Goal: Task Accomplishment & Management: Manage account settings

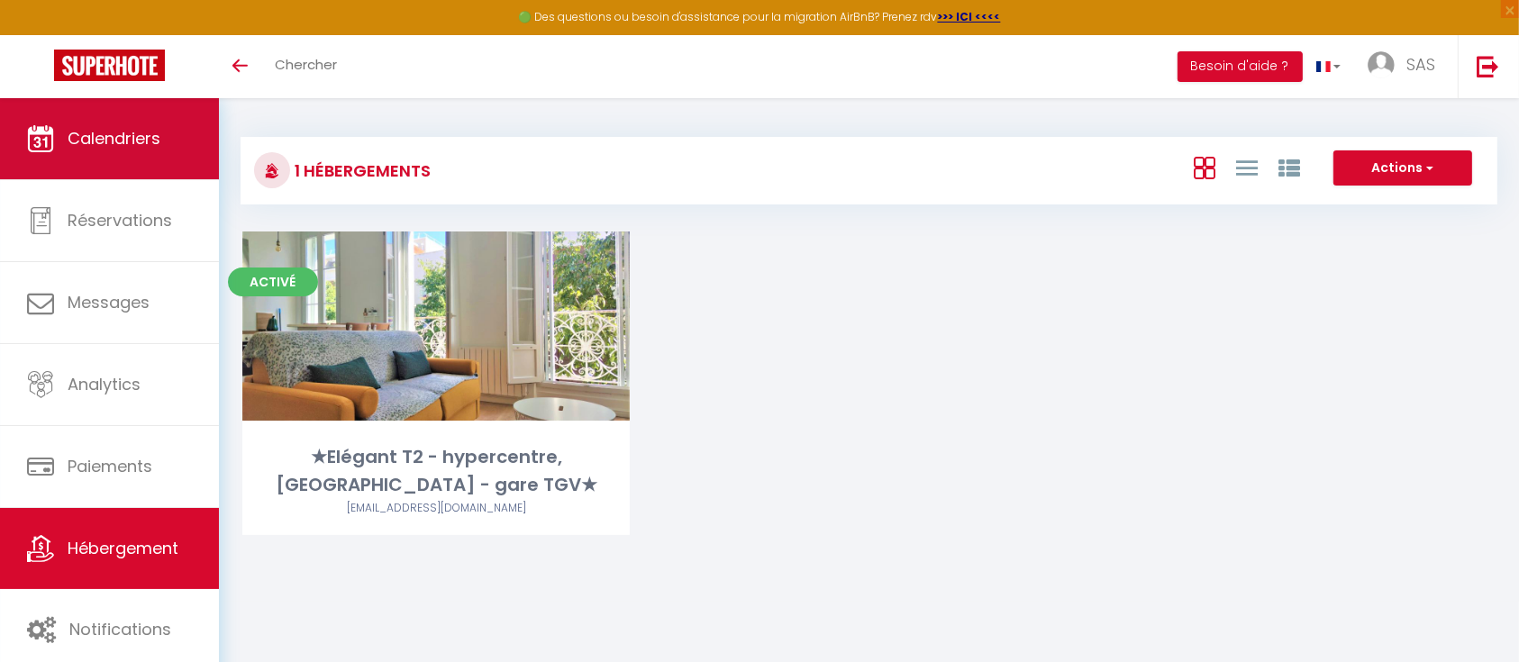
click at [115, 159] on link "Calendriers" at bounding box center [109, 138] width 219 height 81
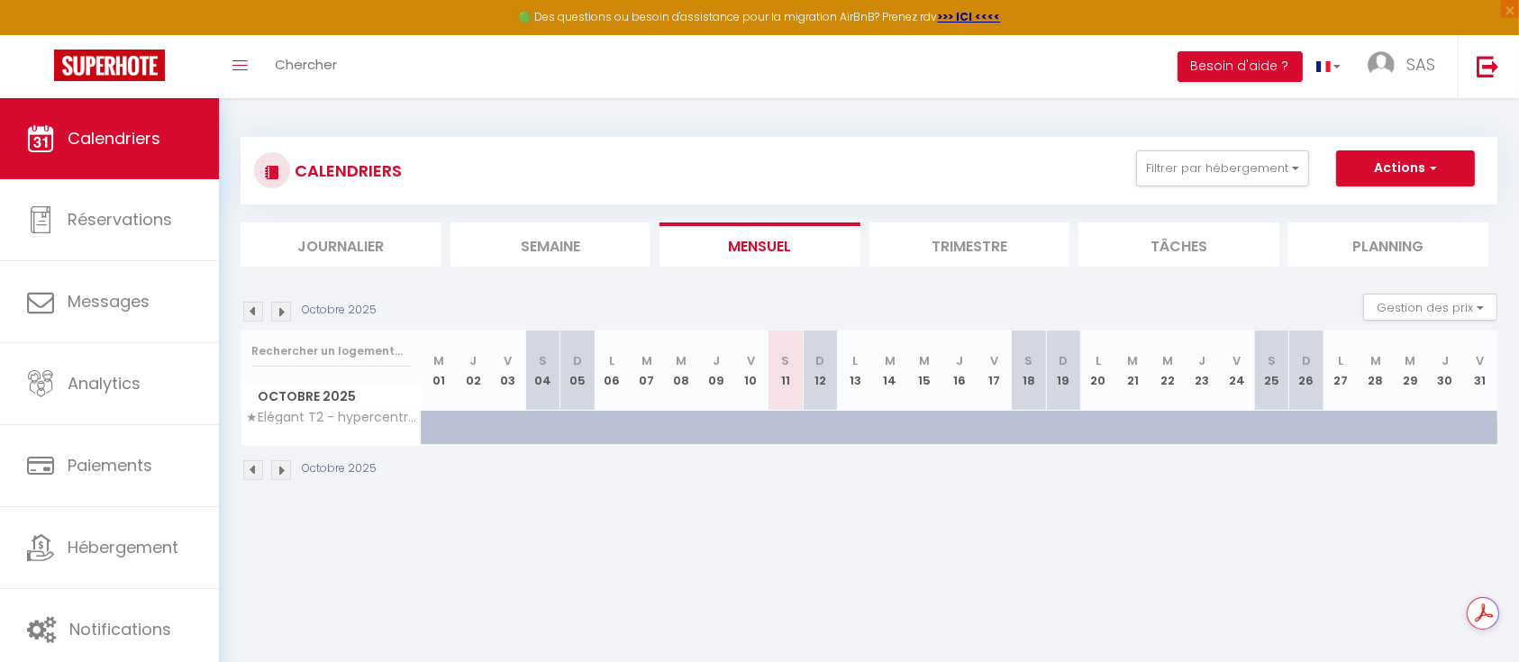
click at [254, 309] on img at bounding box center [253, 312] width 20 height 20
select select
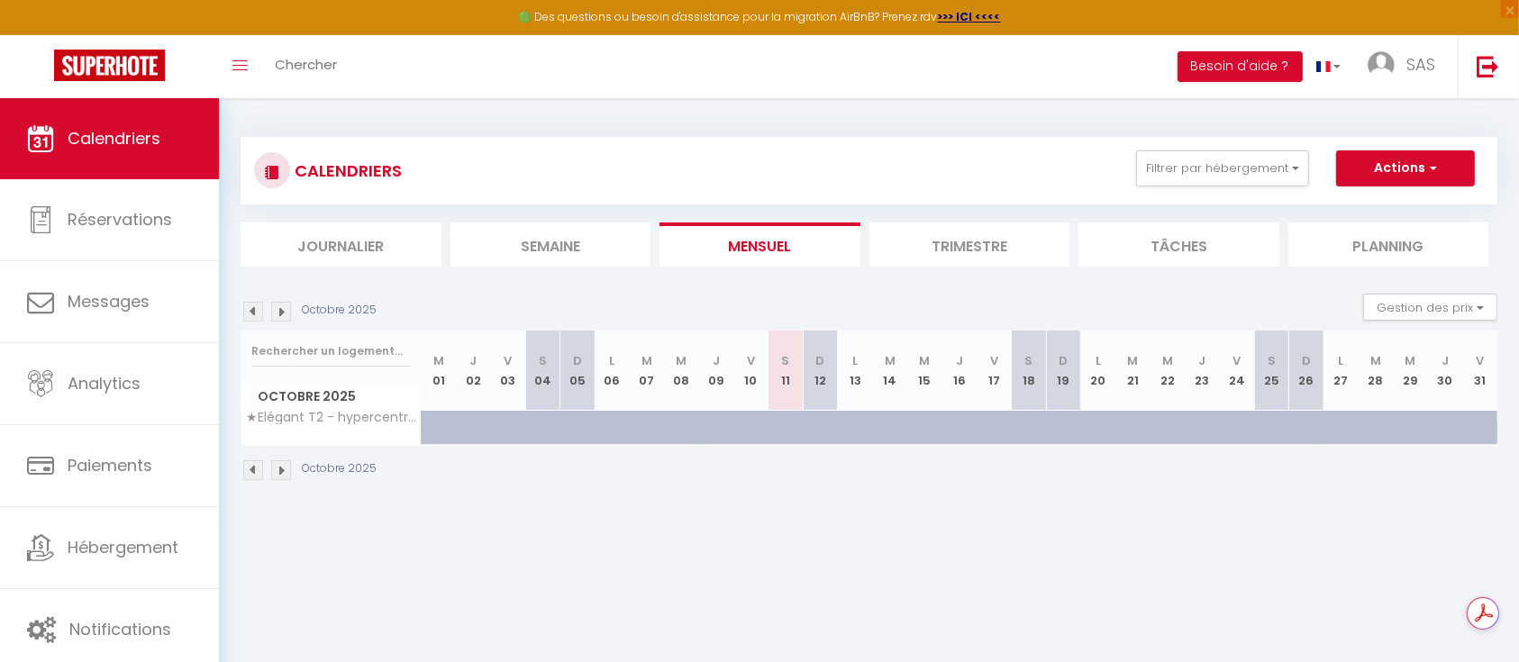
select select
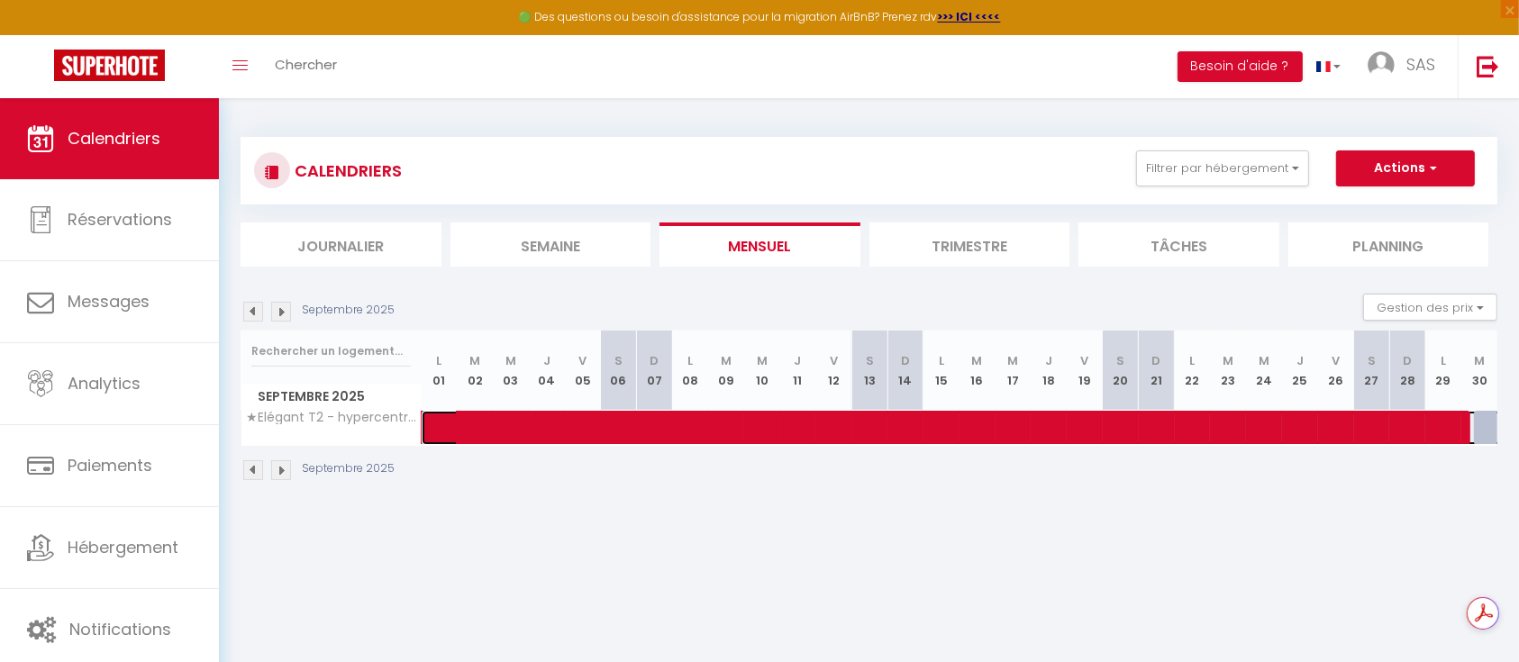
click at [724, 424] on span at bounding box center [1043, 428] width 1202 height 34
select select "OK"
select select "0"
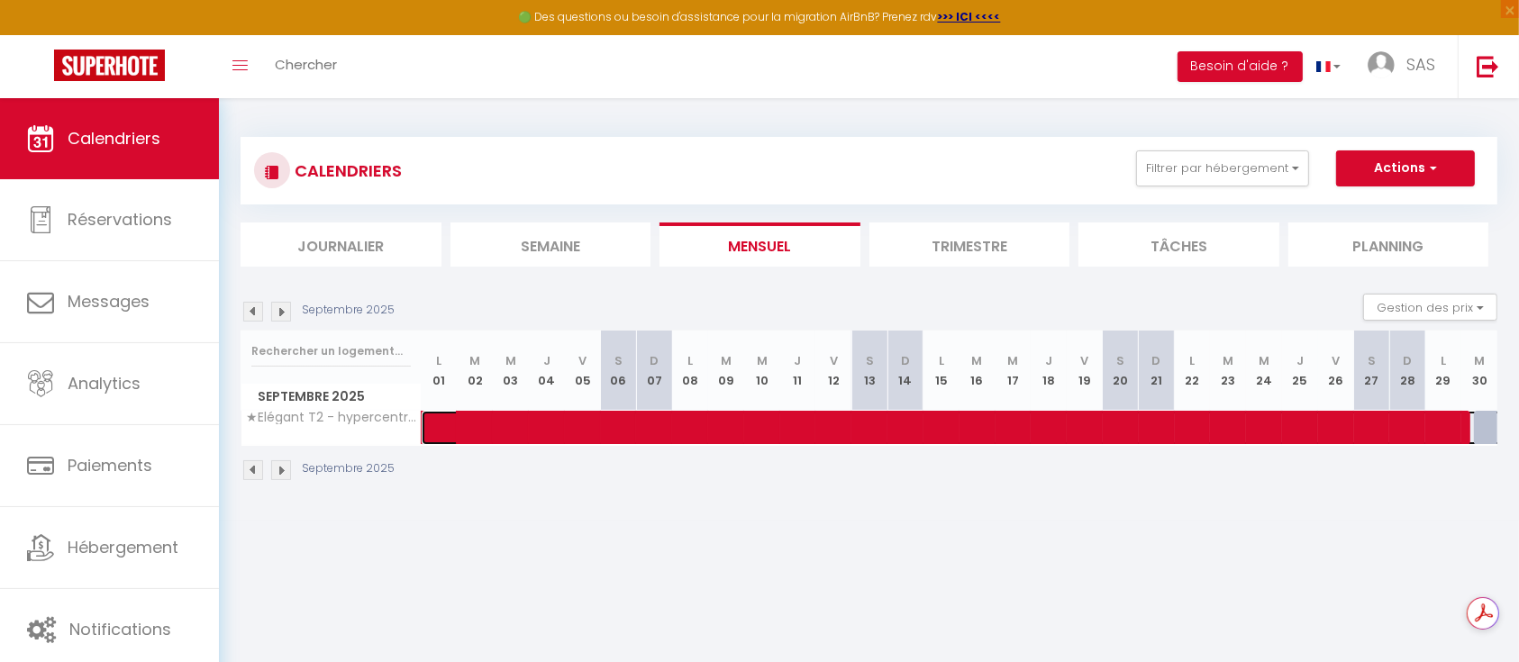
select select "1"
select select
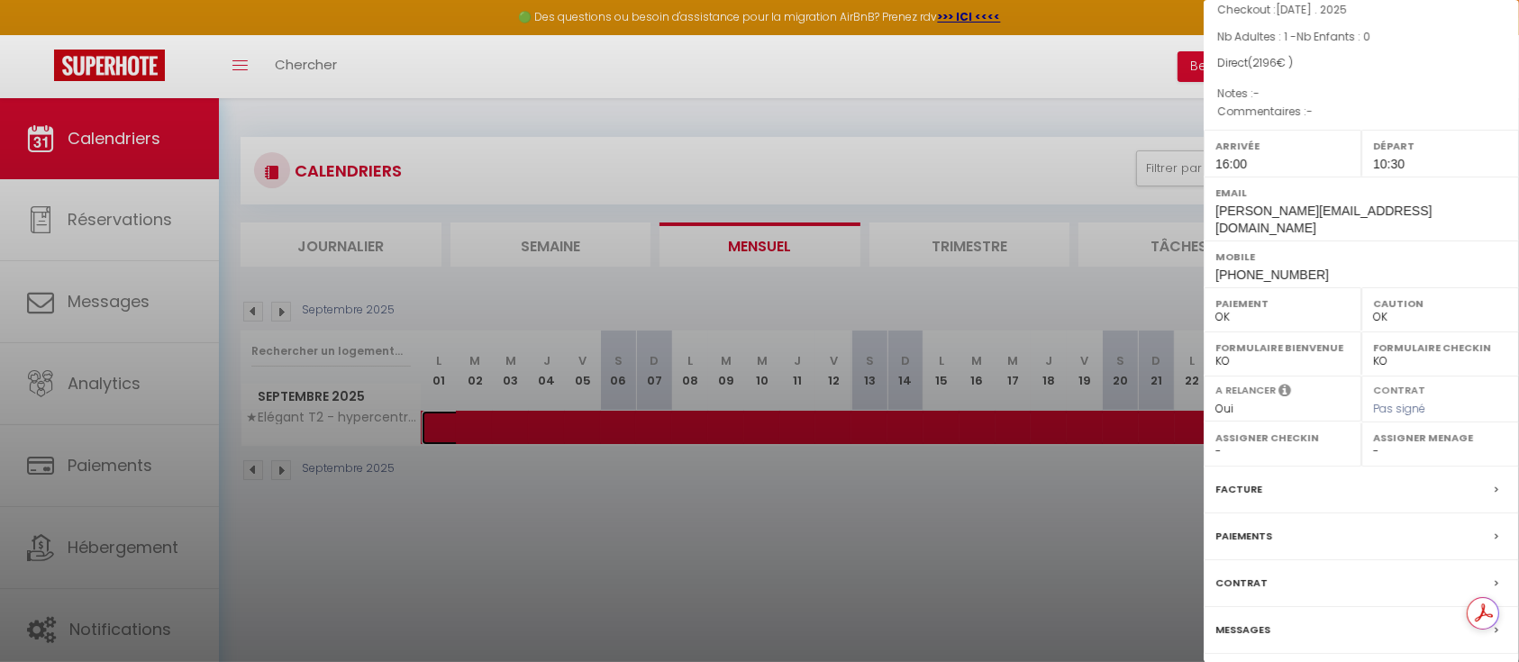
scroll to position [194, 0]
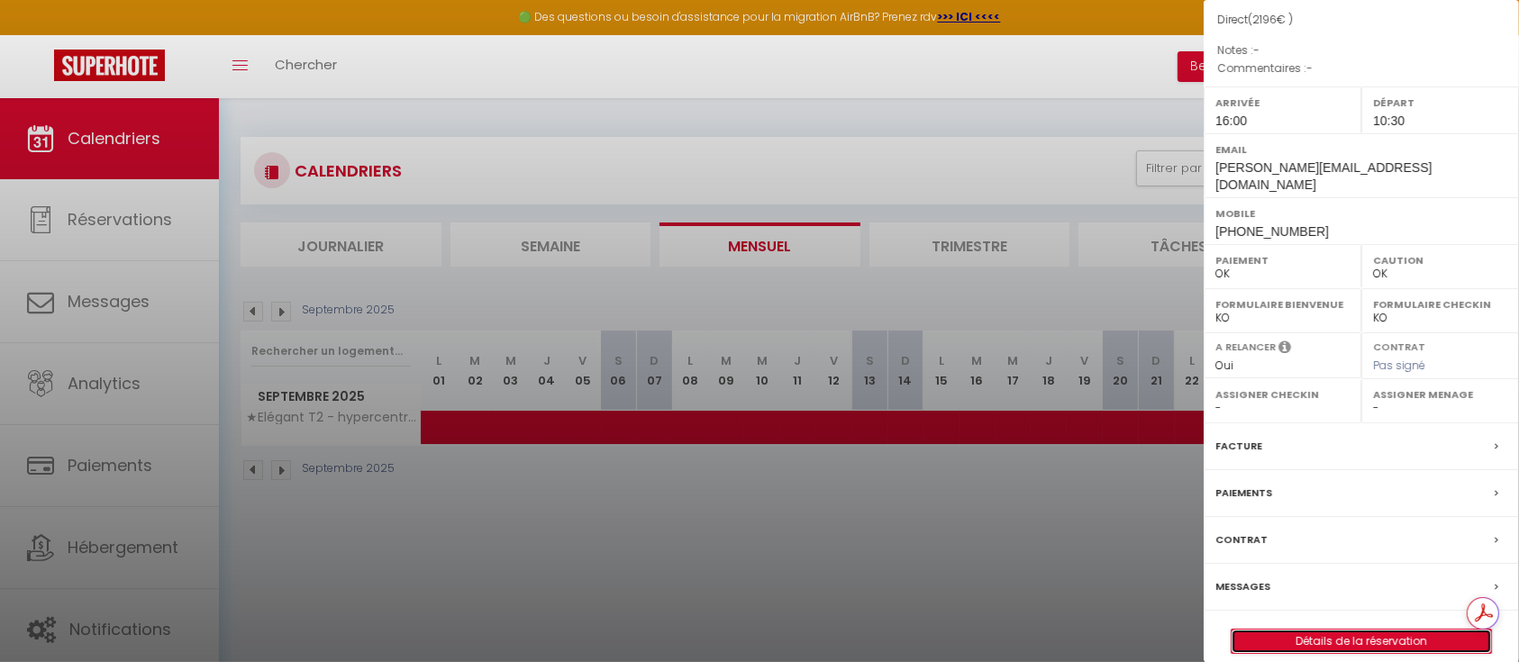
click at [1346, 630] on link "Détails de la réservation" at bounding box center [1362, 641] width 260 height 23
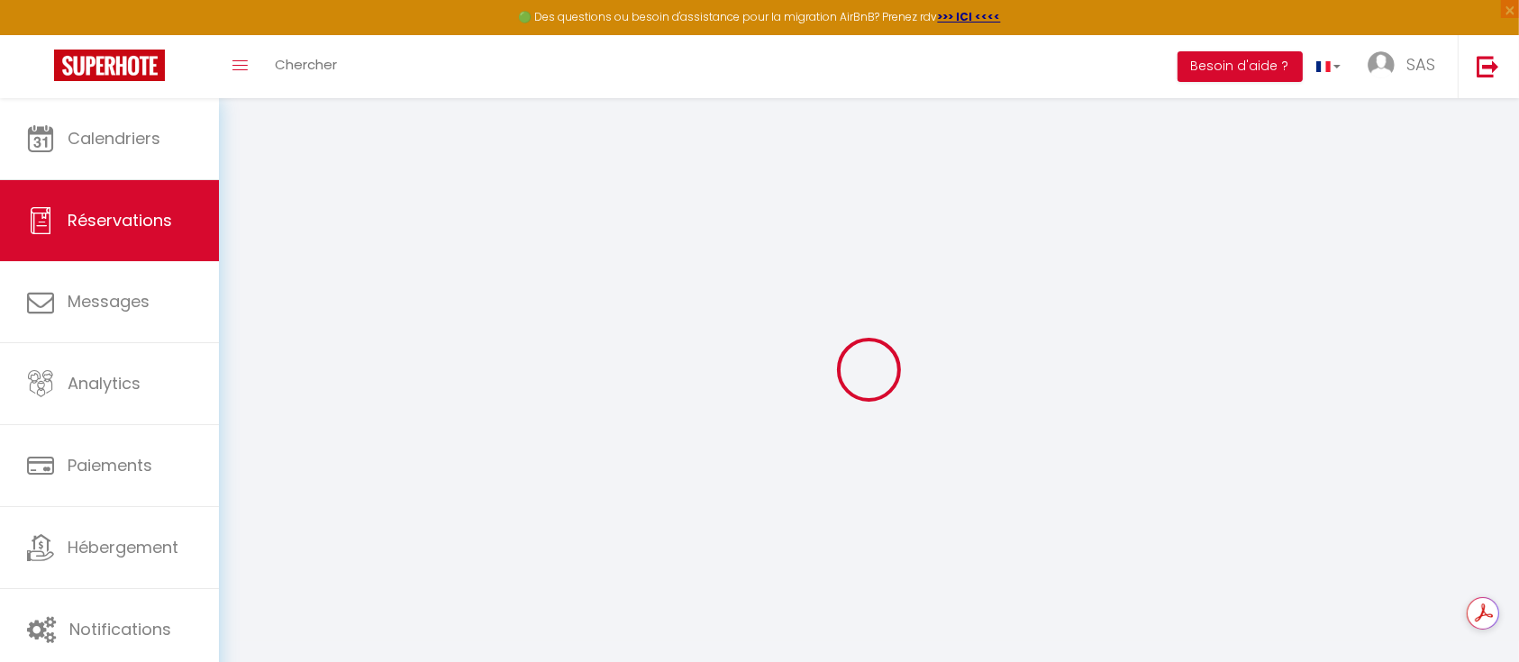
type input "Firas"
type input "EZZEDDINE"
type input "F.Ezzeddine@hesinternational.eu"
type input "+31614839070"
select select "NL"
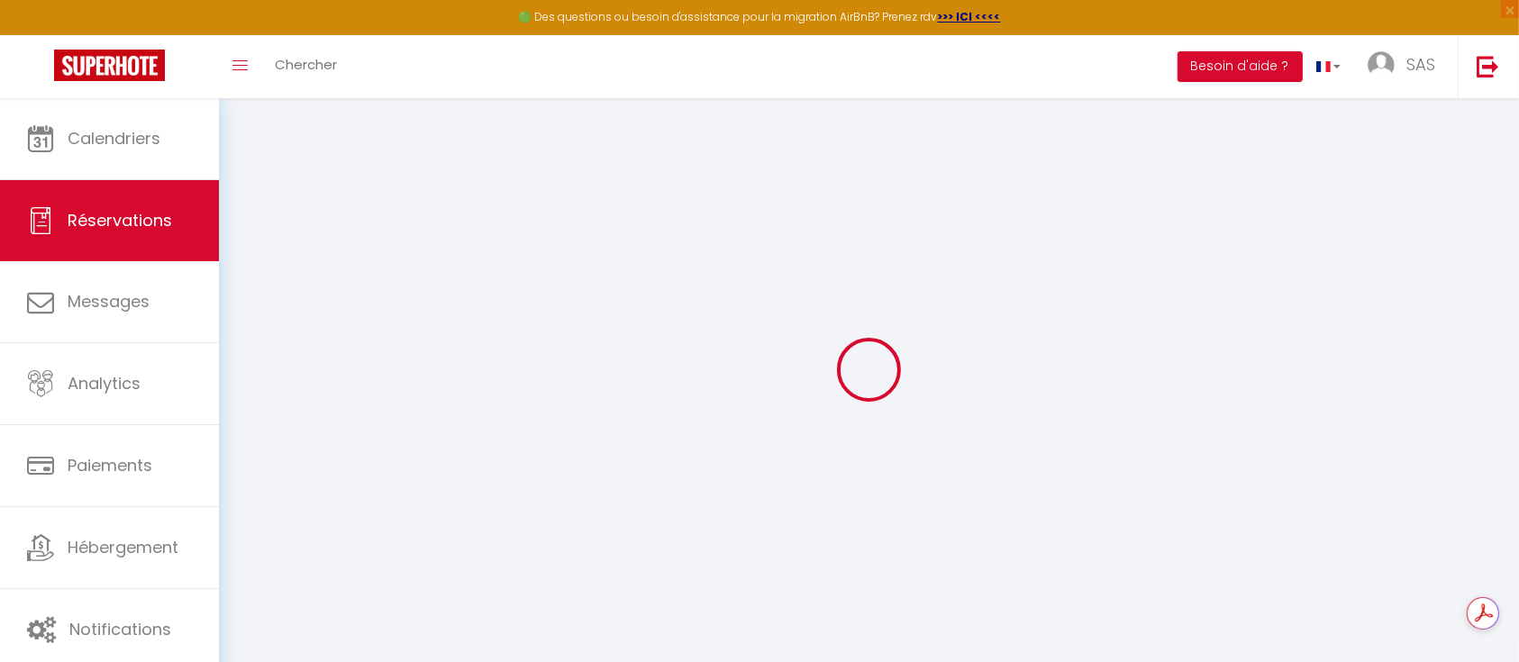
select select "5177"
select select "1"
type input "Ven 29 Août 2025"
select select
type input "Mar 30 Septembre 2025"
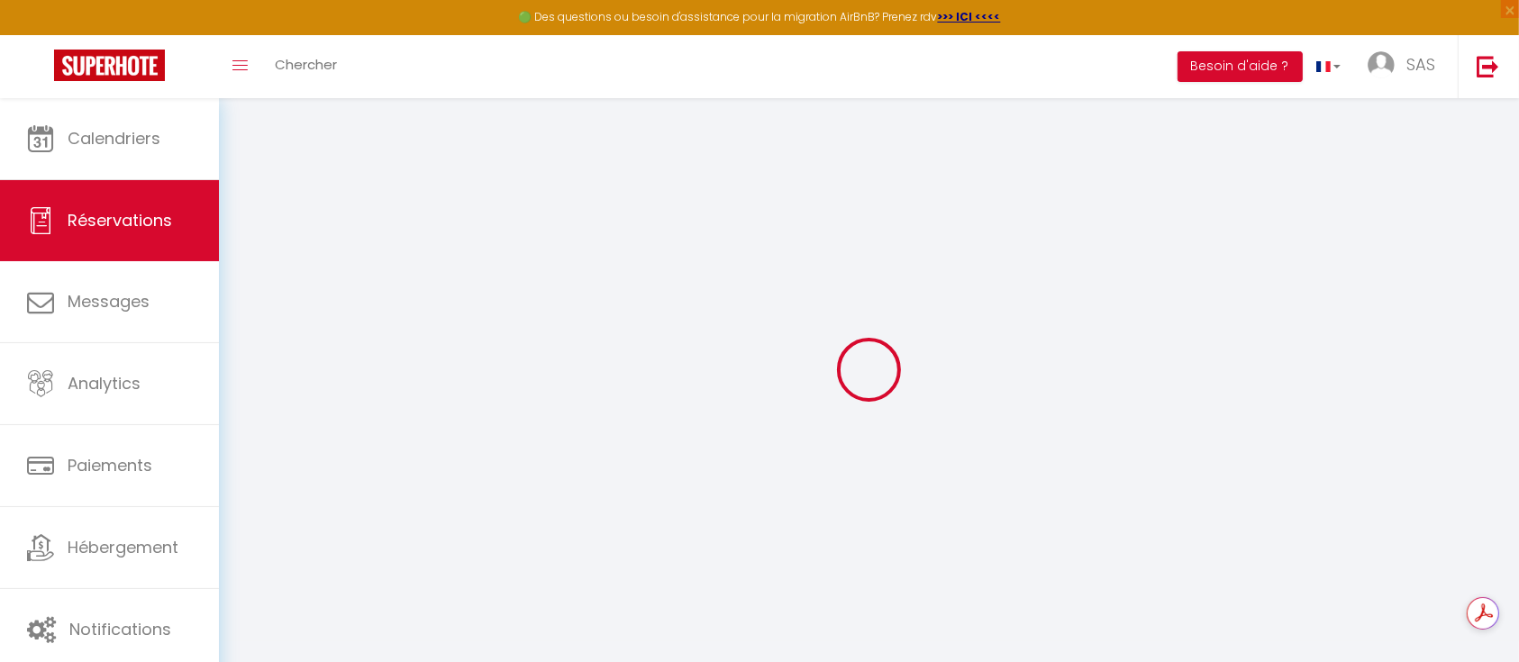
select select
type input "1"
select select "12"
select select
type input "2196"
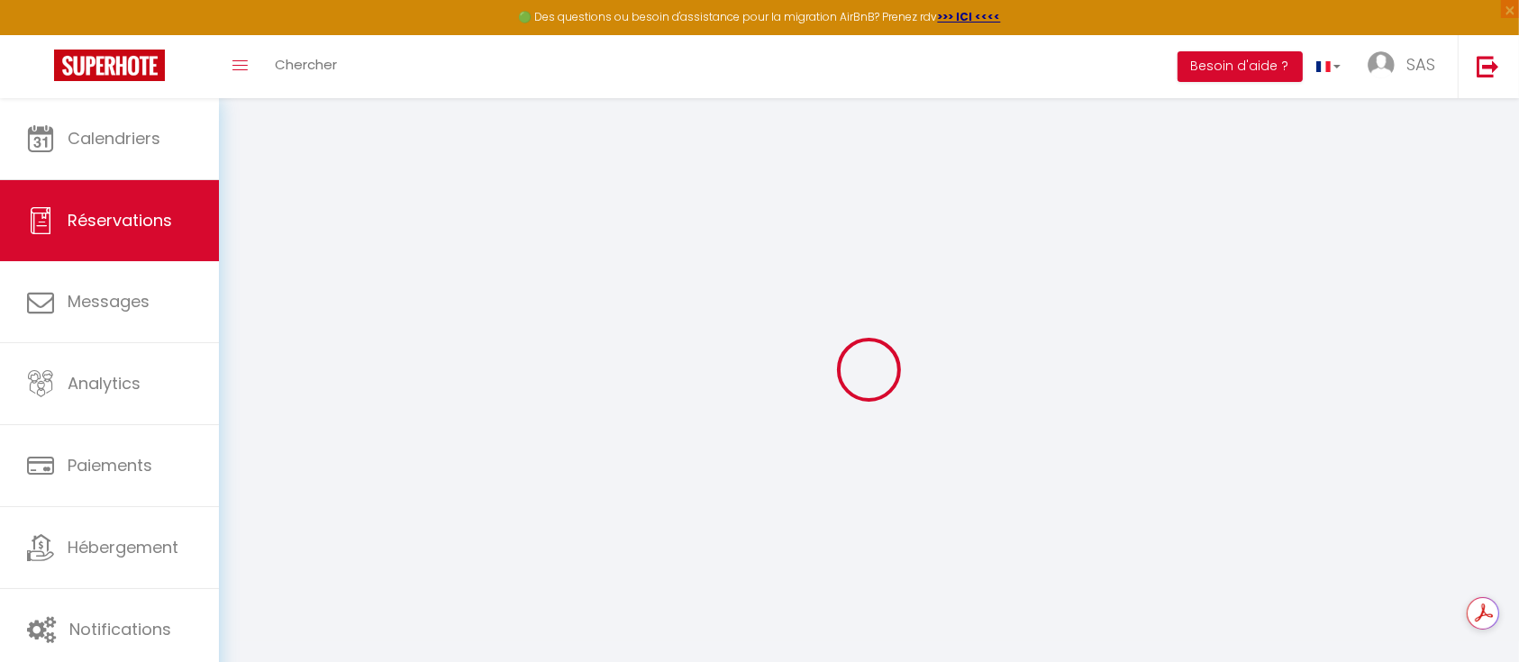
checkbox input "false"
type input "0"
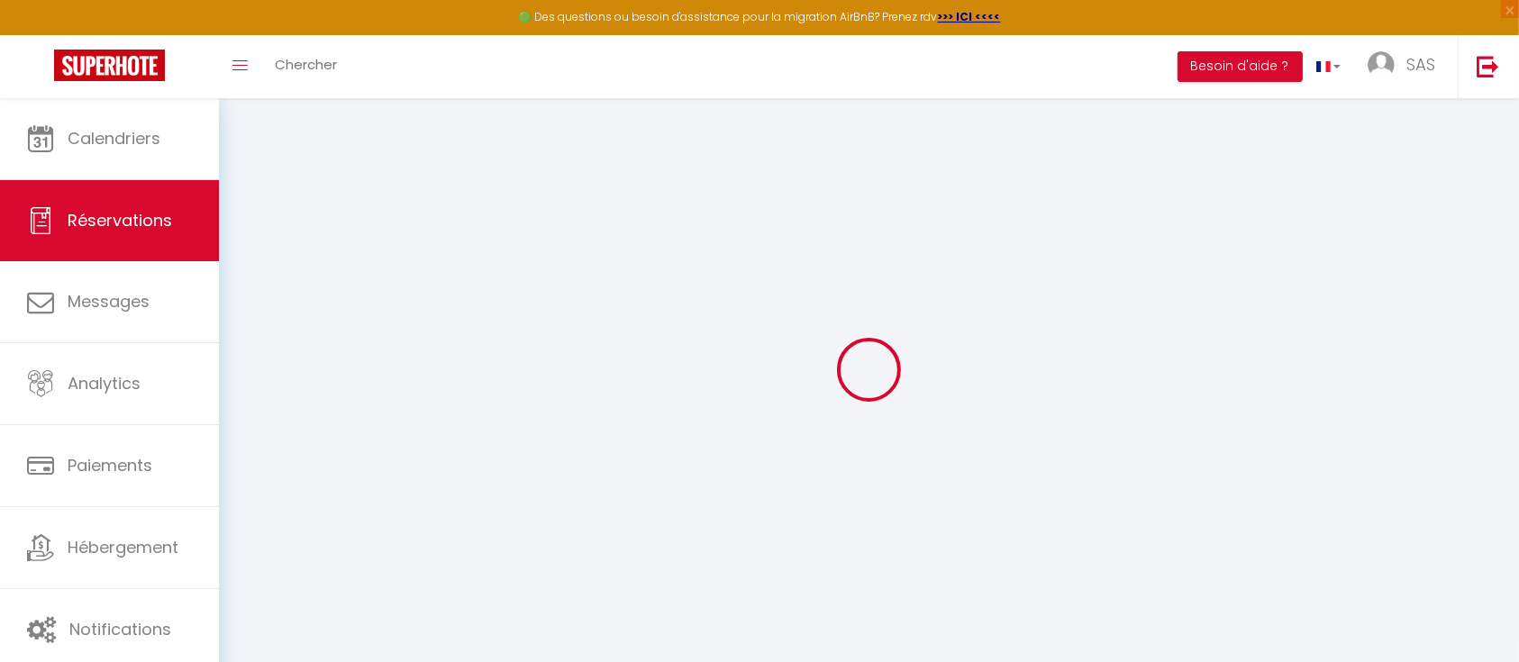
select select
select select "15"
checkbox input "false"
select select
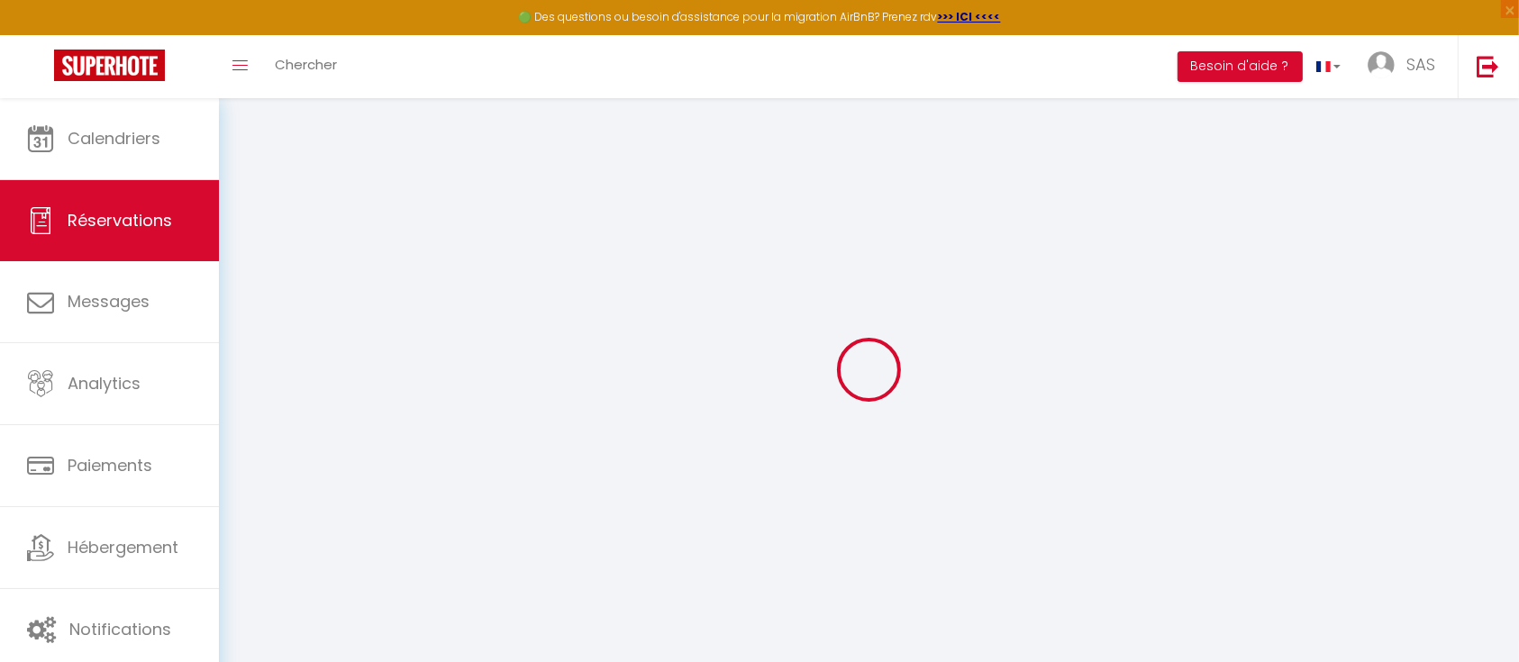
select select
checkbox input "false"
select select
checkbox input "false"
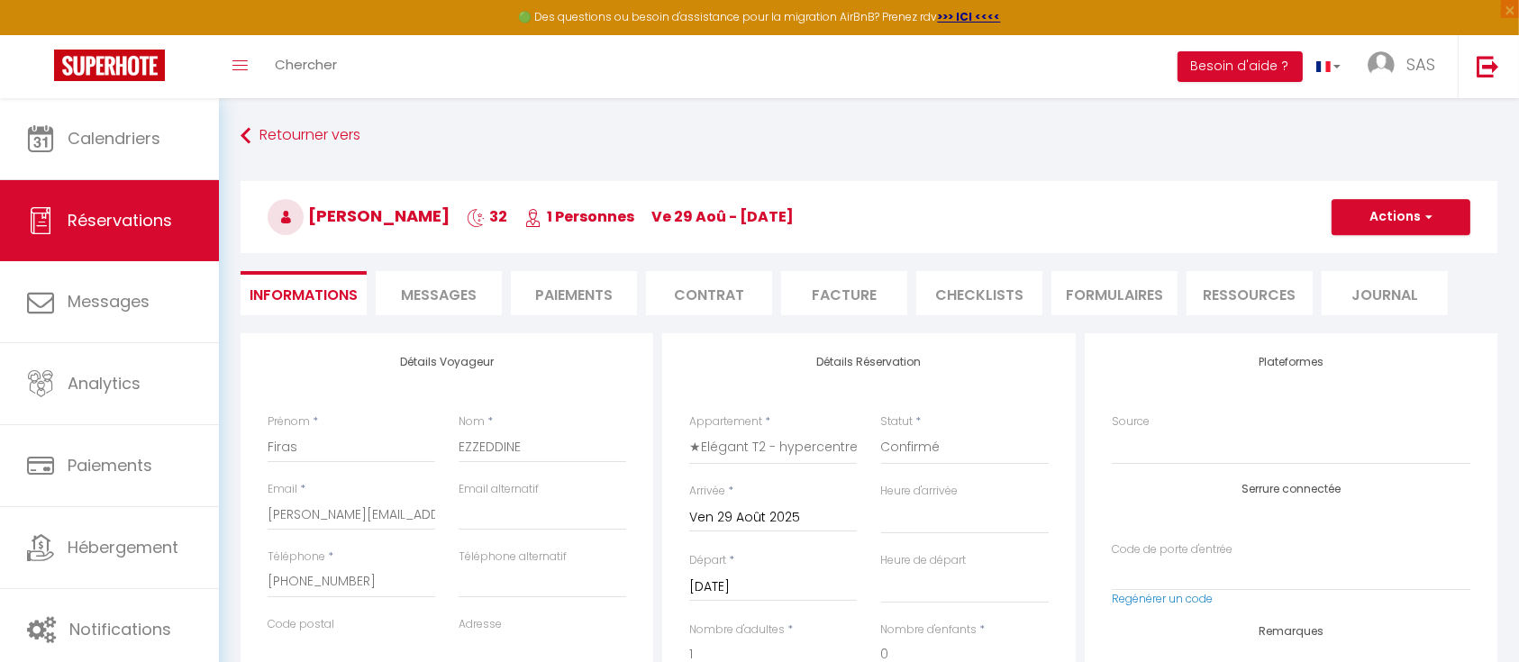
select select
checkbox input "false"
select select "16:00"
select select "10:30"
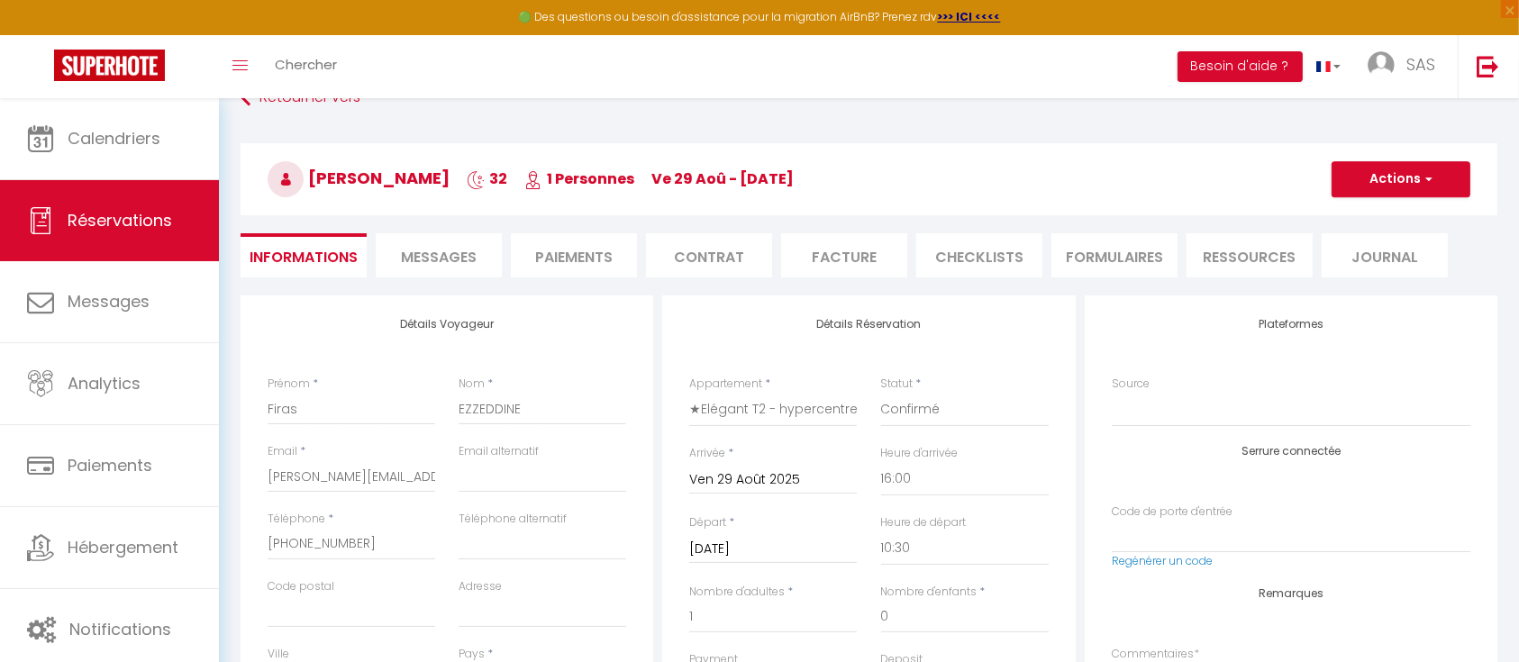
scroll to position [30, 0]
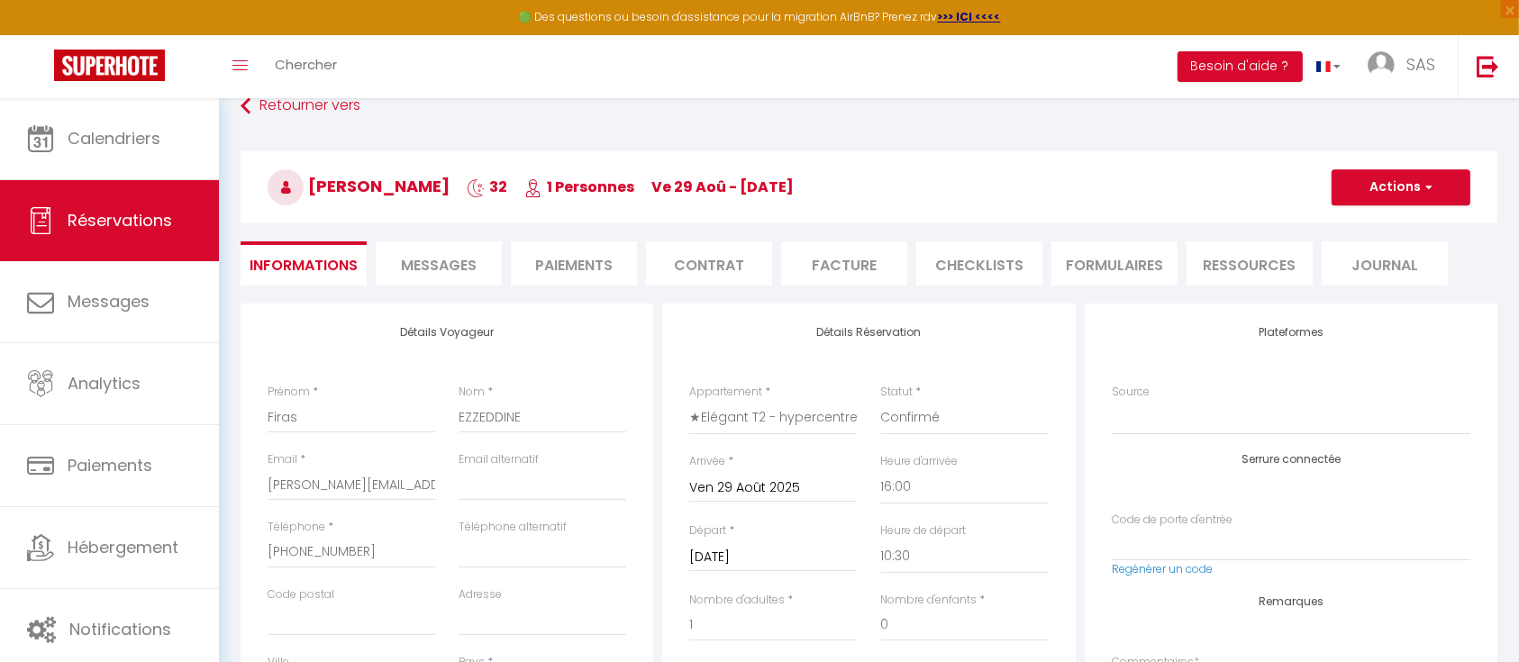
click at [840, 271] on li "Facture" at bounding box center [844, 264] width 126 height 44
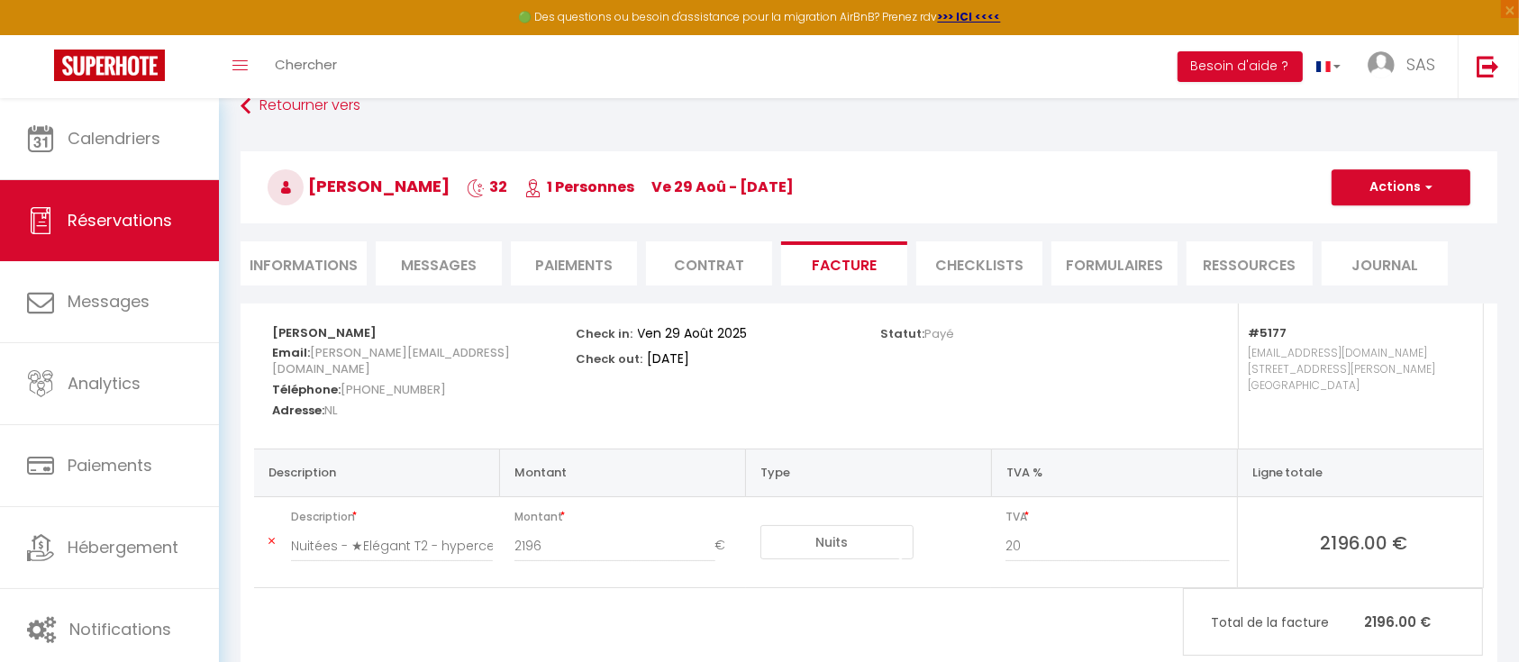
scroll to position [98, 0]
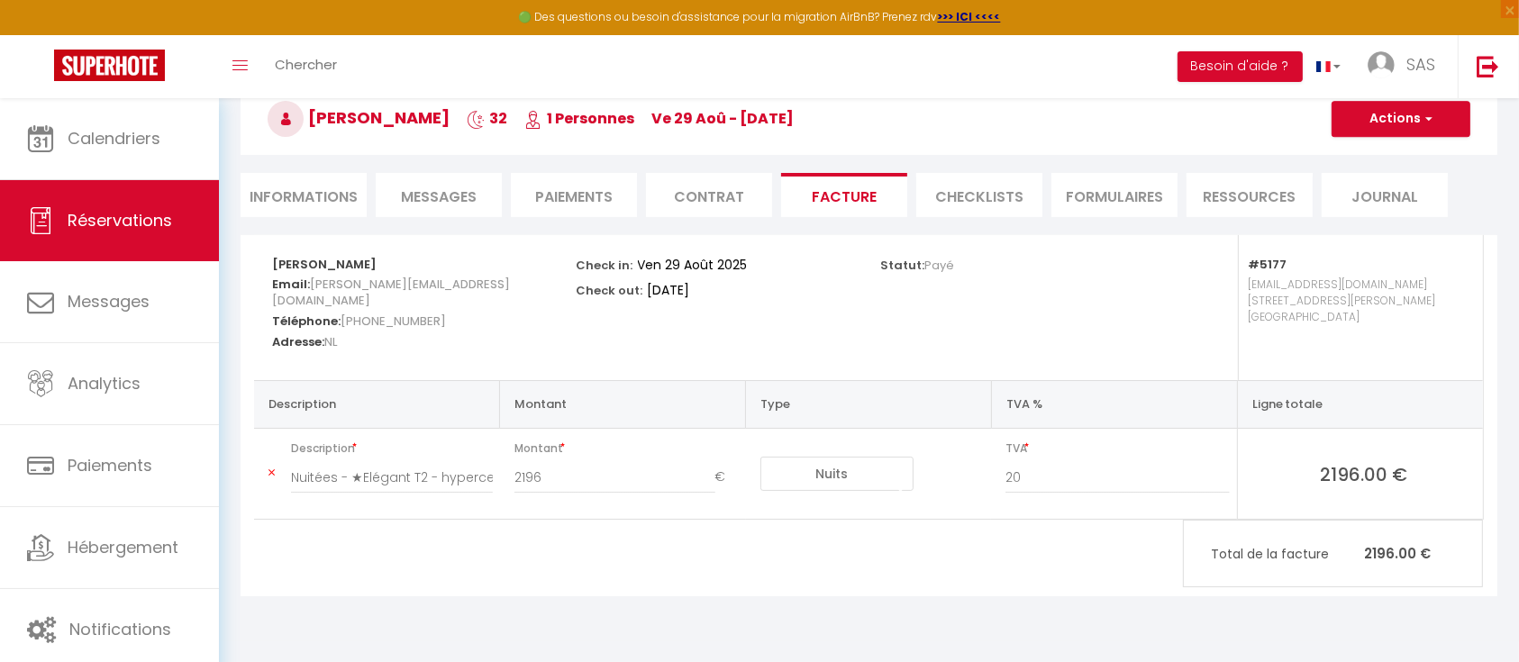
click at [303, 196] on li "Informations" at bounding box center [304, 195] width 126 height 44
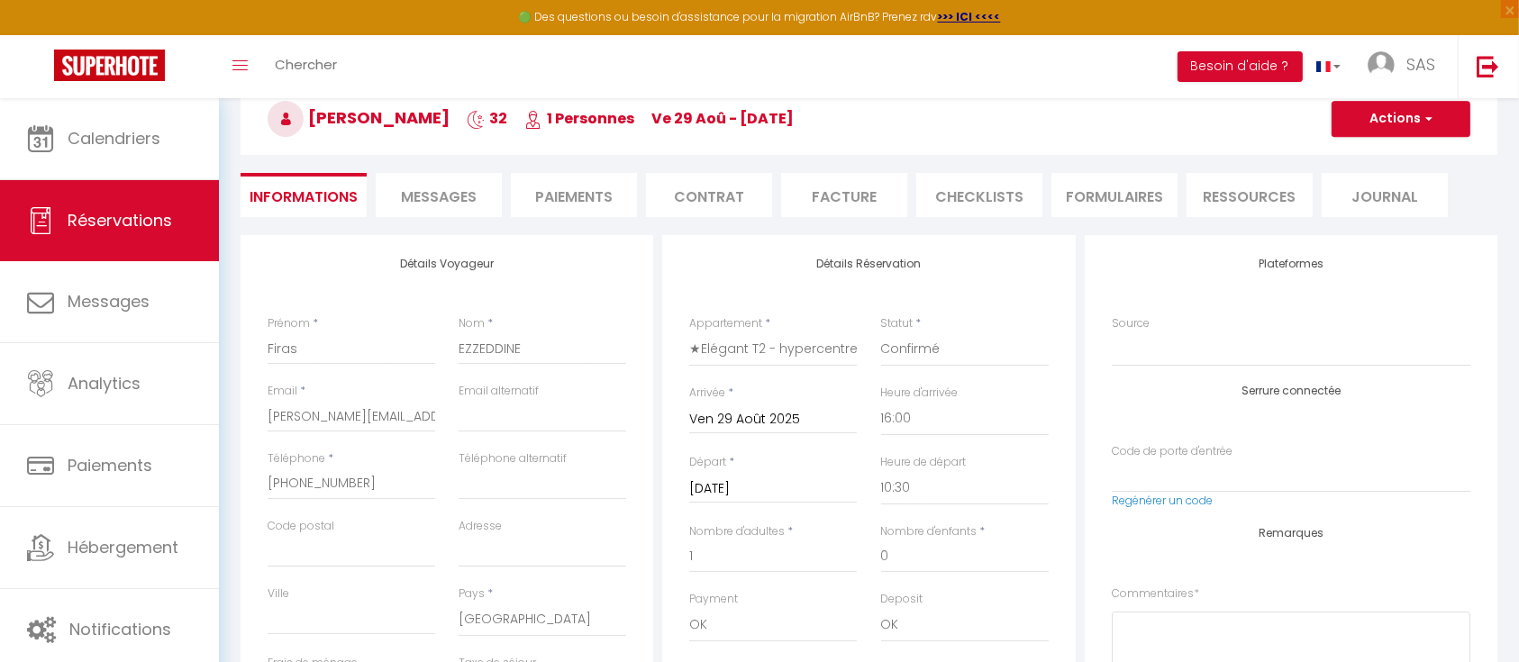
click at [789, 490] on input "Mar 30 Septembre 2025" at bounding box center [773, 489] width 168 height 23
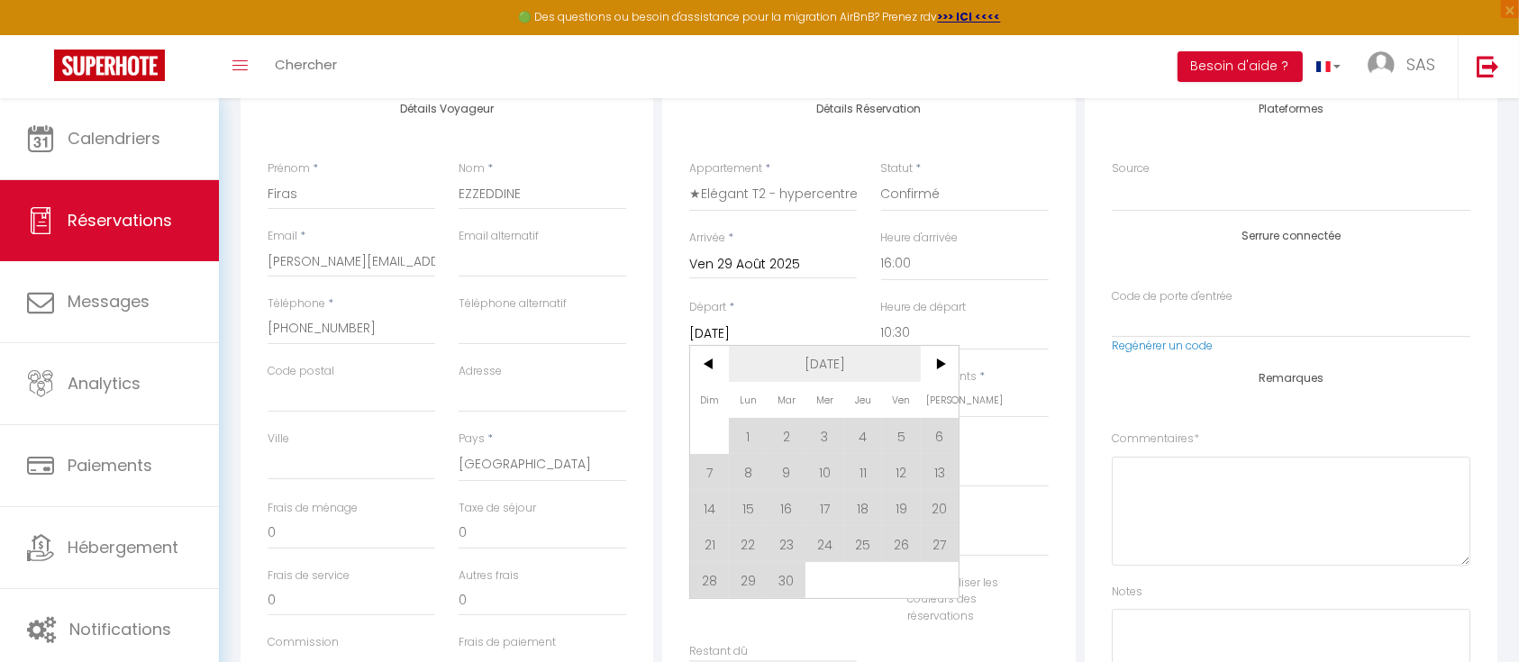
scroll to position [268, 0]
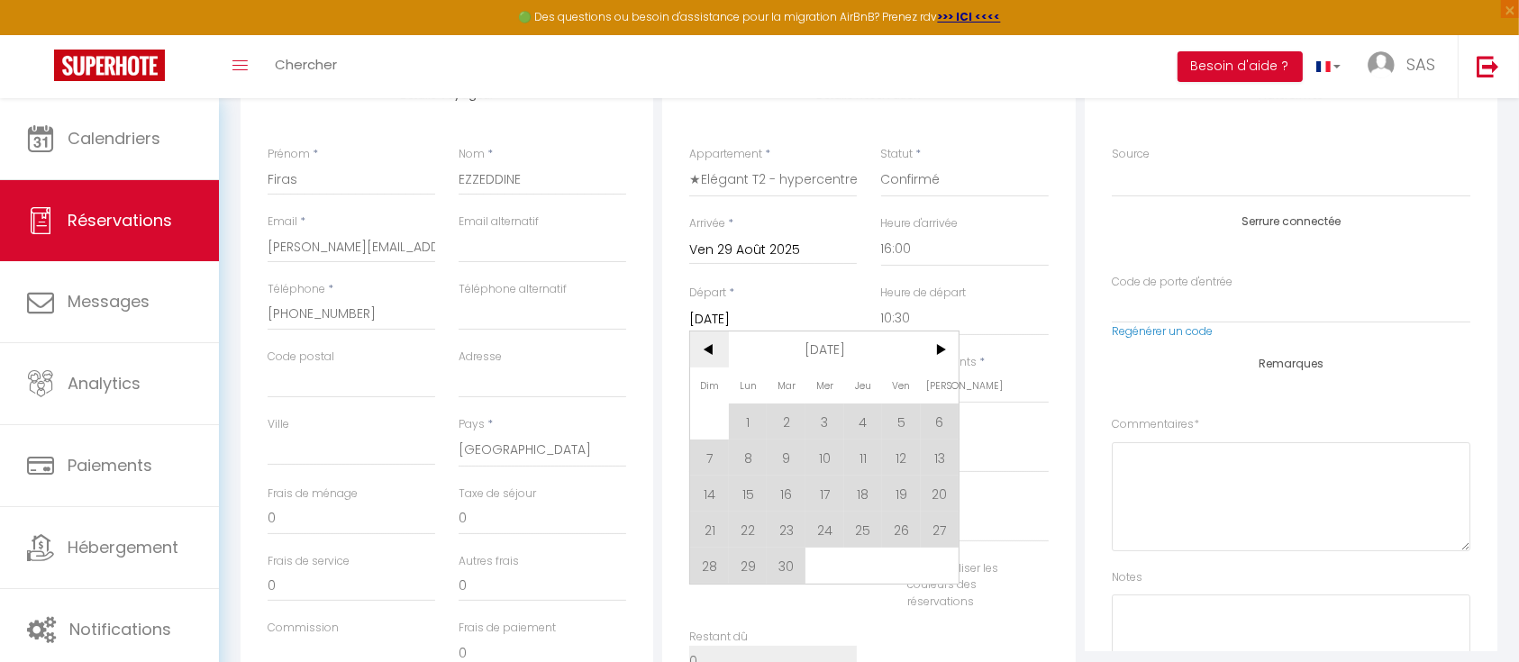
click at [711, 347] on span "<" at bounding box center [709, 350] width 39 height 36
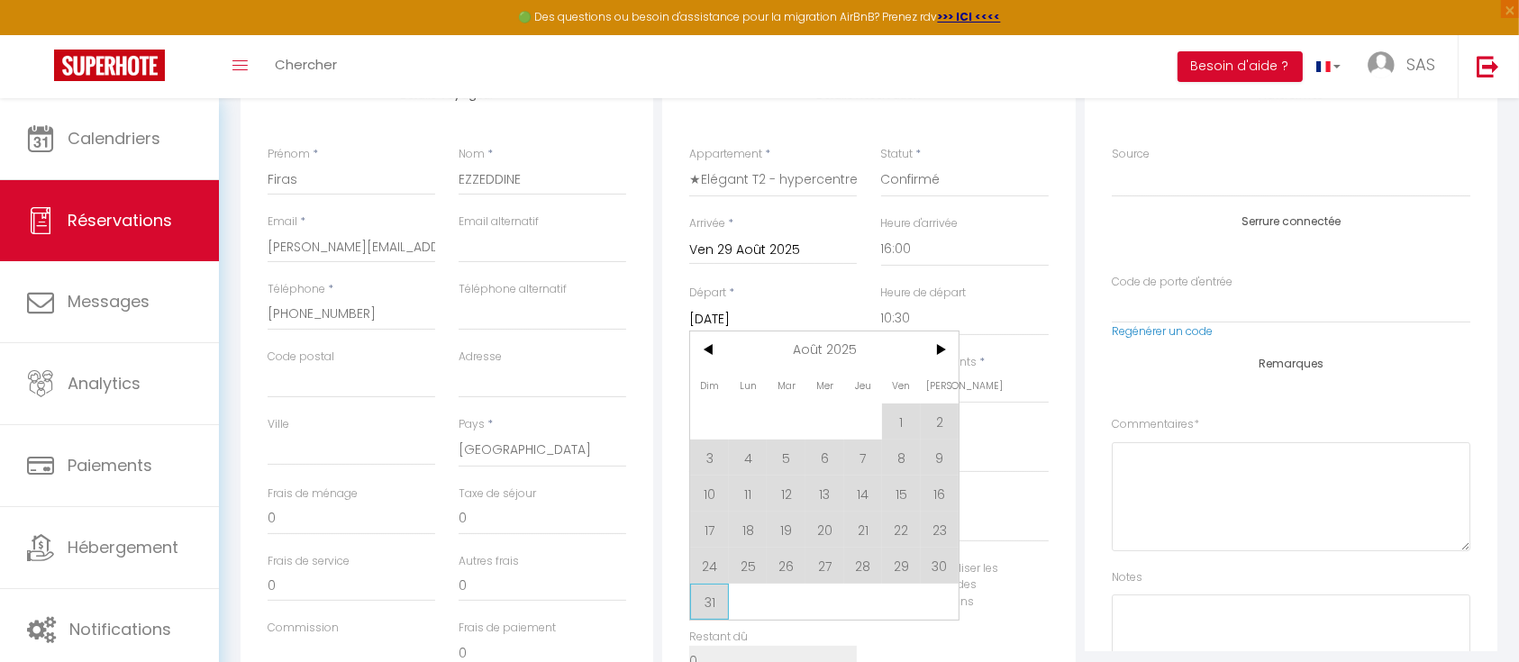
click at [713, 603] on span "31" at bounding box center [709, 602] width 39 height 36
type input "Dim 31 Août 2025"
checkbox input "false"
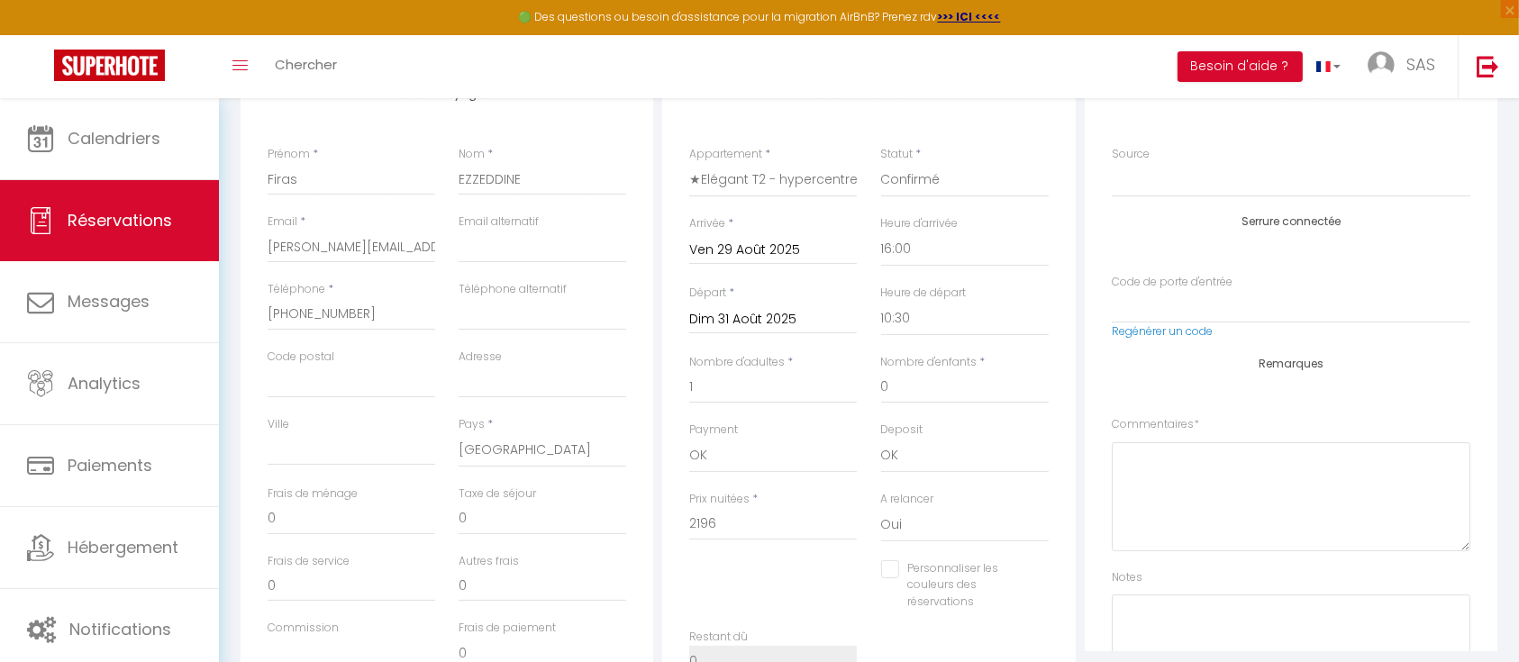
type input "50"
type input "219"
checkbox input "false"
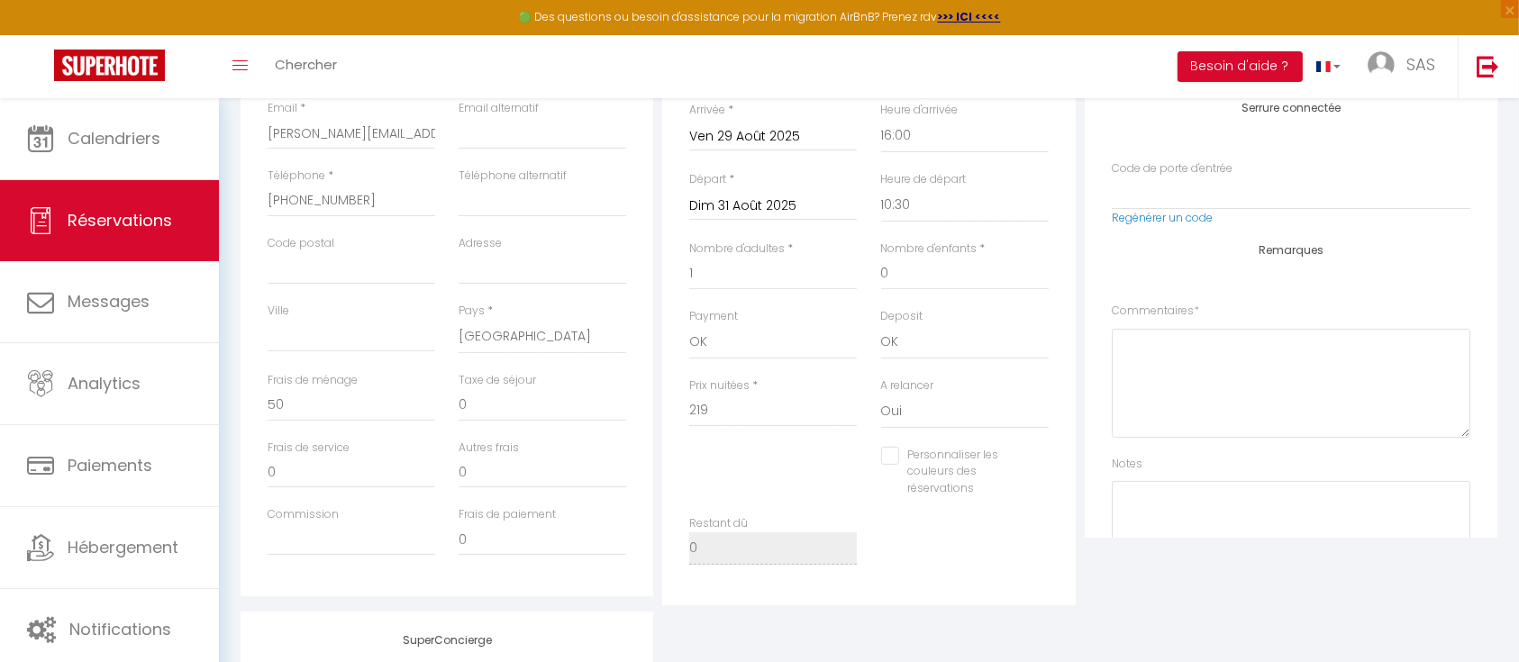
scroll to position [383, 0]
click at [771, 407] on input "219" at bounding box center [773, 409] width 168 height 32
type input "21"
checkbox input "false"
type input "210"
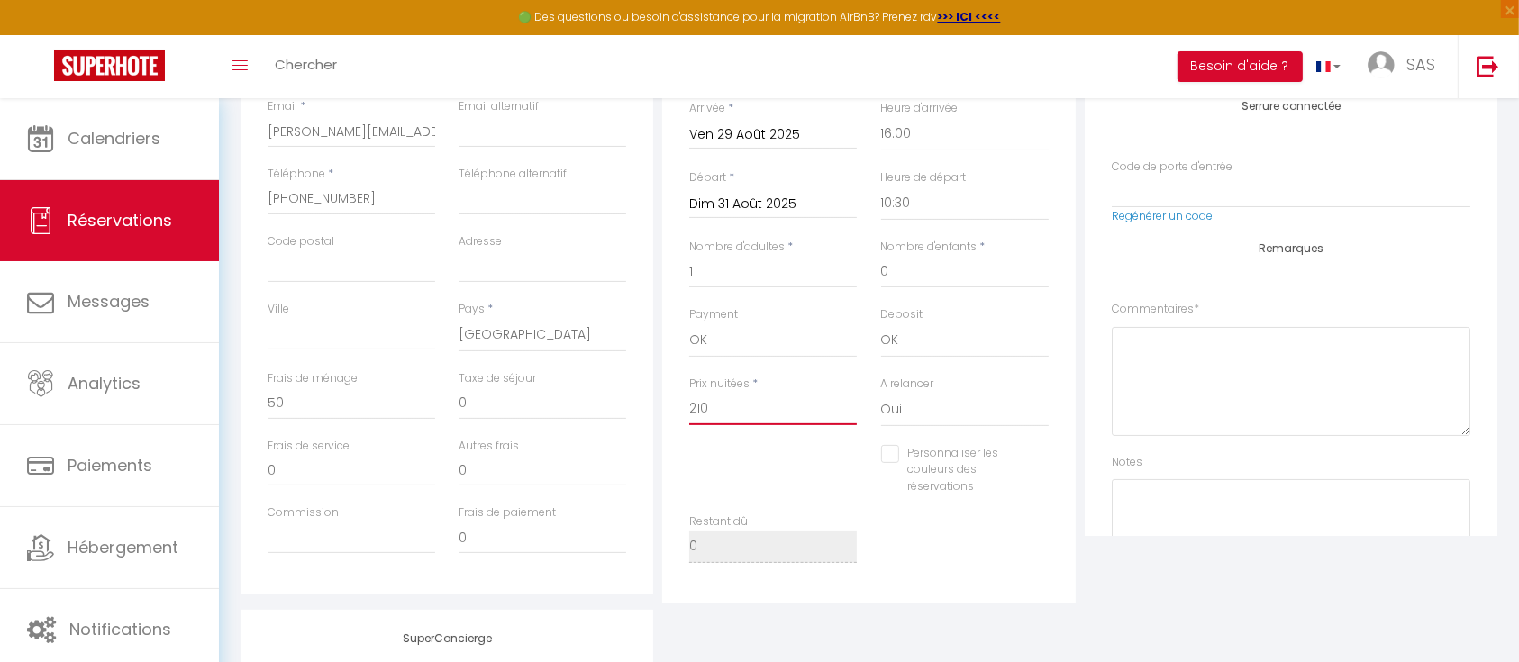
checkbox input "false"
type input "210"
type input "0"
checkbox input "false"
click at [903, 544] on div "Restant dû 0" at bounding box center [869, 548] width 383 height 68
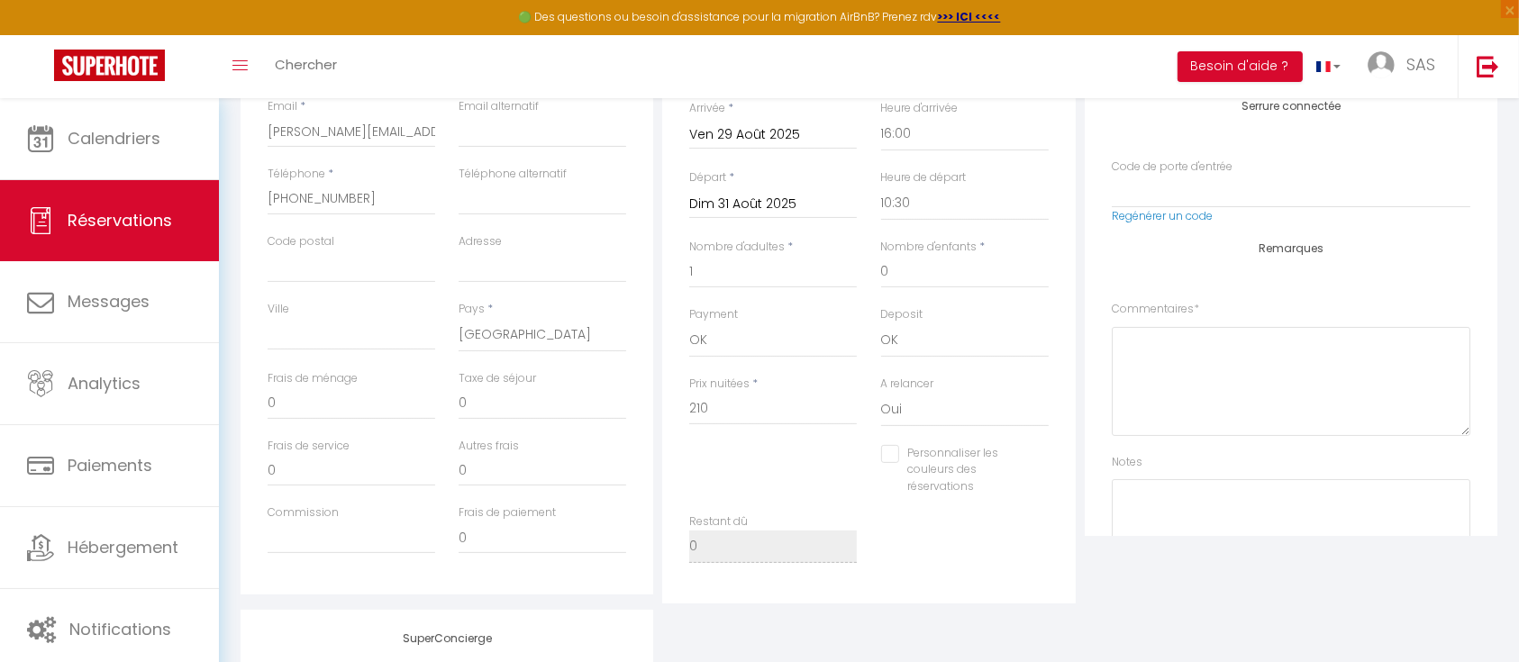
drag, startPoint x: 903, startPoint y: 544, endPoint x: 802, endPoint y: 470, distance: 125.6
click at [802, 470] on div "Personnaliser les couleurs des réservations #D7092E" at bounding box center [869, 479] width 383 height 69
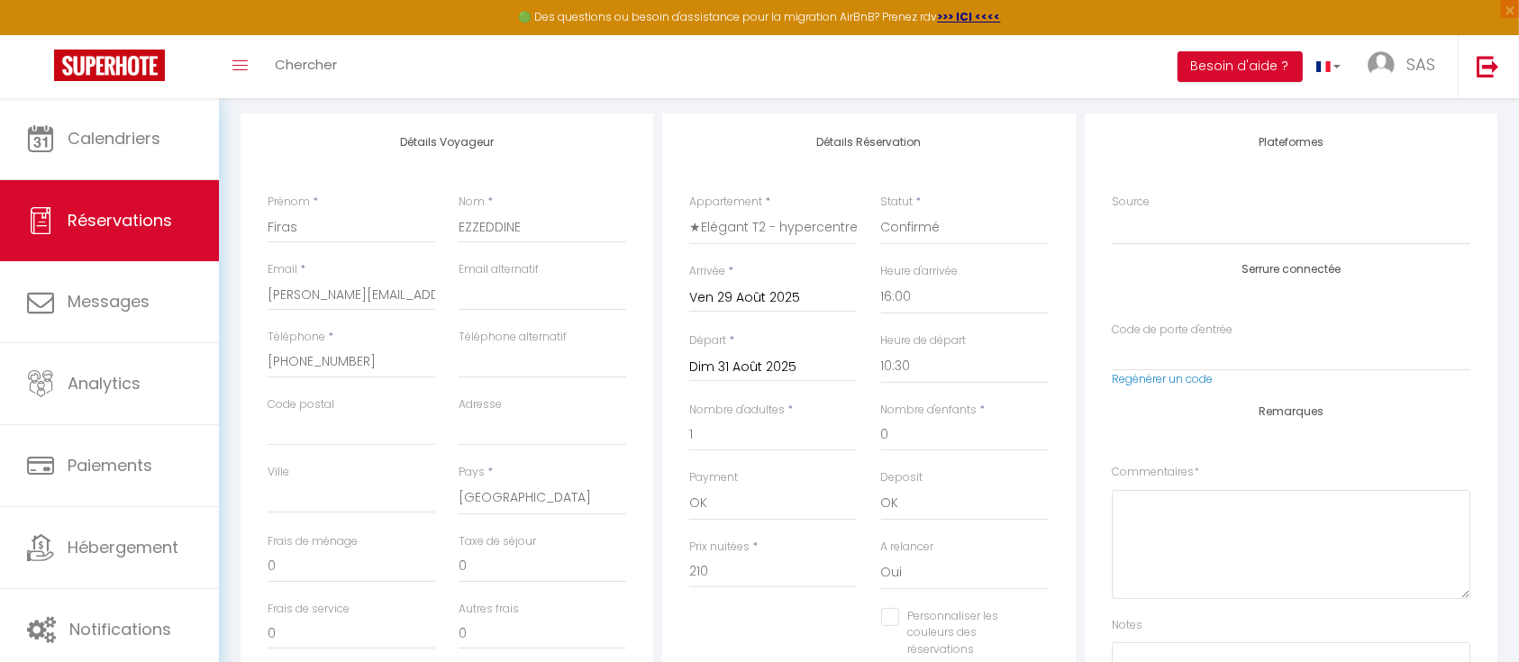
scroll to position [251, 0]
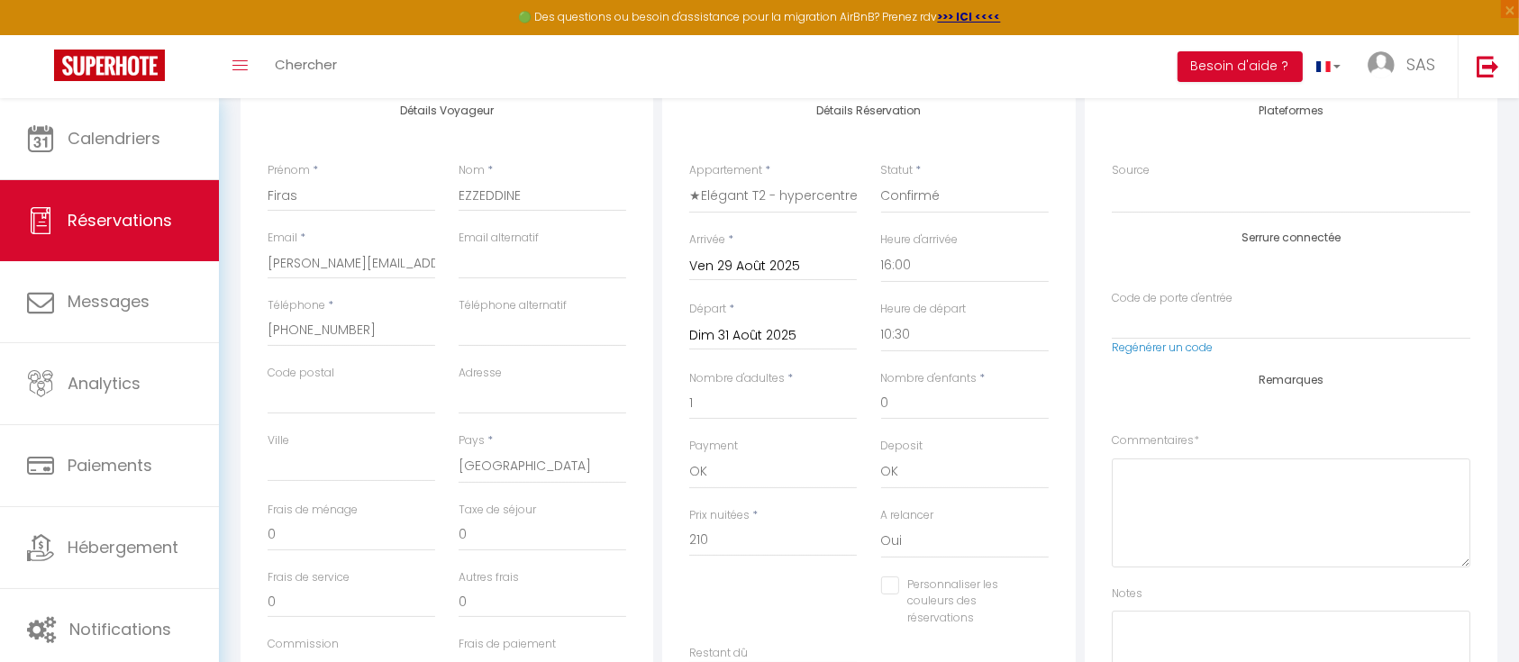
click at [803, 338] on input "Dim 31 Août 2025" at bounding box center [773, 335] width 168 height 23
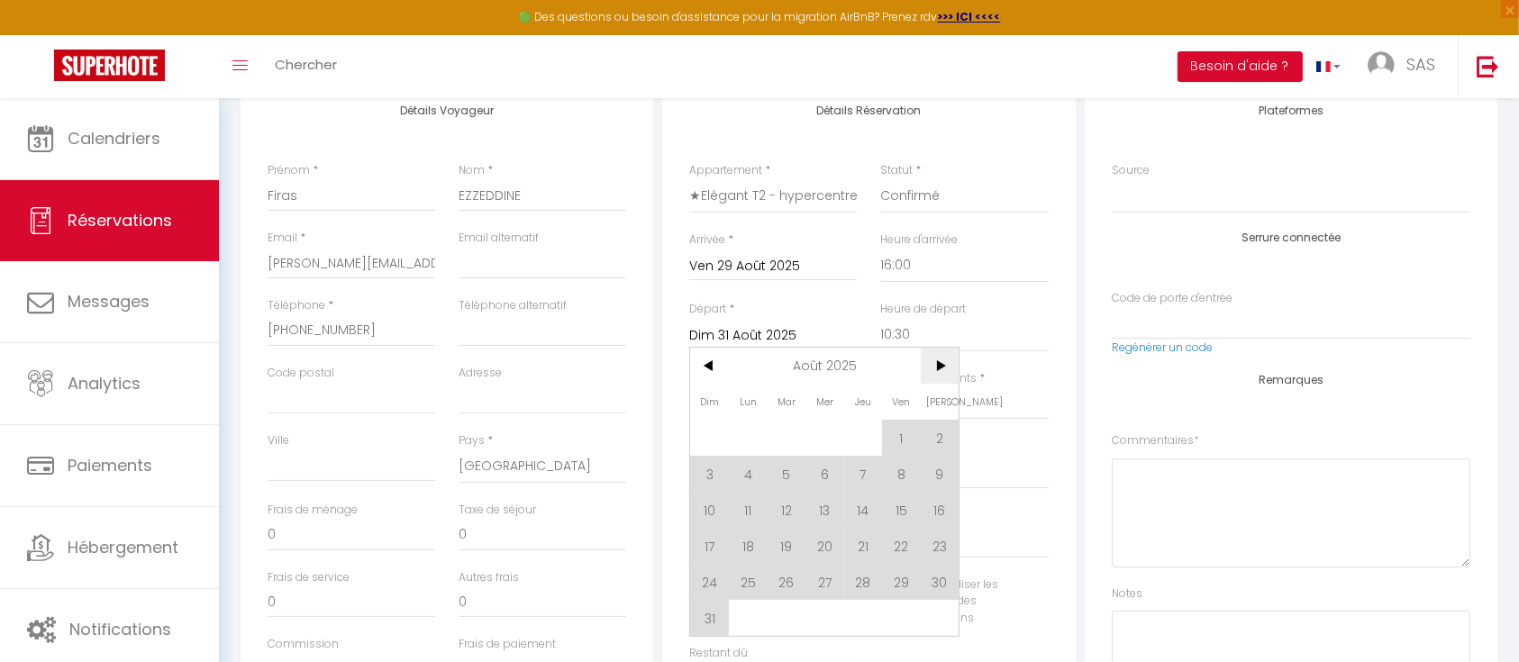
click at [940, 357] on span ">" at bounding box center [940, 366] width 39 height 36
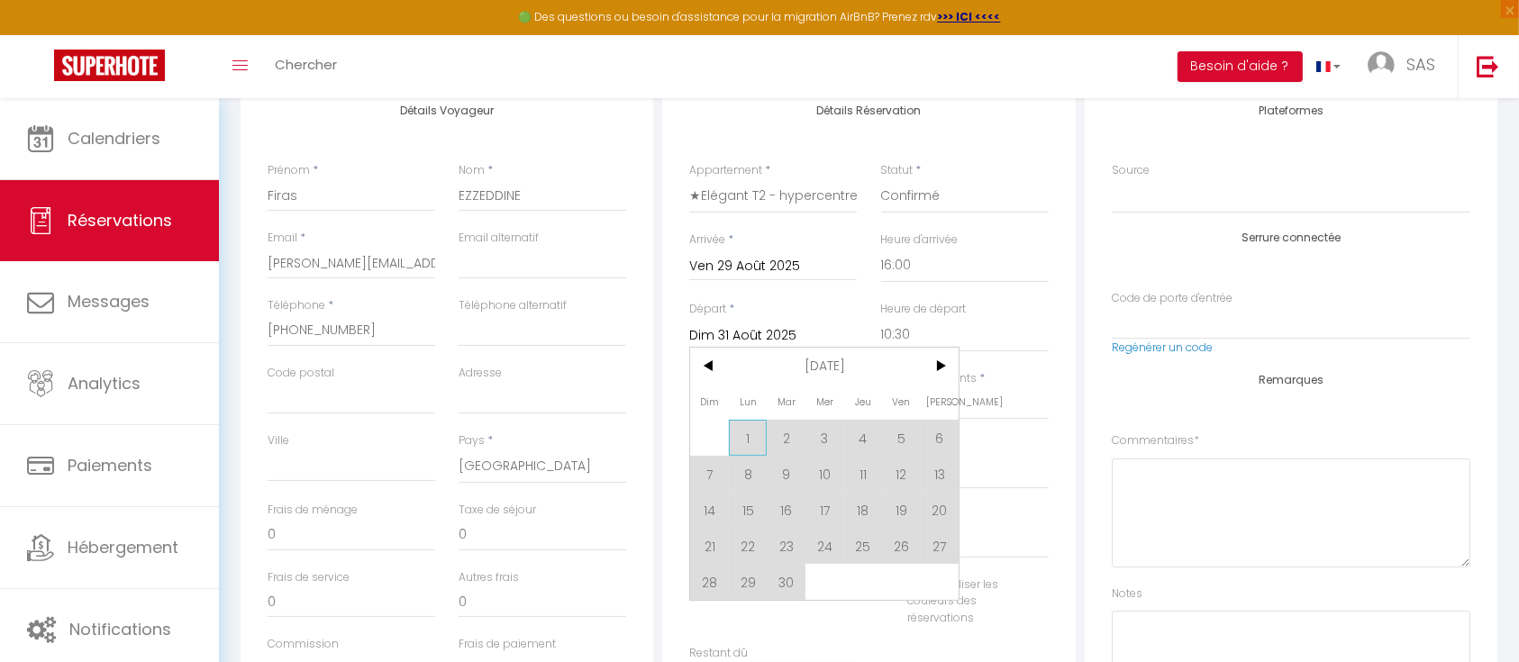
click at [747, 430] on span "1" at bounding box center [748, 438] width 39 height 36
type input "Lun 01 Septembre 2025"
checkbox input "false"
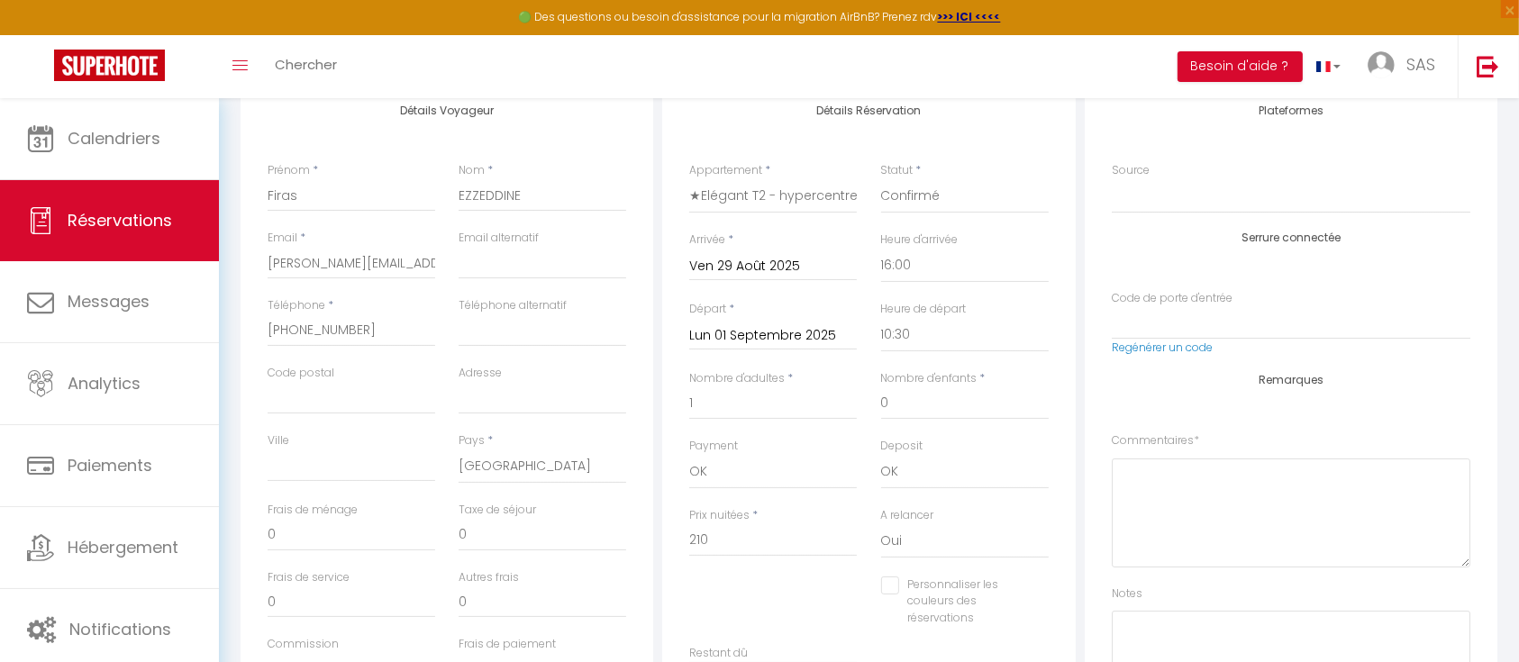
type input "50"
type input "311"
checkbox input "false"
click at [870, 390] on div "Nombre d'enfants * 0" at bounding box center [964, 404] width 191 height 68
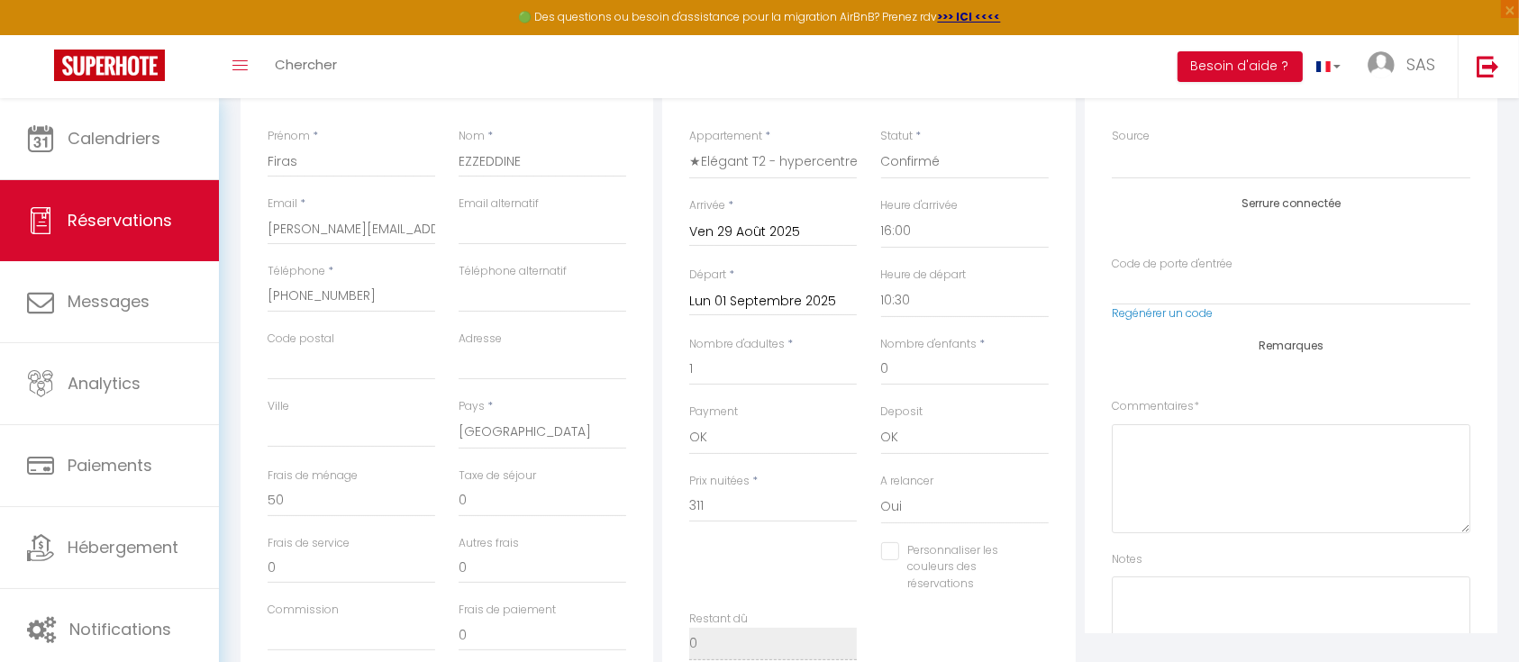
scroll to position [267, 0]
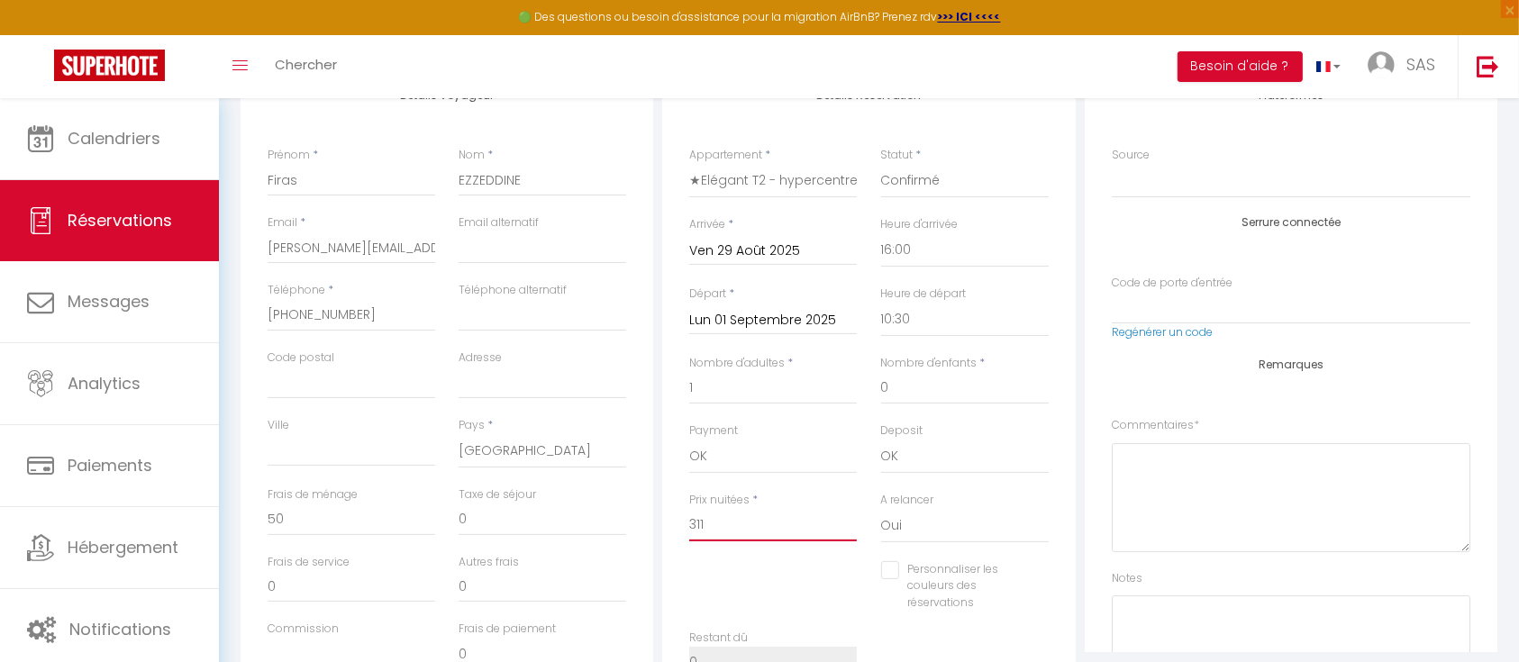
drag, startPoint x: 755, startPoint y: 530, endPoint x: 664, endPoint y: 526, distance: 91.1
click at [664, 526] on div "Détails Réservation Appartement * ★Elégant T2 - hypercentre, La Joliette - gare…" at bounding box center [868, 393] width 413 height 653
type input "2"
checkbox input "false"
type input "21"
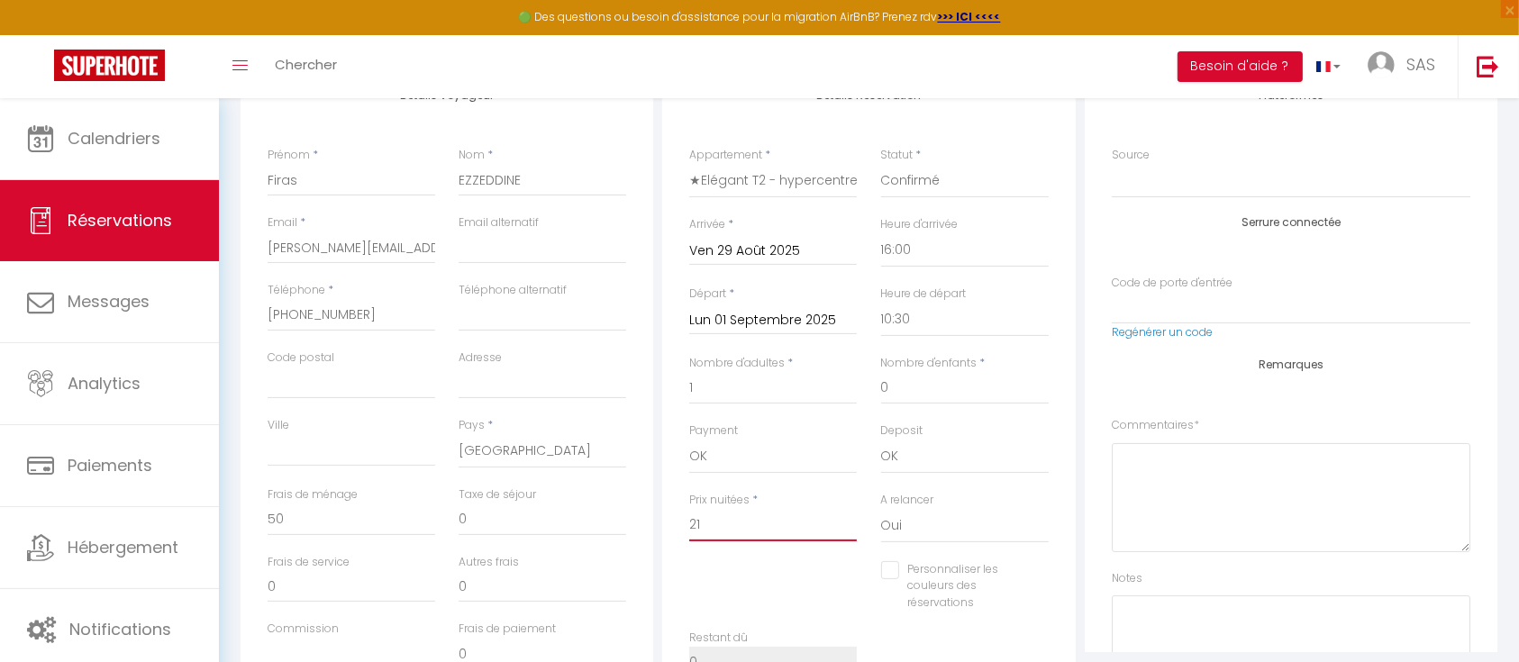
checkbox input "false"
type input "210"
checkbox input "false"
type input "210"
type input "0"
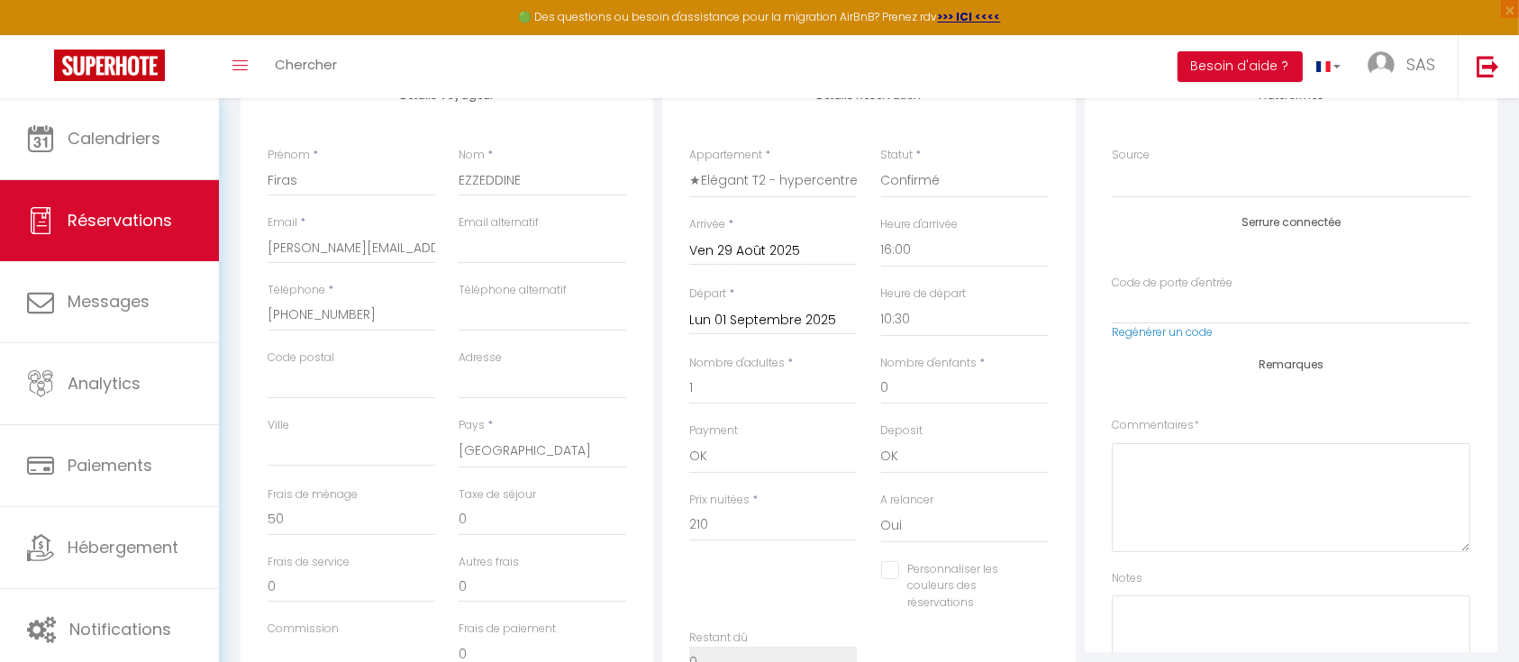
checkbox input "false"
click at [1076, 605] on div "Détails Réservation Appartement * ★Elégant T2 - hypercentre, La Joliette - gare…" at bounding box center [869, 393] width 422 height 653
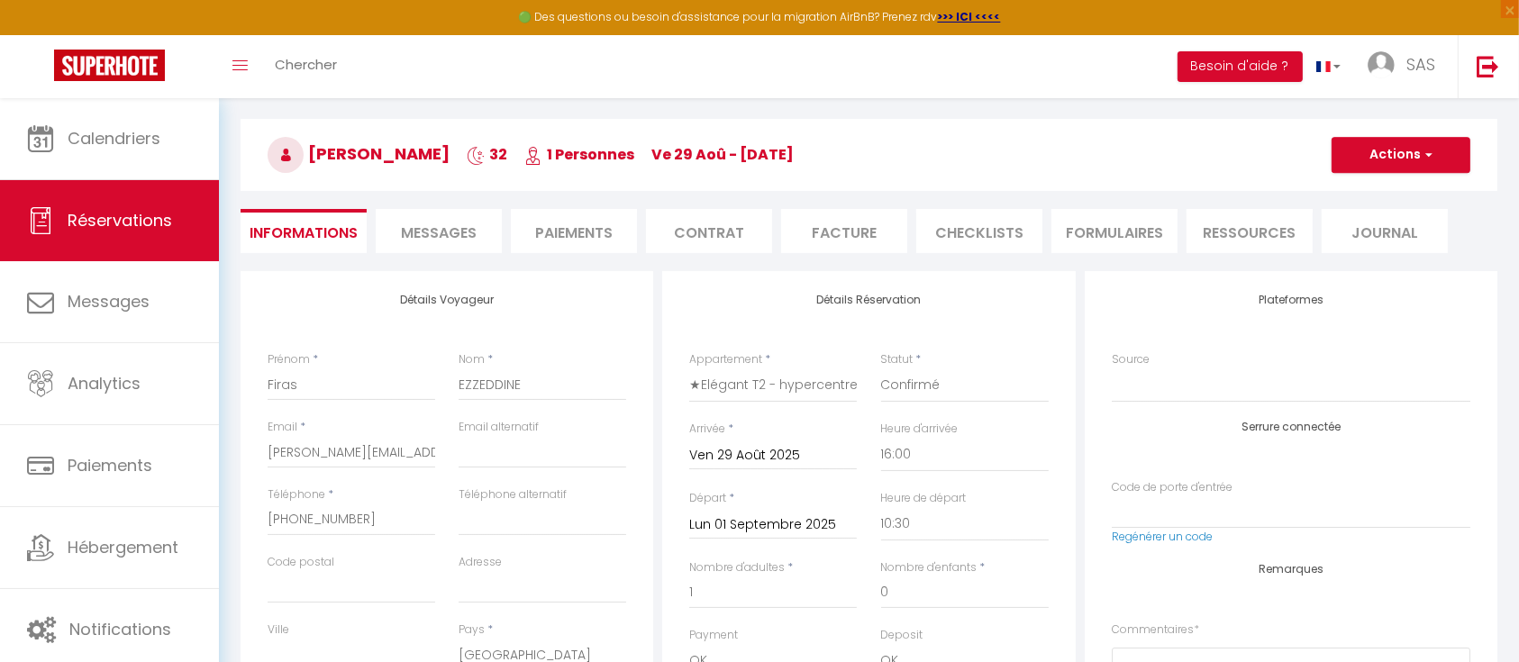
scroll to position [0, 0]
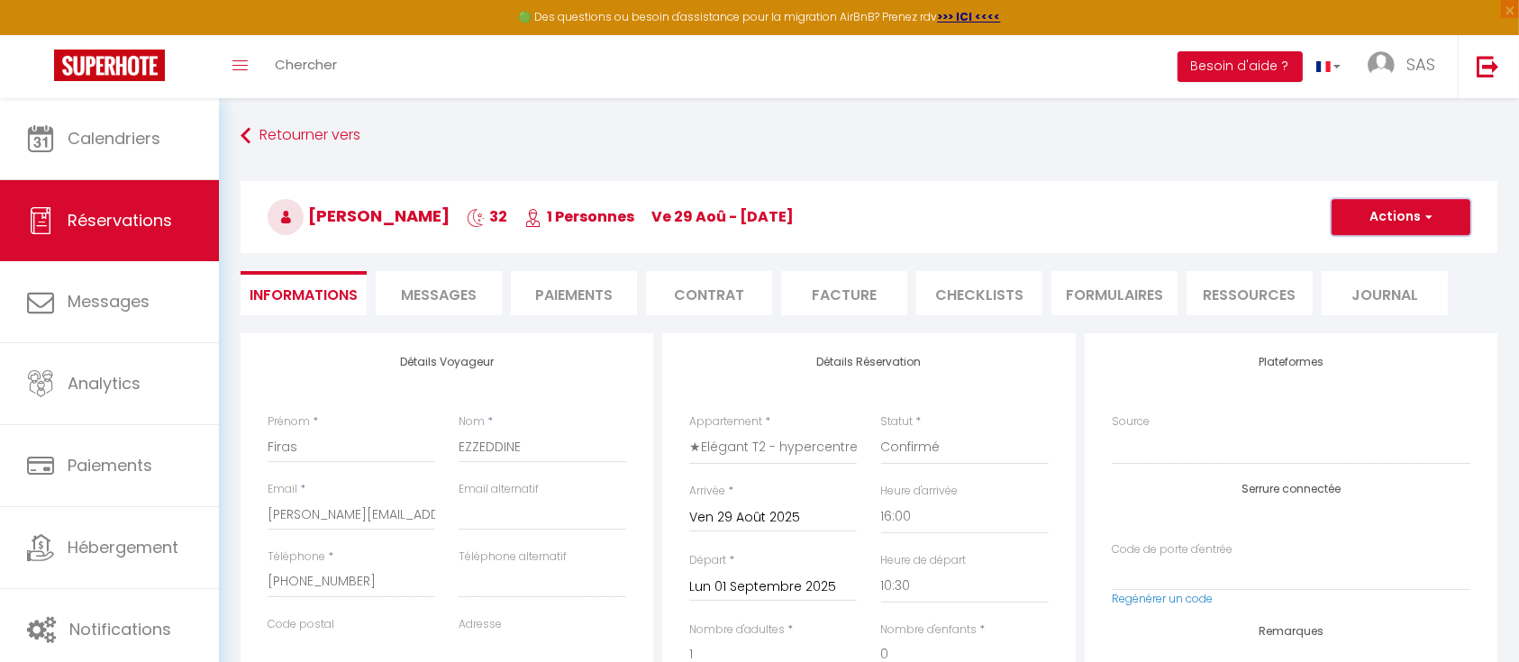
click at [1440, 220] on button "Actions" at bounding box center [1401, 217] width 139 height 36
click at [1377, 251] on link "Enregistrer" at bounding box center [1383, 256] width 142 height 23
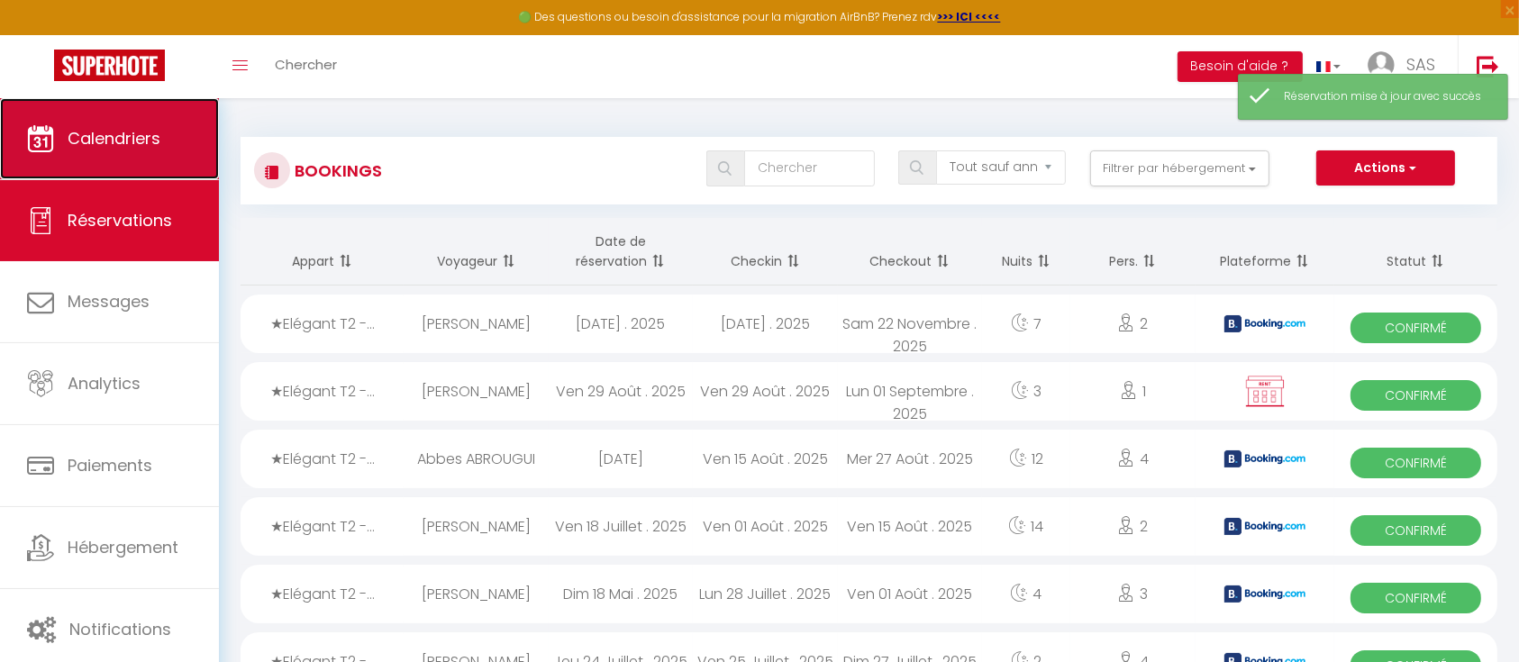
click at [111, 145] on span "Calendriers" at bounding box center [114, 138] width 93 height 23
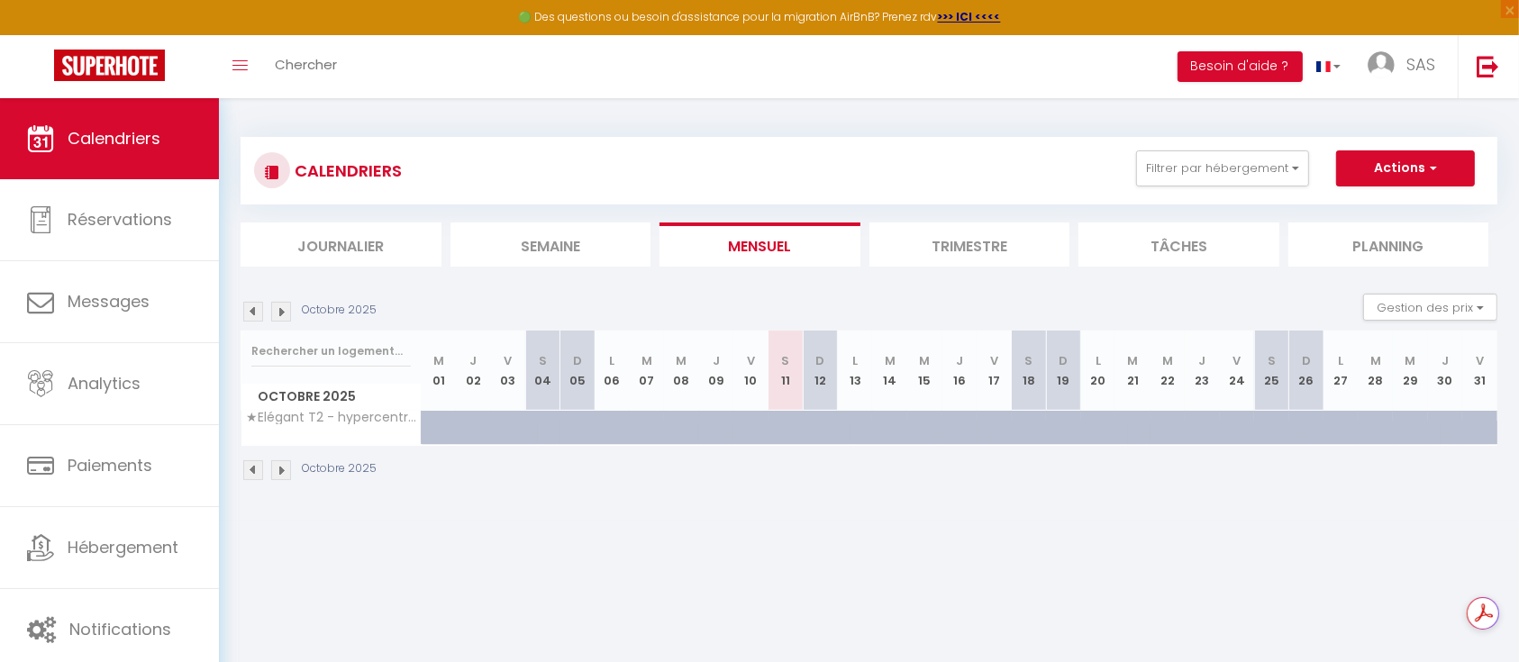
click at [253, 313] on img at bounding box center [253, 312] width 20 height 20
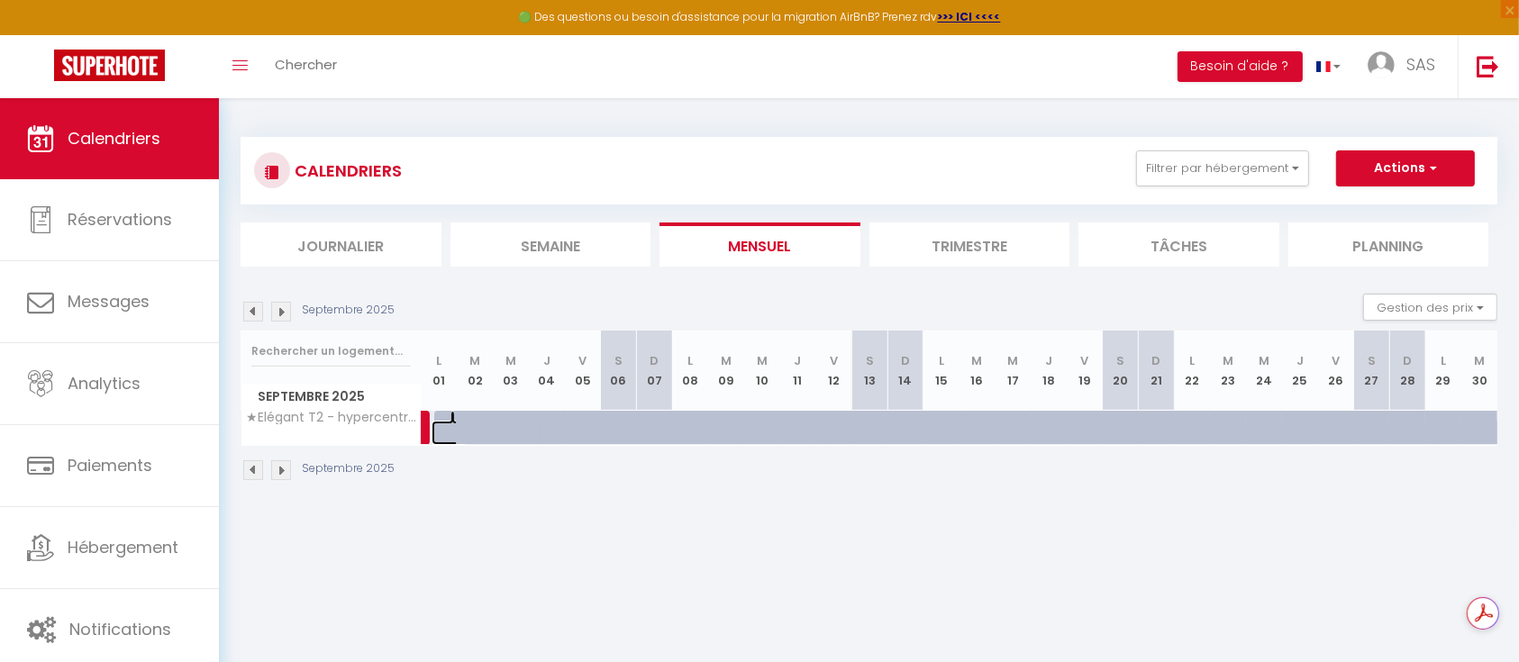
click at [438, 426] on link at bounding box center [450, 433] width 36 height 24
type input "85"
type input "Lun 01 Septembre 2025"
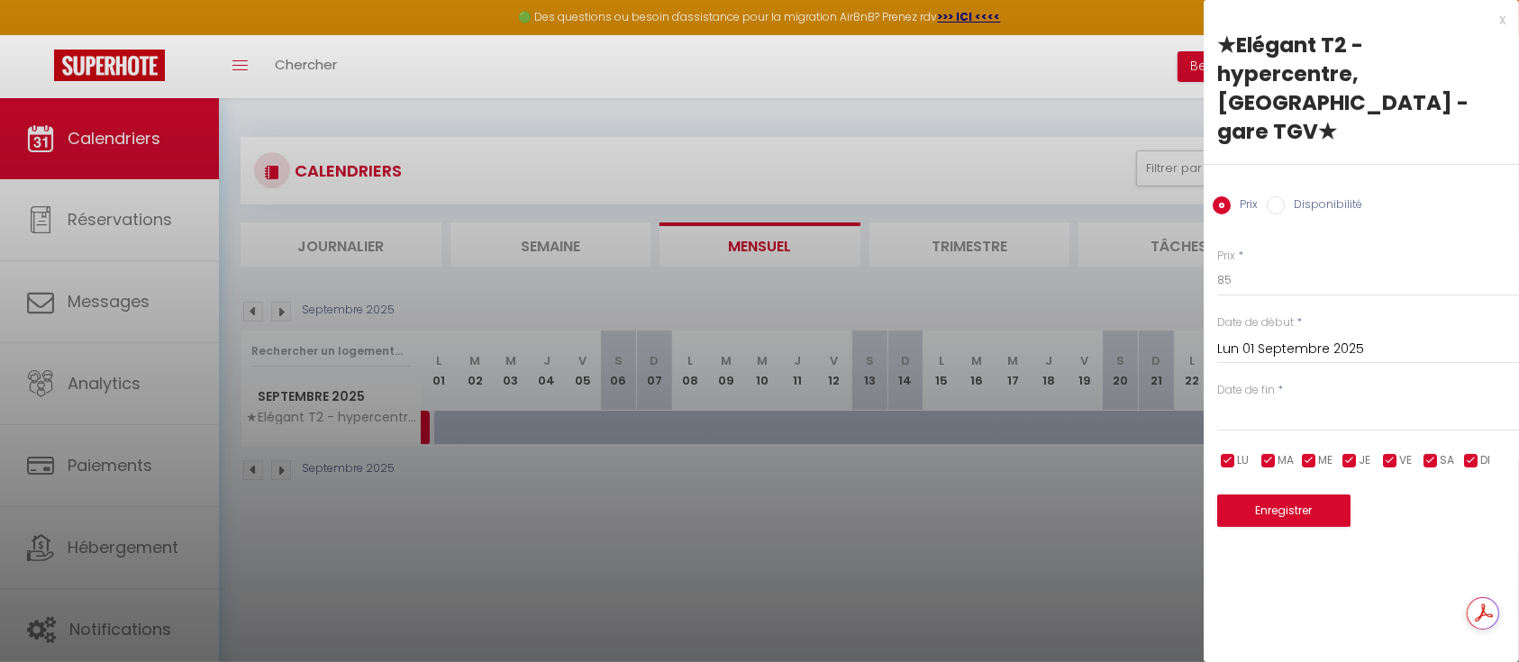
click at [1286, 406] on input "text" at bounding box center [1369, 417] width 302 height 23
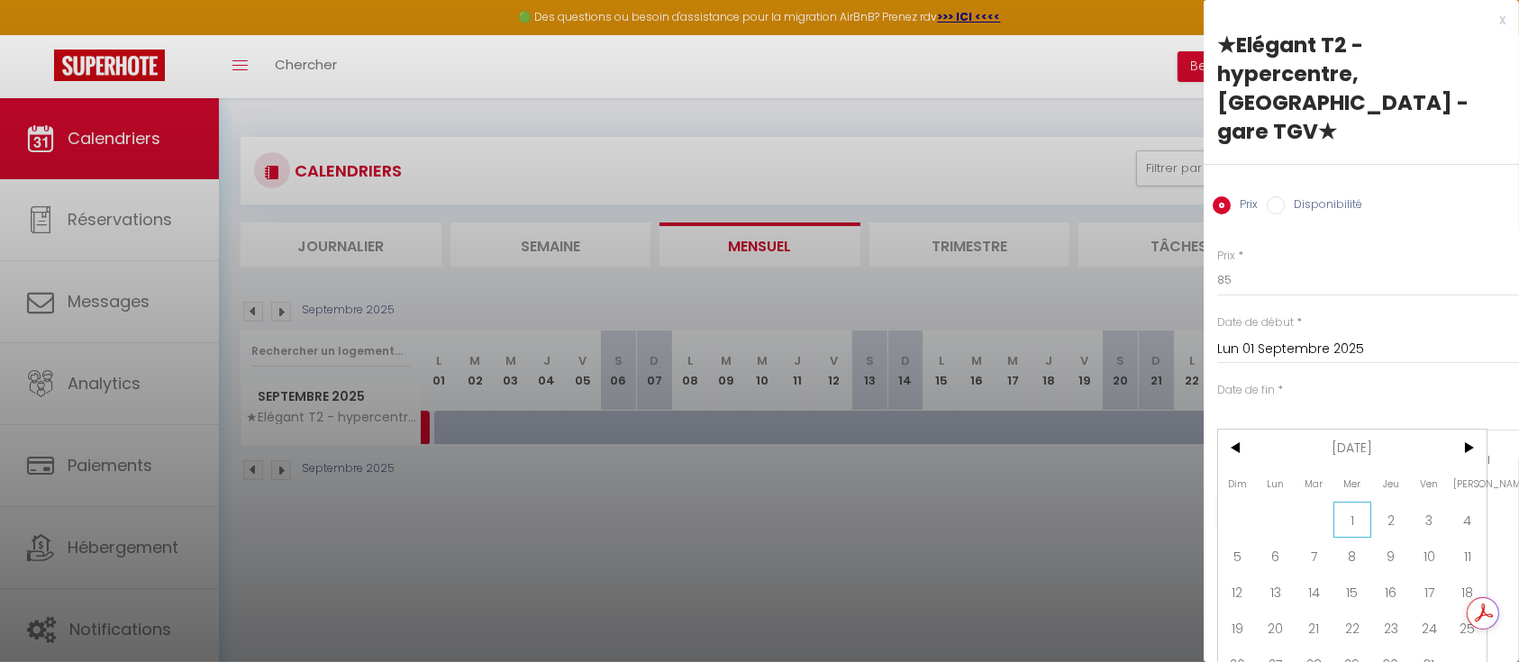
click at [1349, 502] on span "1" at bounding box center [1353, 520] width 39 height 36
type input "Mer 01 Octobre 2025"
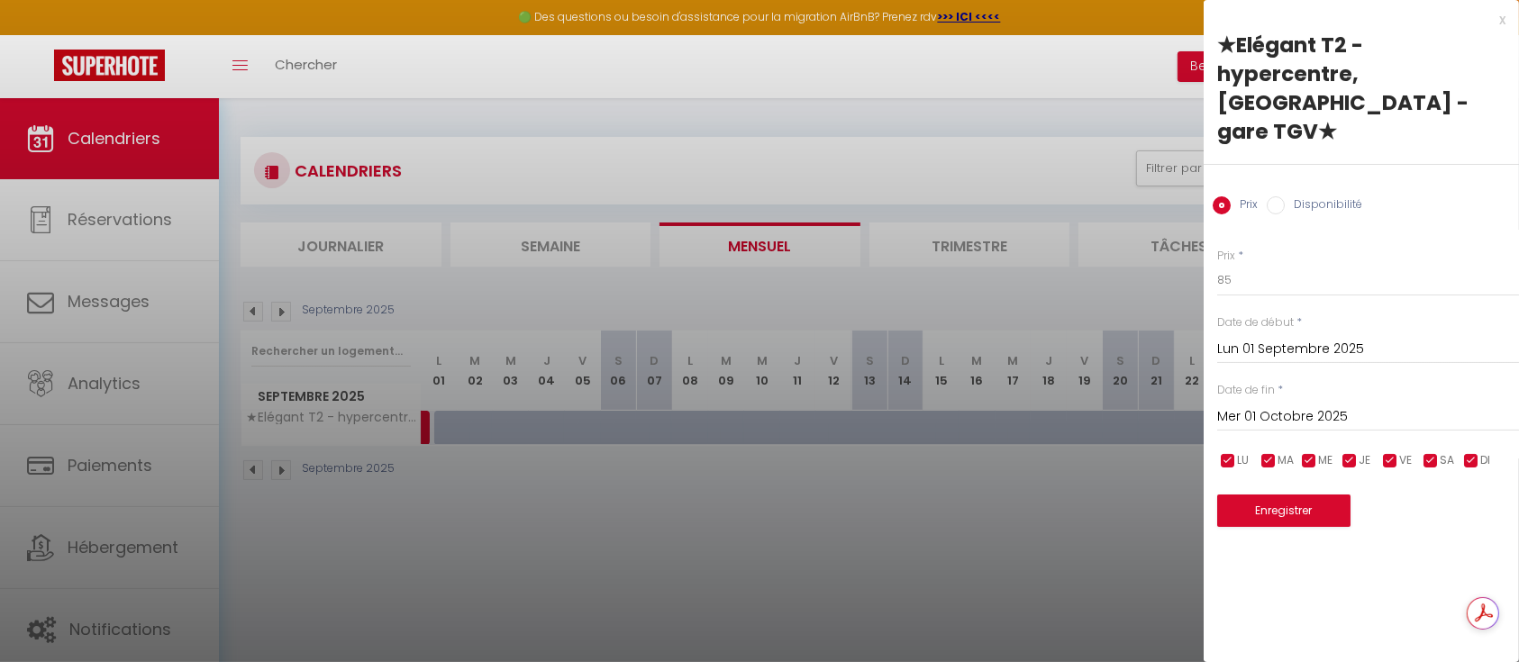
click at [1499, 9] on div "x" at bounding box center [1355, 20] width 302 height 22
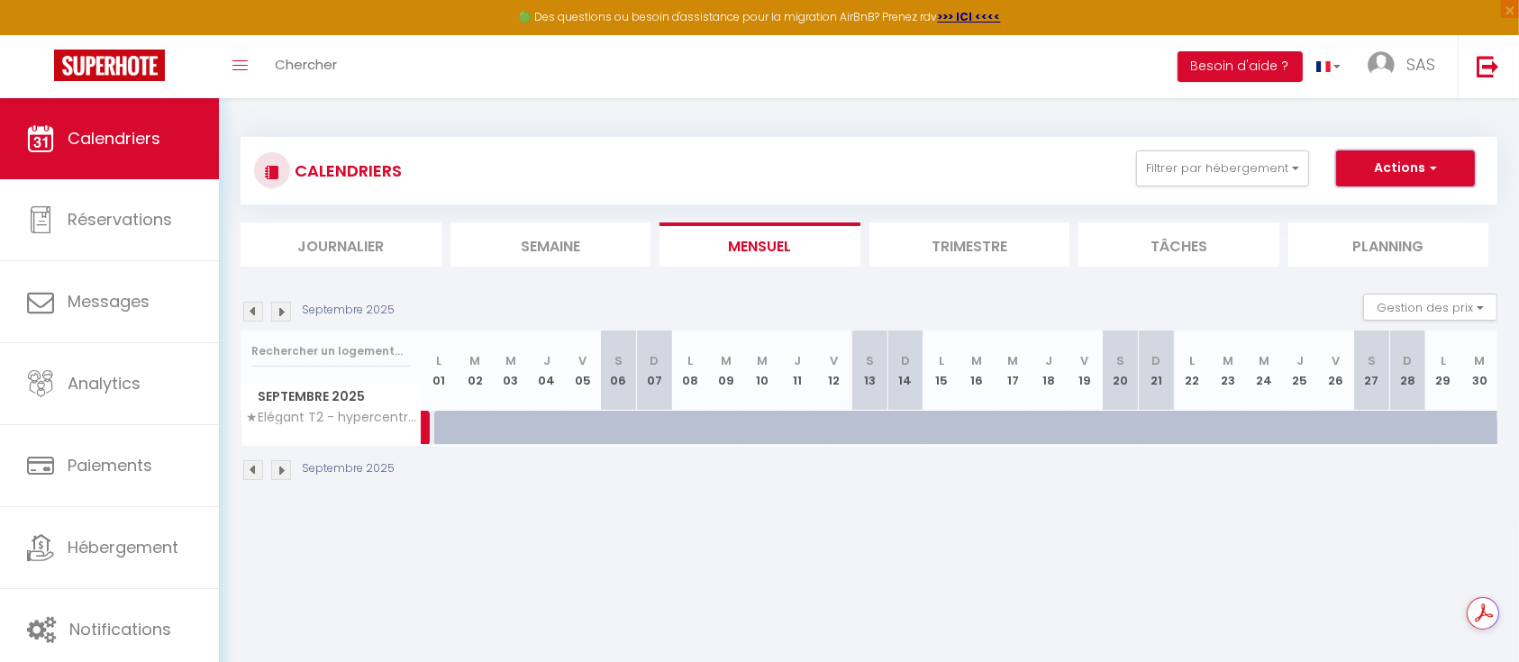
click at [1422, 177] on button "Actions" at bounding box center [1405, 169] width 139 height 36
click at [1404, 203] on link "Nouvelle réservation" at bounding box center [1387, 209] width 157 height 27
select select
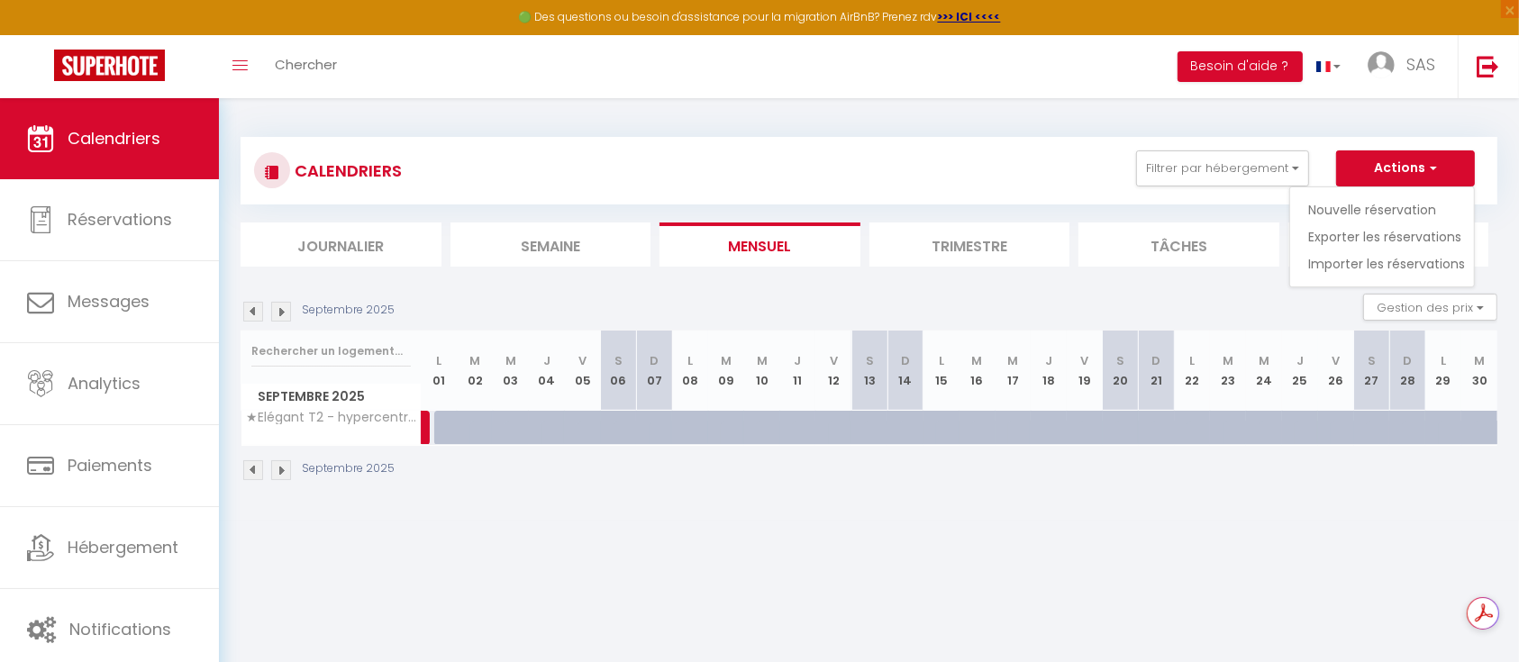
select select
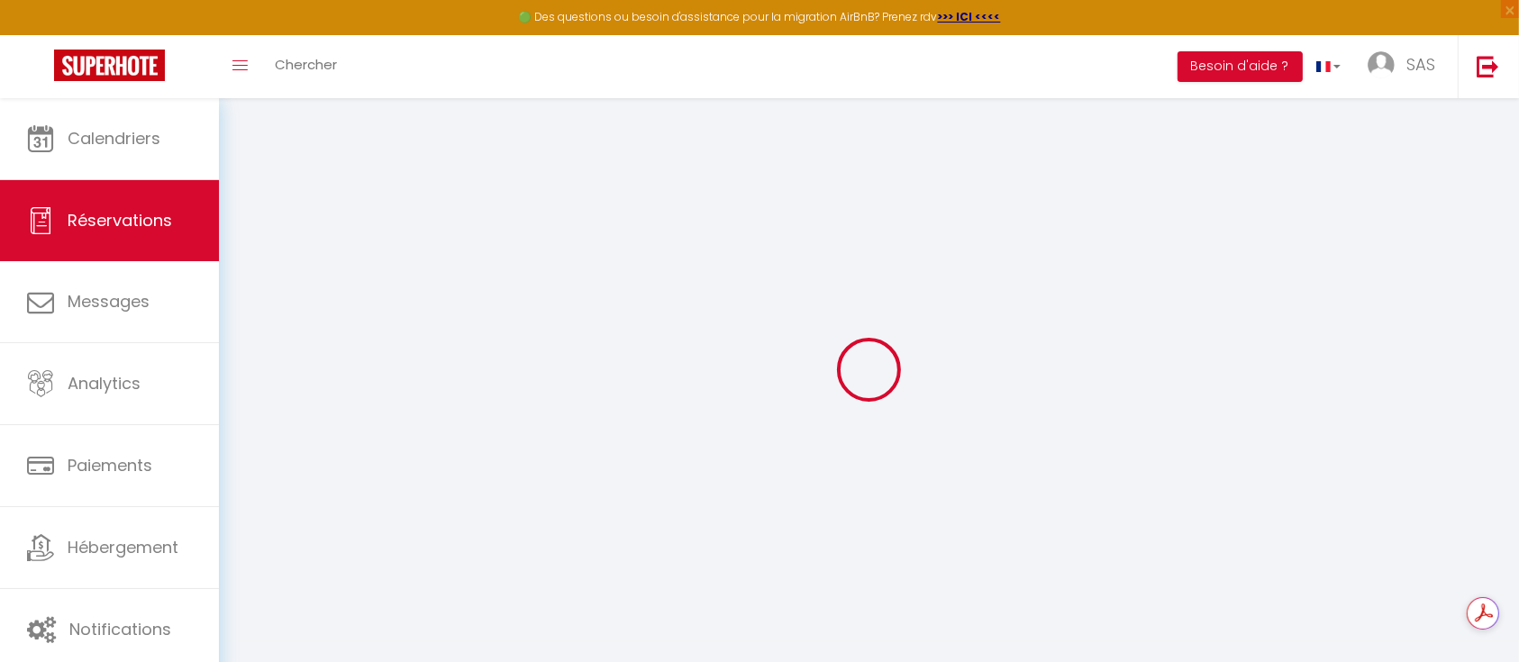
select select
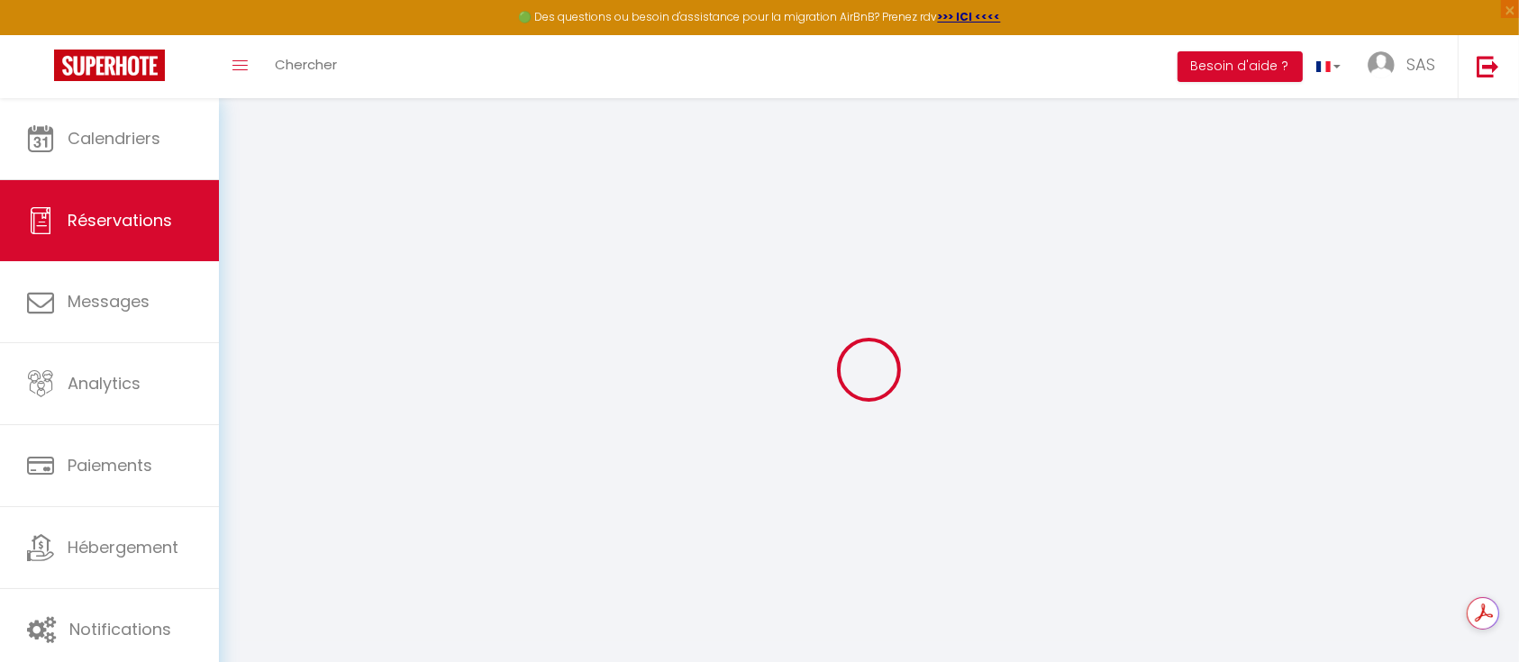
select select
checkbox input "false"
select select
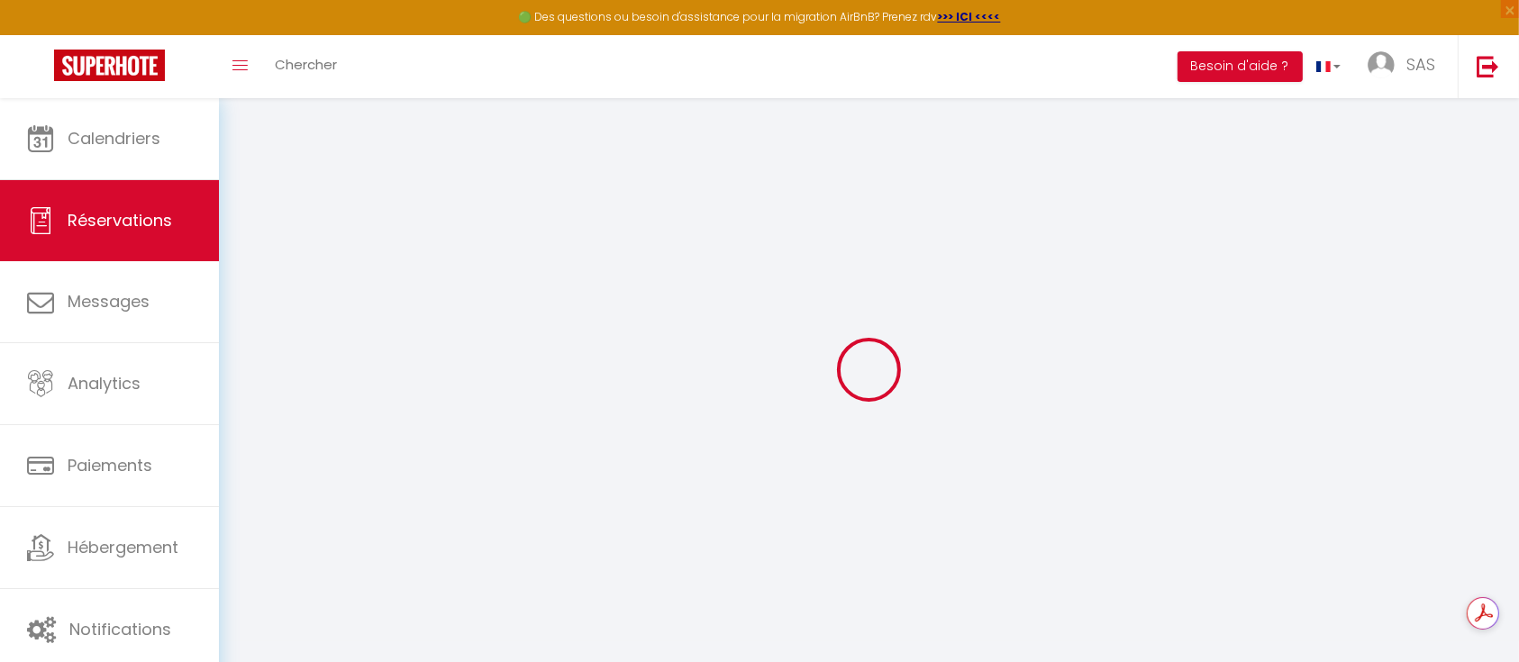
select select
checkbox input "false"
select select
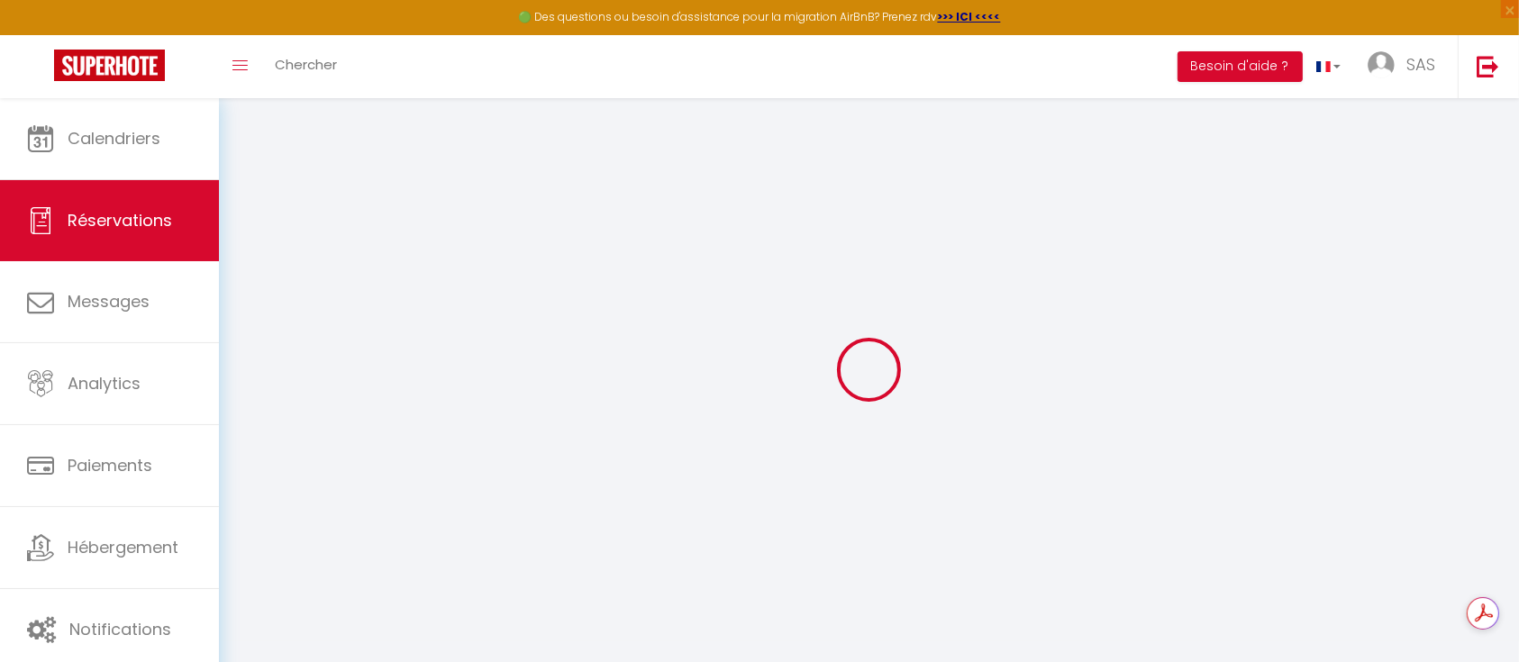
select select
checkbox input "false"
select select
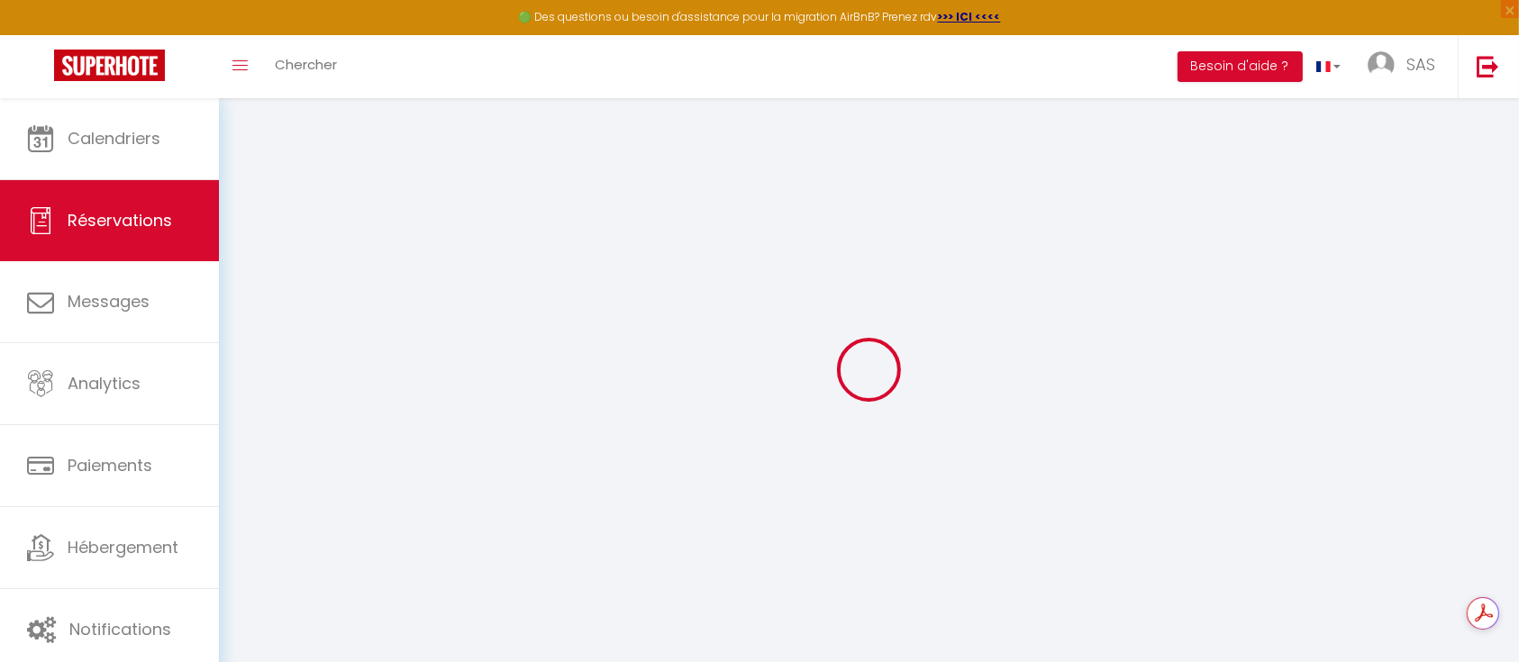
select select
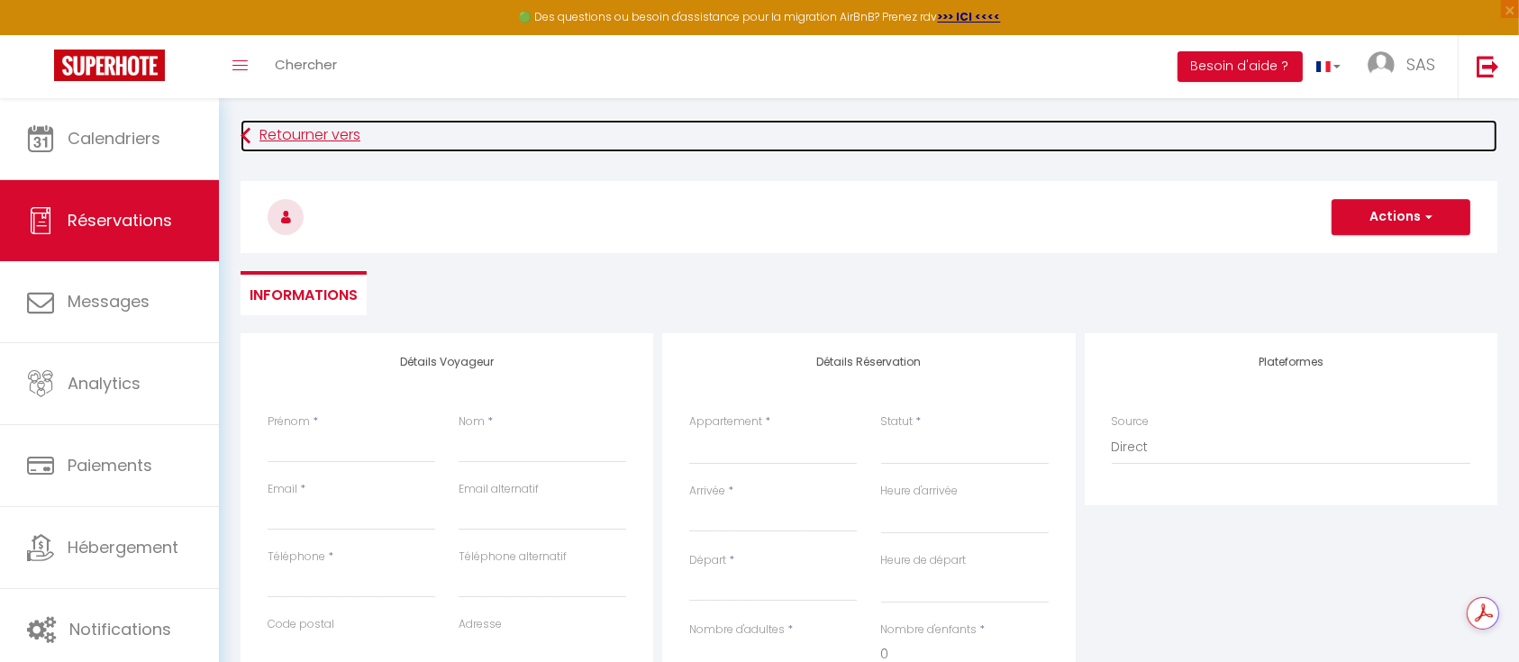
click at [306, 128] on link "Retourner vers" at bounding box center [869, 136] width 1257 height 32
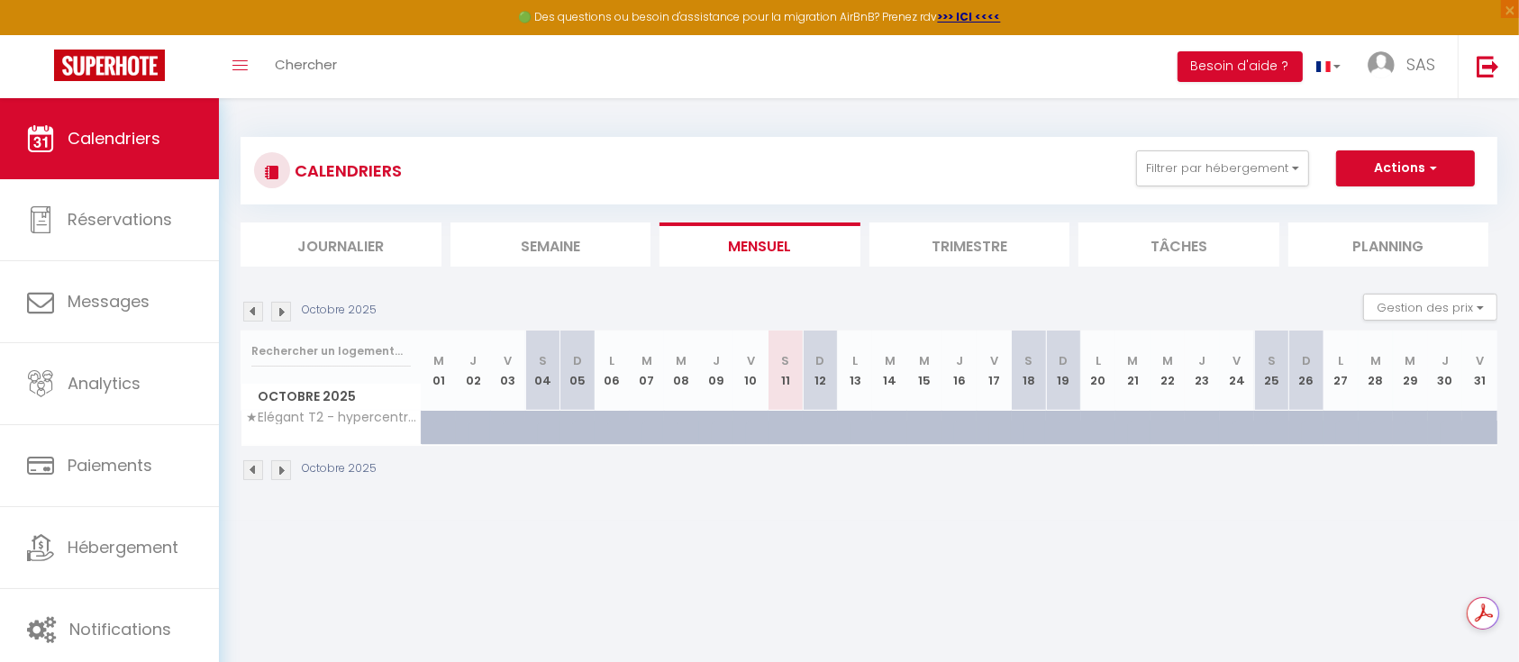
click at [252, 312] on img at bounding box center [253, 312] width 20 height 20
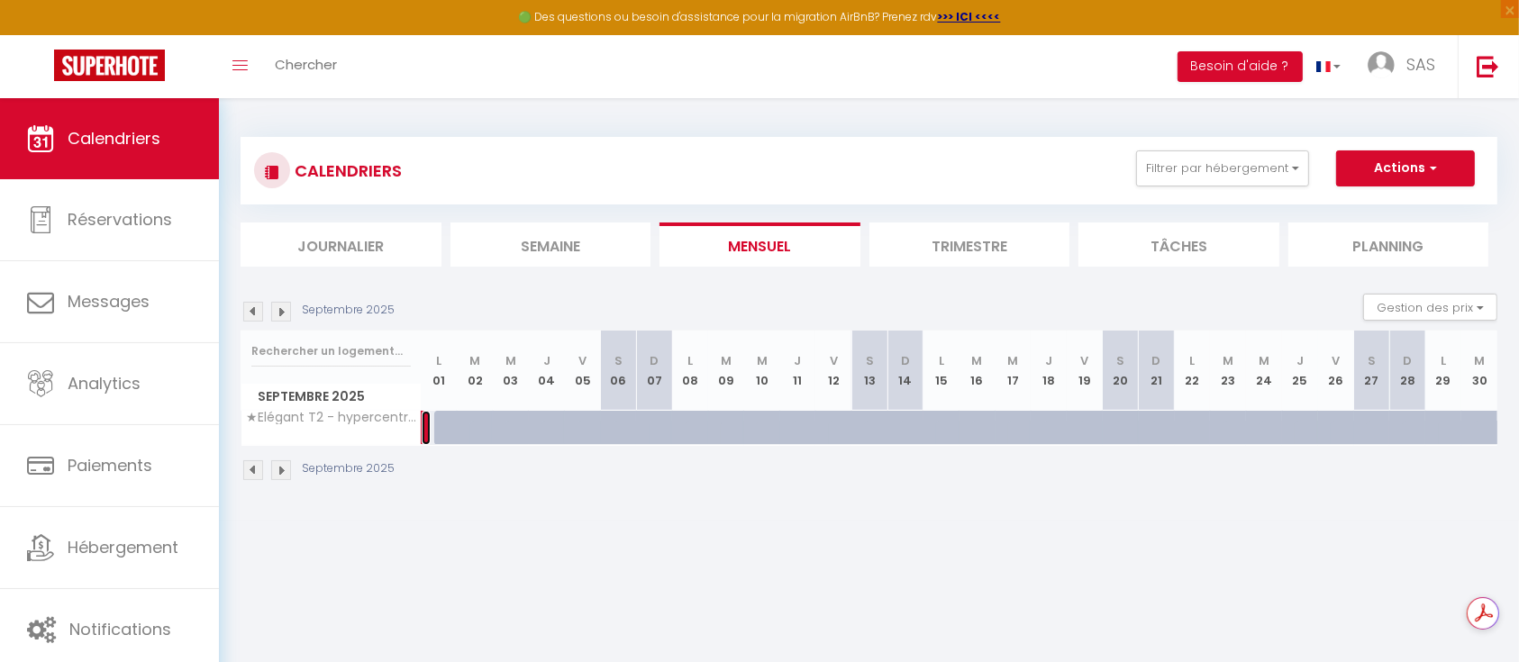
click at [424, 421] on link at bounding box center [426, 428] width 9 height 34
select select "OK"
select select "0"
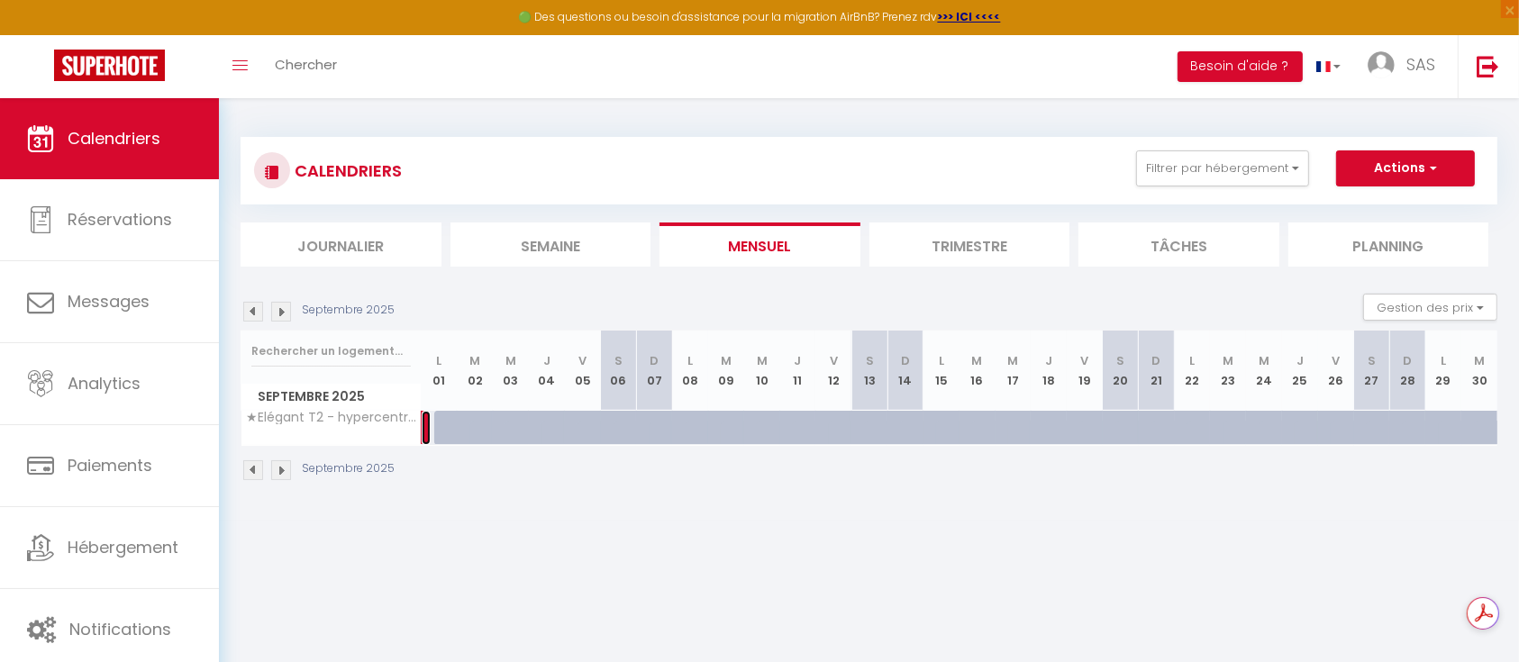
select select "1"
select select
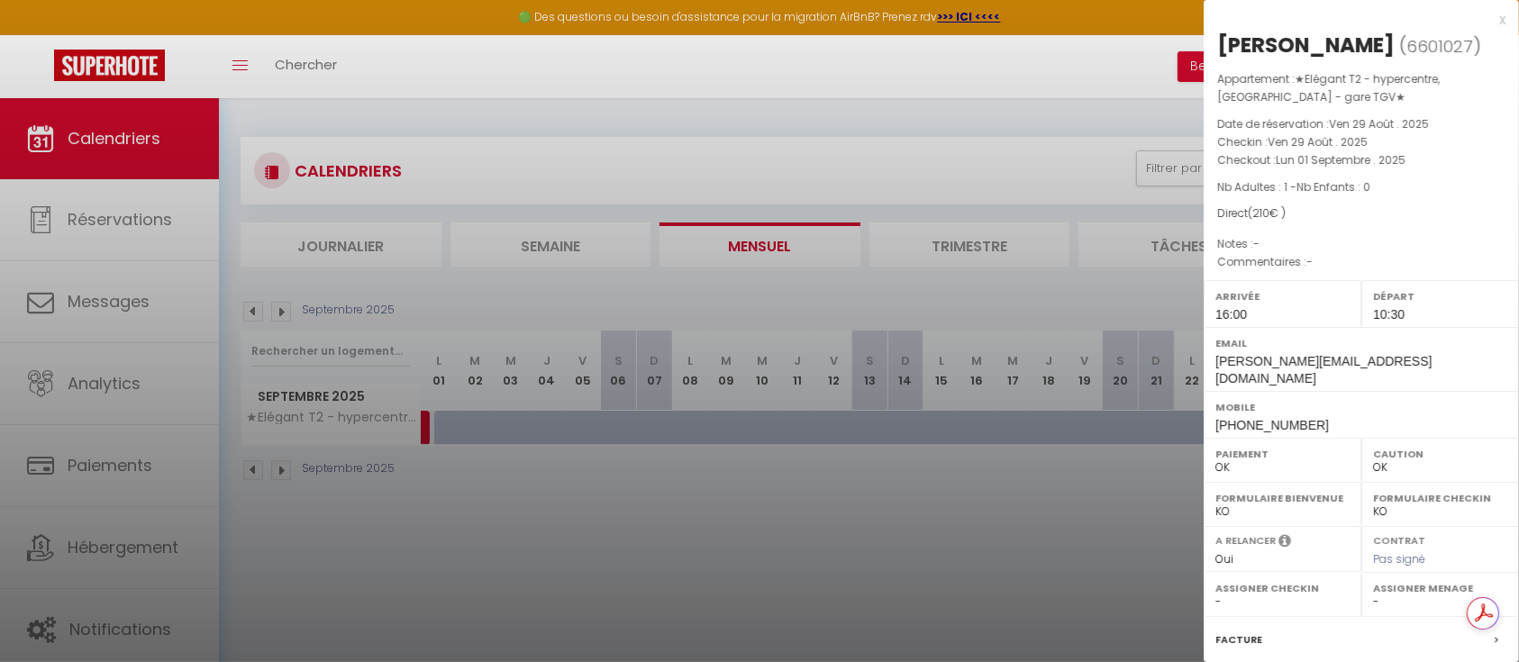
click at [1481, 18] on div "x" at bounding box center [1355, 20] width 302 height 22
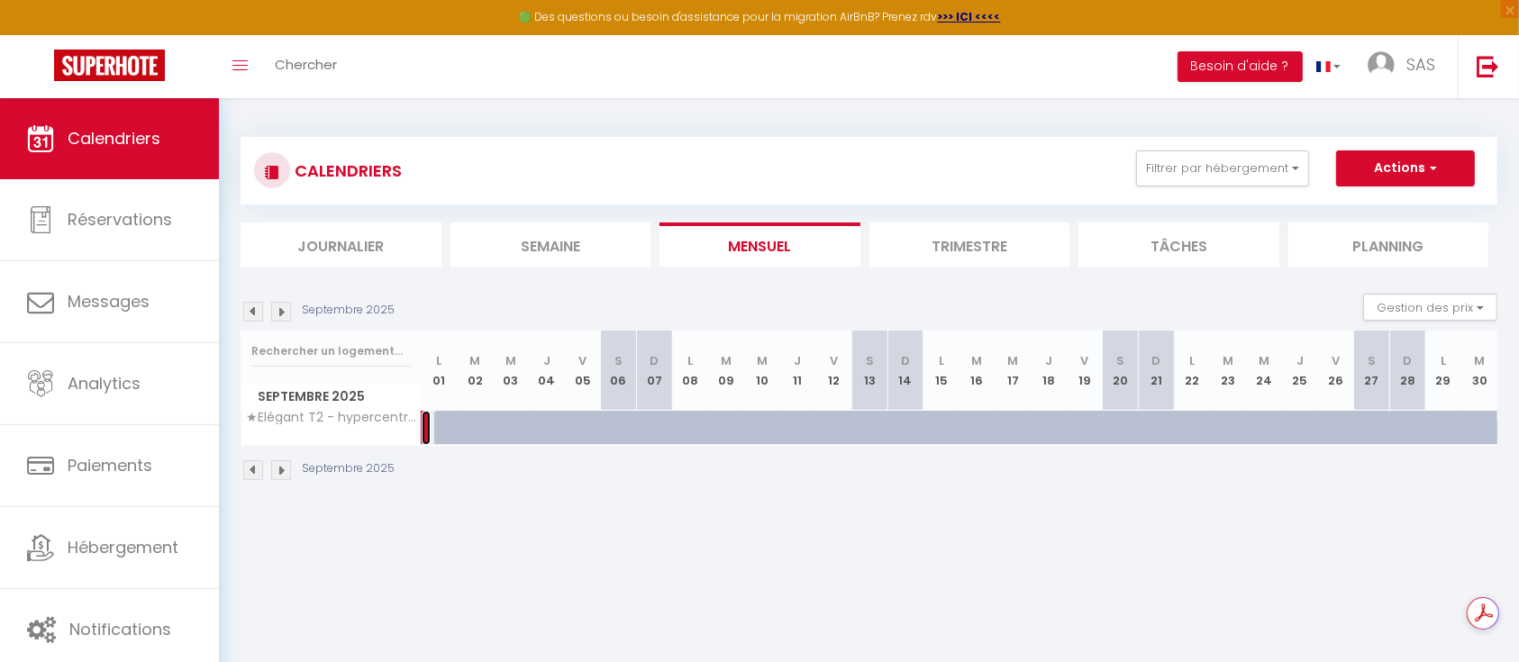
click at [425, 430] on link at bounding box center [426, 428] width 9 height 34
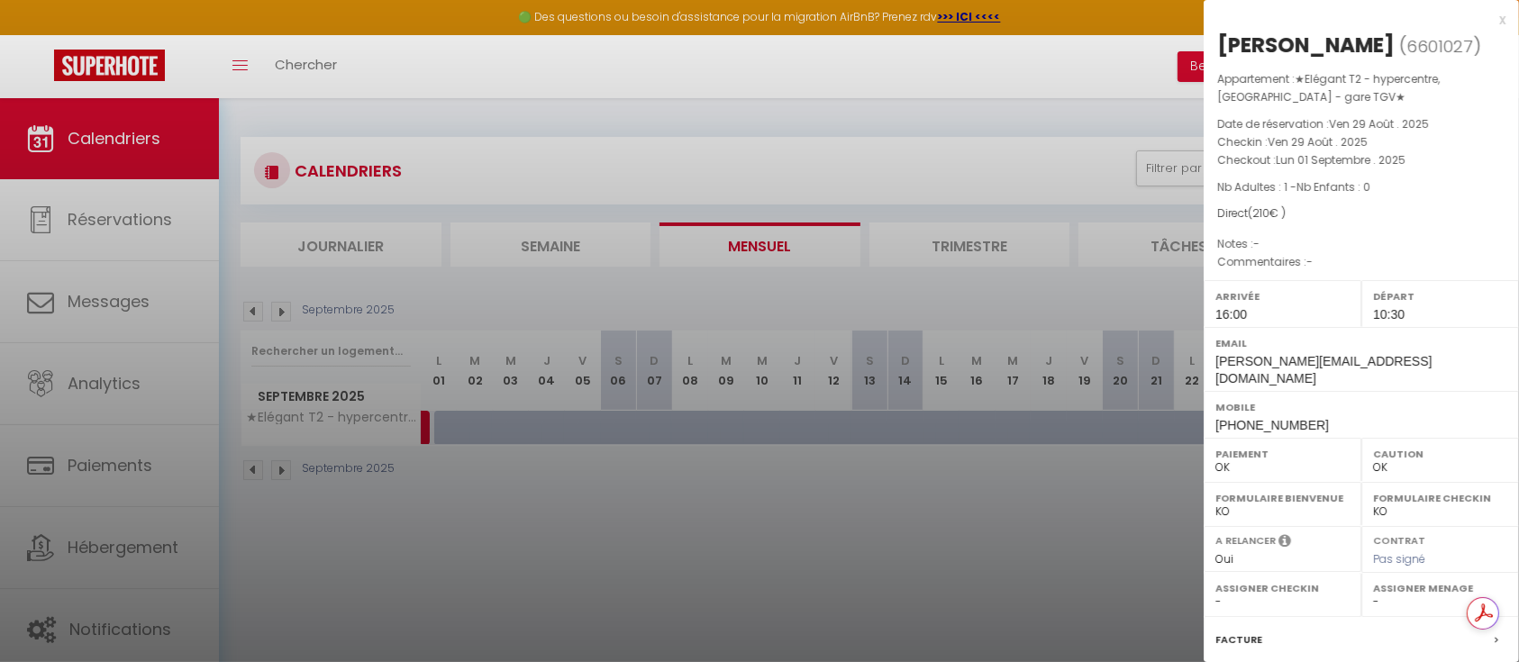
drag, startPoint x: 425, startPoint y: 430, endPoint x: 381, endPoint y: 503, distance: 85.3
click at [381, 503] on div at bounding box center [759, 331] width 1519 height 662
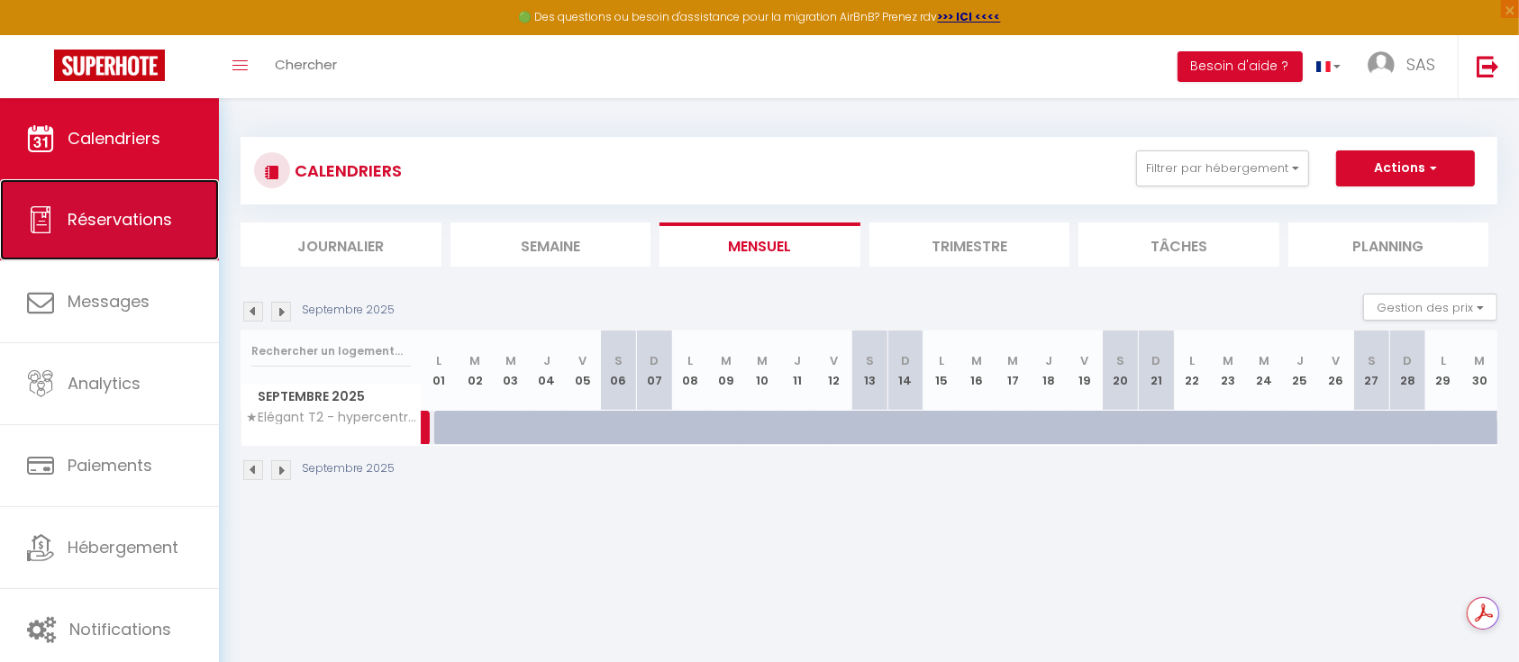
click at [94, 240] on link "Réservations" at bounding box center [109, 219] width 219 height 81
select select "not_cancelled"
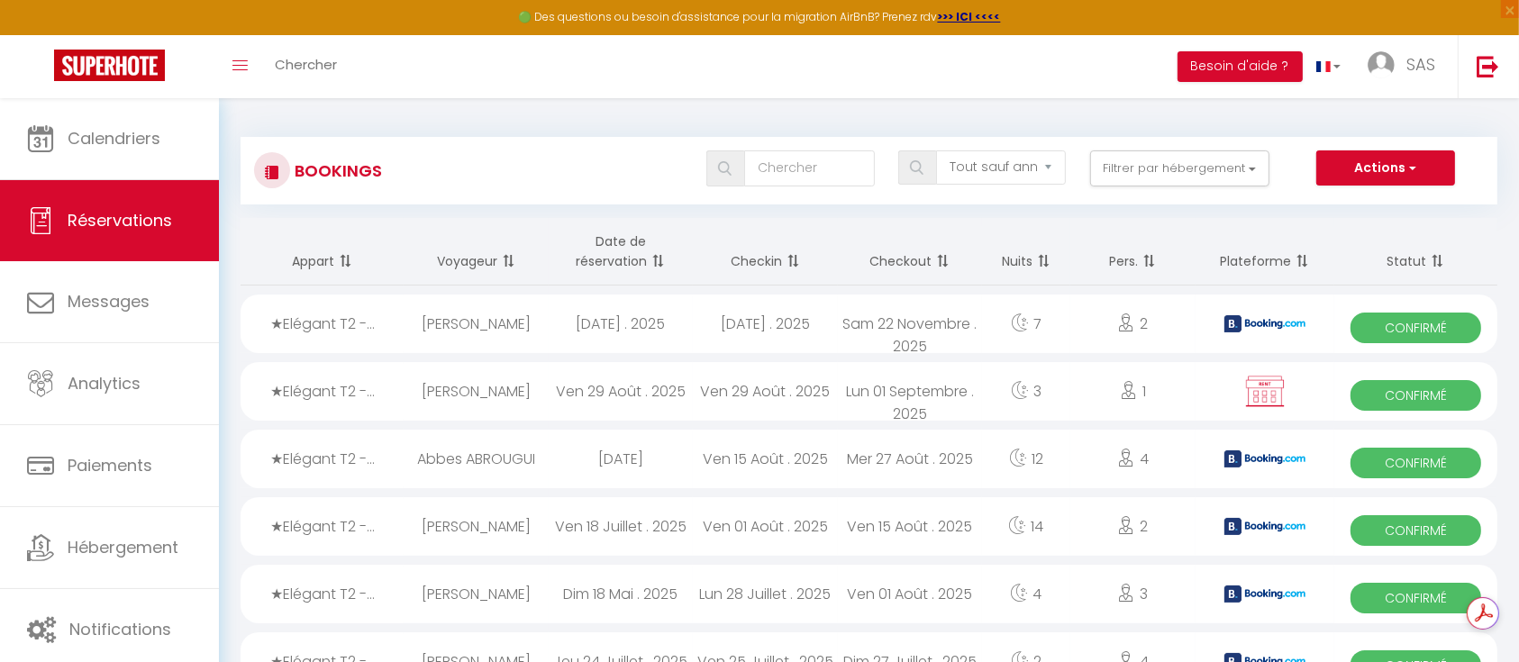
click at [1263, 386] on img at bounding box center [1265, 392] width 45 height 34
select select "OK"
select select "0"
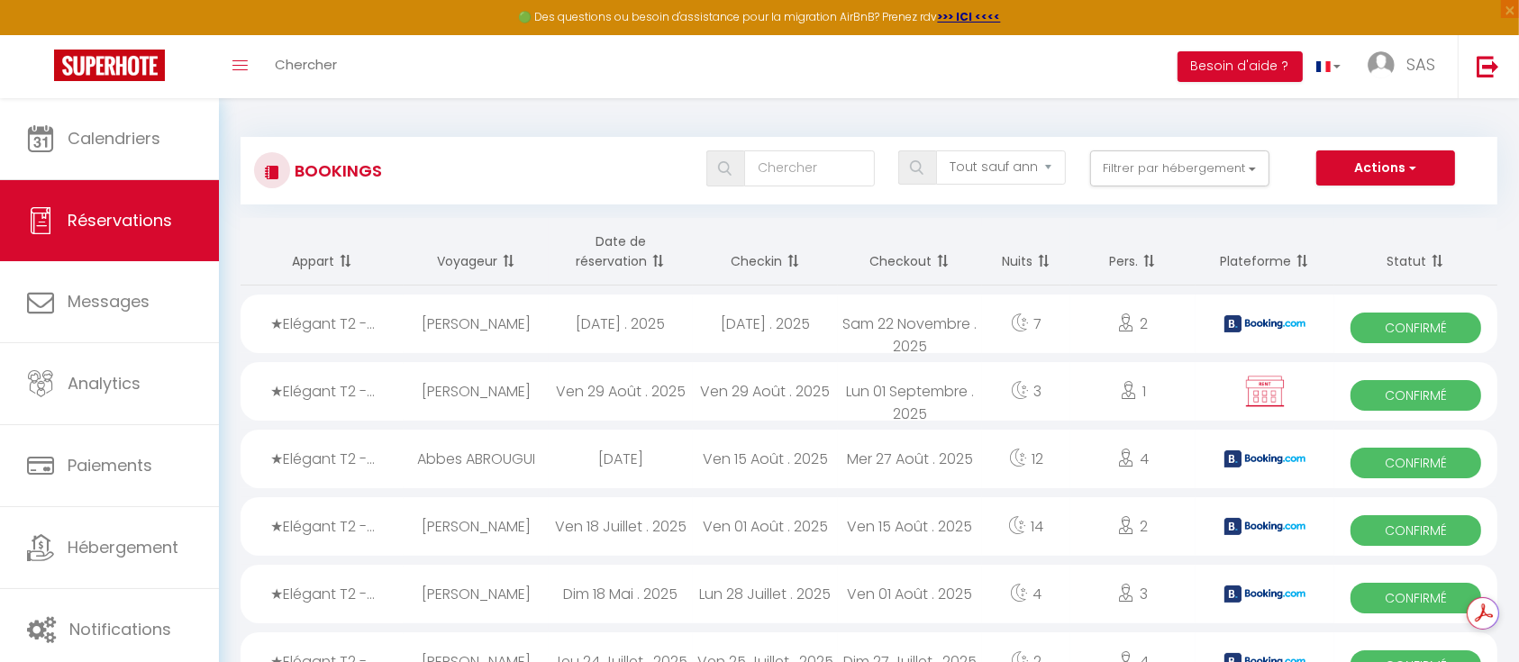
select select "1"
select select
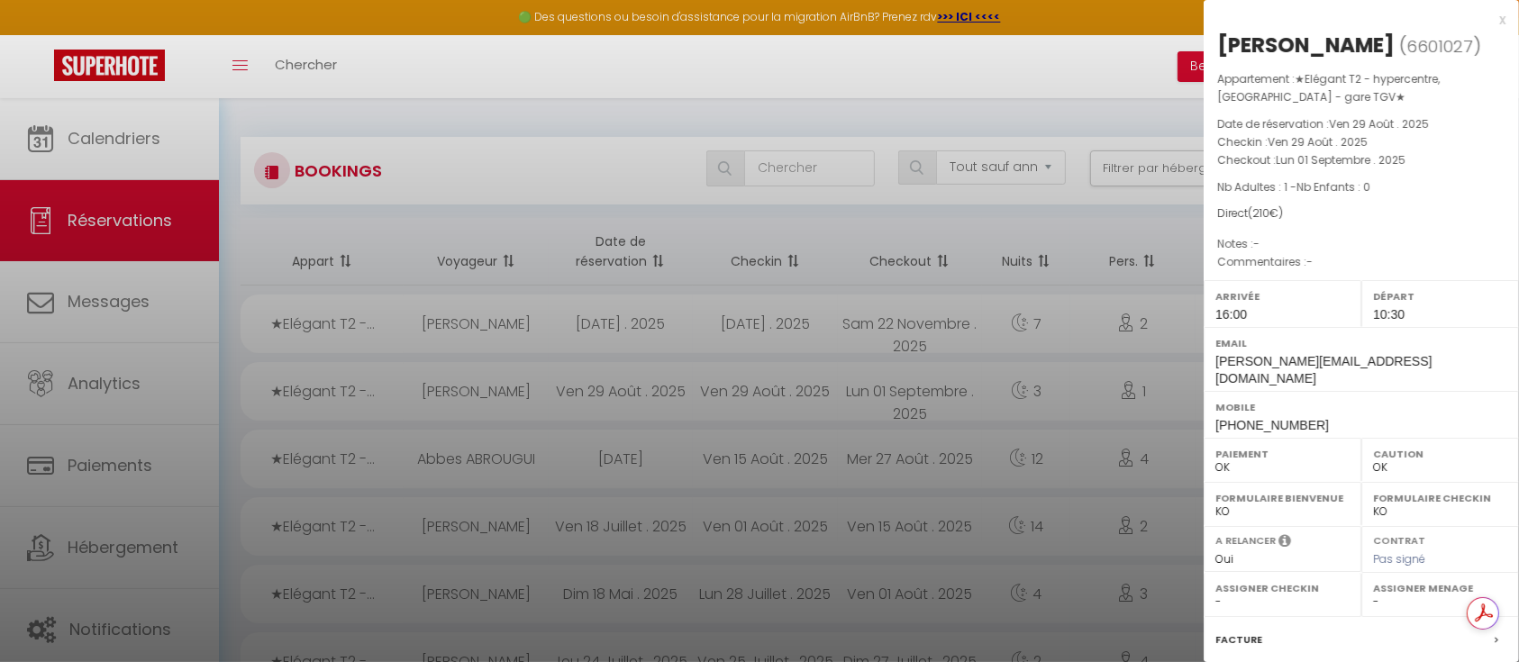
scroll to position [194, 0]
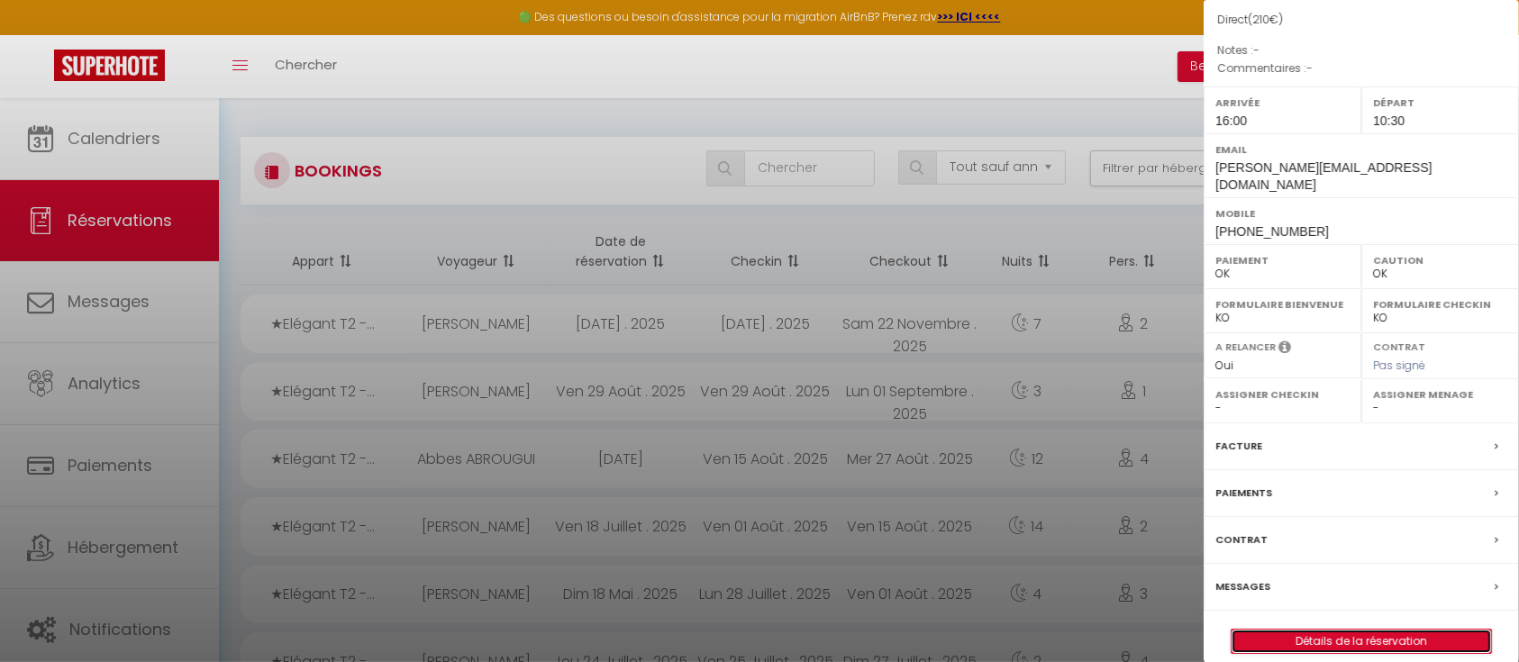
click at [1301, 630] on link "Détails de la réservation" at bounding box center [1362, 641] width 260 height 23
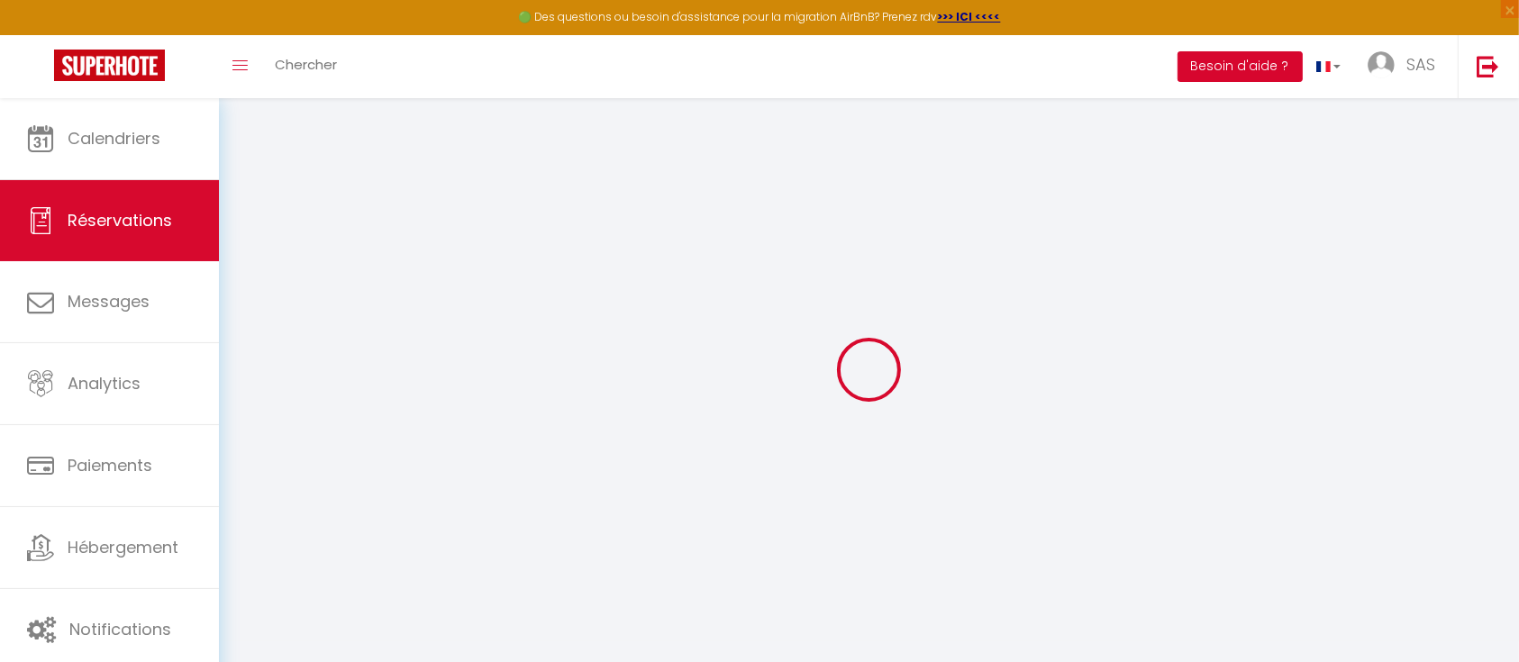
click at [1256, 68] on button "Besoin d'aide ?" at bounding box center [1240, 66] width 125 height 31
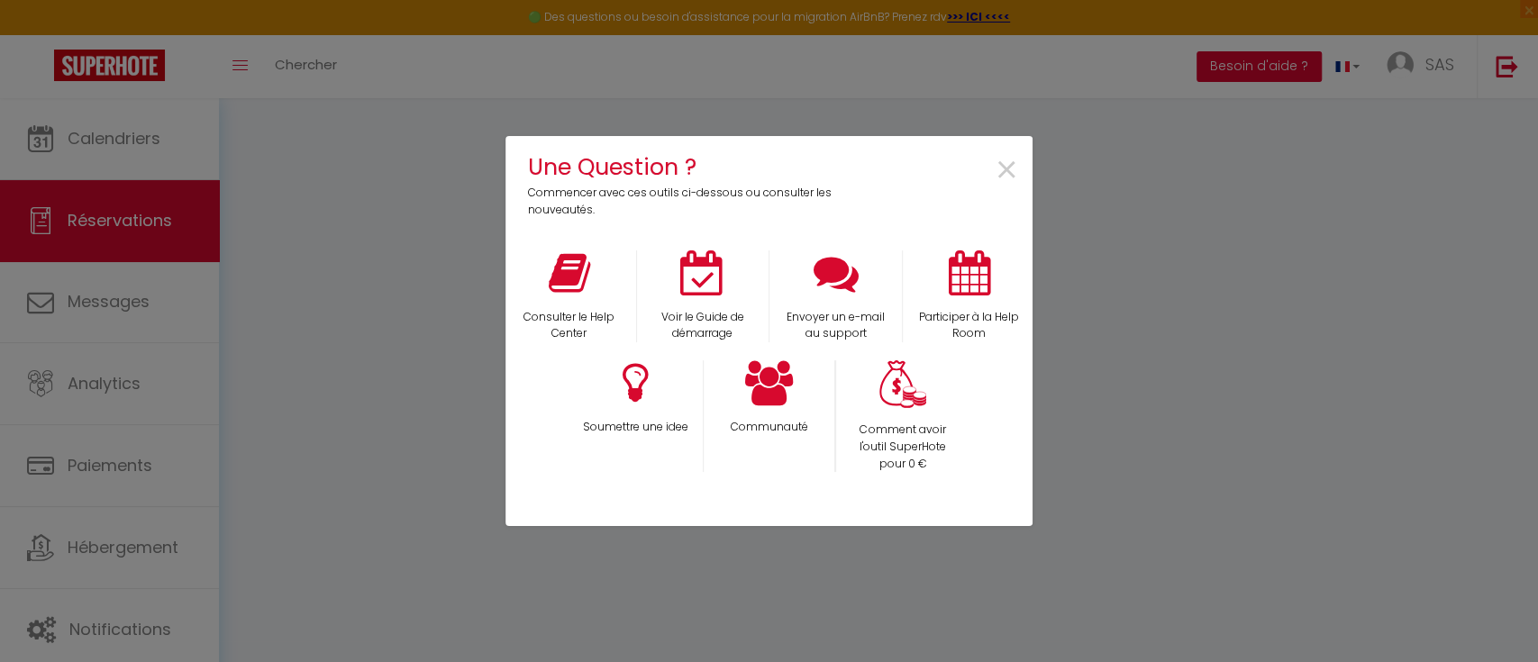
type input "Firas"
type input "EZZEDDINE"
type input "F.Ezzeddine@hesinternational.eu"
type input "+31614839070"
select select "NL"
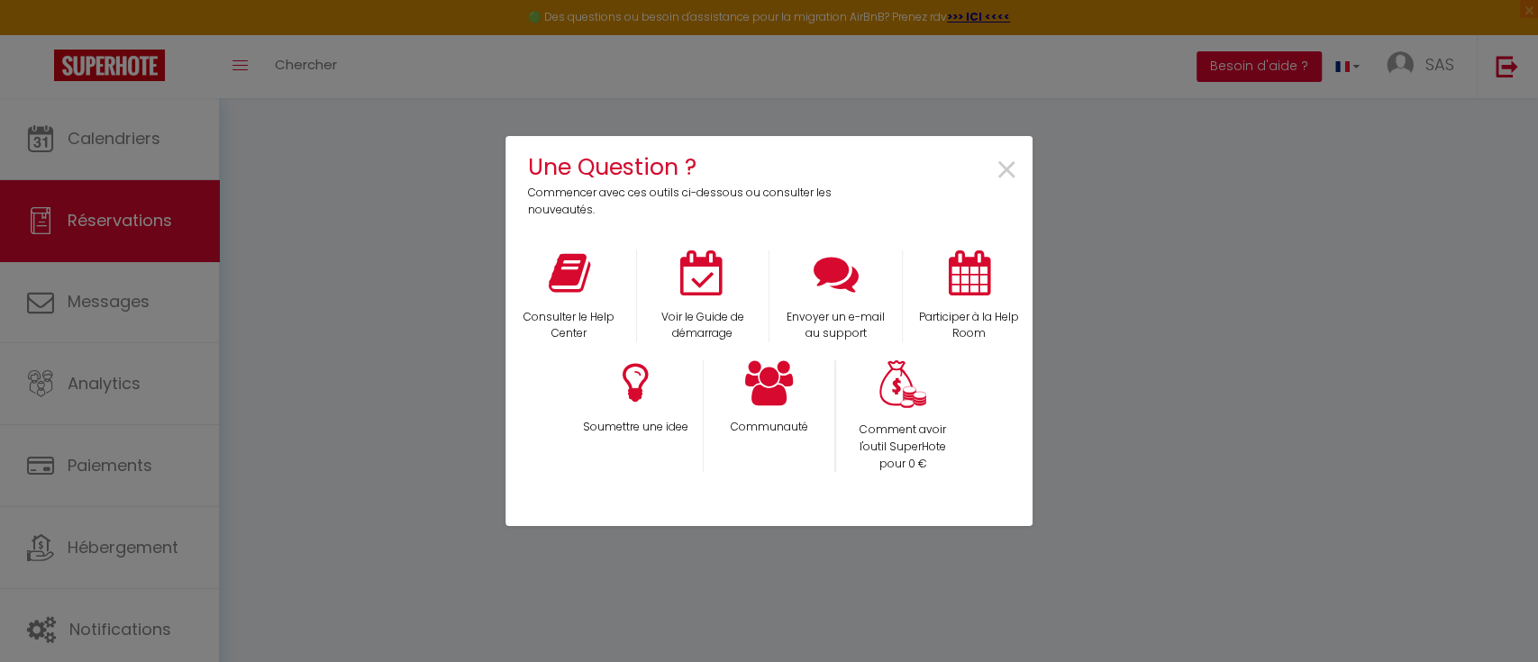
select select "5177"
select select "1"
type input "Ven 29 Août 2025"
select select
type input "Lun 01 Septembre 2025"
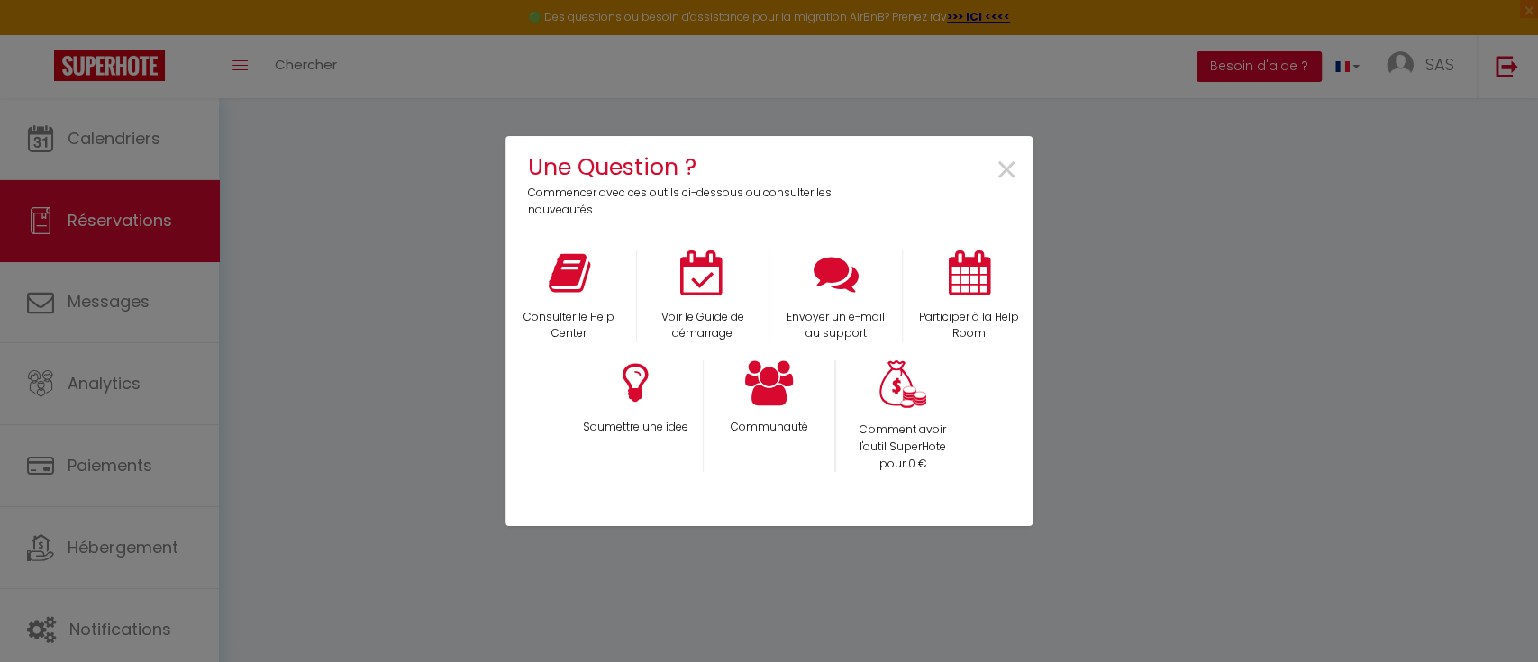
select select
type input "1"
select select "12"
select select
type input "210"
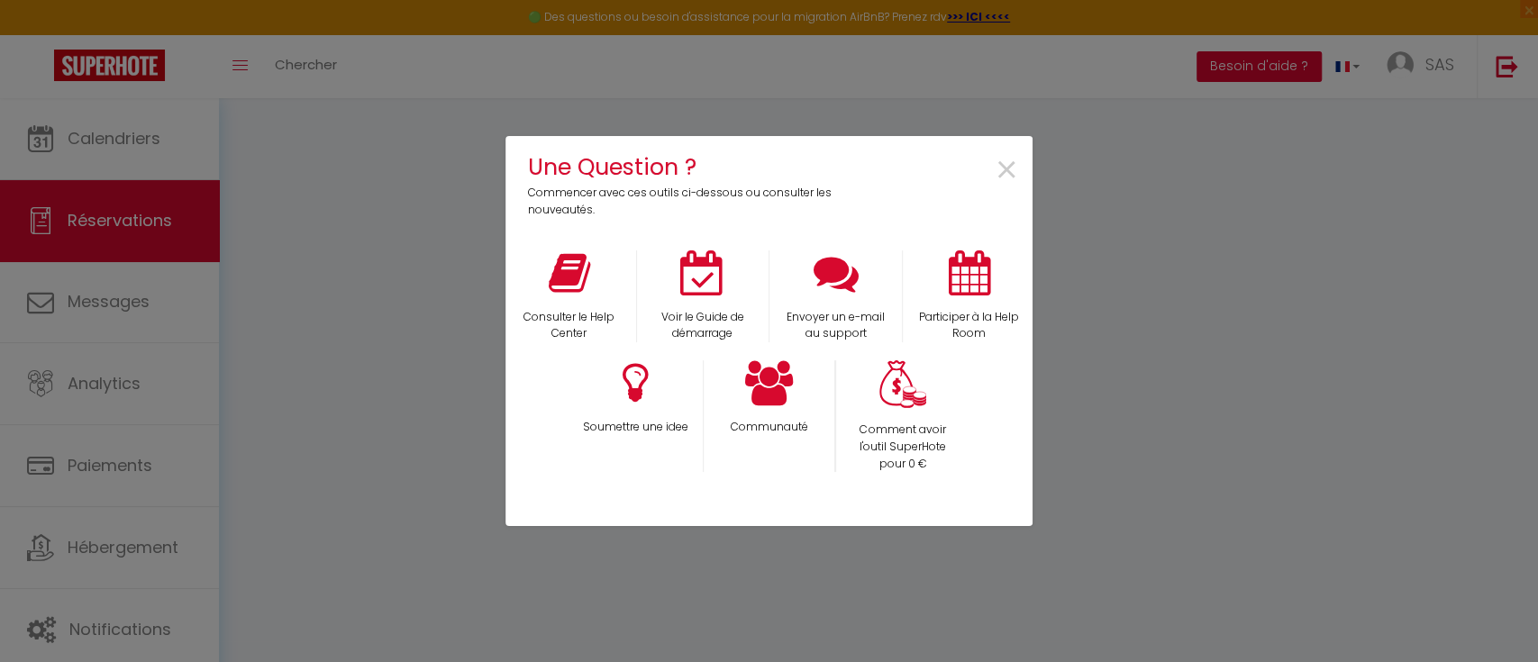
checkbox input "false"
type input "0"
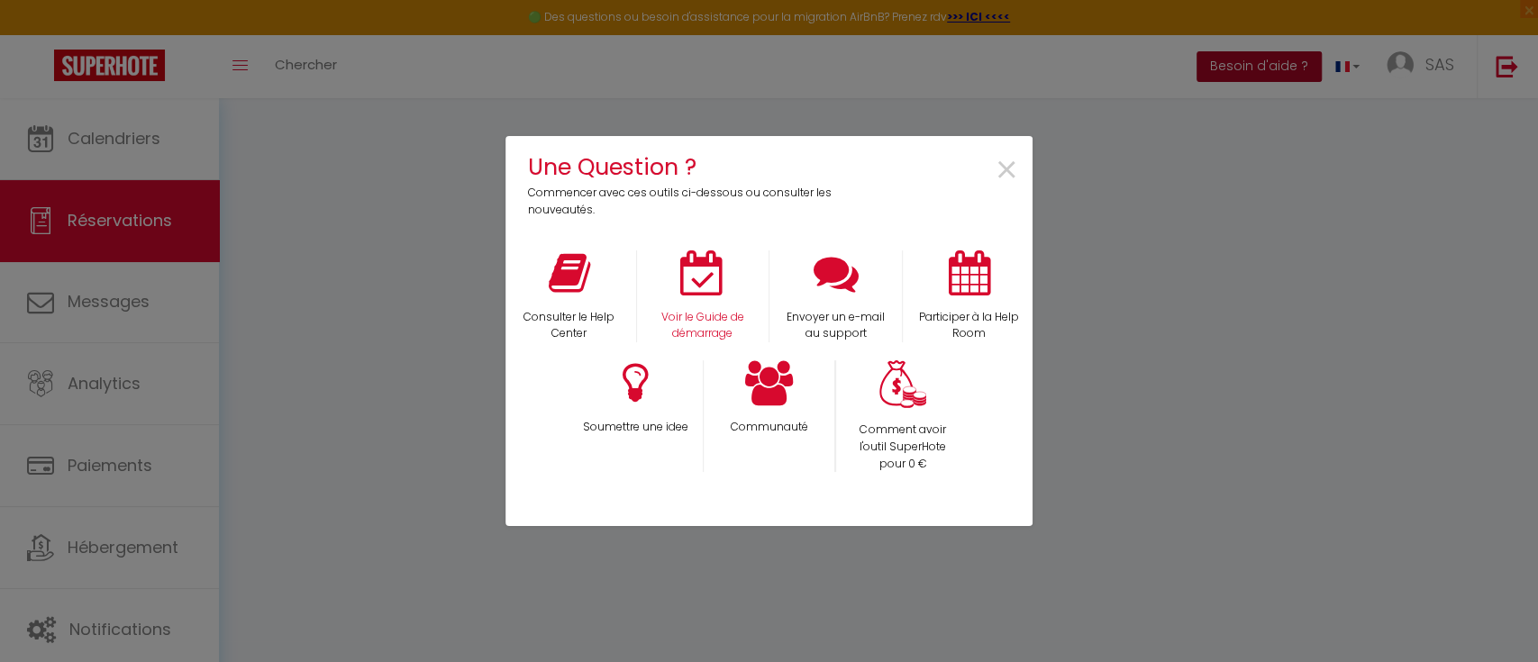
select select
select select "15"
checkbox input "false"
select select
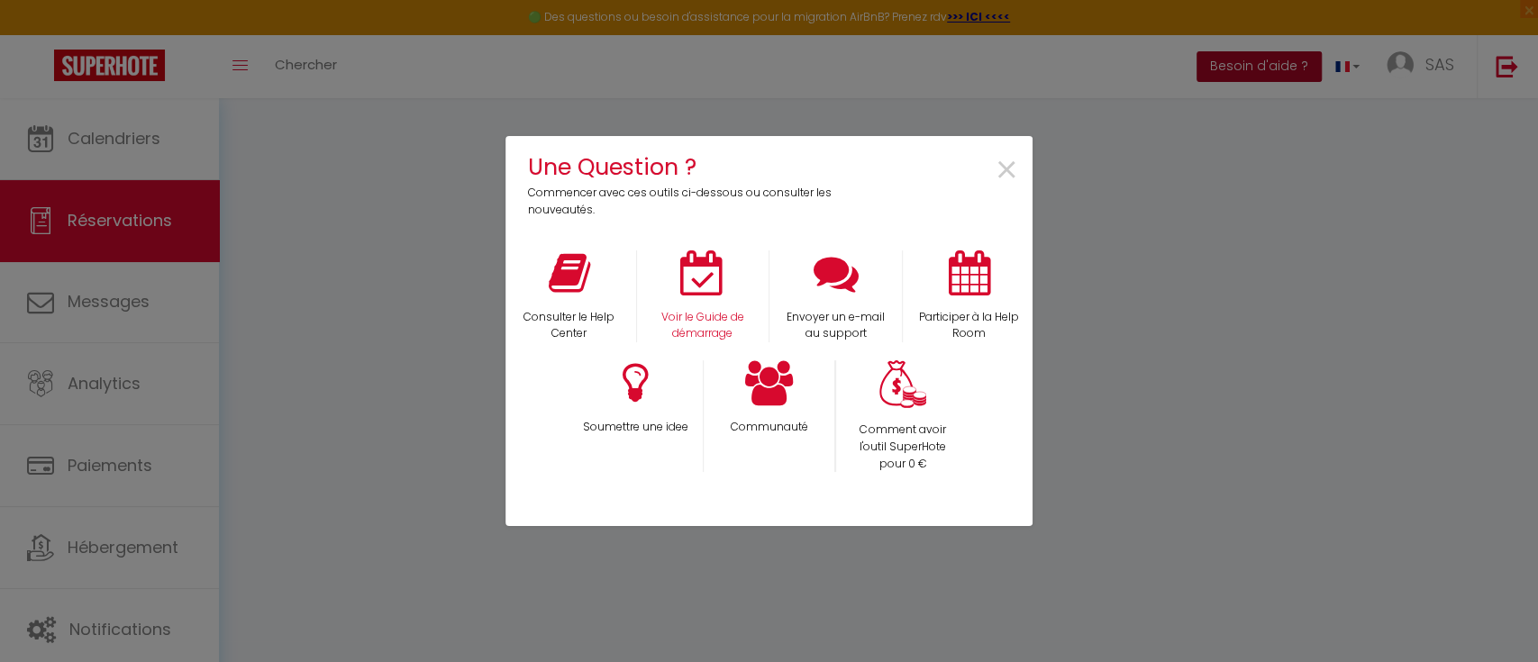
select select
checkbox input "false"
select select
checkbox input "false"
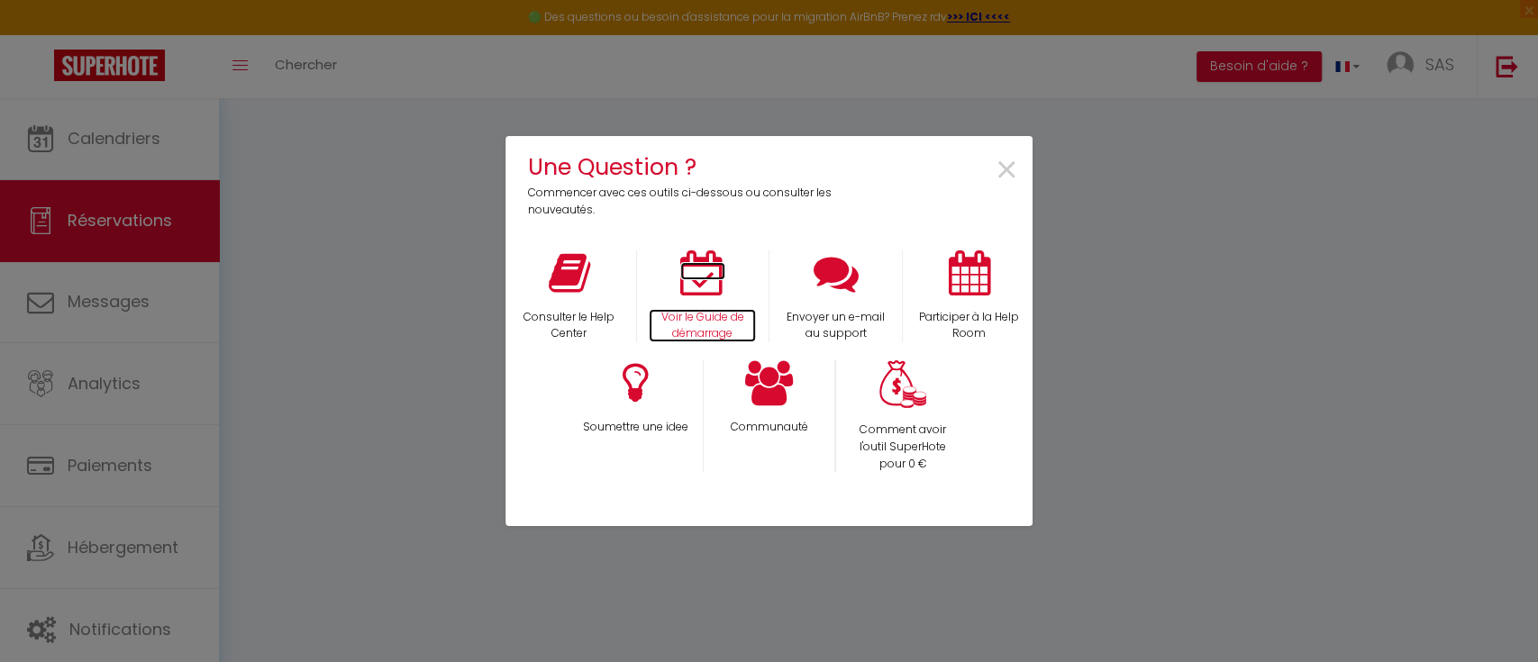
select select
checkbox input "false"
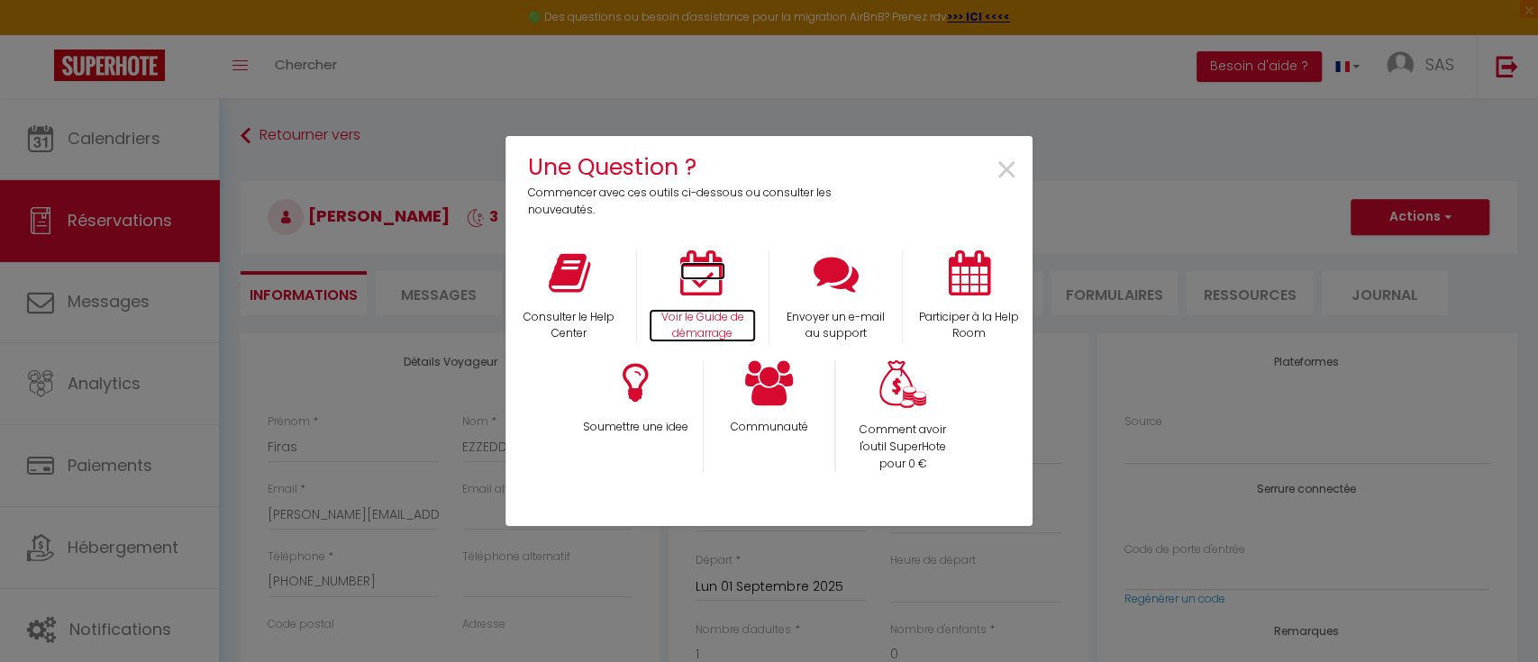
click at [702, 287] on icon at bounding box center [702, 273] width 45 height 45
select select
checkbox input "false"
select select "16:00"
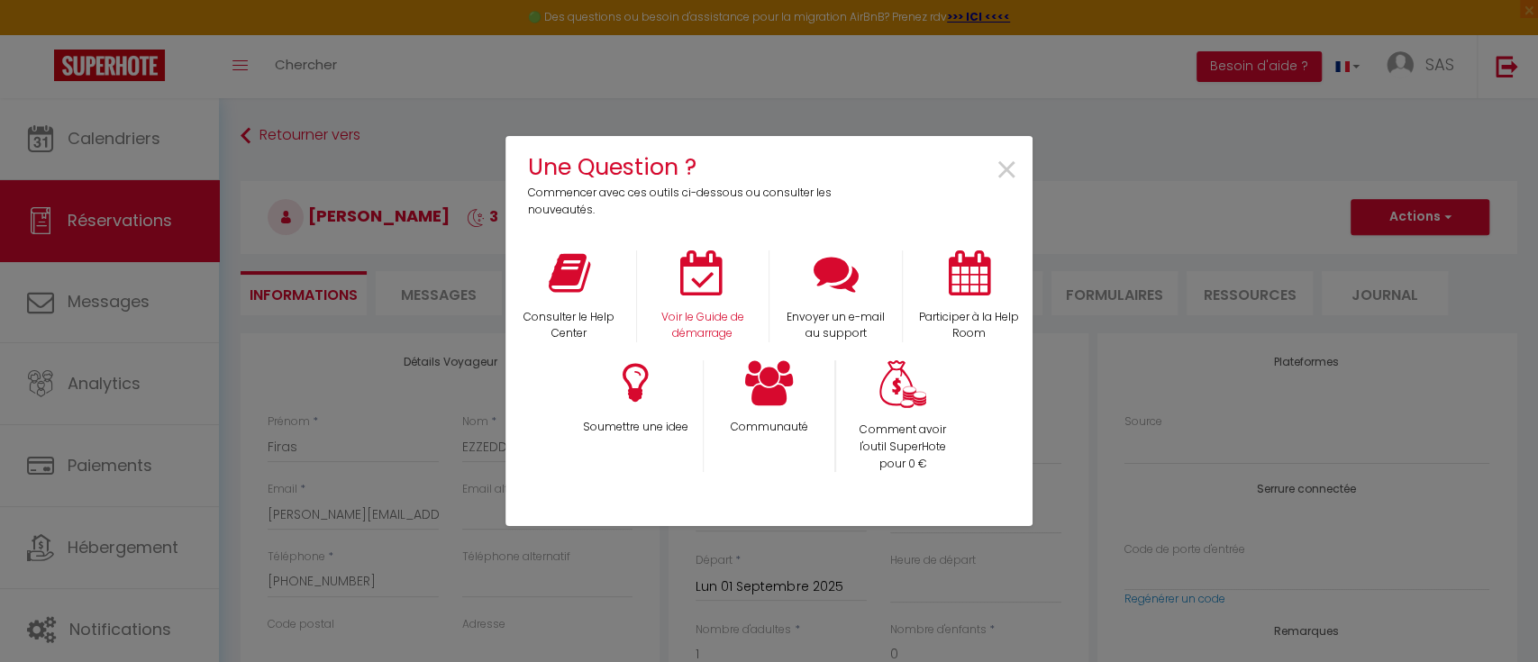
select select "10:30"
click at [1009, 173] on span "×" at bounding box center [1007, 170] width 24 height 57
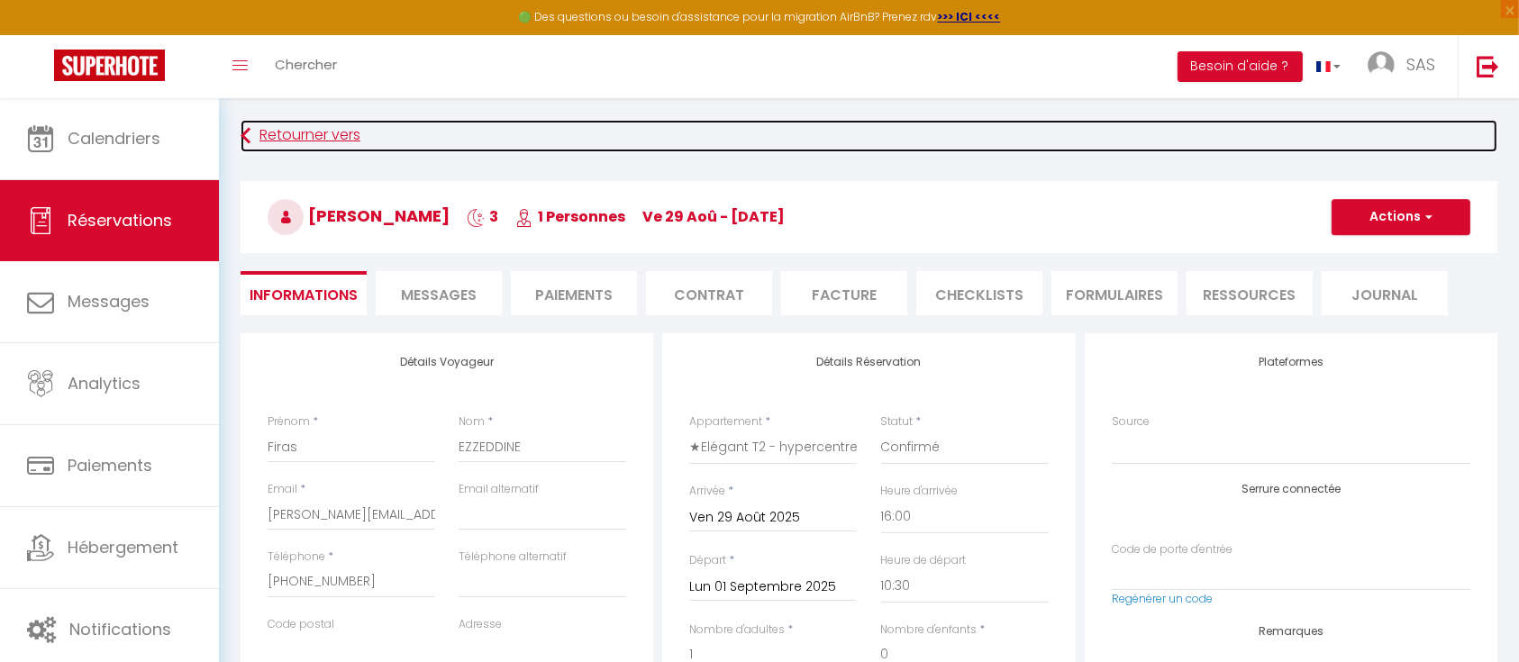
click at [321, 138] on link "Retourner vers" at bounding box center [869, 136] width 1257 height 32
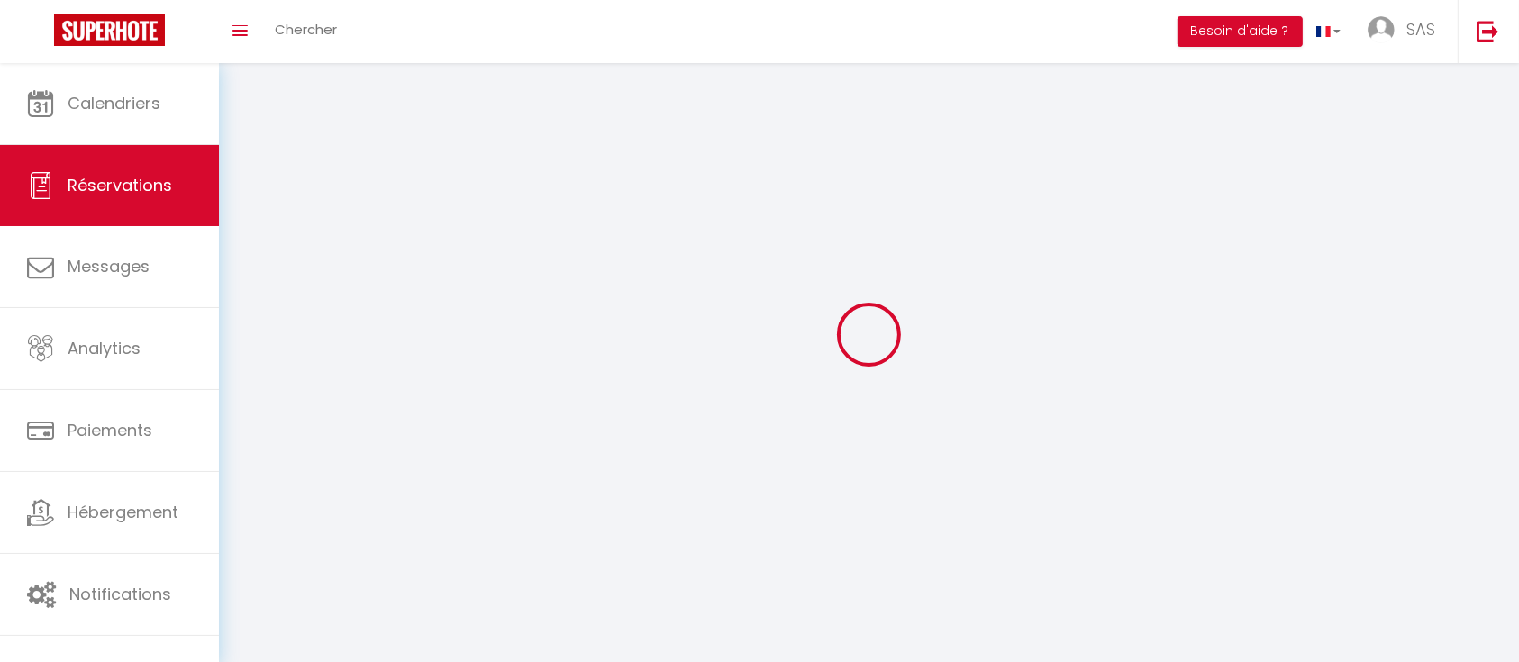
select select
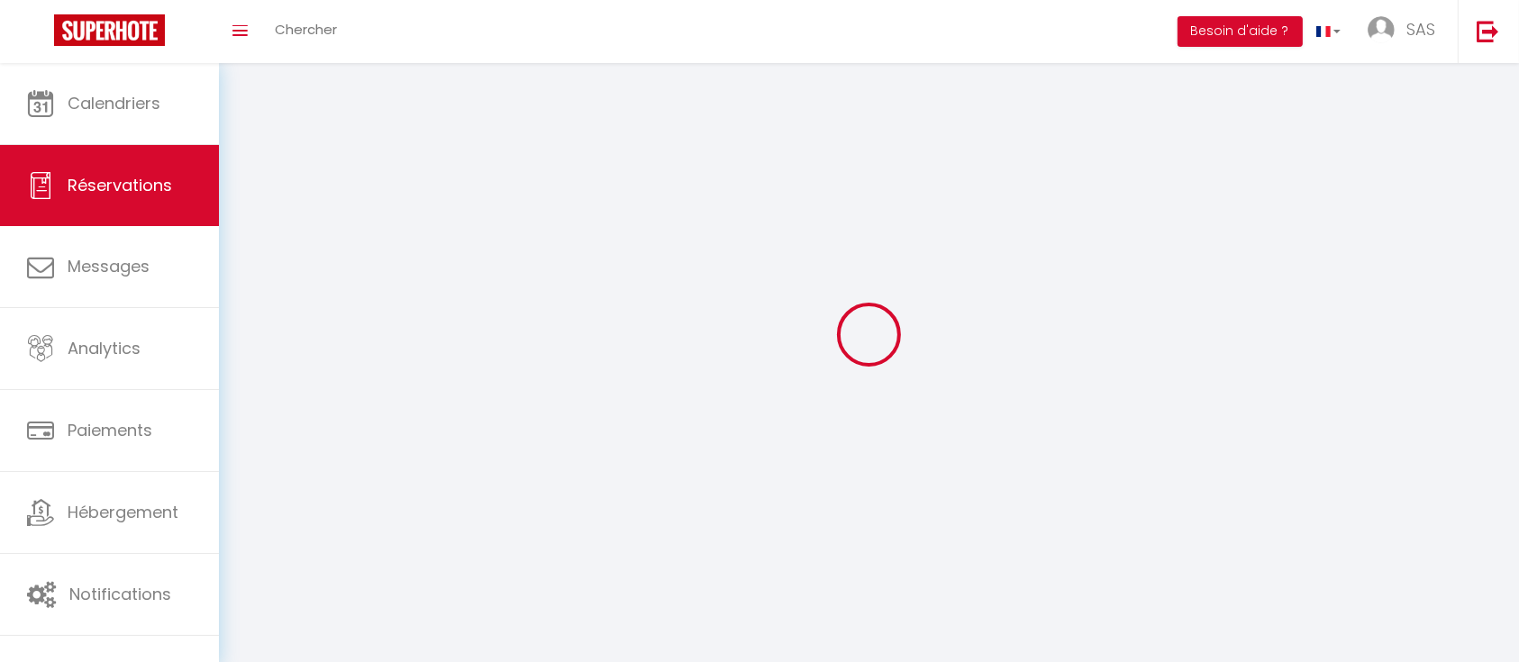
select select
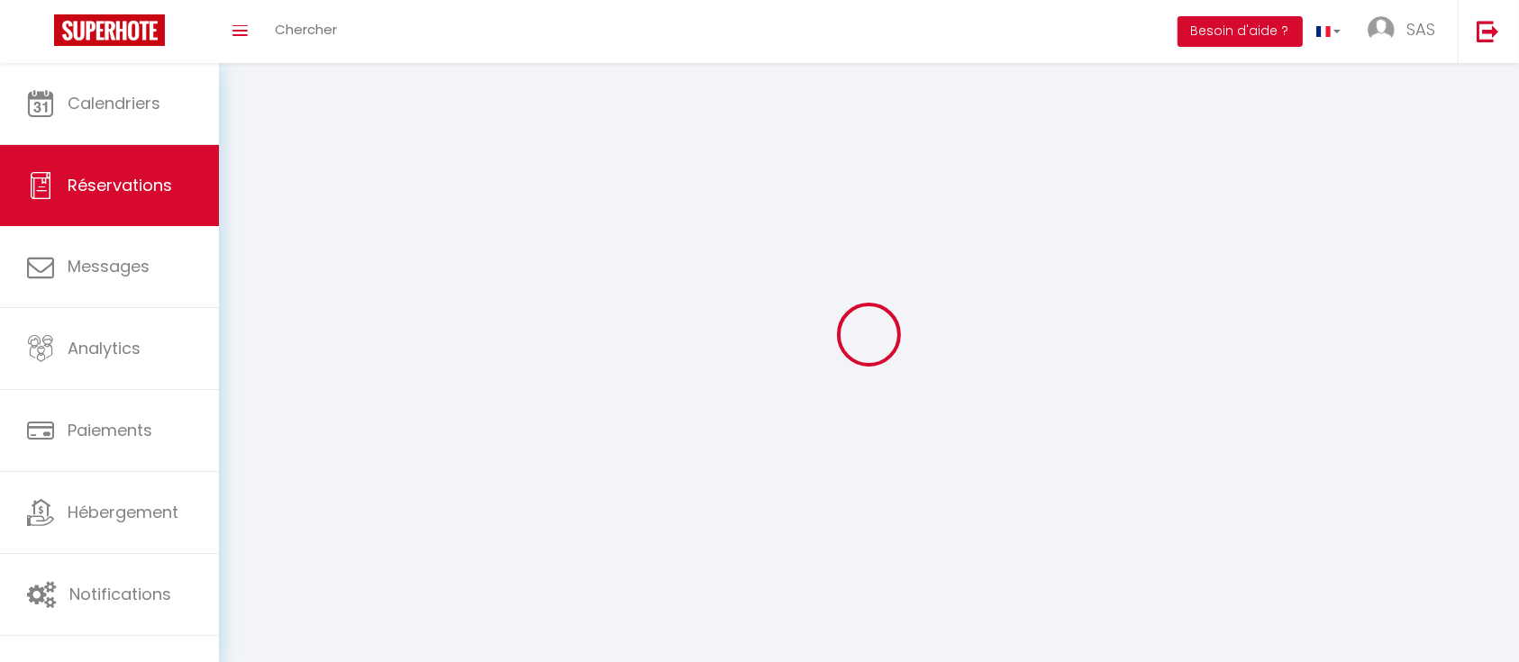
select select
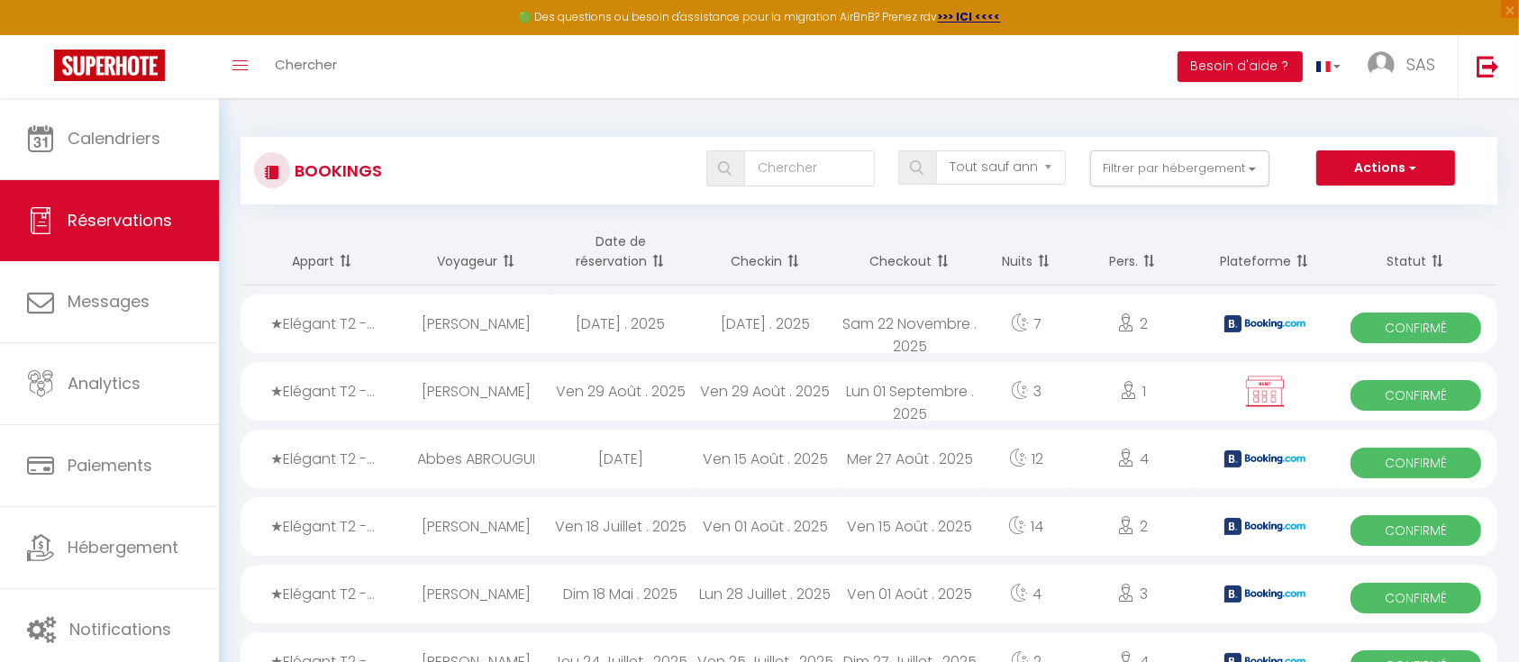
click at [634, 402] on div "Ven 29 Août . 2025" at bounding box center [621, 391] width 144 height 59
select select "OK"
select select "0"
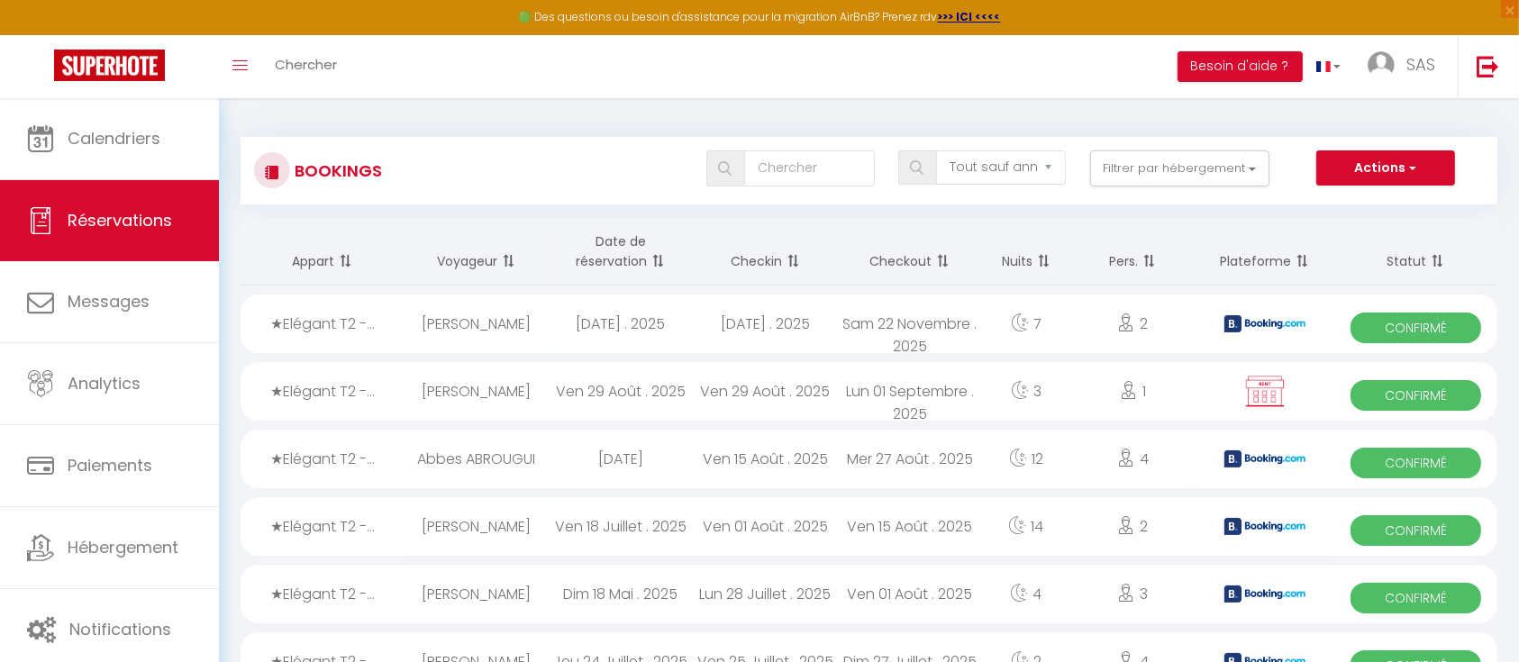
select select "1"
select select
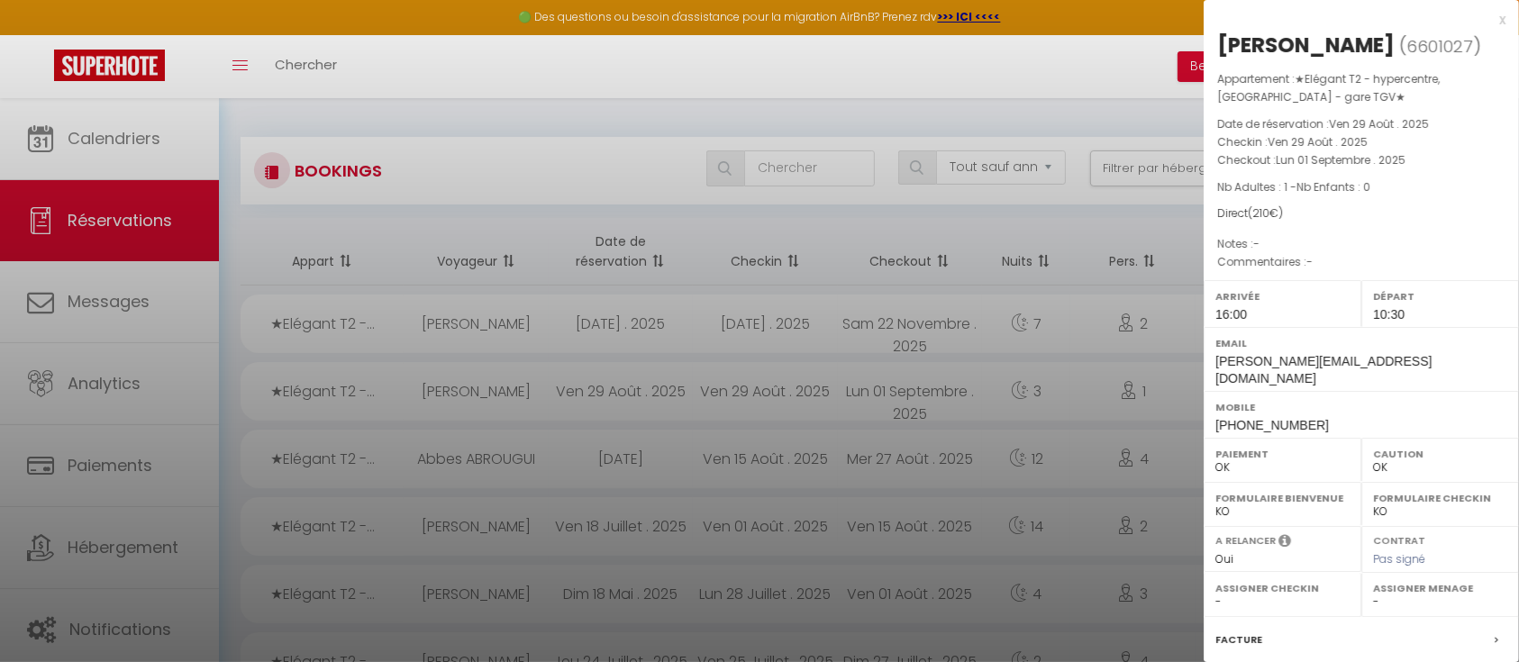
scroll to position [194, 0]
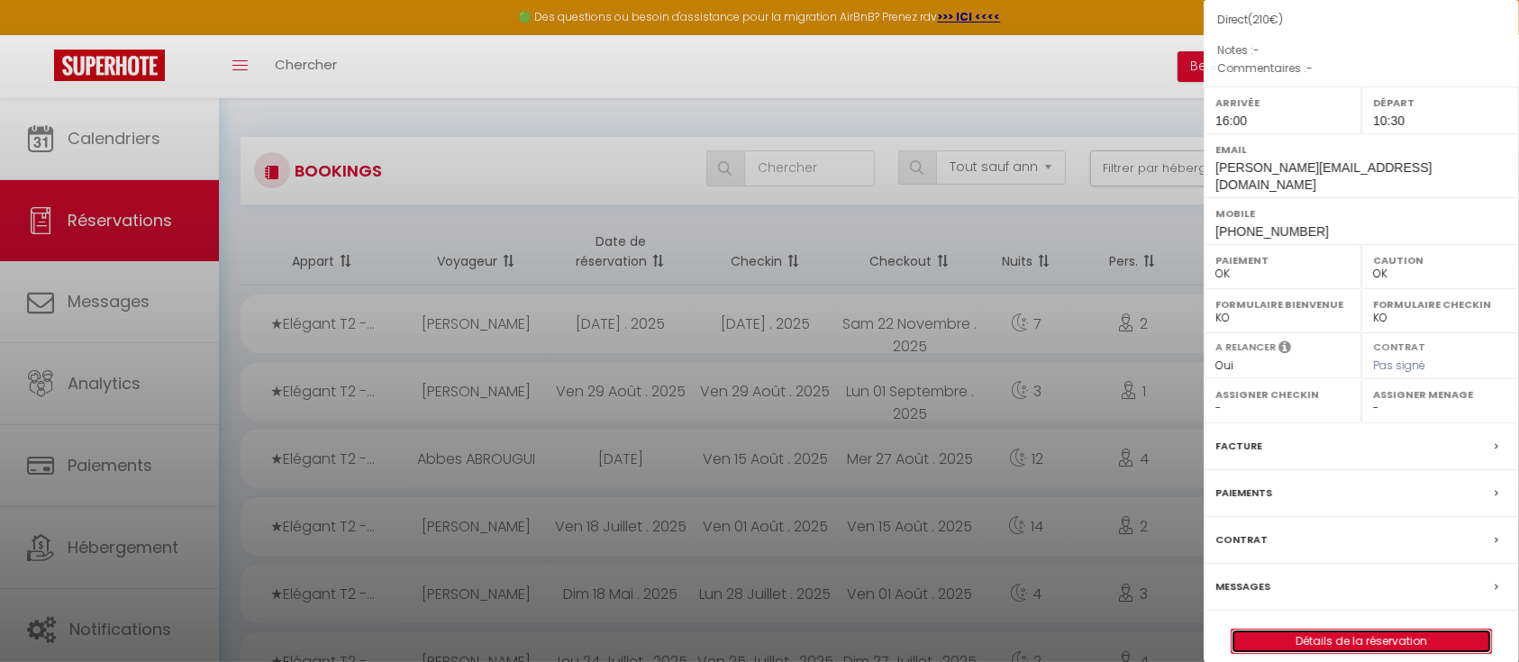
click at [1321, 630] on link "Détails de la réservation" at bounding box center [1362, 641] width 260 height 23
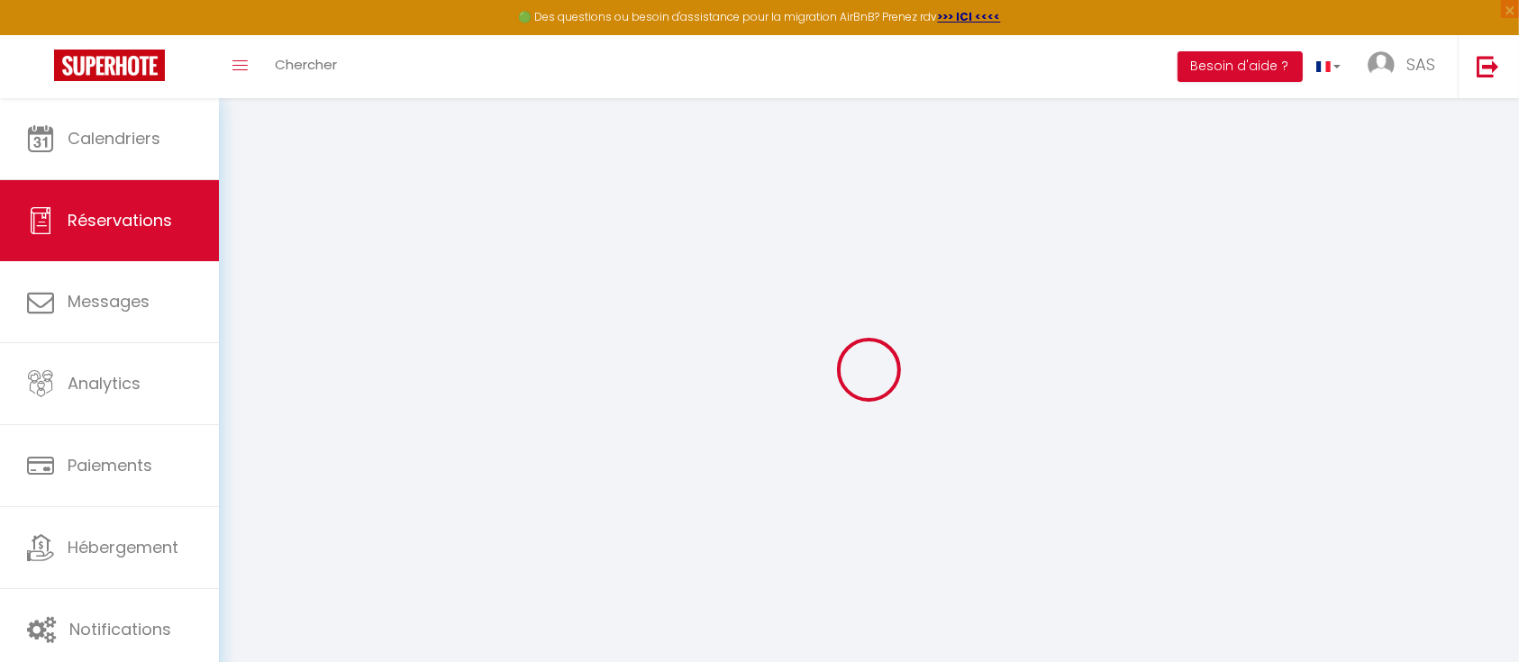
select select
checkbox input "false"
select select
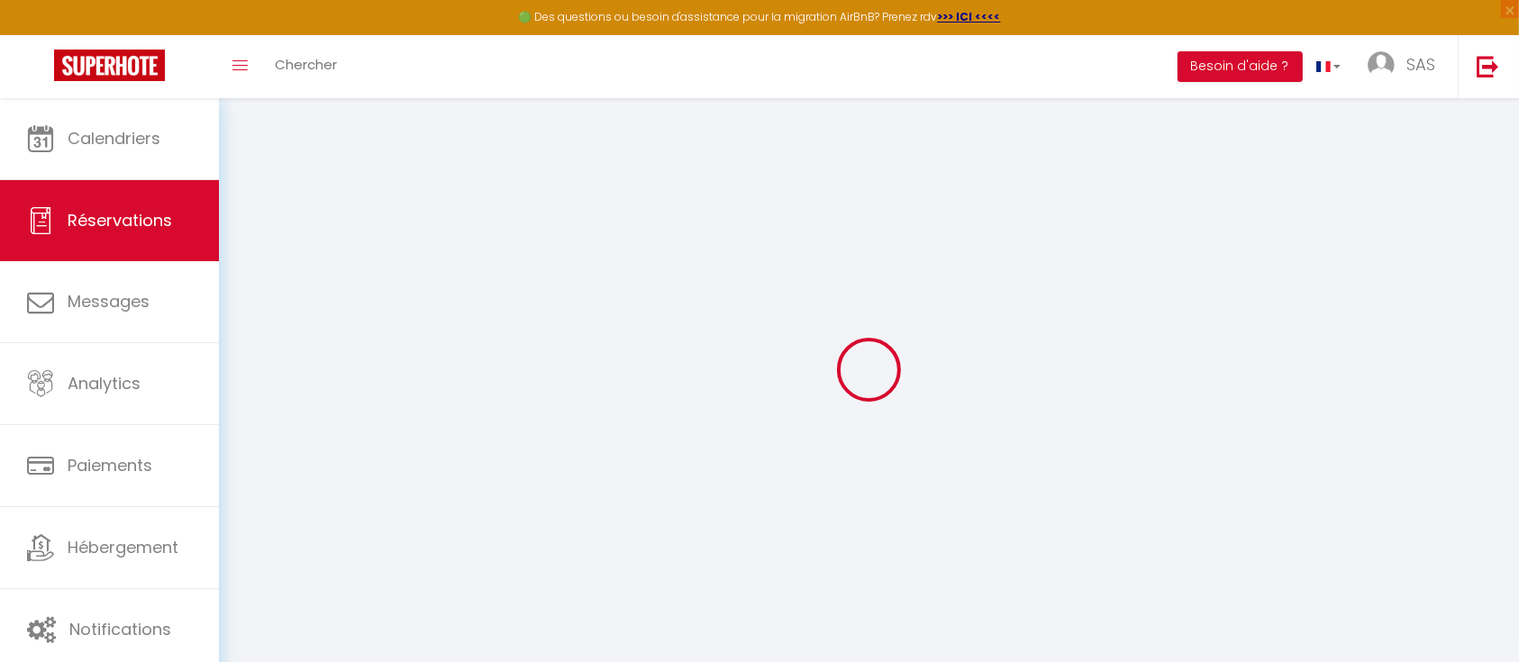
checkbox input "false"
select select
checkbox input "false"
select select "16:00"
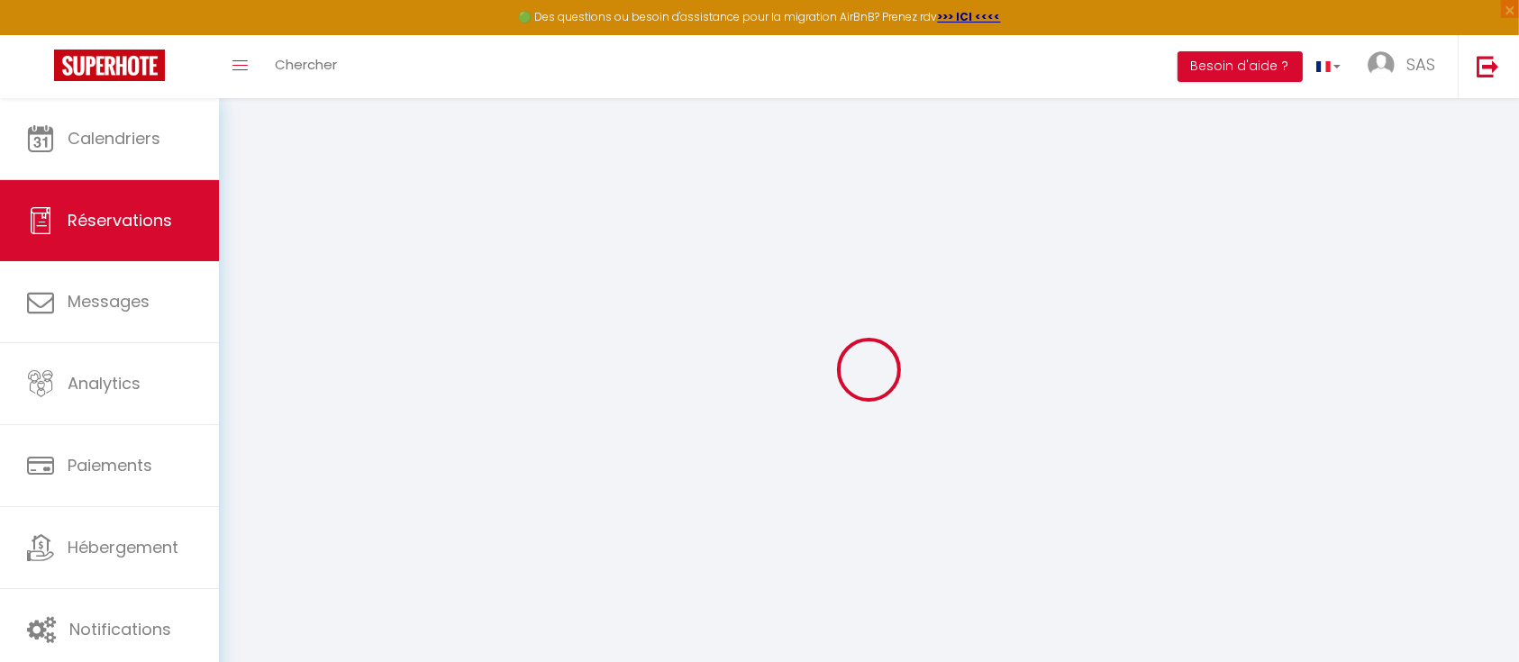
select select "10:30"
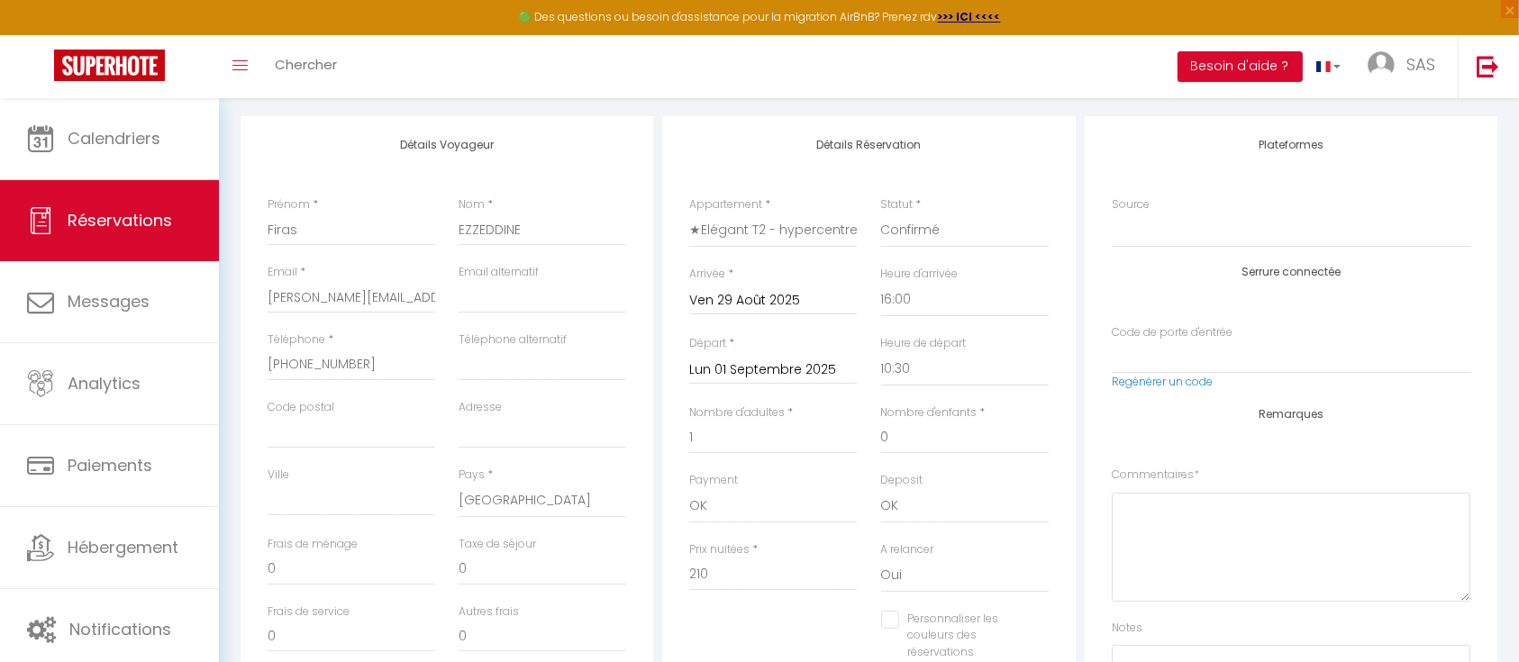
scroll to position [220, 0]
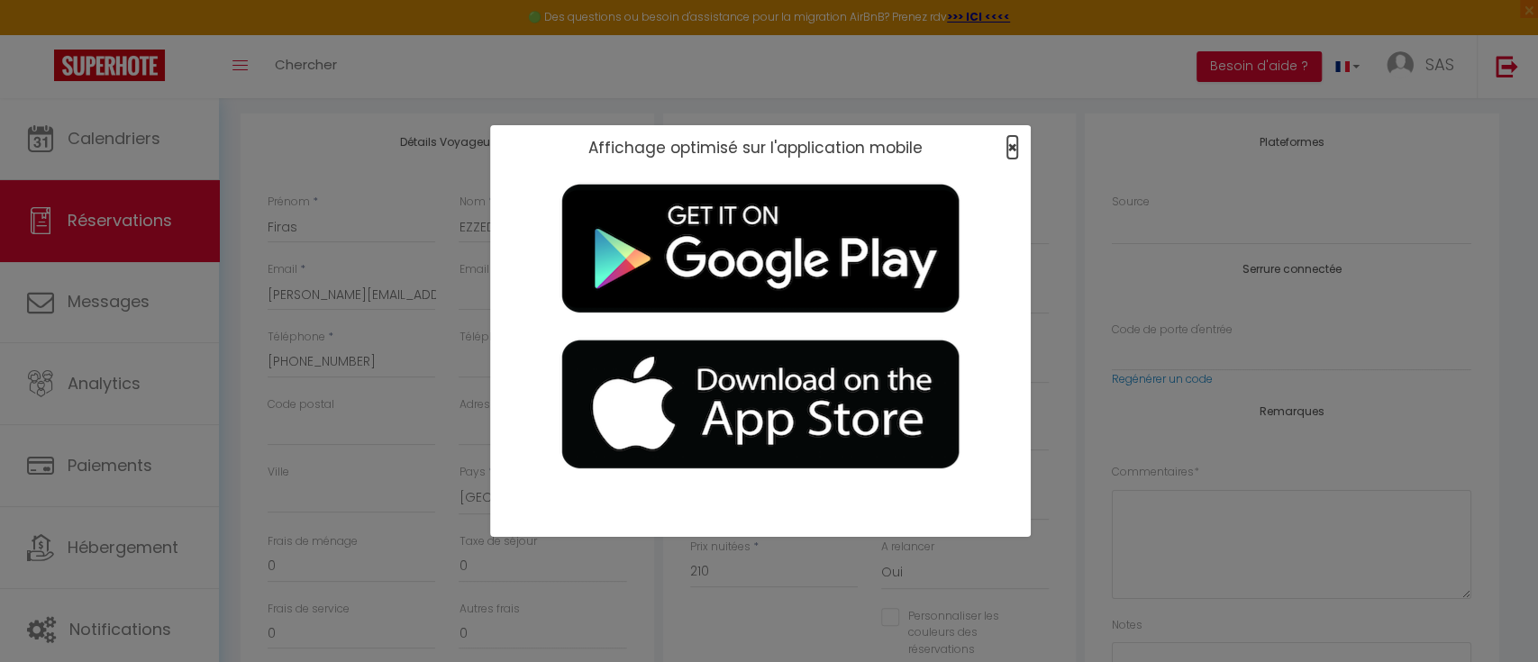
click at [1014, 141] on span "×" at bounding box center [1013, 147] width 10 height 23
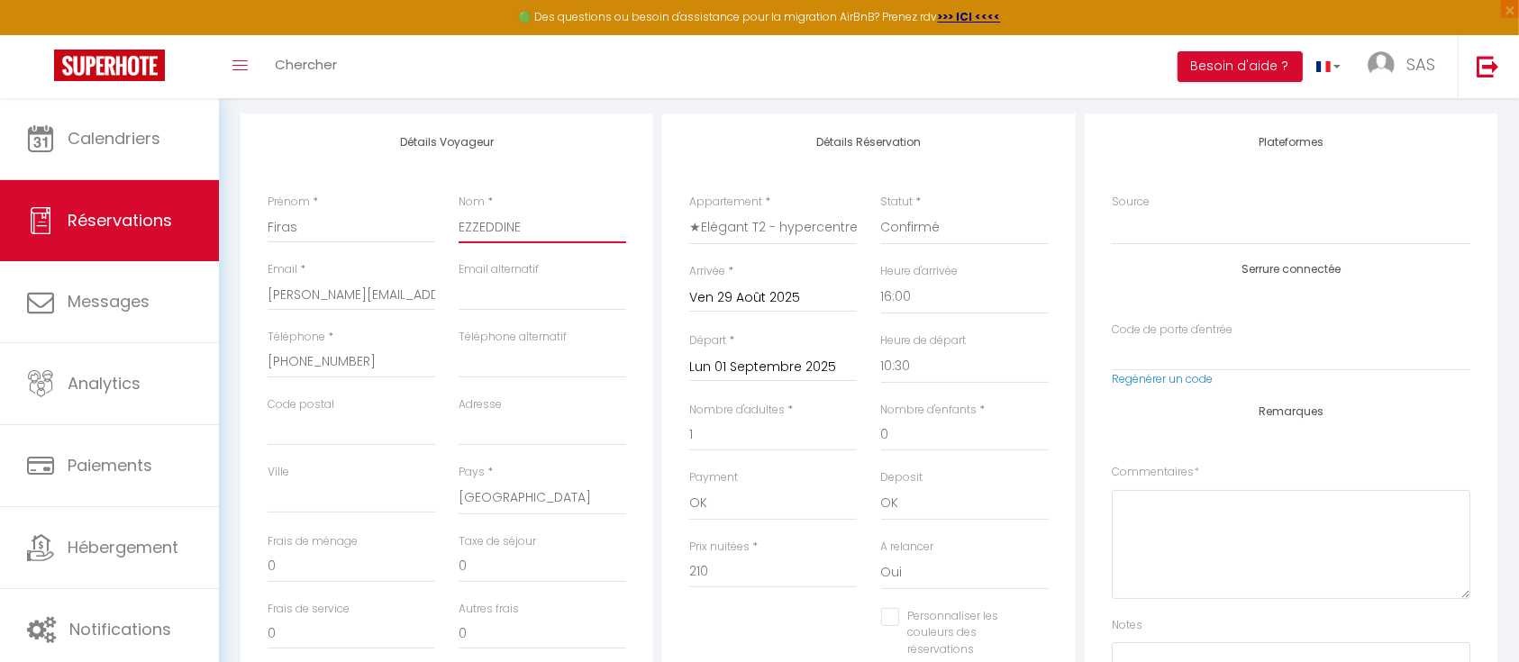
click at [490, 221] on input "EZZEDDINE" at bounding box center [543, 227] width 168 height 32
click at [327, 299] on input "F.Ezzeddine@hesinternational.eu" at bounding box center [352, 294] width 168 height 32
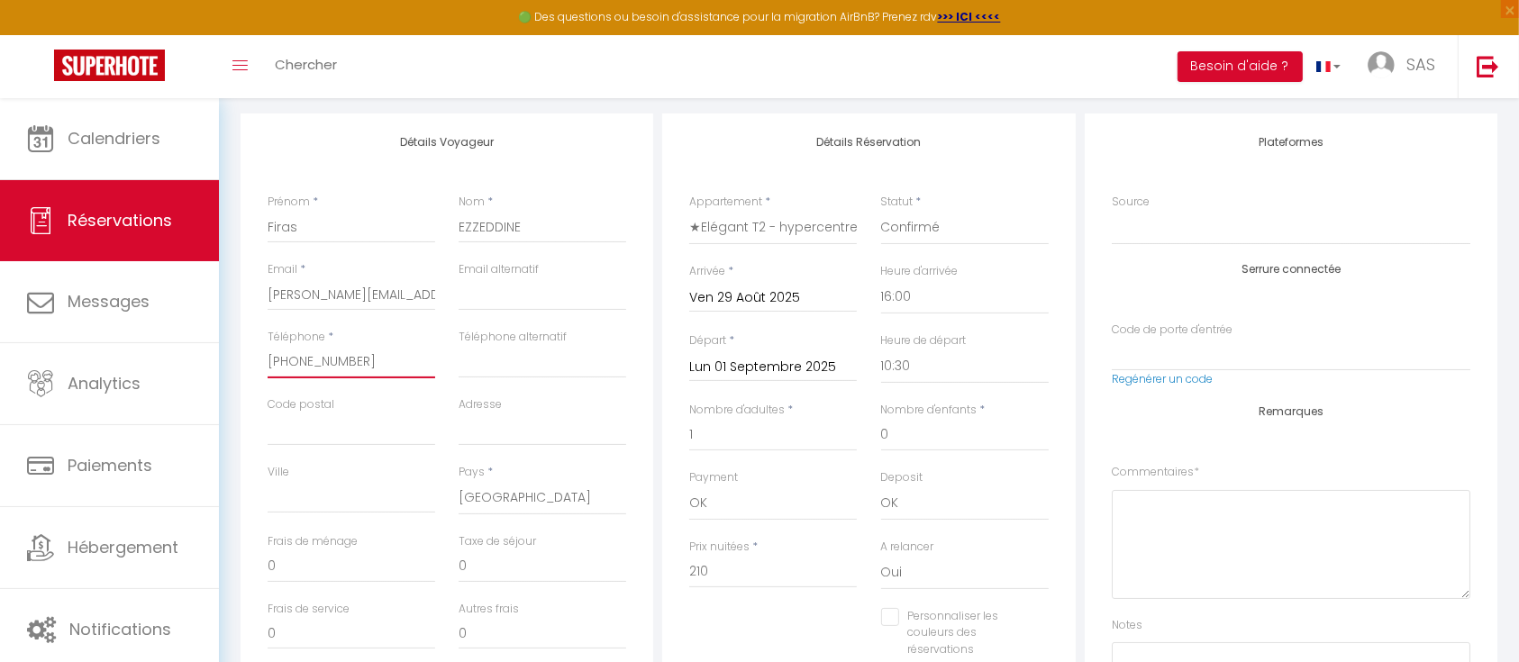
click at [310, 362] on input "+31614839070" at bounding box center [352, 362] width 168 height 32
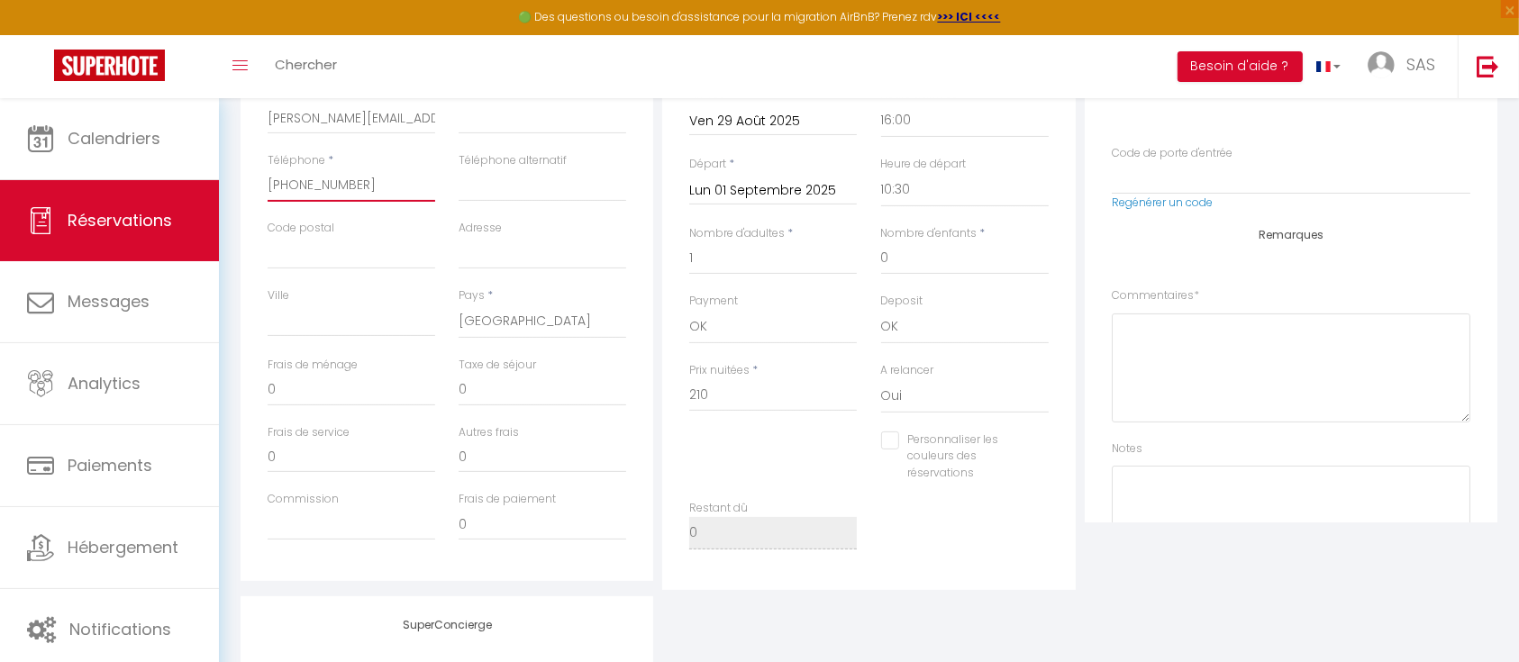
scroll to position [397, 0]
click at [474, 316] on select "France Portugal Afghanistan Albania Algeria American Samoa Andorra Angola Angui…" at bounding box center [543, 321] width 168 height 34
click at [518, 393] on input "0" at bounding box center [543, 389] width 168 height 32
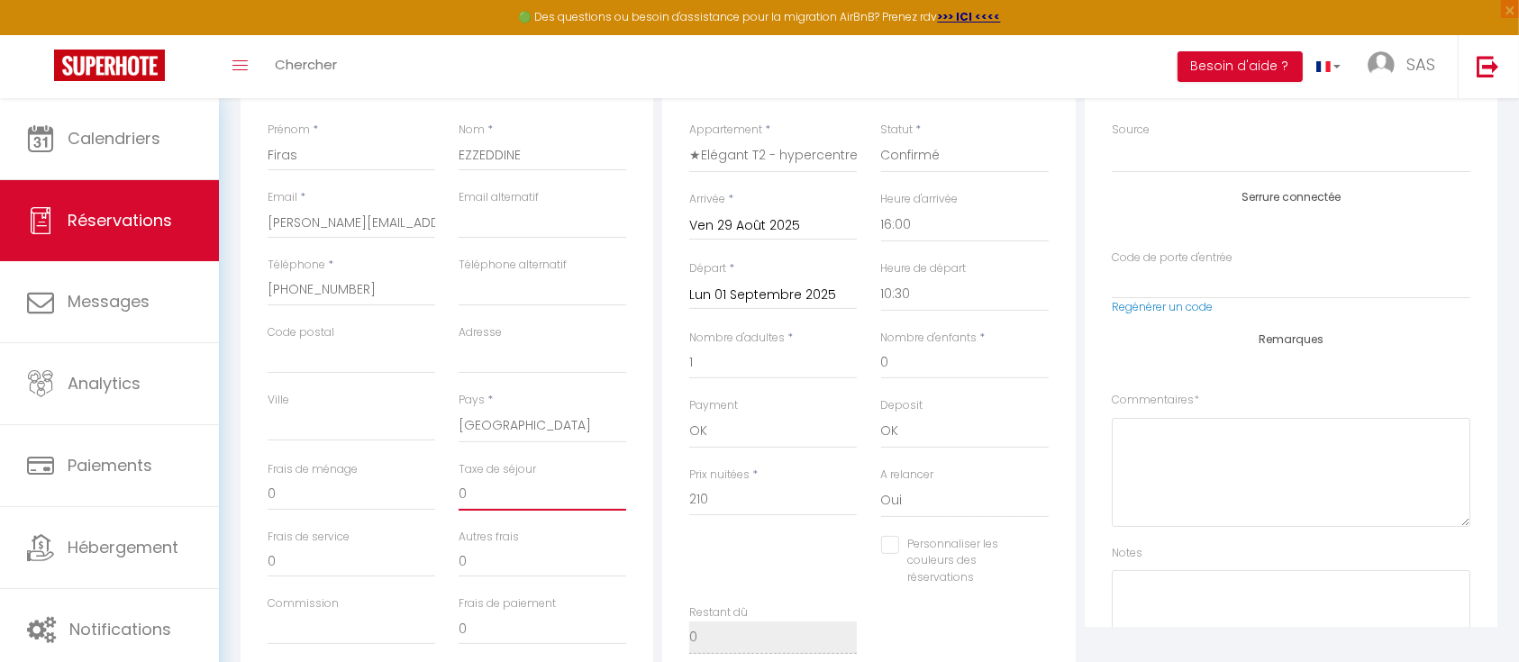
scroll to position [257, 0]
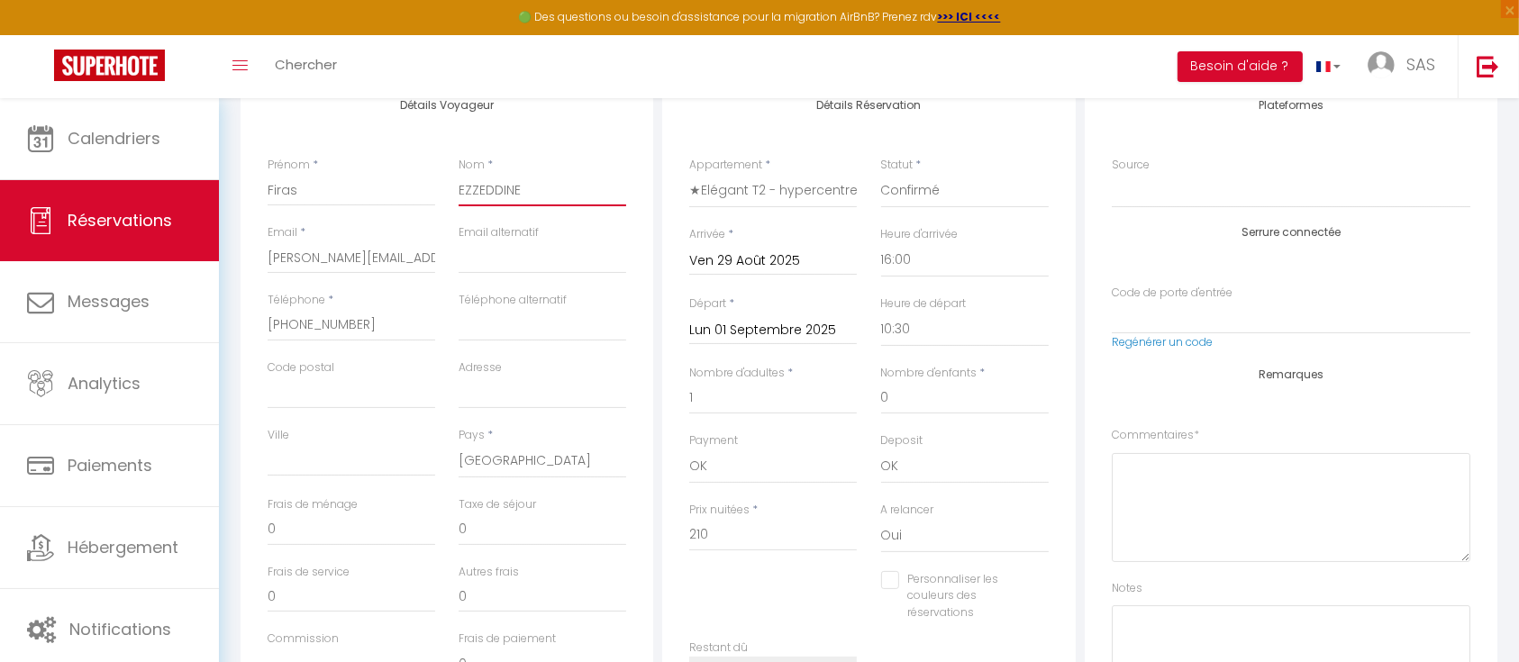
click at [487, 178] on input "EZZEDDINE" at bounding box center [543, 190] width 168 height 32
click at [346, 260] on input "F.Ezzeddine@hesinternational.eu" at bounding box center [352, 258] width 168 height 32
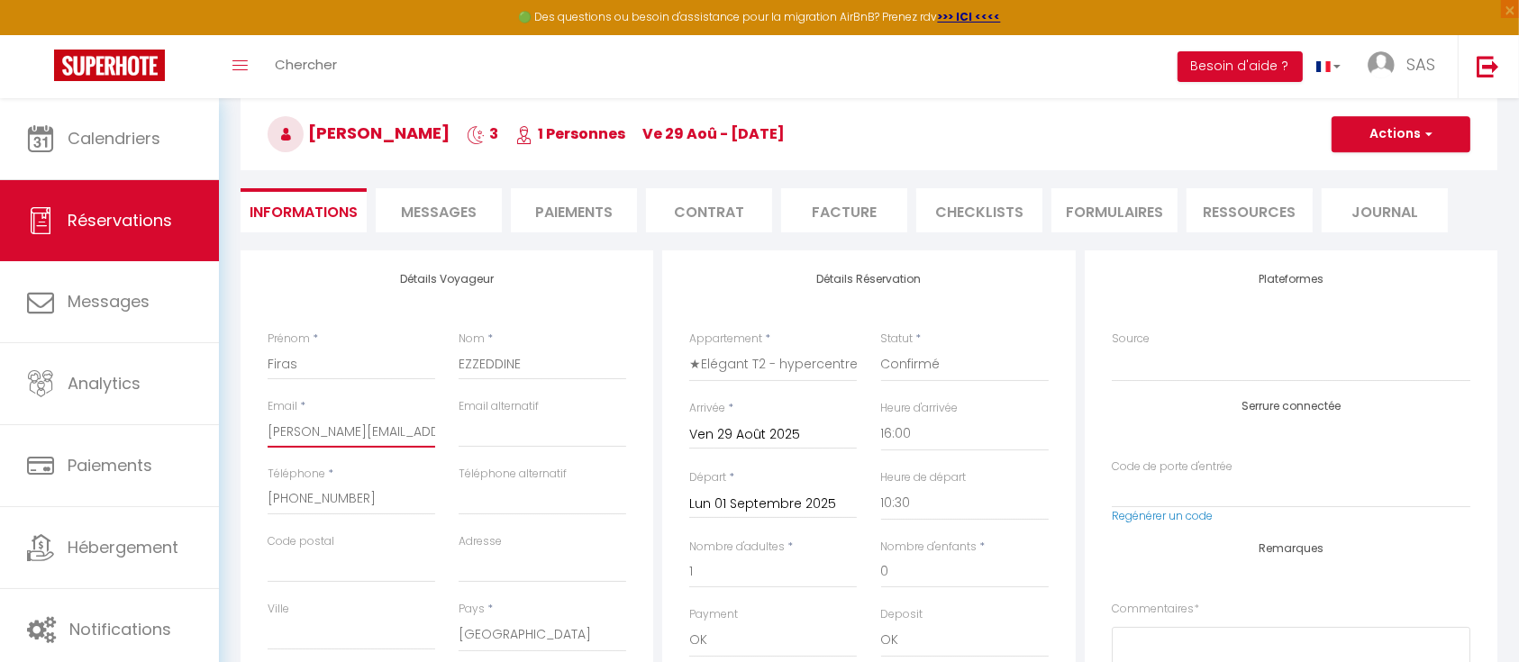
scroll to position [78, 0]
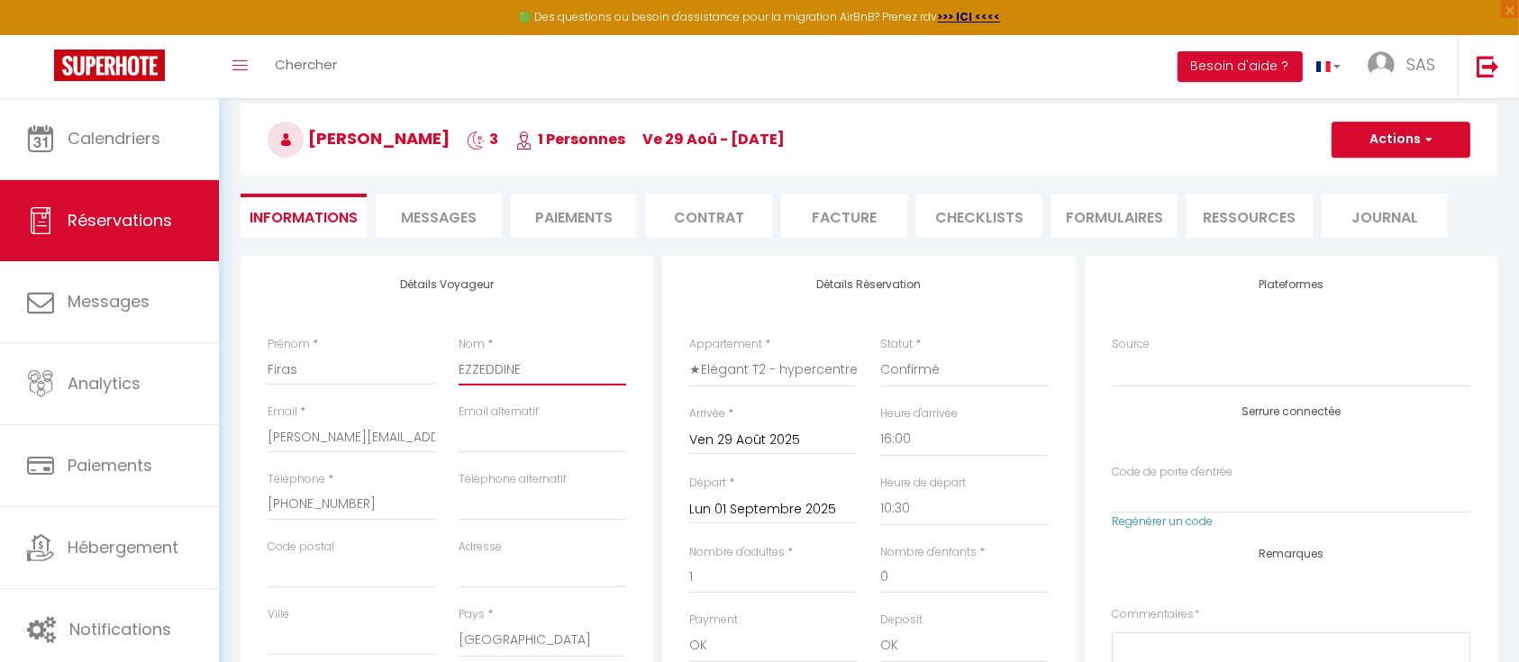
click at [487, 358] on input "EZZEDDINE" at bounding box center [543, 369] width 168 height 32
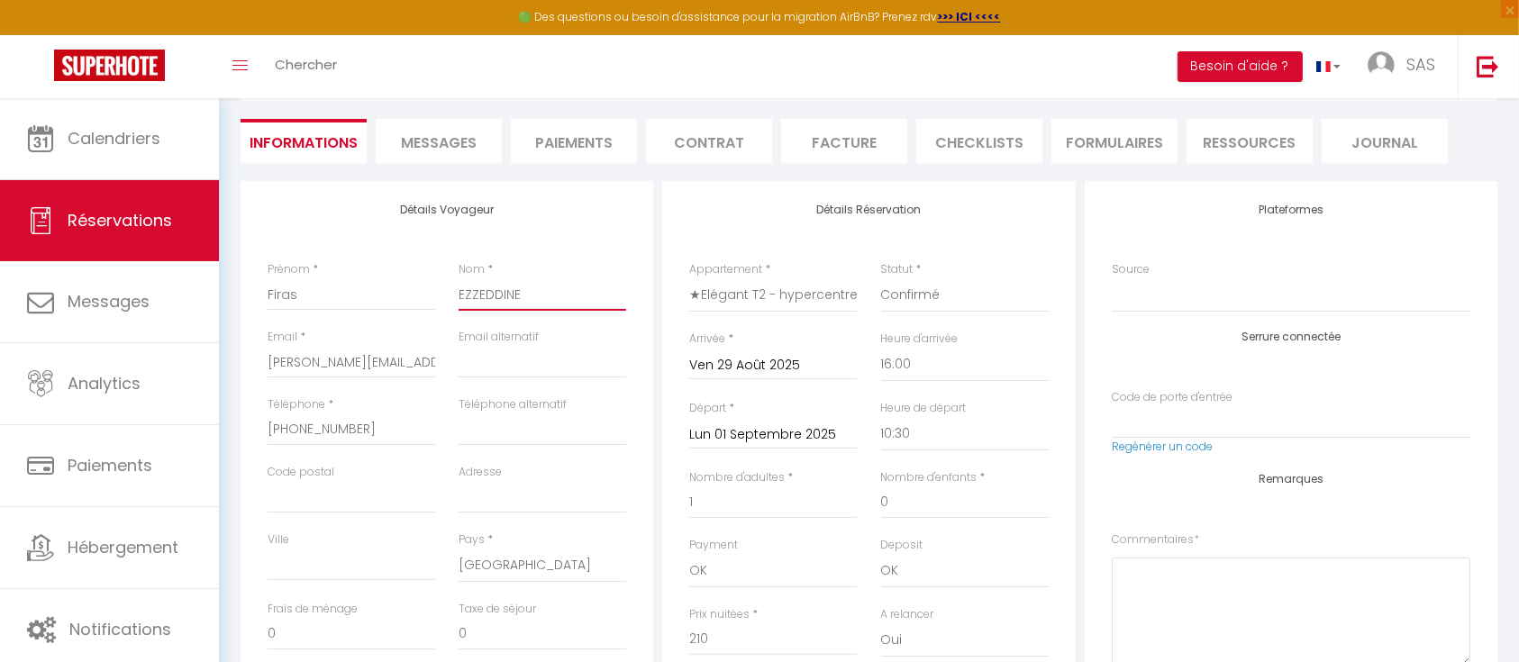
scroll to position [154, 0]
drag, startPoint x: 355, startPoint y: 429, endPoint x: 246, endPoint y: 429, distance: 109.0
click at [246, 429] on div "Détails Voyageur Prénom * Firas Nom * EZZEDDINE Email * F.Ezzeddine@hesinternat…" at bounding box center [447, 501] width 413 height 644
click at [656, 504] on div "Détails Voyageur Prénom * Firas Nom * EZZEDDINE Email * F.Ezzeddine@hesinternat…" at bounding box center [447, 505] width 422 height 653
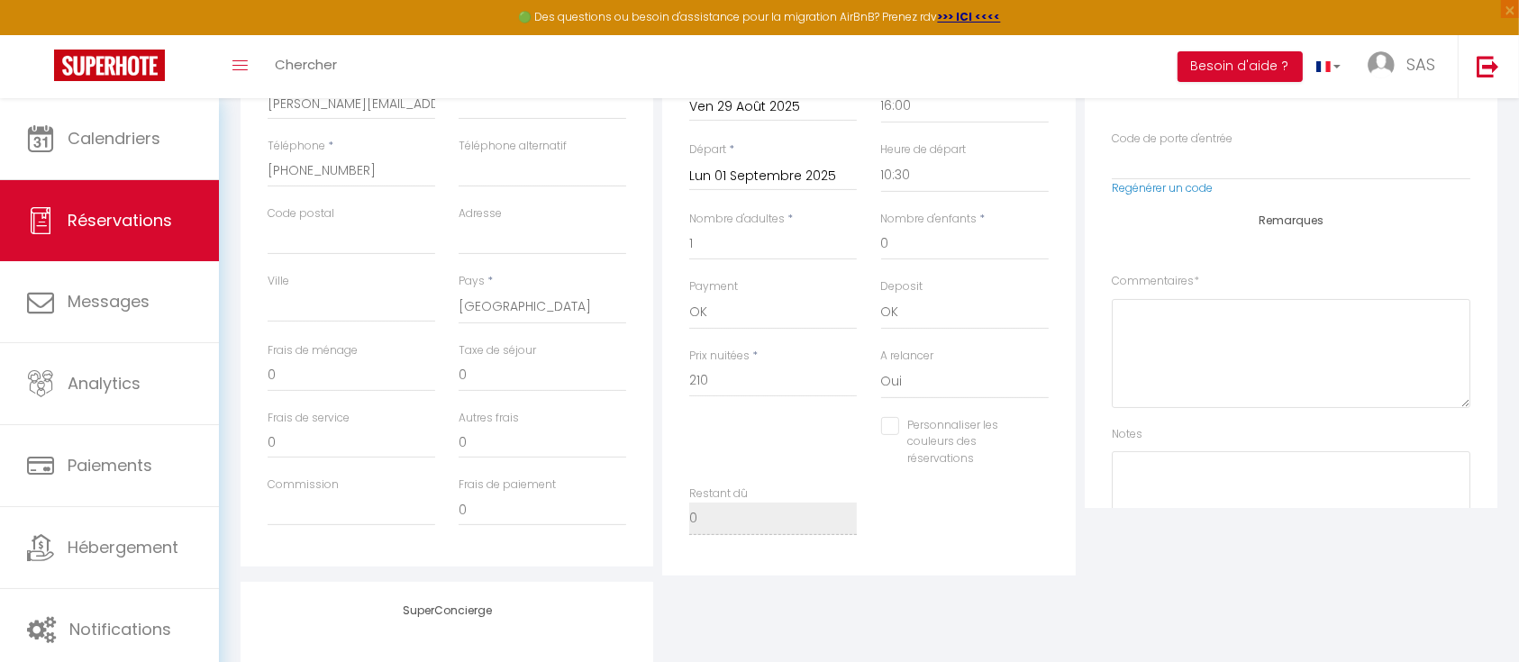
scroll to position [412, 0]
click at [518, 367] on input "0" at bounding box center [543, 375] width 168 height 32
checkbox input "false"
type input "1"
checkbox input "false"
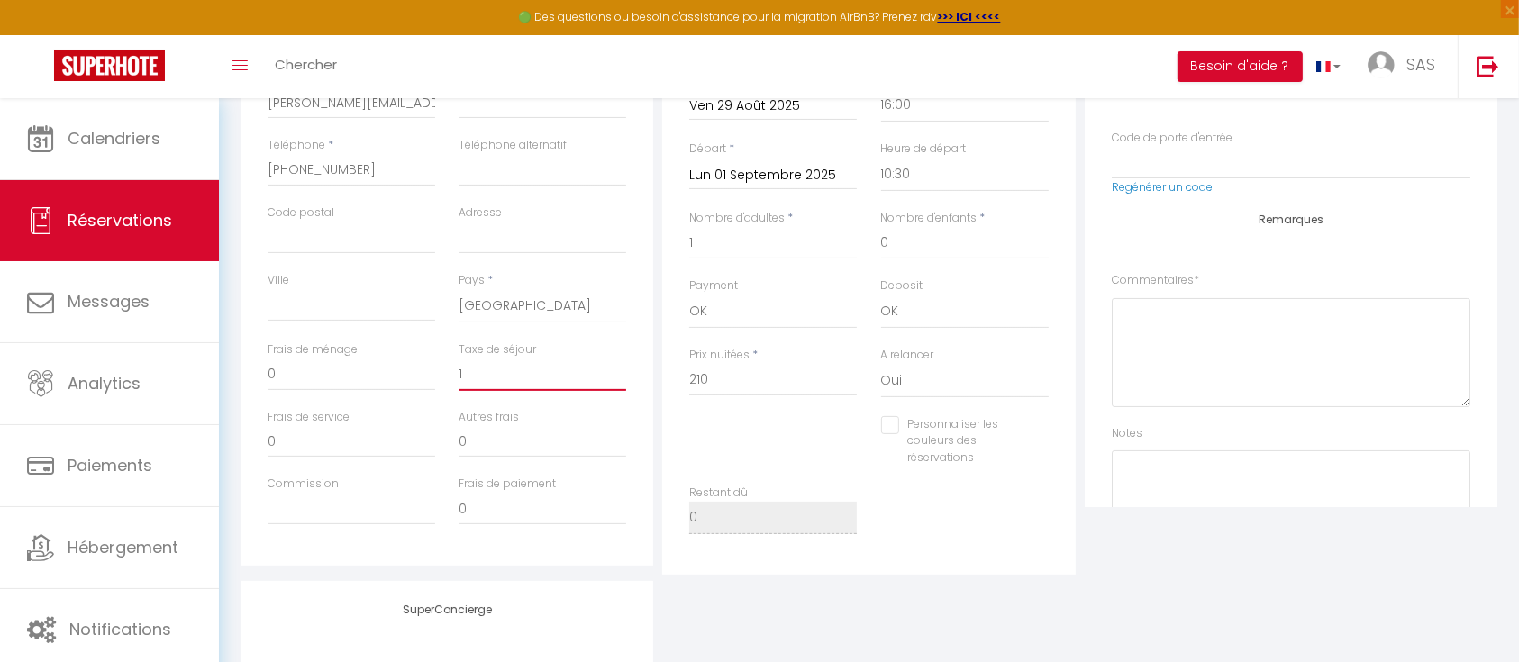
type input "11"
checkbox input "false"
type input "114"
checkbox input "false"
type input "114,"
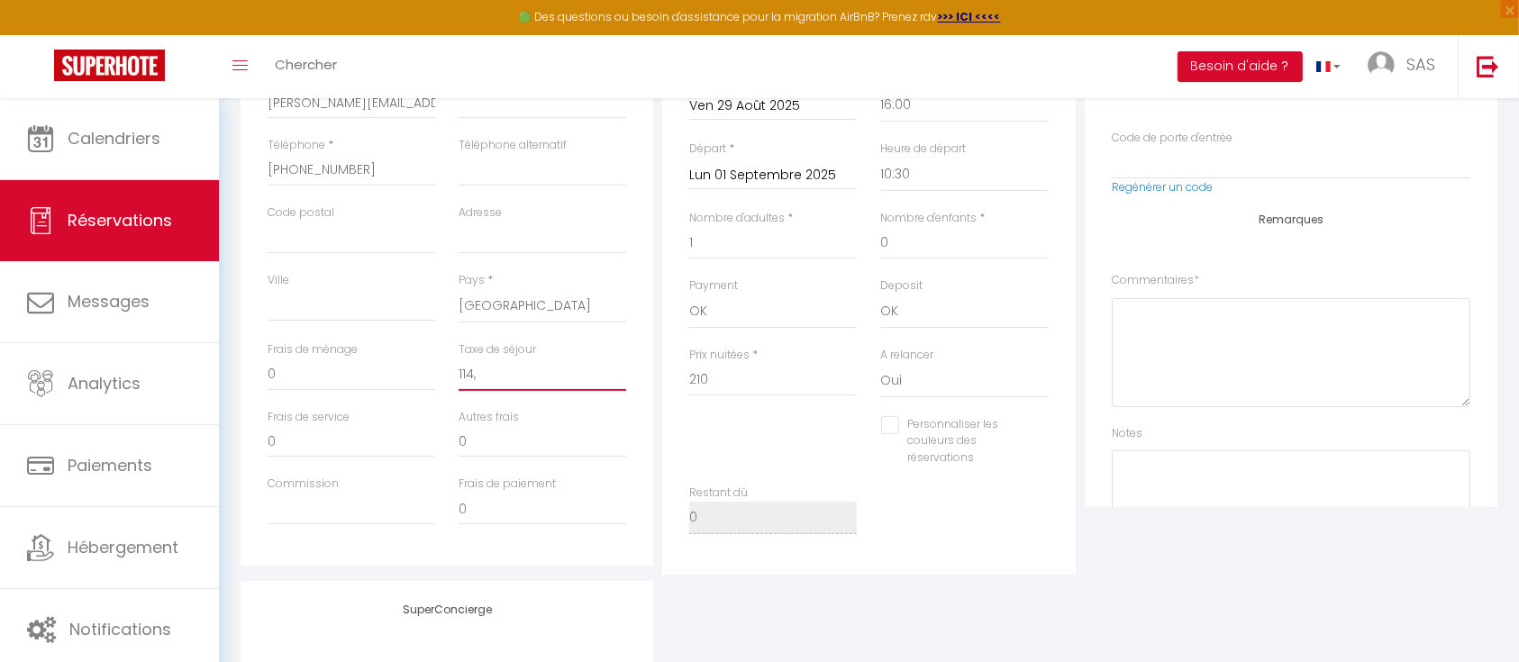
checkbox input "false"
type input "114,3"
checkbox input "false"
type input "114,39"
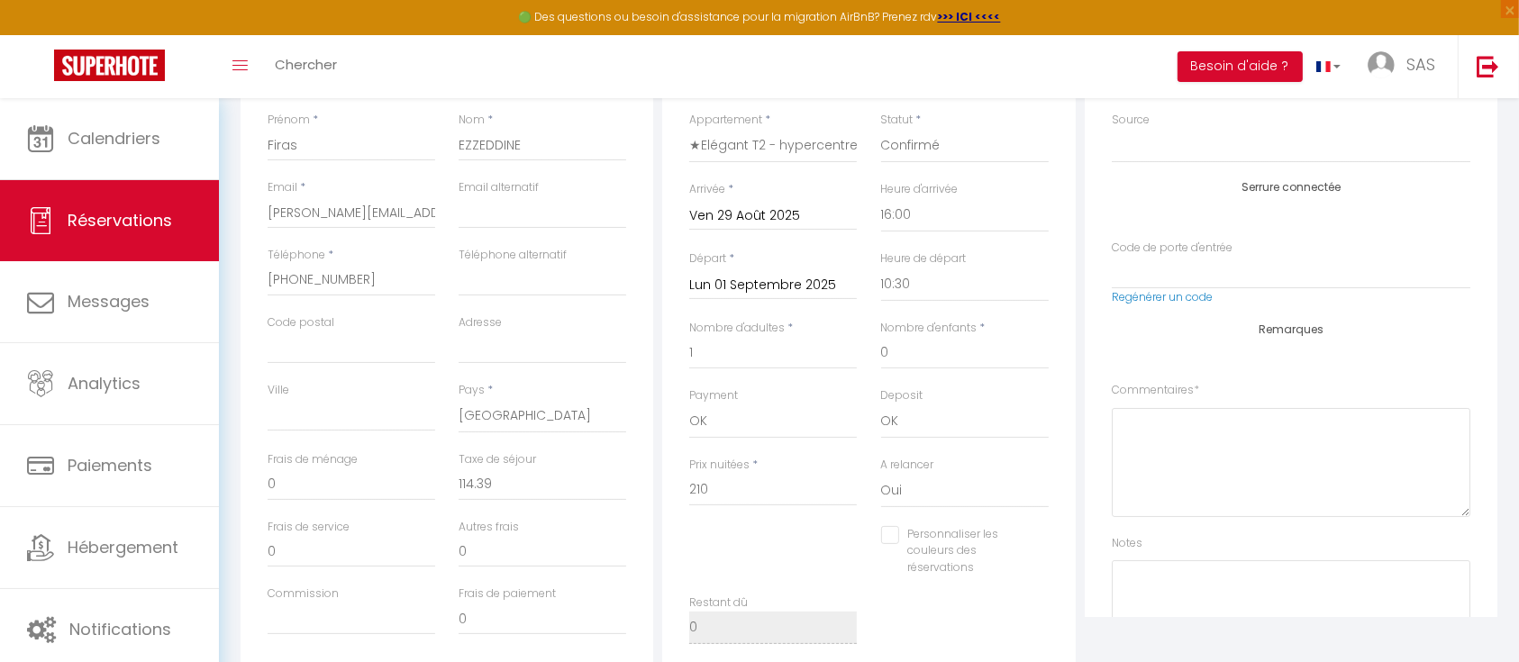
scroll to position [301, 0]
click at [735, 487] on input "210" at bounding box center [773, 491] width 168 height 32
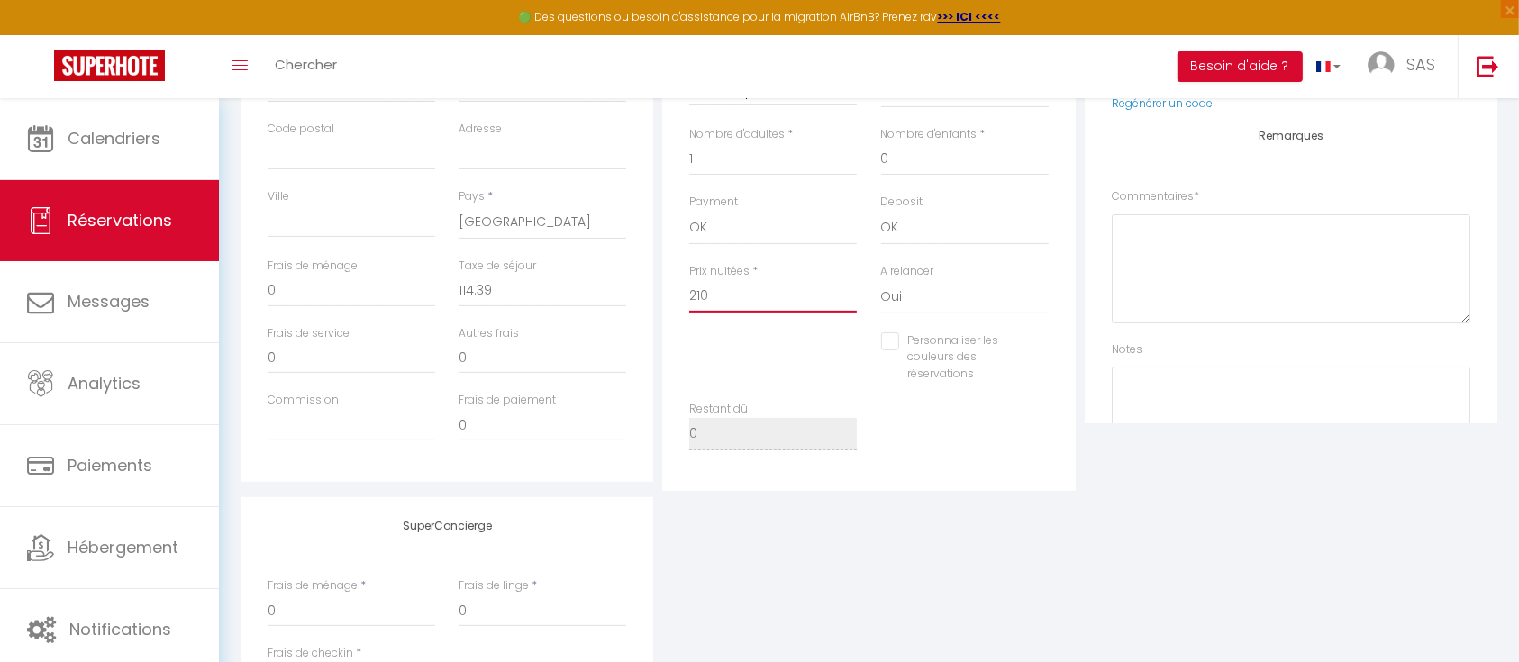
scroll to position [457, 0]
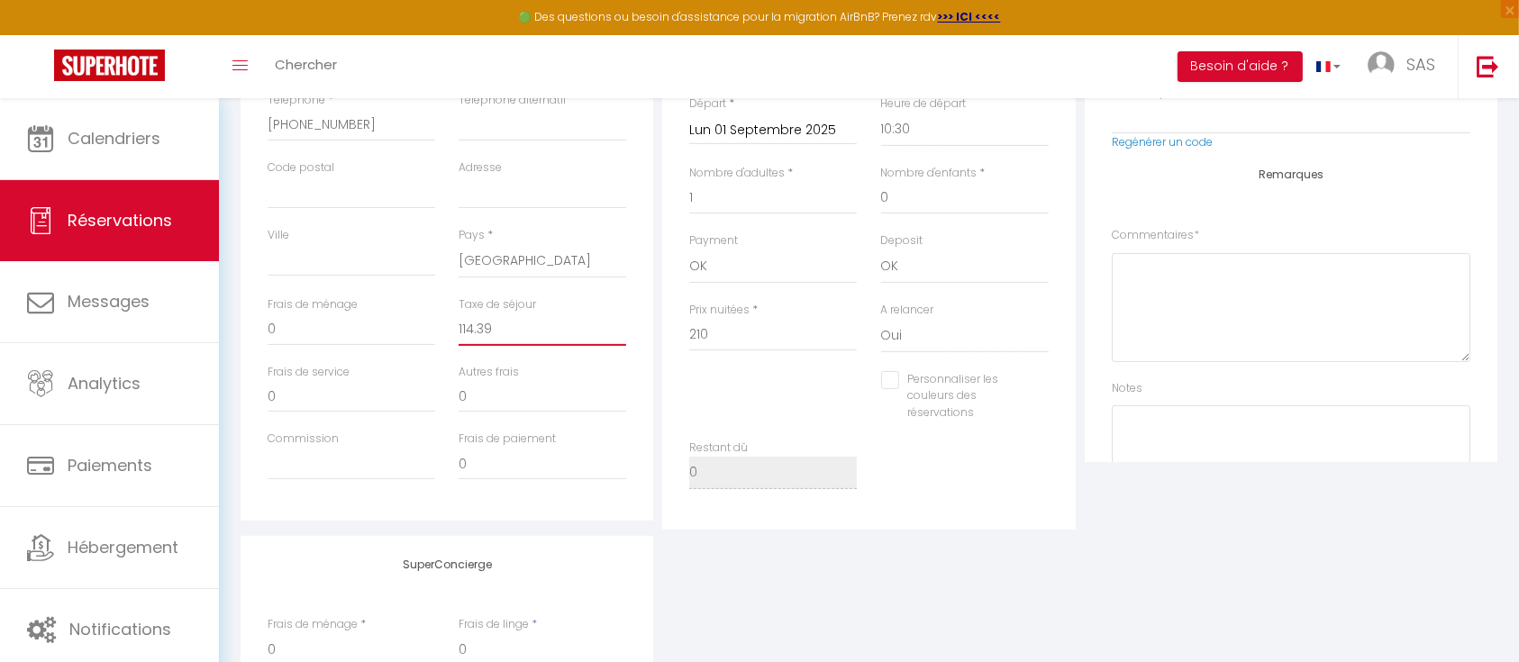
click at [550, 328] on input "114.39" at bounding box center [543, 330] width 168 height 32
click at [789, 585] on div "SuperConcierge Frais de ménage * 0 Frais de linge * 0 Frais de checkin * 0" at bounding box center [869, 655] width 1266 height 238
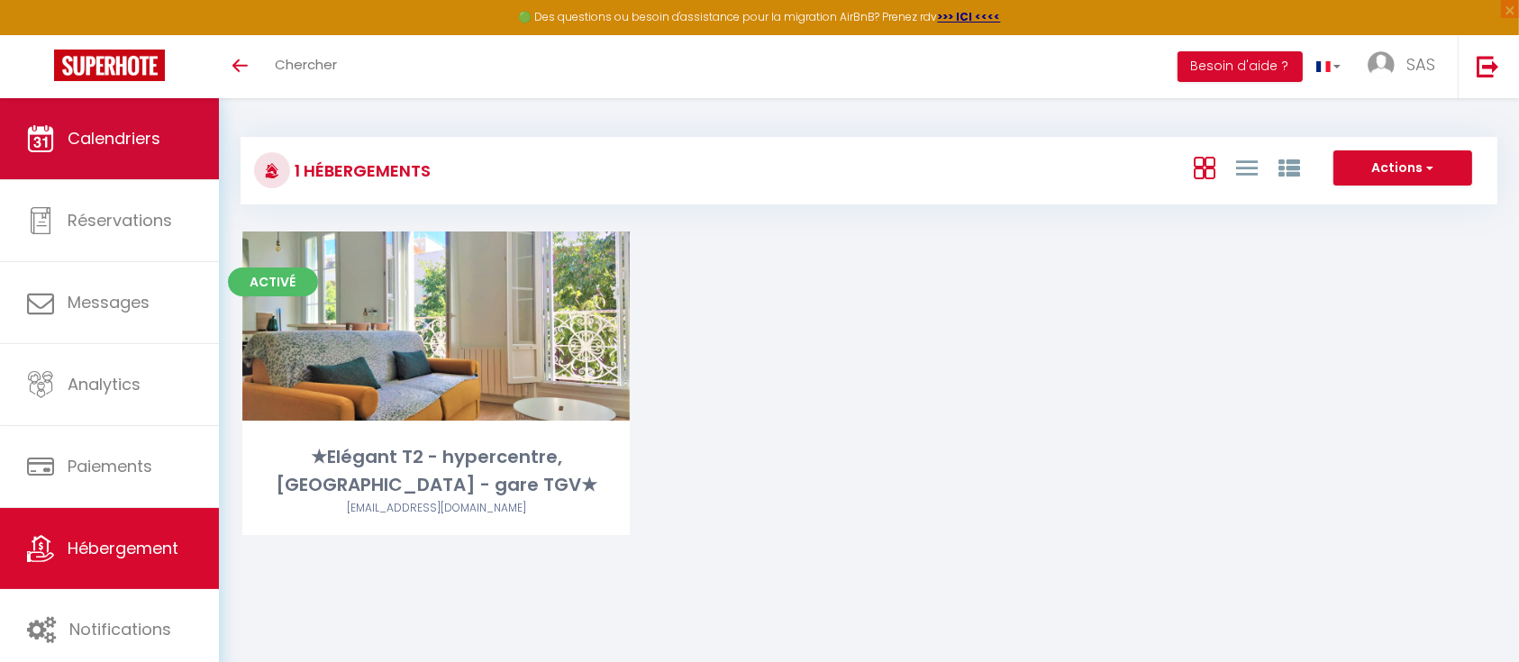
click at [114, 159] on link "Calendriers" at bounding box center [109, 138] width 219 height 81
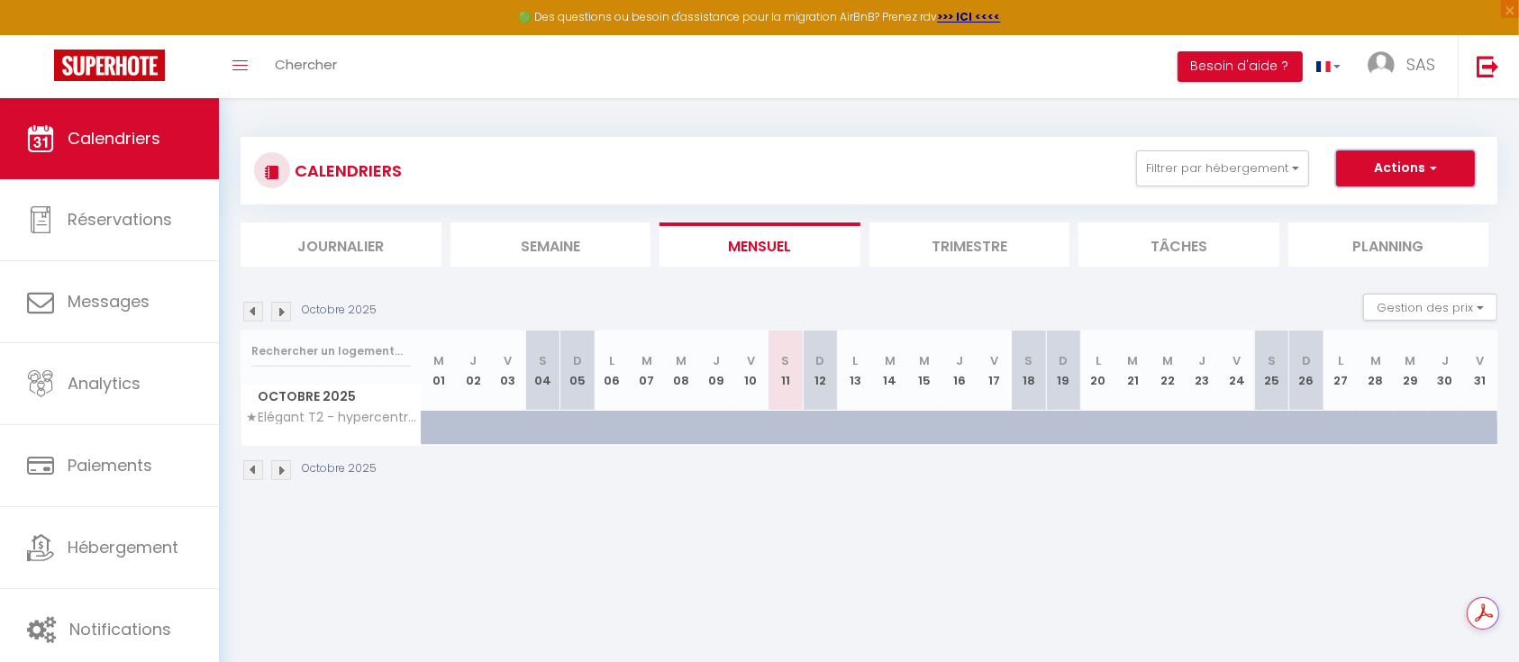
click at [1439, 163] on button "Actions" at bounding box center [1405, 169] width 139 height 36
click at [1390, 202] on link "Nouvelle réservation" at bounding box center [1387, 209] width 157 height 27
select select
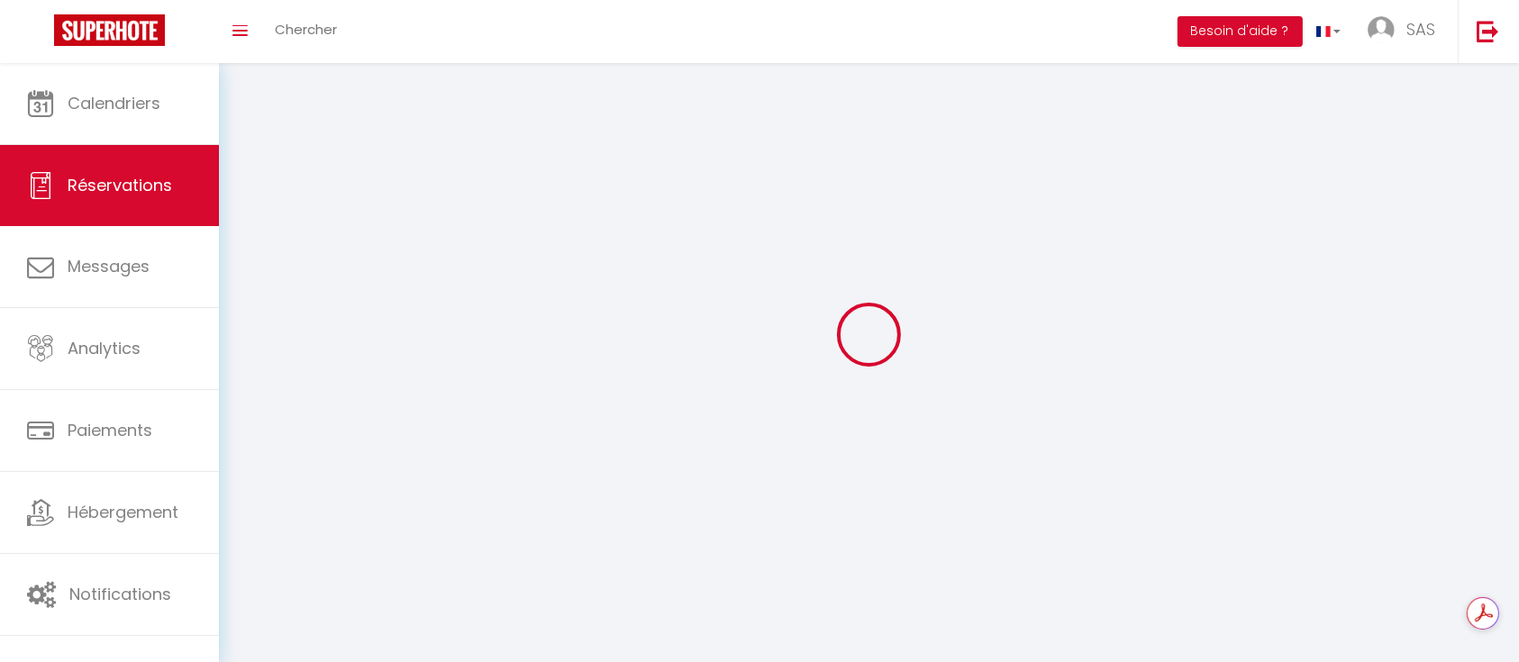
select select
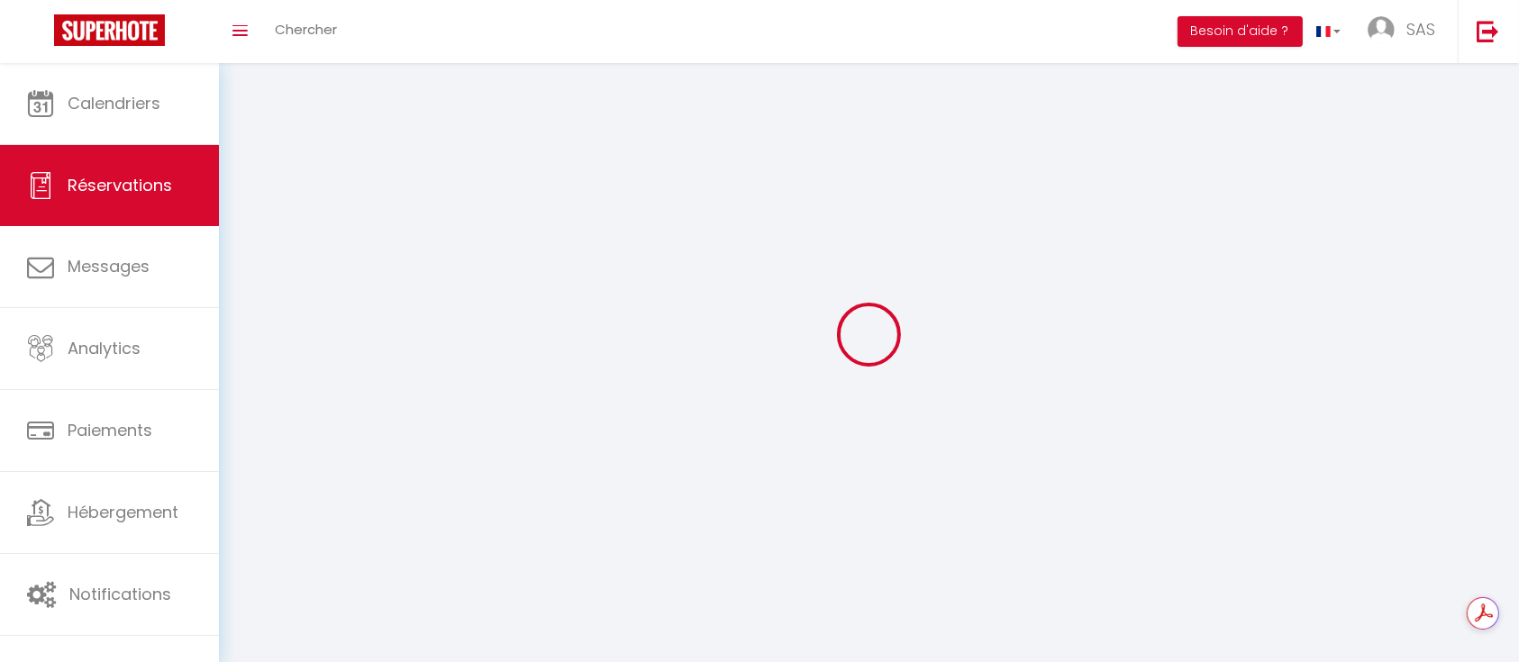
select select
checkbox input "false"
select select
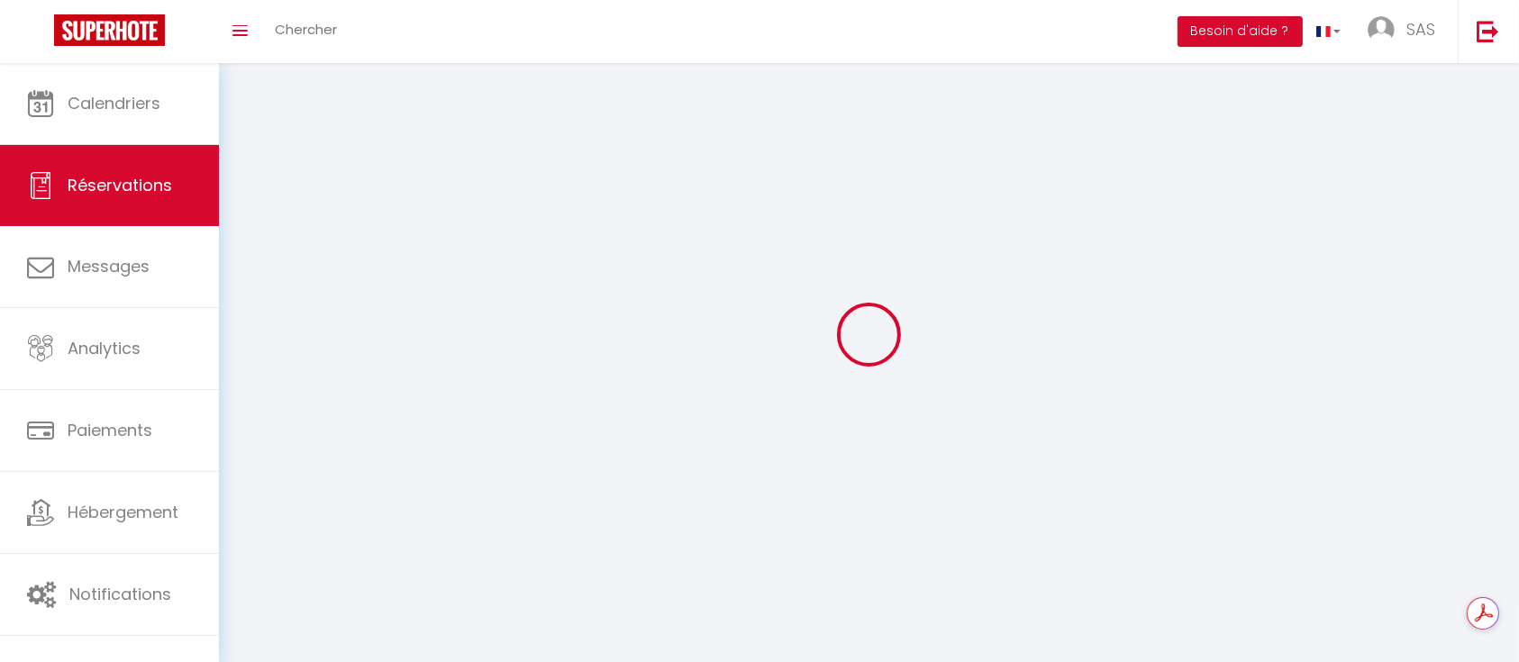
select select
checkbox input "false"
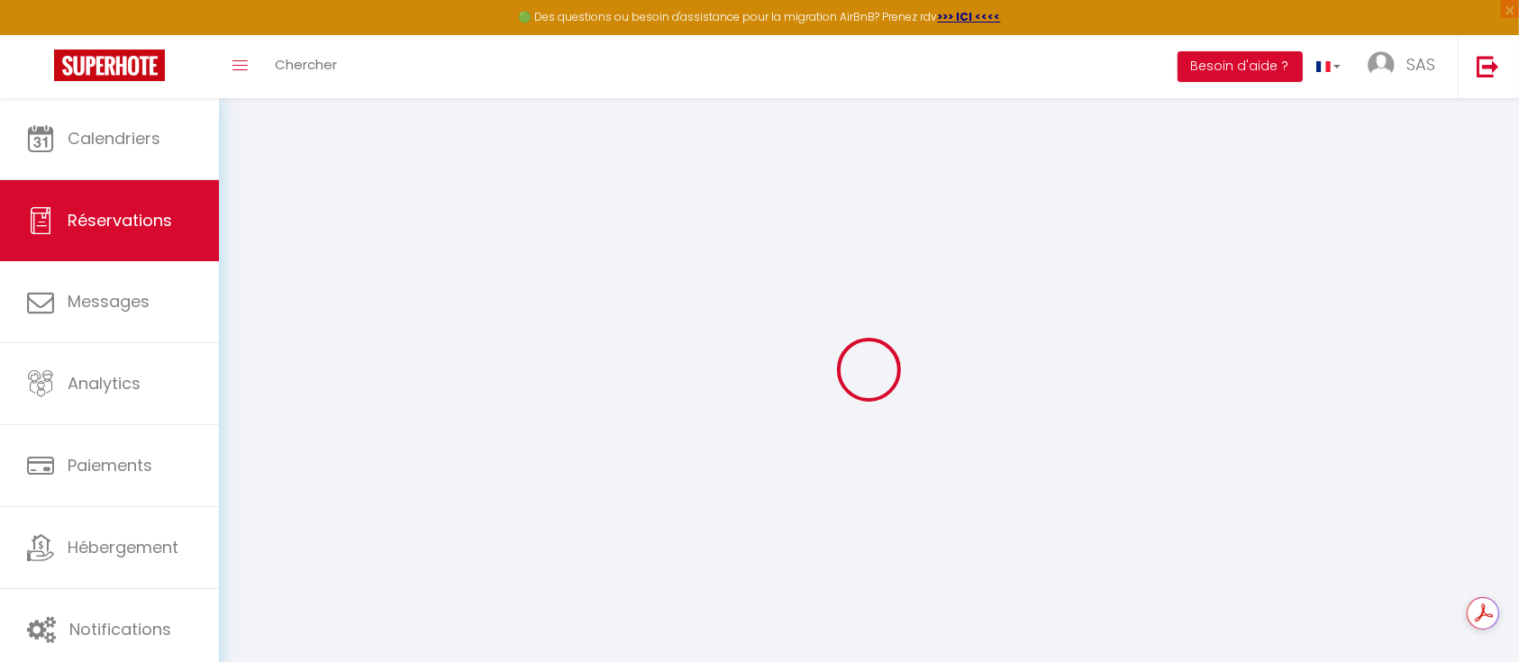
select select
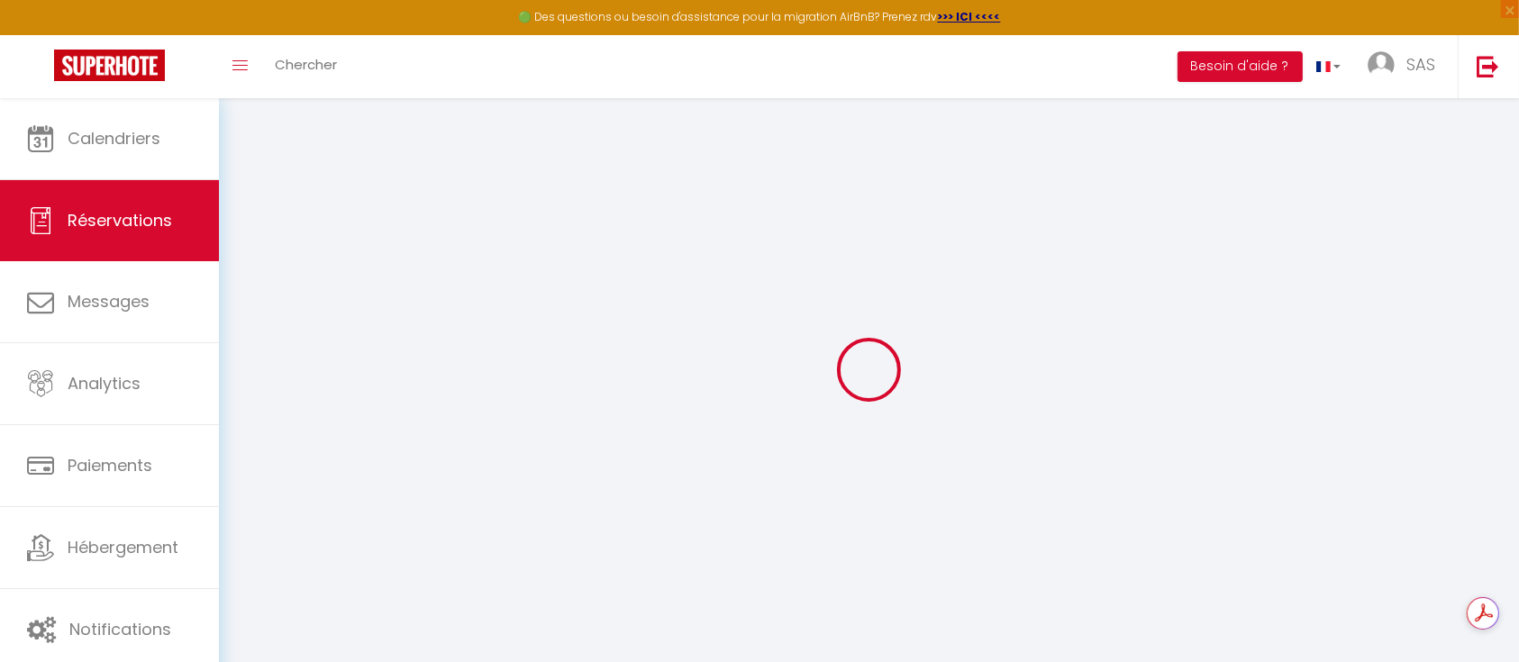
select select
checkbox input "false"
select select
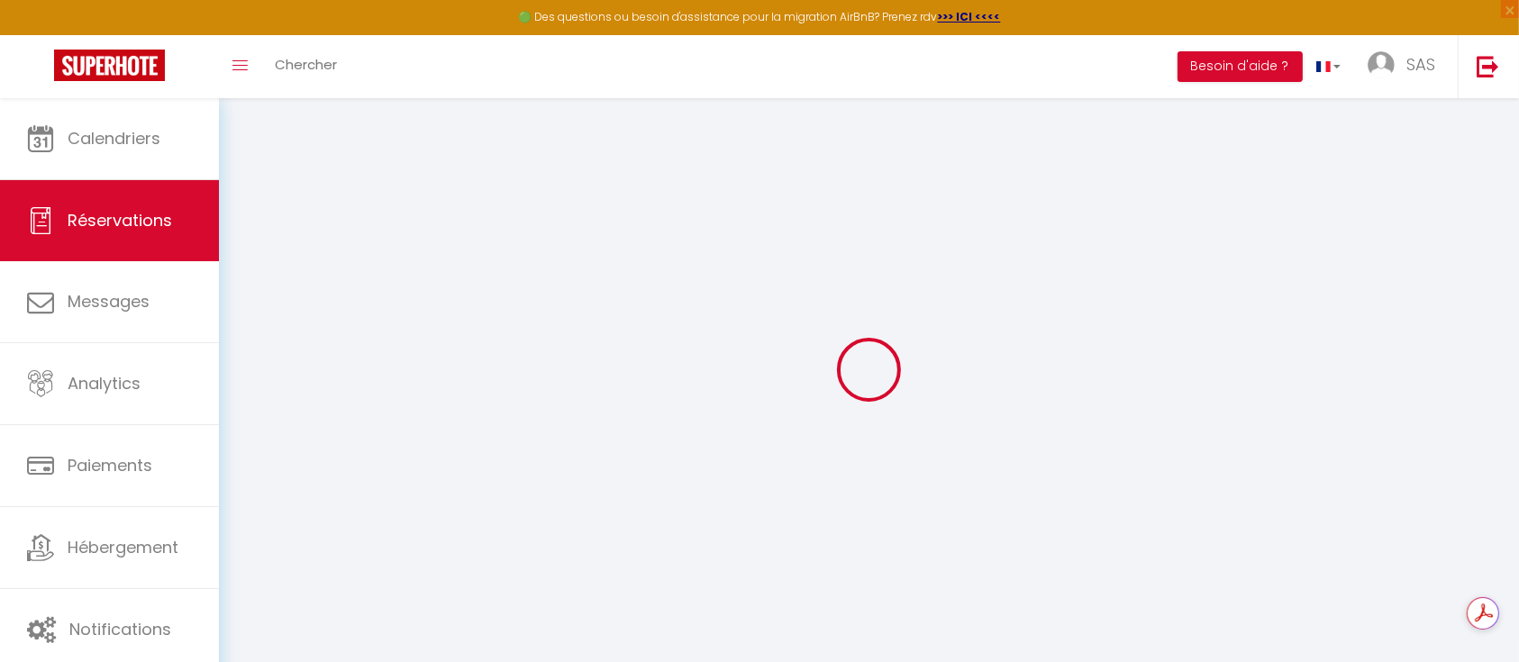
select select
checkbox input "false"
select select
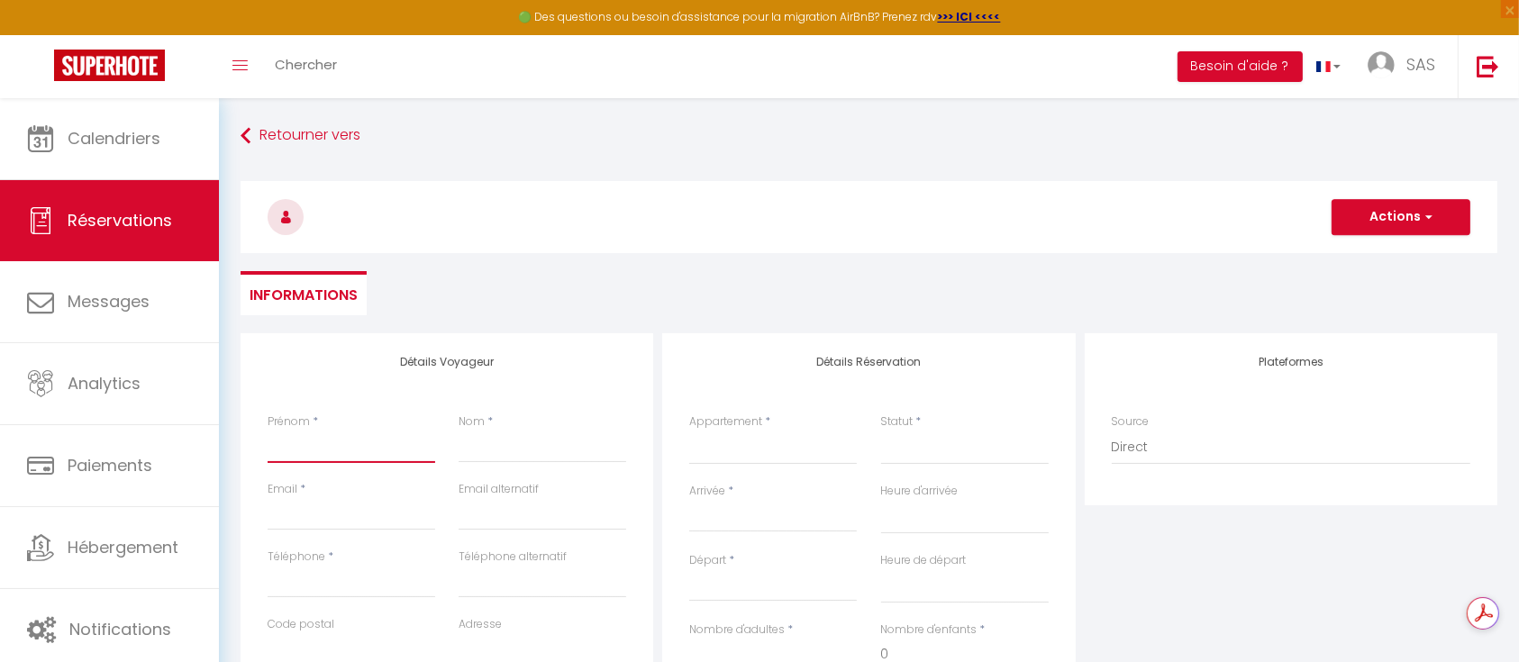
click at [346, 437] on input "Prénom" at bounding box center [352, 447] width 168 height 32
type input "F"
select select
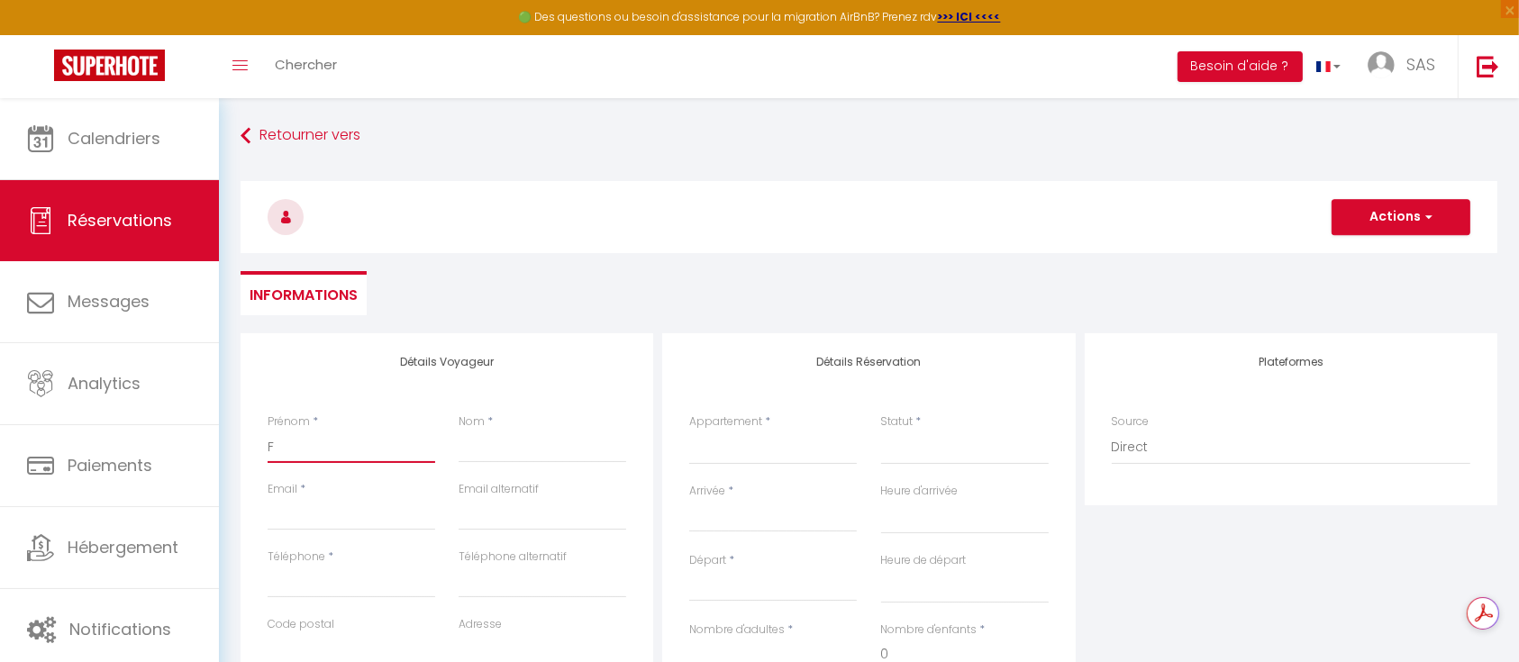
select select
checkbox input "false"
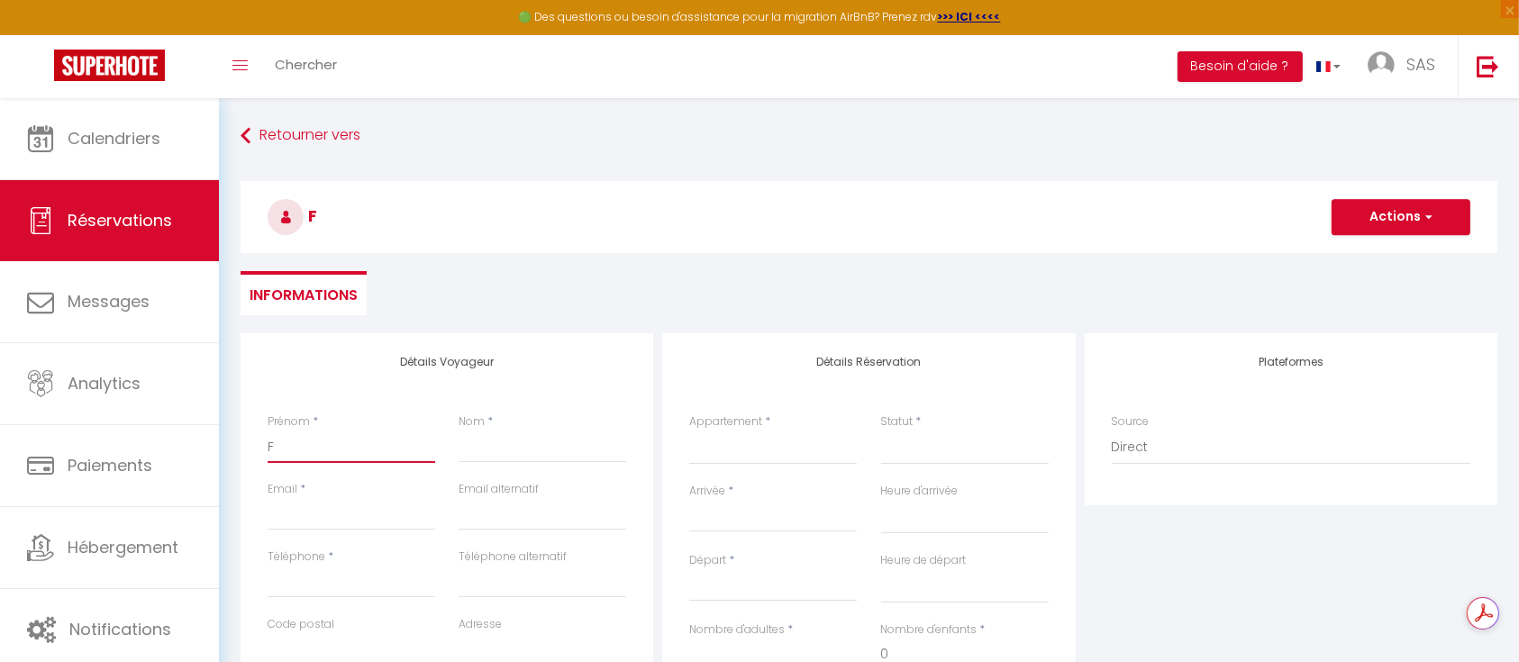
type input "Fi"
select select
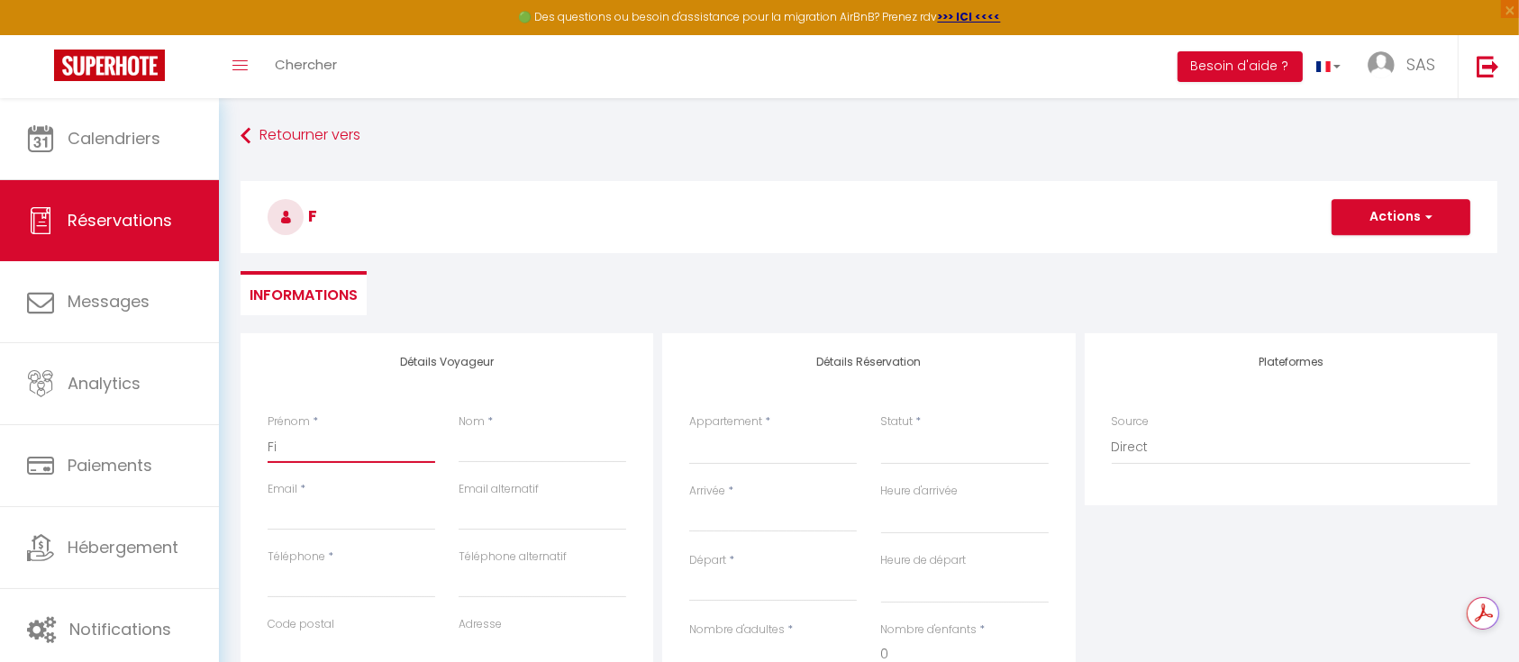
select select
checkbox input "false"
type input "Fir"
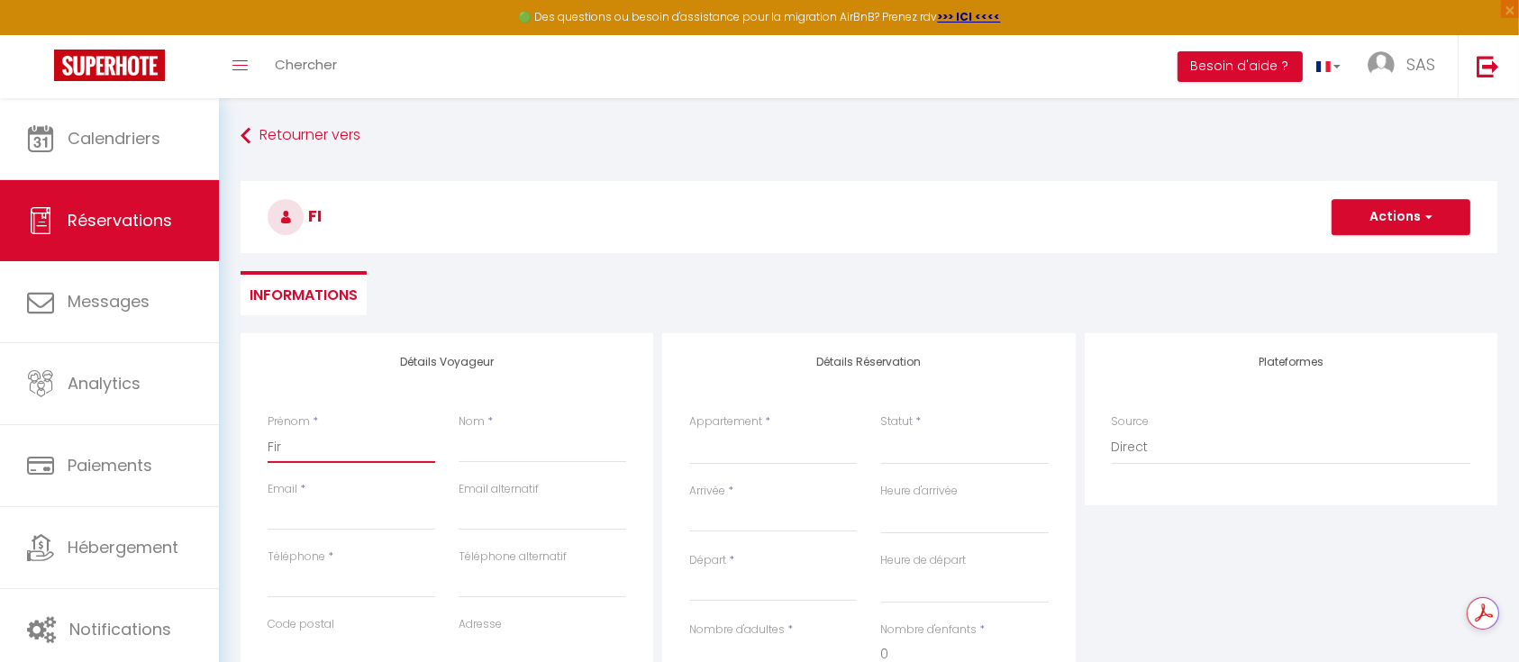
select select
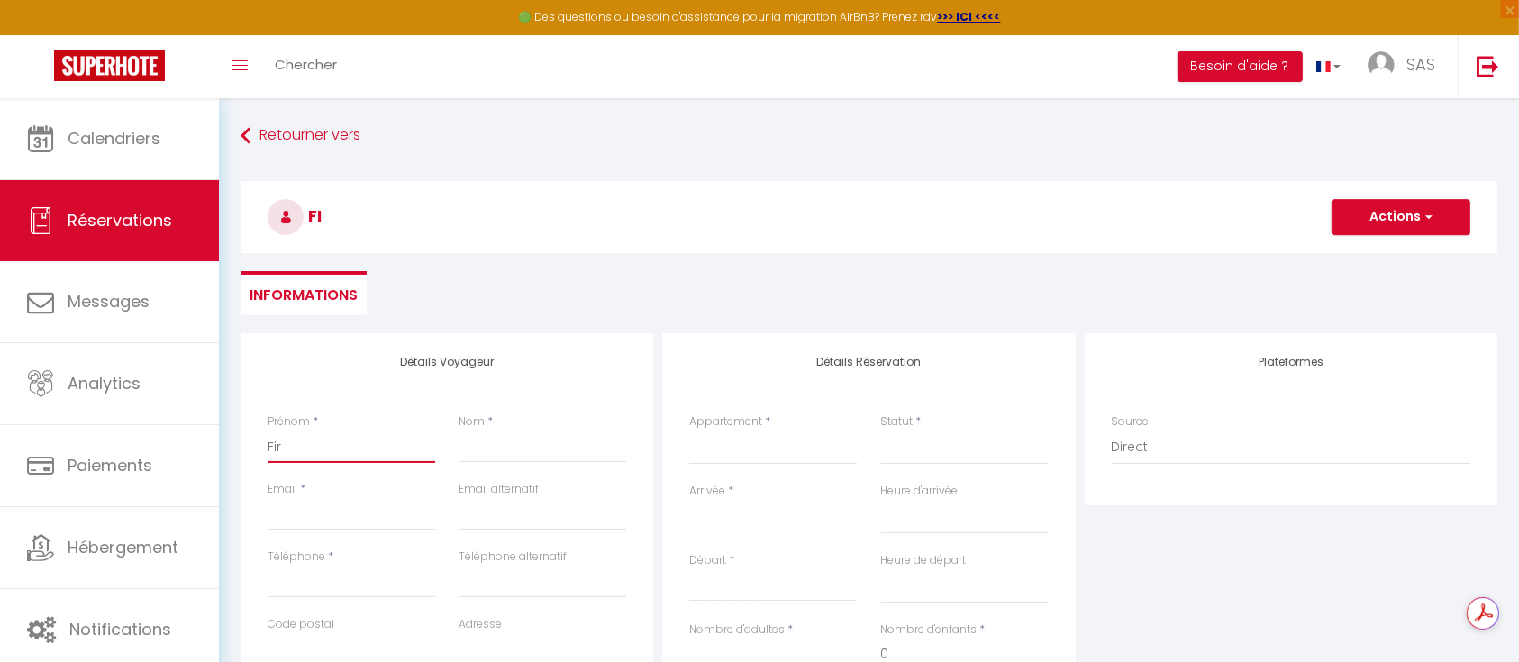
select select
checkbox input "false"
type input "Fira"
select select
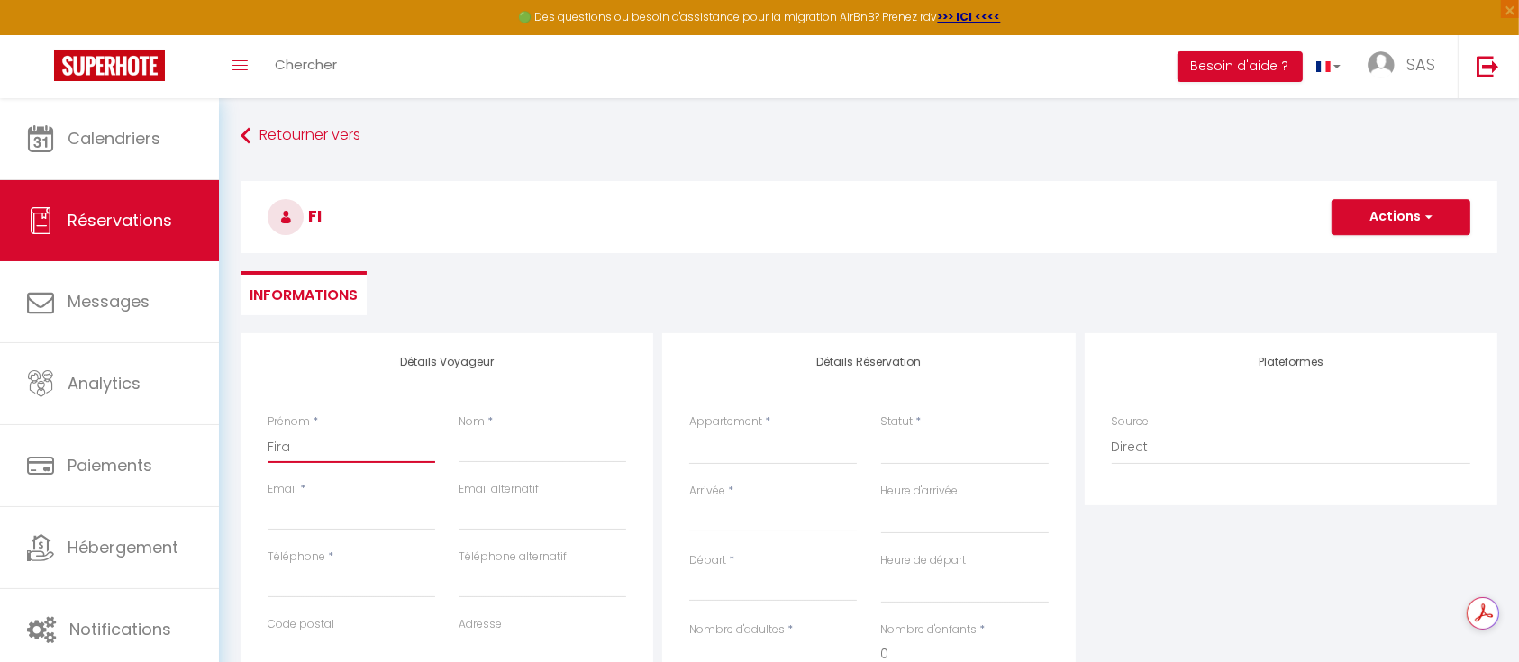
select select
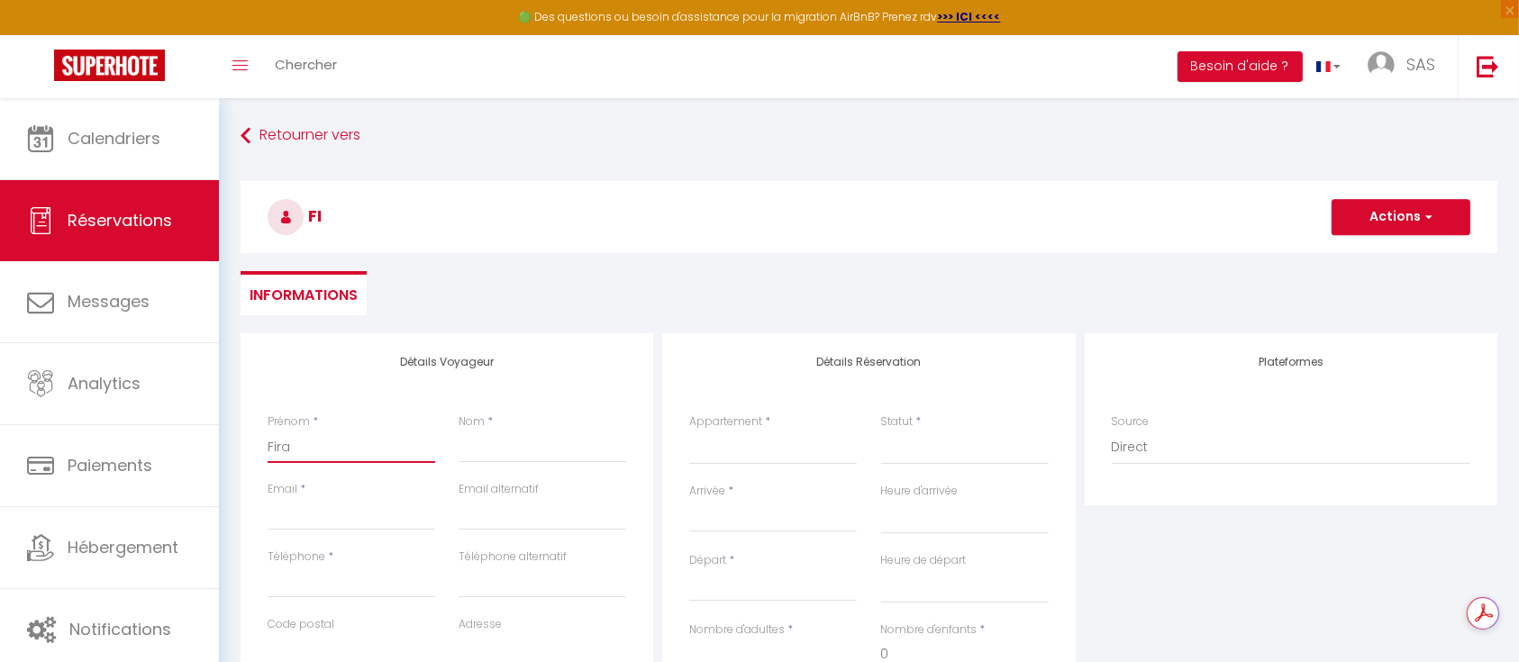
select select
checkbox input "false"
type input "Firas"
select select
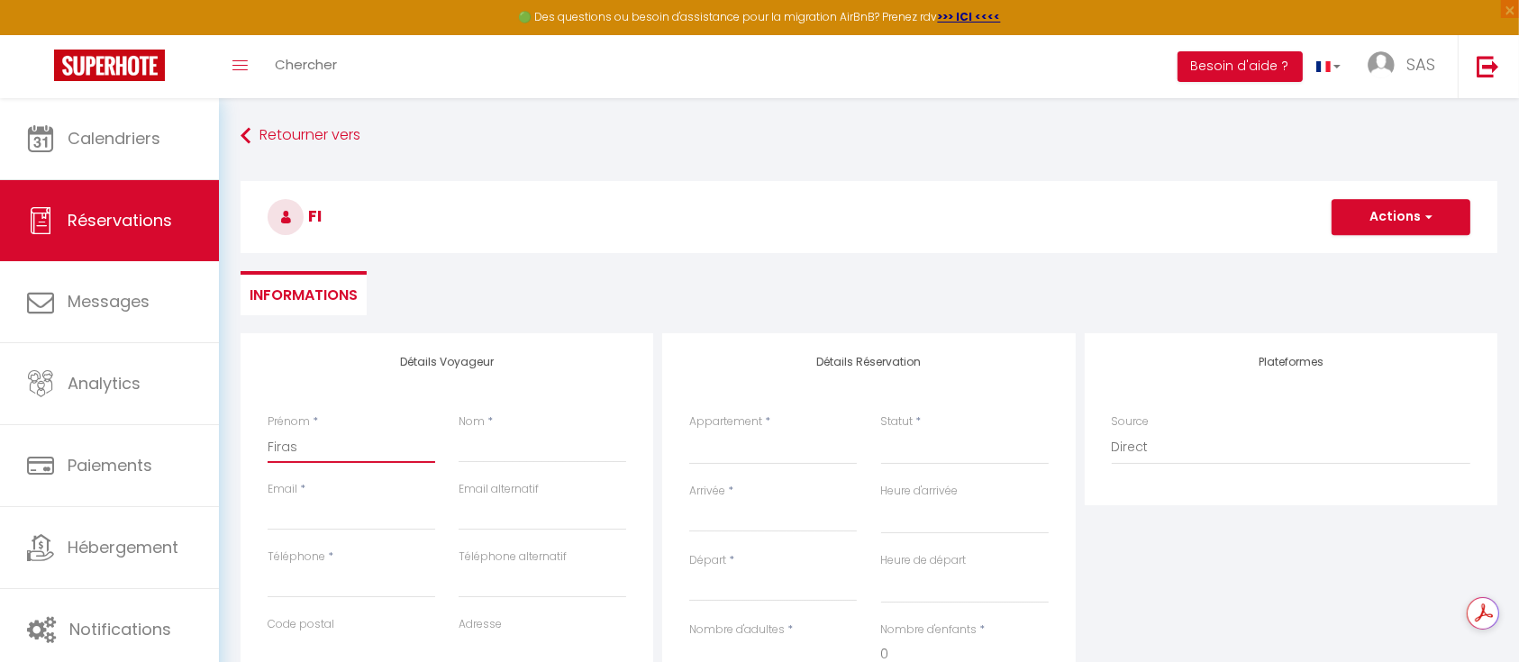
select select
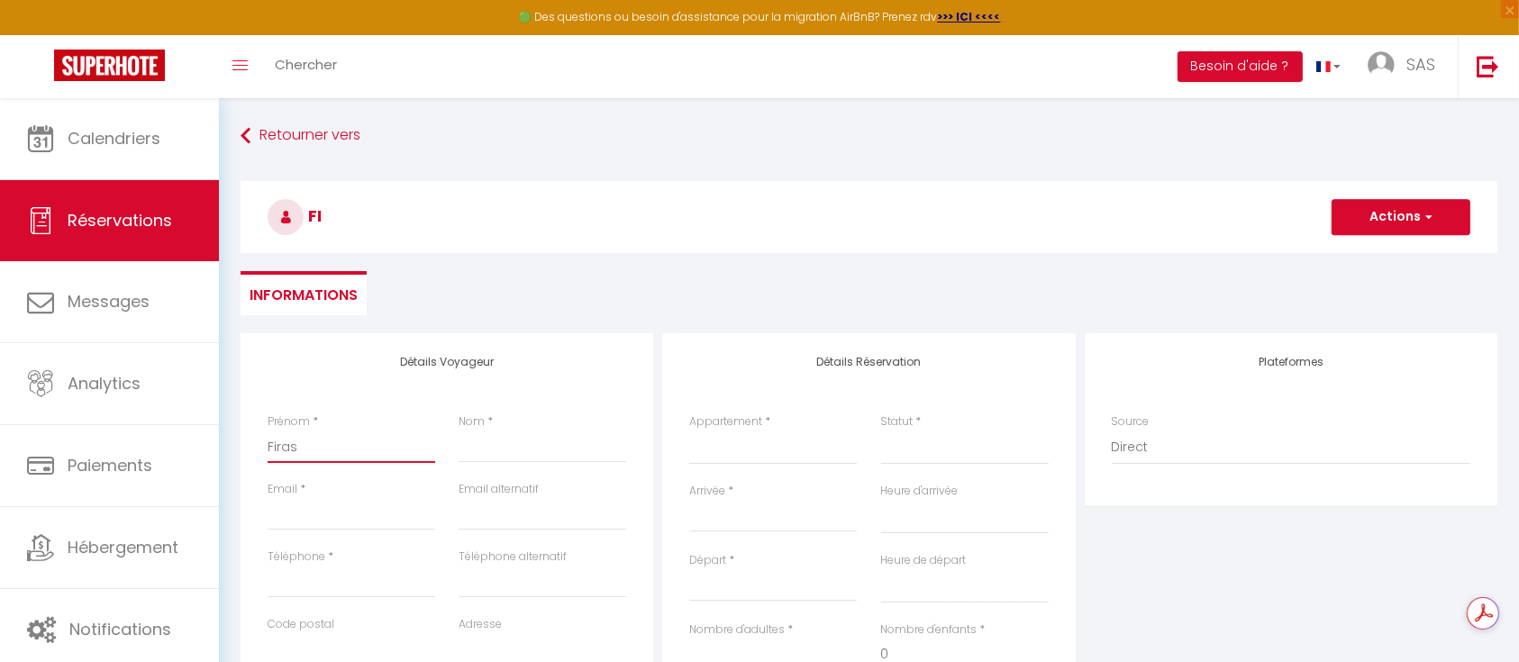
checkbox input "false"
type input "Firas"
click at [500, 451] on input "Nom" at bounding box center [543, 447] width 168 height 32
paste input "EZZEDDINE"
type input "EZZEDDINE"
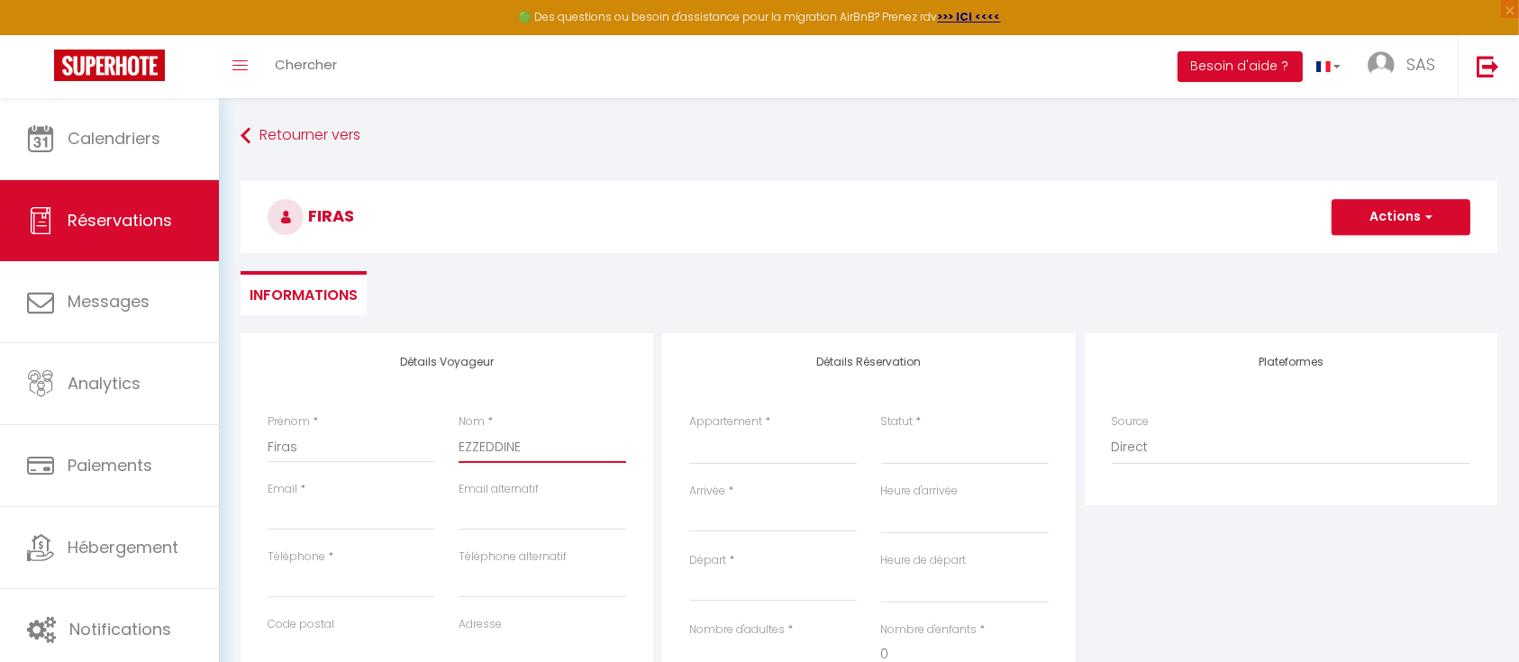
select select
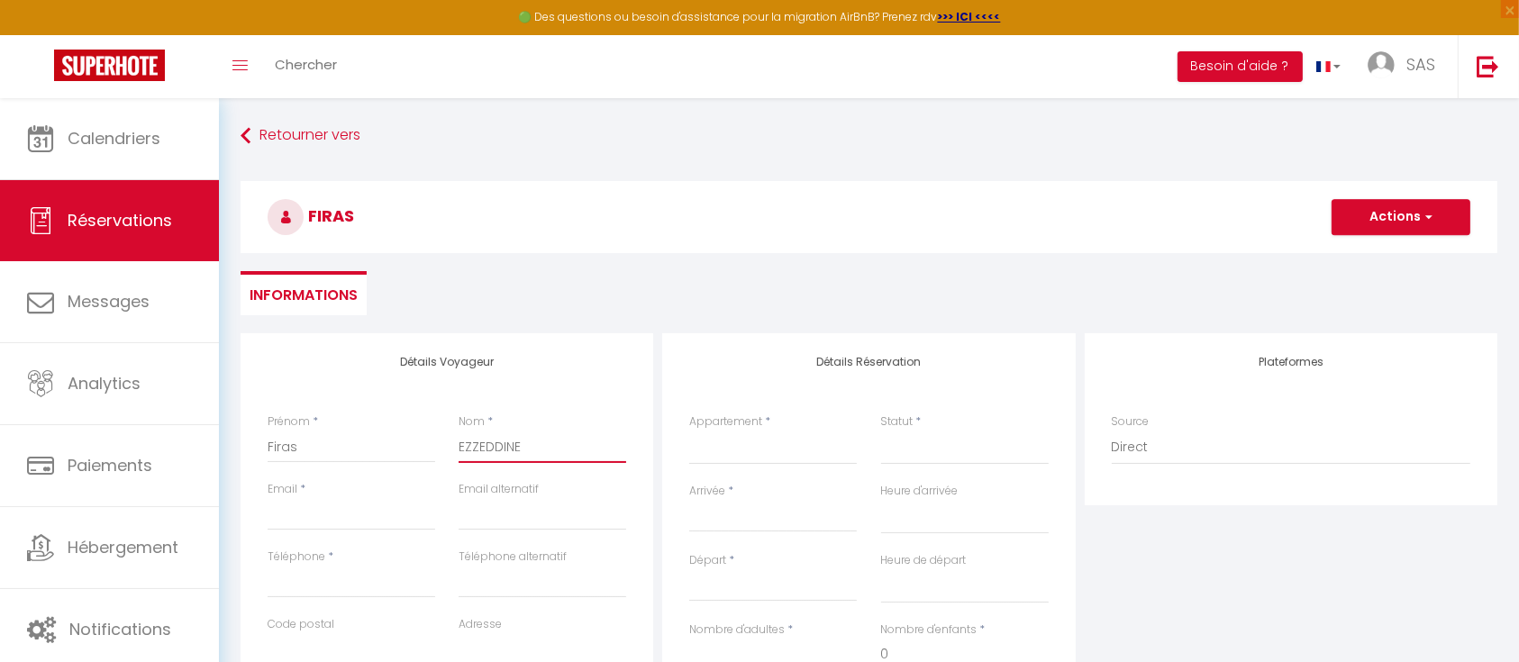
select select
checkbox input "false"
type input "EZZEDDINE"
click at [306, 505] on input "Email client" at bounding box center [352, 514] width 168 height 32
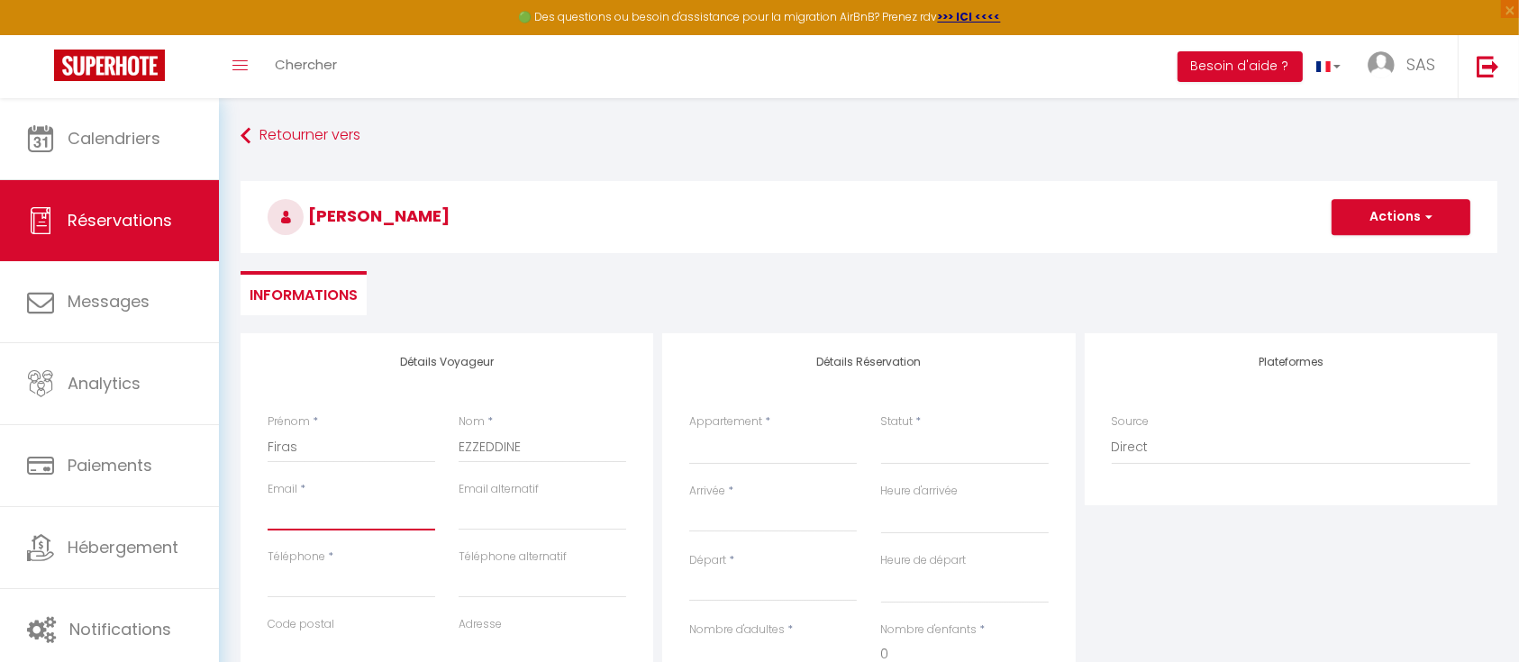
paste input "F.Ezzeddine@hesinternational.eu"
type input "F.Ezzeddine@hesinternational.eu"
select select
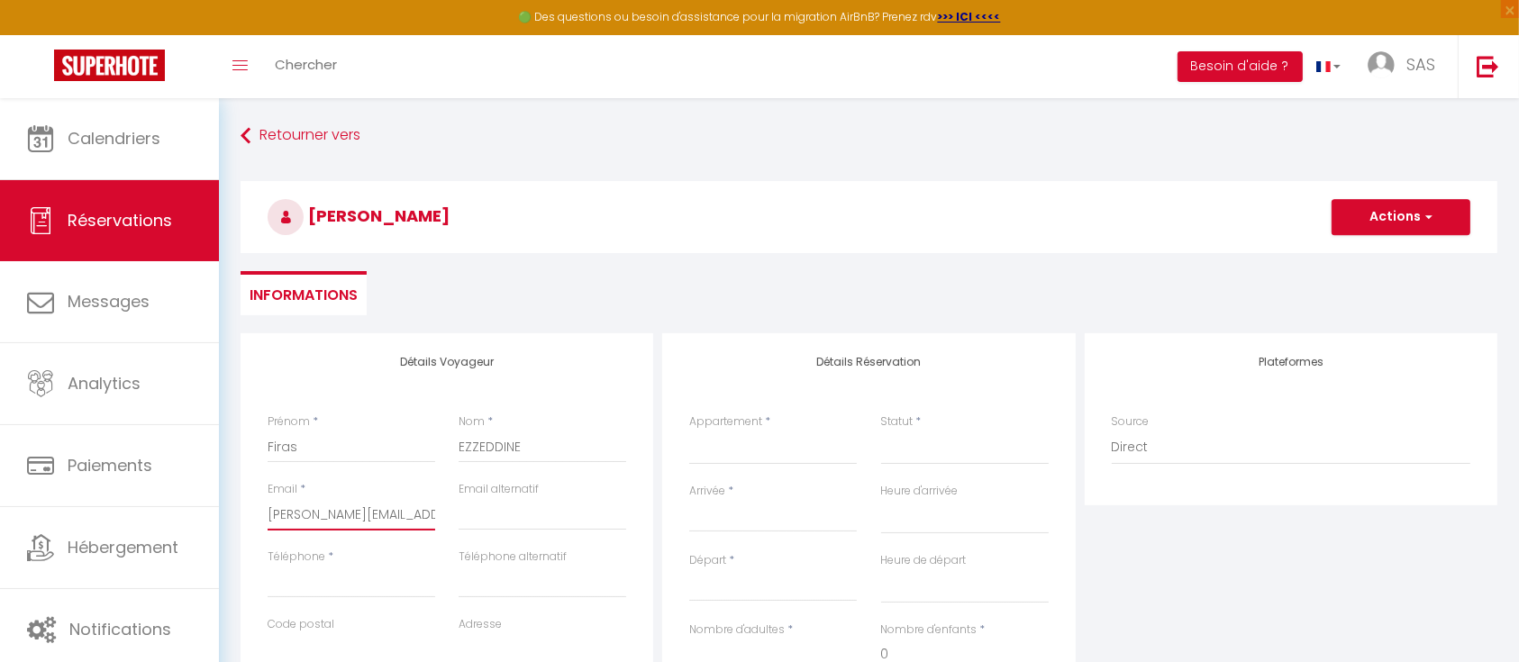
select select
checkbox input "false"
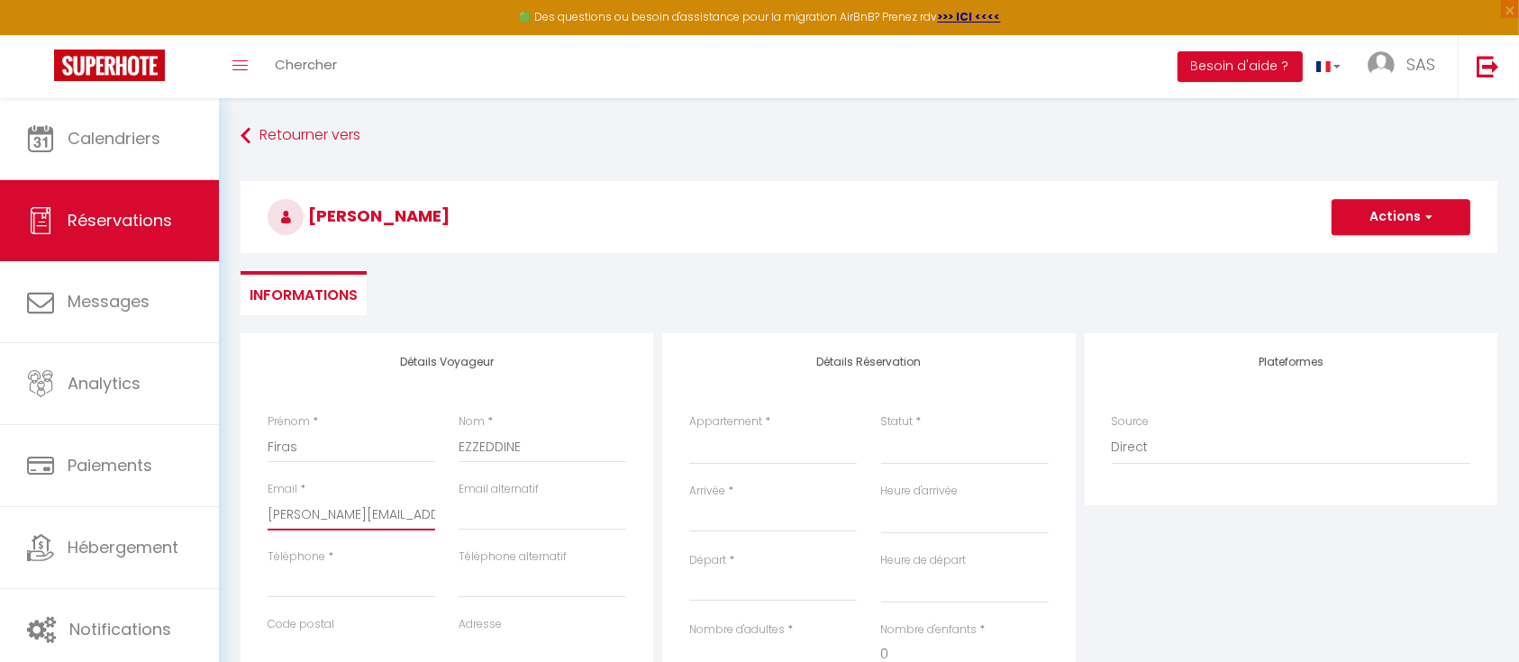
scroll to position [0, 34]
type input "F.Ezzeddine@hesinternational.eu"
click at [313, 589] on input "Téléphone" at bounding box center [352, 582] width 168 height 32
type input "+"
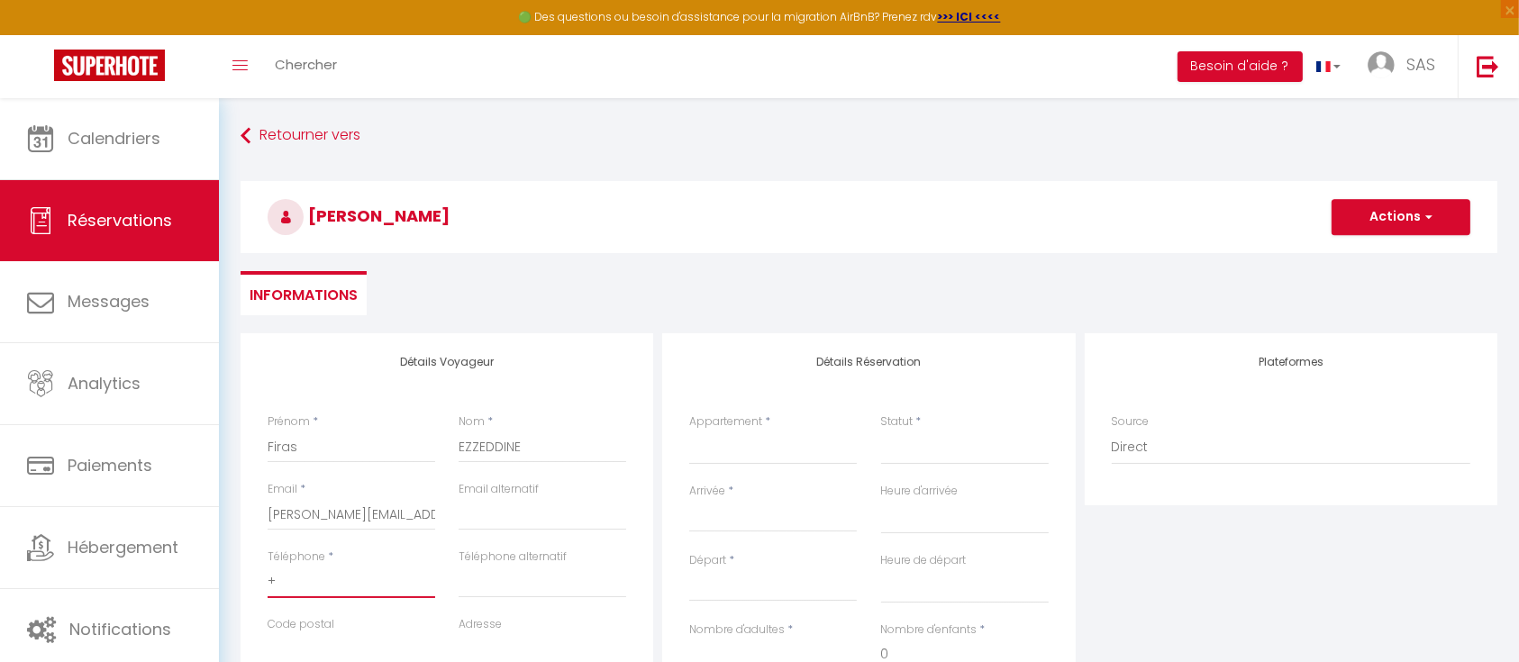
select select
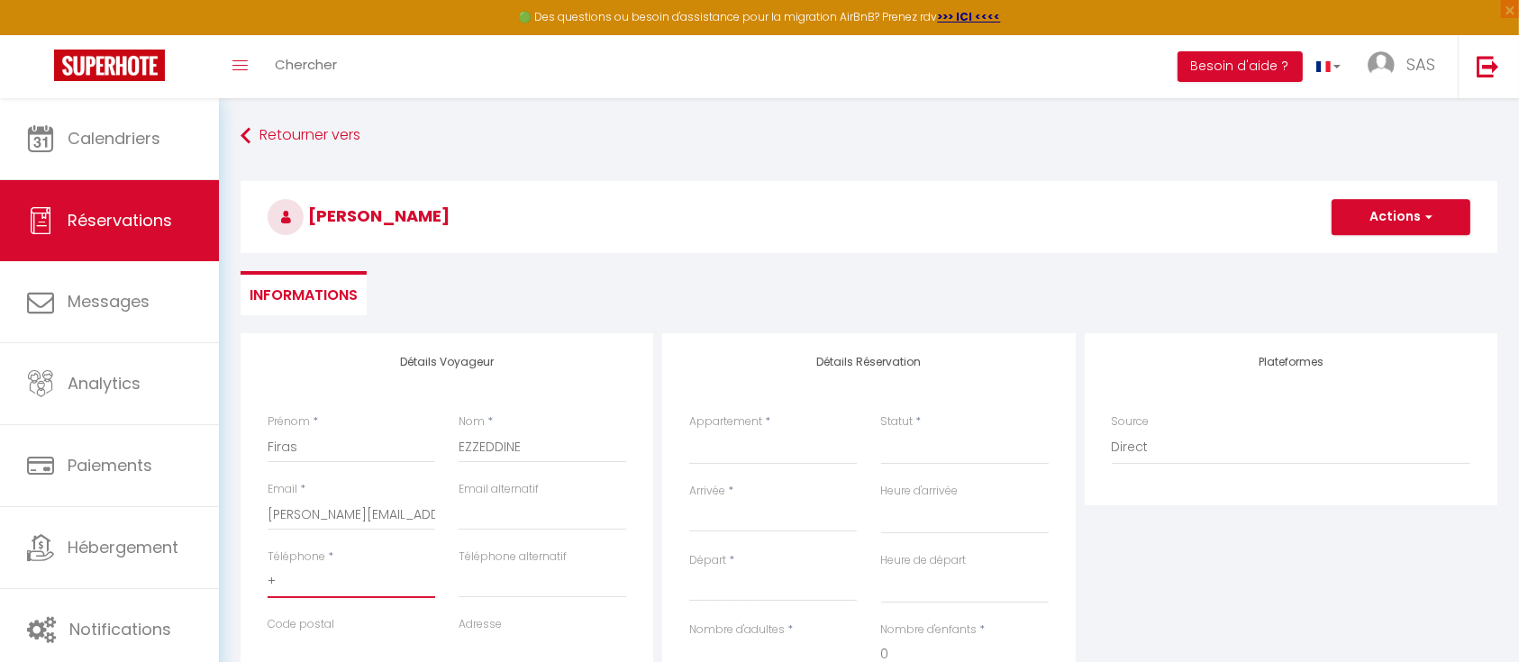
select select
checkbox input "false"
paste input "31614839070"
type input "+31614839070"
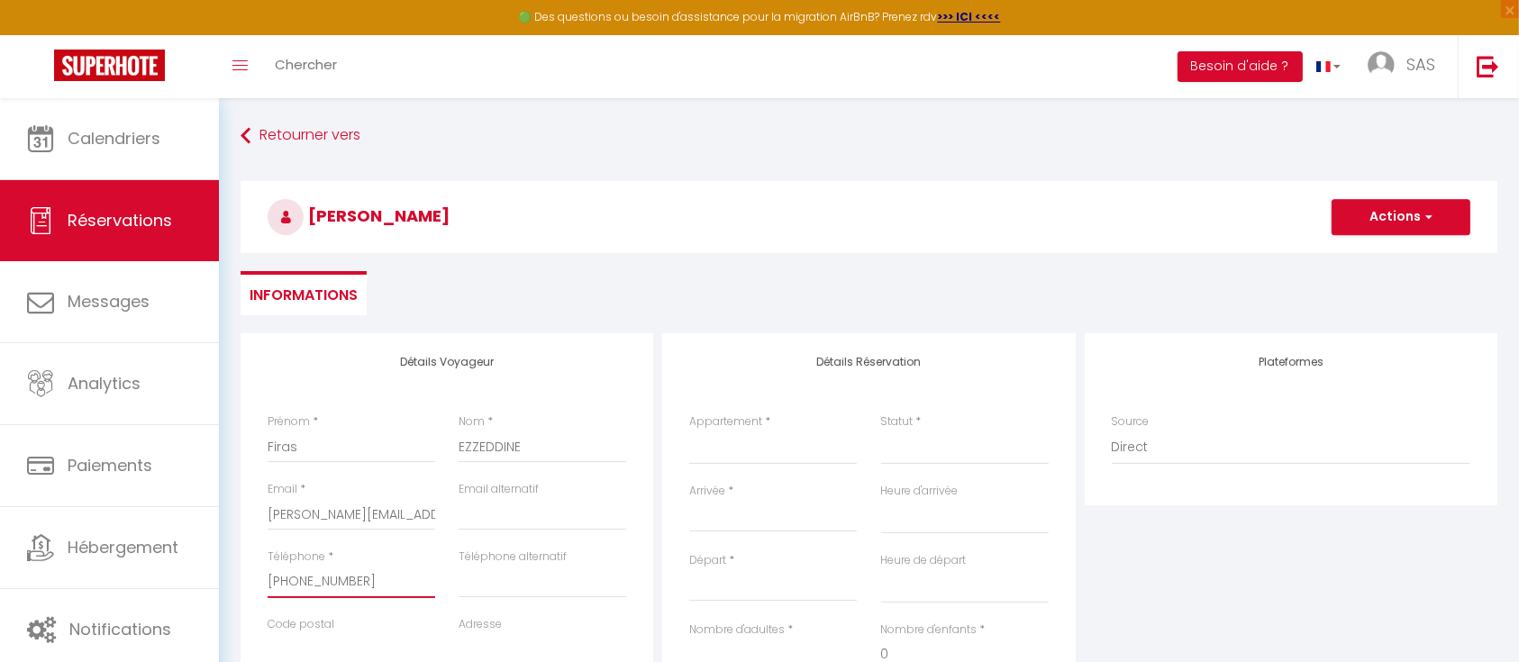
select select
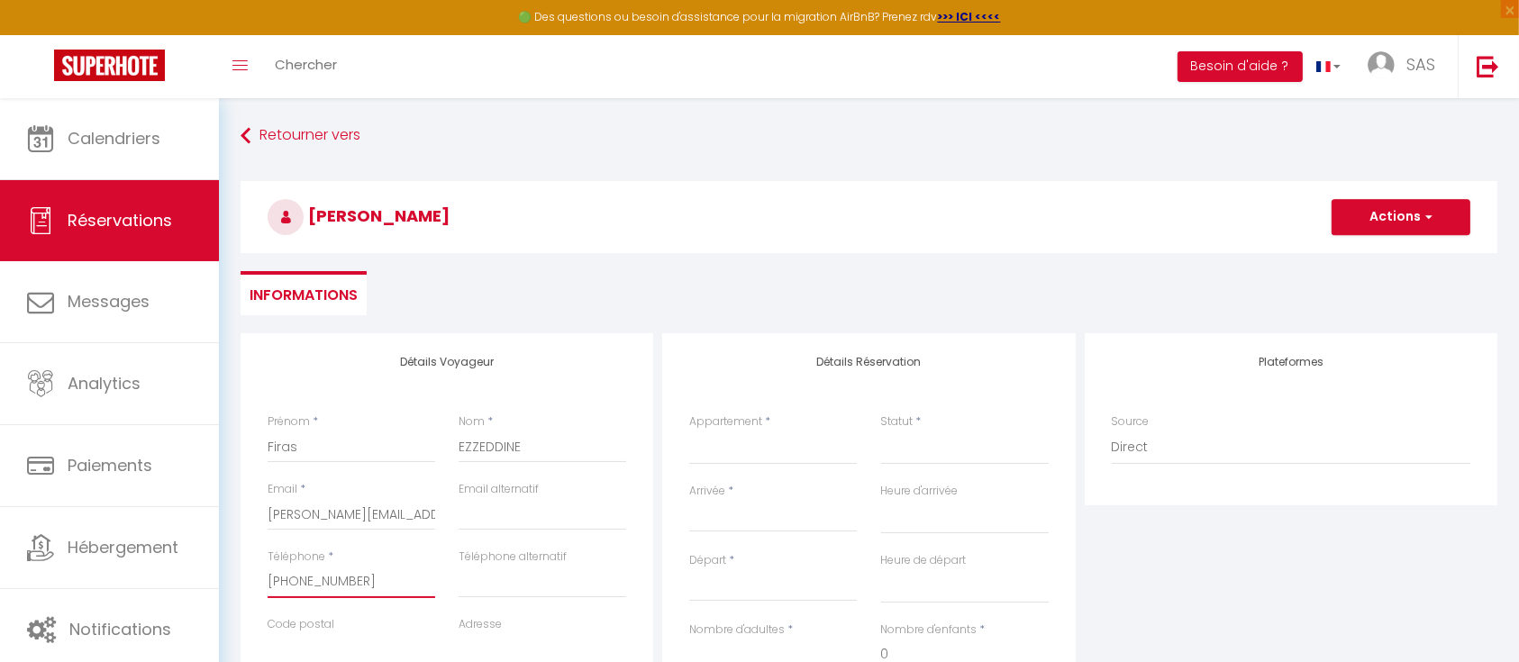
select select
checkbox input "false"
type input "+31614839070"
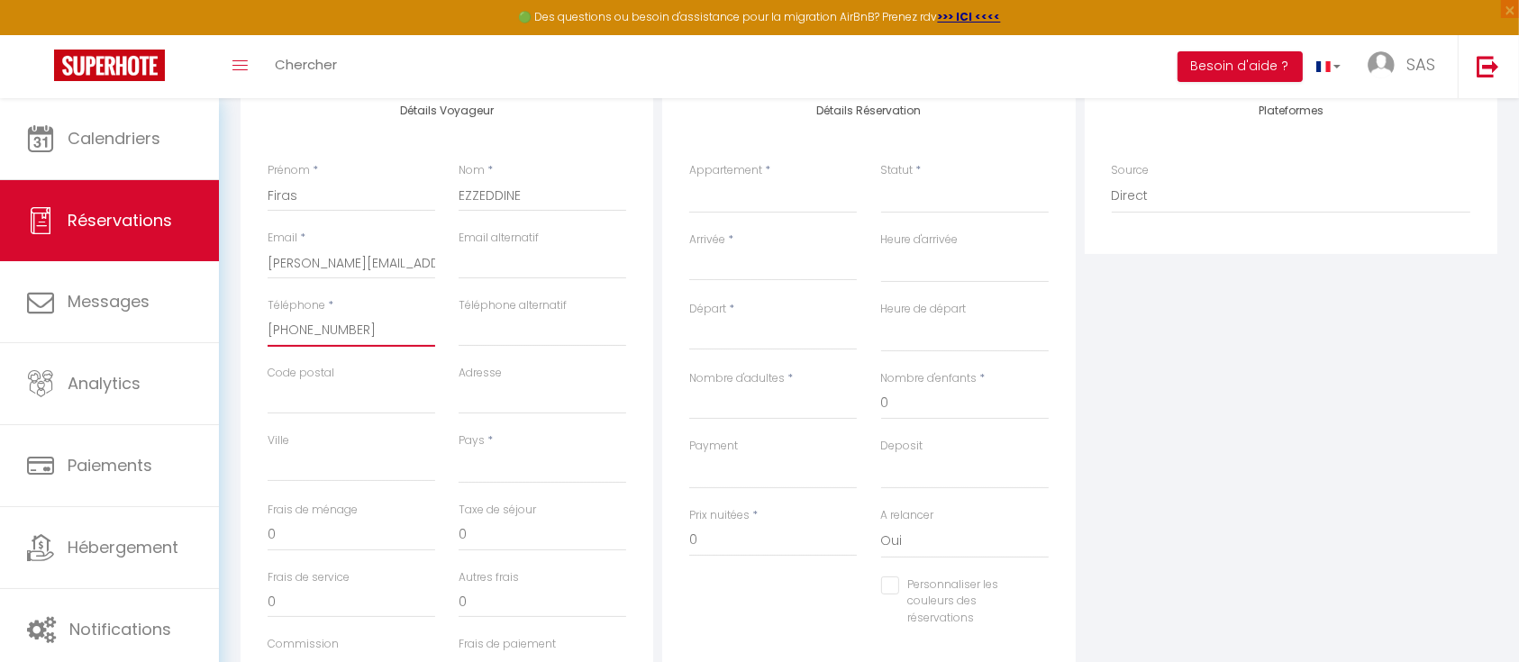
scroll to position [281, 0]
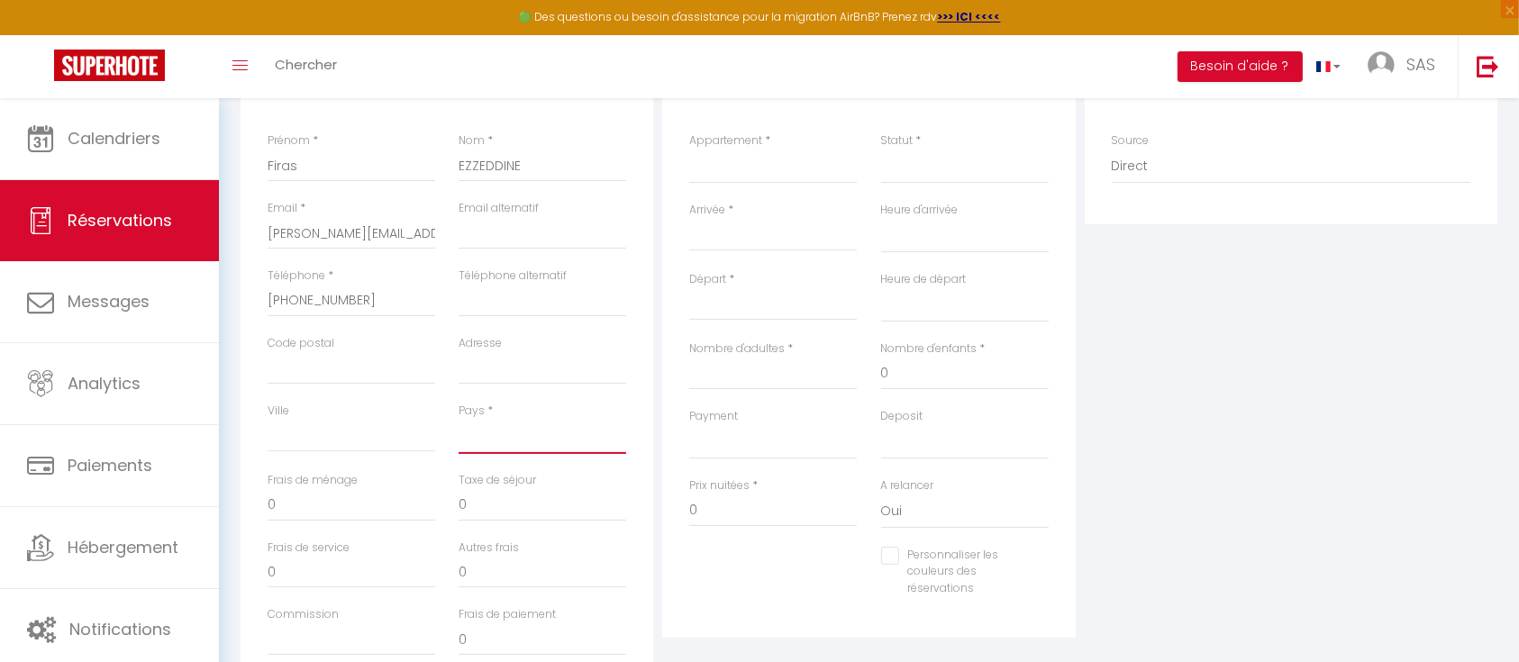
click at [513, 436] on select "France Portugal Afghanistan Albania Algeria American Samoa Andorra Angola Angui…" at bounding box center [543, 437] width 168 height 34
select select "NL"
click at [459, 420] on select "France Portugal Afghanistan Albania Algeria American Samoa Andorra Angola Angui…" at bounding box center [543, 437] width 168 height 34
select select
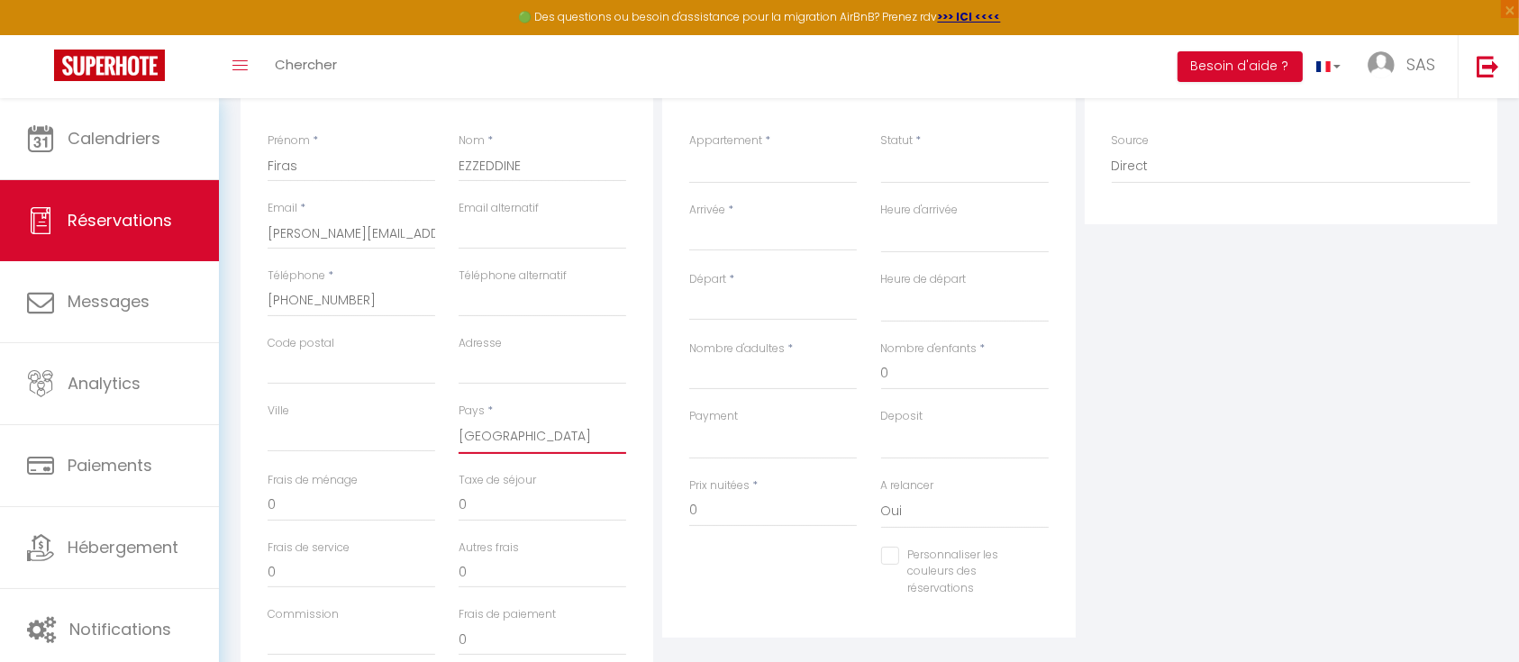
select select
checkbox input "false"
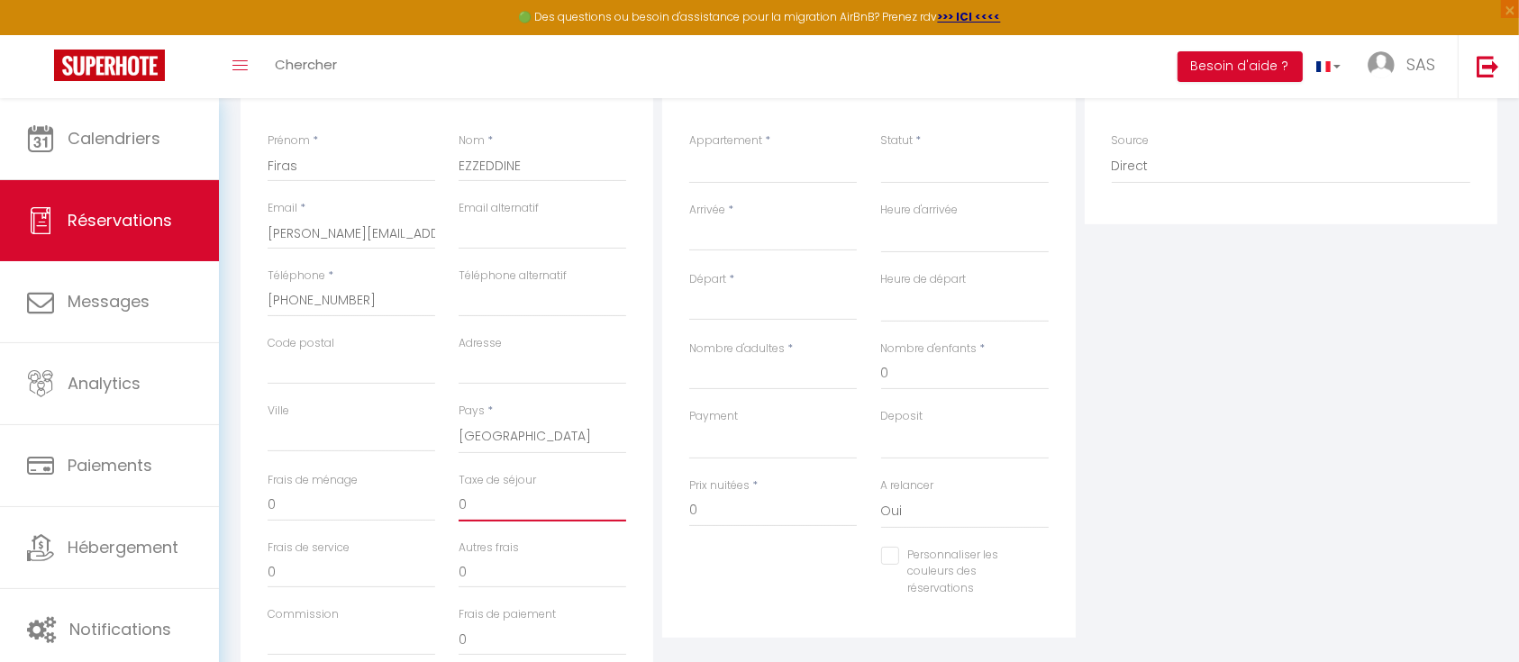
click at [515, 507] on input "0" at bounding box center [543, 505] width 168 height 32
select select
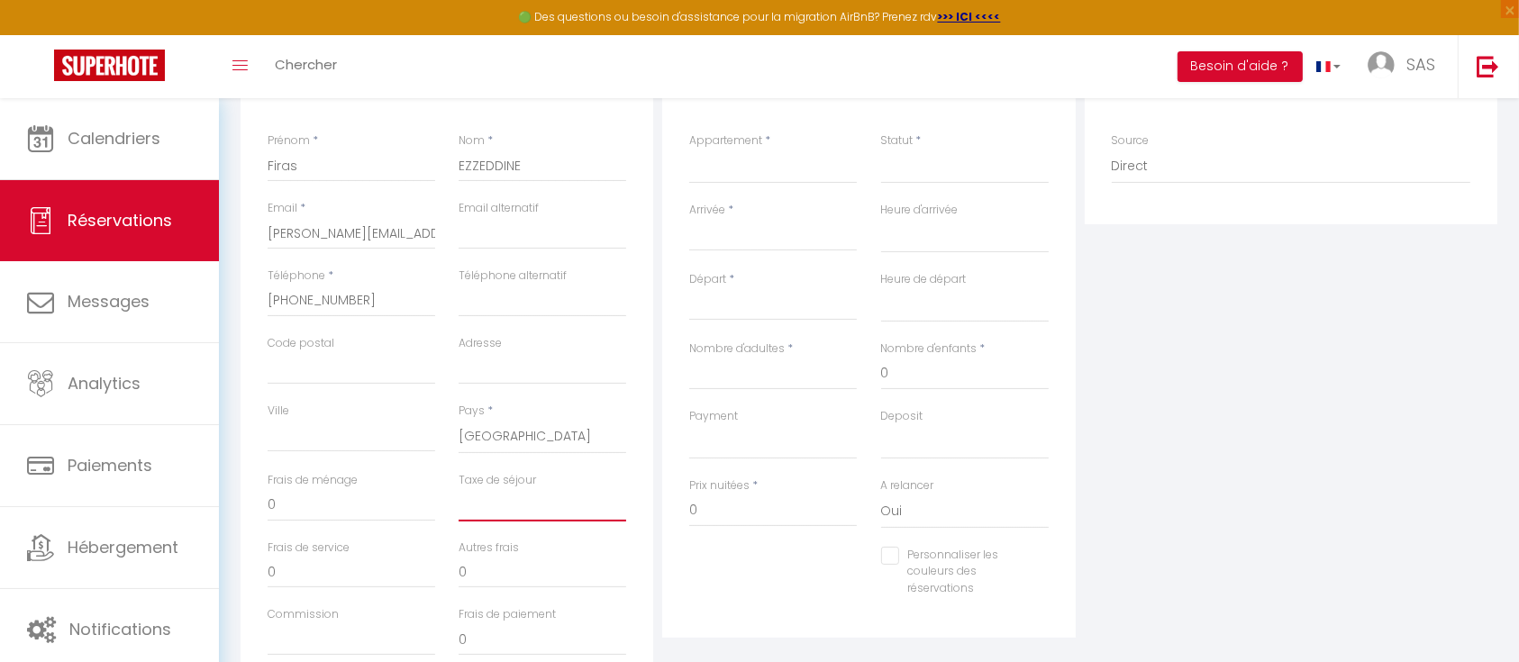
select select
checkbox input "false"
type input "1"
select select
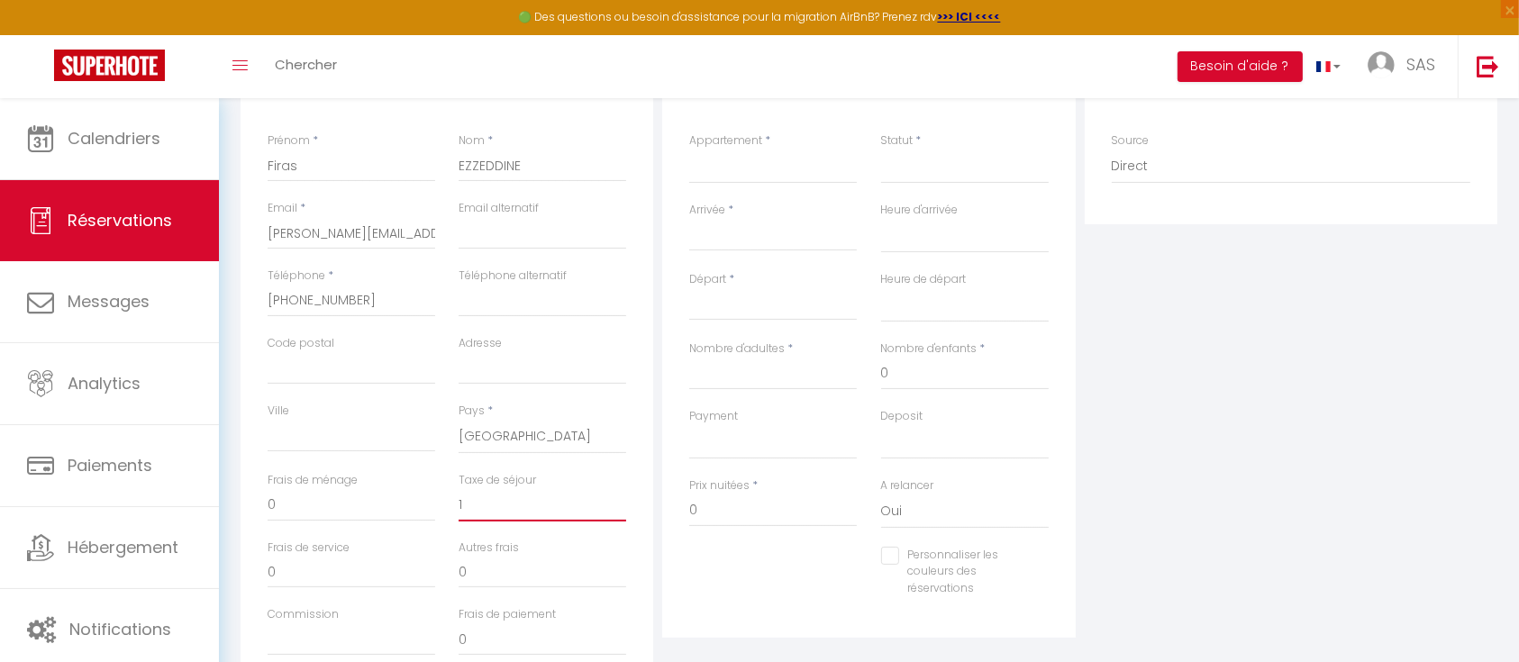
select select
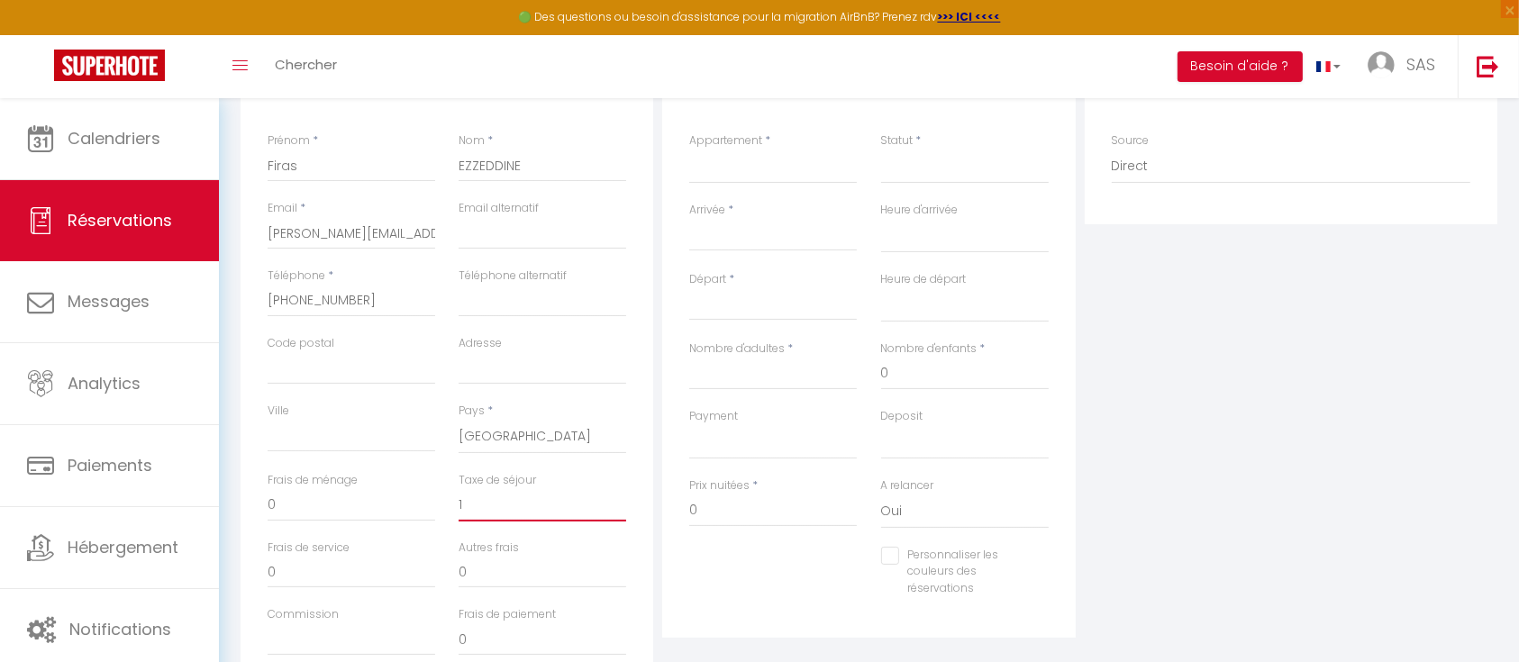
checkbox input "false"
type input "11"
select select
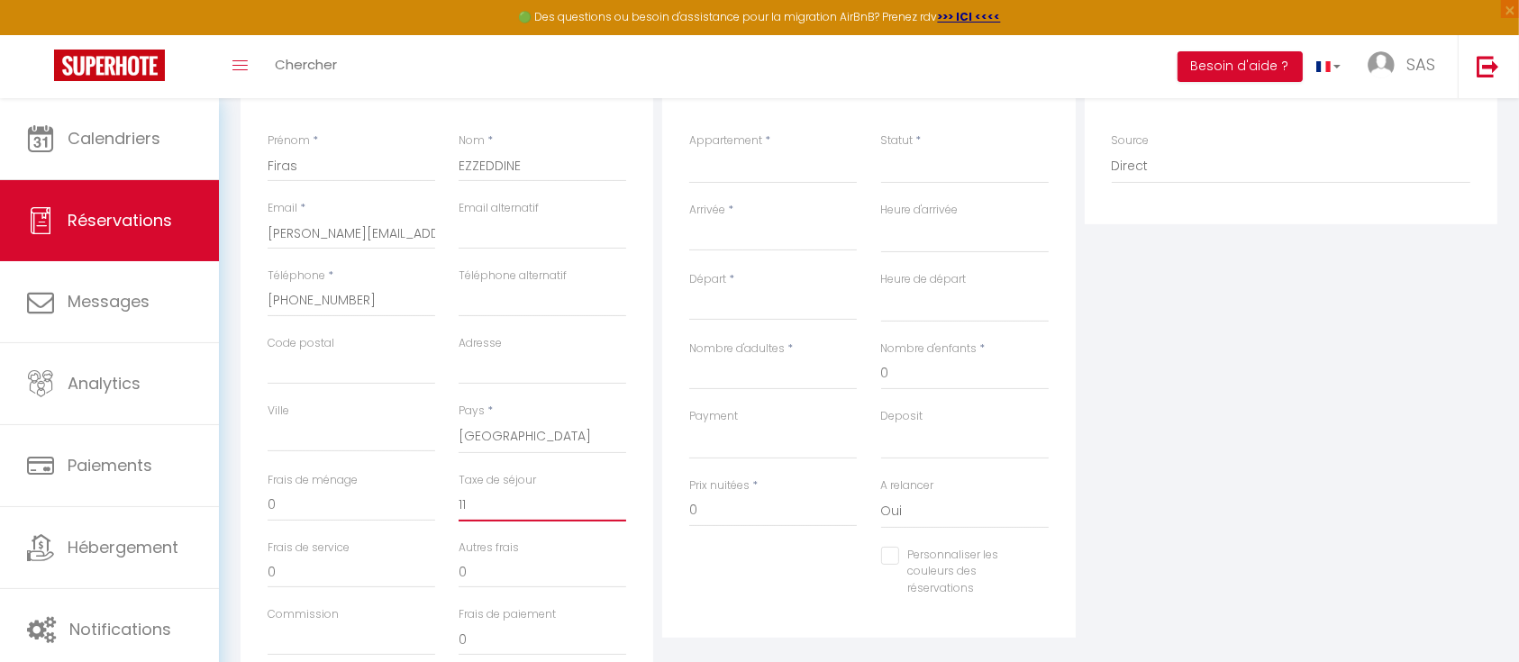
select select
checkbox input "false"
type input "114"
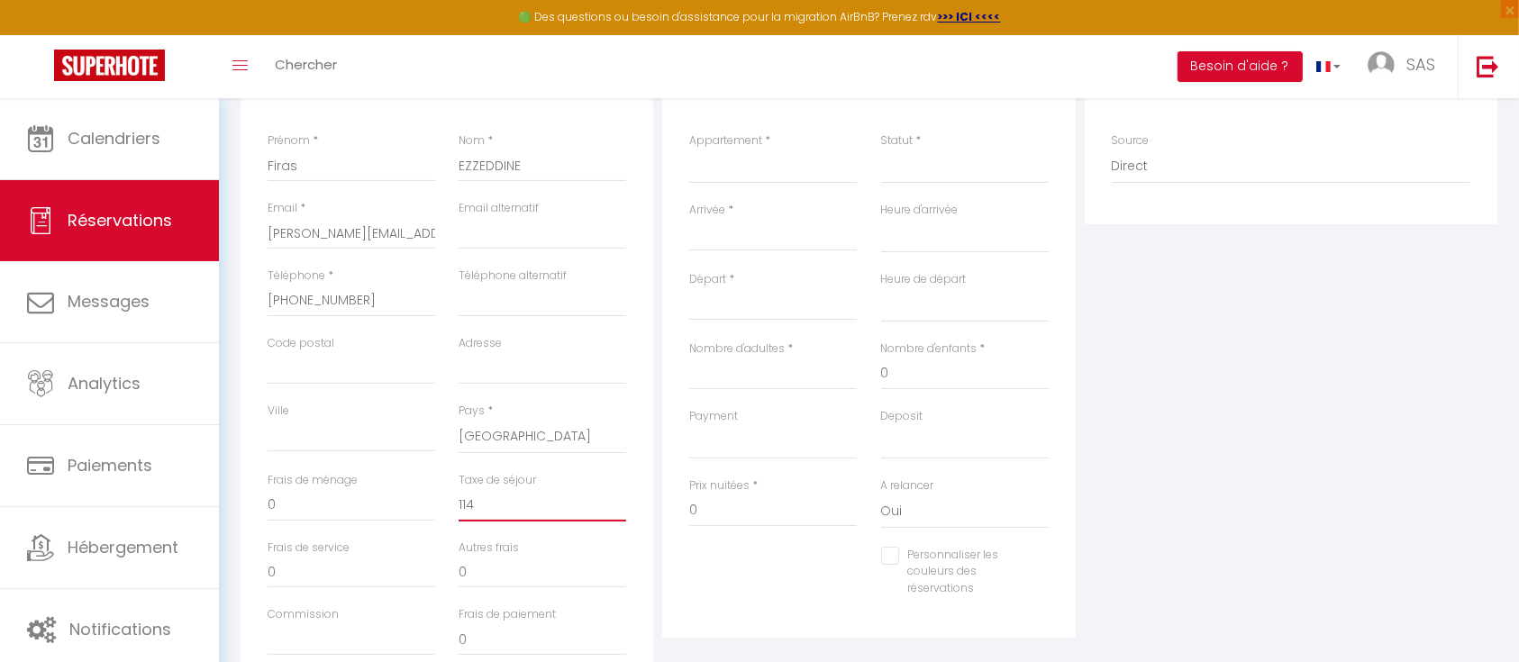
select select
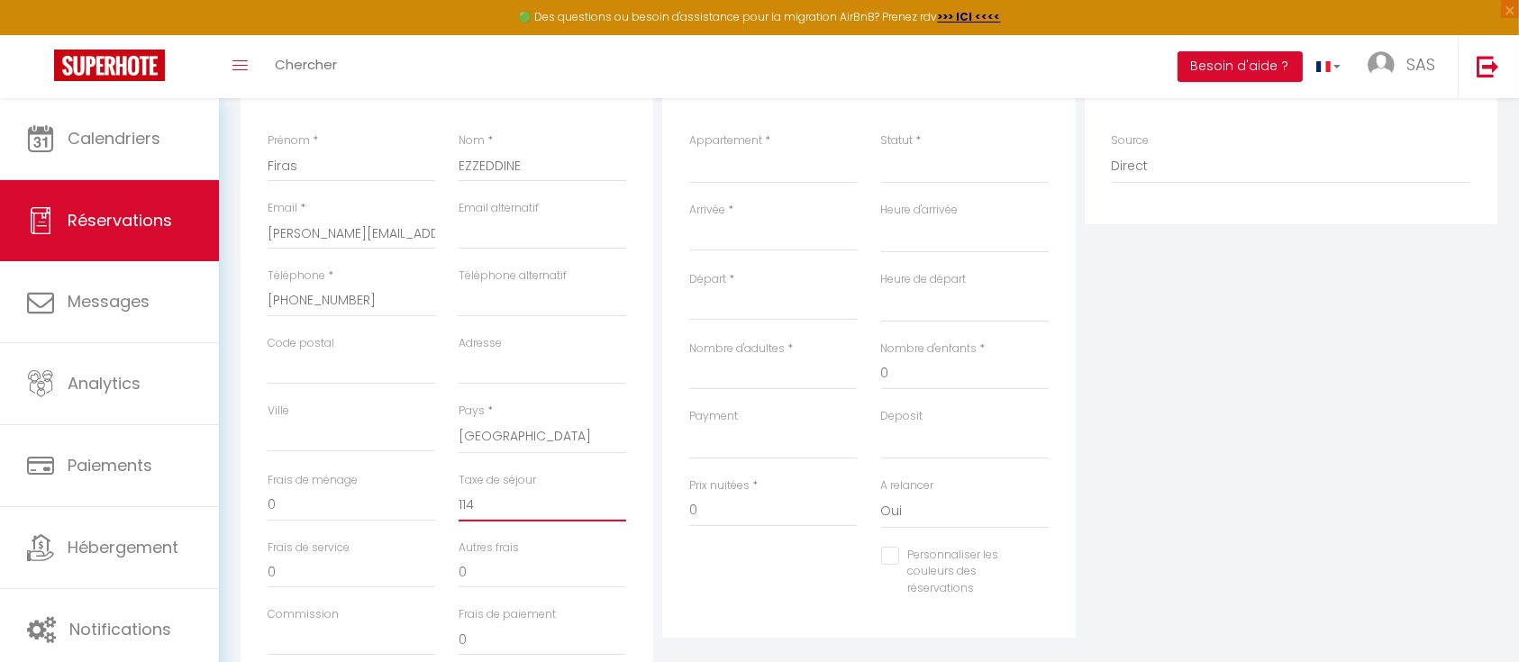
select select
checkbox input "false"
type input "114,"
select select
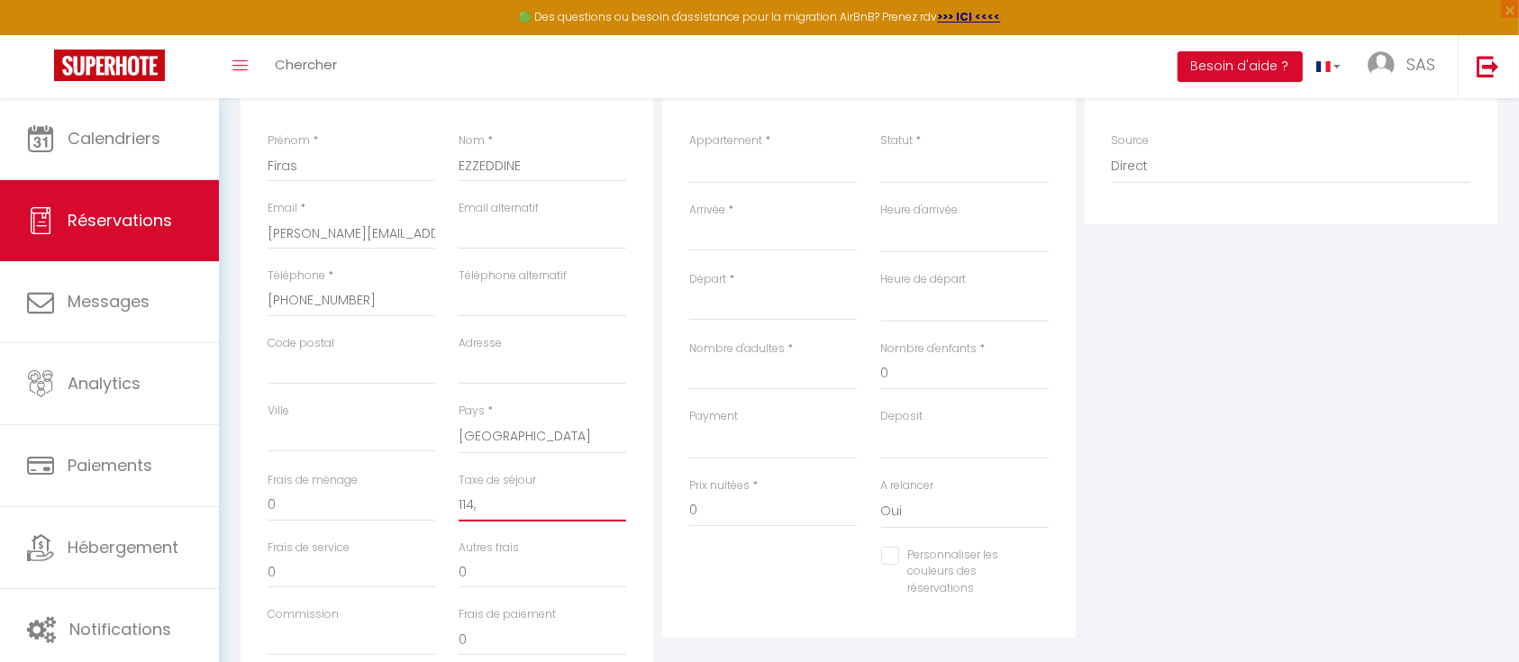
select select
checkbox input "false"
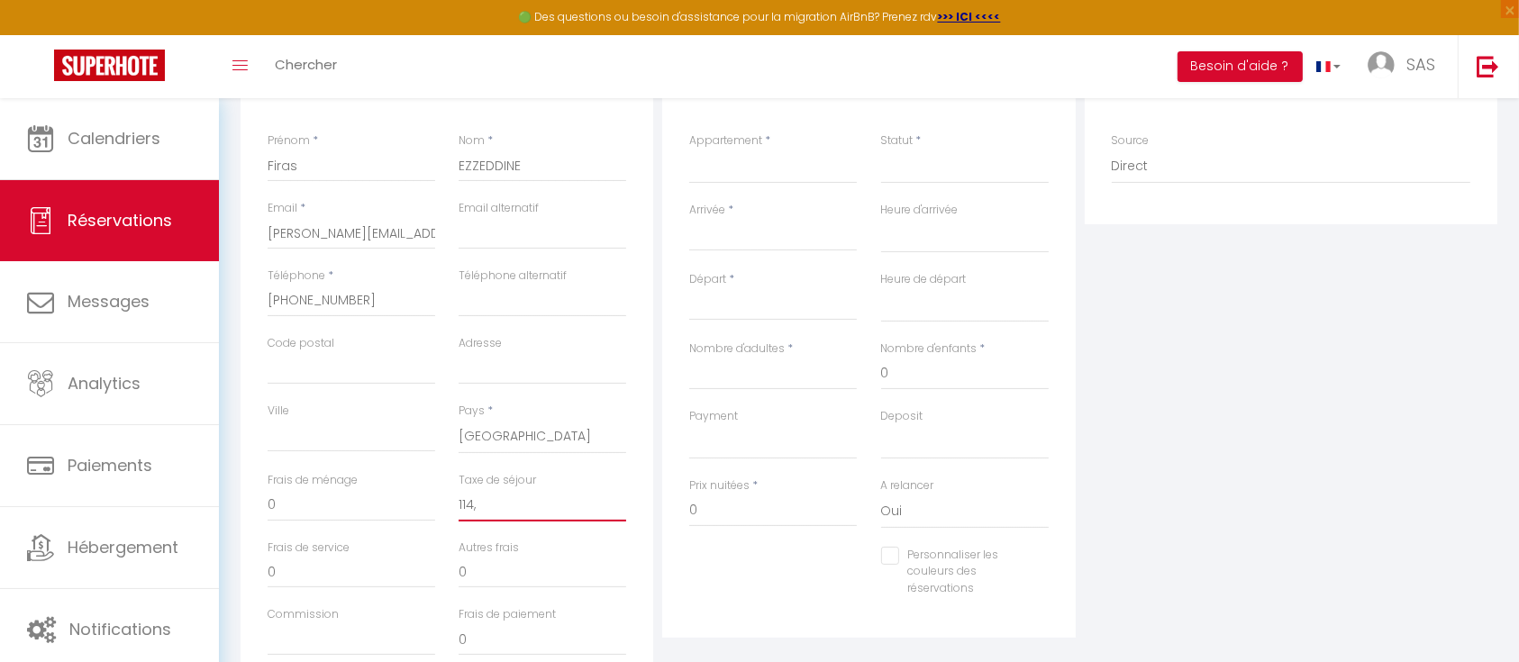
type input "114,3"
select select
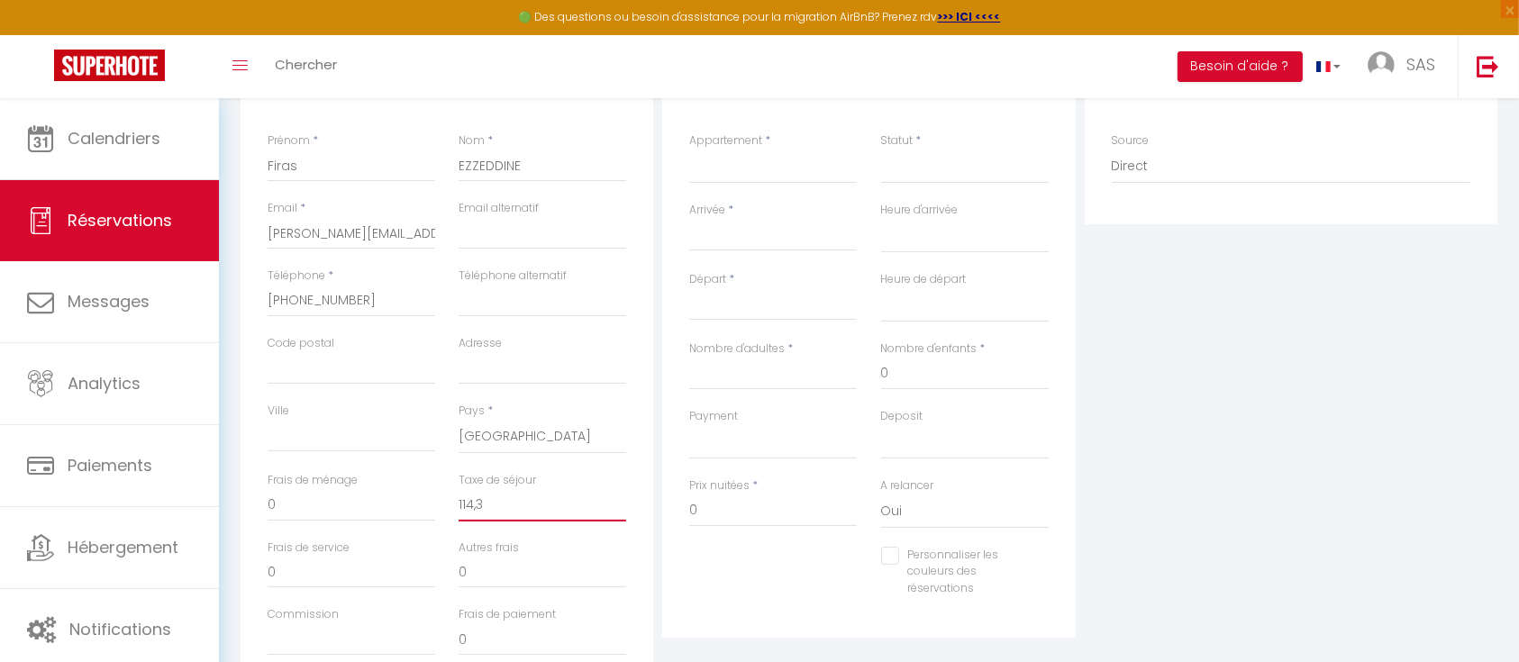
select select
checkbox input "false"
type input "114,39"
select select
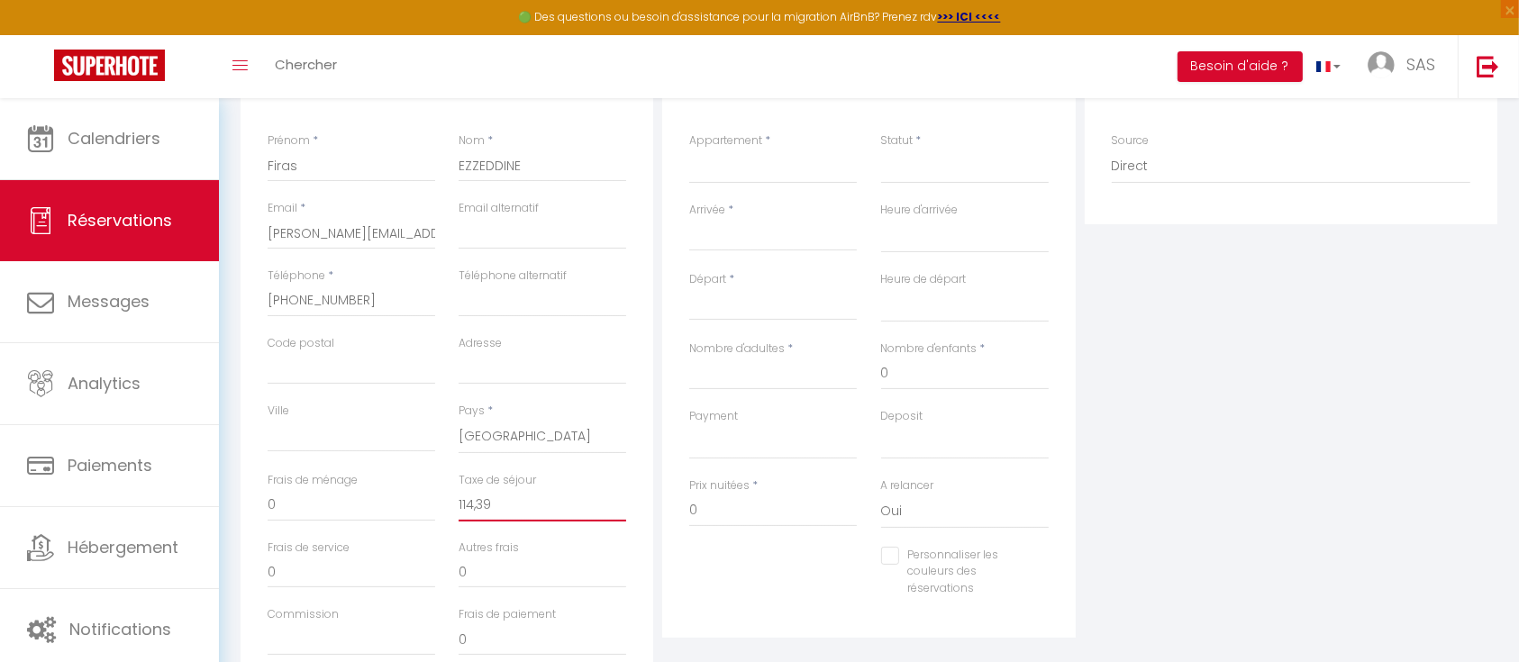
select select
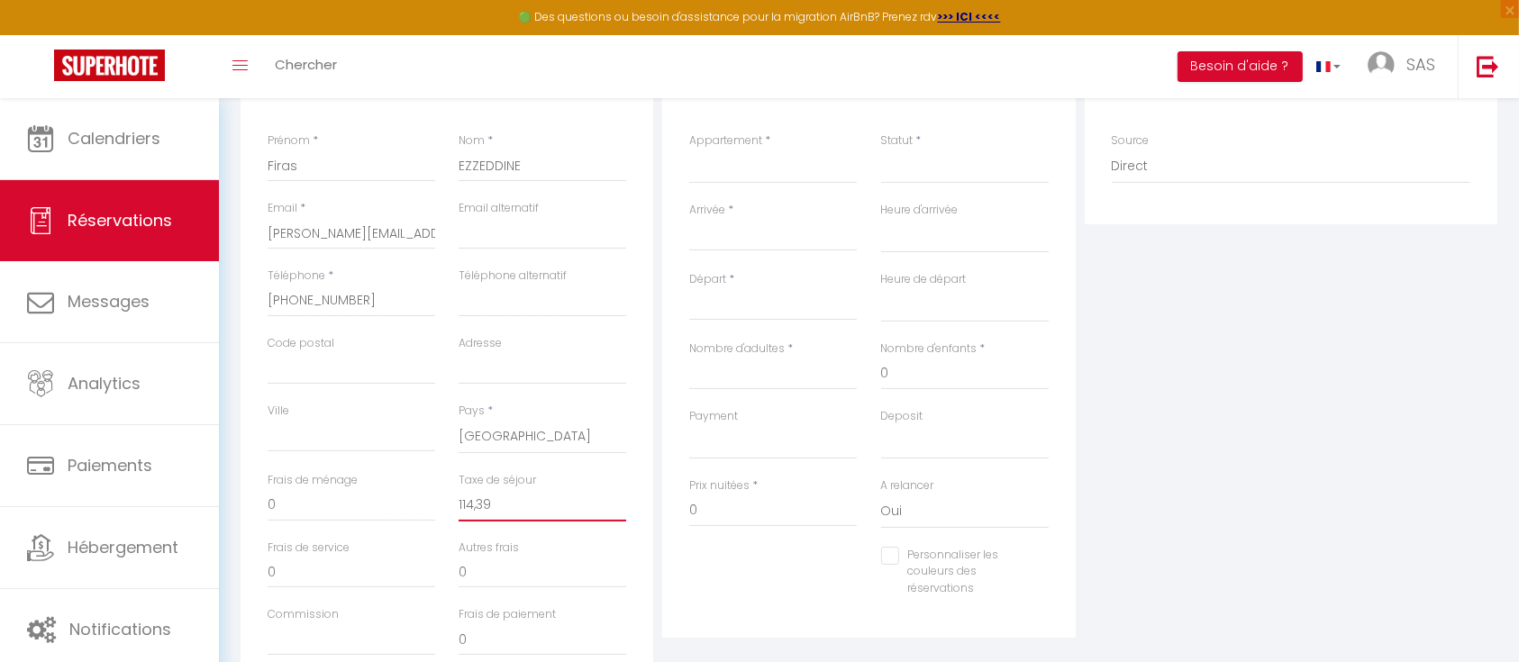
checkbox input "false"
type input "114,39"
click at [659, 551] on div "Détails Réservation Appartement * ★Elégant T2 - hypercentre, La Joliette - gare…" at bounding box center [869, 374] width 422 height 644
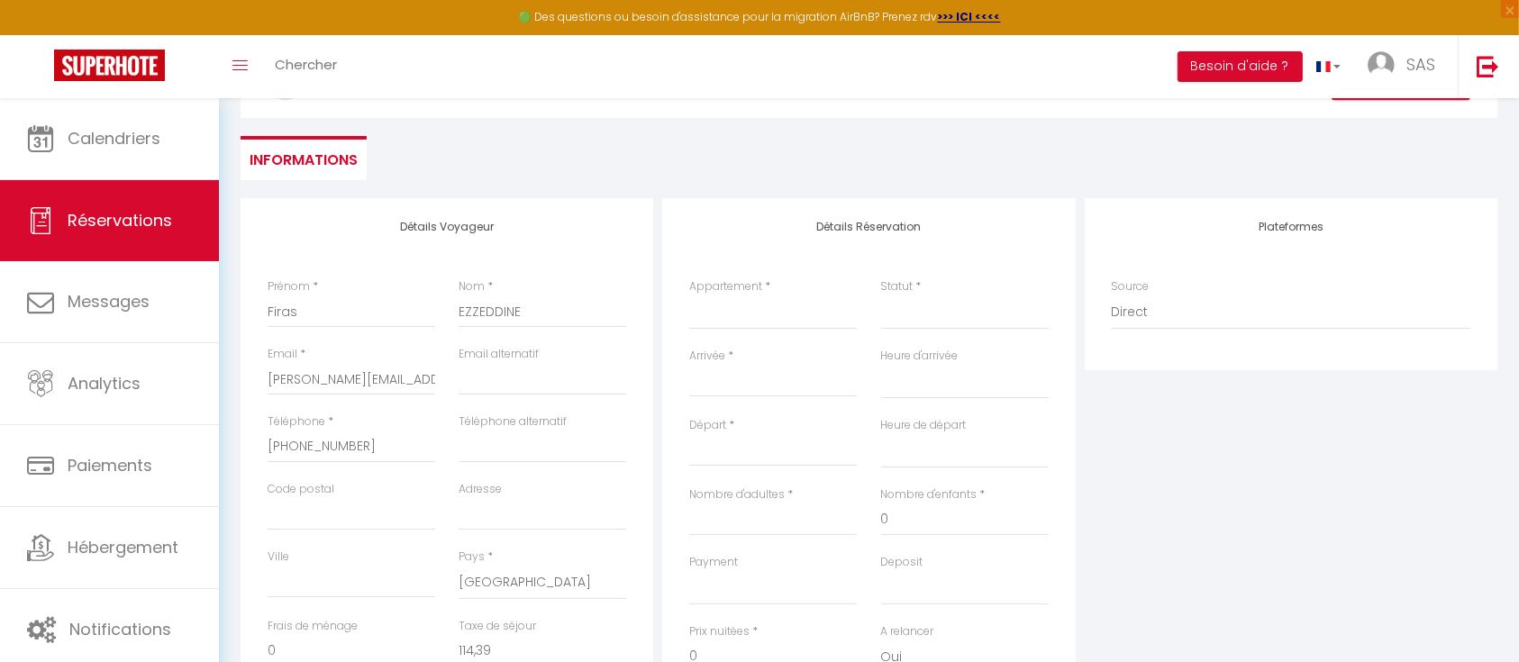
scroll to position [137, 0]
click at [762, 311] on select "★Elégant T2 - hypercentre, [GEOGRAPHIC_DATA] - gare TGV★" at bounding box center [773, 311] width 168 height 34
select select "5177"
click at [689, 294] on select "★Elégant T2 - hypercentre, [GEOGRAPHIC_DATA] - gare TGV★" at bounding box center [773, 311] width 168 height 34
select select
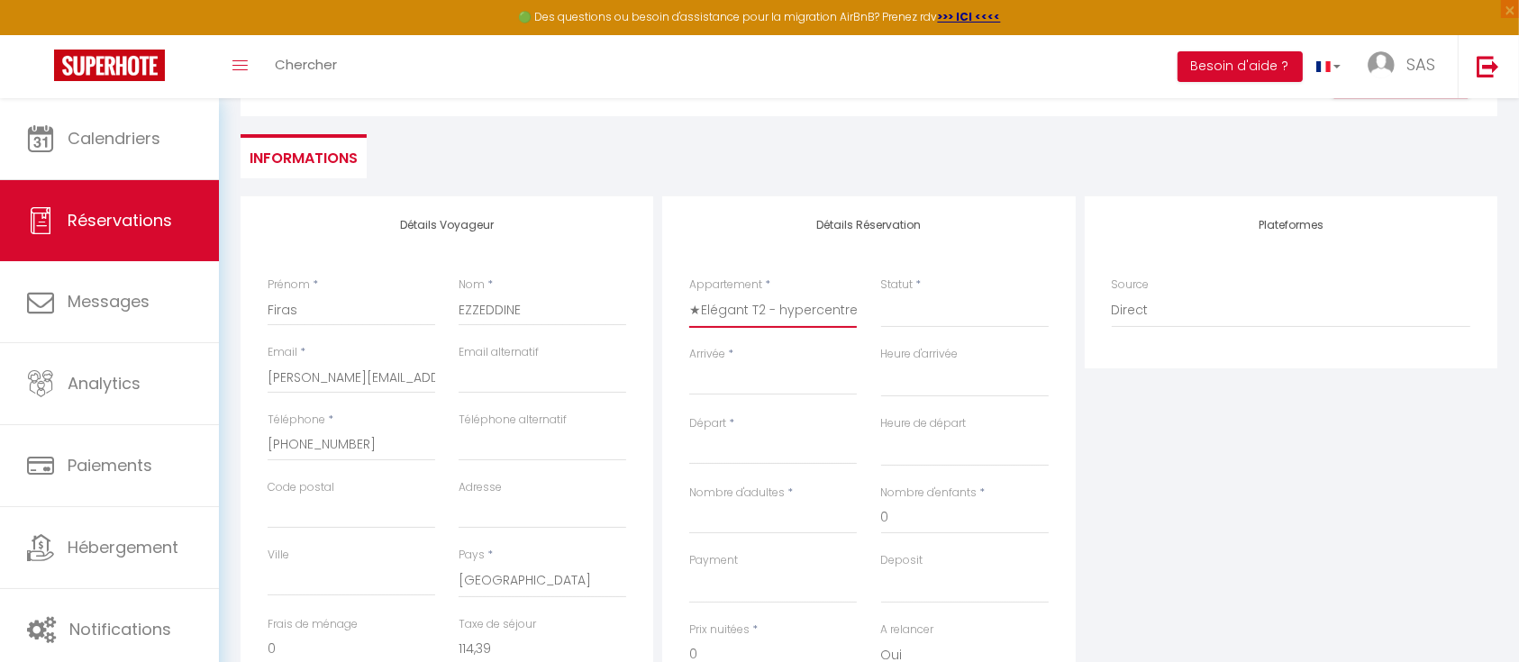
select select
checkbox input "false"
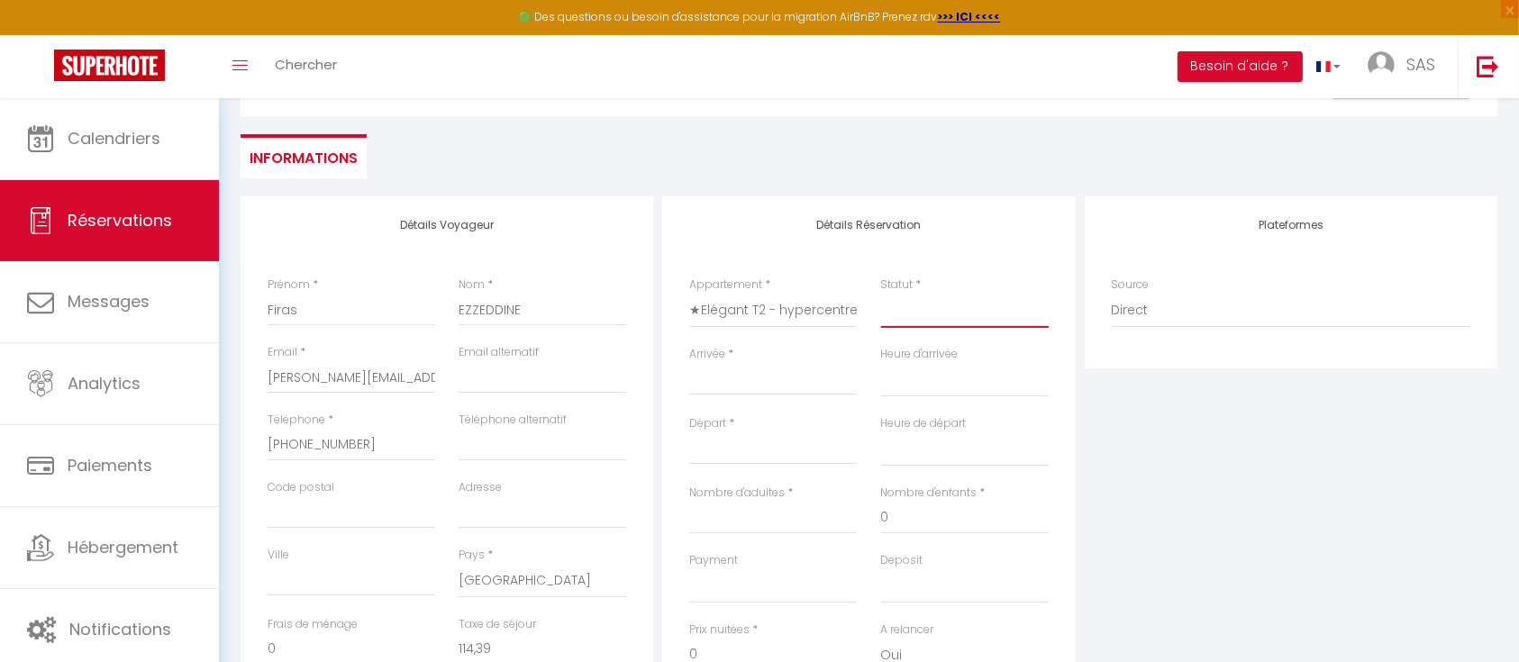
click at [895, 327] on select "Confirmé Non Confirmé Annulé Annulé par le voyageur No Show Request" at bounding box center [965, 311] width 168 height 34
click at [904, 322] on select "Confirmé Non Confirmé Annulé Annulé par le voyageur No Show Request" at bounding box center [965, 311] width 168 height 34
select select
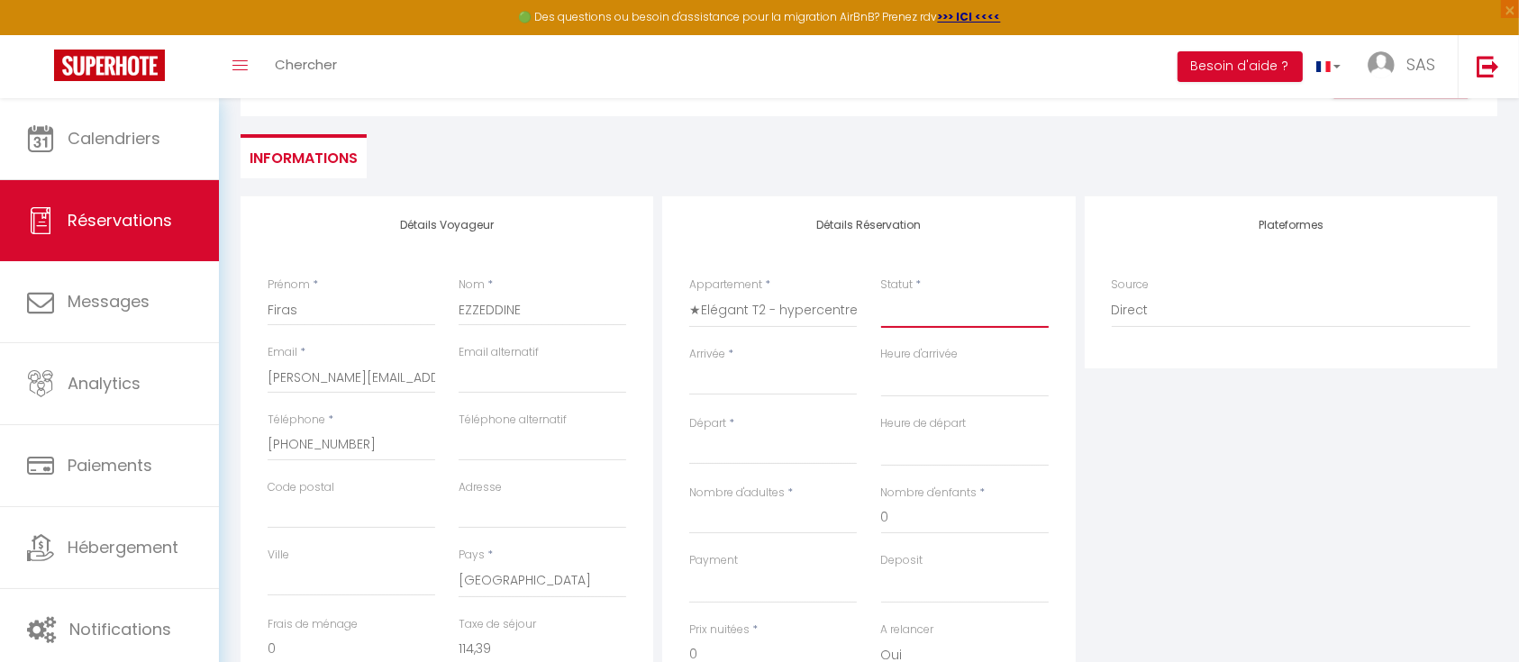
select select
checkbox input "false"
click at [930, 317] on select "Confirmé Non Confirmé Annulé Annulé par le voyageur No Show Request" at bounding box center [965, 311] width 168 height 34
select select "1"
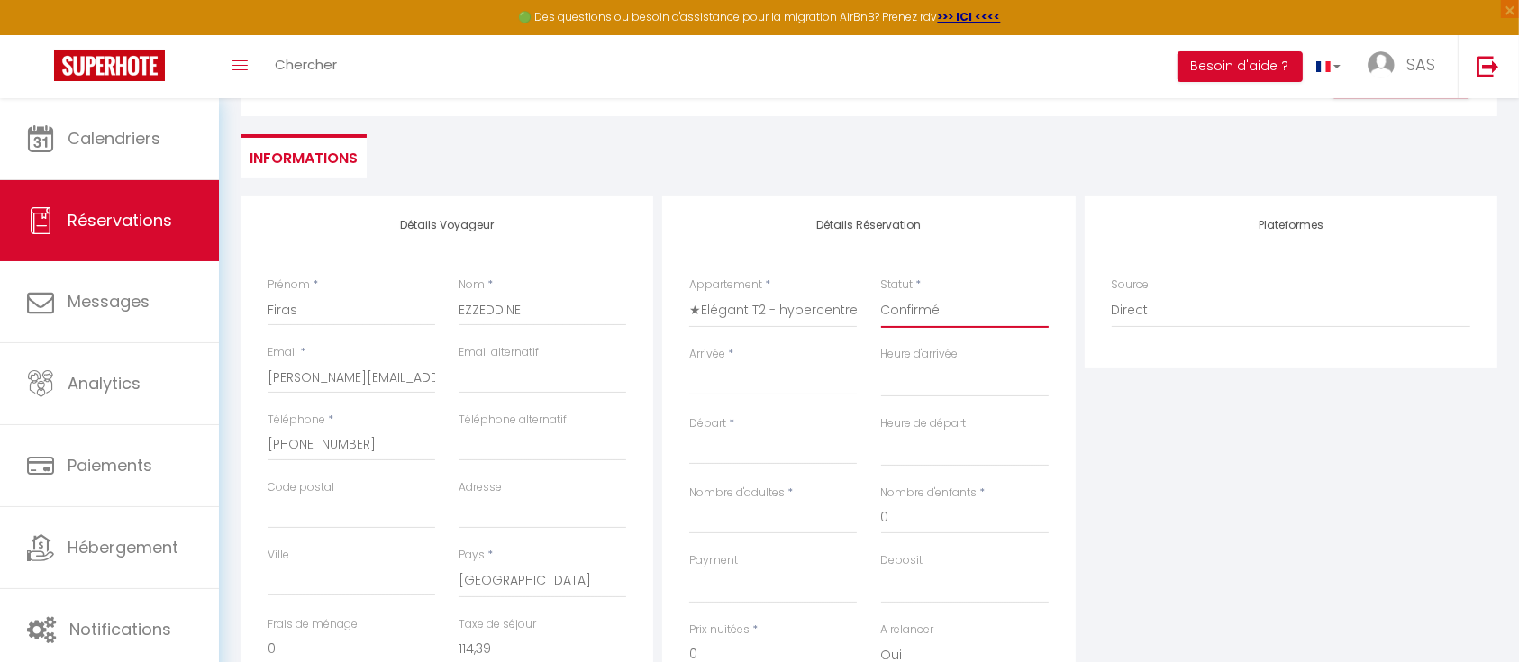
click at [881, 294] on select "Confirmé Non Confirmé Annulé Annulé par le voyageur No Show Request" at bounding box center [965, 311] width 168 height 34
select select
click at [795, 379] on input "Arrivée" at bounding box center [773, 380] width 168 height 23
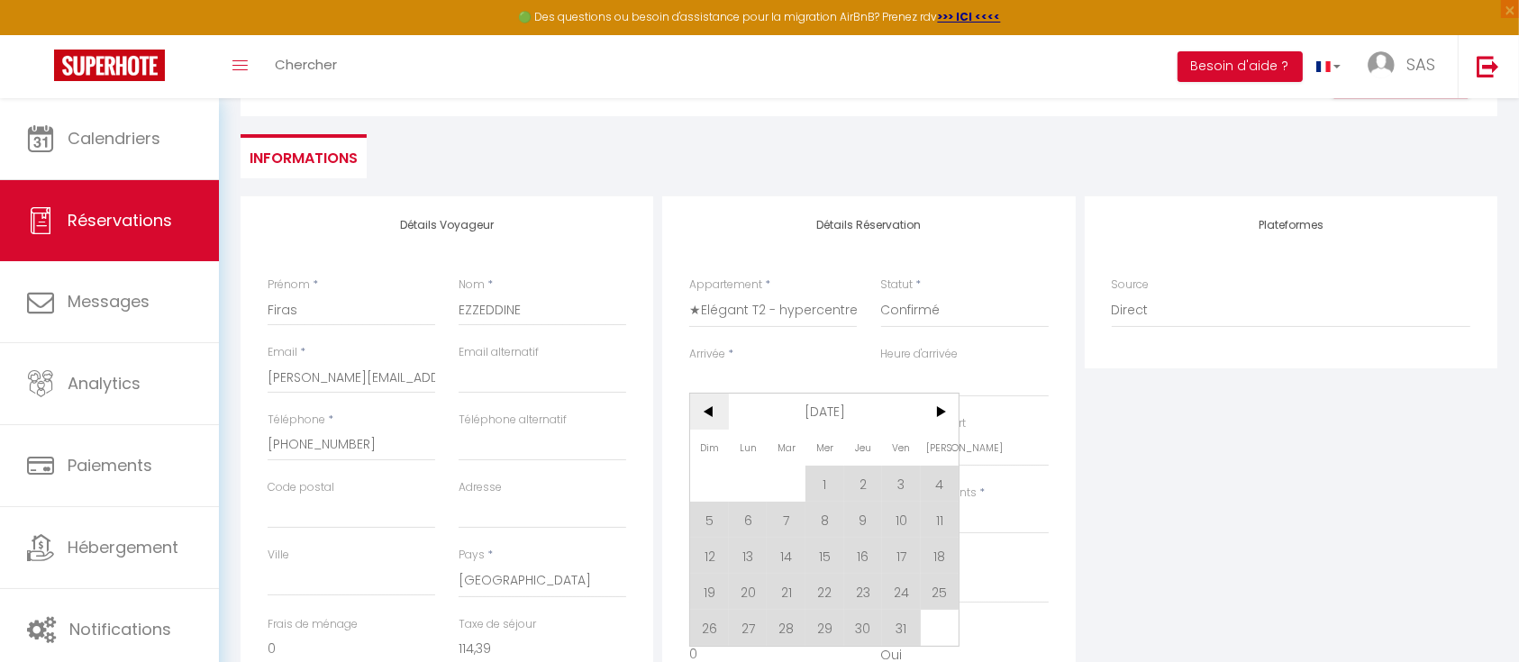
click at [714, 408] on span "<" at bounding box center [709, 412] width 39 height 36
click at [744, 476] on span "1" at bounding box center [748, 484] width 39 height 36
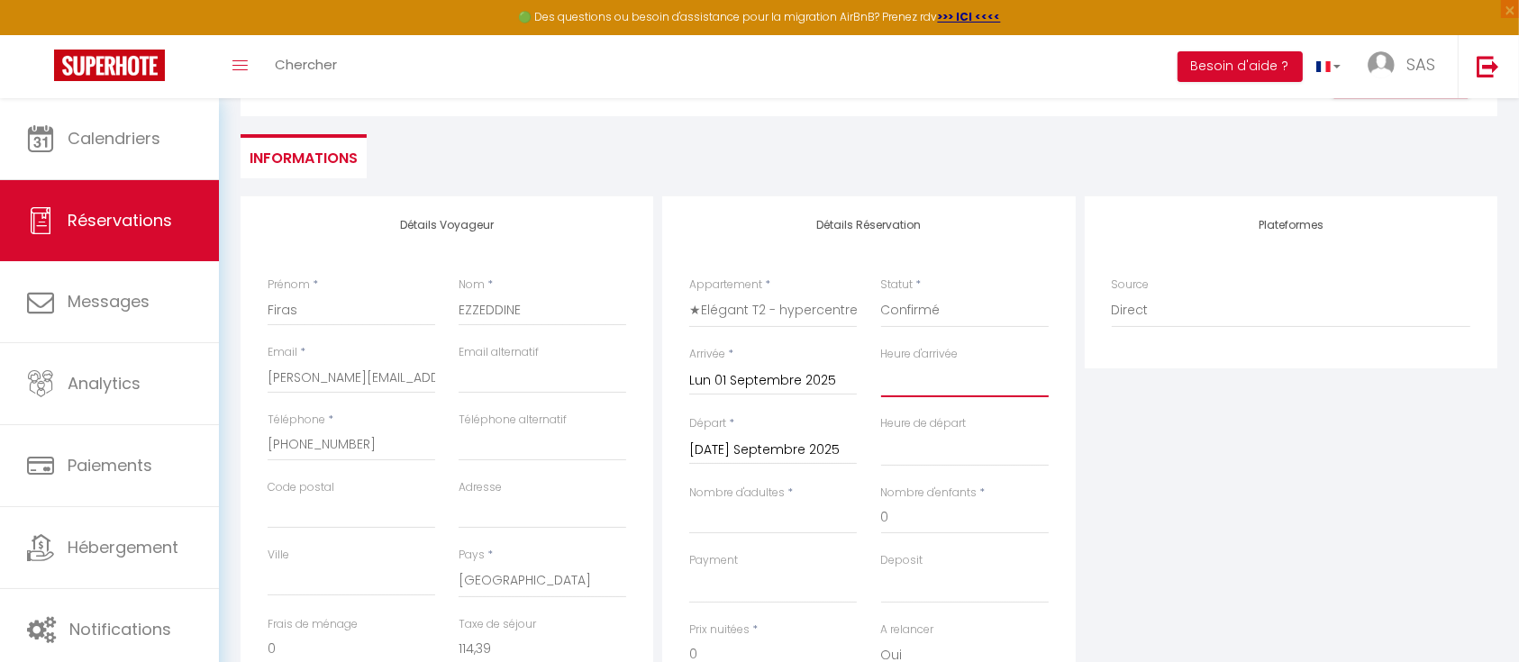
click at [942, 388] on select "00:00 00:30 01:00 01:30 02:00 02:30 03:00 03:30 04:00 04:30 05:00 05:30 06:00 0…" at bounding box center [965, 380] width 168 height 34
click at [881, 363] on select "00:00 00:30 01:00 01:30 02:00 02:30 03:00 03:30 04:00 04:30 05:00 05:30 06:00 0…" at bounding box center [965, 380] width 168 height 34
click at [810, 450] on input "Mar 02 Septembre 2025" at bounding box center [773, 450] width 168 height 23
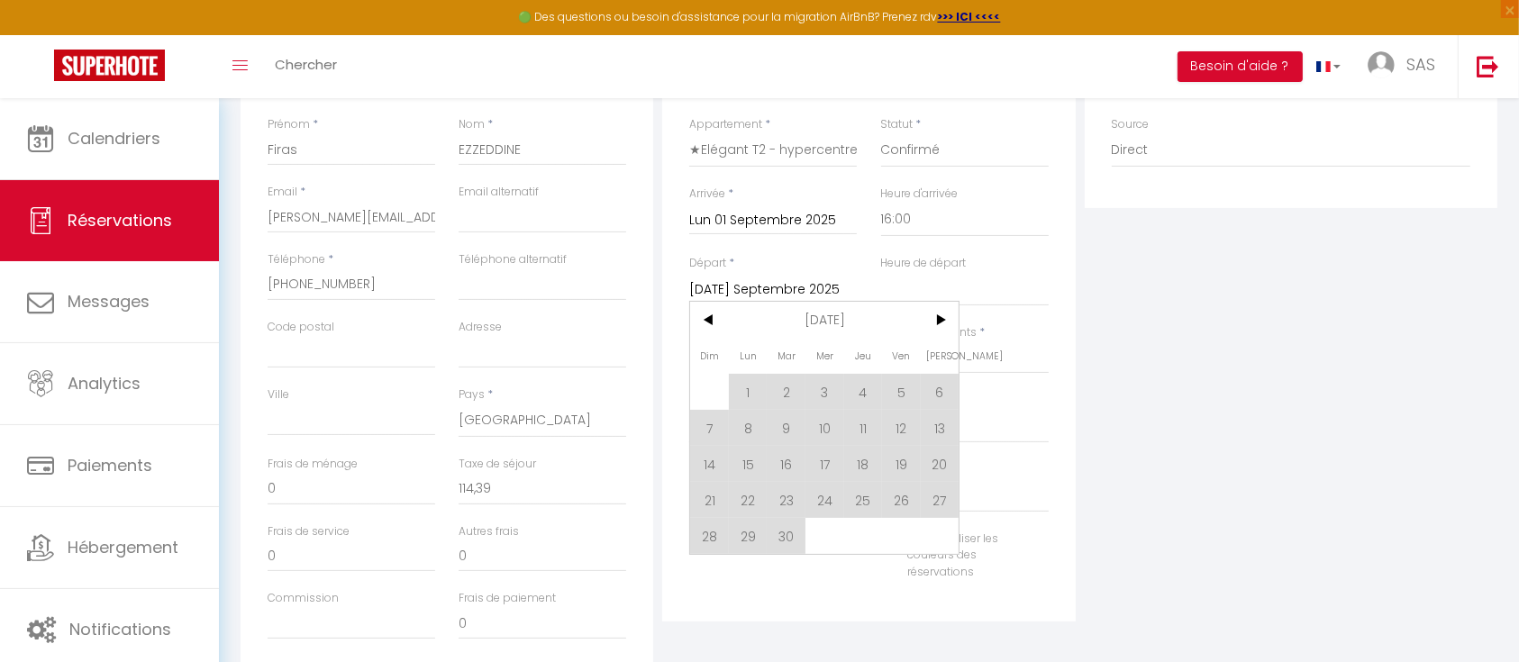
scroll to position [300, 0]
click at [932, 315] on span ">" at bounding box center [940, 317] width 39 height 36
click at [816, 383] on span "1" at bounding box center [825, 389] width 39 height 36
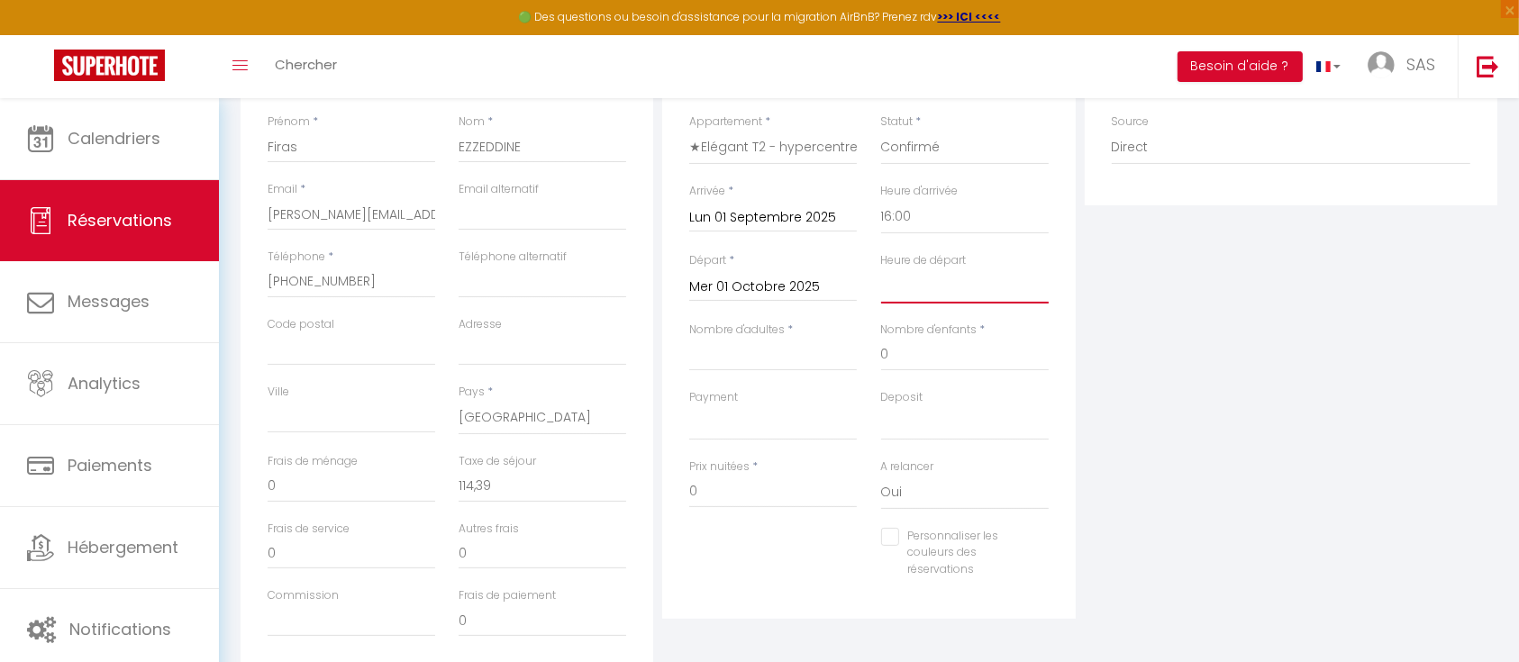
click at [963, 293] on select "00:00 00:30 01:00 01:30 02:00 02:30 03:00 03:30 04:00 04:30 05:00 05:30 06:00 0…" at bounding box center [965, 286] width 168 height 34
click at [881, 269] on select "00:00 00:30 01:00 01:30 02:00 02:30 03:00 03:30 04:00 04:30 05:00 05:30 06:00 0…" at bounding box center [965, 286] width 168 height 34
click at [746, 354] on input "Nombre d'adultes" at bounding box center [773, 355] width 168 height 32
click at [865, 371] on div "Nombre d'adultes * 1" at bounding box center [773, 356] width 191 height 68
click at [731, 422] on select "OK KO" at bounding box center [773, 423] width 168 height 34
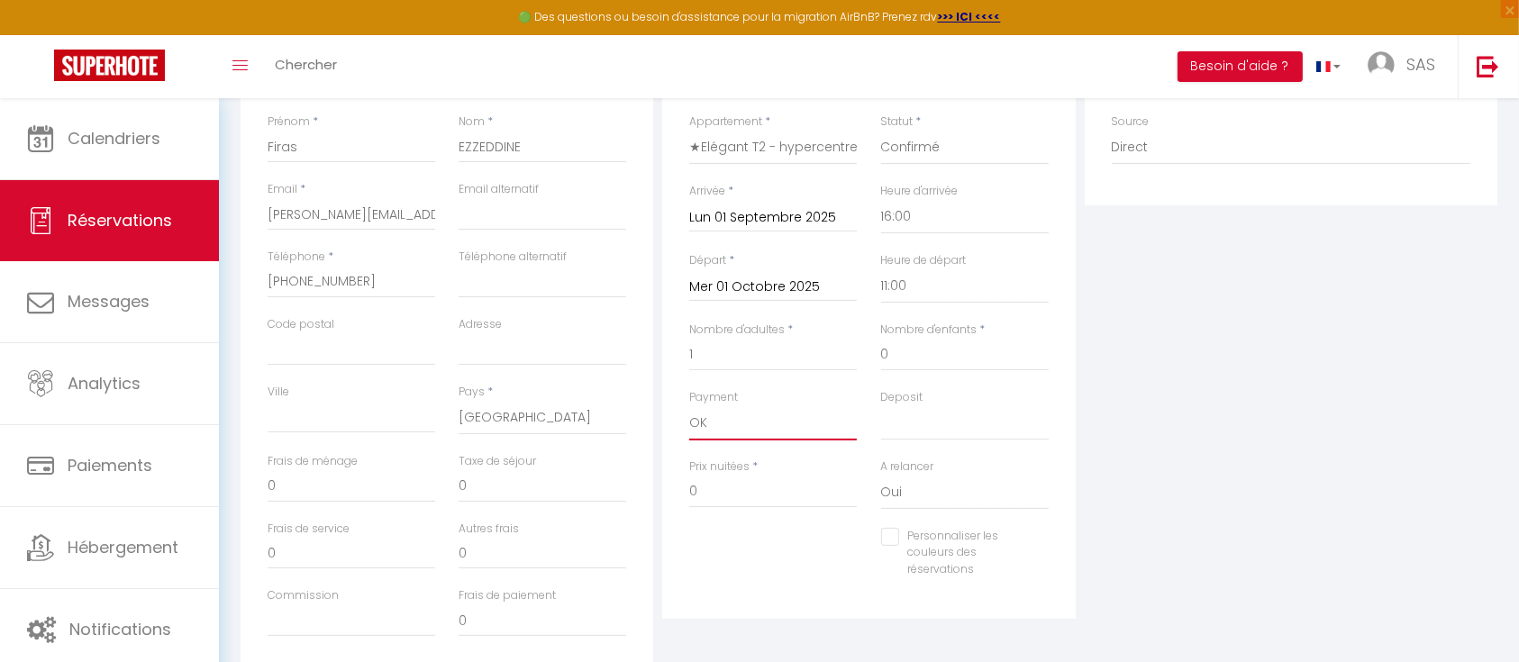
click at [689, 406] on select "OK KO" at bounding box center [773, 423] width 168 height 34
click at [743, 489] on input "0" at bounding box center [773, 492] width 168 height 32
click at [926, 488] on select "Oui Non" at bounding box center [965, 493] width 168 height 34
click at [881, 476] on select "Oui Non" at bounding box center [965, 493] width 168 height 34
click at [848, 573] on div "Personnaliser les couleurs des réservations #D7092E" at bounding box center [869, 562] width 383 height 69
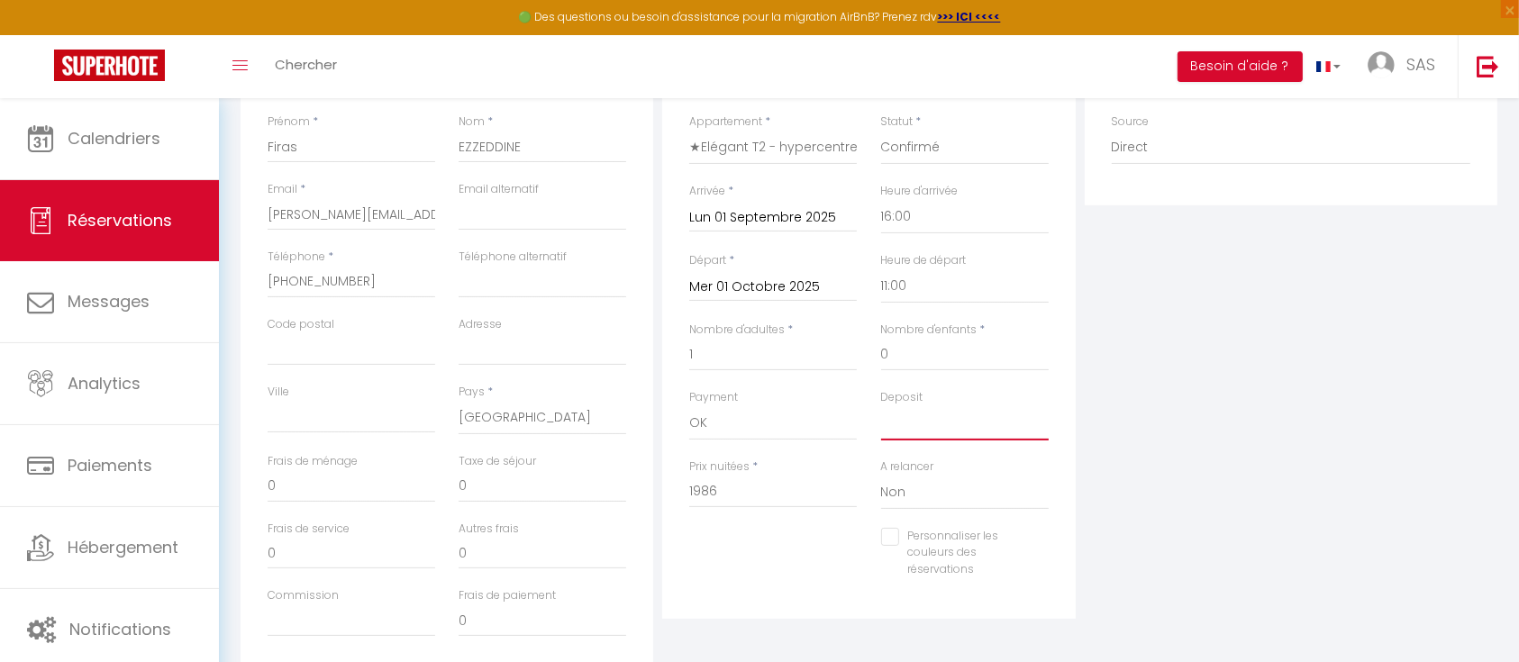
click at [925, 418] on select "OK KO" at bounding box center [965, 423] width 168 height 34
click at [881, 406] on select "OK KO" at bounding box center [965, 423] width 168 height 34
click at [1061, 489] on div "Détails Réservation Appartement * ★Elégant T2 - hypercentre, La Joliette - gare…" at bounding box center [868, 326] width 413 height 586
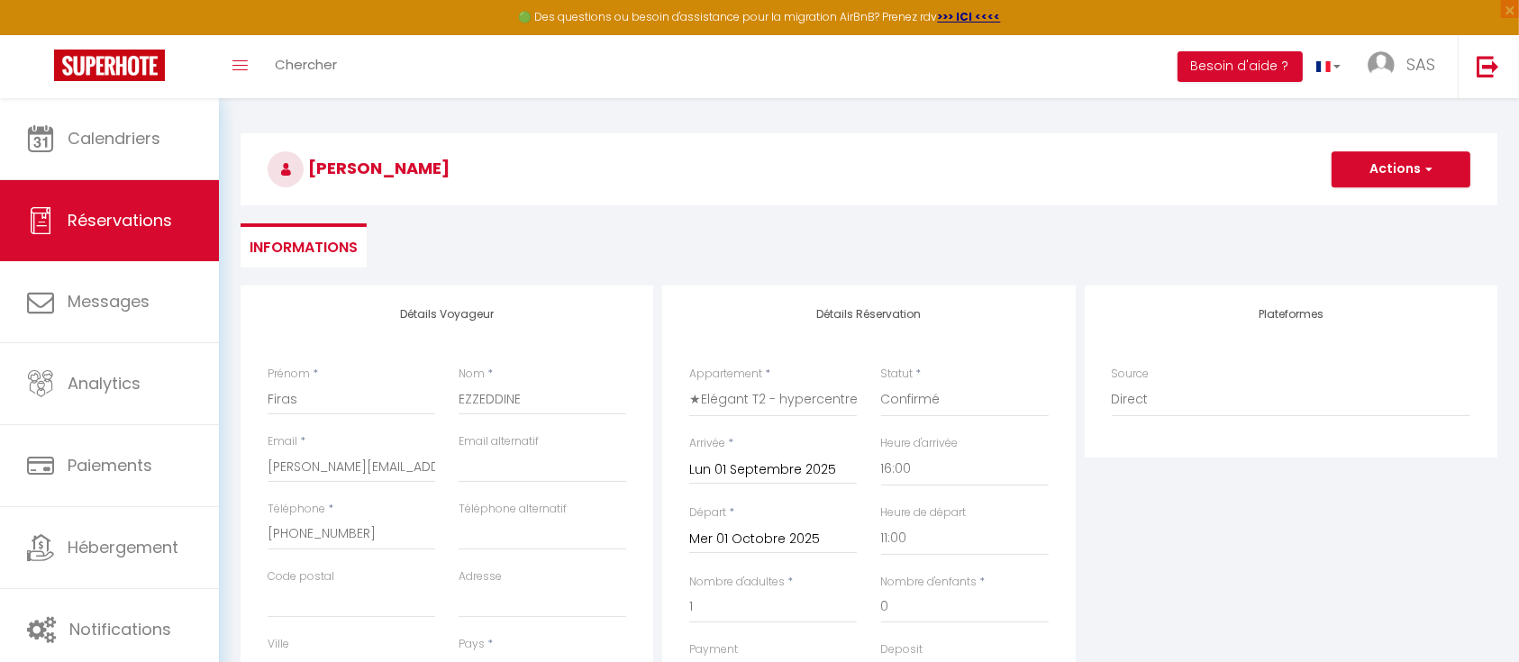
scroll to position [0, 0]
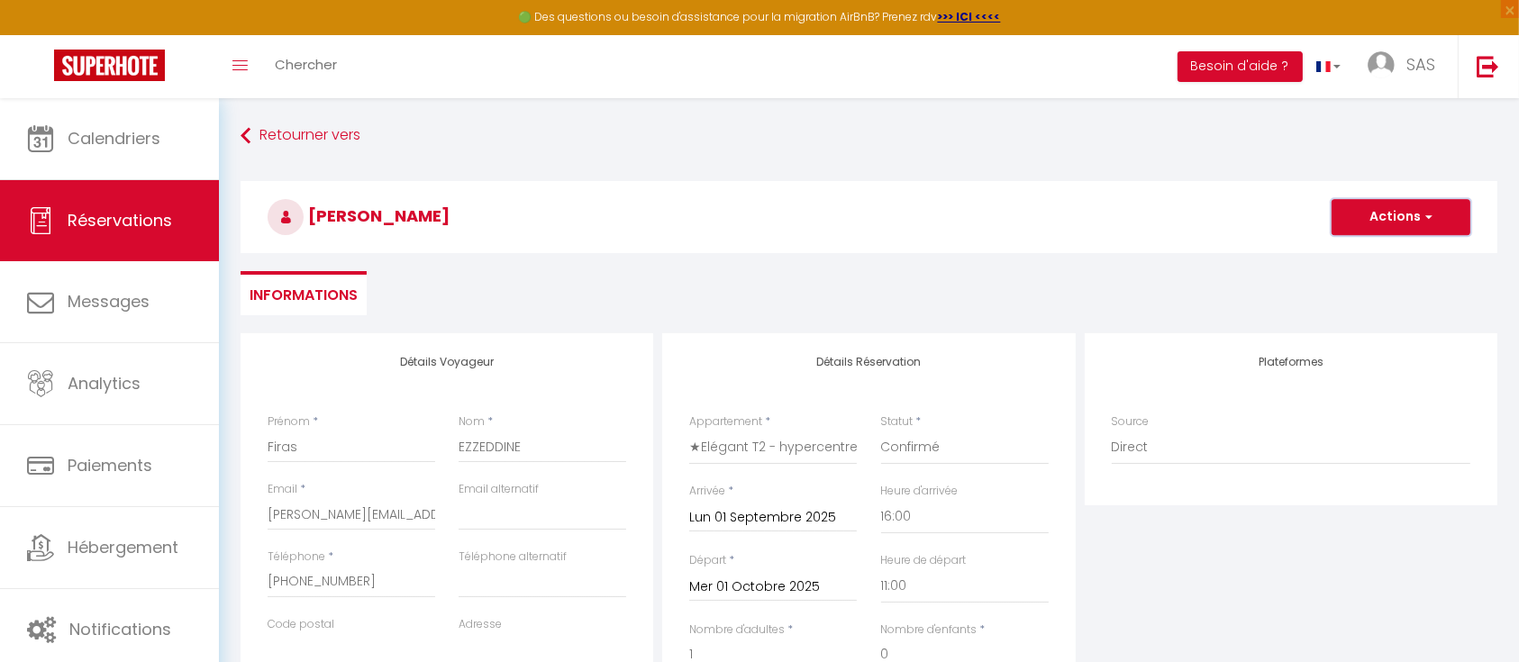
click at [1434, 215] on button "Actions" at bounding box center [1401, 217] width 139 height 36
click at [1381, 250] on link "Enregistrer" at bounding box center [1383, 256] width 142 height 23
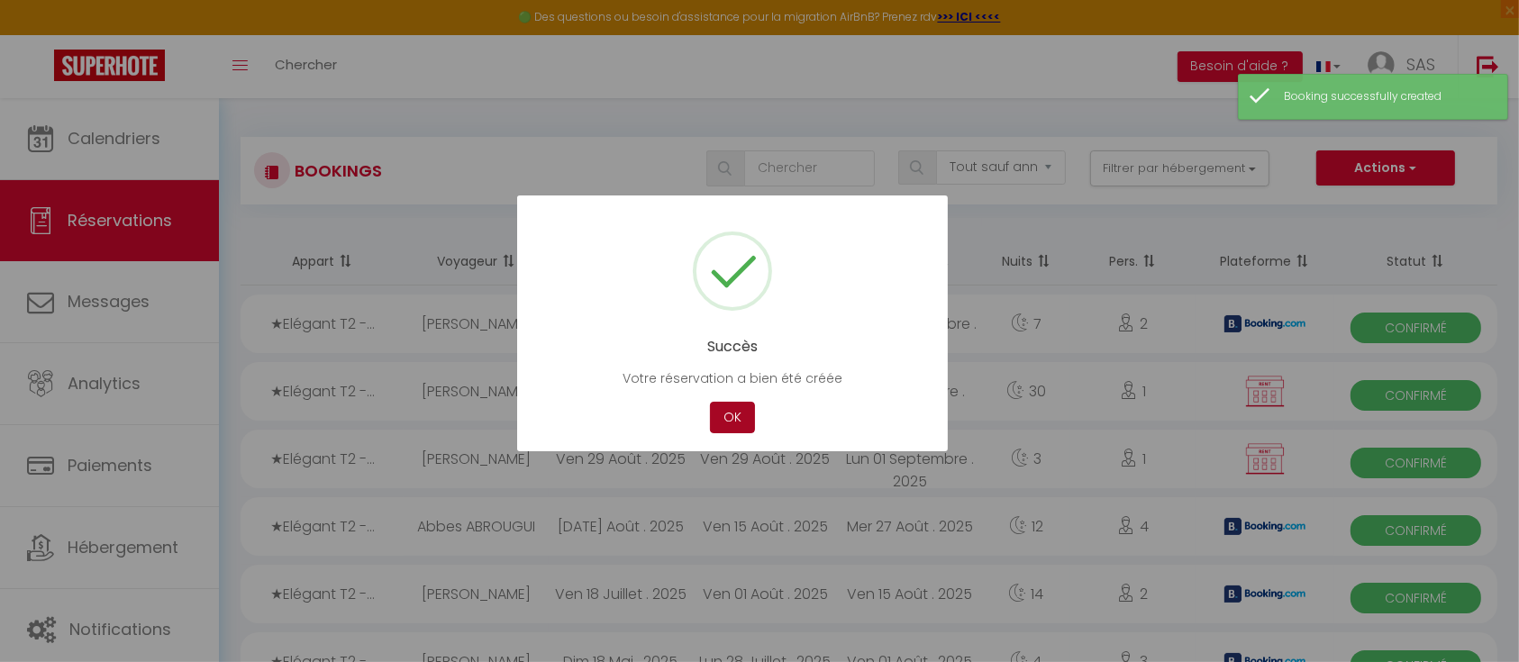
click at [734, 422] on button "OK" at bounding box center [732, 418] width 45 height 32
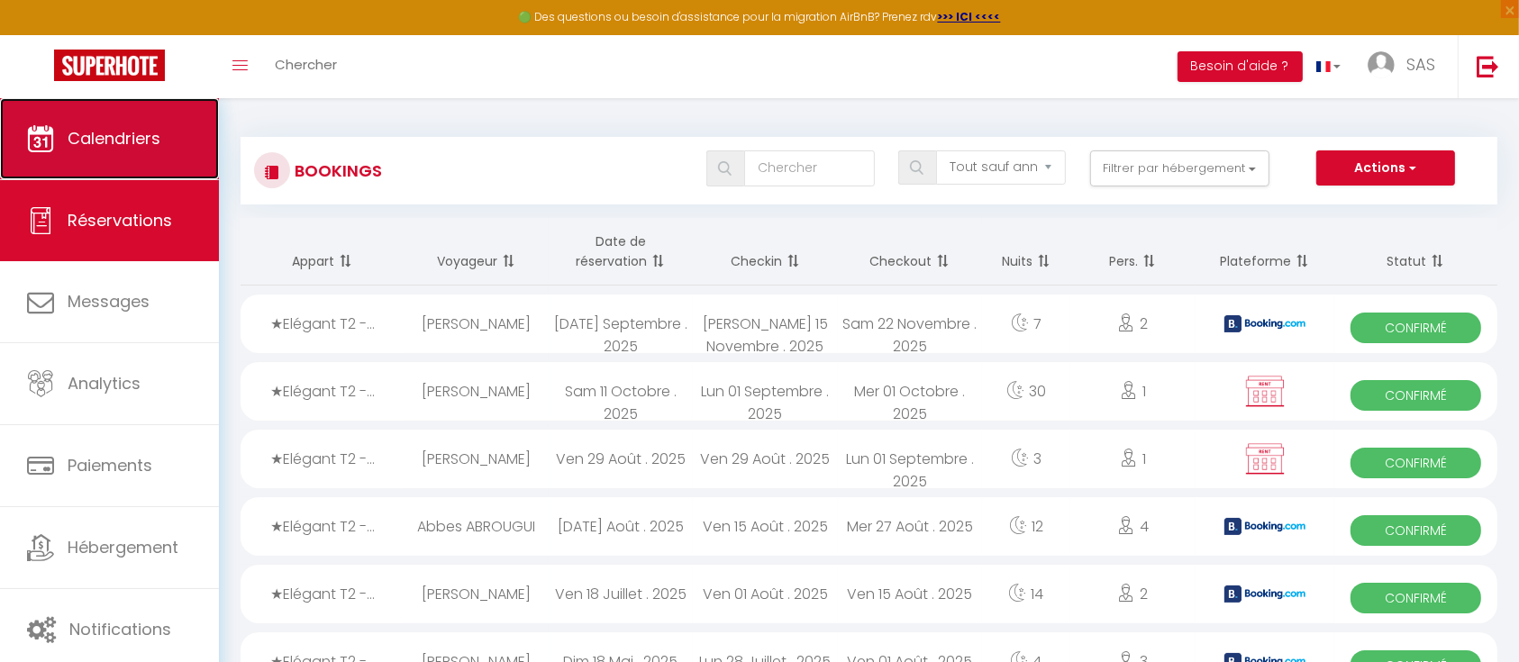
click at [115, 160] on link "Calendriers" at bounding box center [109, 138] width 219 height 81
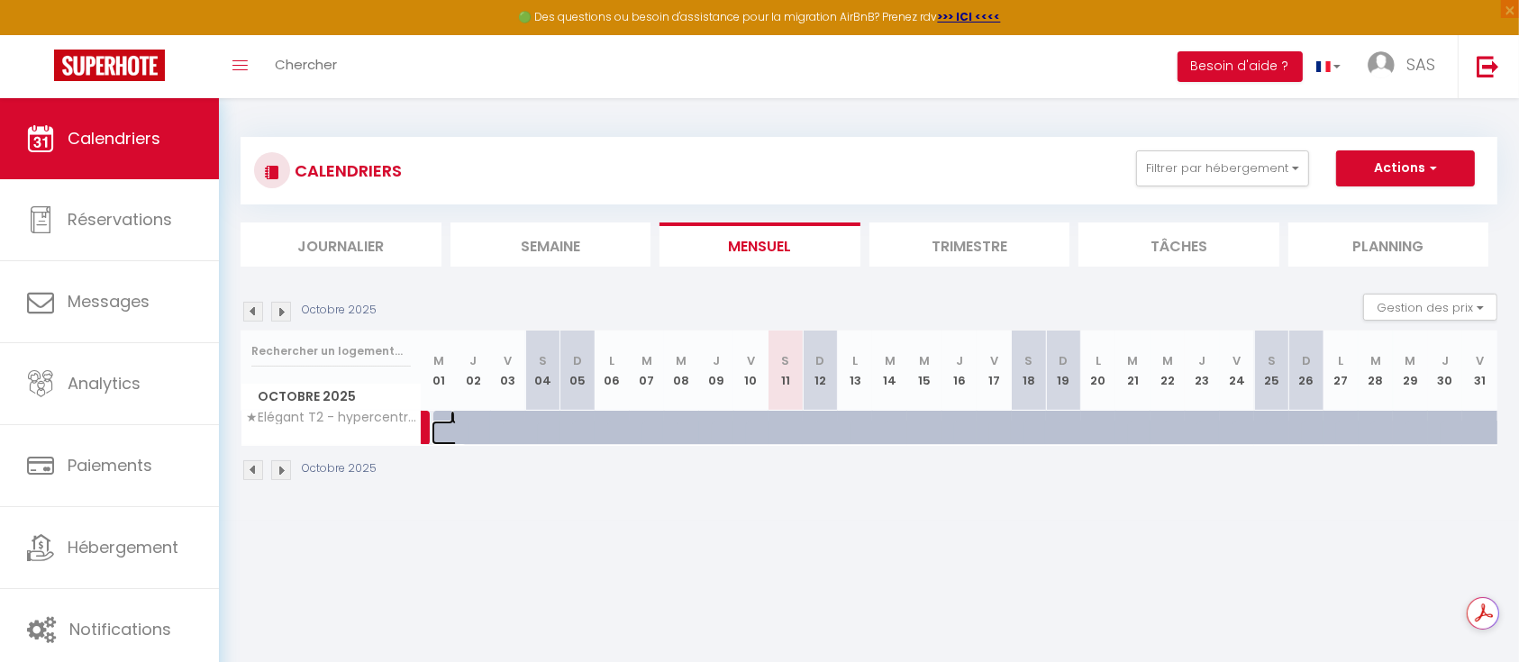
click at [436, 429] on link at bounding box center [449, 433] width 35 height 24
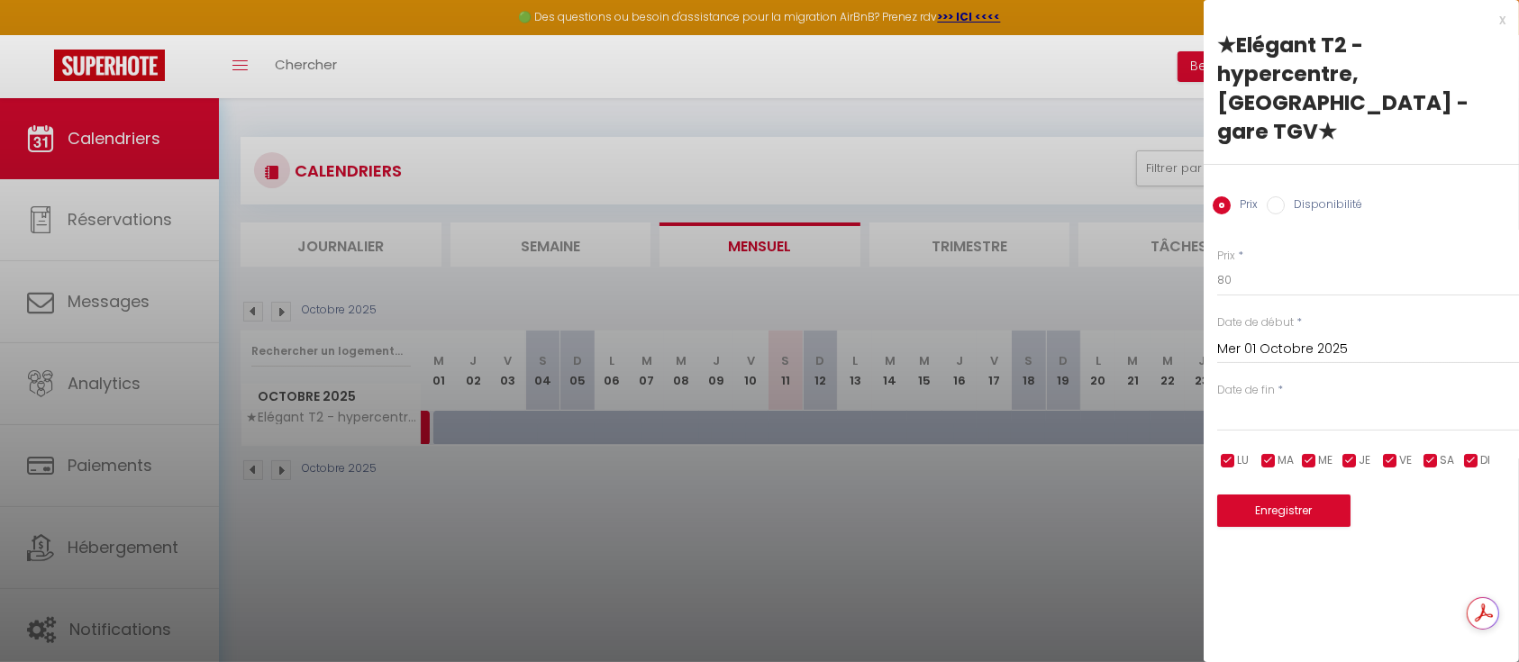
click at [859, 528] on div at bounding box center [759, 331] width 1519 height 662
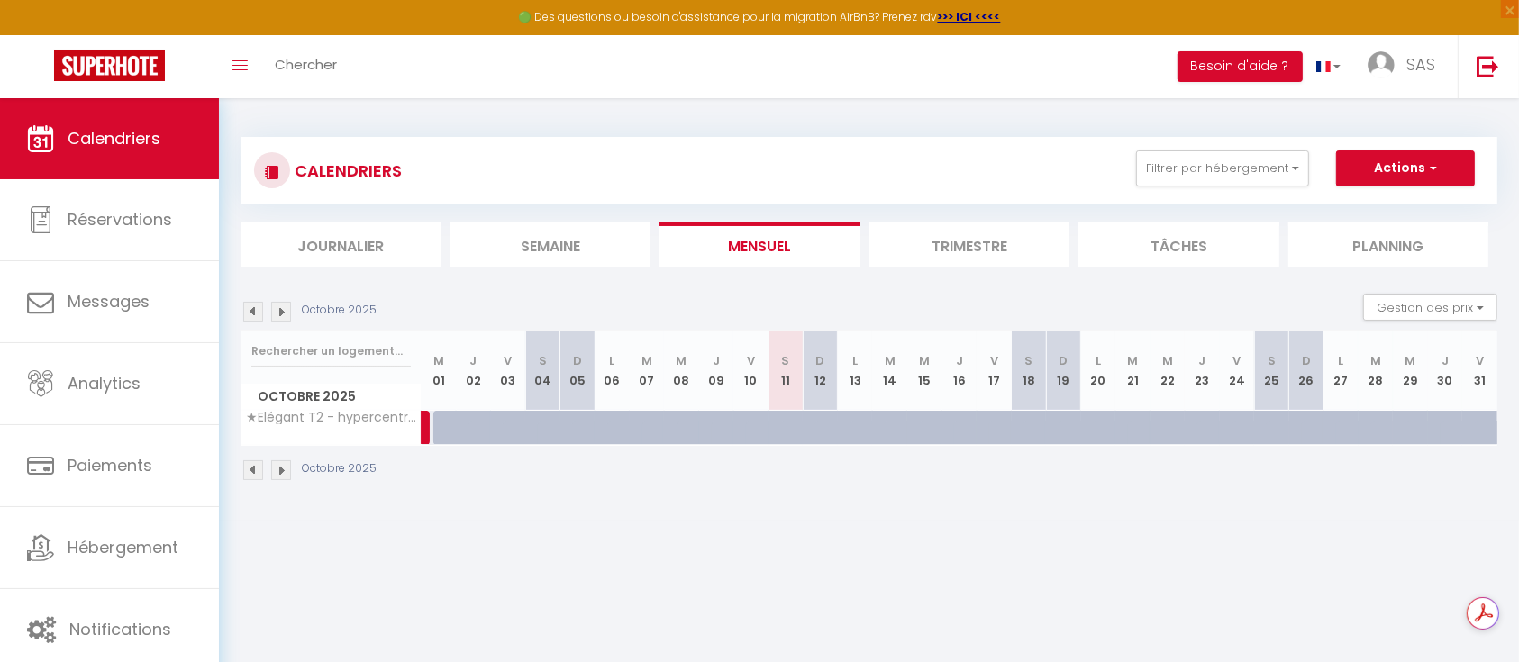
click at [283, 313] on img at bounding box center [281, 312] width 20 height 20
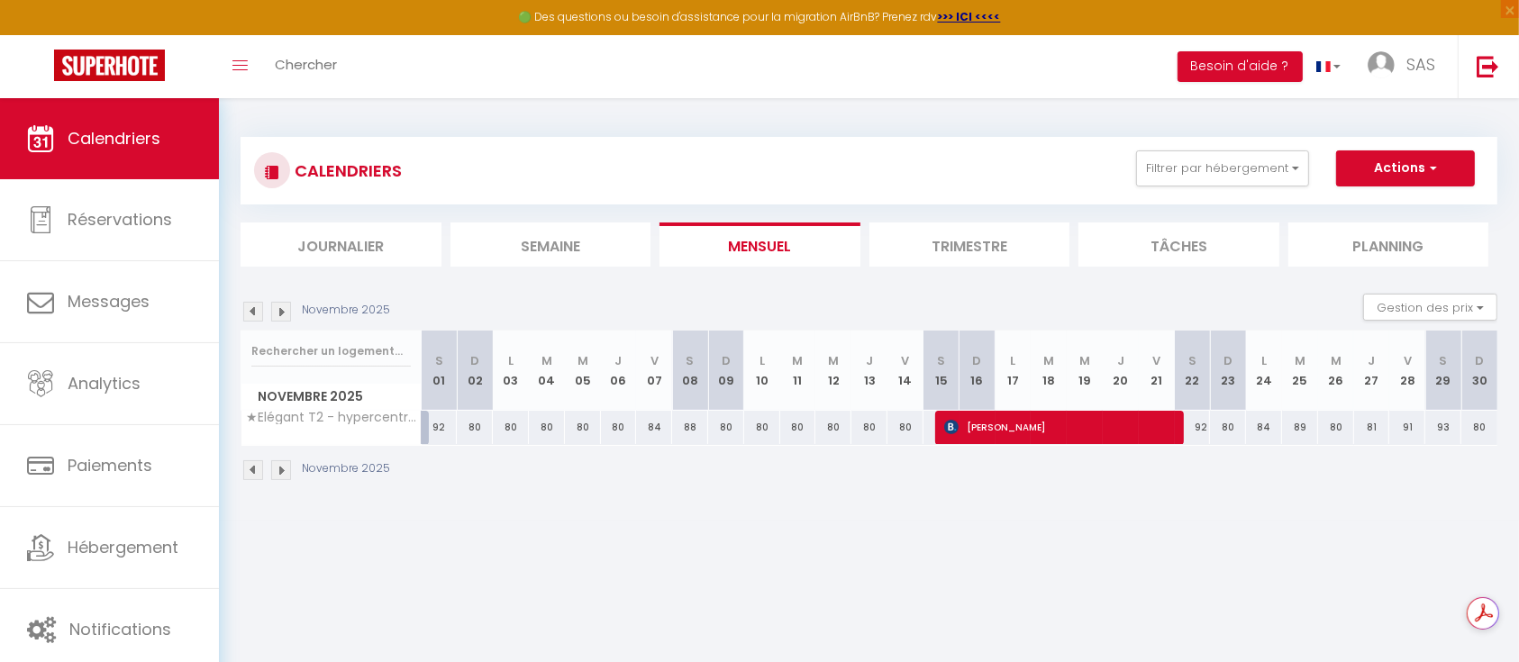
click at [260, 315] on img at bounding box center [253, 312] width 20 height 20
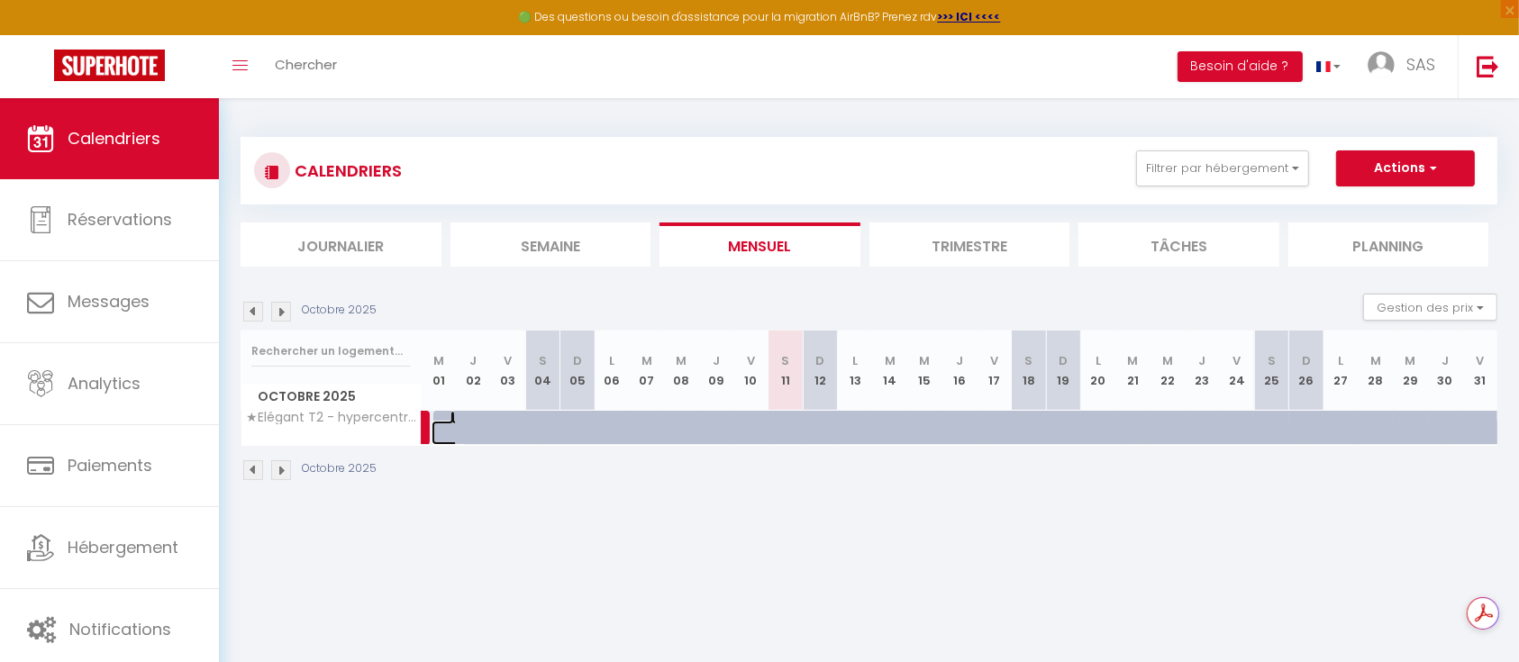
click at [433, 430] on link at bounding box center [449, 433] width 35 height 24
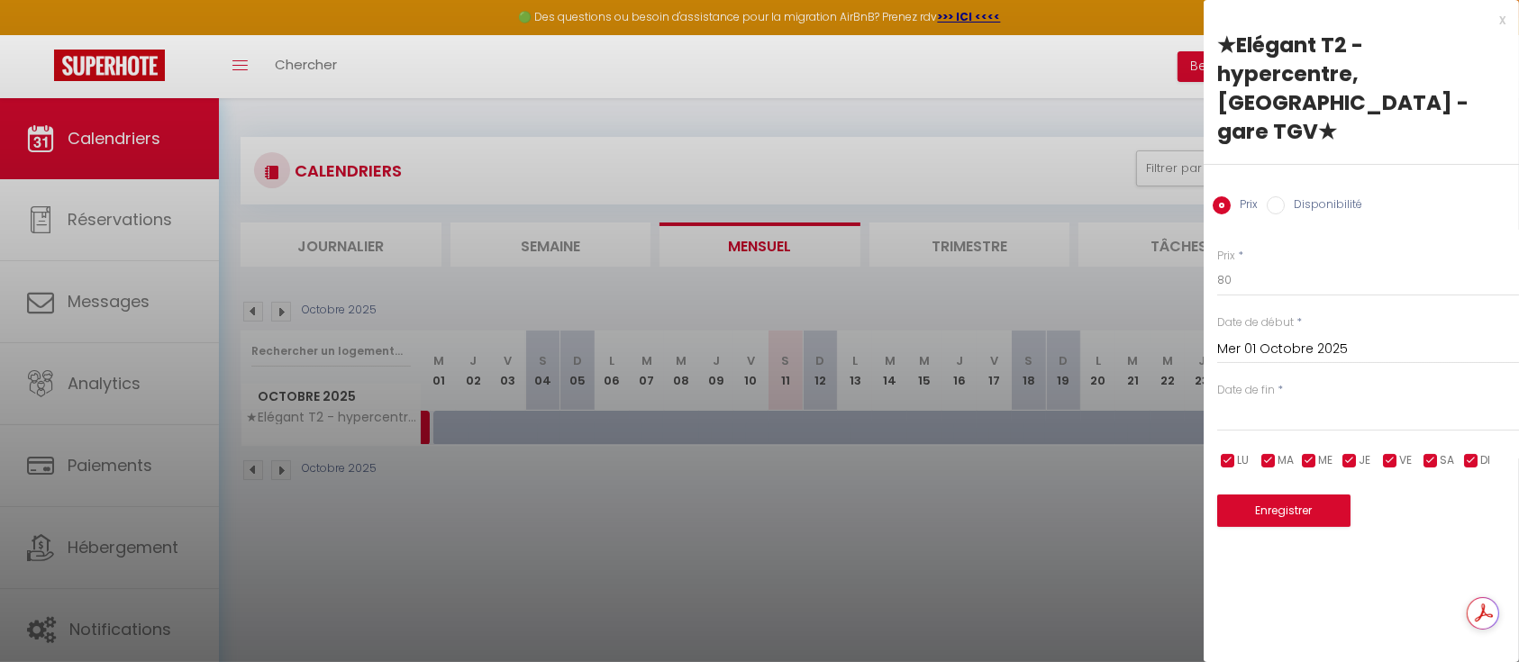
click at [437, 426] on div at bounding box center [759, 331] width 1519 height 662
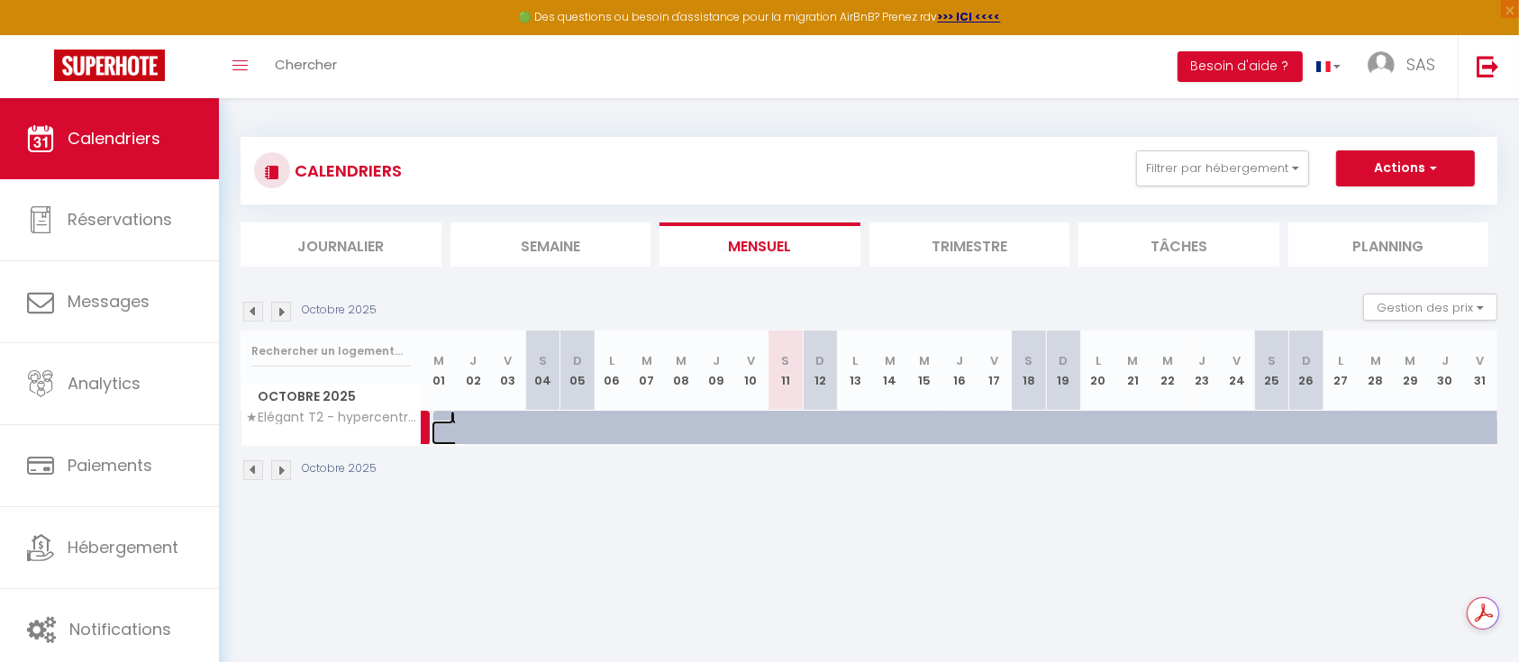
click at [437, 426] on link at bounding box center [449, 433] width 35 height 24
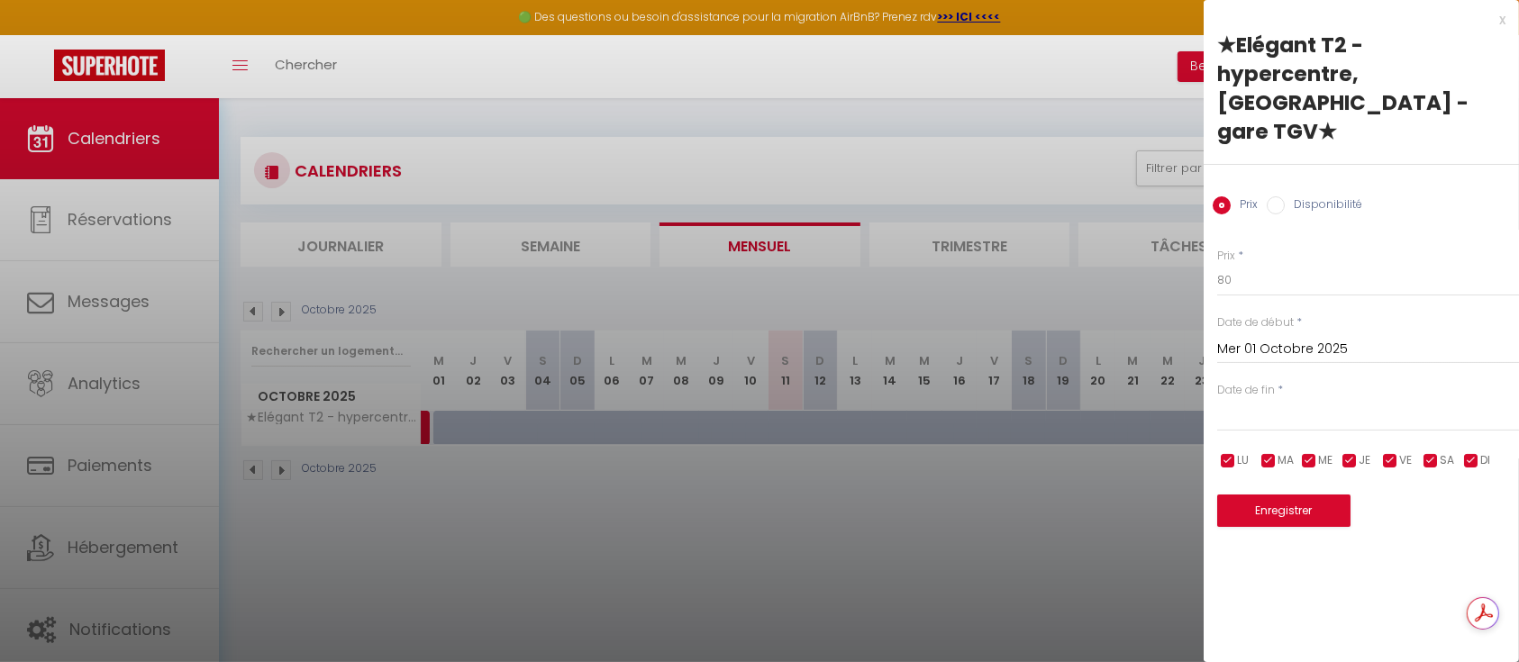
click at [1264, 406] on input "text" at bounding box center [1369, 417] width 302 height 23
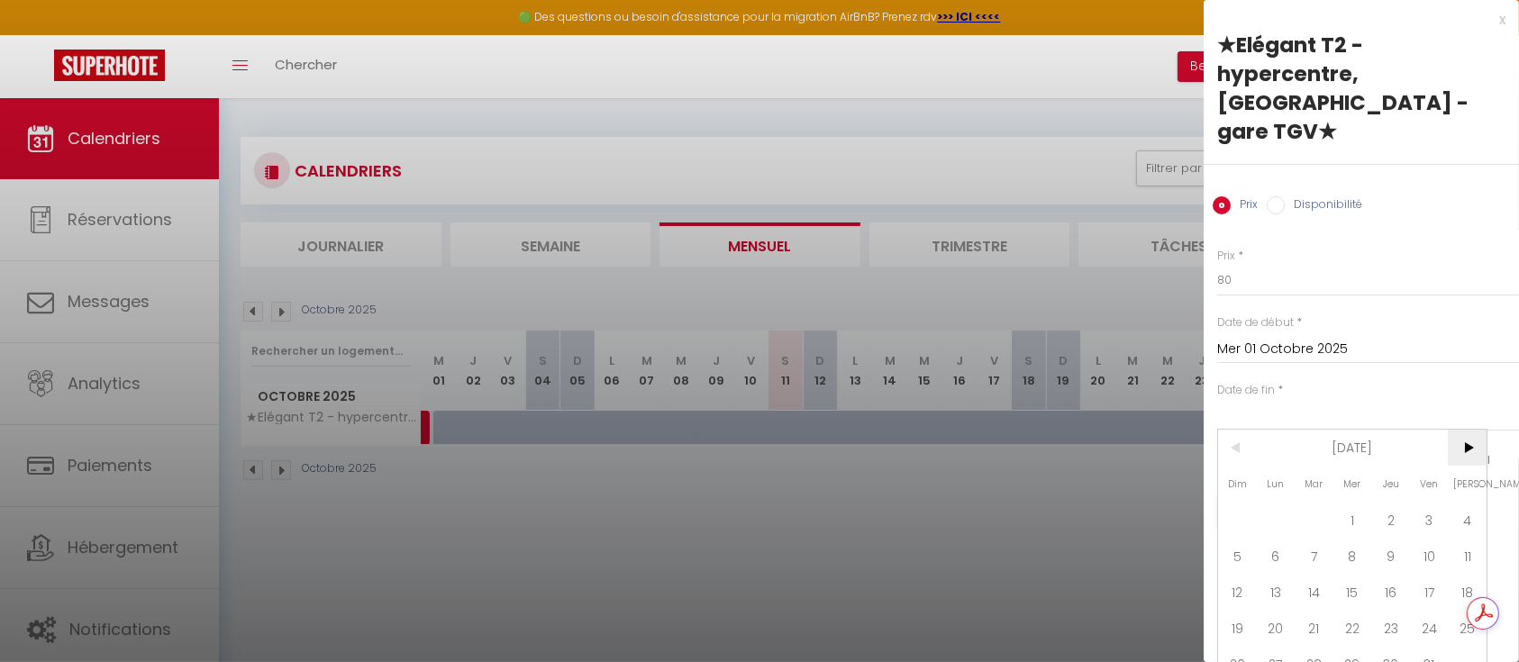
click at [1466, 430] on span ">" at bounding box center [1467, 448] width 39 height 36
click at [1472, 502] on span "1" at bounding box center [1467, 520] width 39 height 36
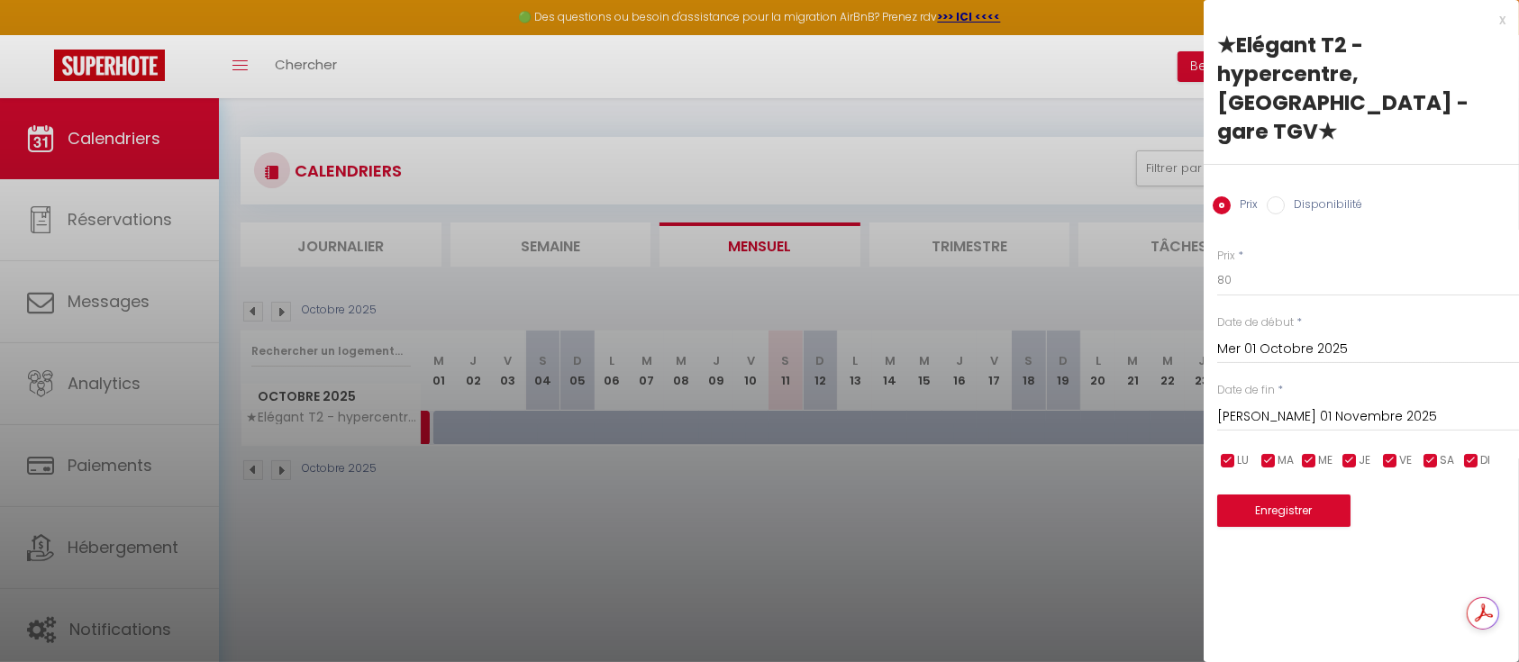
click at [1501, 22] on div "x" at bounding box center [1355, 20] width 302 height 22
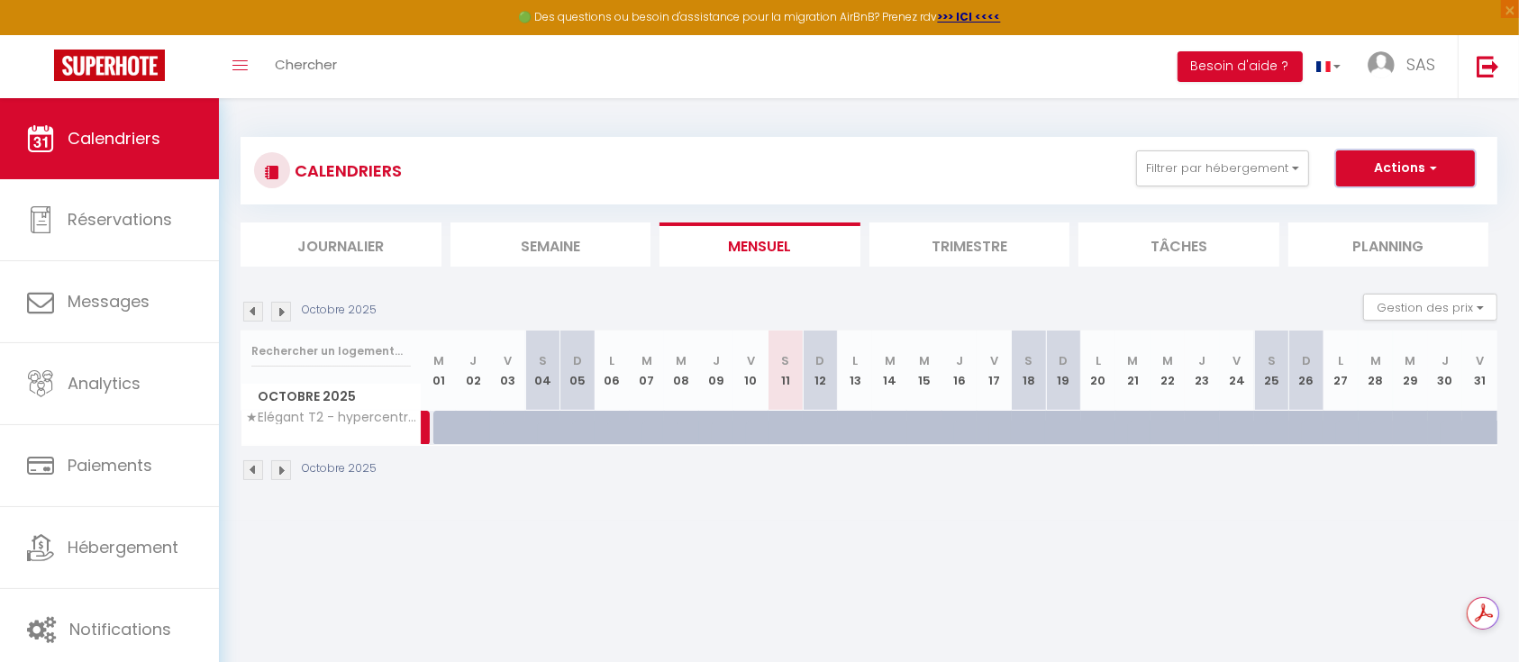
click at [1455, 165] on button "Actions" at bounding box center [1405, 169] width 139 height 36
click at [1396, 207] on link "Nouvelle réservation" at bounding box center [1387, 209] width 157 height 27
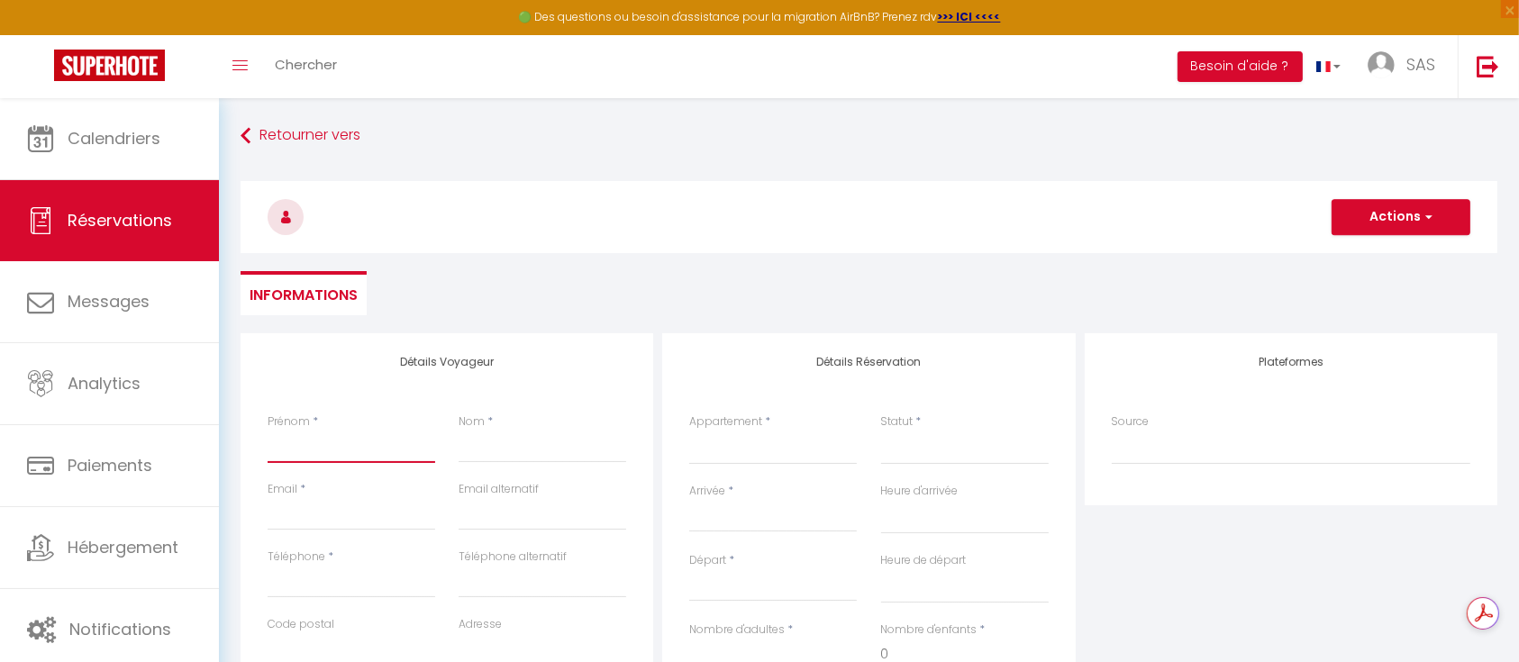
click at [333, 447] on input "Prénom" at bounding box center [352, 447] width 168 height 32
paste input "31614839070"
click at [363, 585] on input "Téléphone" at bounding box center [352, 582] width 168 height 32
paste input "31614839070"
click at [334, 527] on input "Email client" at bounding box center [352, 514] width 168 height 32
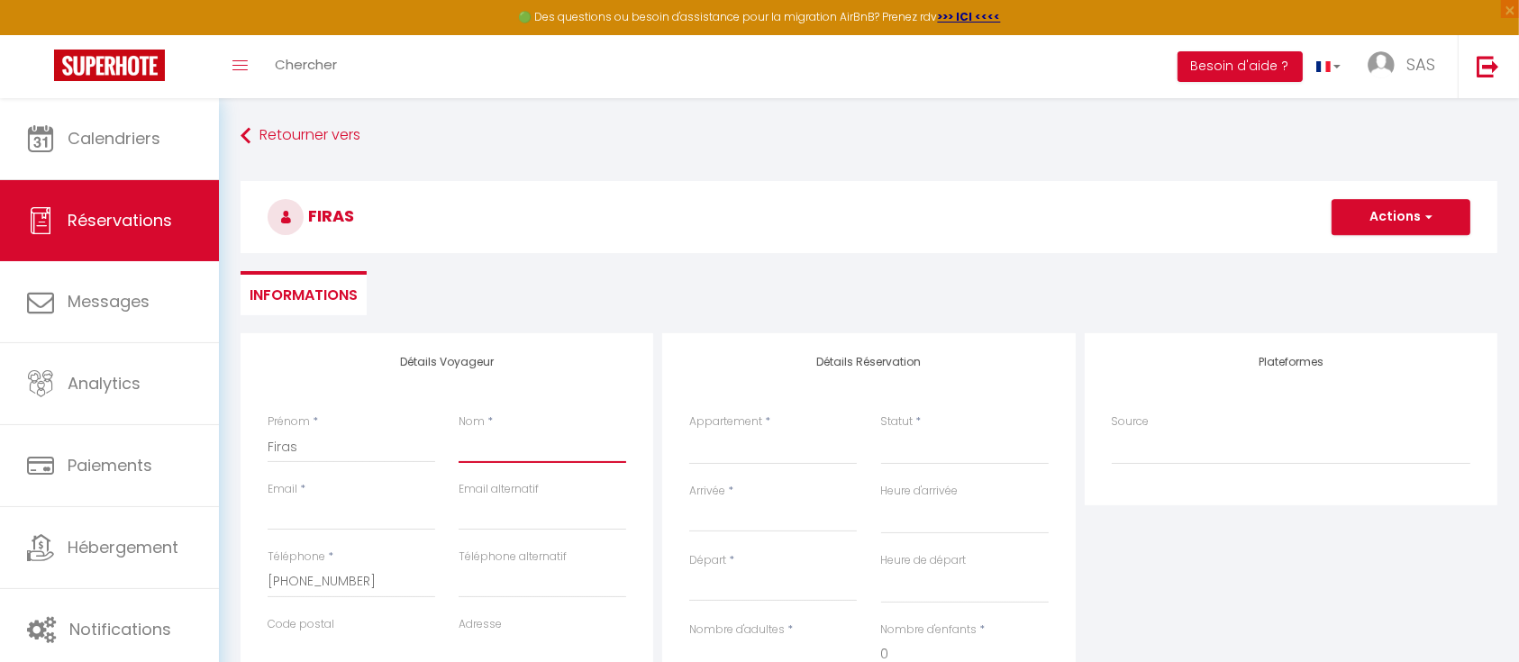
click at [507, 451] on input "Nom" at bounding box center [543, 447] width 168 height 32
paste input "EZZEDDINE"
click at [315, 509] on input "Email client" at bounding box center [352, 514] width 168 height 32
paste input "F.Ezzeddine@hesinternational.eu"
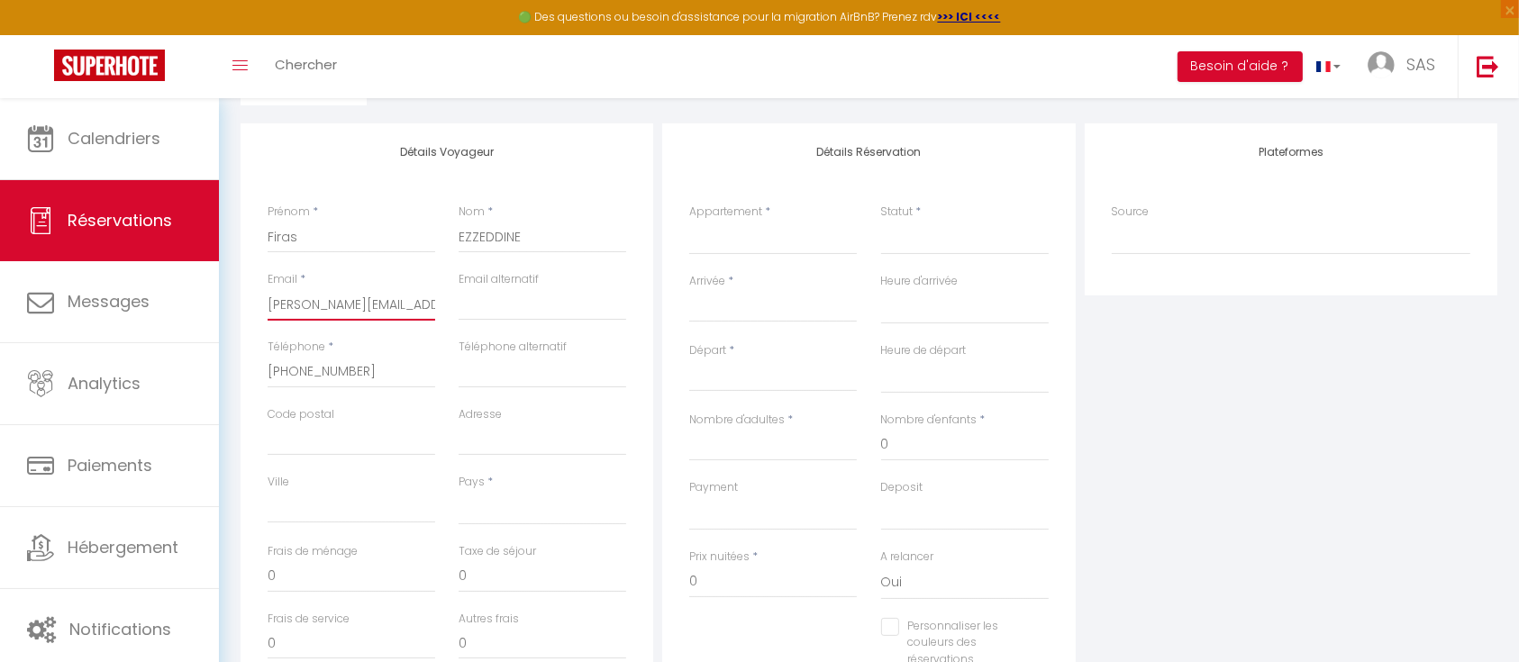
scroll to position [211, 0]
click at [519, 522] on select "France Portugal Afghanistan Albania Algeria American Samoa Andorra Angola Angui…" at bounding box center [543, 507] width 168 height 34
click at [530, 506] on select "France Portugal Afghanistan Albania Algeria American Samoa Andorra Angola Angui…" at bounding box center [543, 507] width 168 height 34
click at [459, 490] on select "France Portugal Afghanistan Albania Algeria American Samoa Andorra Angola Angui…" at bounding box center [543, 507] width 168 height 34
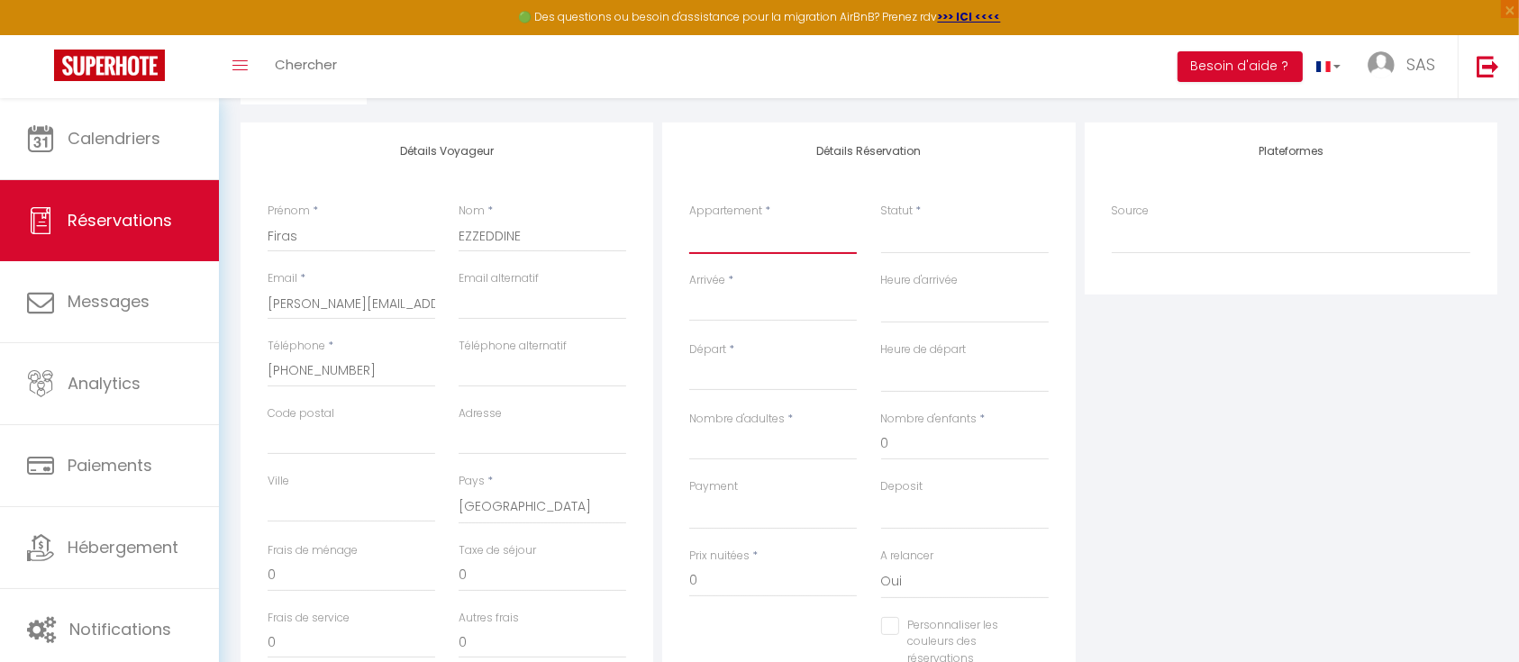
click at [755, 249] on select "★Elégant T2 - hypercentre, [GEOGRAPHIC_DATA] - gare TGV★" at bounding box center [773, 237] width 168 height 34
click at [689, 220] on select "★Elégant T2 - hypercentre, [GEOGRAPHIC_DATA] - gare TGV★" at bounding box center [773, 237] width 168 height 34
click at [981, 242] on select "Confirmé Non Confirmé Annulé Annulé par le voyageur No Show Request" at bounding box center [965, 237] width 168 height 34
click at [916, 237] on select "Confirmé Non Confirmé Annulé Annulé par le voyageur No Show Request" at bounding box center [965, 237] width 168 height 34
click at [908, 249] on select "Confirmé Non Confirmé Annulé Annulé par le voyageur No Show Request" at bounding box center [965, 237] width 168 height 34
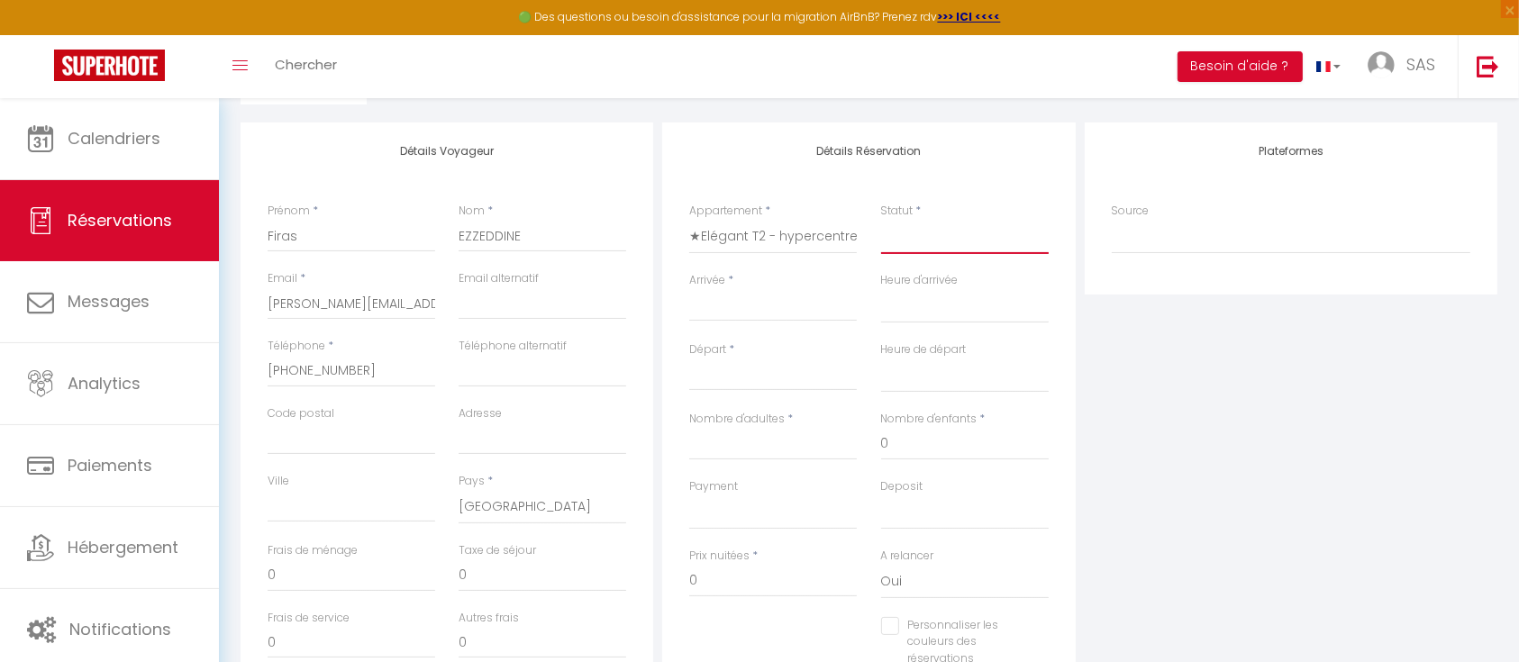
click at [881, 220] on select "Confirmé Non Confirmé Annulé Annulé par le voyageur No Show Request" at bounding box center [965, 237] width 168 height 34
click at [770, 314] on input "Arrivée" at bounding box center [773, 307] width 168 height 23
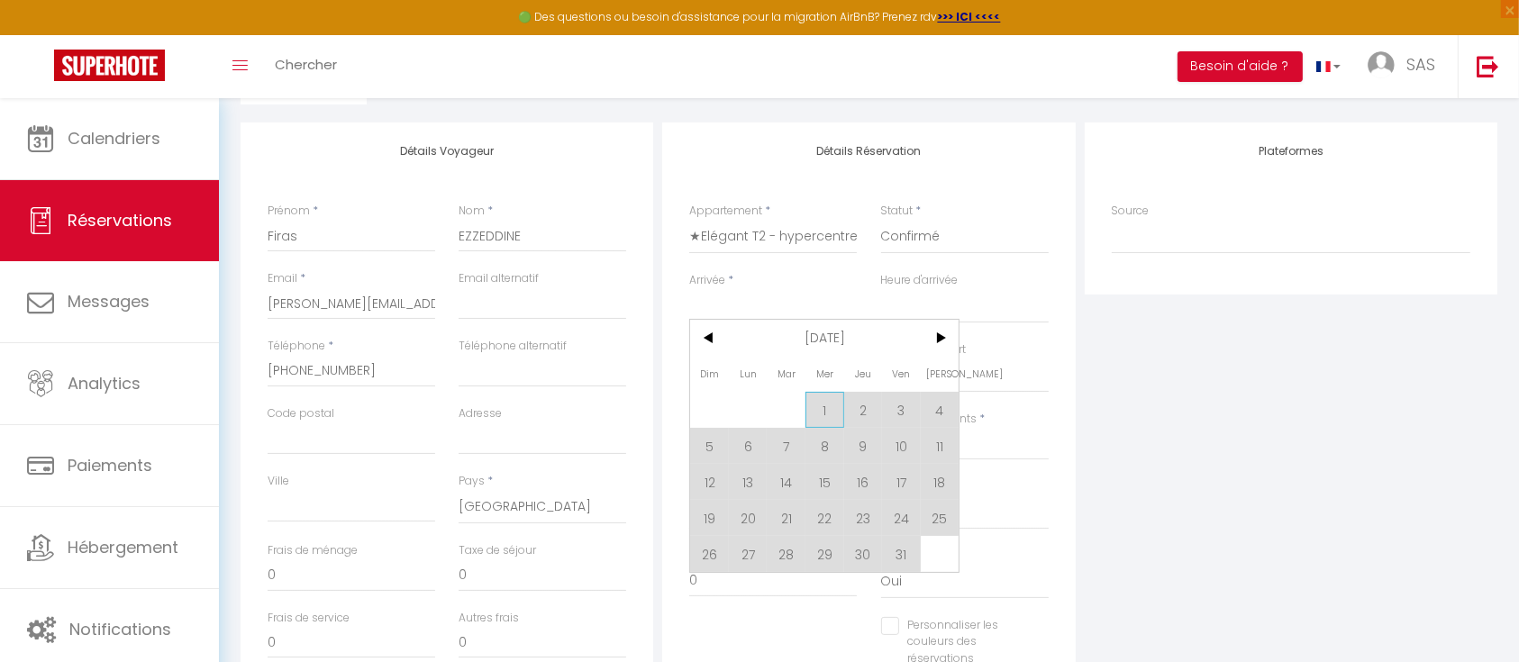
click at [829, 411] on span "1" at bounding box center [825, 410] width 39 height 36
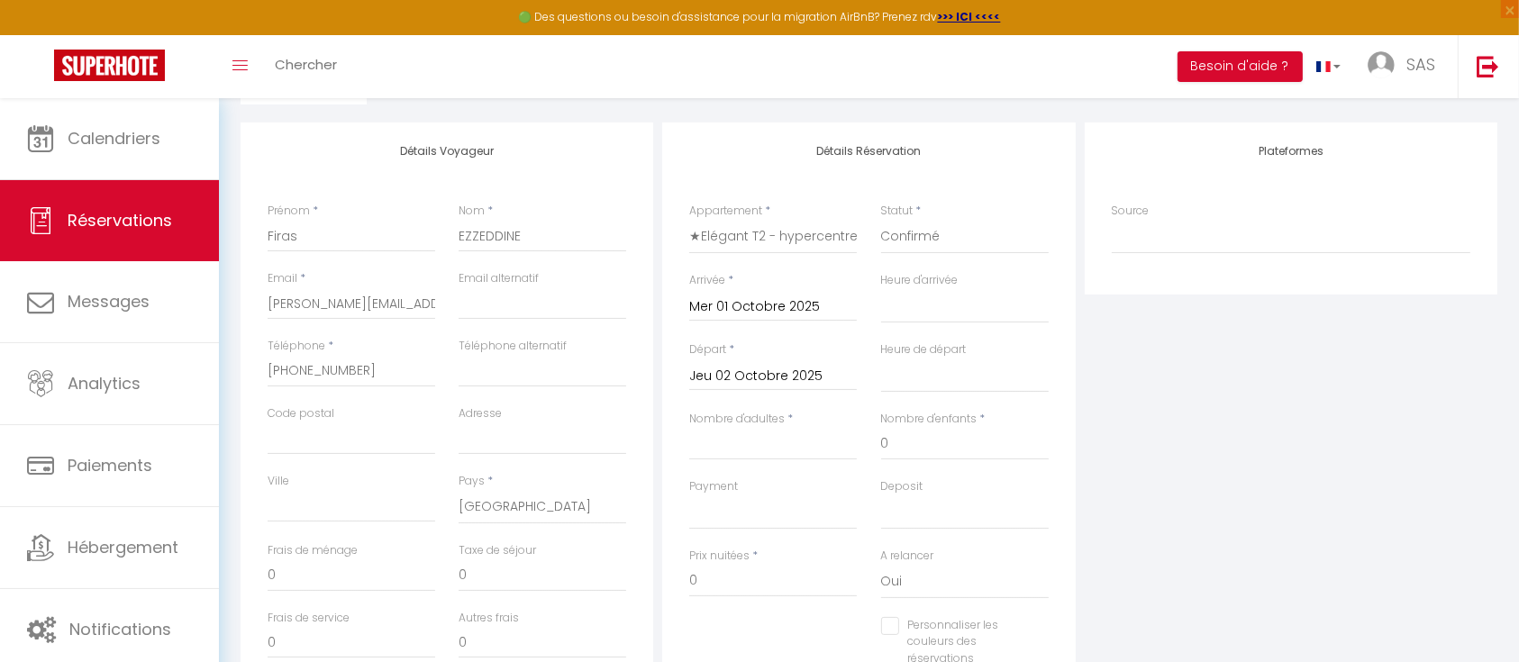
click at [785, 360] on div "Jeu 02 Octobre 2025 < Oct 2025 > Dim Lun Mar Mer Jeu Ven Sam 1 2 3 4 5 6 7 8 9 …" at bounding box center [773, 375] width 168 height 32
click at [776, 373] on input "Jeu 02 Octobre 2025" at bounding box center [773, 376] width 168 height 23
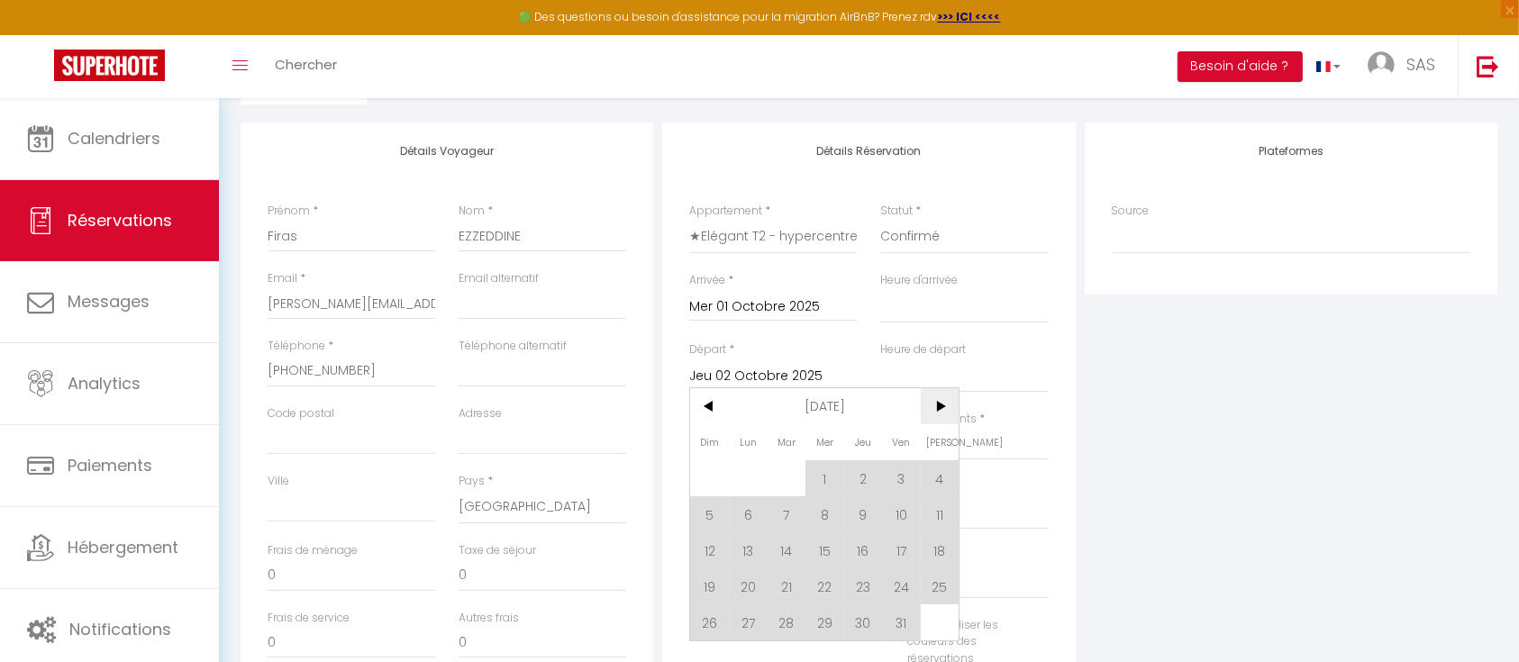
click at [939, 410] on span ">" at bounding box center [940, 406] width 39 height 36
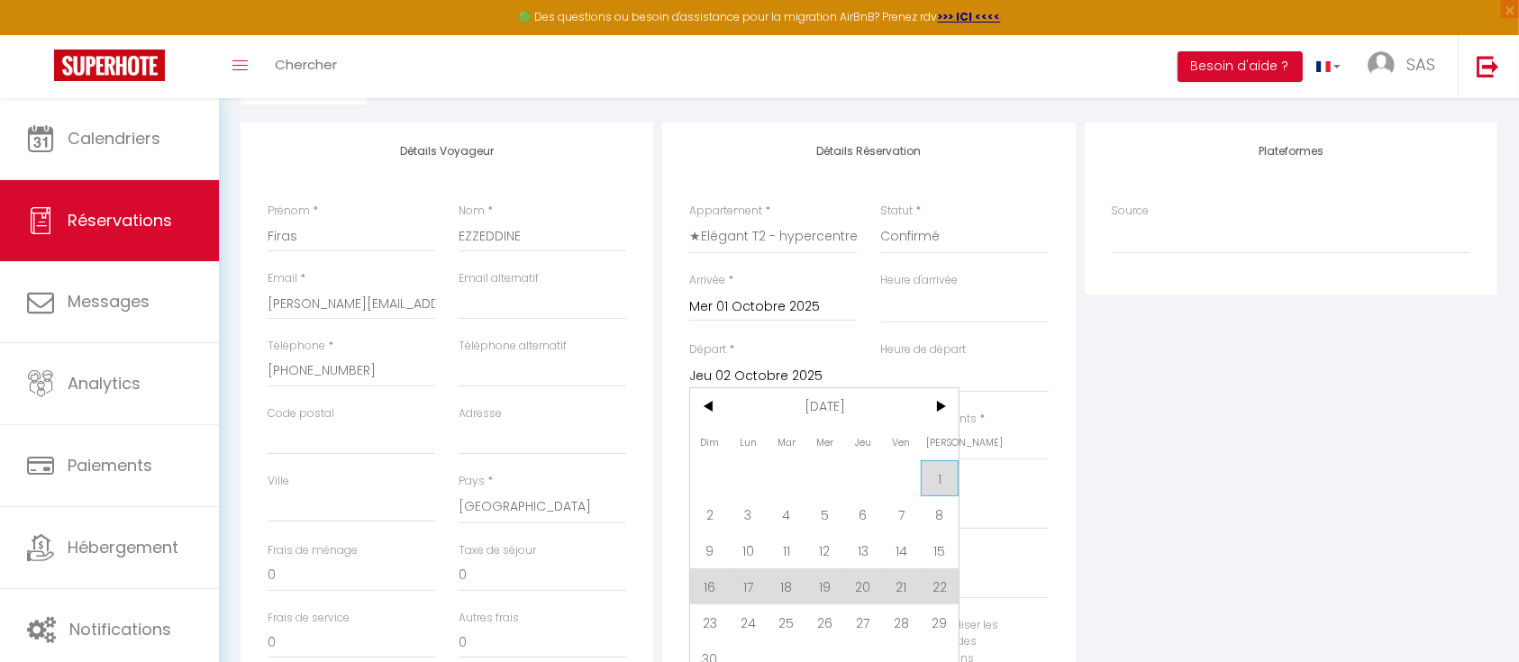
click at [936, 476] on span "1" at bounding box center [940, 479] width 39 height 36
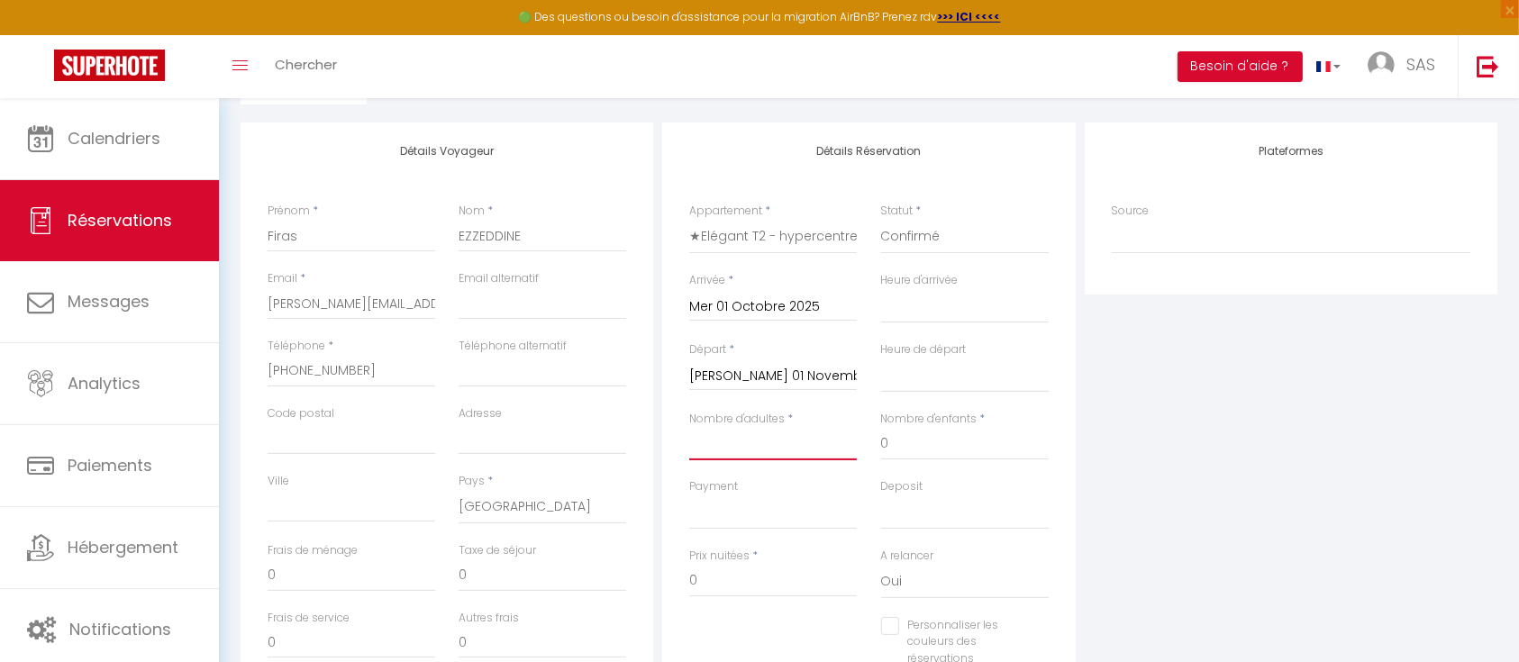
click at [807, 455] on input "Nombre d'adultes" at bounding box center [773, 444] width 168 height 32
click at [1065, 472] on div "Détails Réservation Appartement * ★Elégant T2 - hypercentre, La Joliette - gare…" at bounding box center [868, 416] width 413 height 586
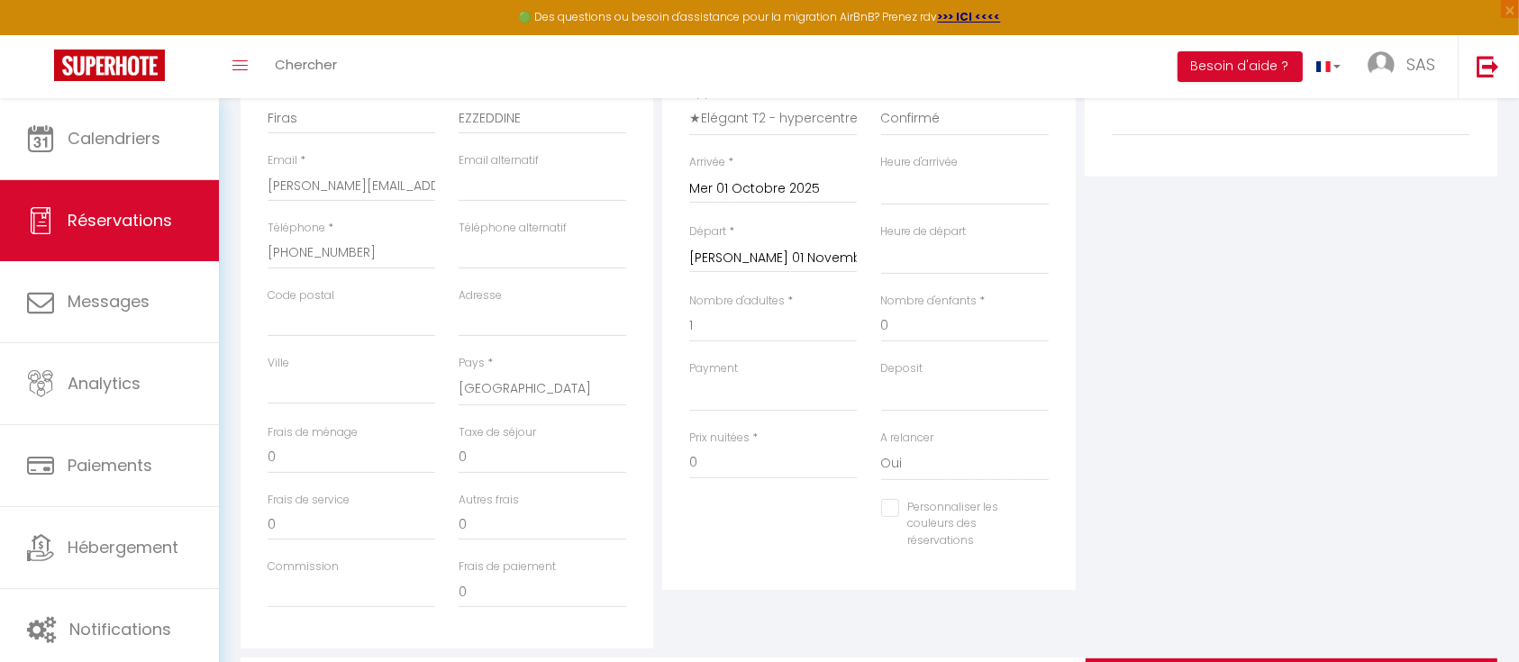
scroll to position [333, 0]
click at [769, 388] on select "OK KO" at bounding box center [773, 390] width 168 height 34
click at [689, 373] on select "OK KO" at bounding box center [773, 390] width 168 height 34
click at [945, 379] on select "OK KO" at bounding box center [965, 390] width 168 height 34
click at [881, 373] on select "OK KO" at bounding box center [965, 390] width 168 height 34
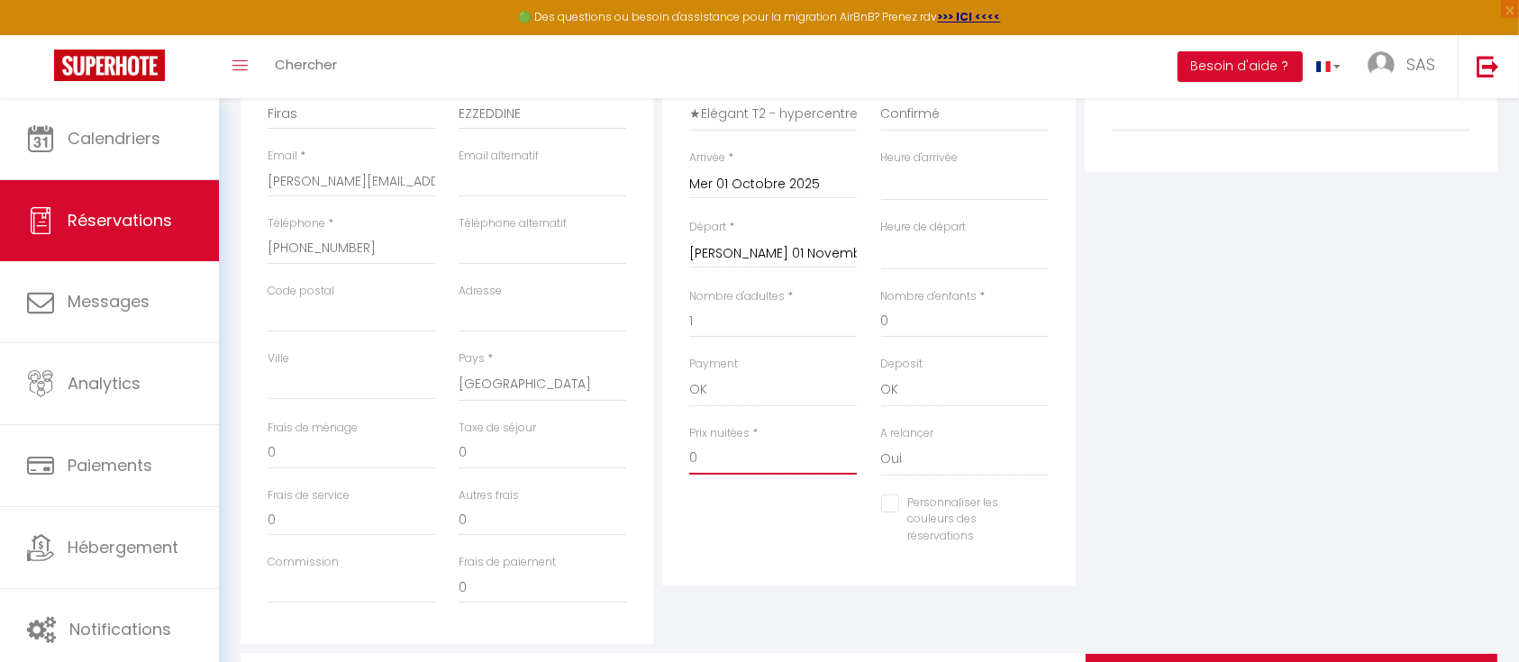
click at [749, 472] on input "0" at bounding box center [773, 458] width 168 height 32
click at [859, 543] on div "Personnaliser les couleurs des réservations #D7092E" at bounding box center [869, 529] width 383 height 69
click at [928, 452] on select "Oui Non" at bounding box center [965, 459] width 168 height 34
click at [881, 442] on select "Oui Non" at bounding box center [965, 459] width 168 height 34
click at [1068, 472] on div "Détails Réservation Appartement * ★Elégant T2 - hypercentre, La Joliette - gare…" at bounding box center [868, 293] width 413 height 586
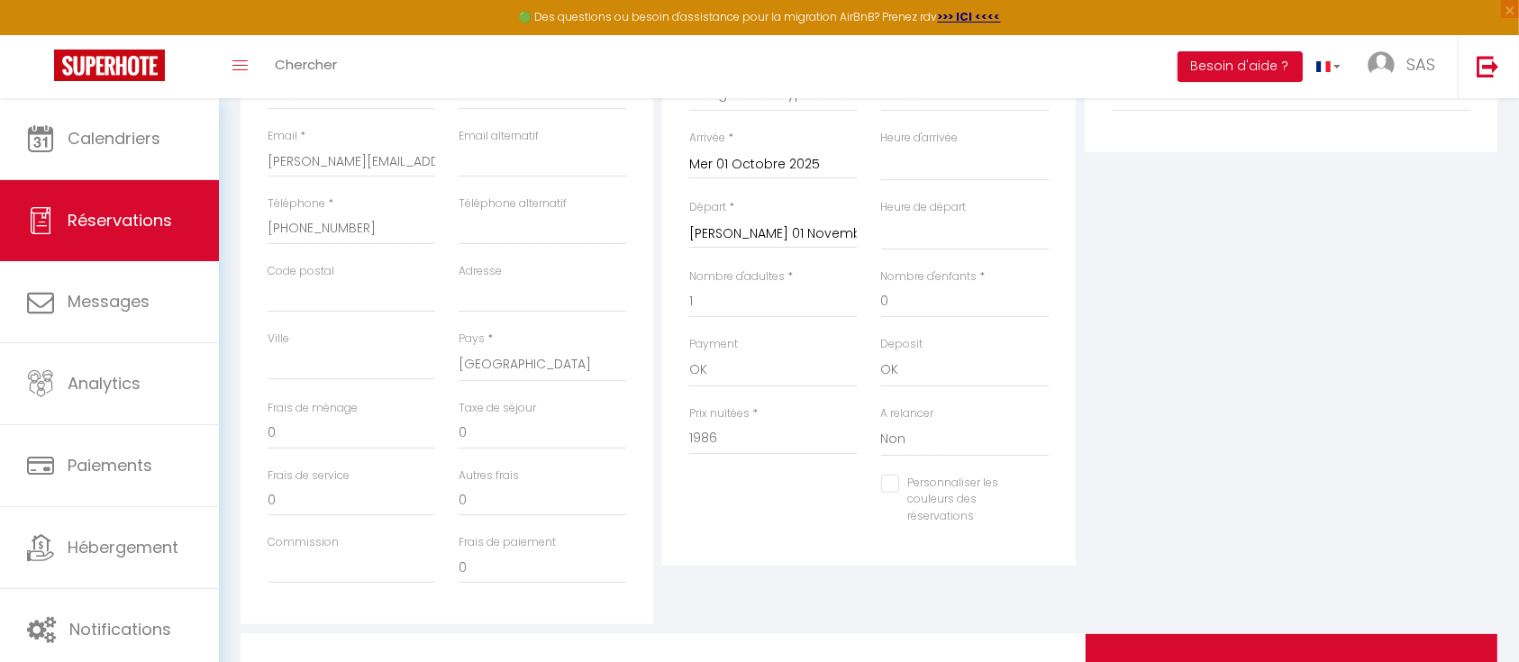
scroll to position [343, 0]
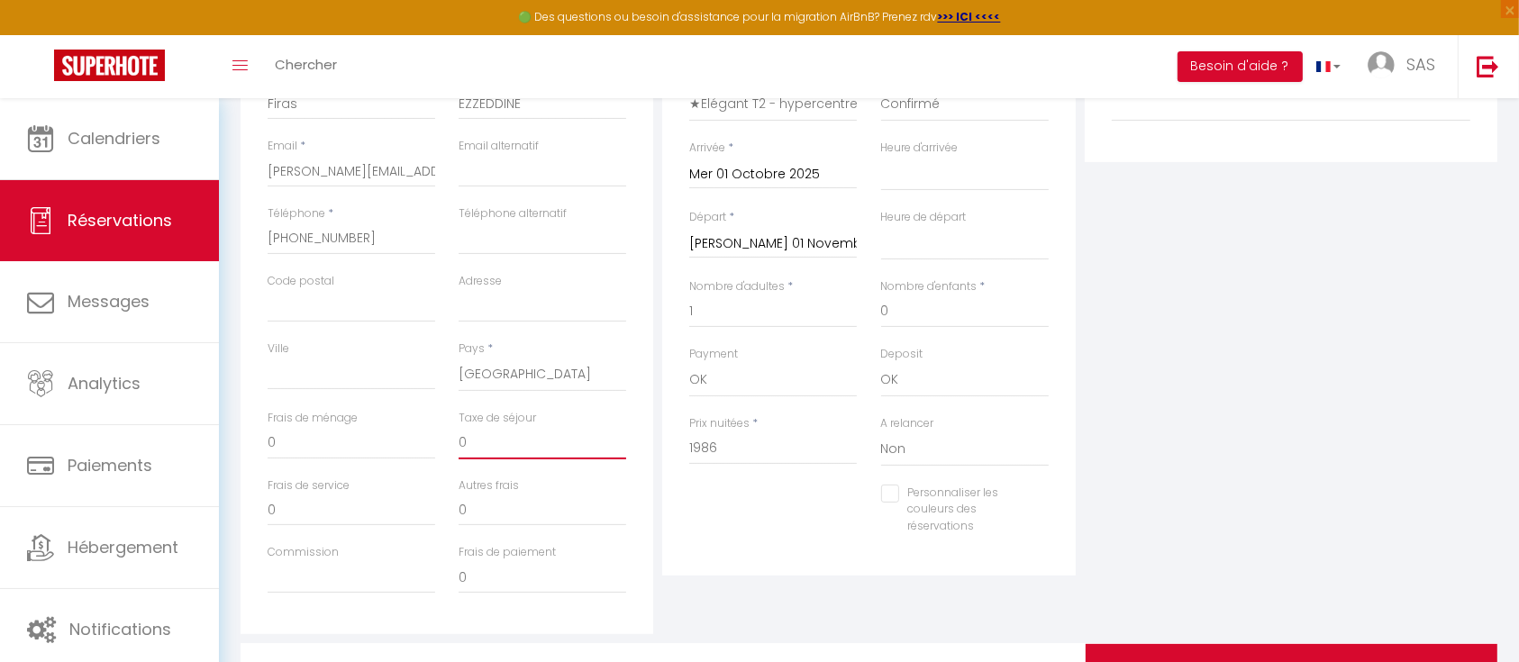
click at [505, 434] on input "0" at bounding box center [543, 443] width 168 height 32
click at [1117, 394] on div "Plateformes Source Direct Airbnb.com Booking.com Chalet montagne Expedia Gite d…" at bounding box center [1292, 312] width 422 height 644
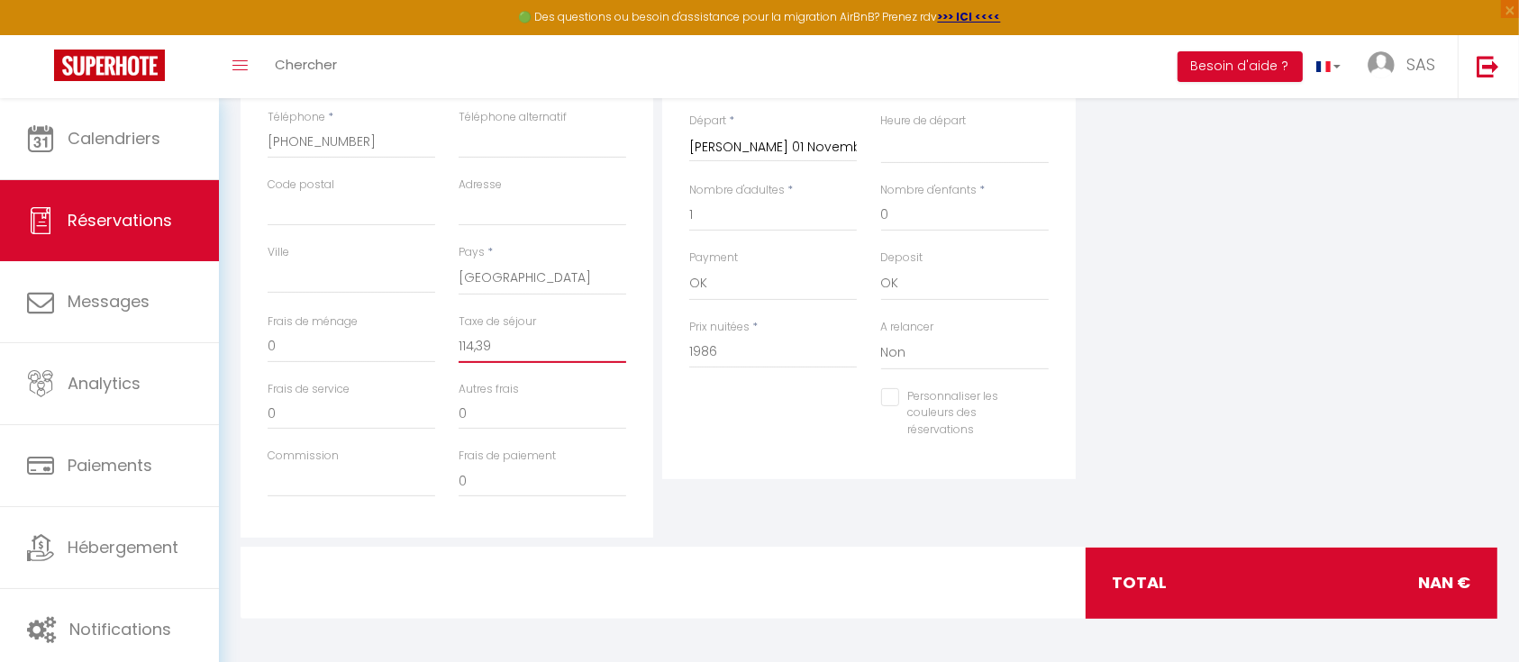
click at [499, 350] on input "114,39" at bounding box center [543, 347] width 168 height 32
click at [1124, 339] on div "Plateformes Source Direct Airbnb.com Booking.com Chalet montagne Expedia Gite d…" at bounding box center [1292, 216] width 422 height 644
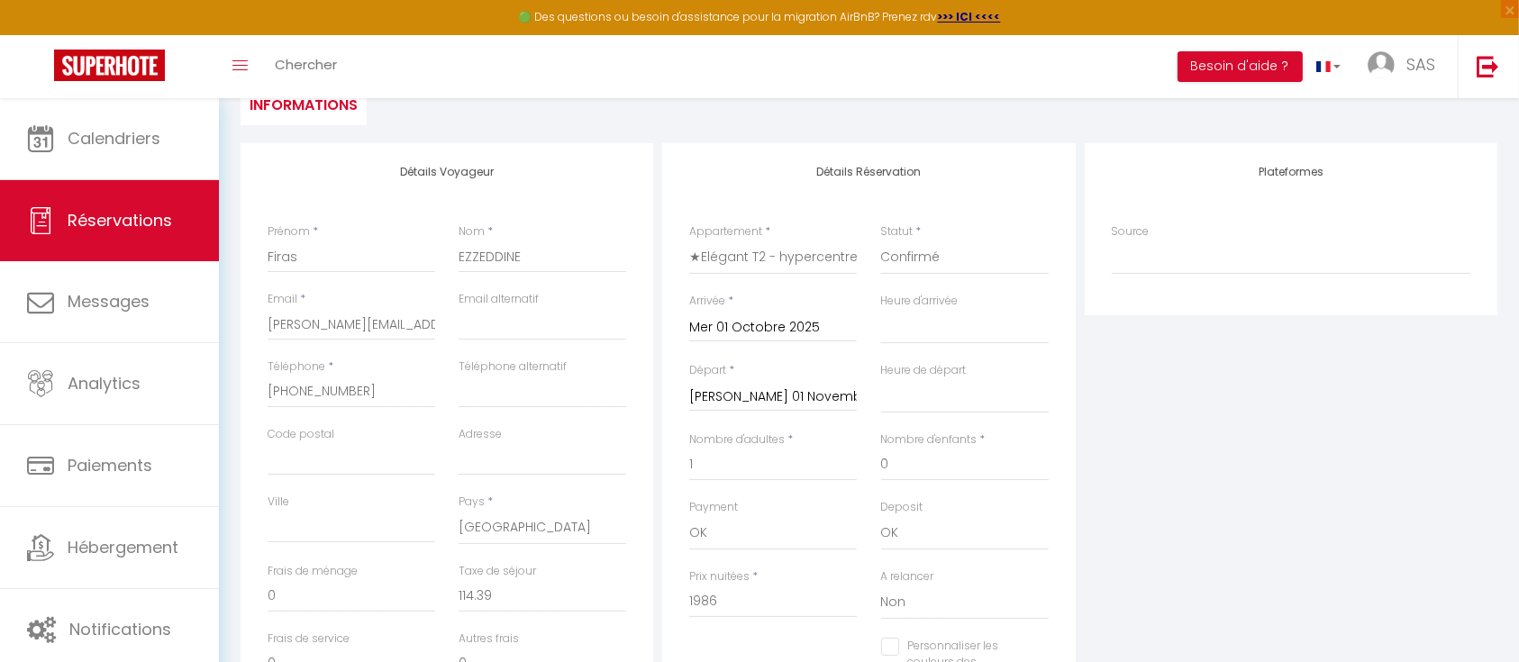
scroll to position [0, 0]
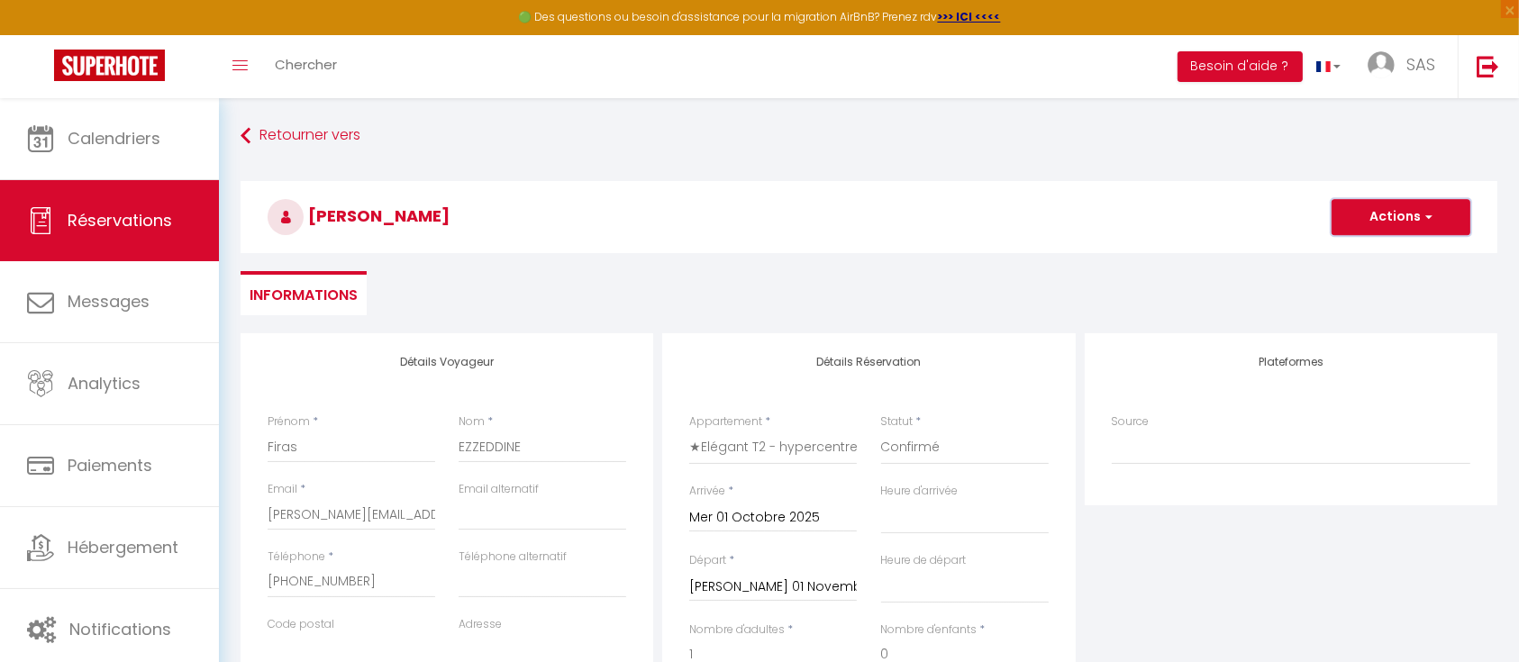
click at [1433, 205] on button "Actions" at bounding box center [1401, 217] width 139 height 36
click at [1382, 251] on link "Enregistrer" at bounding box center [1383, 256] width 142 height 23
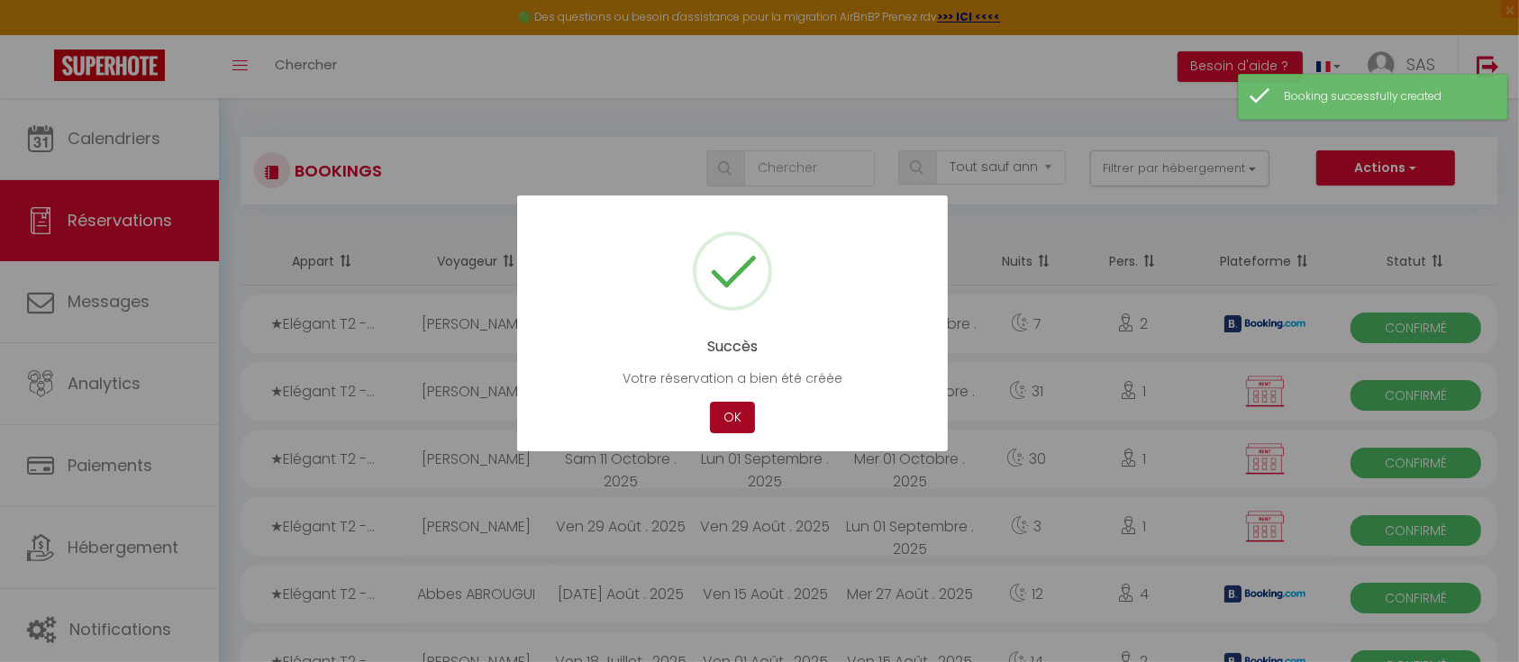
click at [732, 418] on button "OK" at bounding box center [732, 418] width 45 height 32
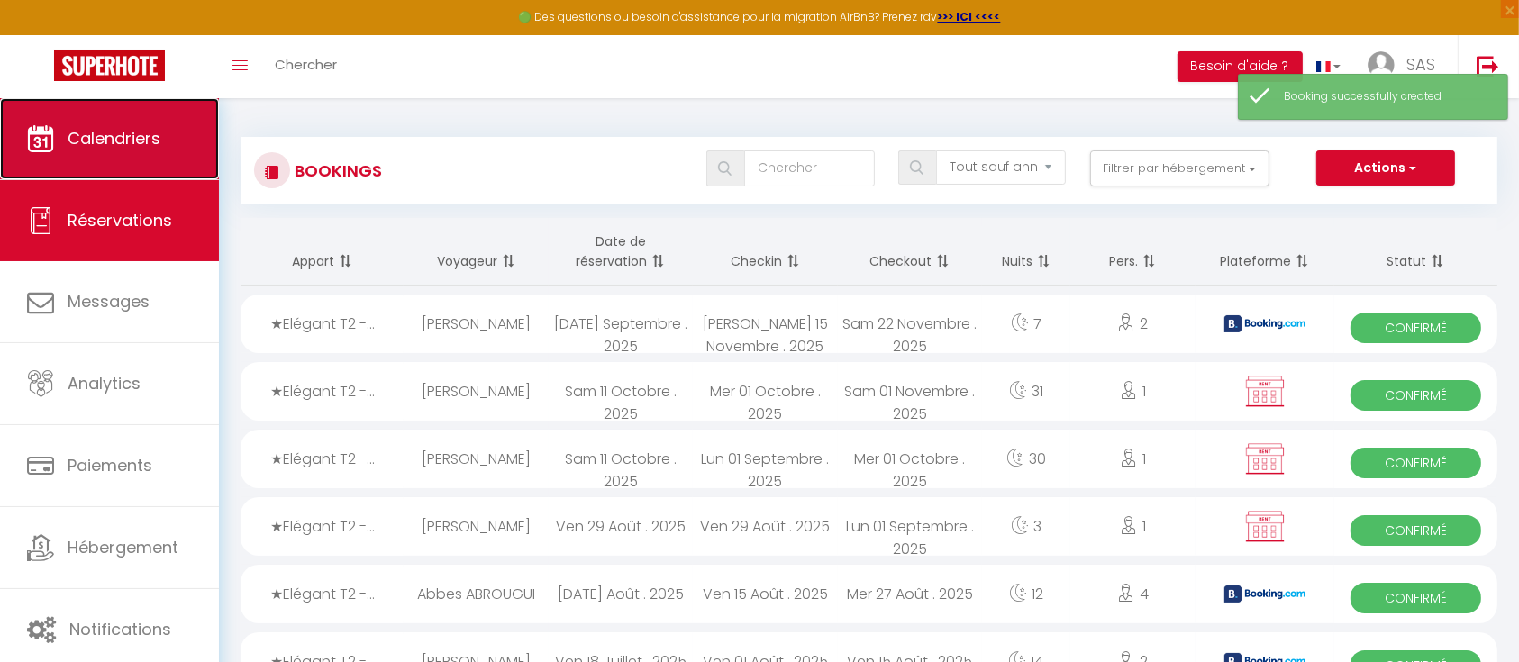
click at [94, 144] on span "Calendriers" at bounding box center [114, 138] width 93 height 23
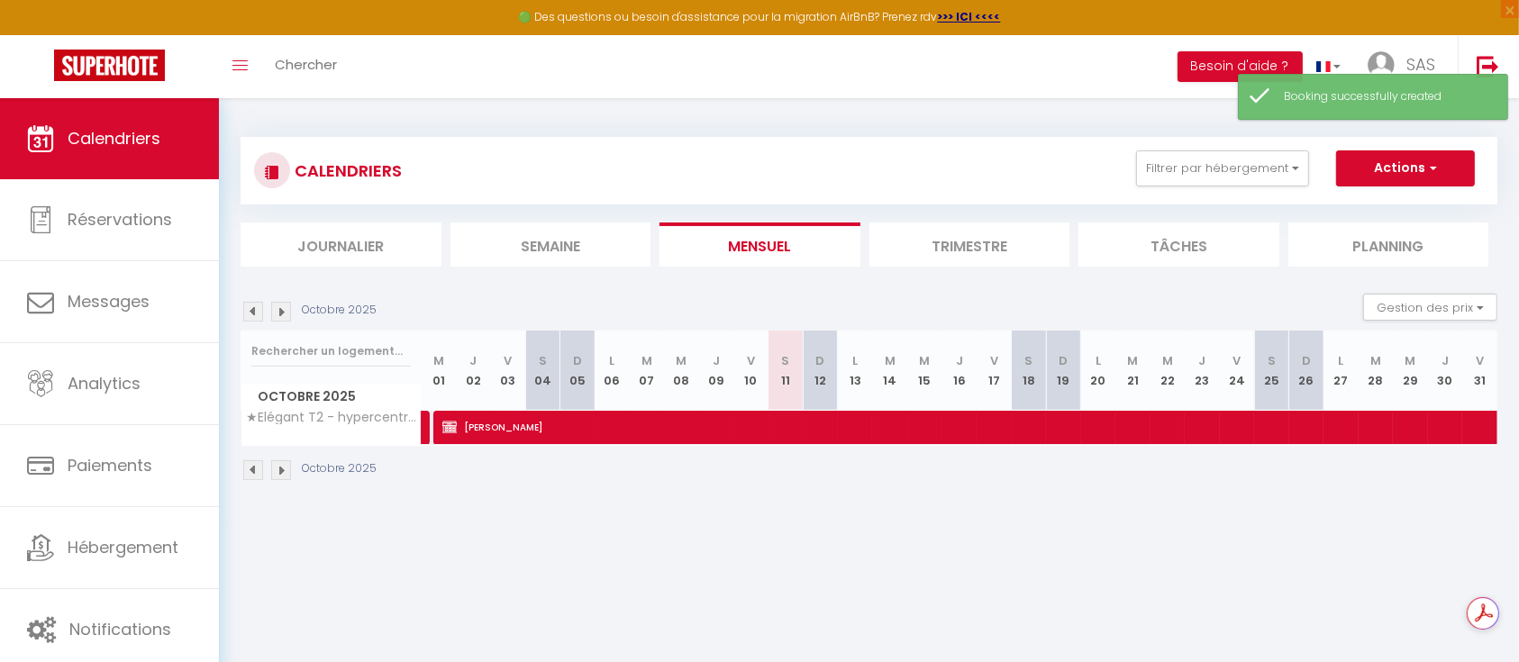
click at [248, 311] on img at bounding box center [253, 312] width 20 height 20
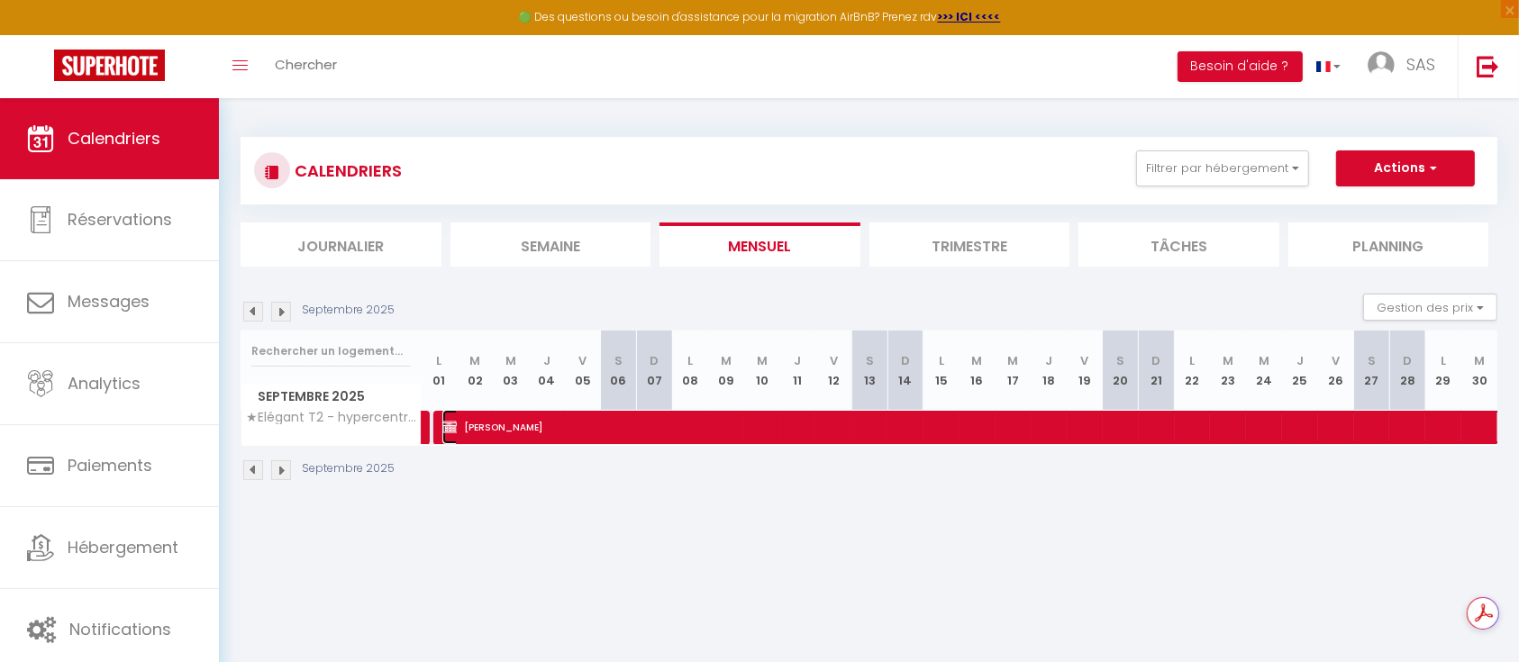
click at [515, 430] on span "Firas EZZEDDINE" at bounding box center [1064, 427] width 1244 height 34
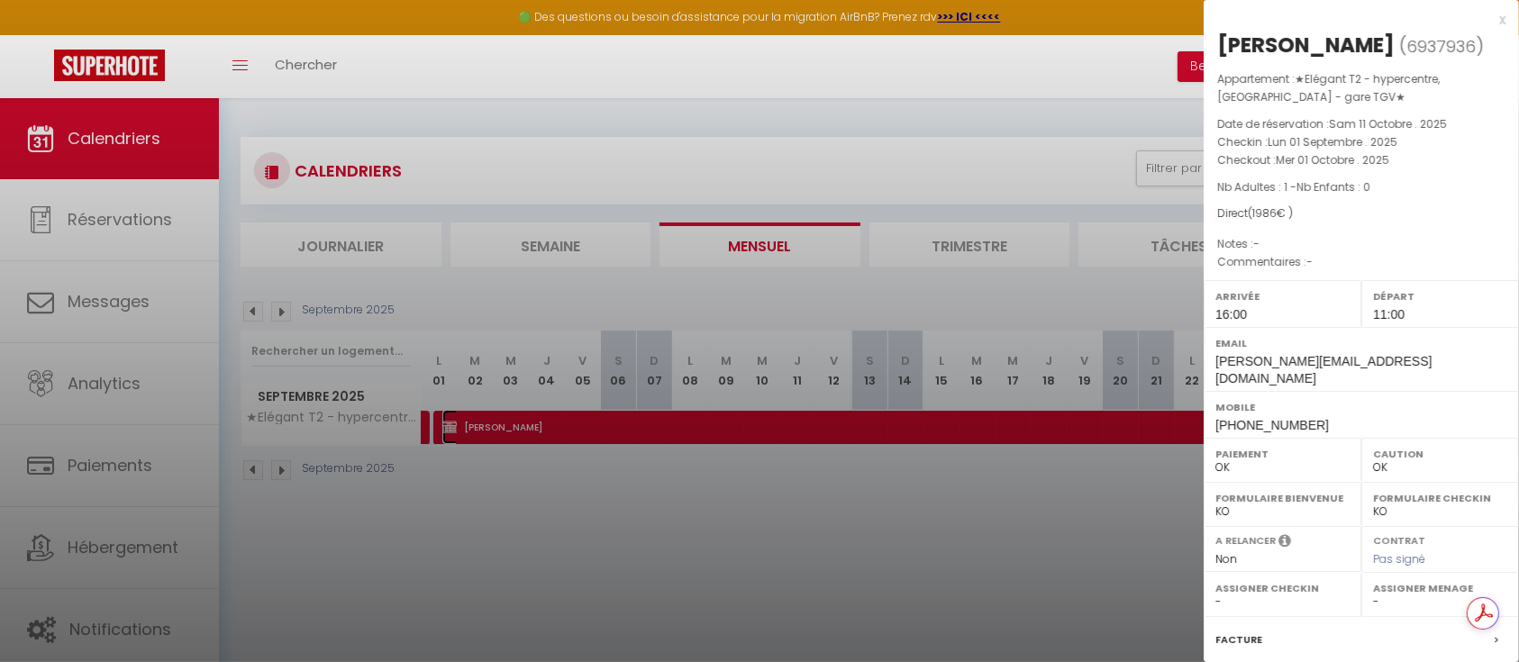
scroll to position [194, 0]
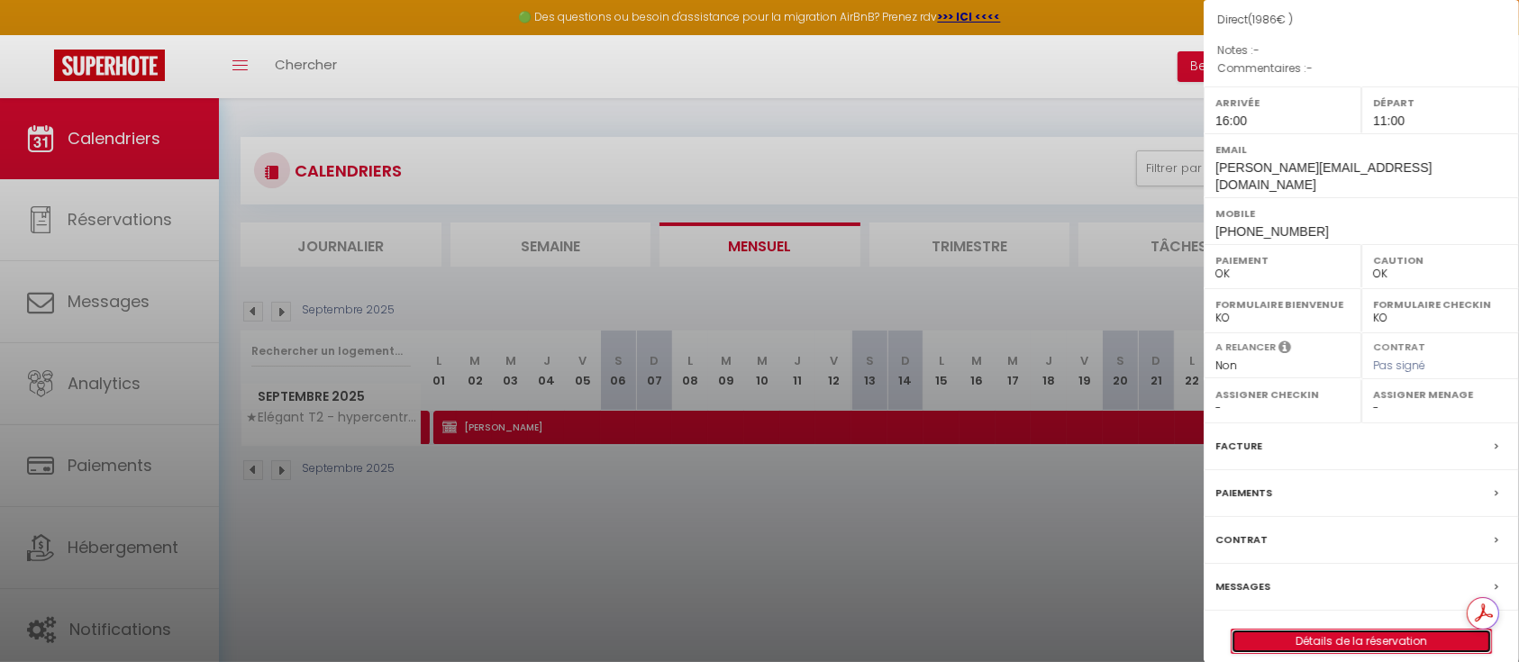
click at [1326, 630] on link "Détails de la réservation" at bounding box center [1362, 641] width 260 height 23
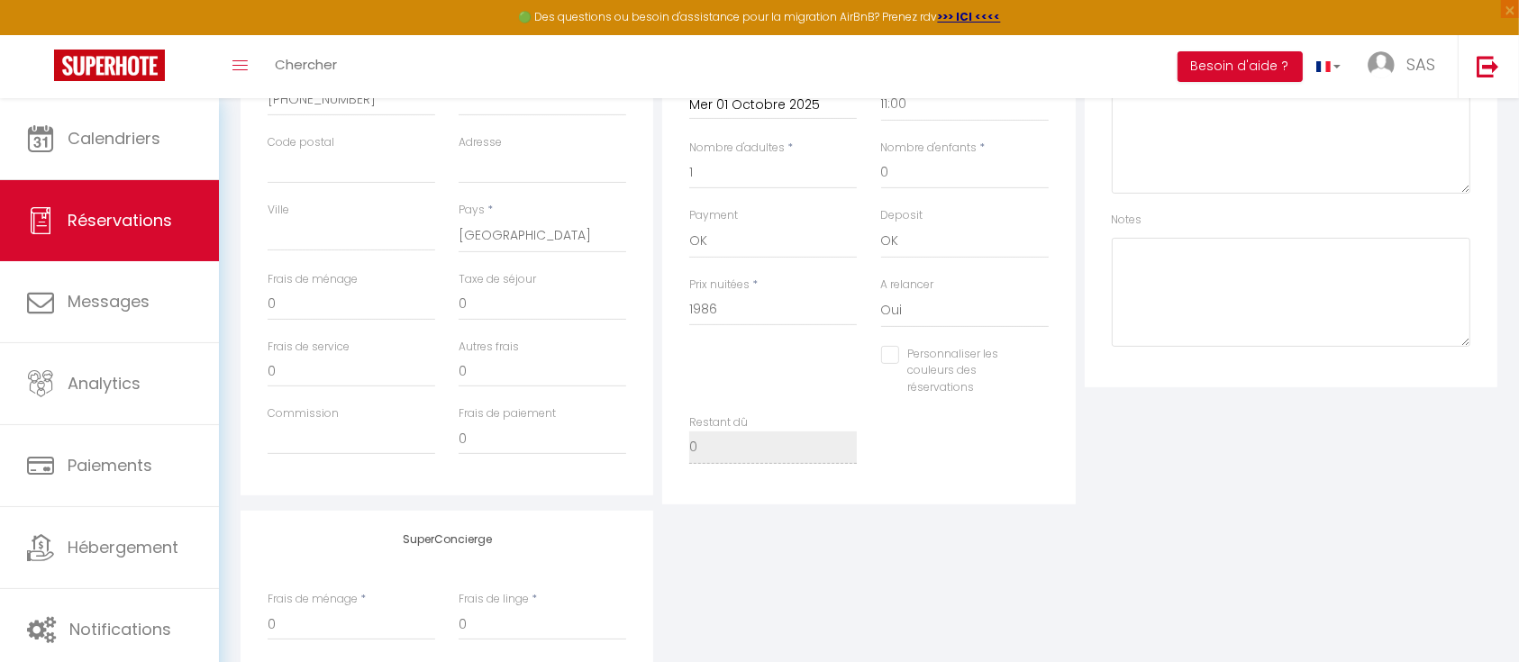
scroll to position [485, 0]
click at [496, 302] on input "0" at bounding box center [543, 302] width 168 height 32
click at [911, 602] on div "SuperConcierge Frais de ménage * 0 Frais de linge * 0 Frais de checkin * 0" at bounding box center [869, 627] width 1266 height 238
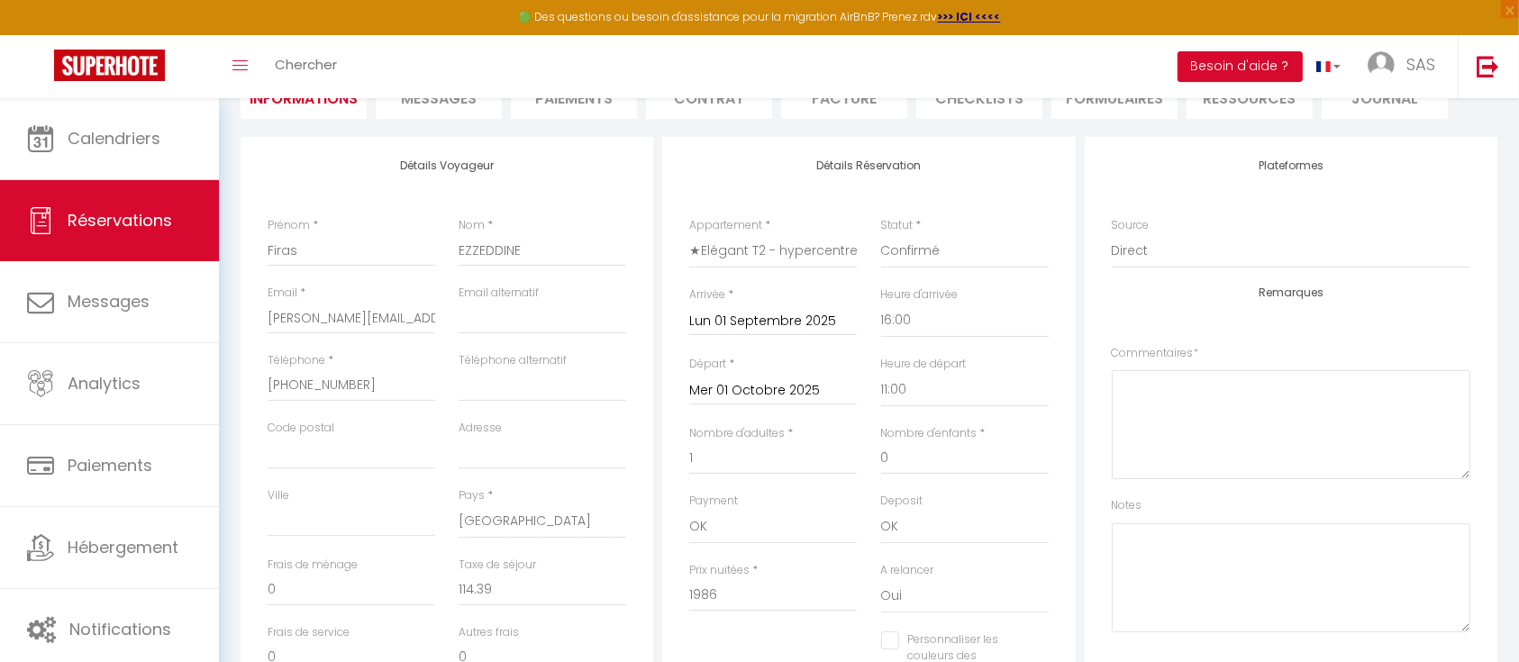
scroll to position [76, 0]
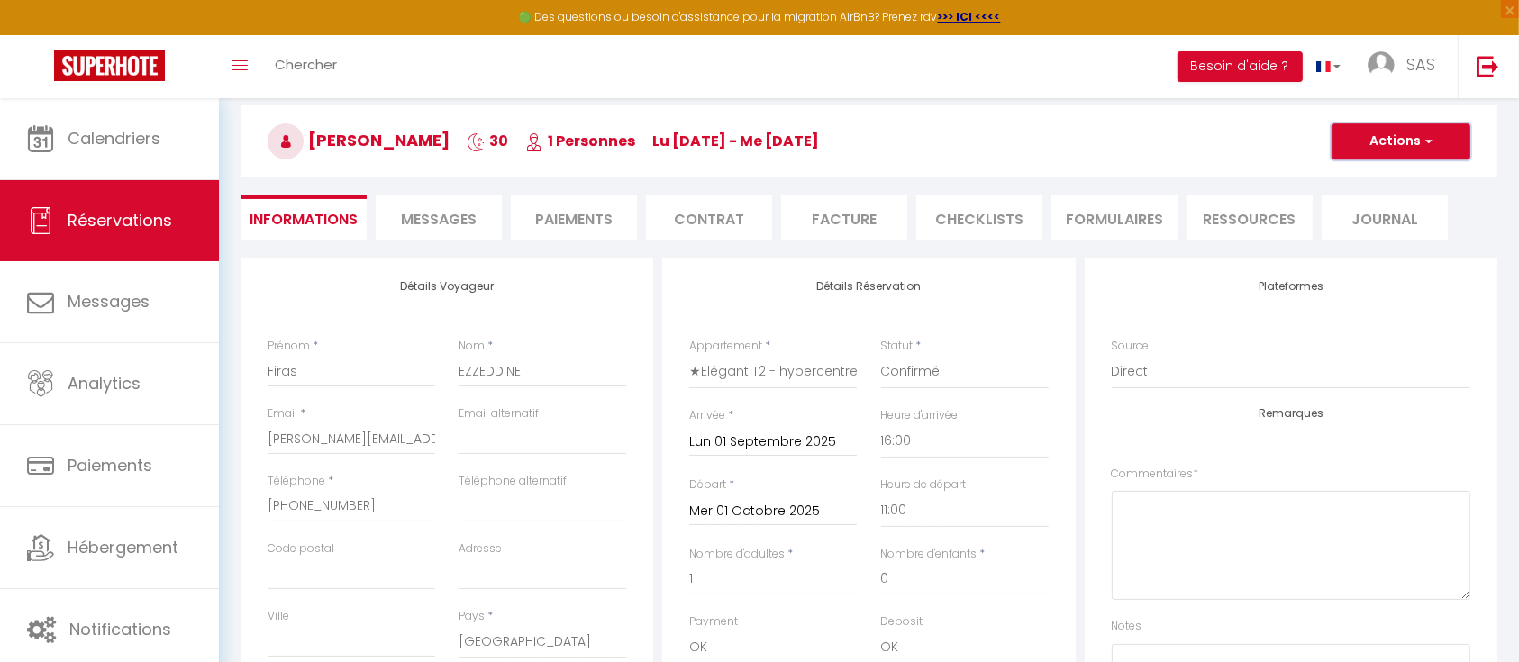
click at [1391, 155] on button "Actions" at bounding box center [1401, 141] width 139 height 36
click at [1366, 176] on link "Enregistrer" at bounding box center [1383, 180] width 142 height 23
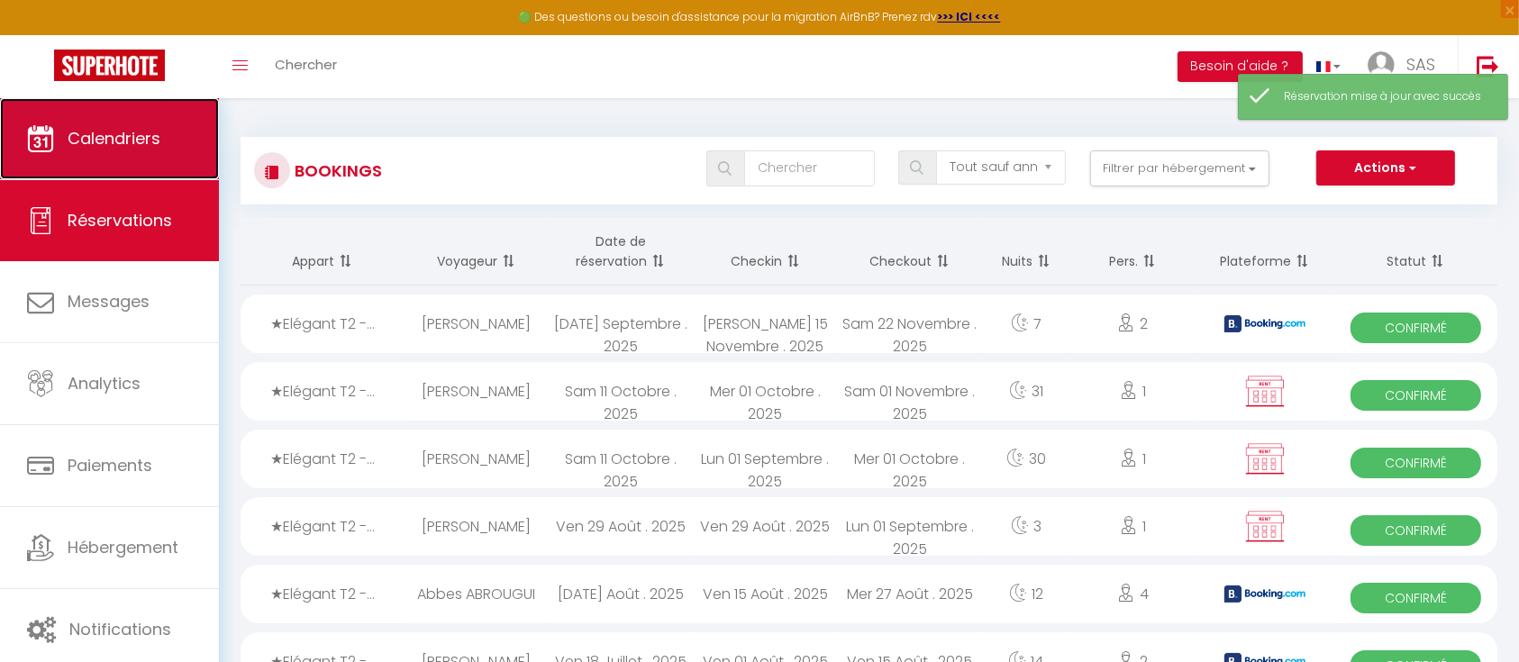
click at [88, 141] on span "Calendriers" at bounding box center [114, 138] width 93 height 23
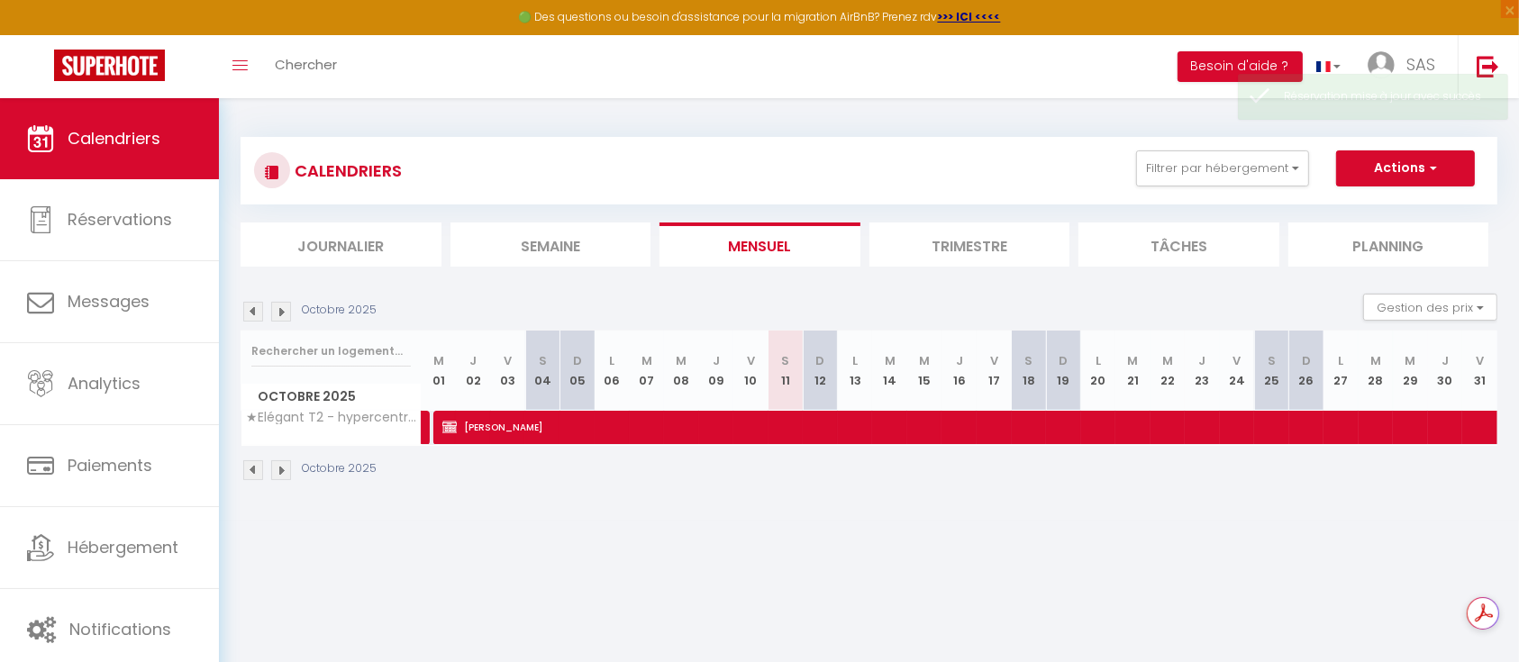
click at [278, 306] on img at bounding box center [281, 312] width 20 height 20
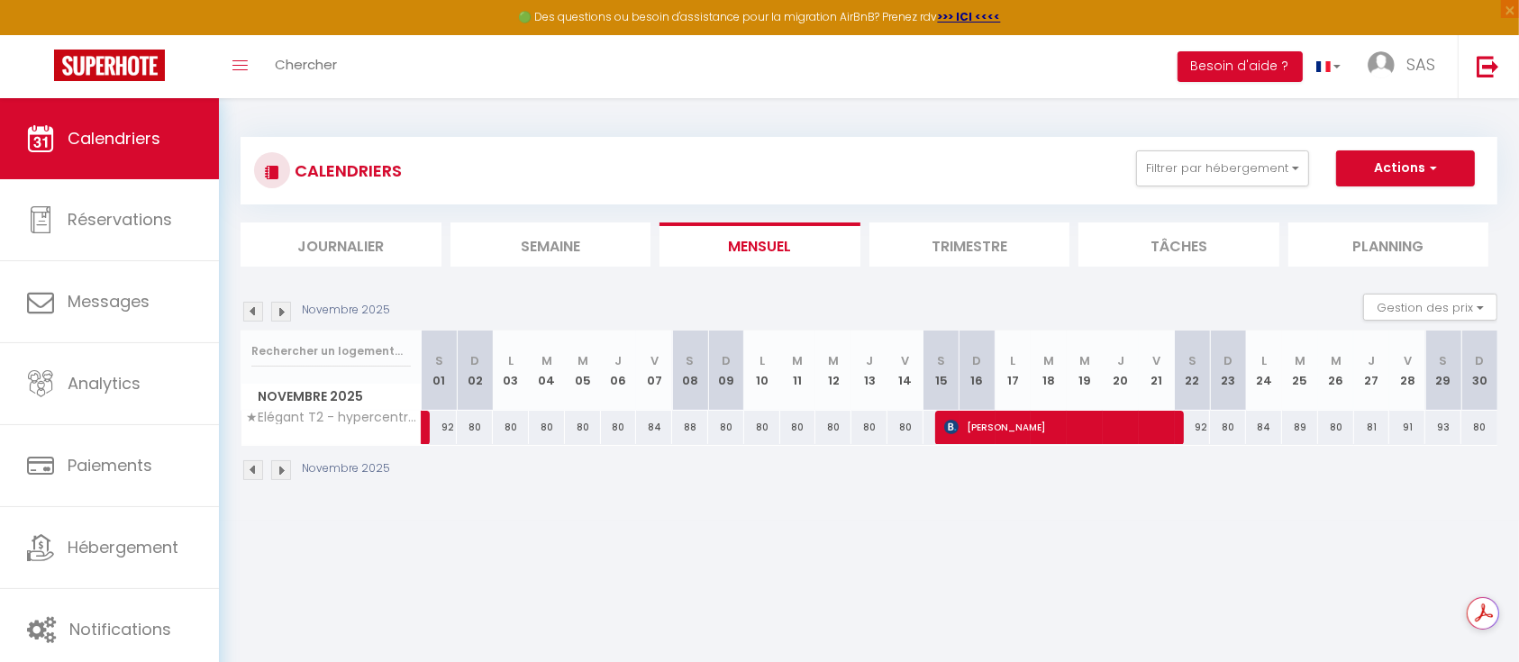
click at [278, 306] on img at bounding box center [281, 312] width 20 height 20
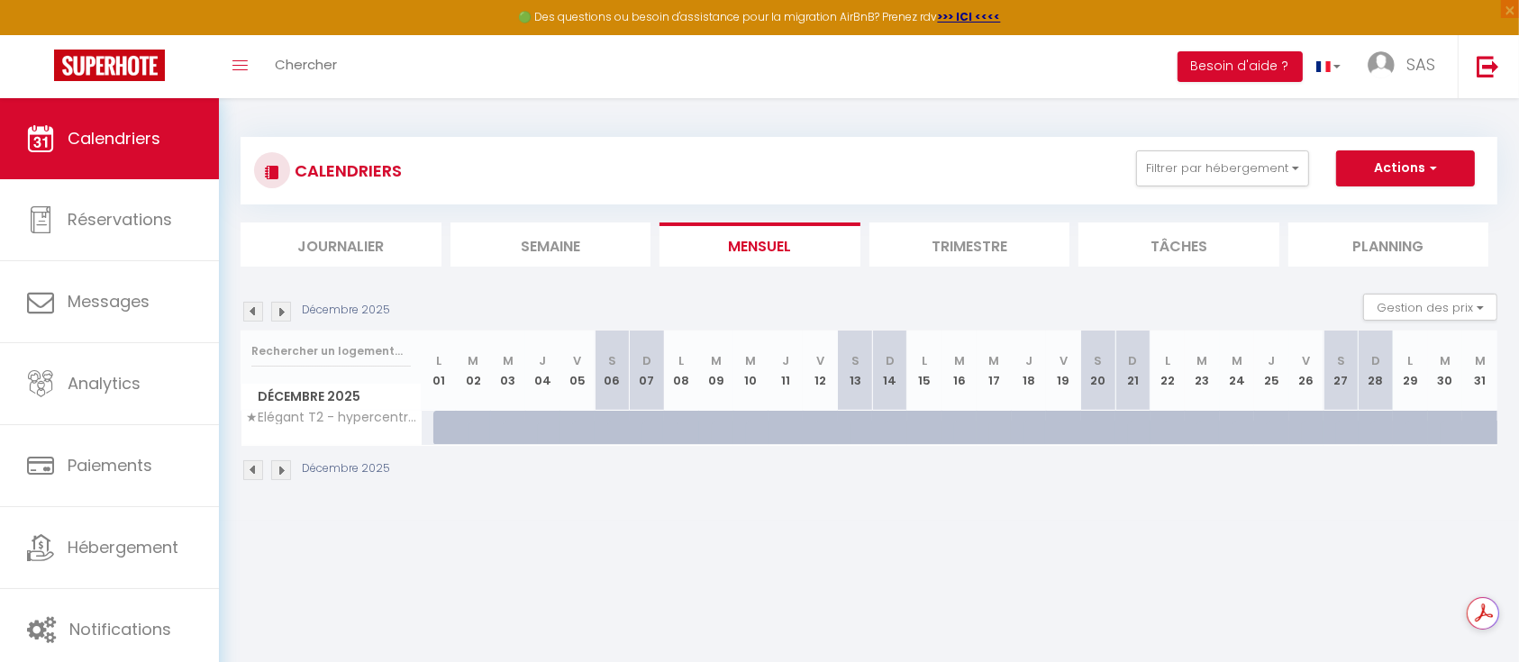
click at [278, 310] on img at bounding box center [281, 312] width 20 height 20
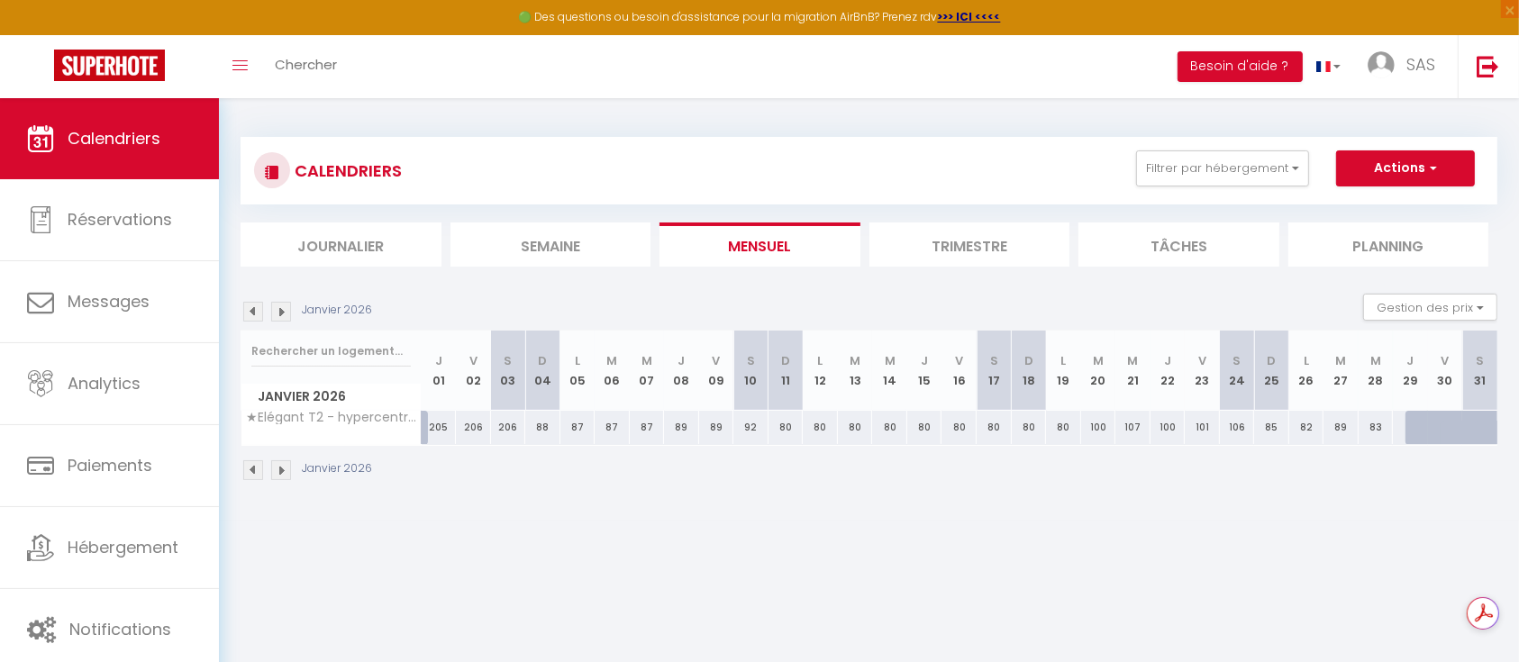
click at [260, 313] on img at bounding box center [253, 312] width 20 height 20
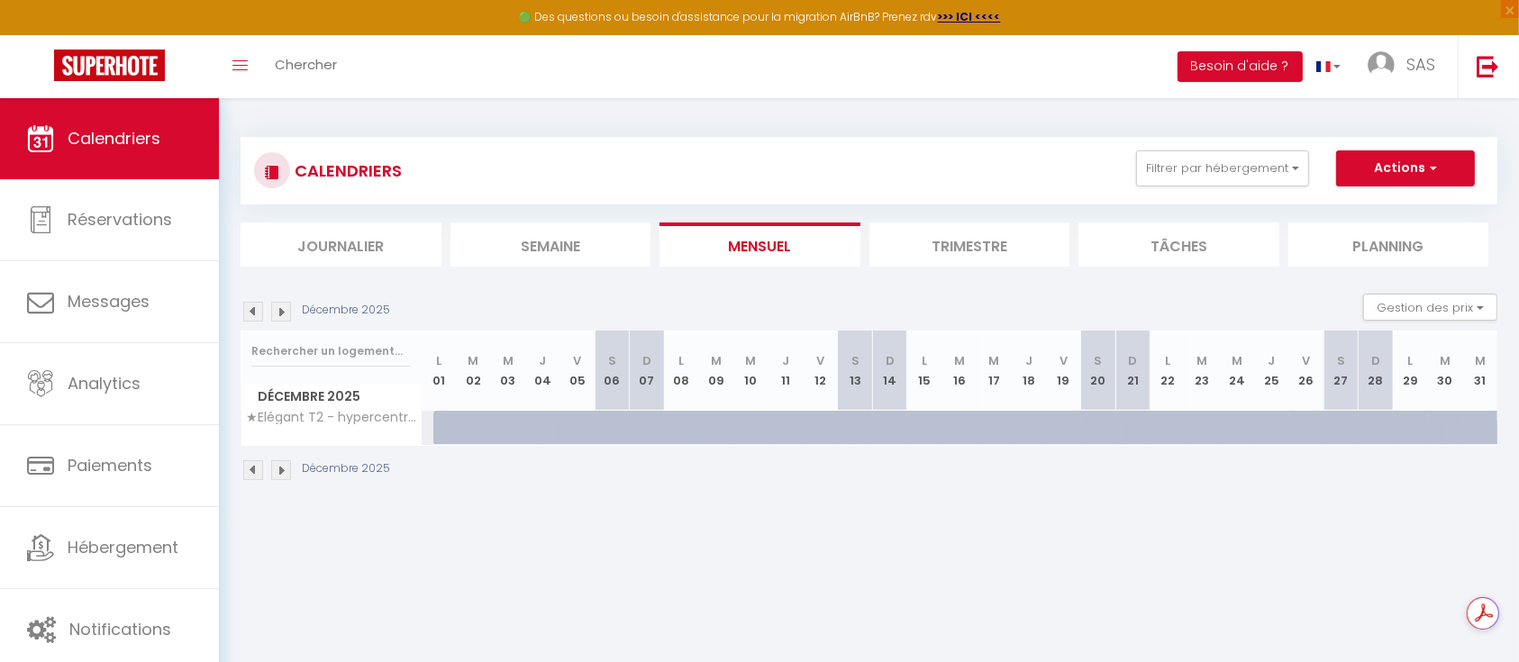
click at [433, 426] on div at bounding box center [450, 428] width 35 height 34
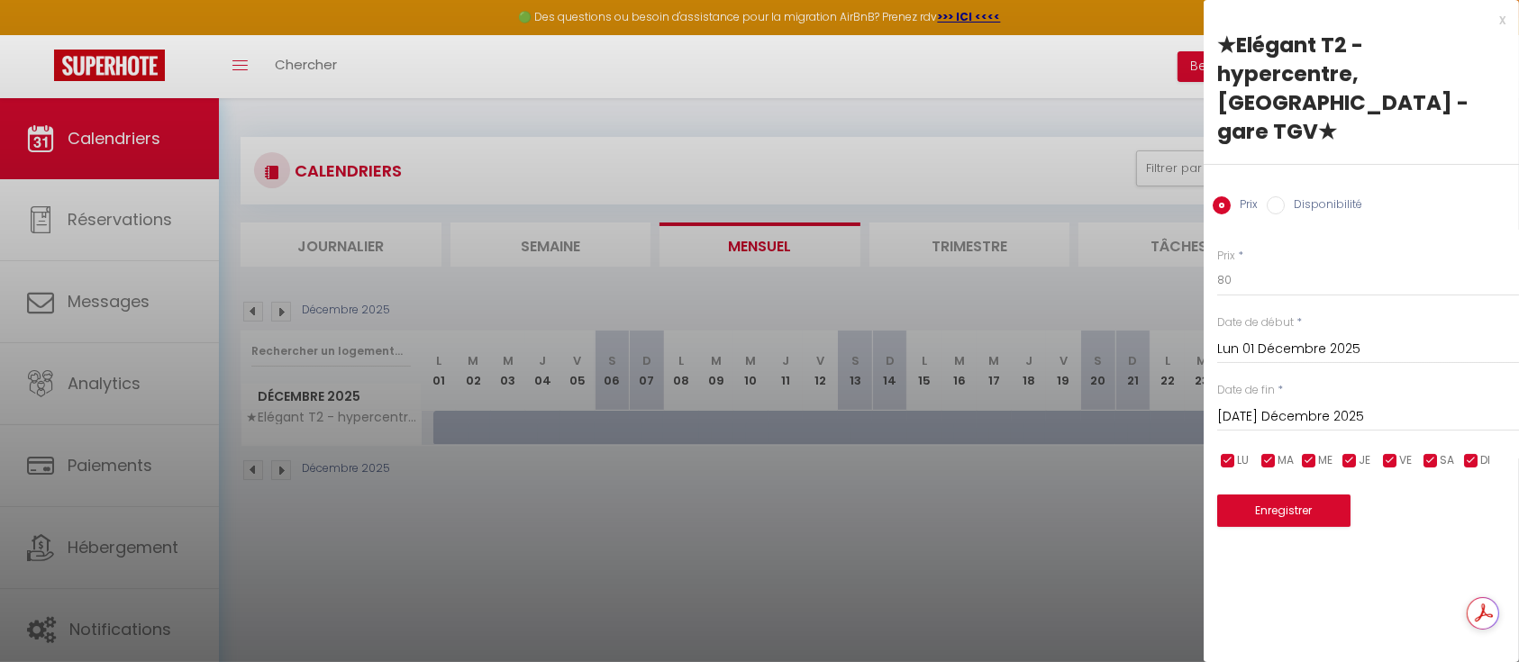
click at [1501, 23] on div "x" at bounding box center [1355, 20] width 302 height 22
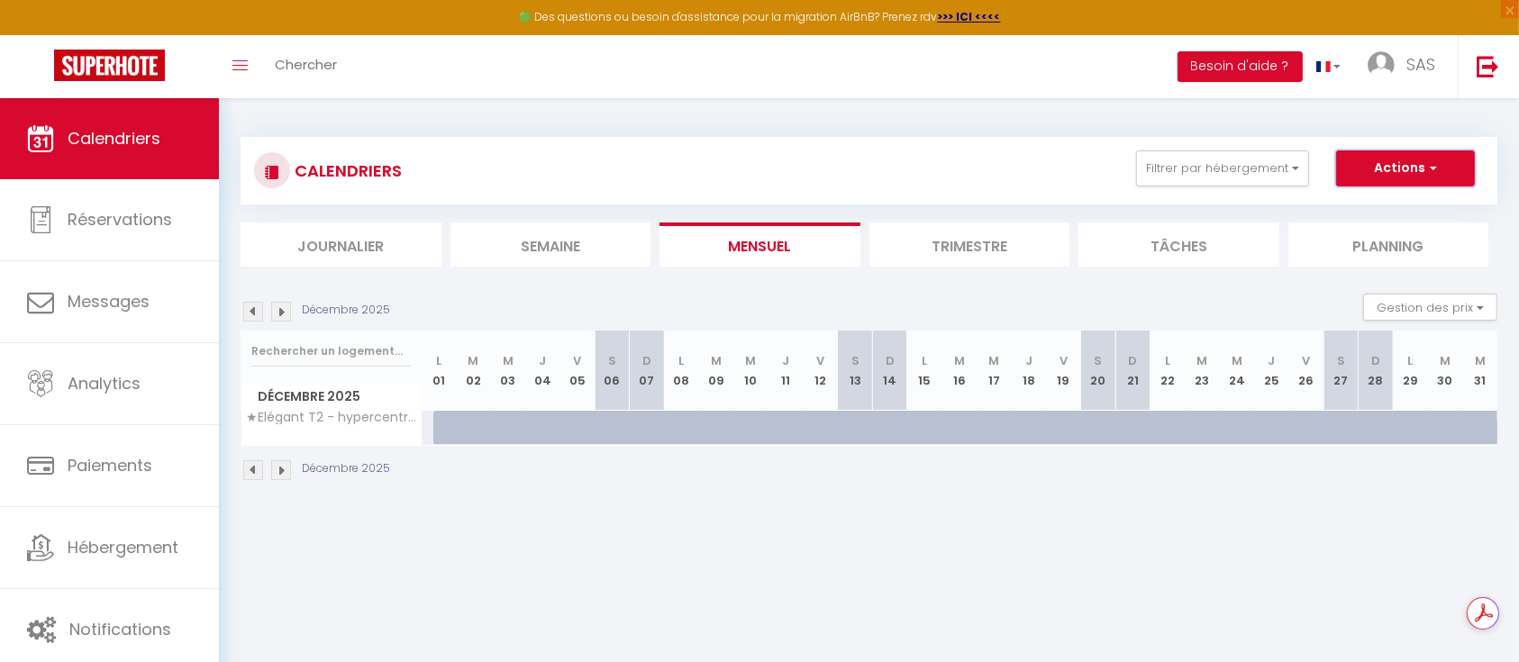
click at [1435, 161] on span "button" at bounding box center [1431, 168] width 11 height 18
click at [1374, 205] on link "Nouvelle réservation" at bounding box center [1387, 209] width 157 height 27
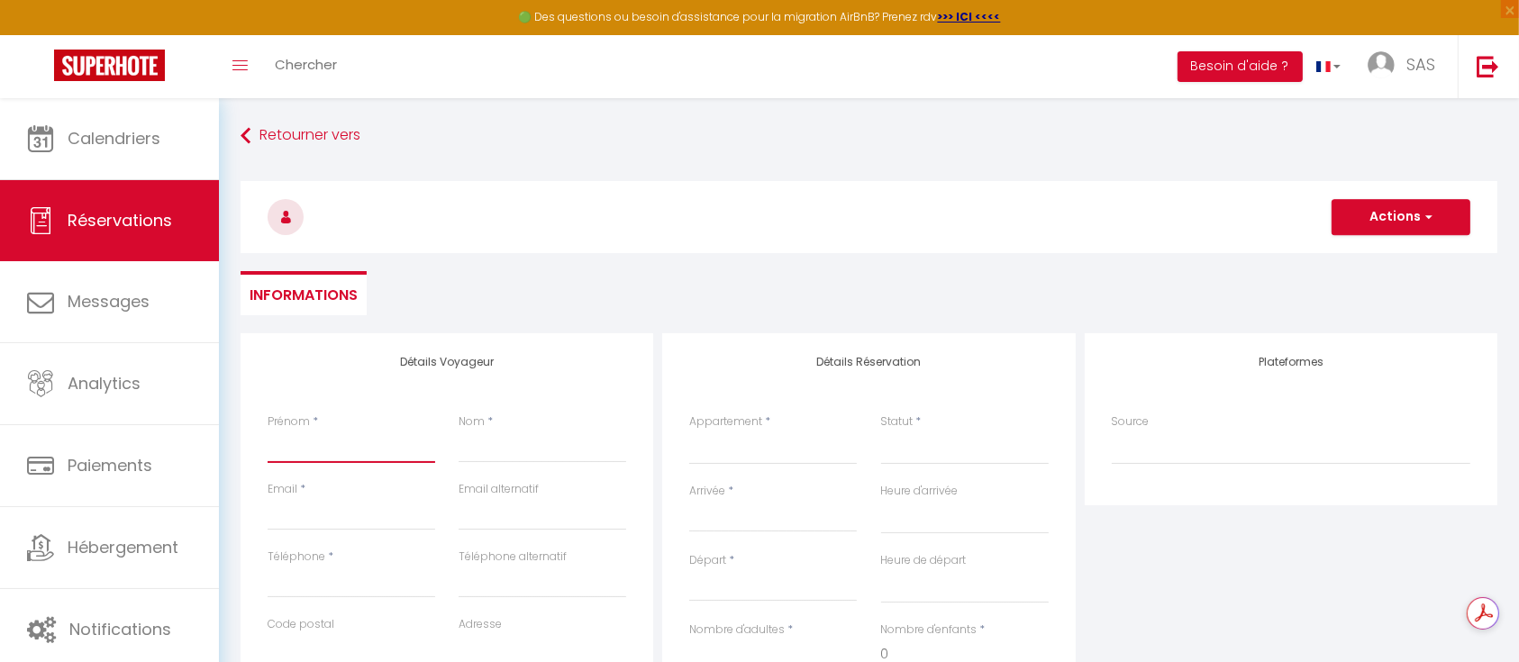
click at [310, 452] on input "Prénom" at bounding box center [352, 447] width 168 height 32
click at [315, 588] on input "Téléphone" at bounding box center [352, 582] width 168 height 32
paste input "F.Ezzeddine@hesinternational.eu"
click at [319, 513] on input "Email client" at bounding box center [352, 514] width 168 height 32
paste input "F.Ezzeddine@hesinternational.eu"
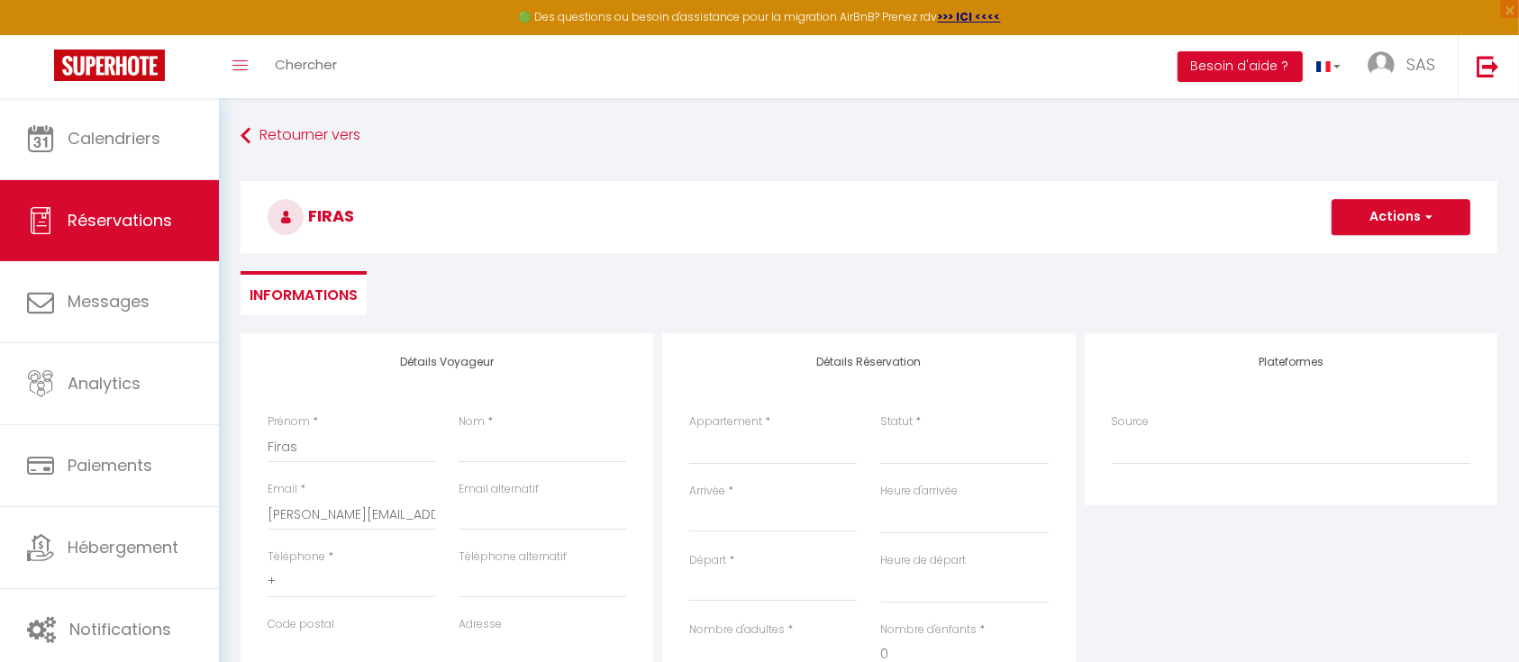
click at [501, 463] on div "Nom *" at bounding box center [542, 448] width 191 height 68
click at [519, 444] on input "Nom" at bounding box center [543, 447] width 168 height 32
paste input "EZZEDDINE"
click at [342, 579] on input "+" at bounding box center [352, 582] width 168 height 32
paste input "+31614839070"
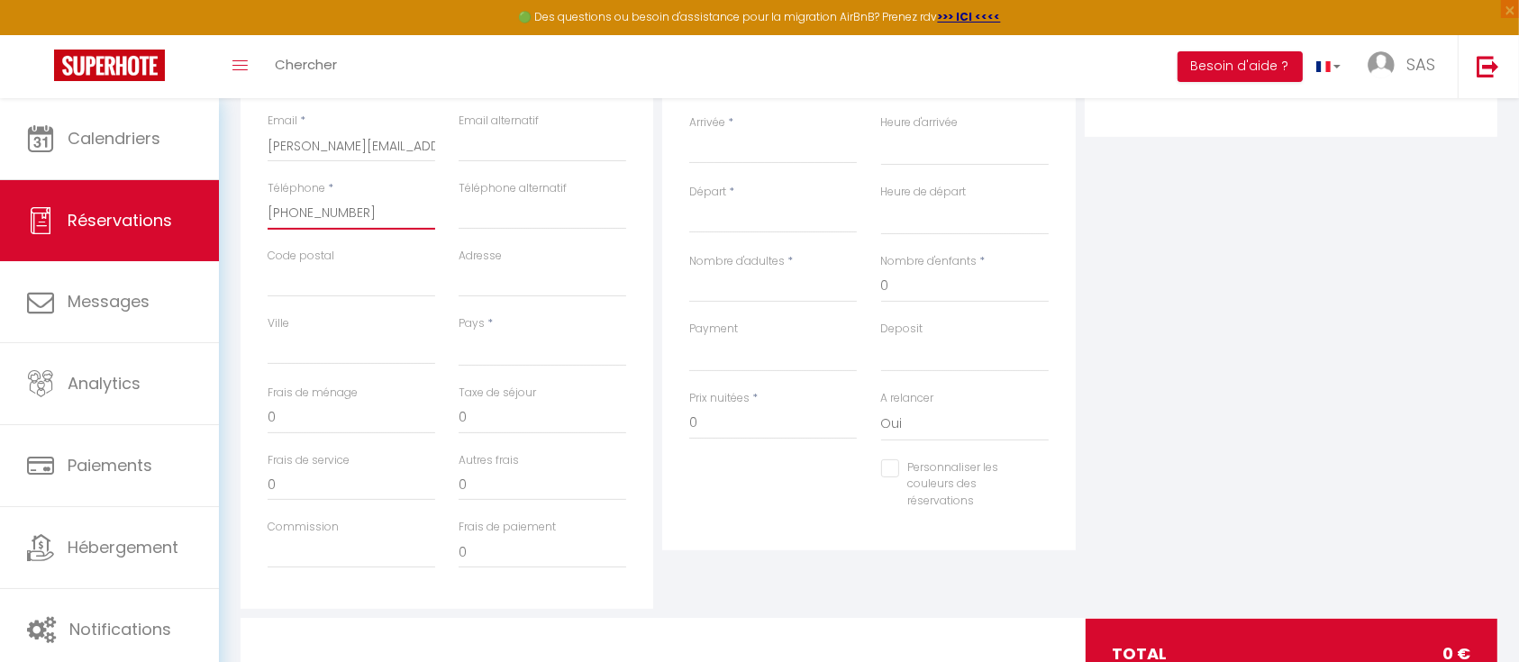
scroll to position [376, 0]
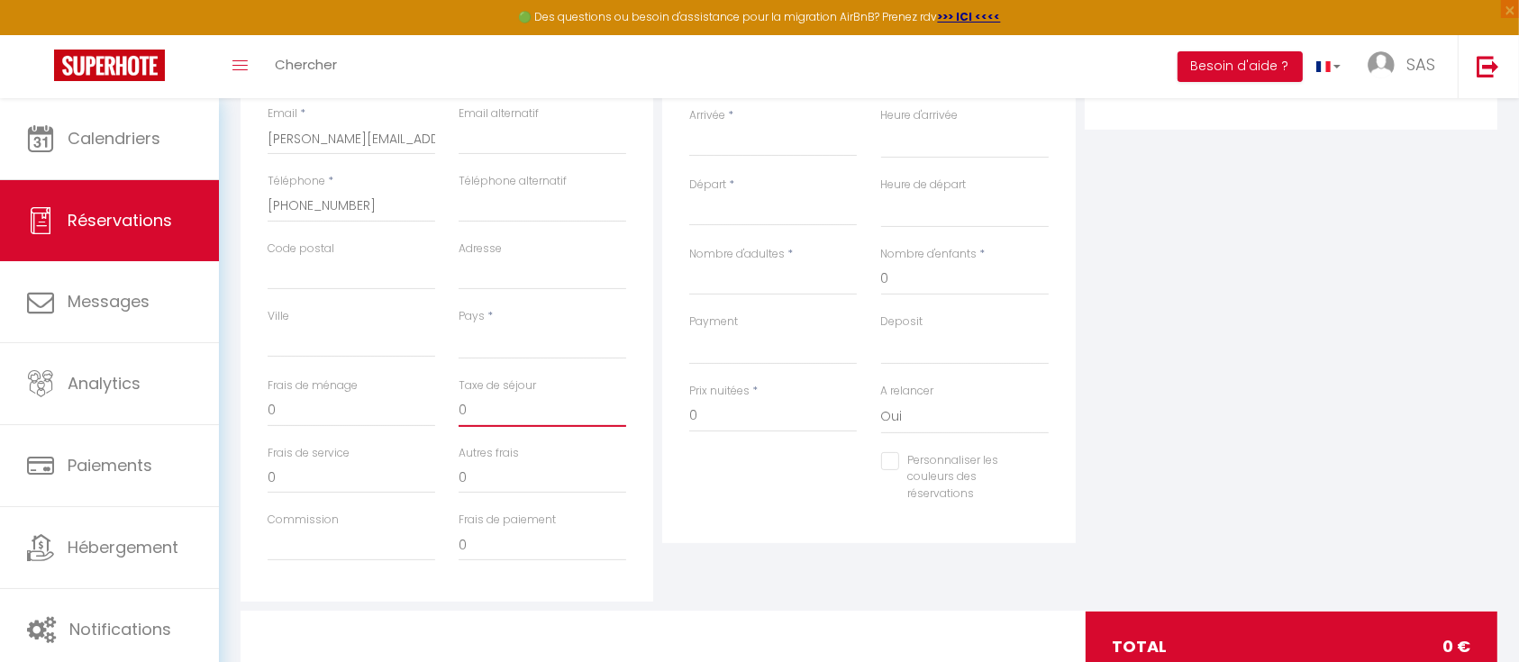
click at [512, 398] on input "0" at bounding box center [543, 411] width 168 height 32
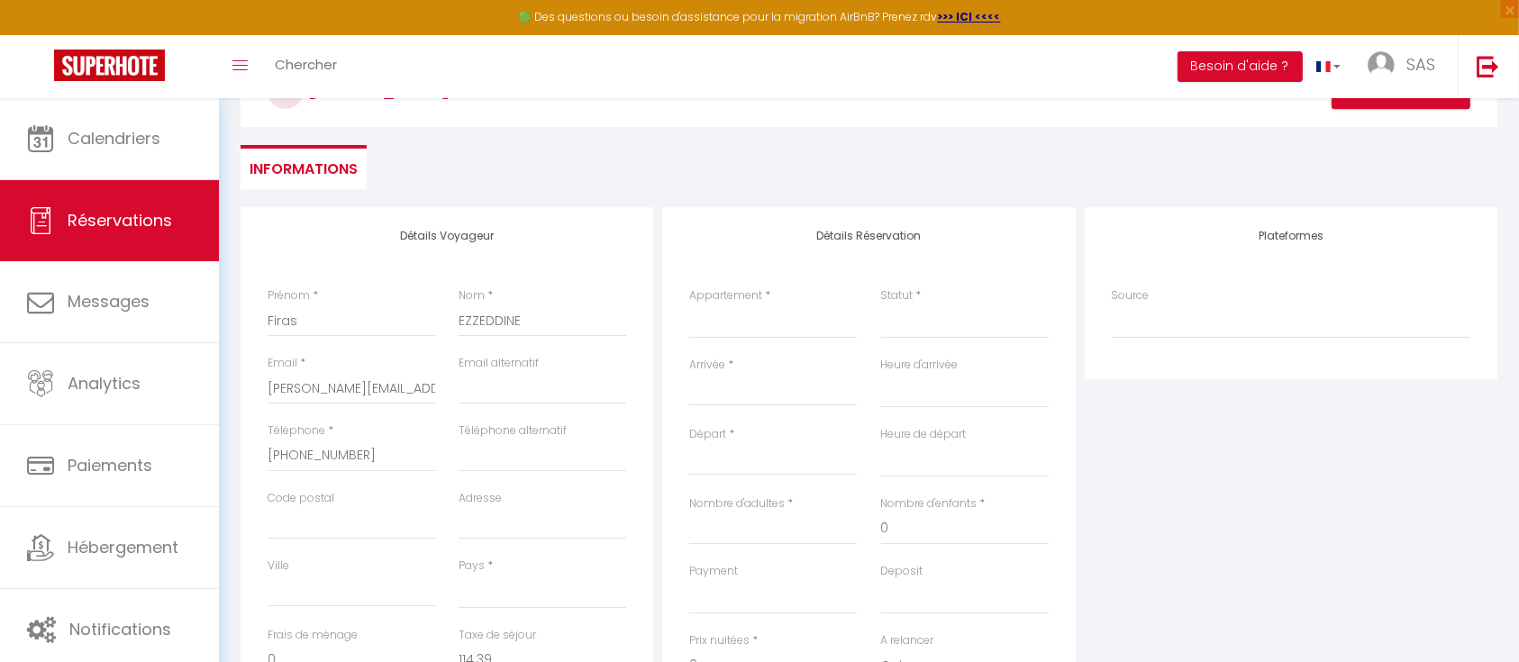
scroll to position [122, 0]
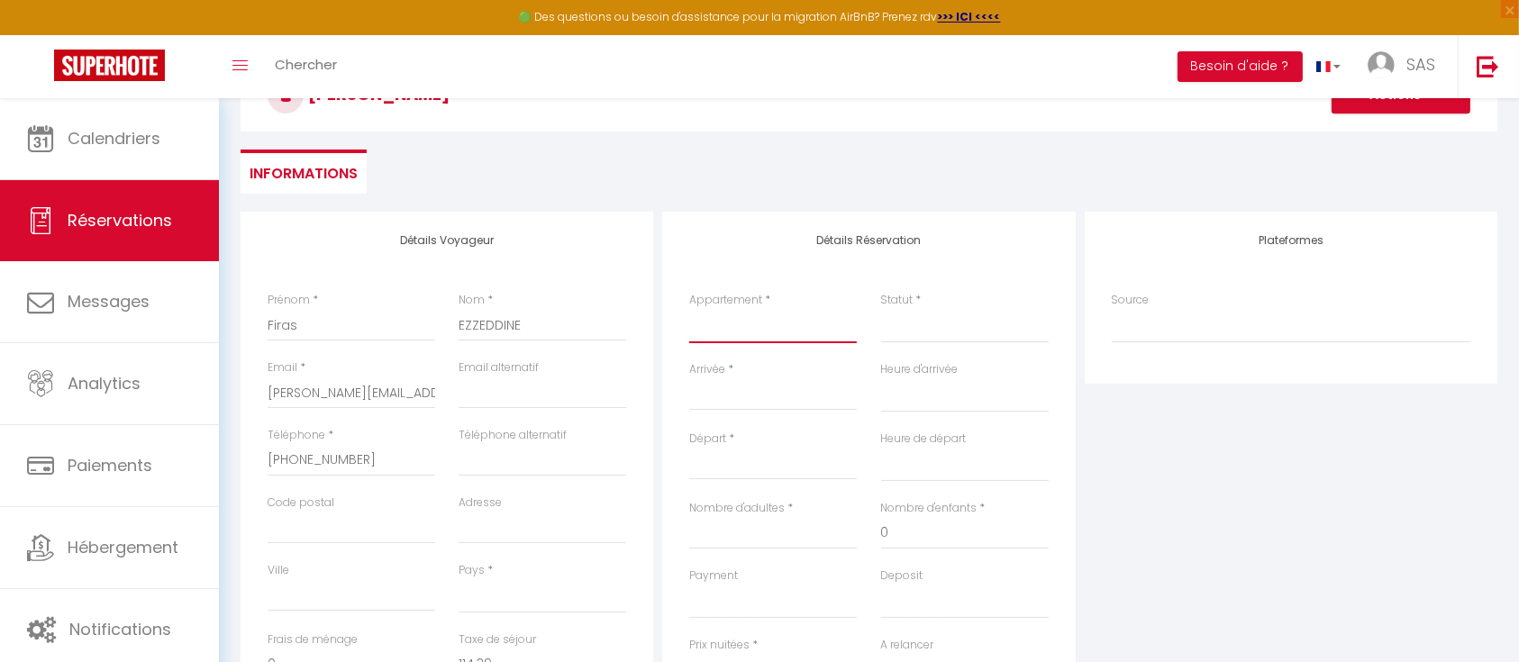
click at [748, 336] on select "★Elégant T2 - hypercentre, [GEOGRAPHIC_DATA] - gare TGV★" at bounding box center [773, 326] width 168 height 34
click at [689, 309] on select "★Elégant T2 - hypercentre, [GEOGRAPHIC_DATA] - gare TGV★" at bounding box center [773, 326] width 168 height 34
click at [928, 331] on select "Confirmé Non Confirmé Annulé Annulé par le voyageur No Show Request" at bounding box center [965, 326] width 168 height 34
click at [923, 335] on select "Confirmé Non Confirmé Annulé Annulé par le voyageur No Show Request" at bounding box center [965, 326] width 168 height 34
click at [962, 333] on select "Confirmé Non Confirmé Annulé Annulé par le voyageur No Show Request" at bounding box center [965, 326] width 168 height 34
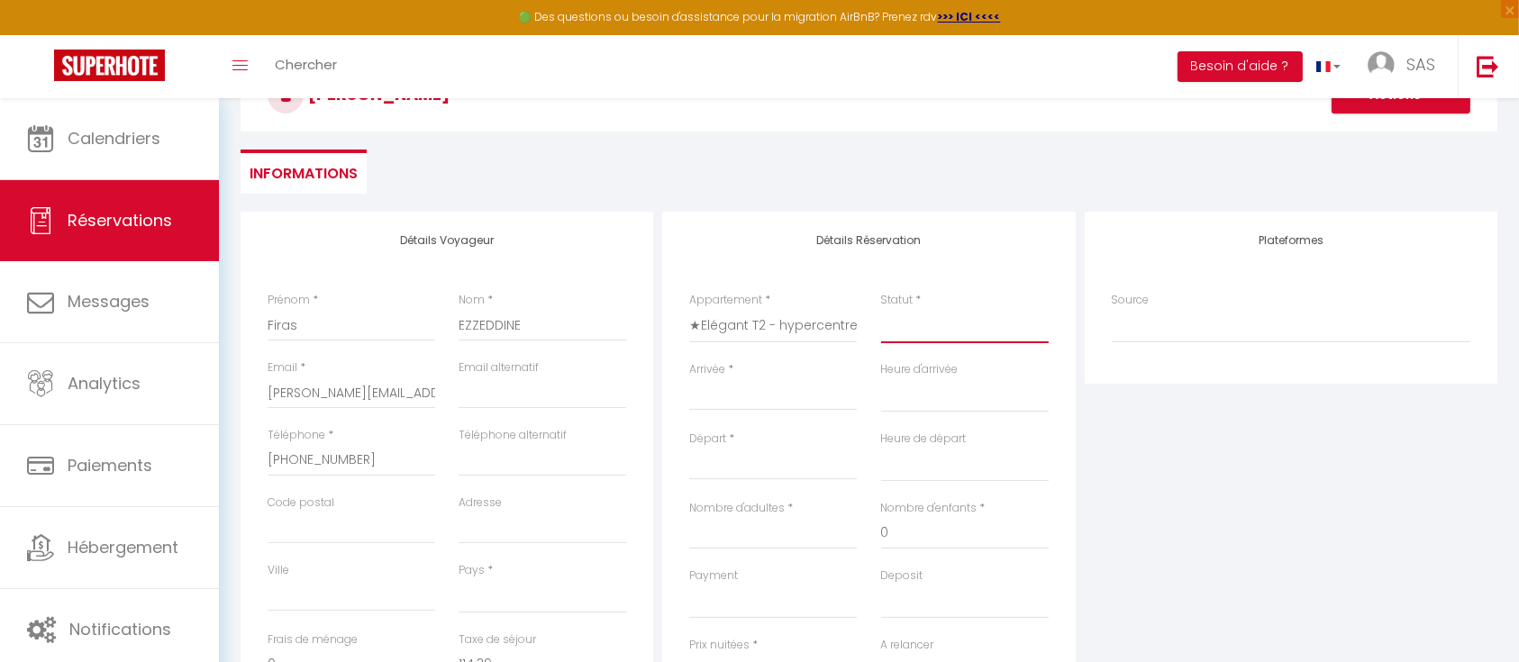
click at [881, 309] on select "Confirmé Non Confirmé Annulé Annulé par le voyageur No Show Request" at bounding box center [965, 326] width 168 height 34
click at [794, 393] on input "Arrivée" at bounding box center [773, 396] width 168 height 23
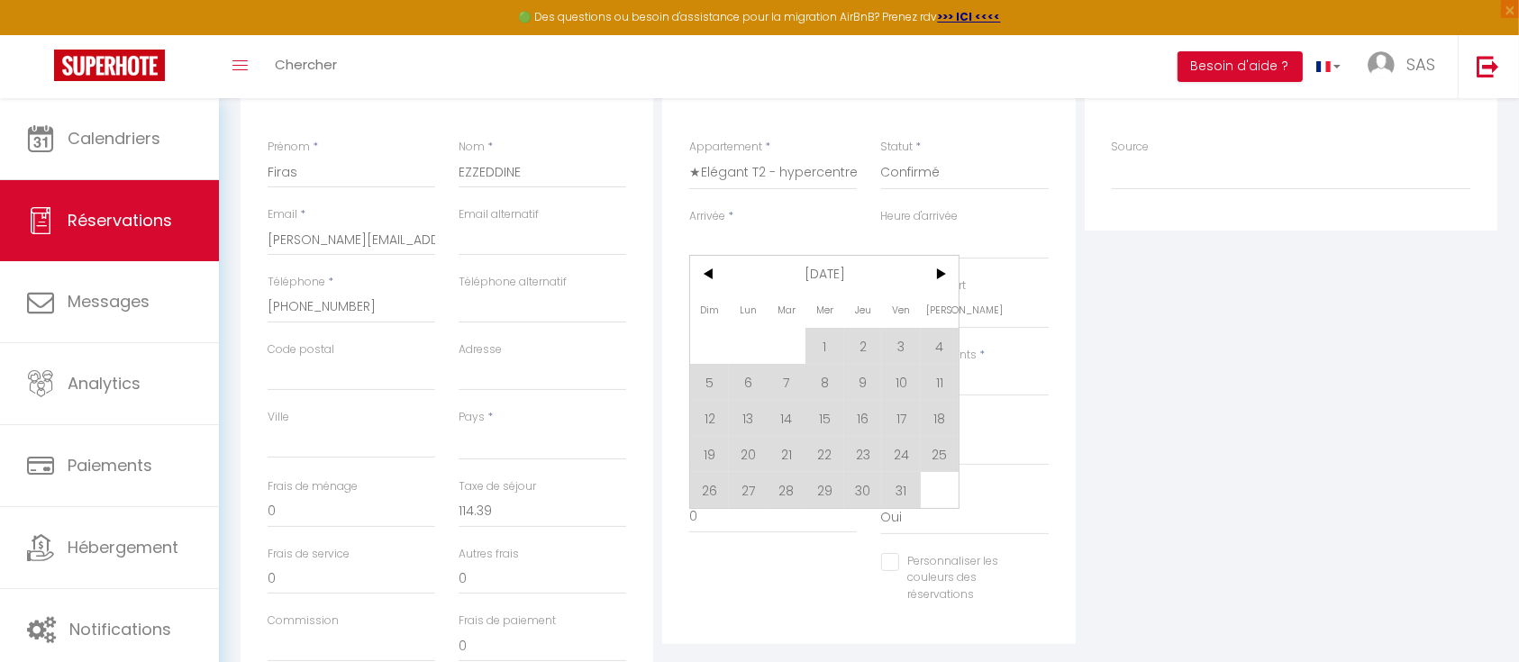
scroll to position [311, 0]
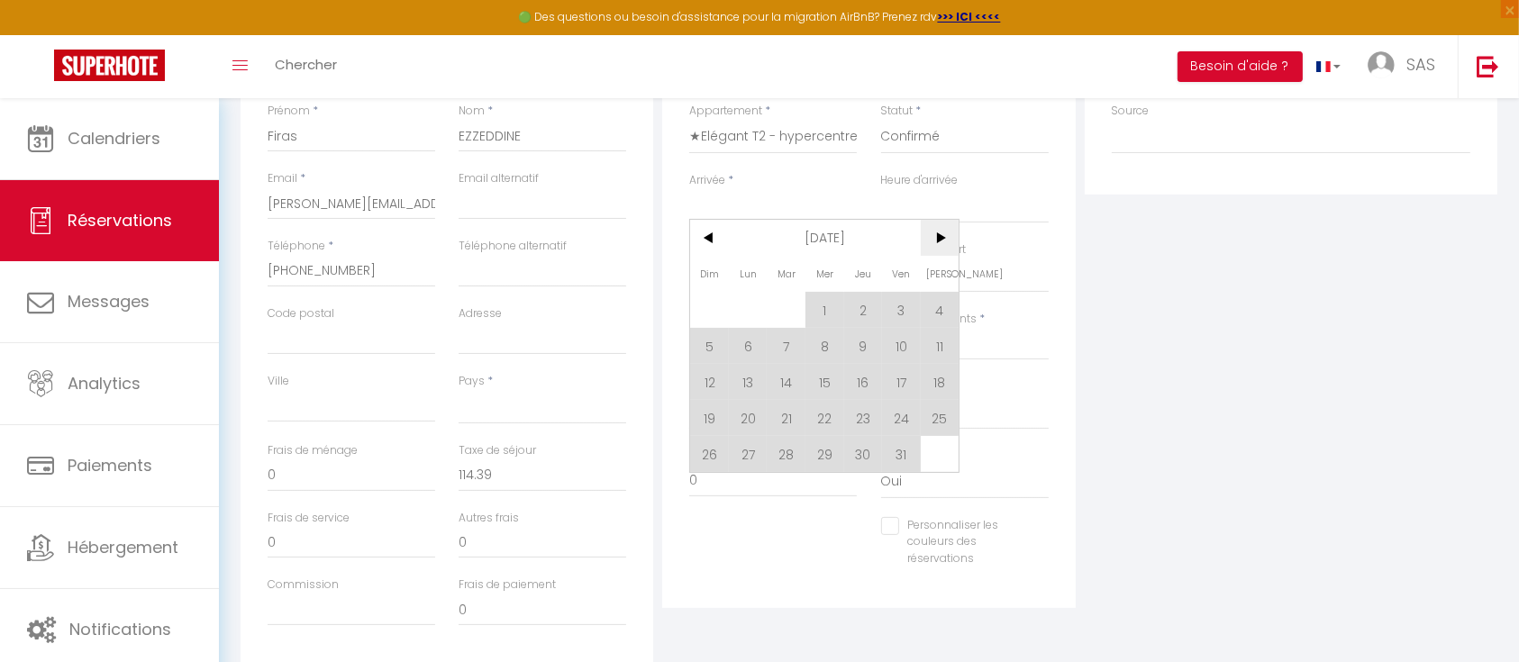
click at [939, 228] on span ">" at bounding box center [940, 238] width 39 height 36
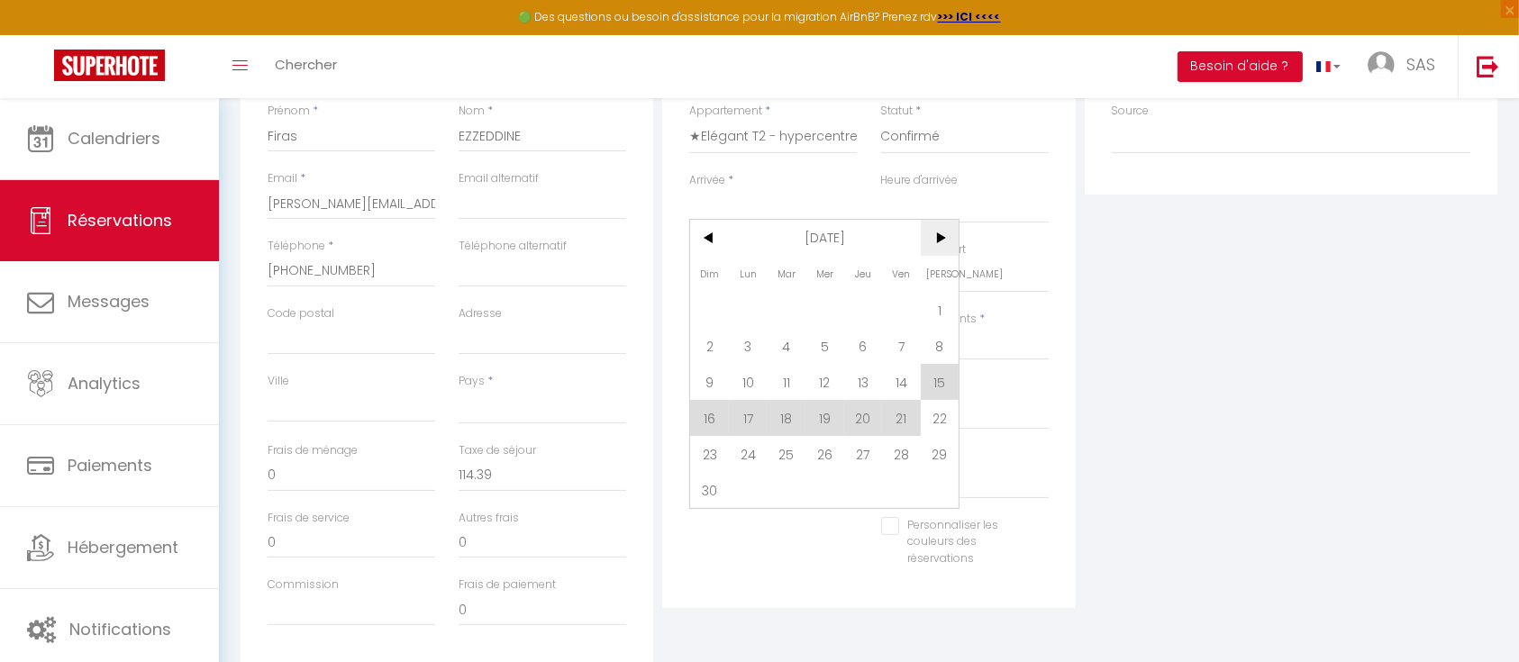
click at [939, 229] on span ">" at bounding box center [940, 238] width 39 height 36
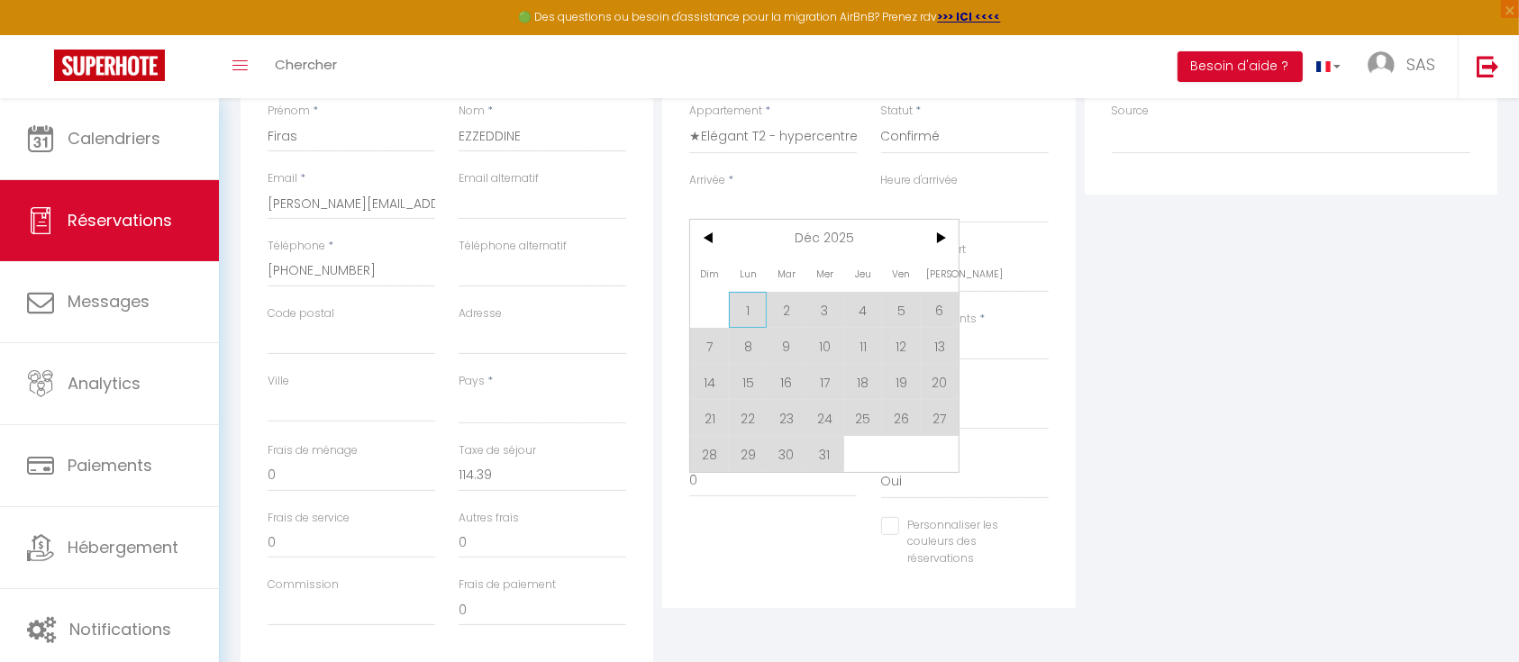
click at [753, 308] on span "1" at bounding box center [748, 310] width 39 height 36
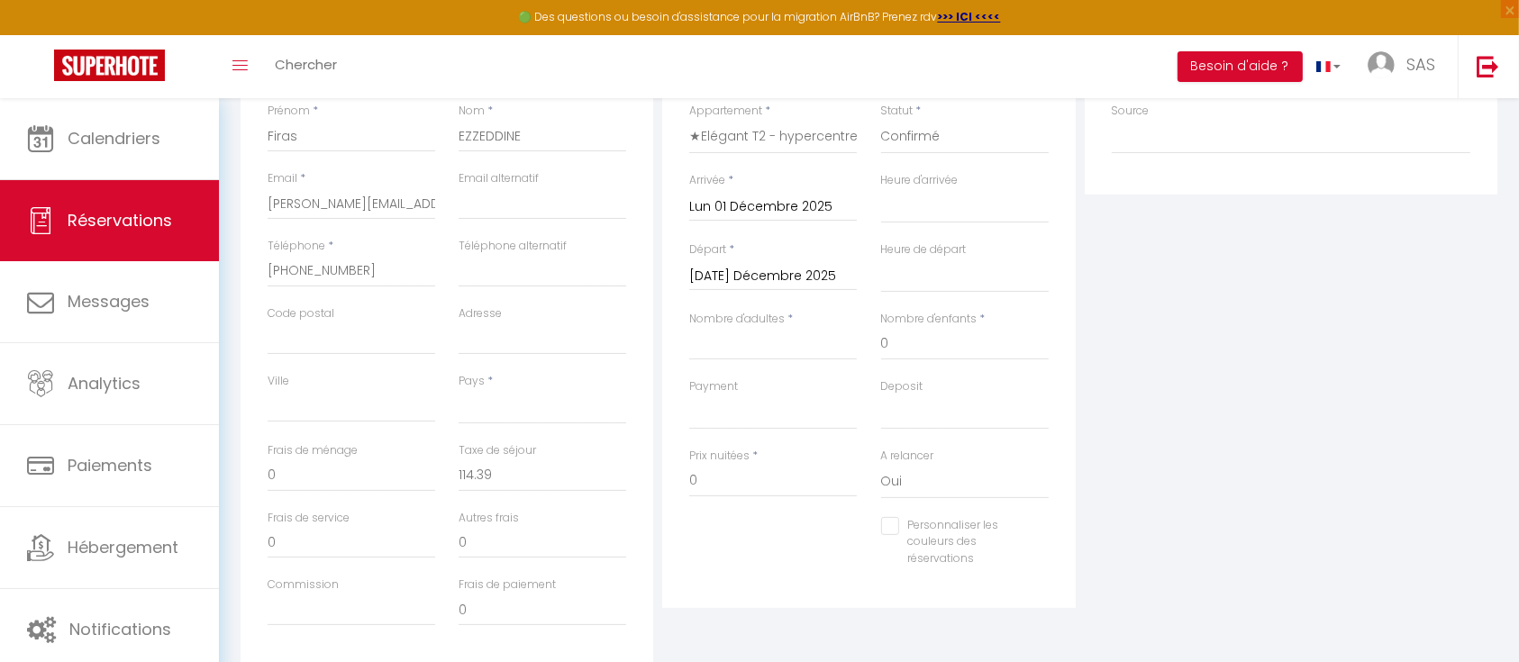
click at [806, 275] on input "Mar 02 Décembre 2025" at bounding box center [773, 276] width 168 height 23
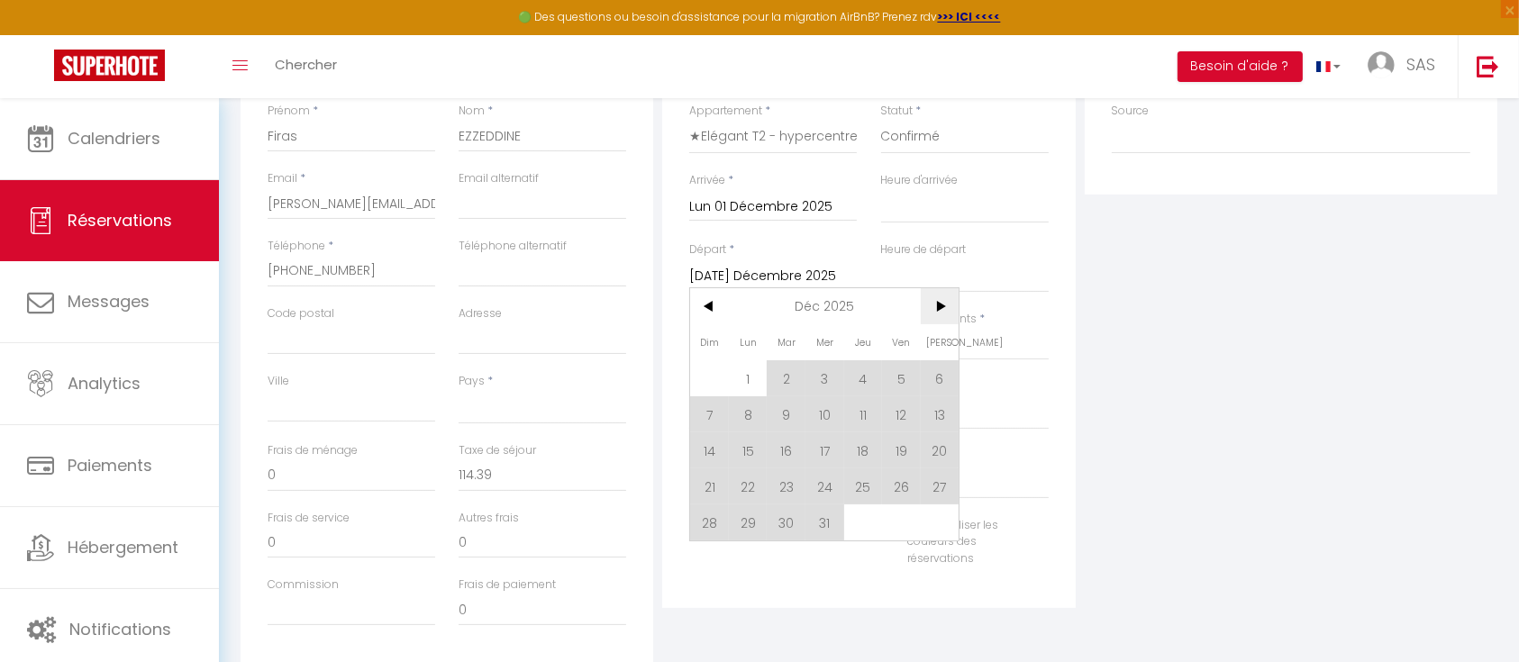
click at [943, 305] on span ">" at bounding box center [940, 306] width 39 height 36
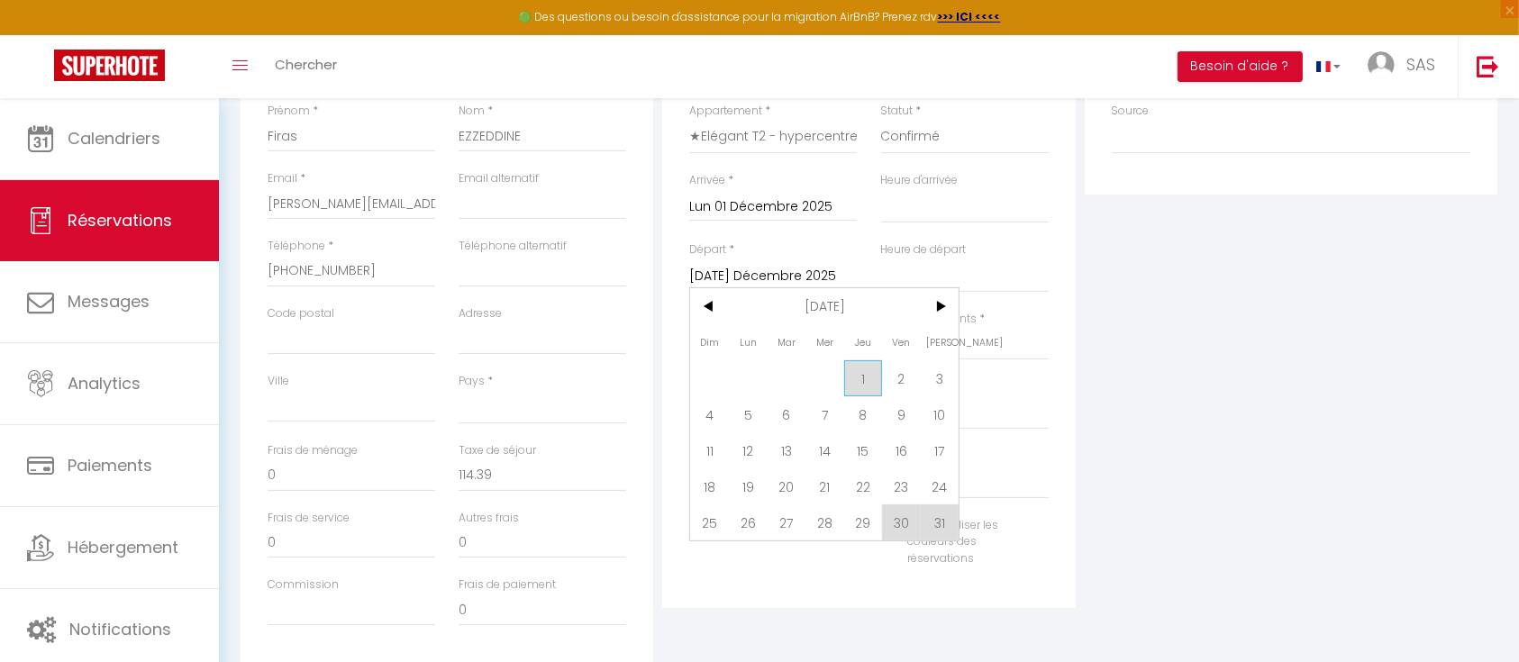
click at [869, 373] on span "1" at bounding box center [863, 378] width 39 height 36
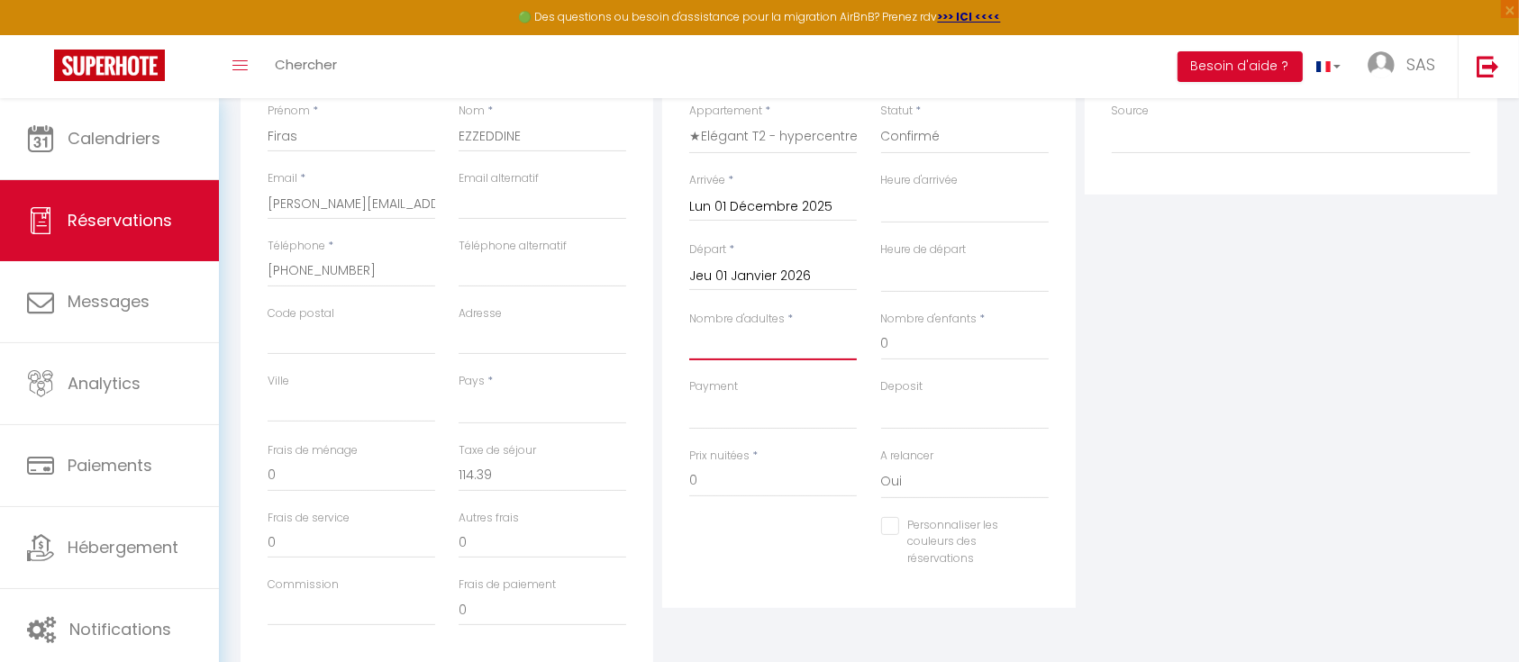
click at [772, 347] on input "Nombre d'adultes" at bounding box center [773, 344] width 168 height 32
click at [769, 415] on select "OK KO" at bounding box center [773, 413] width 168 height 34
click at [689, 396] on select "OK KO" at bounding box center [773, 413] width 168 height 34
click at [915, 413] on select "OK KO" at bounding box center [965, 413] width 168 height 34
click at [881, 396] on select "OK KO" at bounding box center [965, 413] width 168 height 34
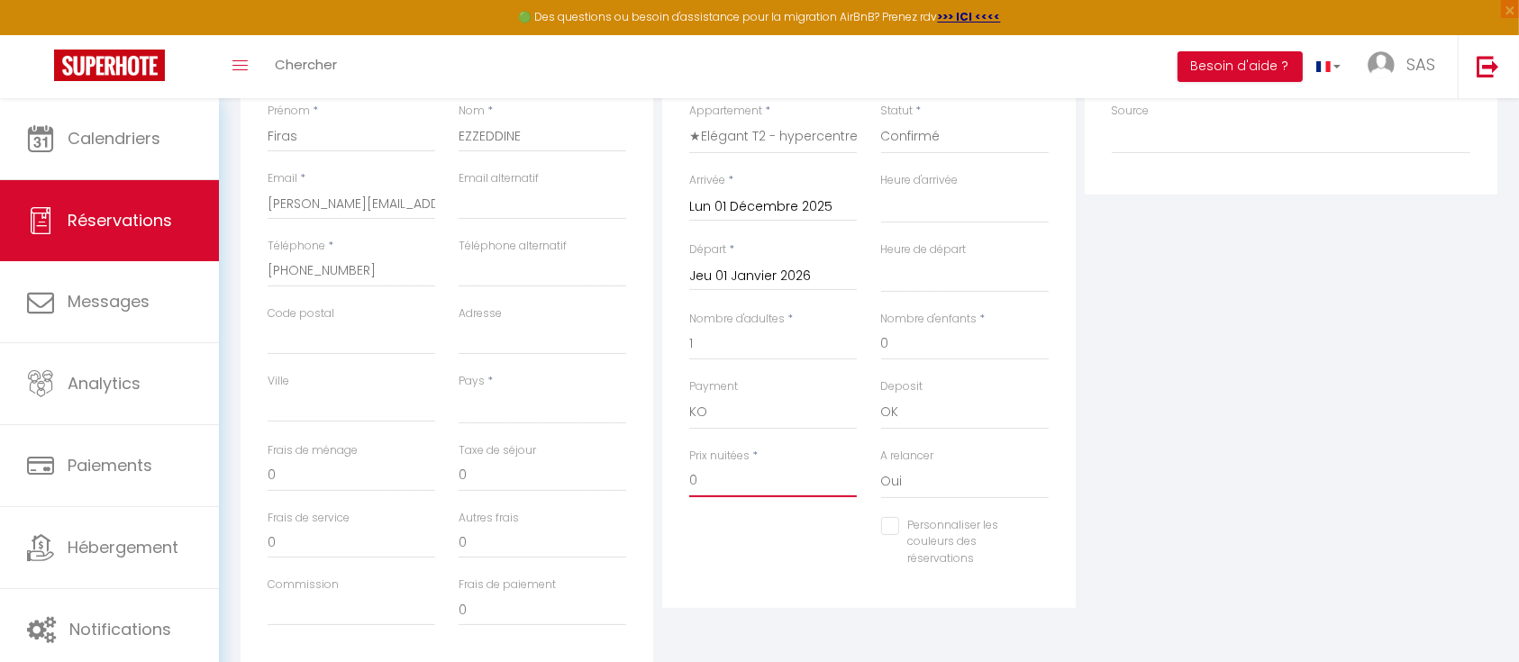
click at [764, 487] on input "0" at bounding box center [773, 481] width 168 height 32
click at [913, 483] on select "Oui Non" at bounding box center [965, 482] width 168 height 34
click at [881, 465] on select "Oui Non" at bounding box center [965, 482] width 168 height 34
click at [1063, 483] on div "Détails Réservation Appartement * ★Elégant T2 - hypercentre, La Joliette - gare…" at bounding box center [868, 316] width 413 height 586
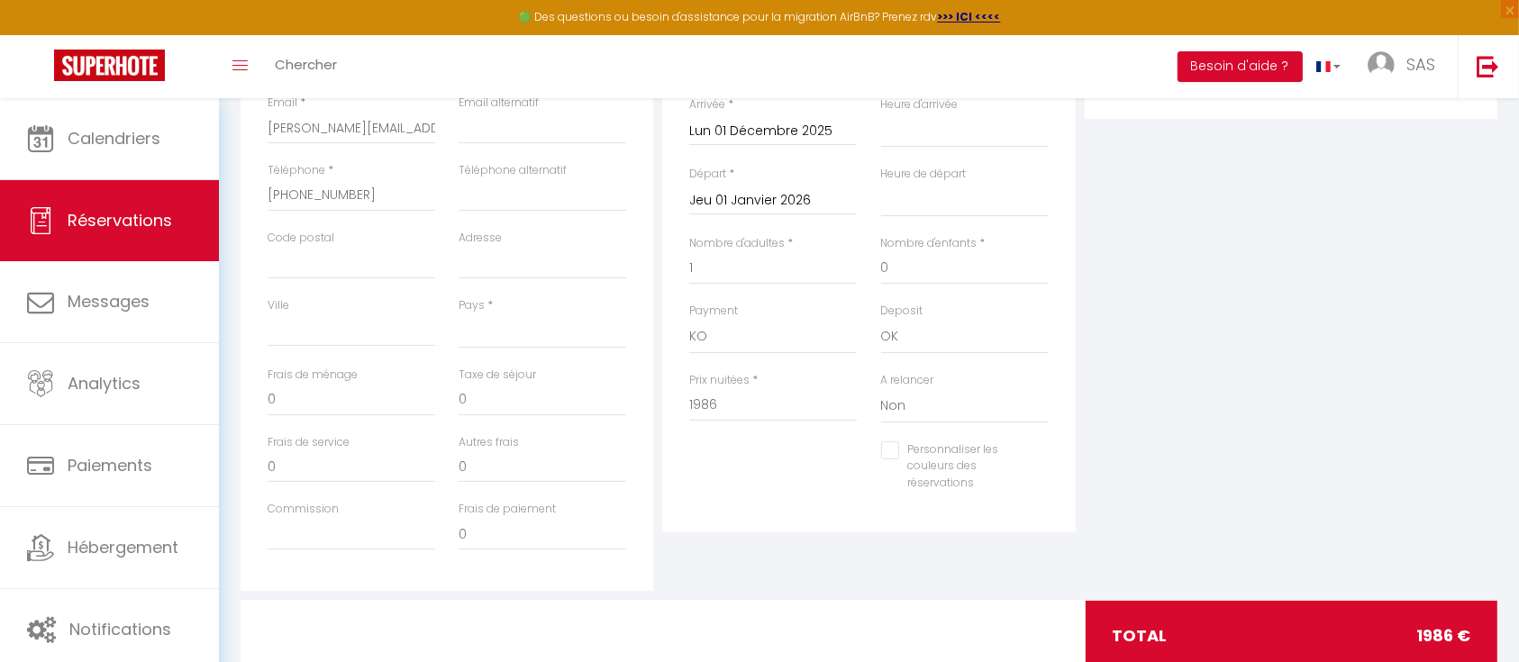
scroll to position [440, 0]
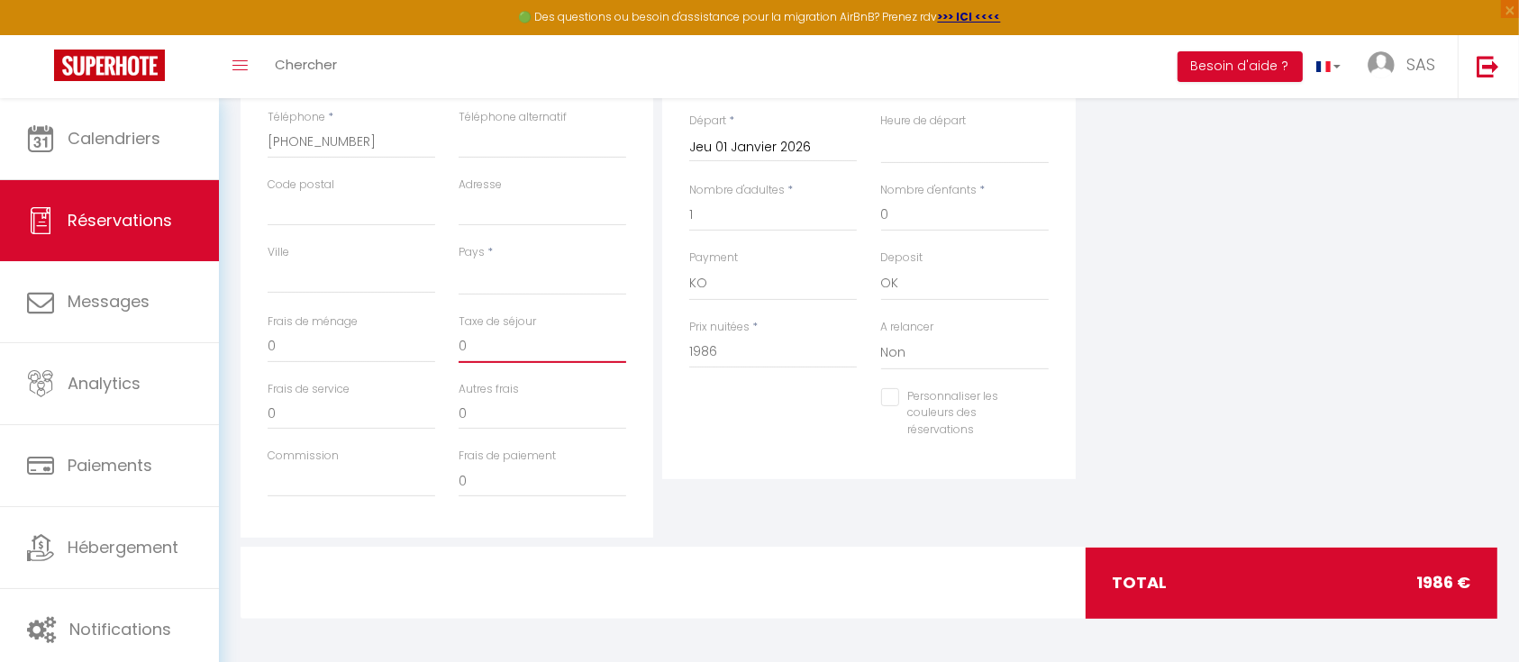
click at [526, 339] on input "0" at bounding box center [543, 347] width 168 height 32
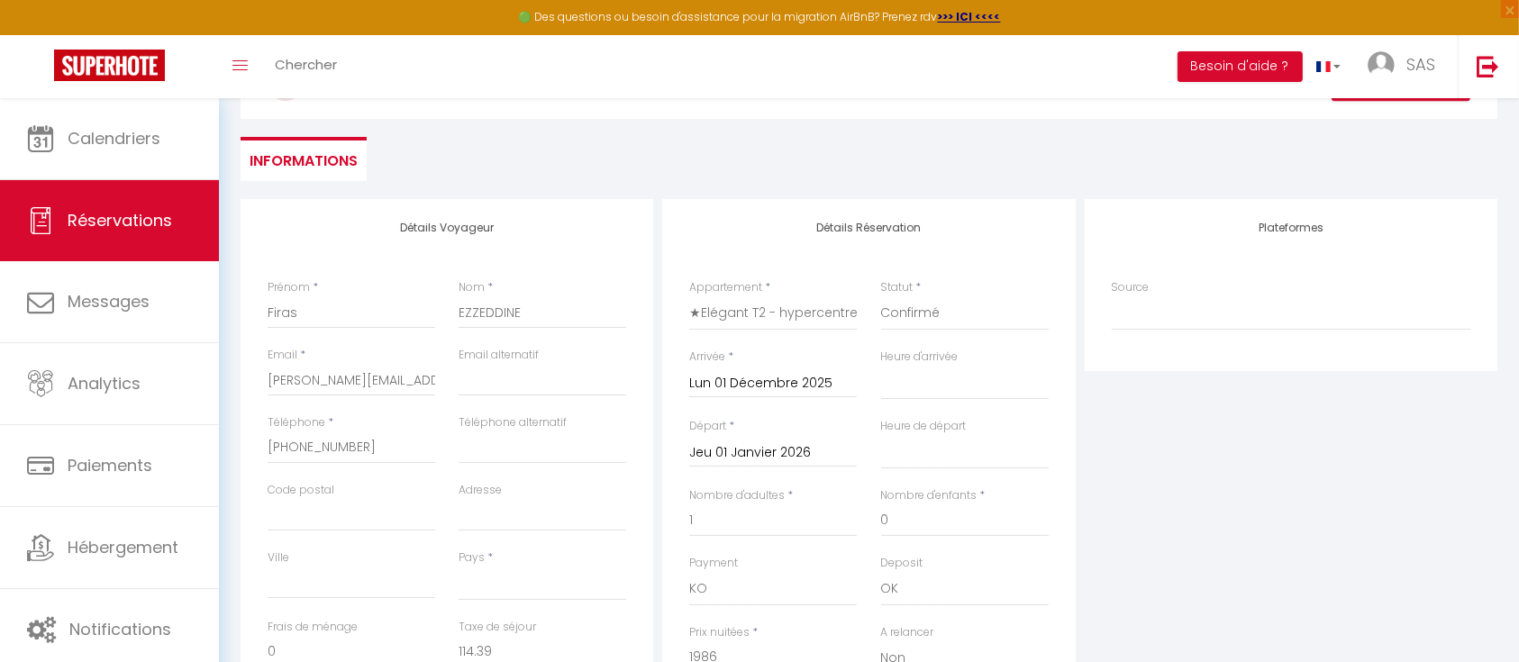
scroll to position [98, 0]
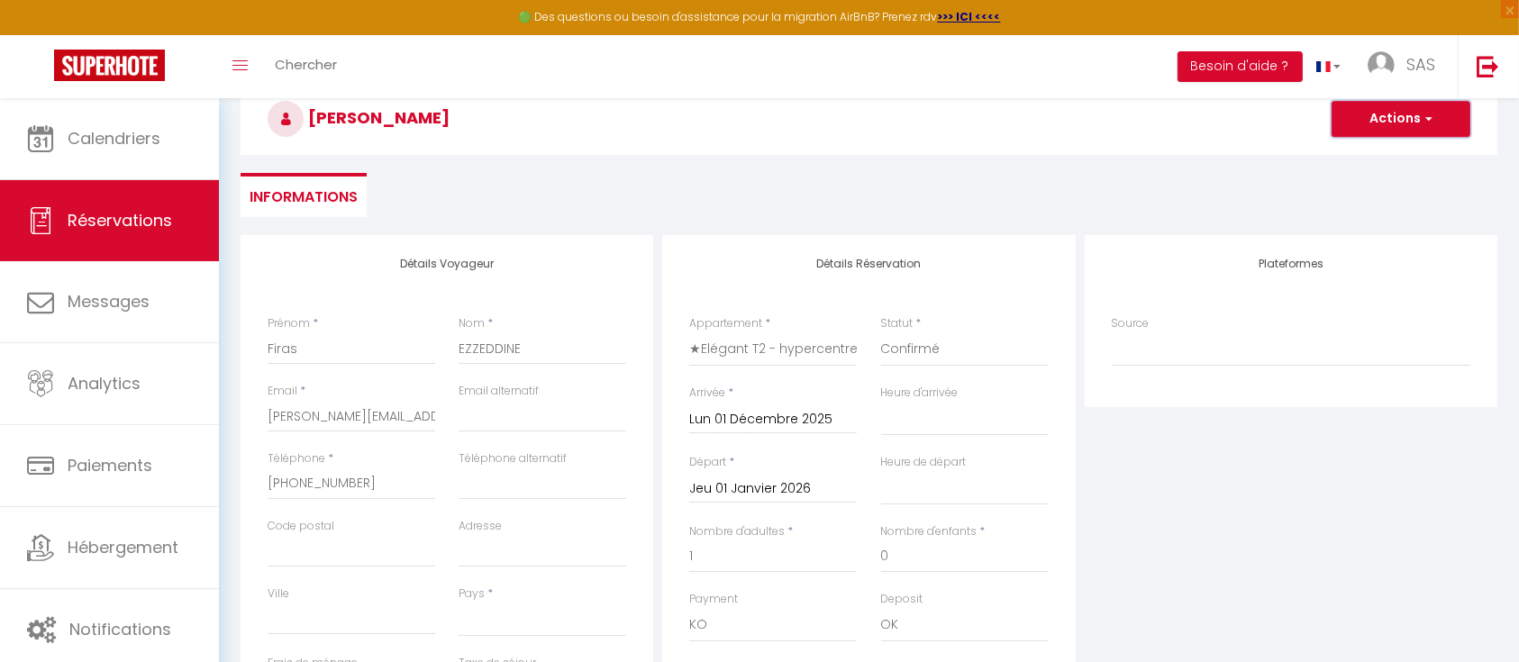
click at [1432, 111] on span "button" at bounding box center [1426, 119] width 11 height 16
click at [1368, 158] on link "Enregistrer" at bounding box center [1383, 158] width 142 height 23
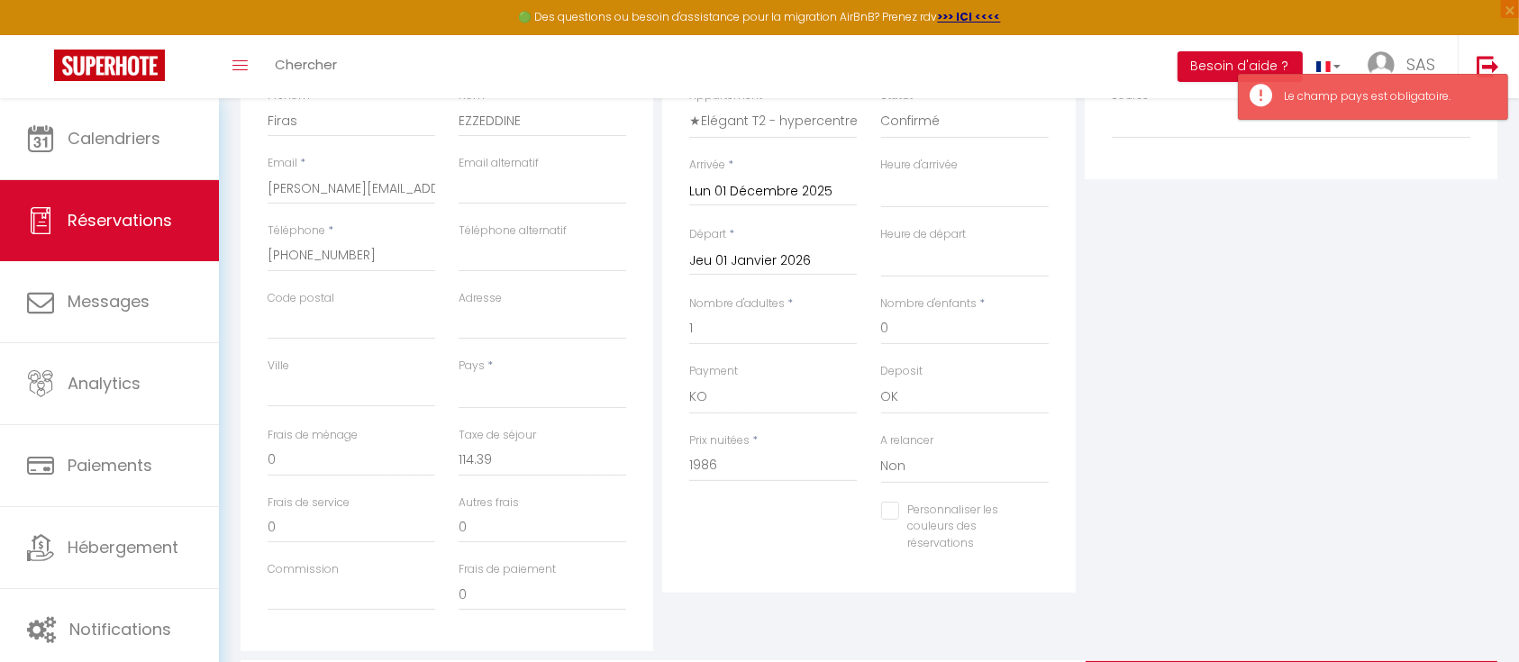
scroll to position [330, 0]
click at [501, 394] on select "France Portugal Afghanistan Albania Algeria American Samoa Andorra Angola Angui…" at bounding box center [543, 388] width 168 height 34
click at [459, 371] on select "France Portugal Afghanistan Albania Algeria American Samoa Andorra Angola Angui…" at bounding box center [543, 388] width 168 height 34
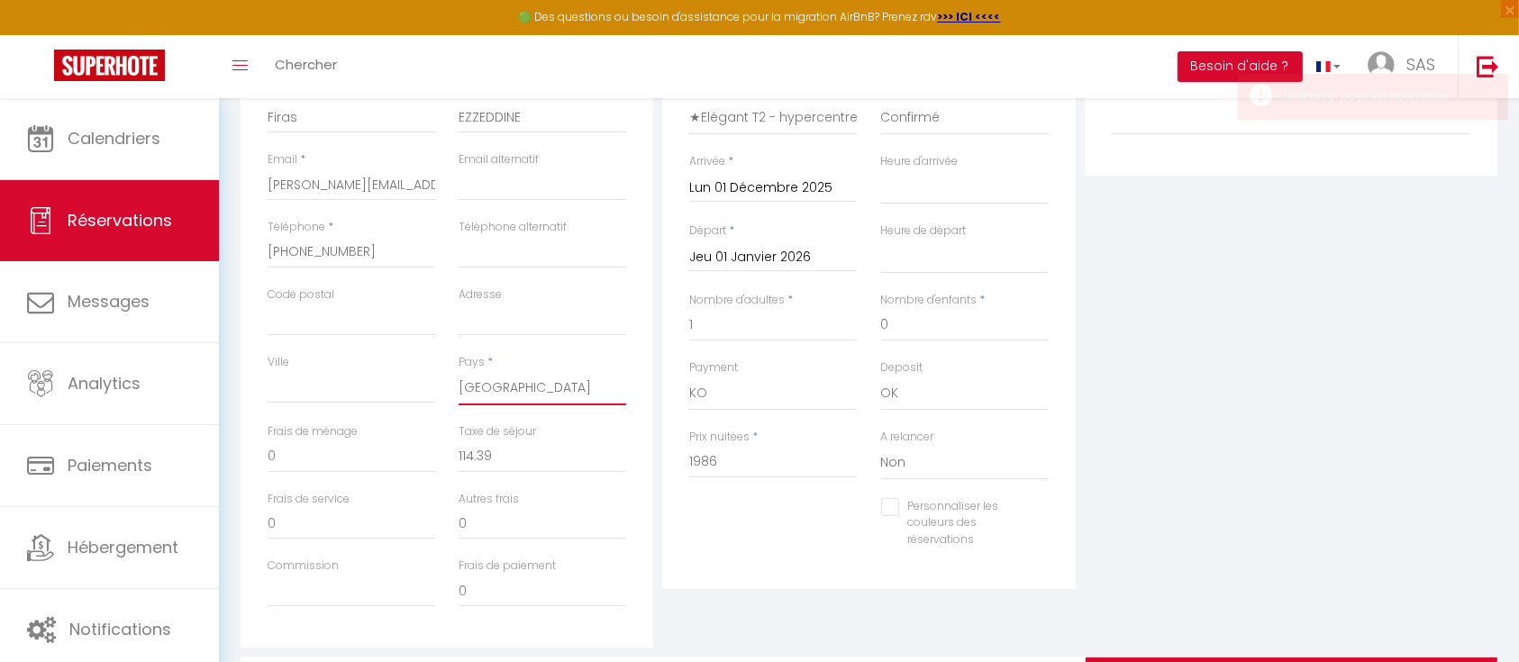
scroll to position [0, 0]
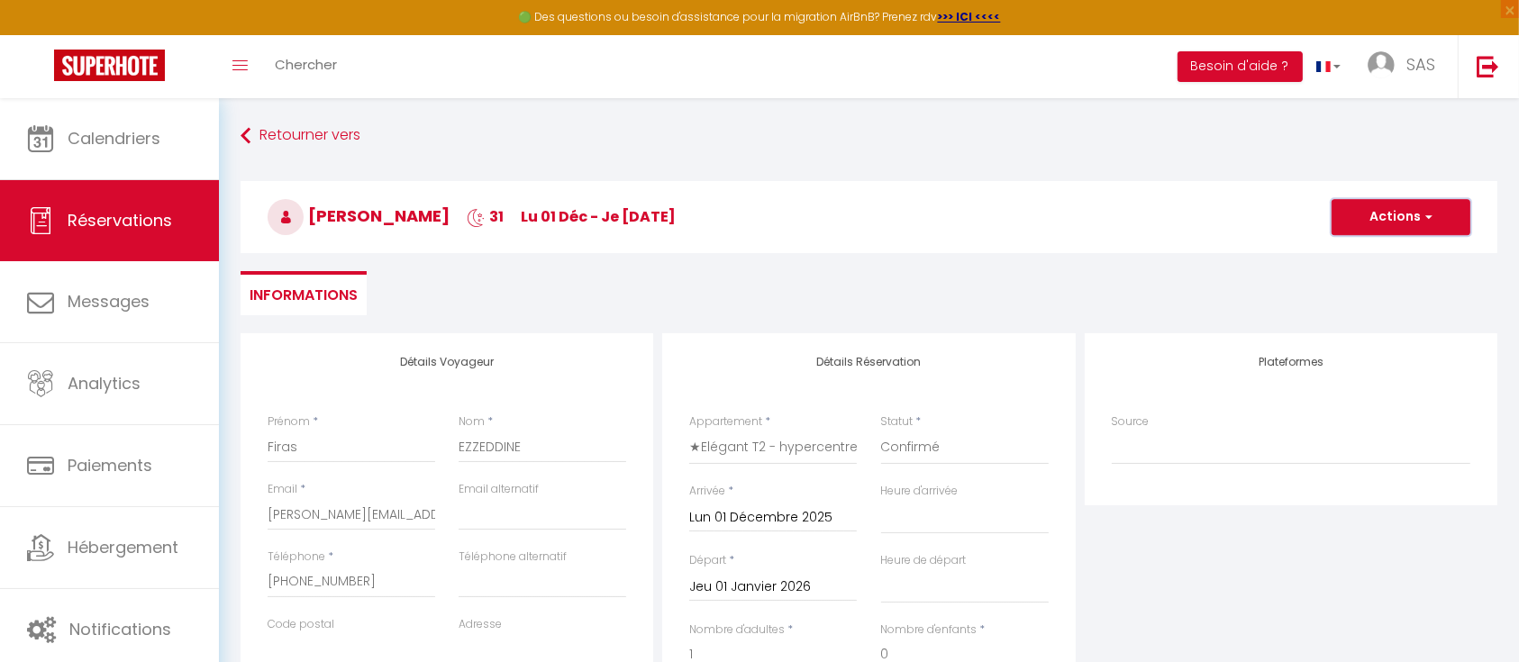
click at [1419, 213] on button "Actions" at bounding box center [1401, 217] width 139 height 36
click at [1354, 257] on link "Enregistrer" at bounding box center [1383, 256] width 142 height 23
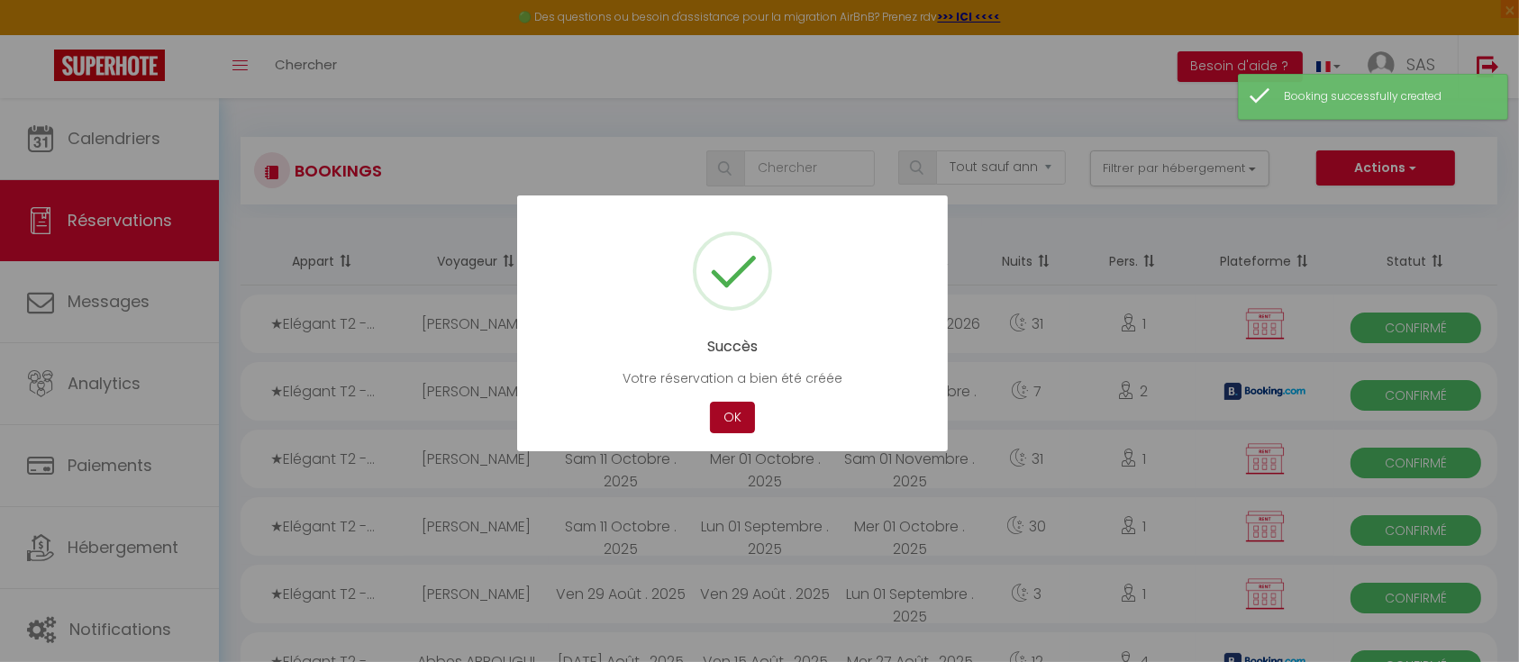
click at [736, 426] on button "OK" at bounding box center [732, 418] width 45 height 32
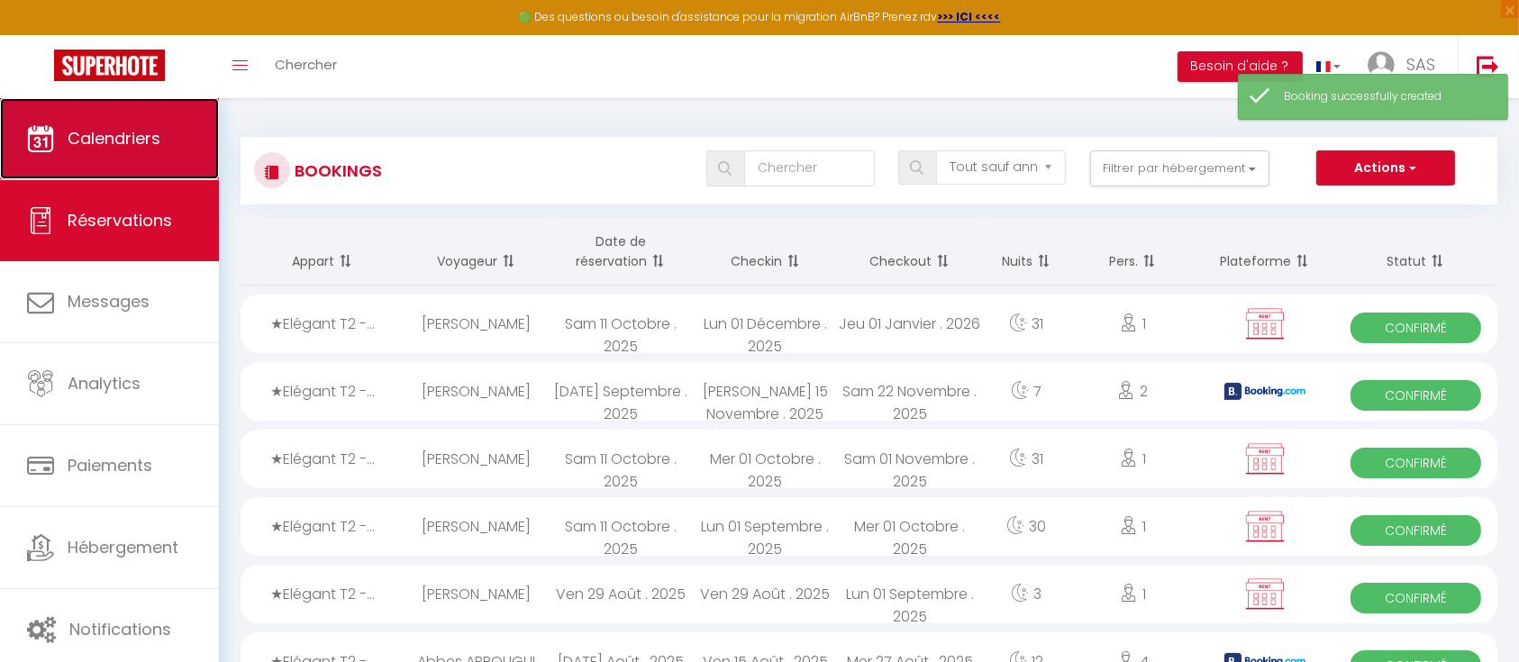
click at [110, 156] on link "Calendriers" at bounding box center [109, 138] width 219 height 81
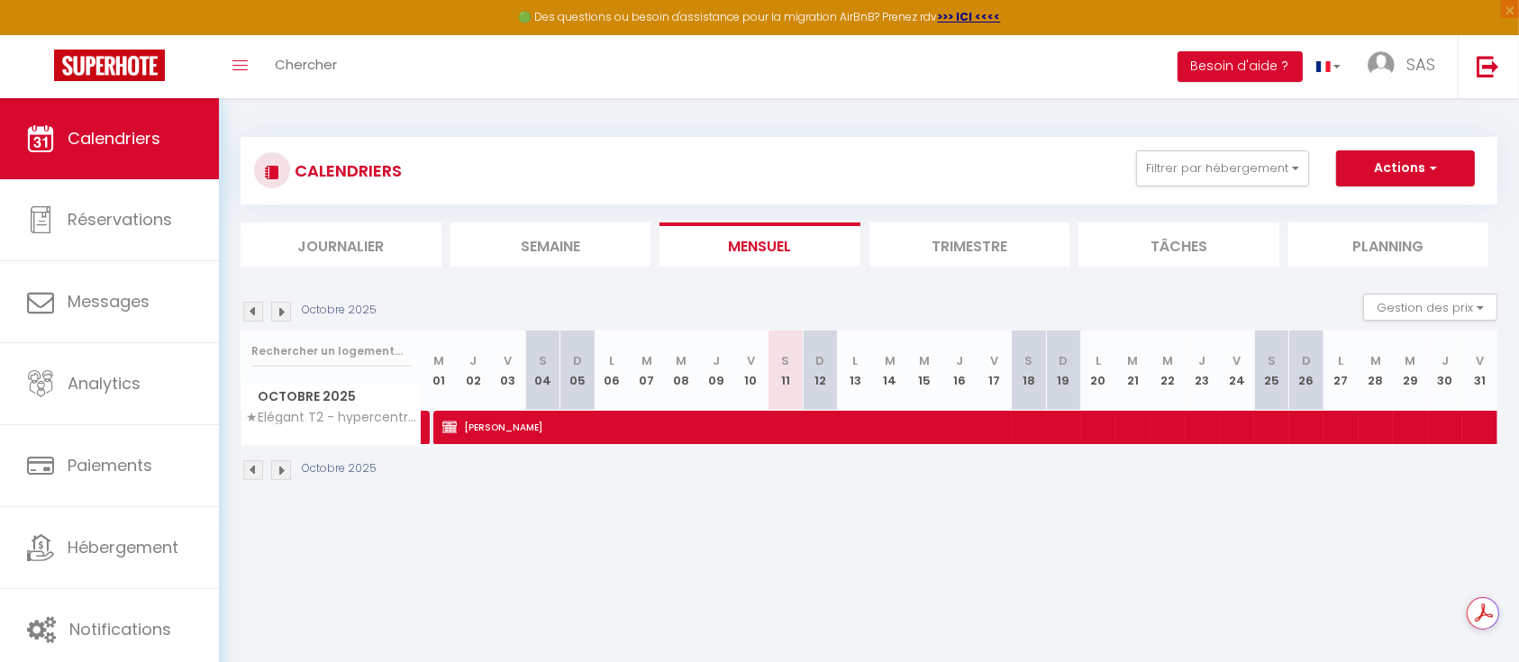
click at [280, 308] on img at bounding box center [281, 312] width 20 height 20
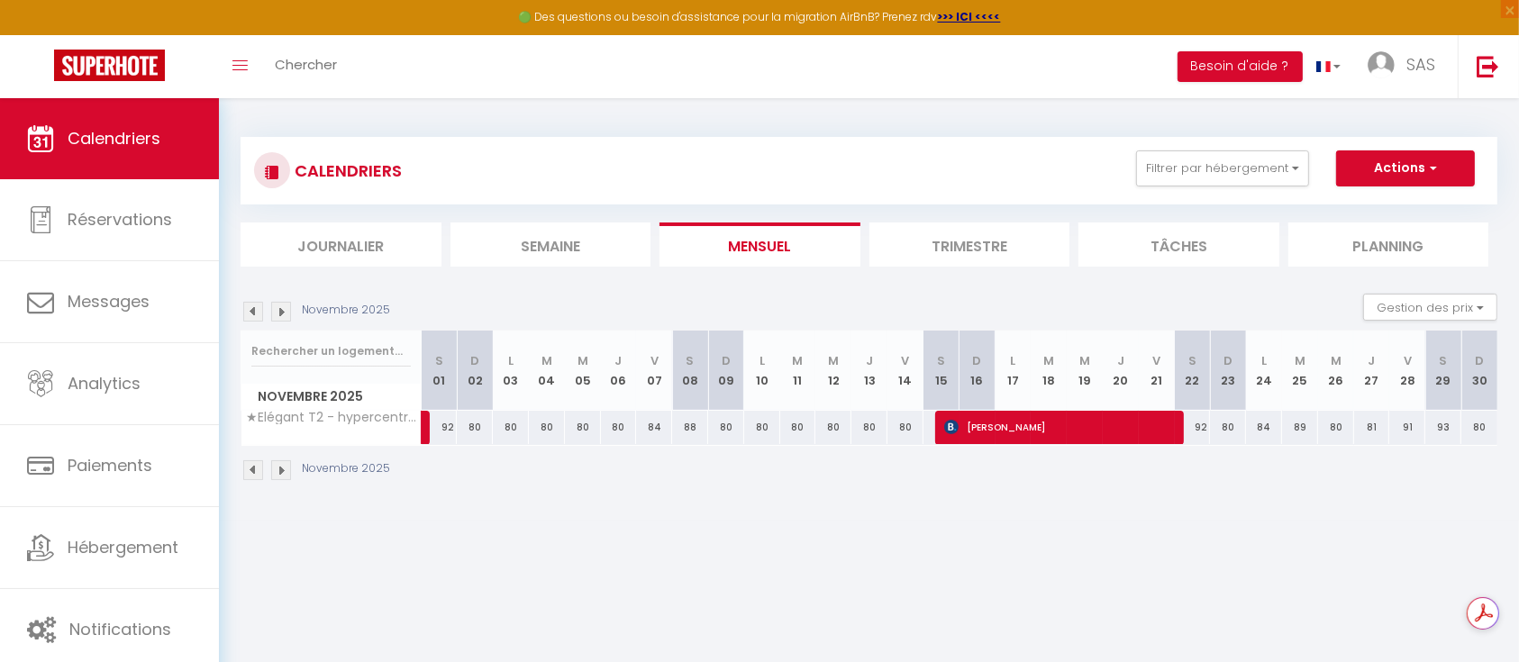
click at [280, 308] on img at bounding box center [281, 312] width 20 height 20
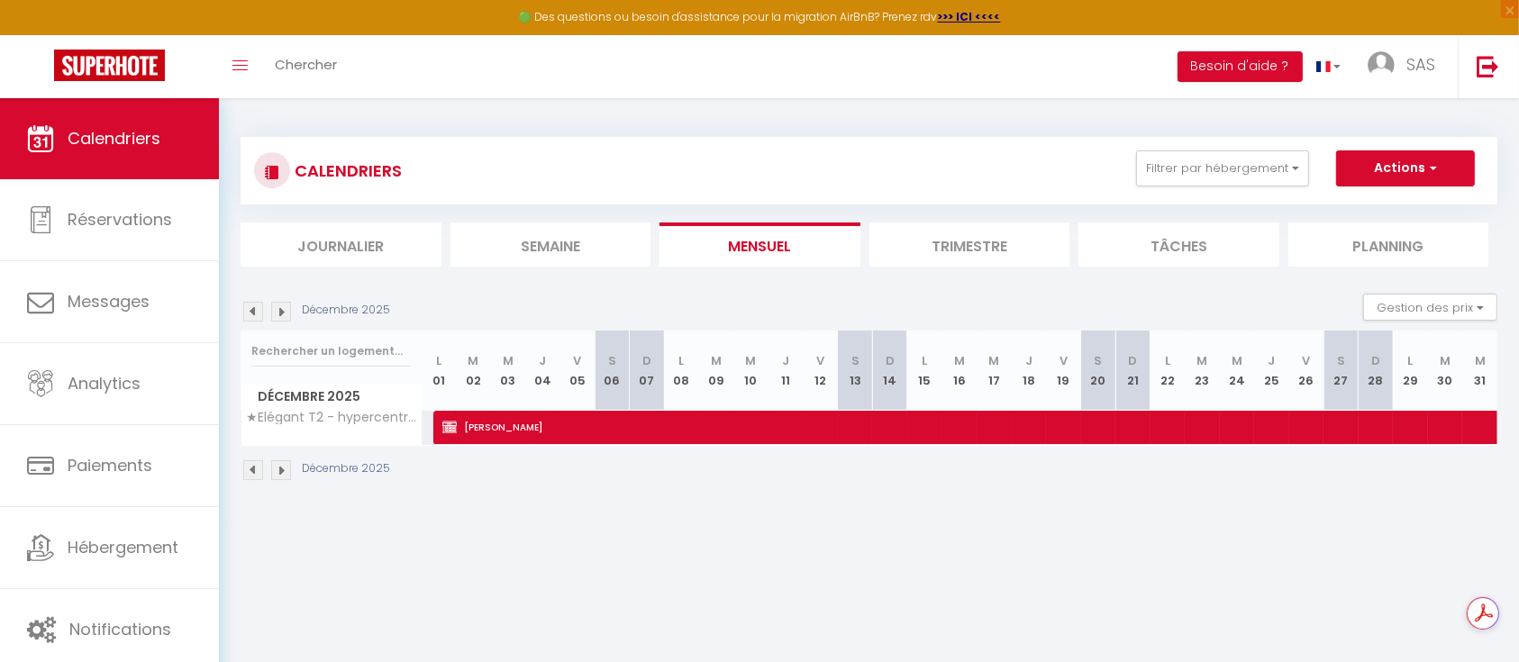
click at [251, 310] on img at bounding box center [253, 312] width 20 height 20
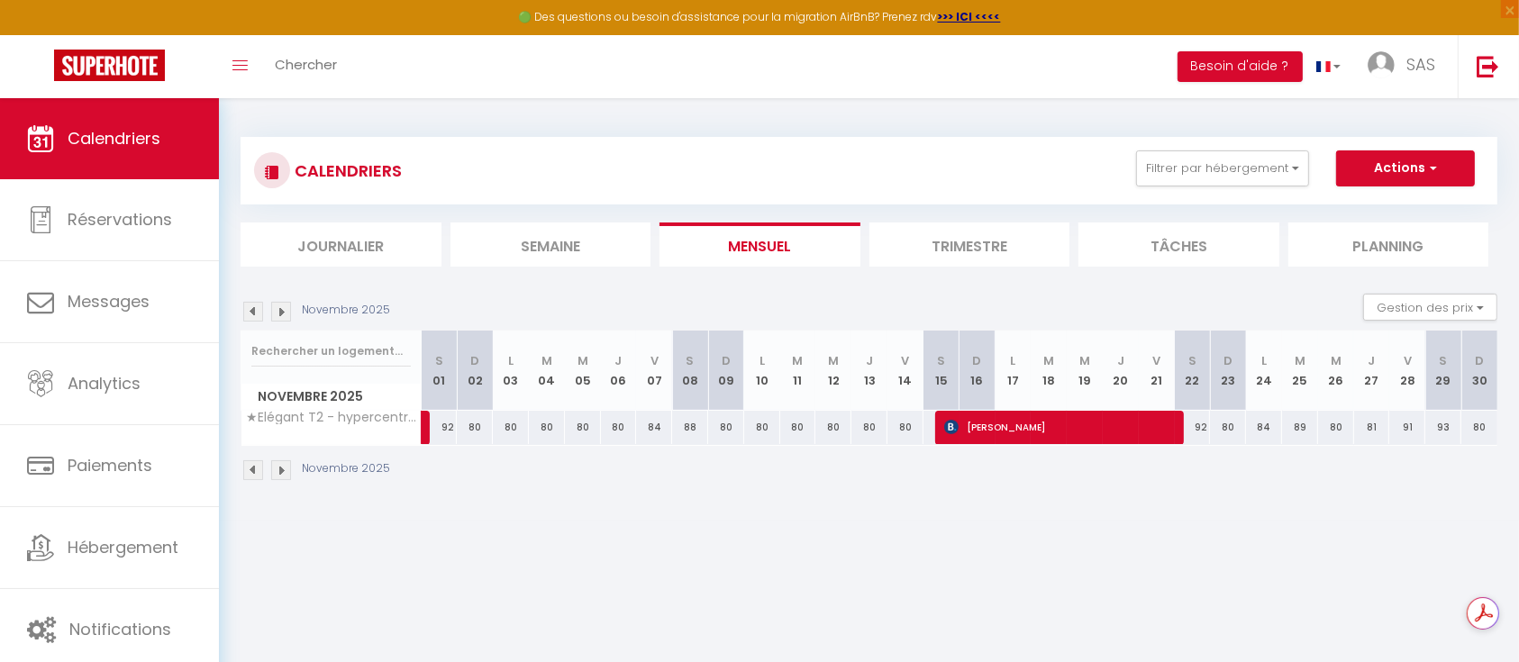
click at [253, 470] on img at bounding box center [253, 471] width 20 height 20
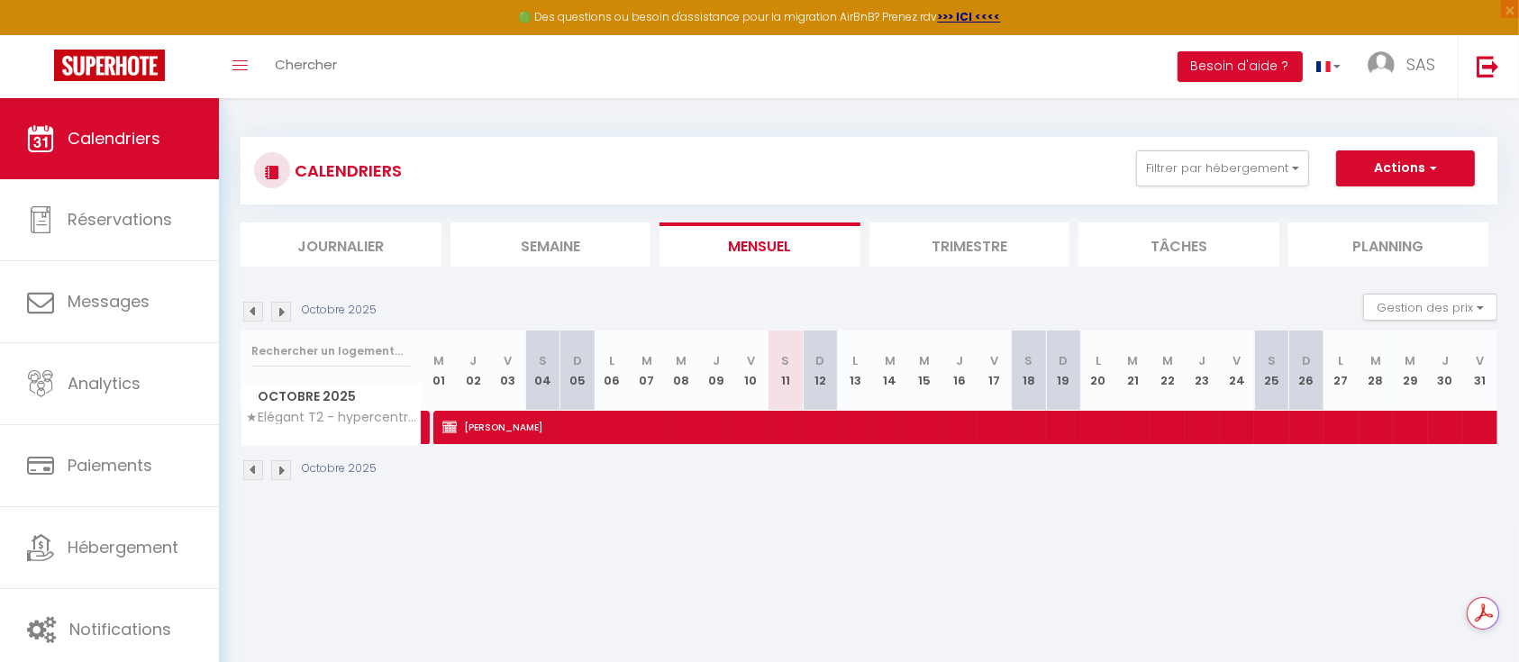
click at [253, 470] on img at bounding box center [253, 471] width 20 height 20
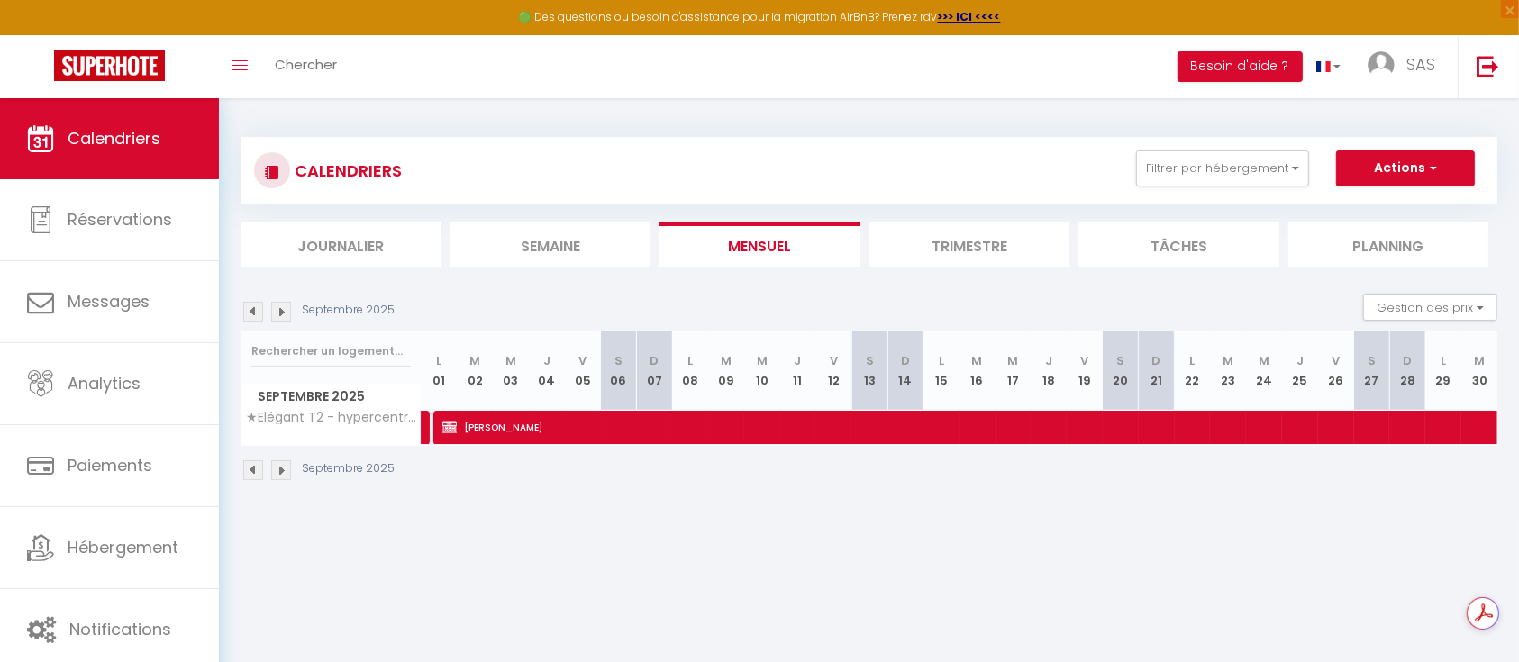
click at [253, 470] on img at bounding box center [253, 471] width 20 height 20
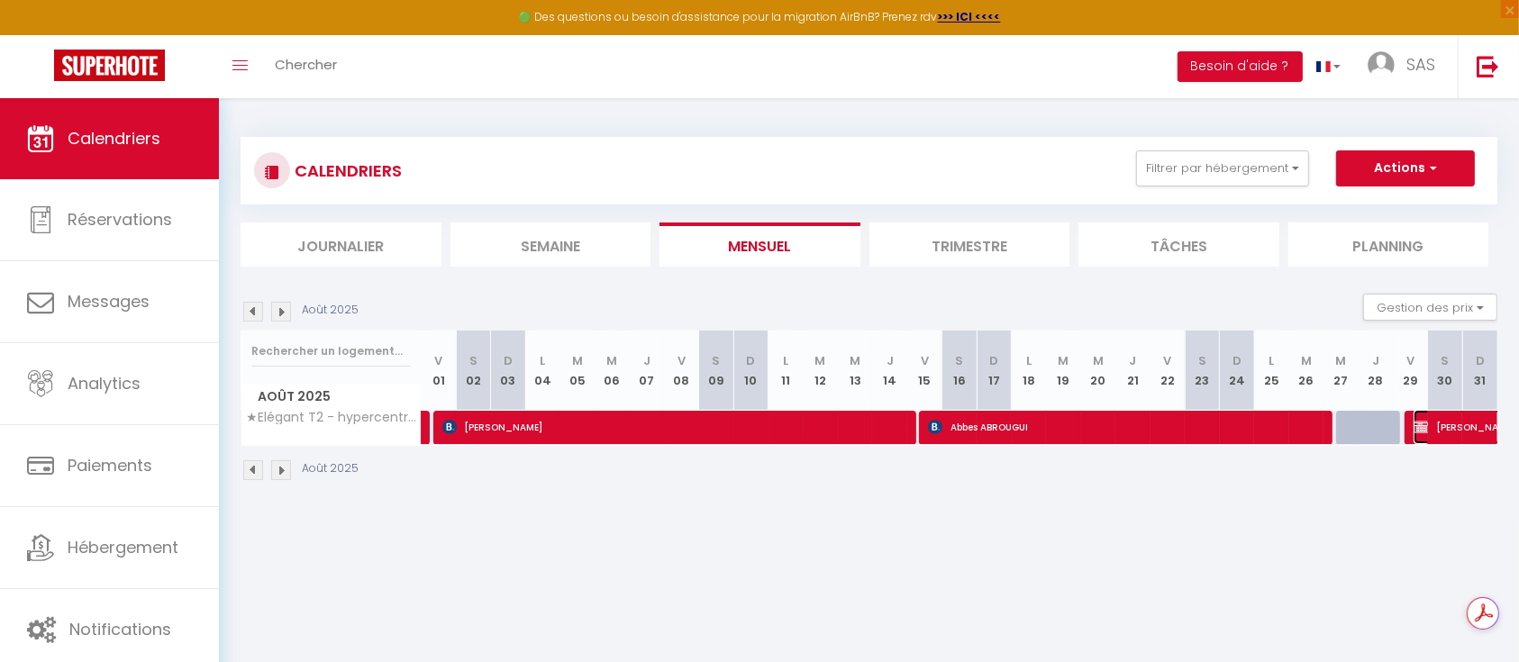
click at [1443, 433] on span "Firas EZZEDDINE" at bounding box center [1476, 427] width 124 height 34
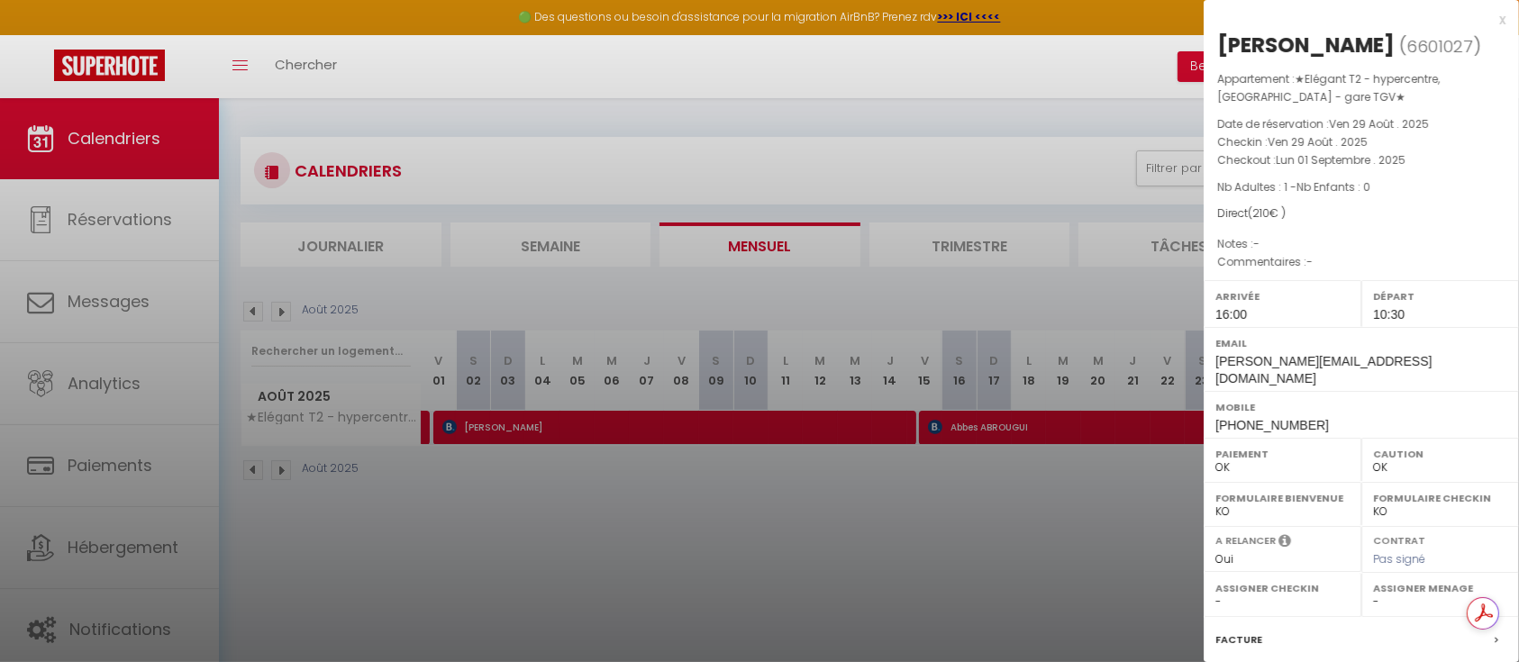
scroll to position [194, 0]
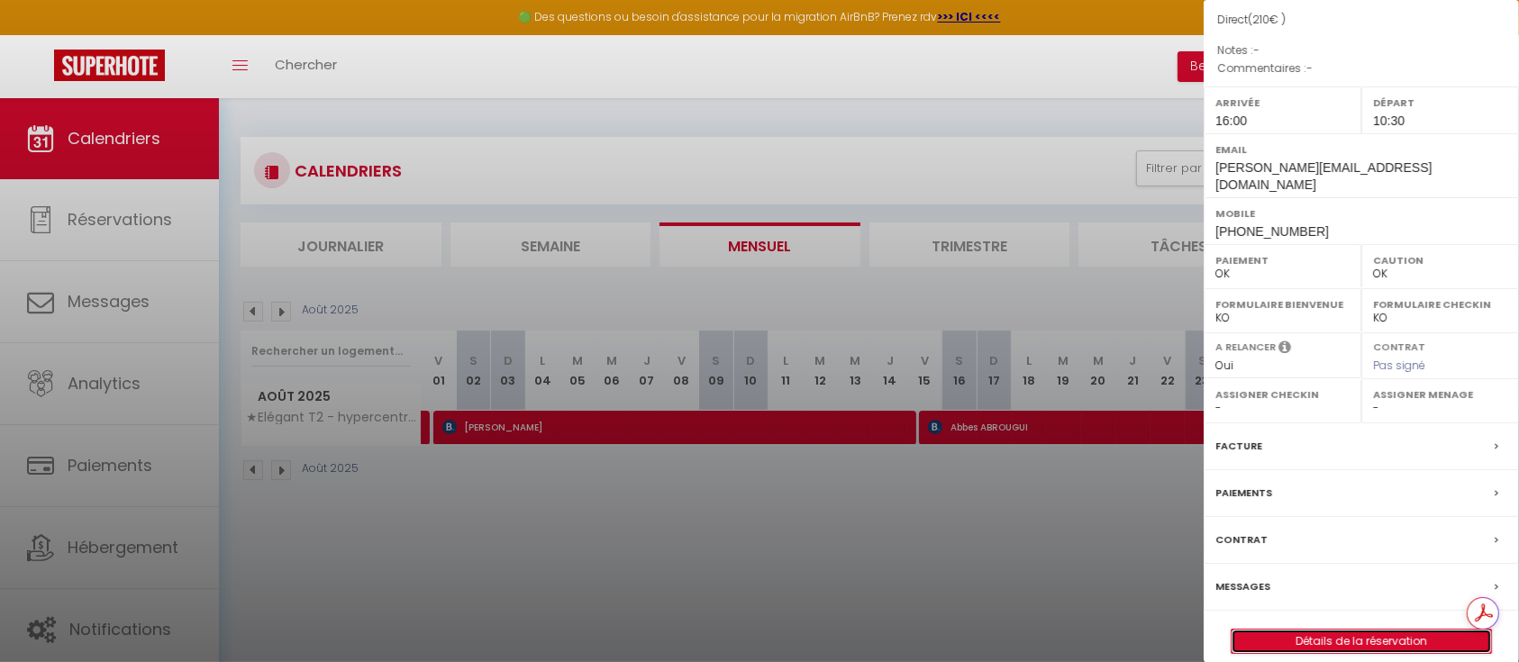
click at [1346, 630] on link "Détails de la réservation" at bounding box center [1362, 641] width 260 height 23
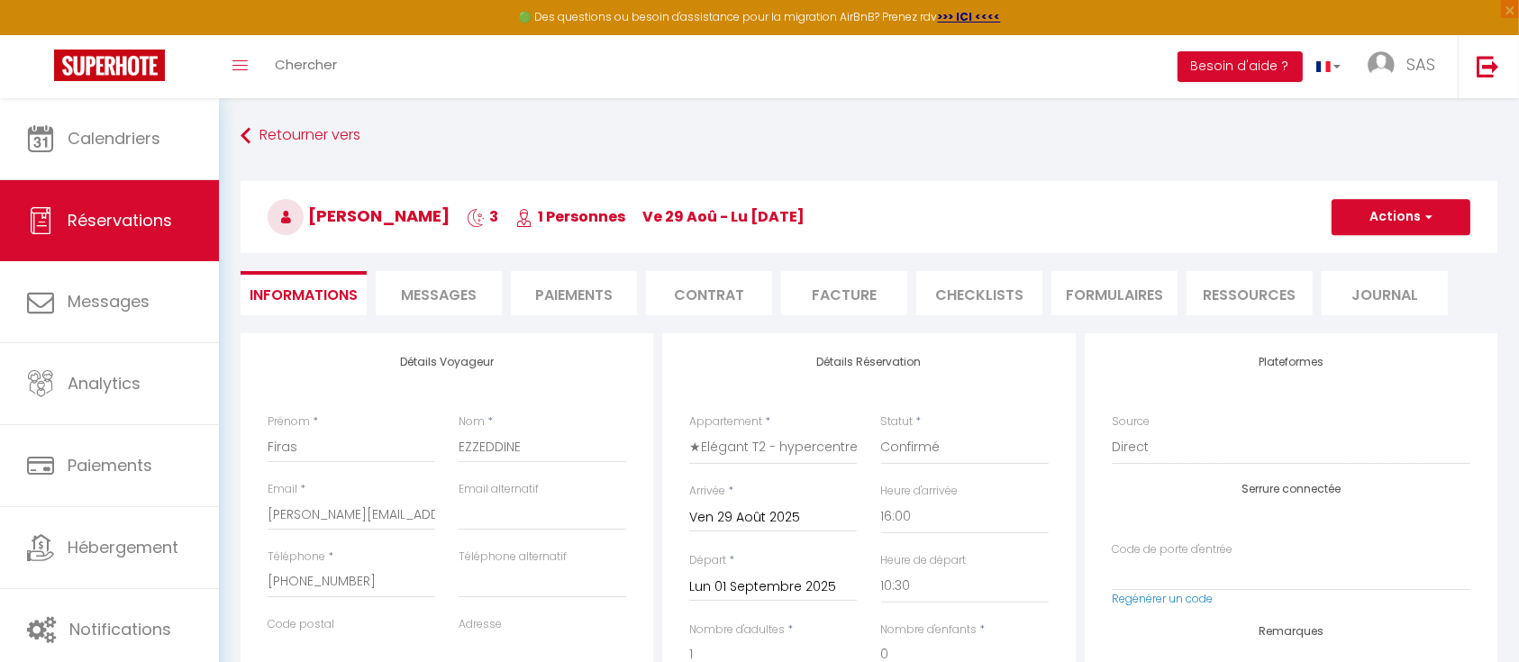
click at [853, 292] on li "Facture" at bounding box center [844, 293] width 126 height 44
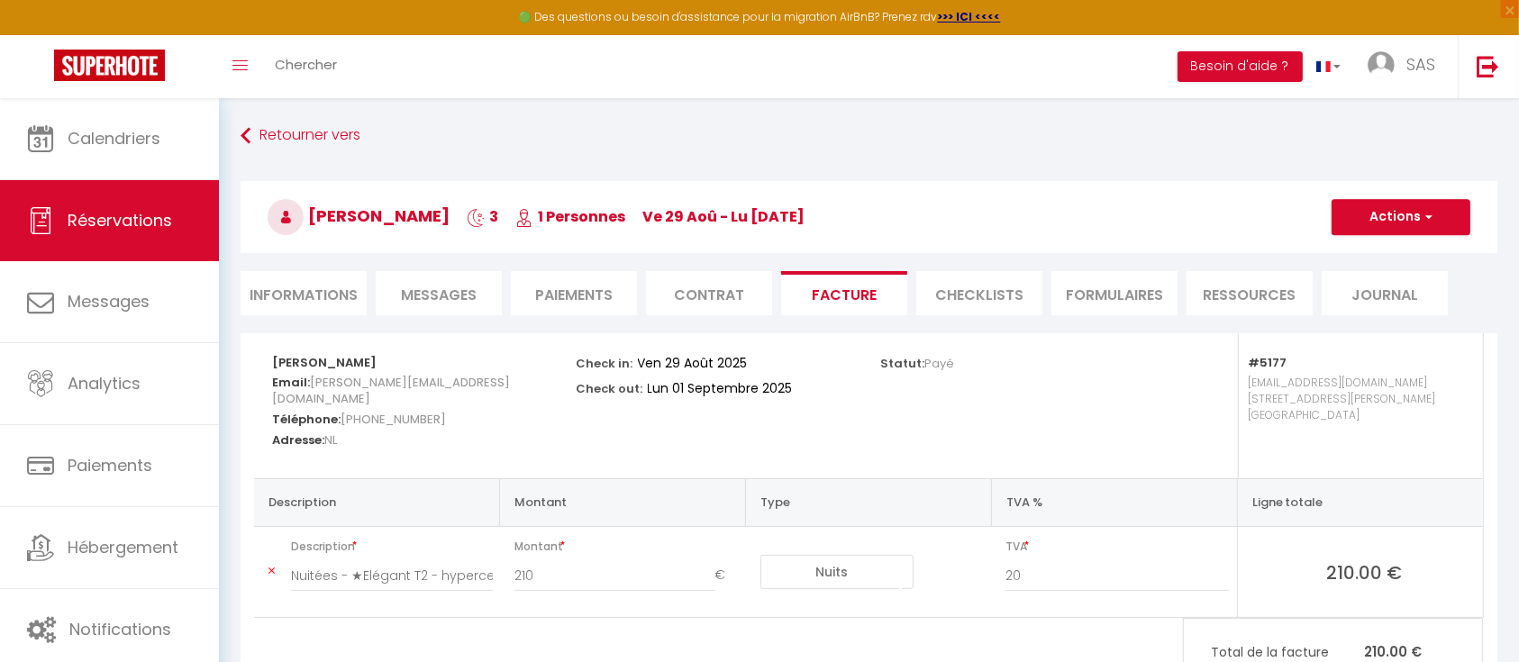
scroll to position [98, 0]
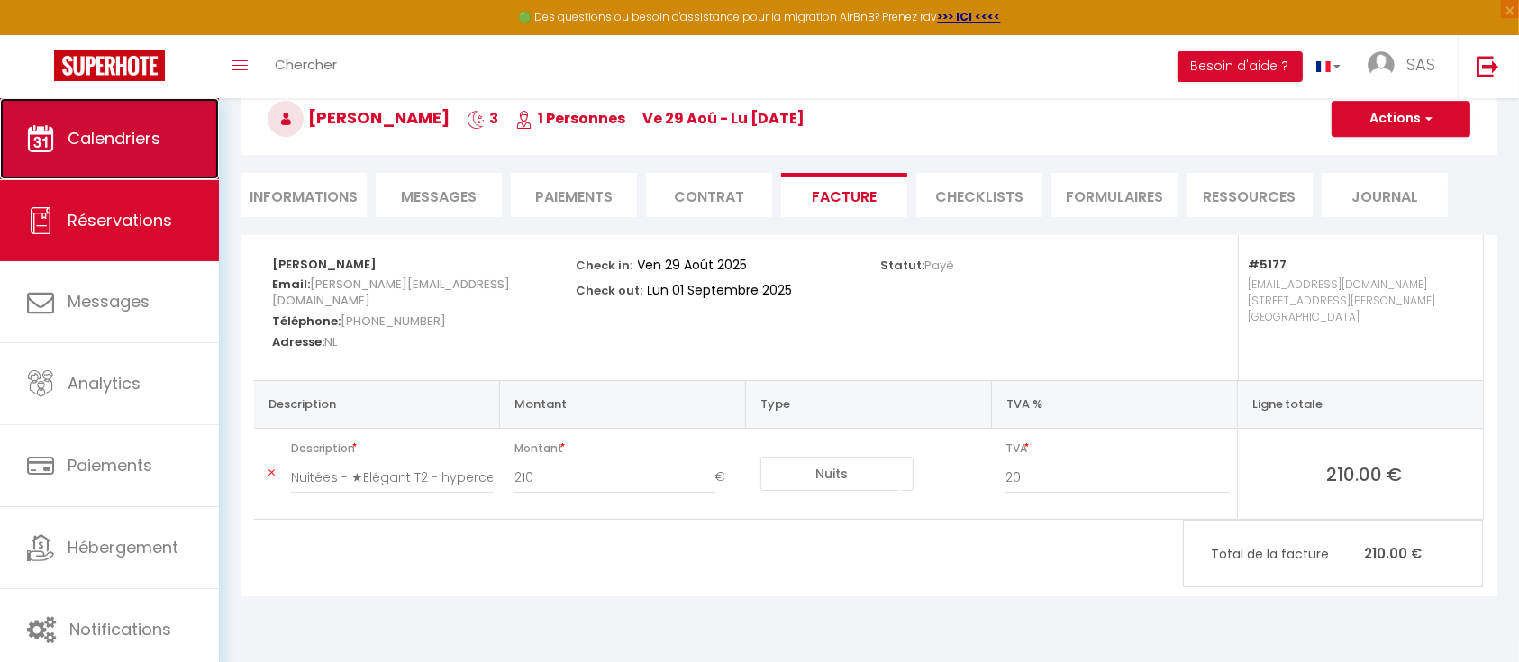
click at [124, 160] on link "Calendriers" at bounding box center [109, 138] width 219 height 81
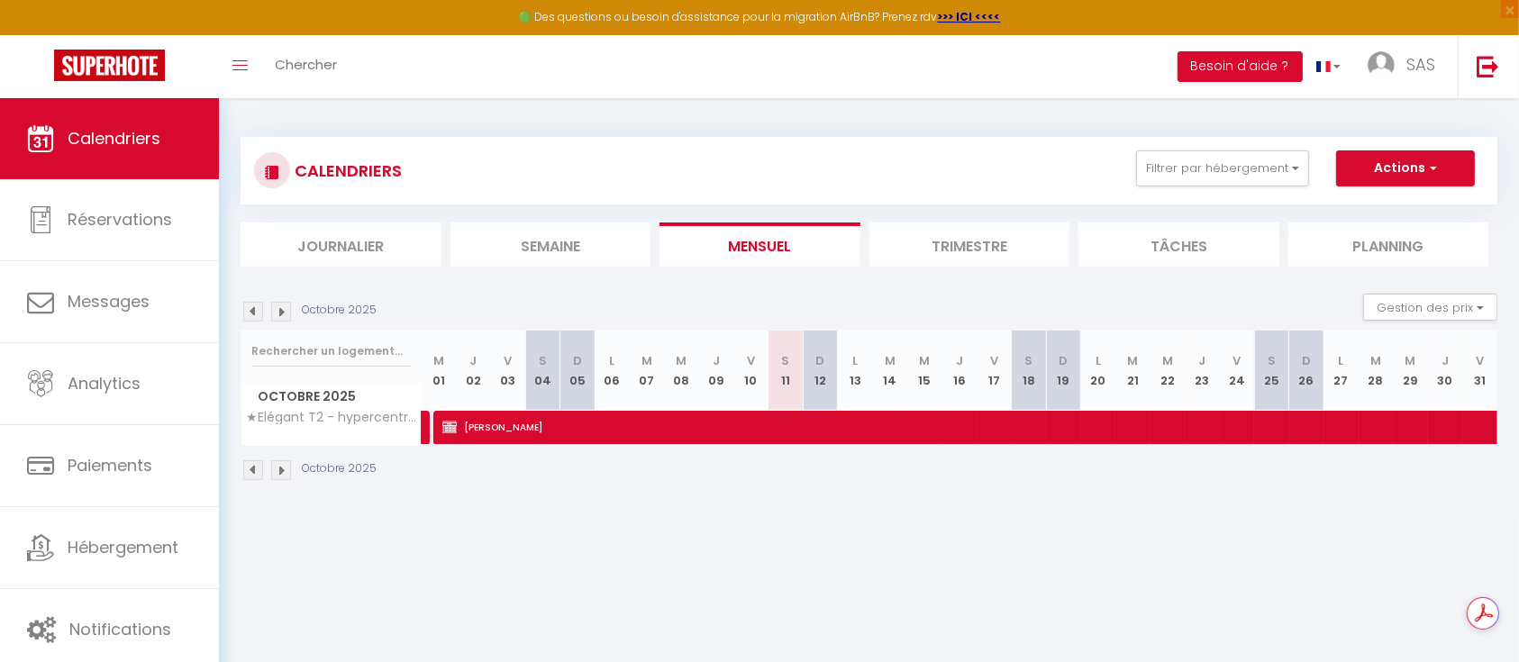
click at [276, 312] on img at bounding box center [281, 312] width 20 height 20
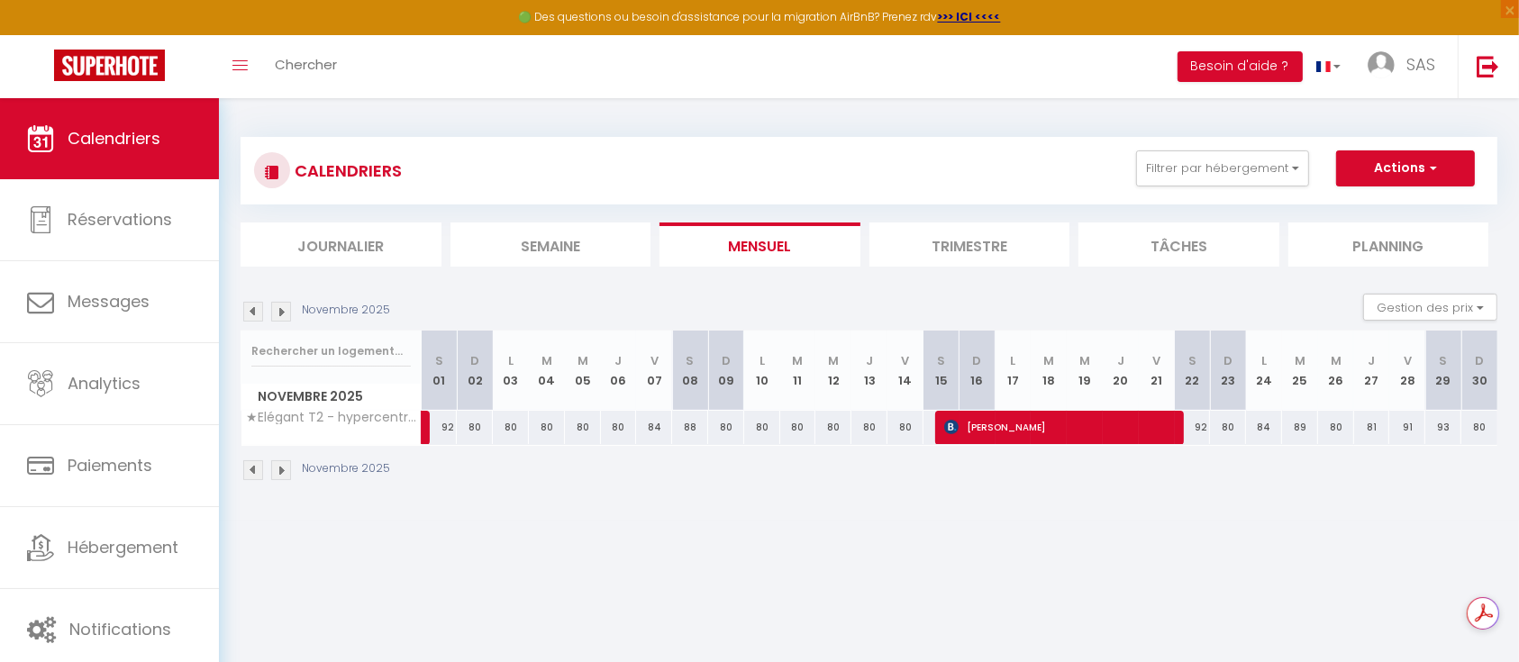
click at [252, 308] on img at bounding box center [253, 312] width 20 height 20
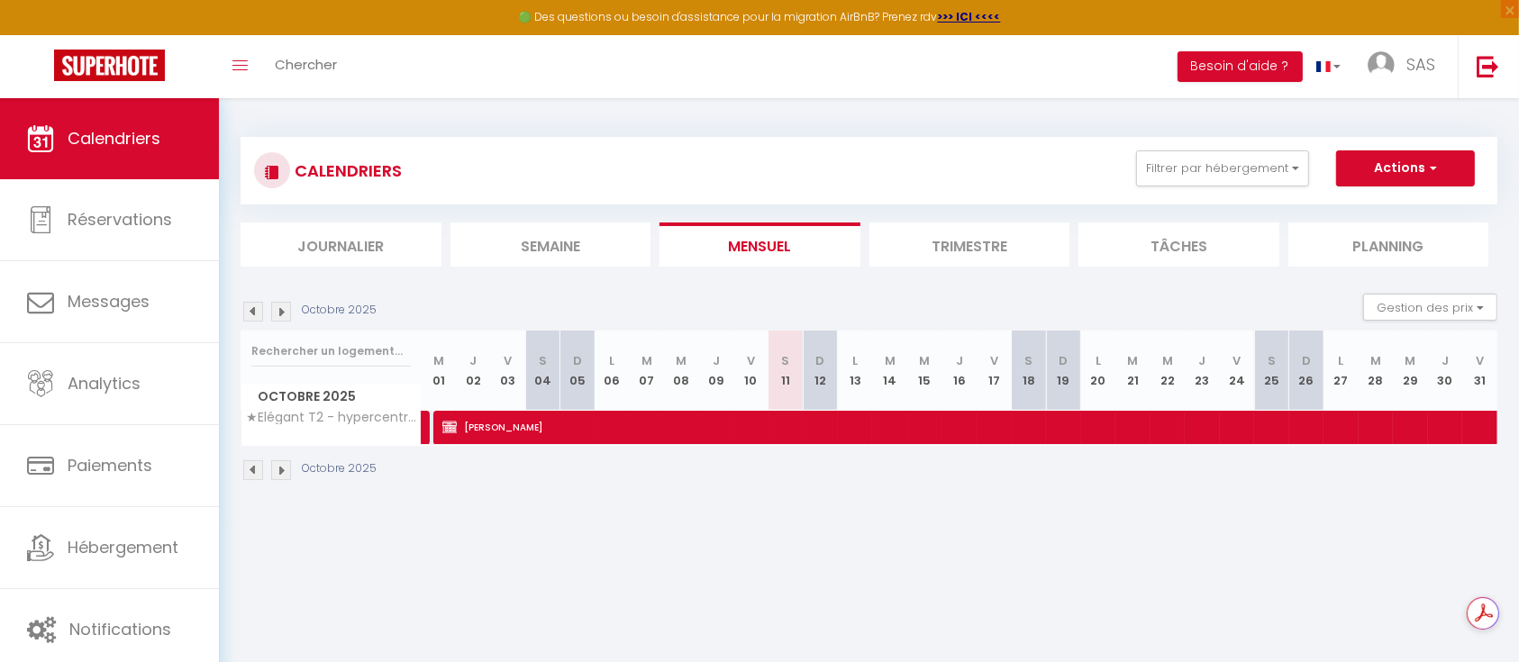
click at [252, 308] on img at bounding box center [253, 312] width 20 height 20
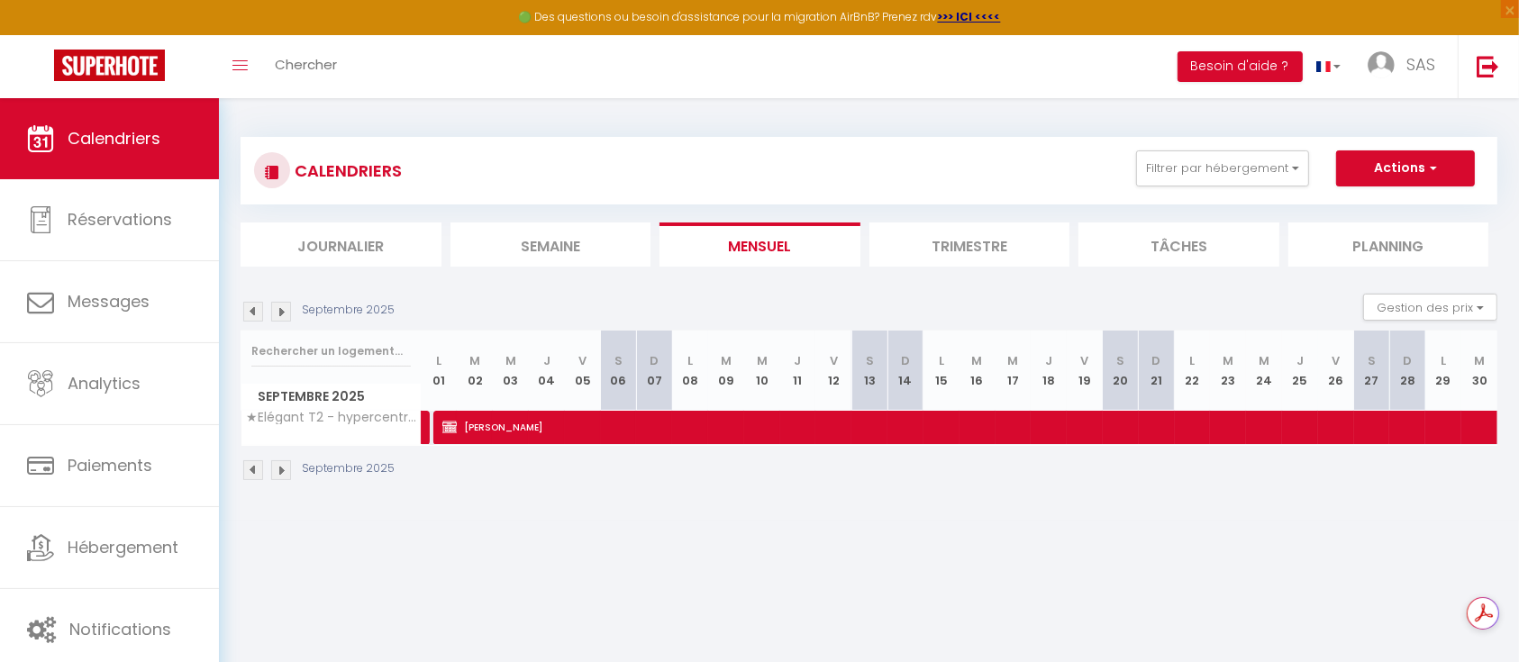
click at [252, 308] on img at bounding box center [253, 312] width 20 height 20
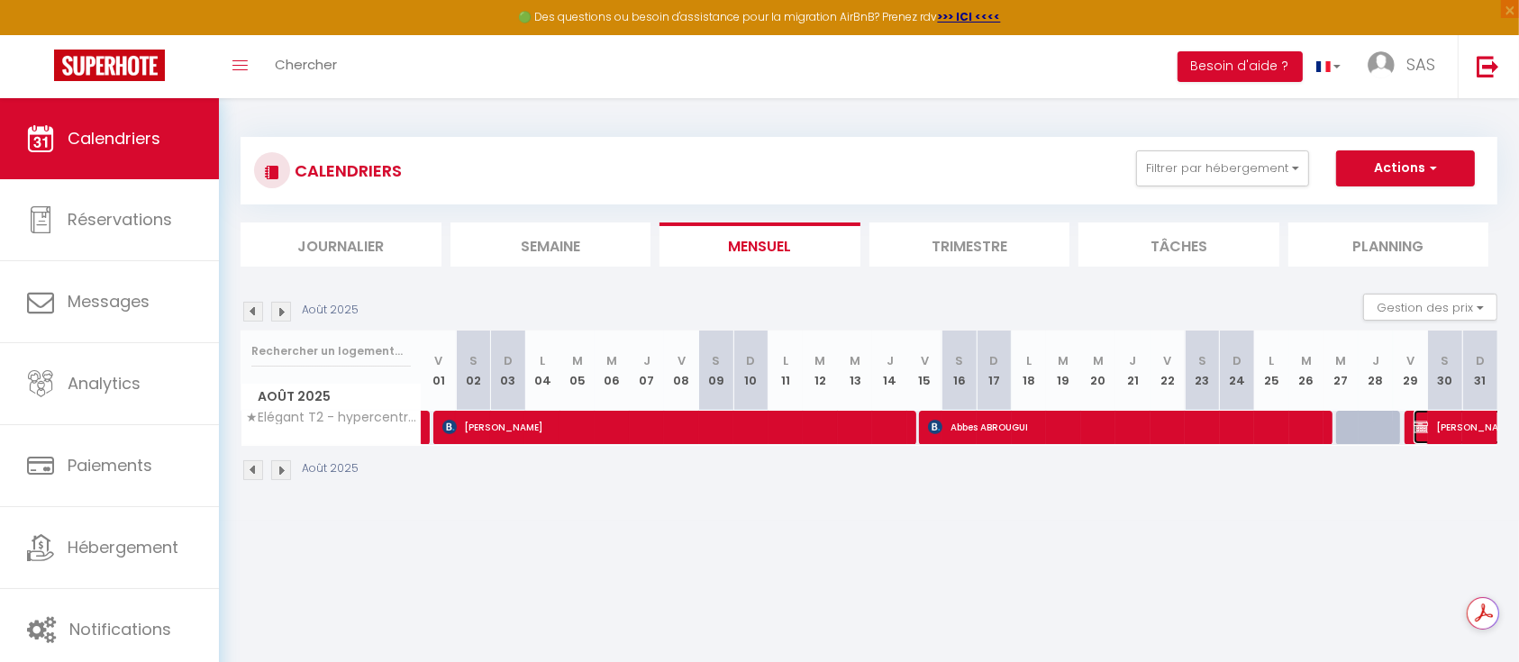
click at [1450, 424] on span "Firas EZZEDDINE" at bounding box center [1476, 427] width 124 height 34
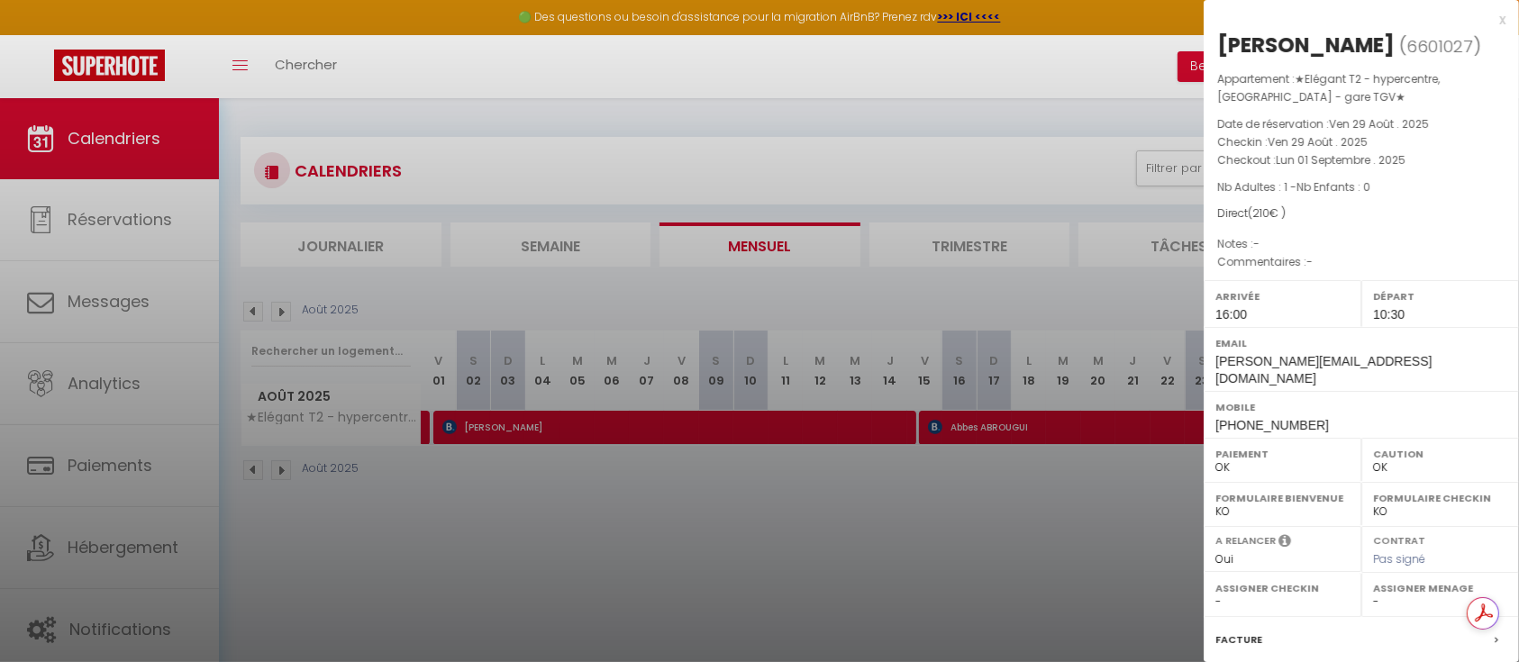
scroll to position [194, 0]
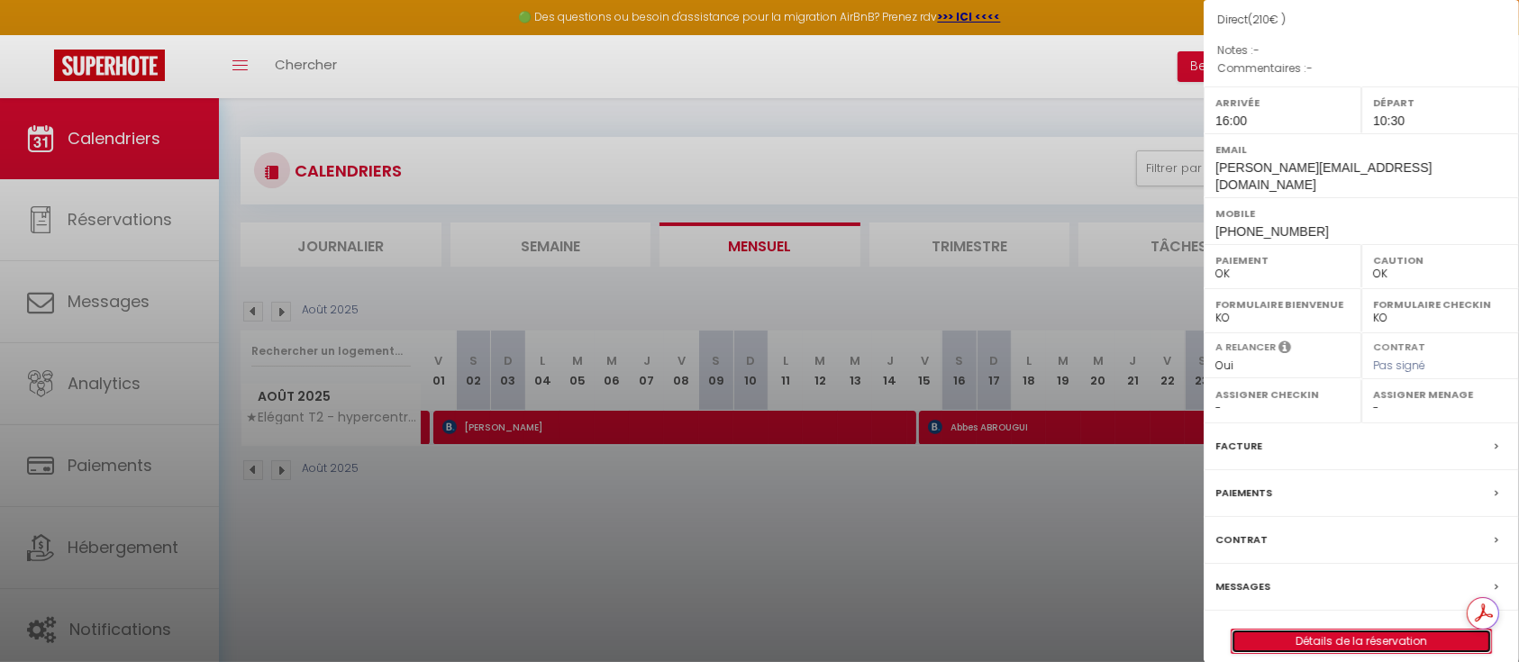
click at [1354, 630] on link "Détails de la réservation" at bounding box center [1362, 641] width 260 height 23
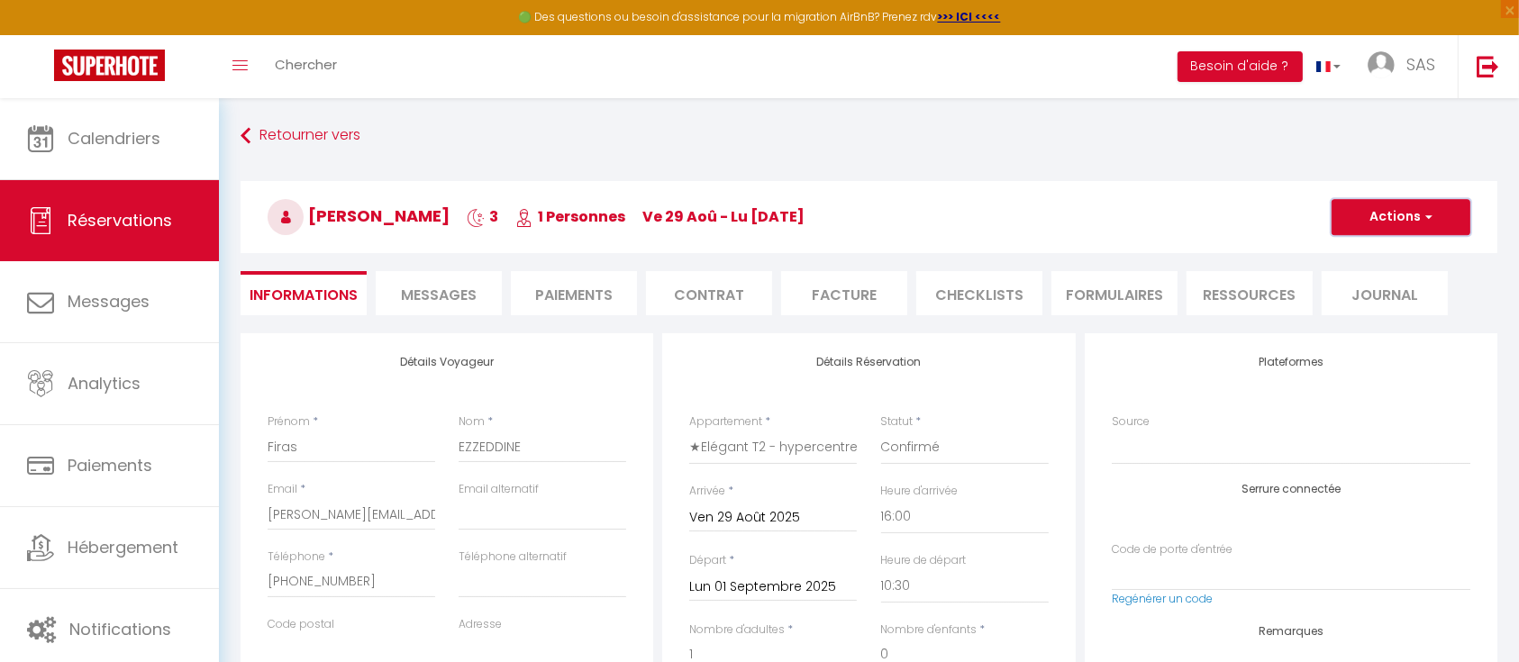
click at [1439, 210] on button "Actions" at bounding box center [1401, 217] width 139 height 36
click at [822, 296] on li "Facture" at bounding box center [844, 293] width 126 height 44
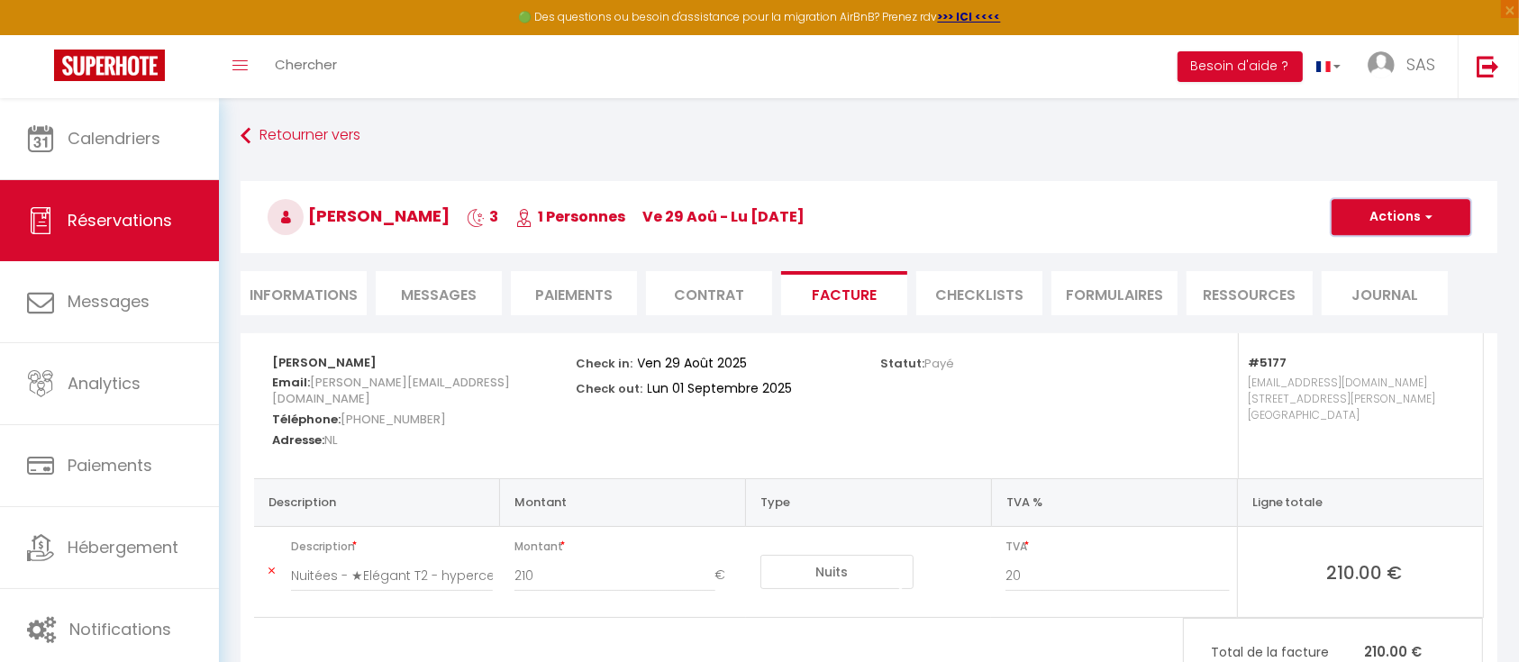
click at [1449, 220] on button "Actions" at bounding box center [1401, 217] width 139 height 36
click at [1403, 276] on link "Aperçu et éditer" at bounding box center [1387, 280] width 151 height 23
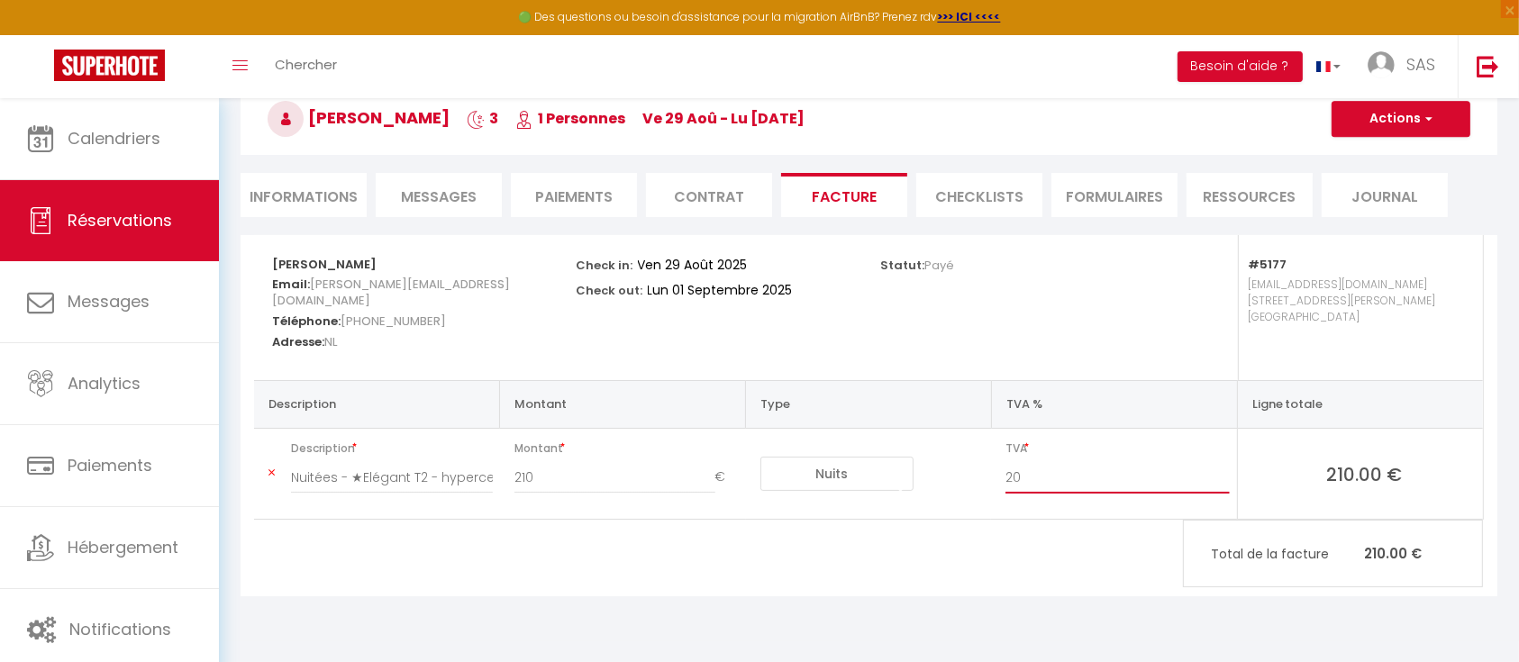
click at [1065, 484] on input "20" at bounding box center [1117, 477] width 223 height 32
click at [1182, 380] on table "Description Montant Type TVA % Ligne totale Description Nuitées - ★Elégant T2 -…" at bounding box center [868, 450] width 1229 height 140
click at [1447, 128] on button "Actions" at bounding box center [1401, 119] width 139 height 36
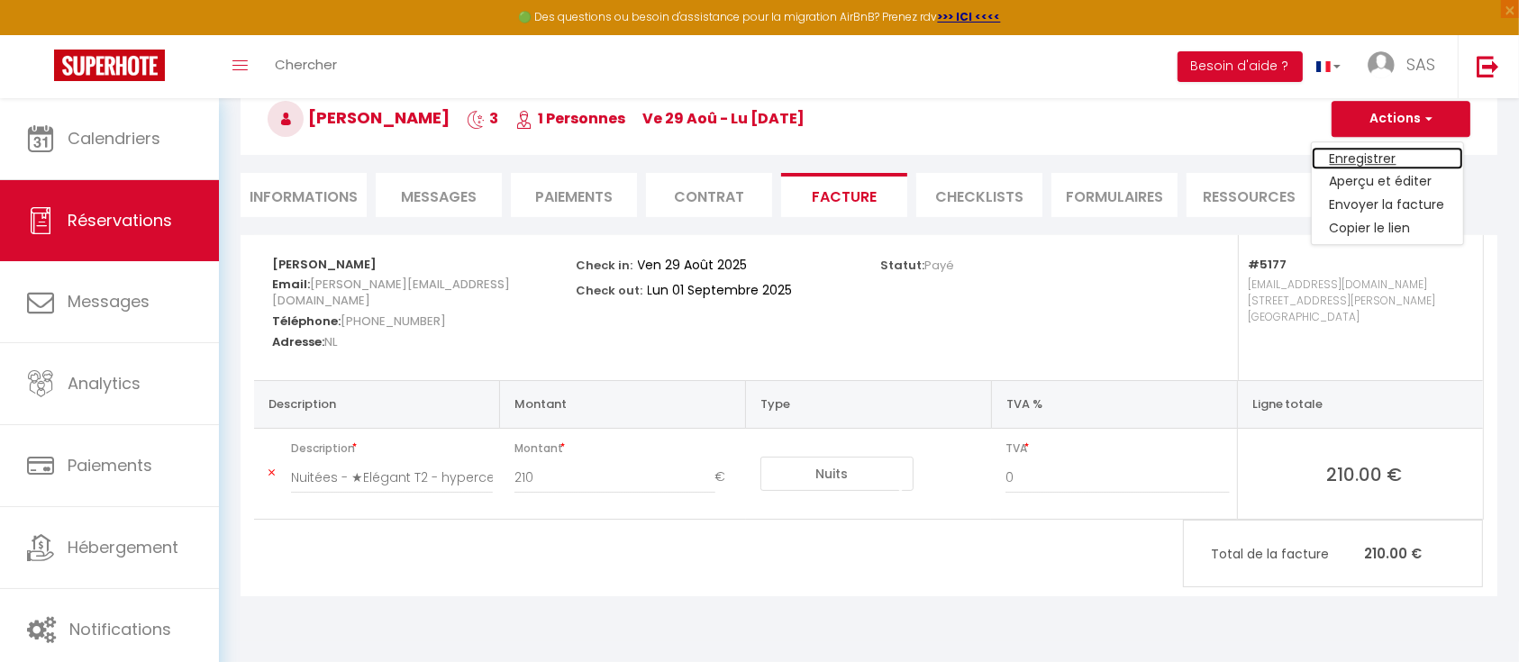
click at [1393, 155] on link "Enregistrer" at bounding box center [1387, 158] width 151 height 23
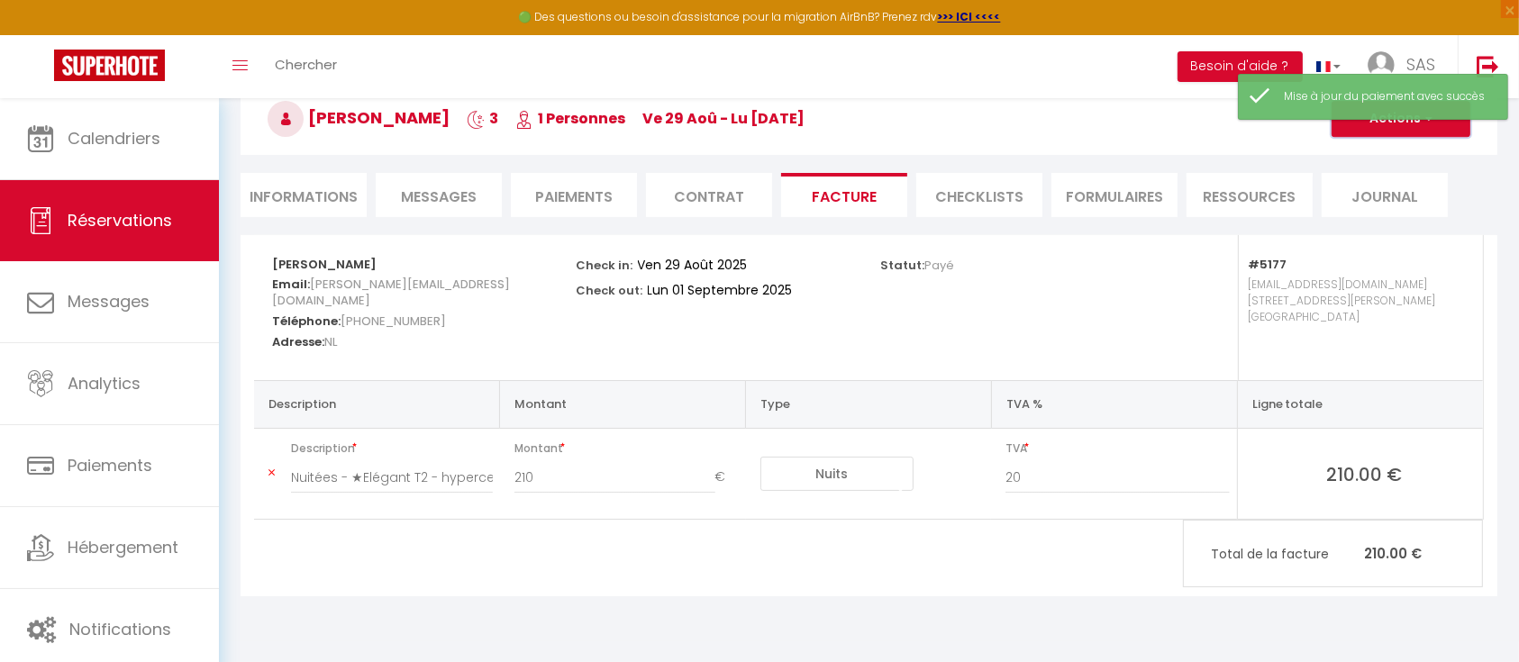
click at [1434, 128] on button "Actions" at bounding box center [1401, 119] width 139 height 36
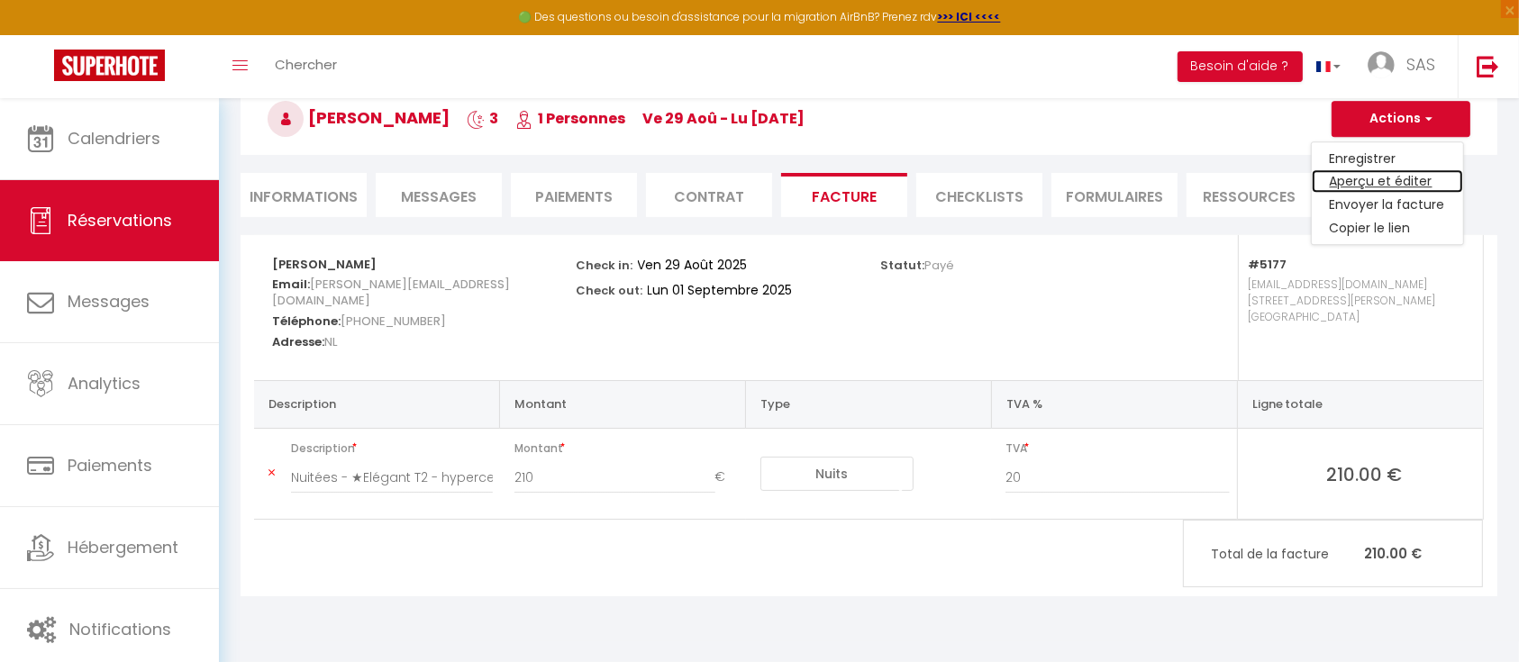
click at [1395, 180] on link "Aperçu et éditer" at bounding box center [1387, 181] width 151 height 23
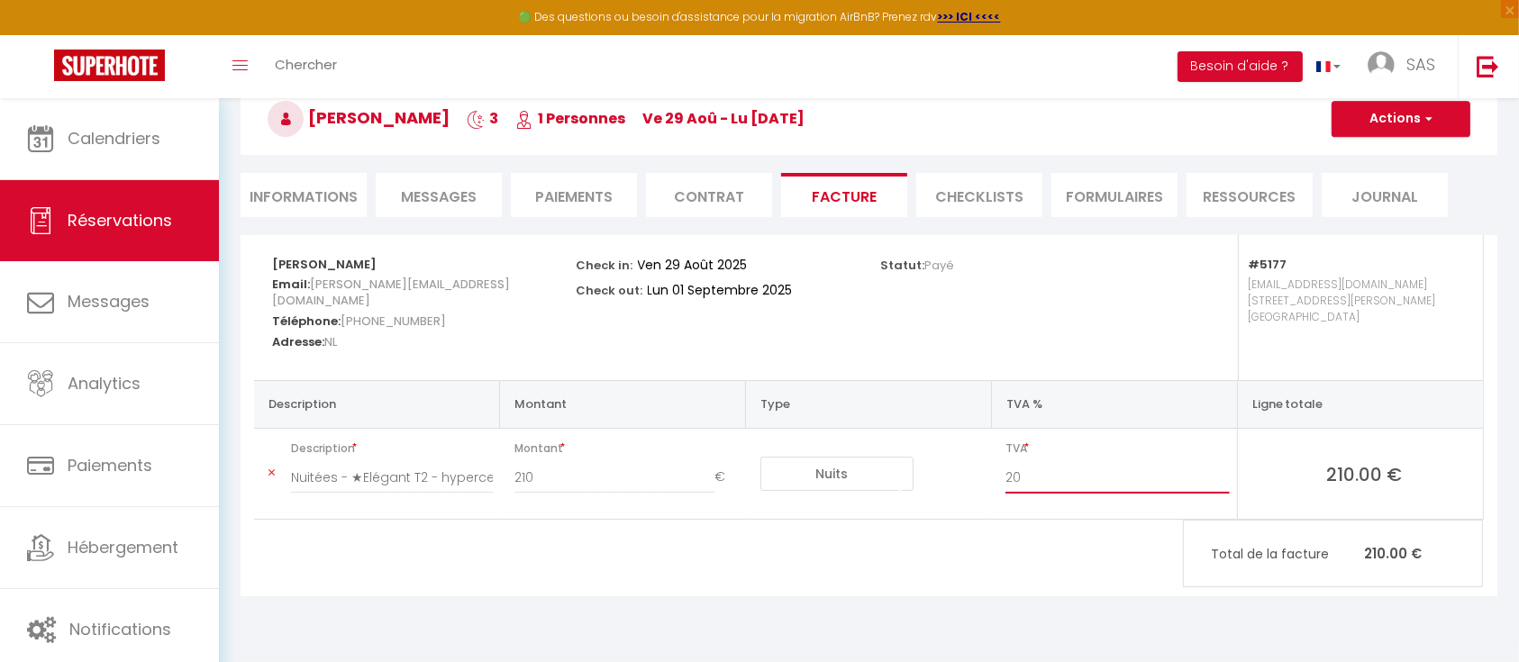
click at [1033, 469] on input "20" at bounding box center [1117, 477] width 223 height 32
click at [954, 493] on td "Nuits Frais de ménage Taxe de séjour Autre Frais de service hôte Frais de paiem…" at bounding box center [869, 474] width 246 height 91
click at [1433, 97] on h3 "Firas EZZEDDINE 3 1 Personnes ve 29 Aoû - lu 01 Sep" at bounding box center [869, 119] width 1257 height 72
click at [1428, 118] on span "button" at bounding box center [1426, 119] width 11 height 16
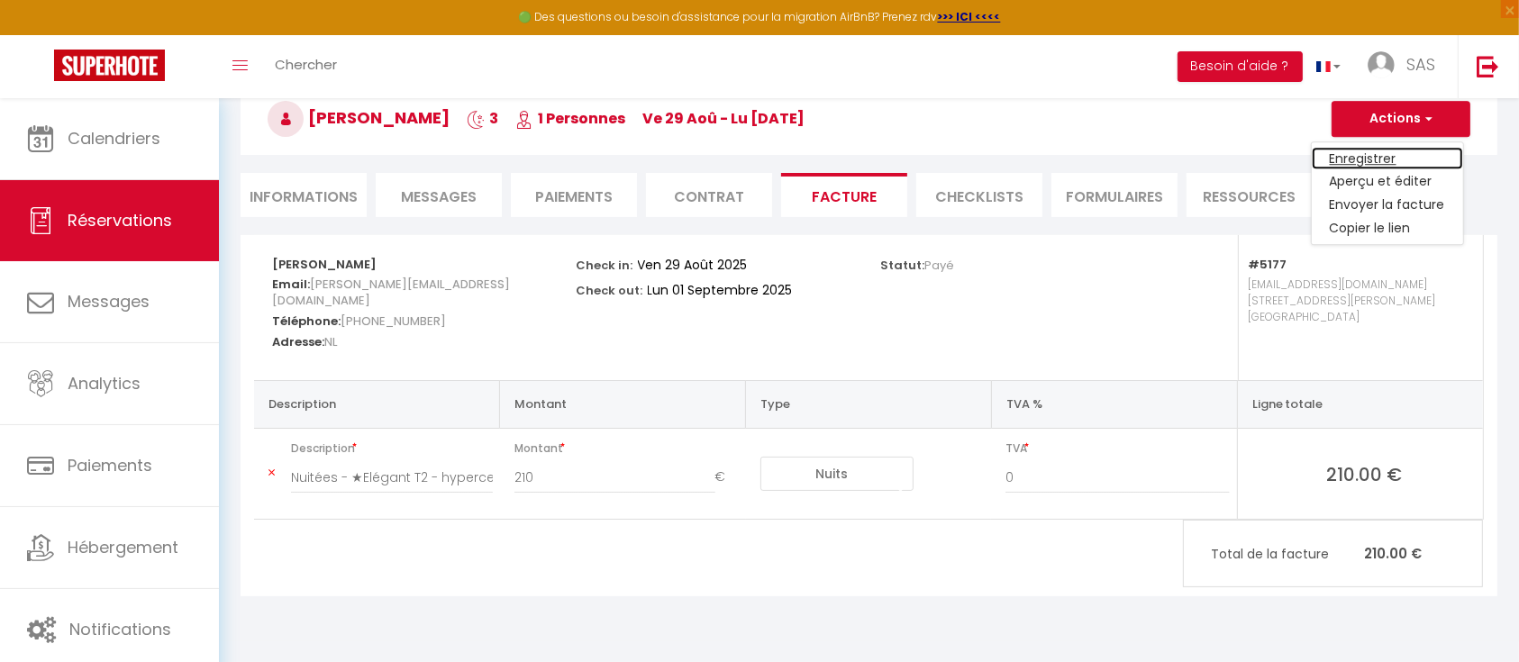
click at [1379, 153] on link "Enregistrer" at bounding box center [1387, 158] width 151 height 23
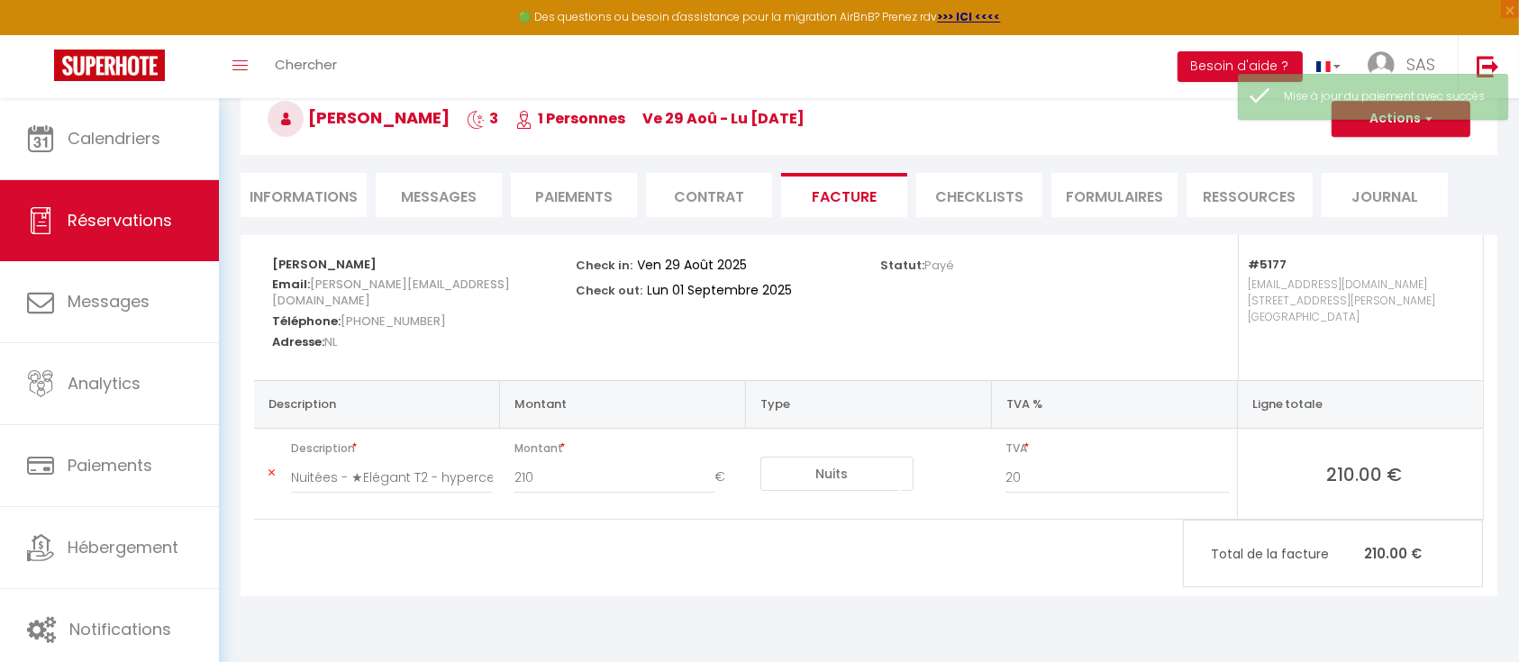
click at [692, 189] on li "Contrat" at bounding box center [709, 195] width 126 height 44
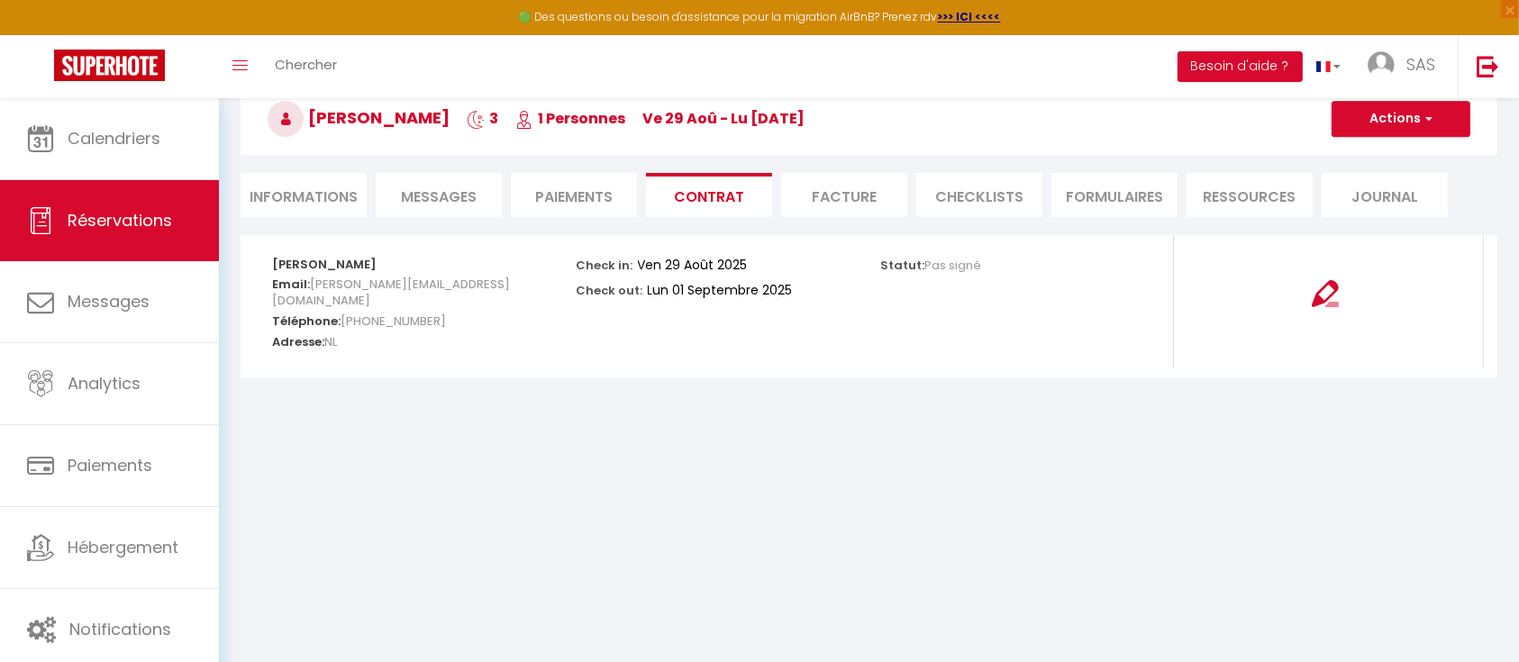
click at [836, 198] on li "Facture" at bounding box center [844, 195] width 126 height 44
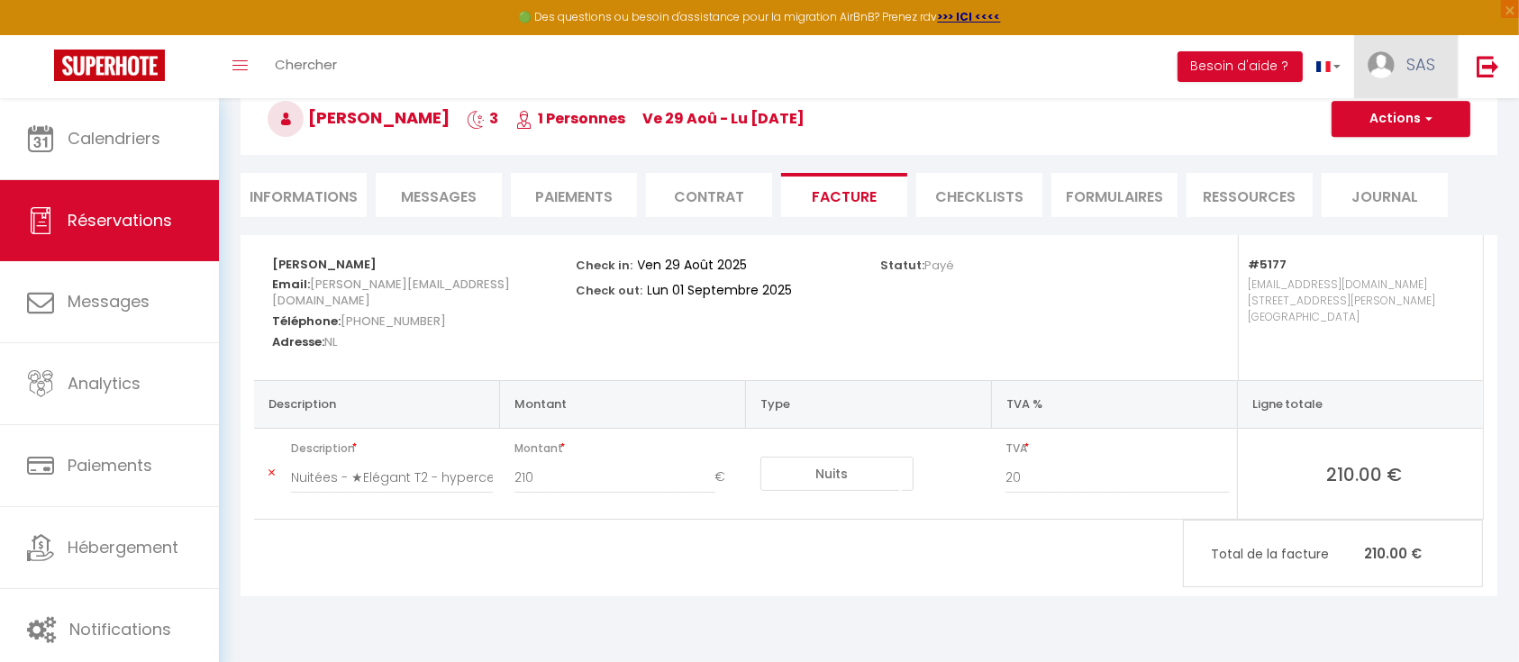
click at [1419, 80] on link "SAS" at bounding box center [1407, 66] width 104 height 63
click at [1385, 128] on link "Paramètres" at bounding box center [1385, 125] width 133 height 31
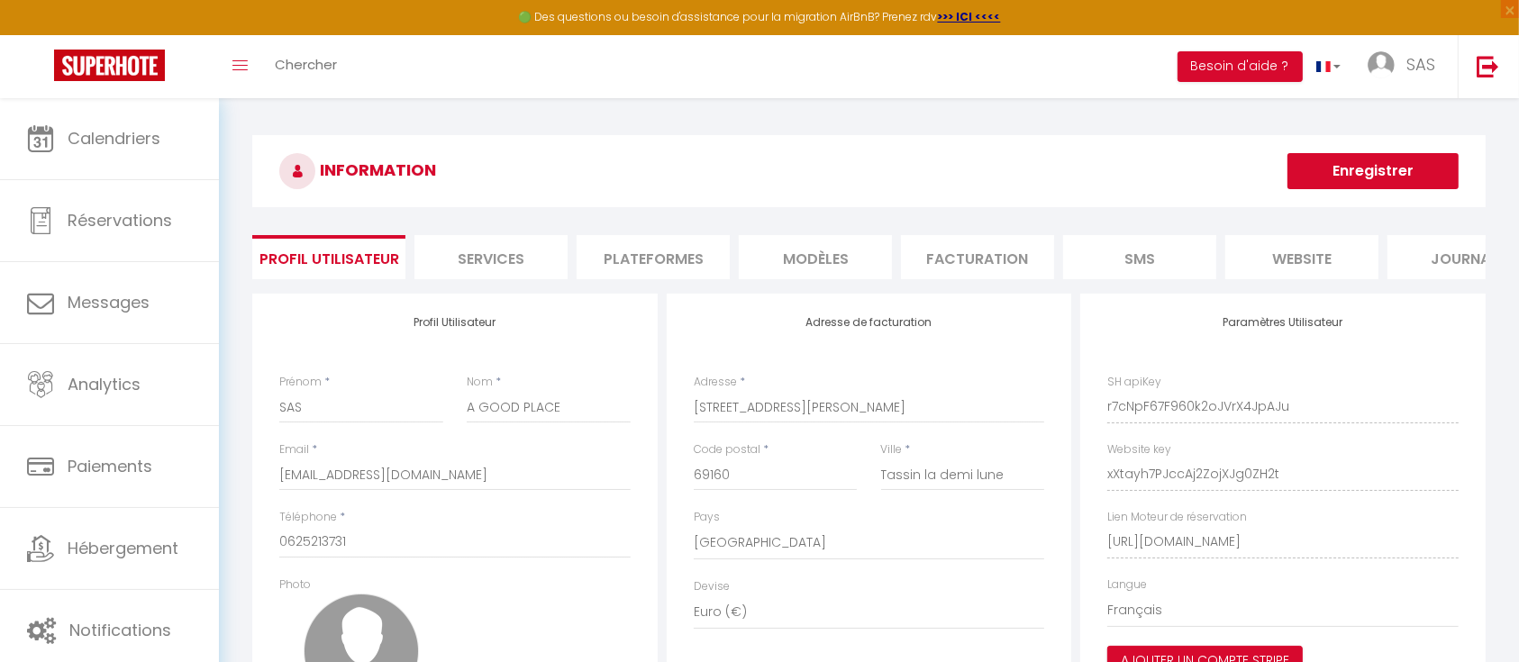
click at [1001, 266] on li "Facturation" at bounding box center [977, 257] width 153 height 44
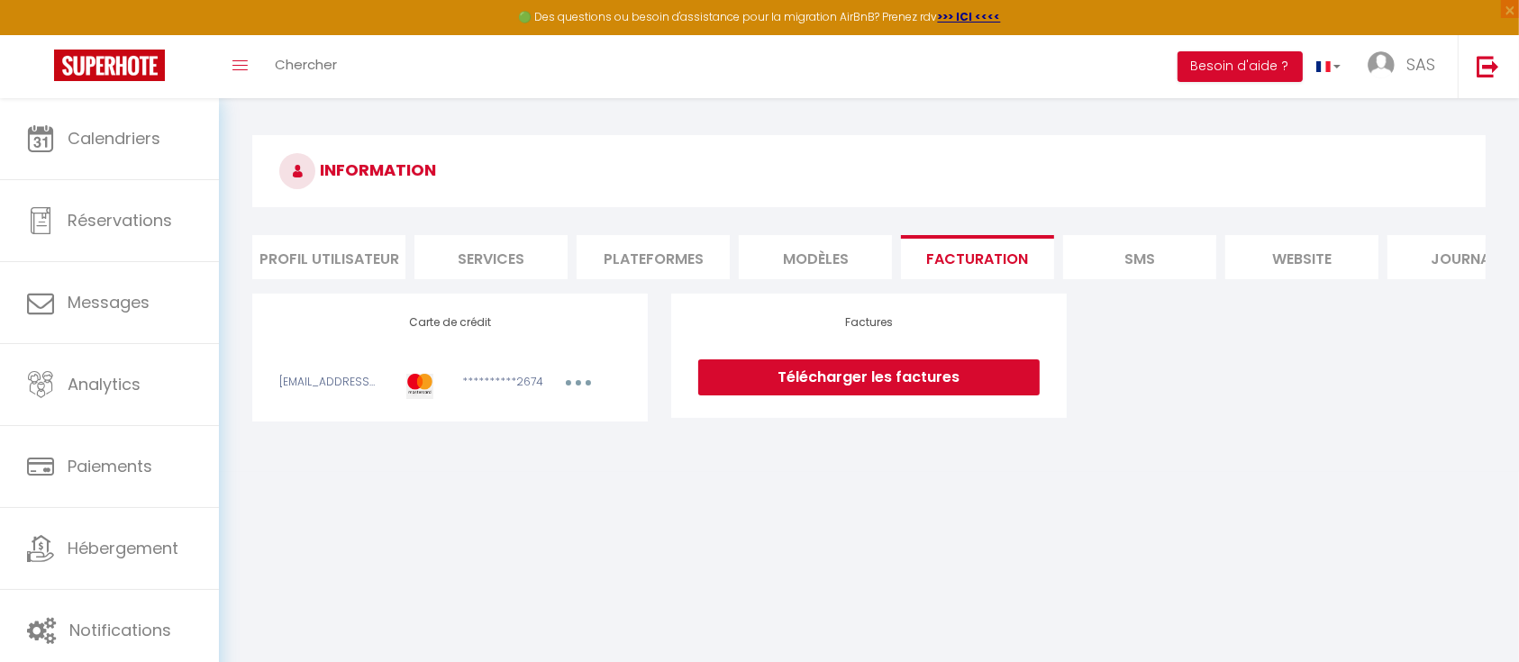
click at [309, 262] on li "Profil Utilisateur" at bounding box center [328, 257] width 153 height 44
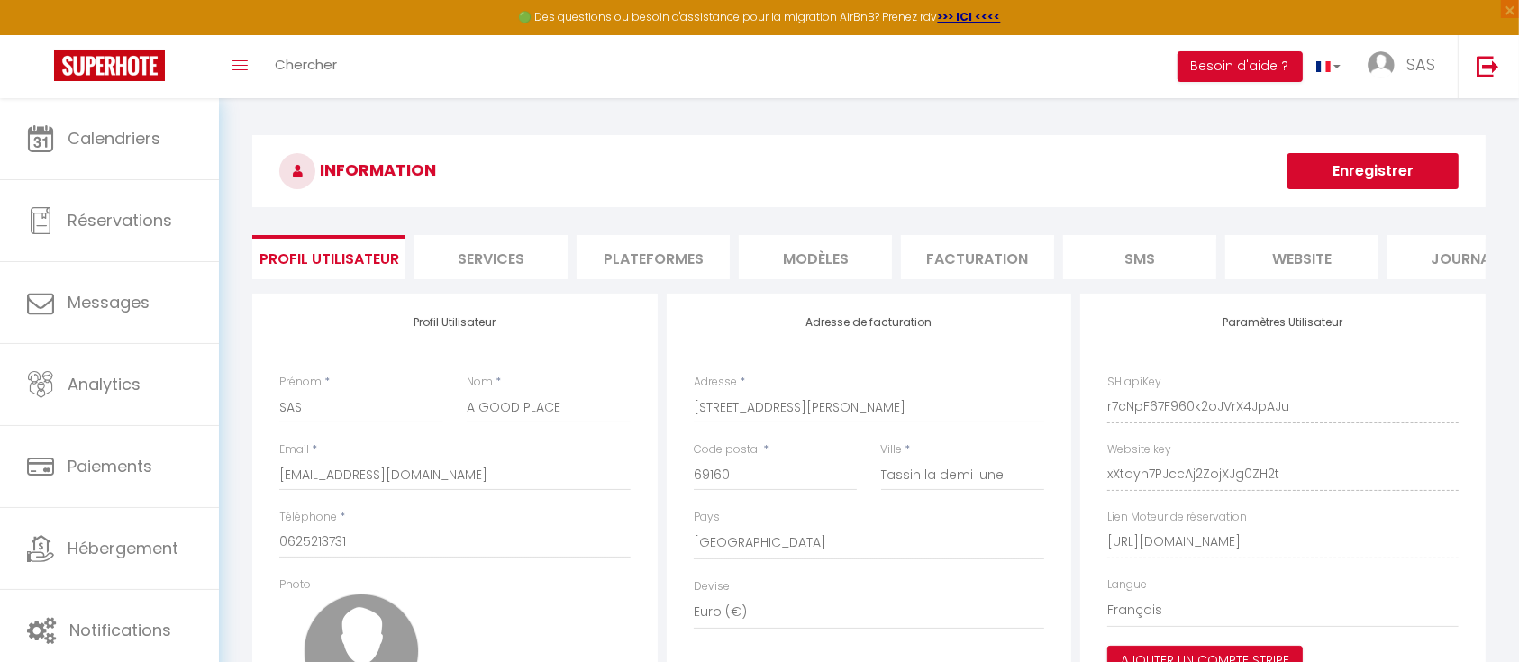
click at [487, 255] on li "Services" at bounding box center [491, 257] width 153 height 44
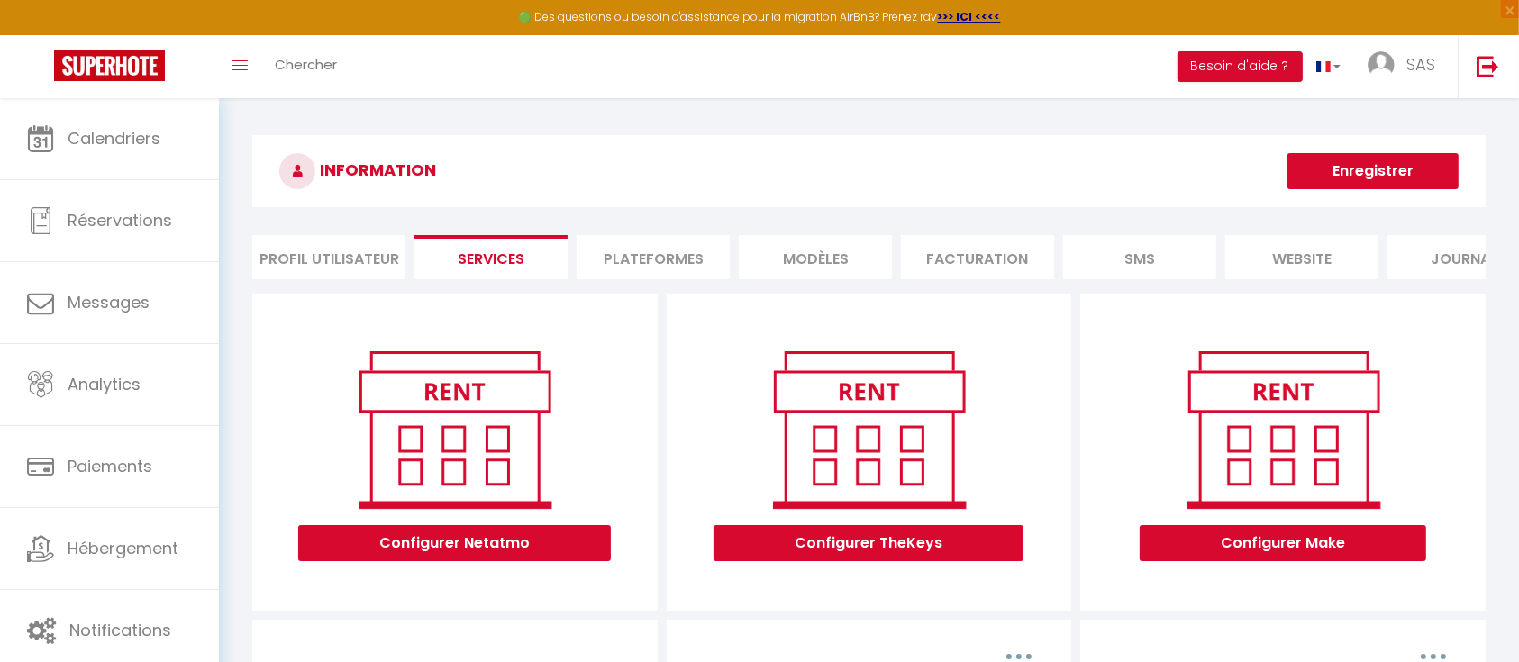
click at [699, 256] on li "Plateformes" at bounding box center [653, 257] width 153 height 44
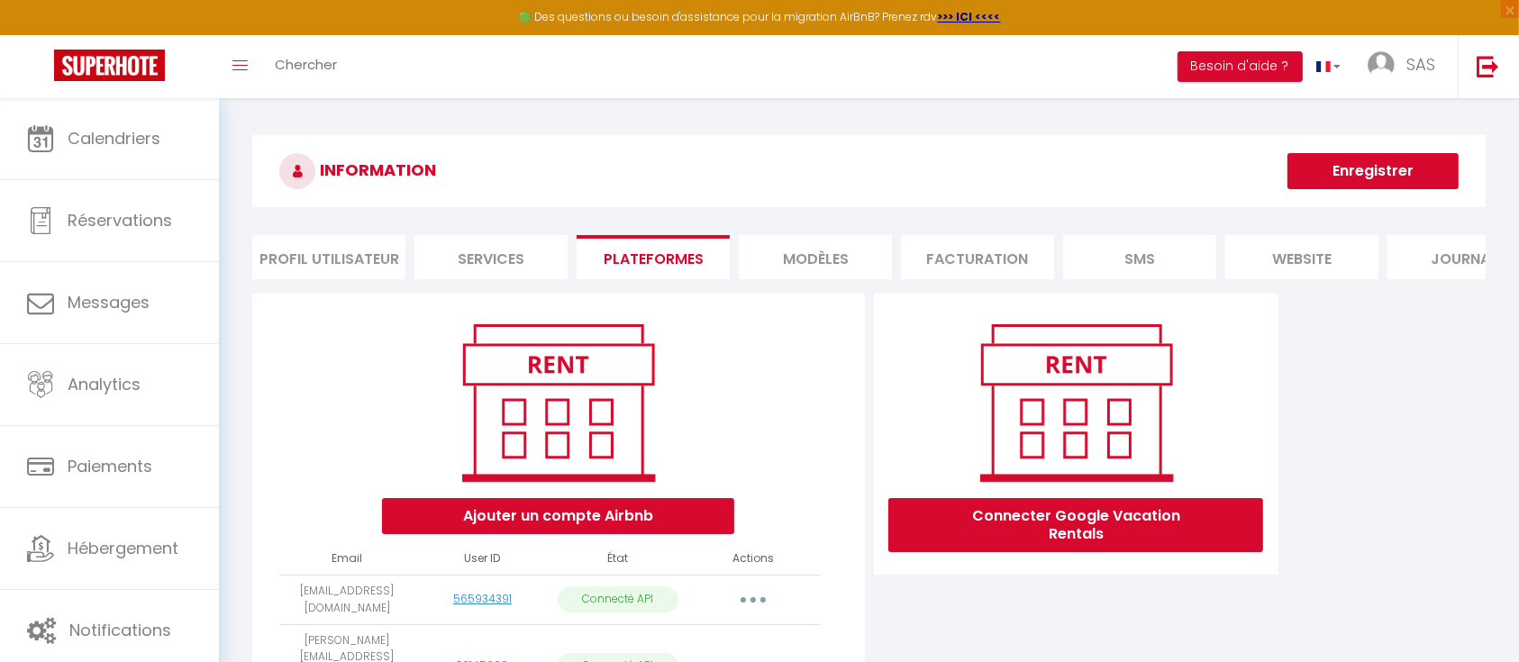
click at [790, 268] on li "MODÈLES" at bounding box center [815, 257] width 153 height 44
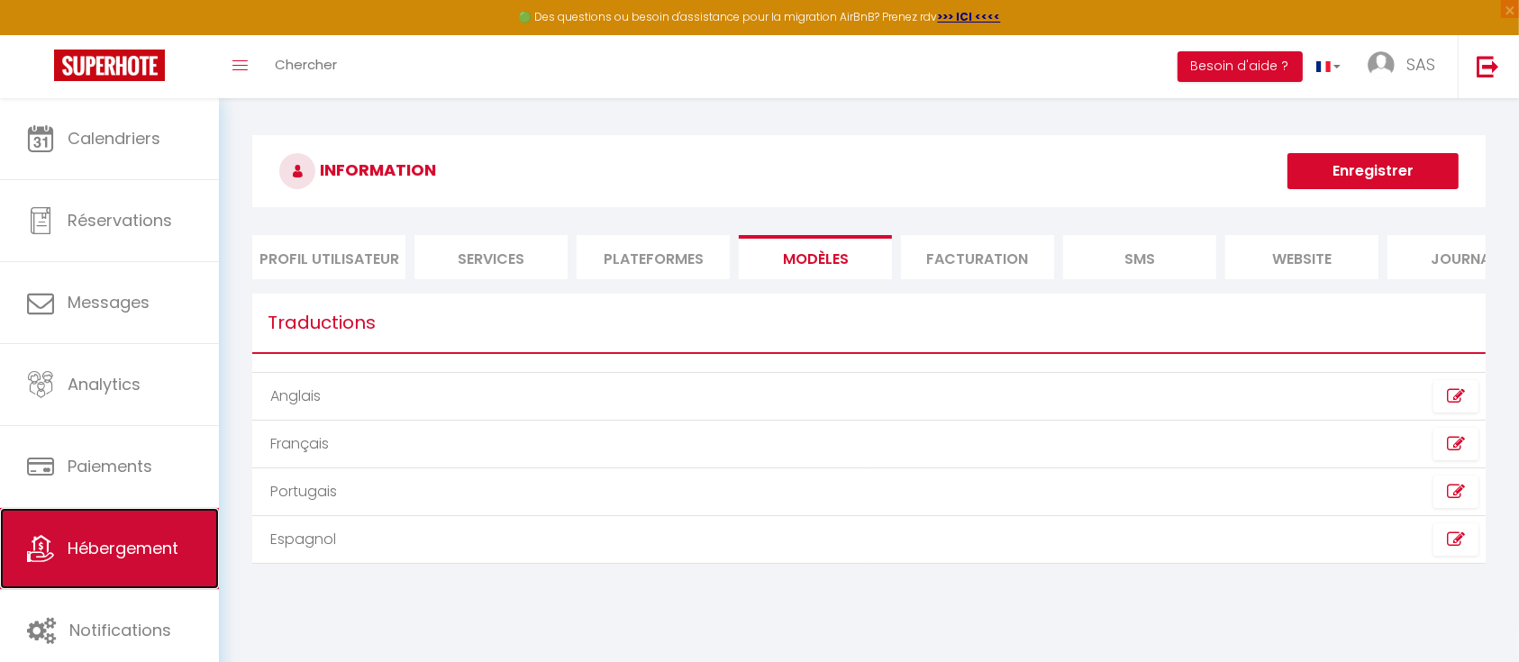
click at [112, 544] on span "Hébergement" at bounding box center [123, 548] width 111 height 23
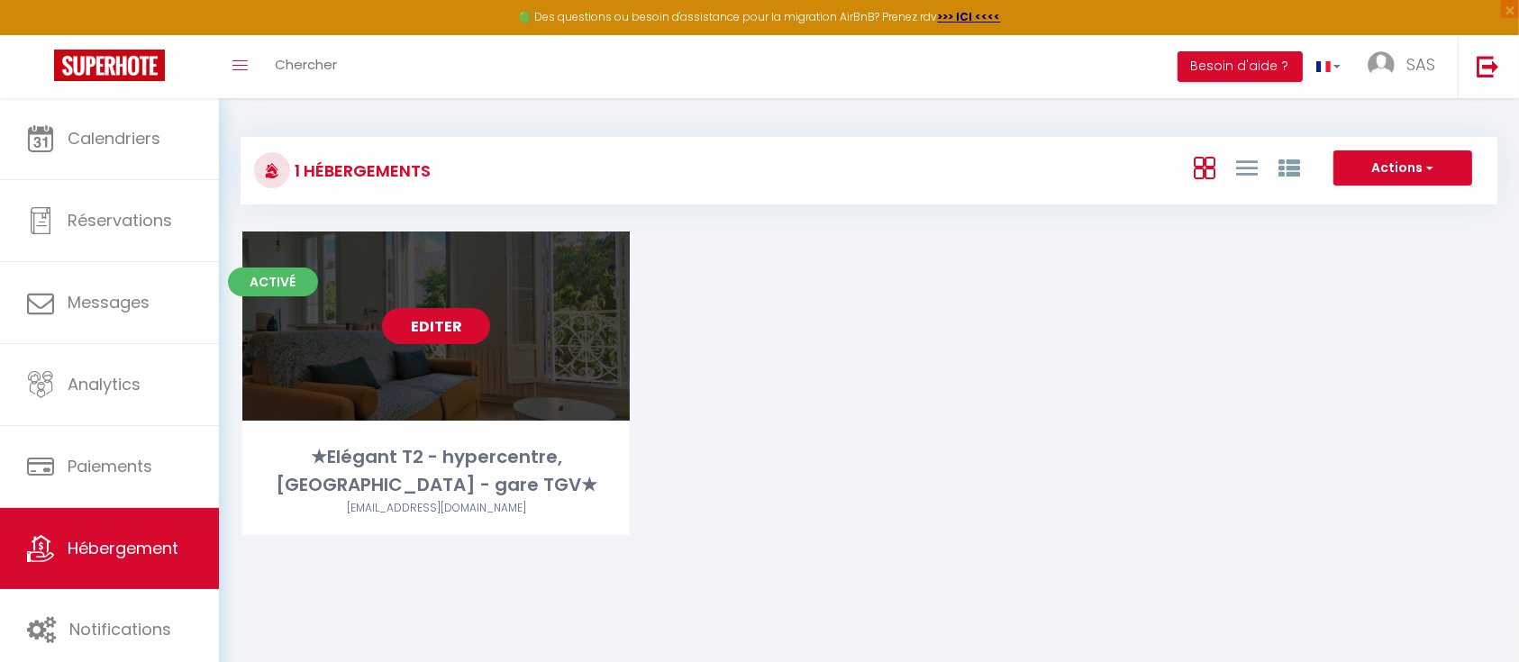
click at [415, 332] on link "Editer" at bounding box center [436, 326] width 108 height 36
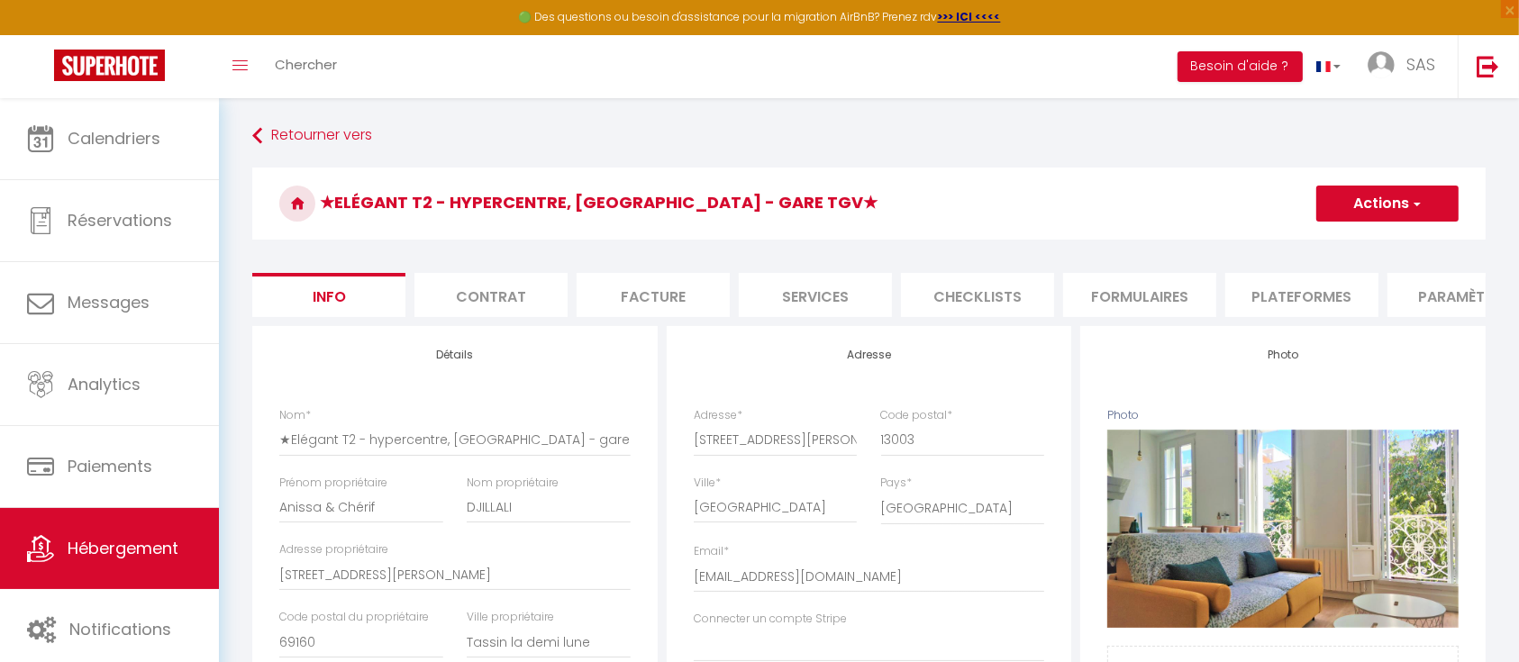
click at [645, 300] on li "Facture" at bounding box center [653, 295] width 153 height 44
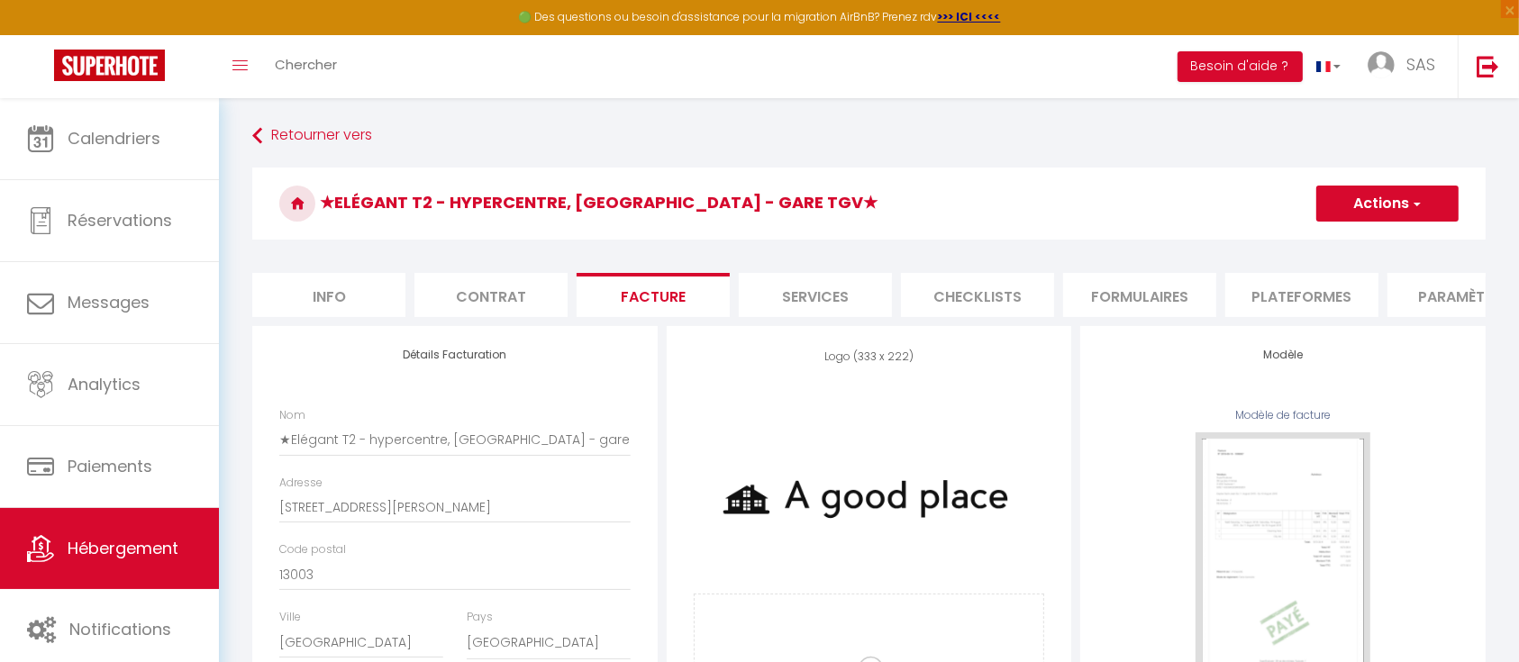
click at [806, 290] on li "Services" at bounding box center [815, 295] width 153 height 44
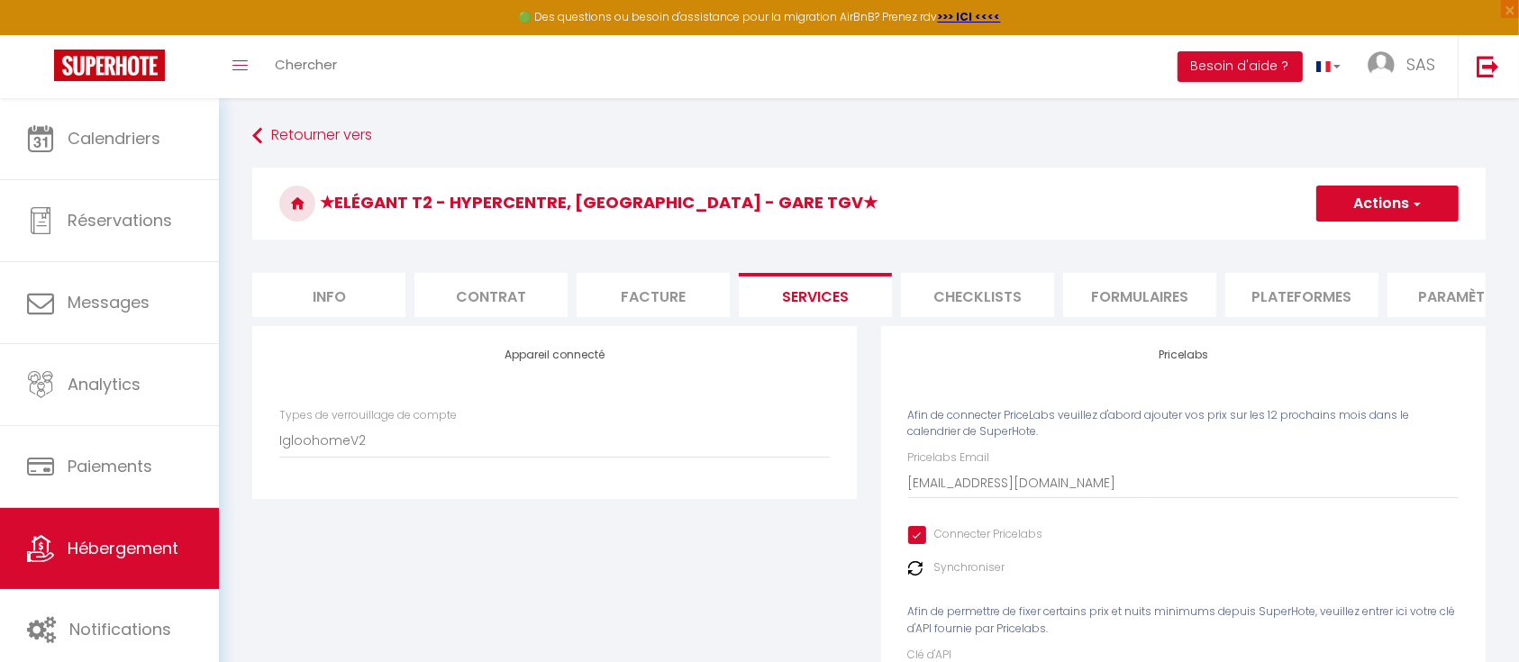
click at [974, 299] on li "Checklists" at bounding box center [977, 295] width 153 height 44
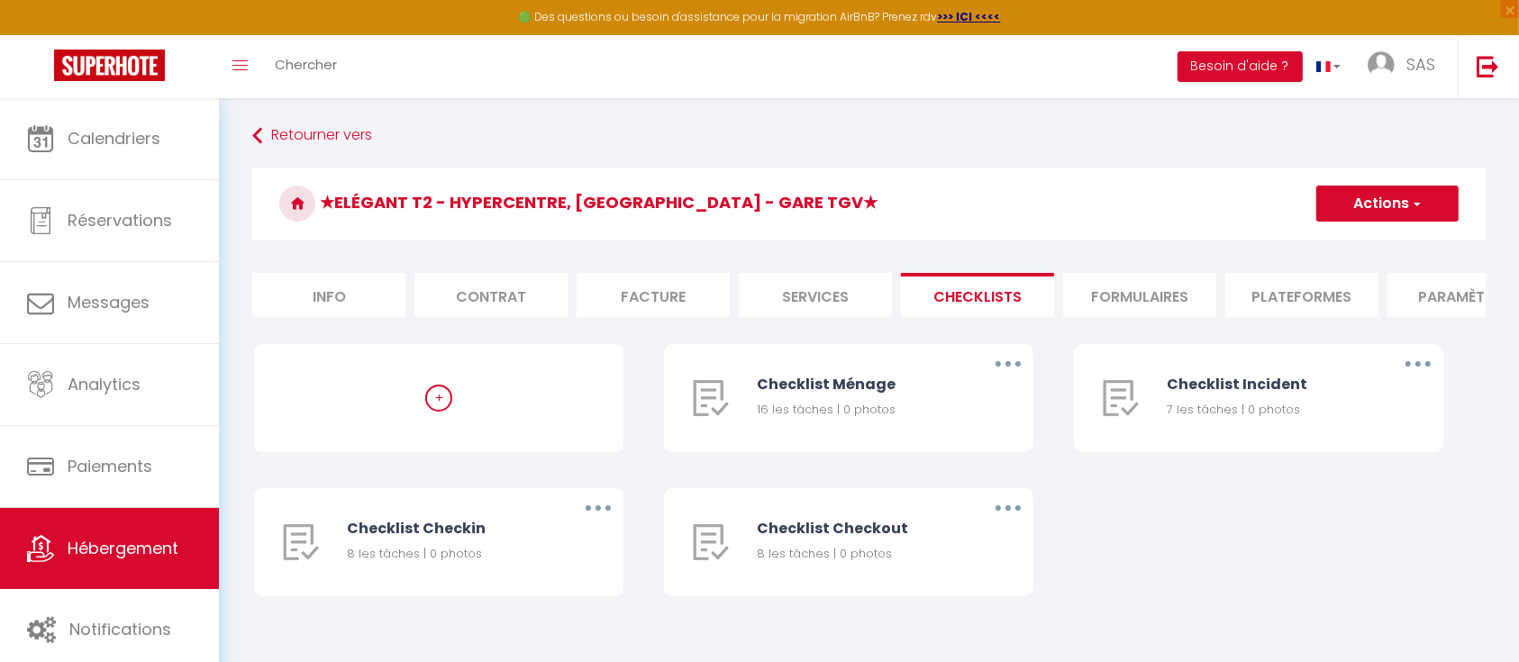
click at [1136, 286] on li "Formulaires" at bounding box center [1139, 295] width 153 height 44
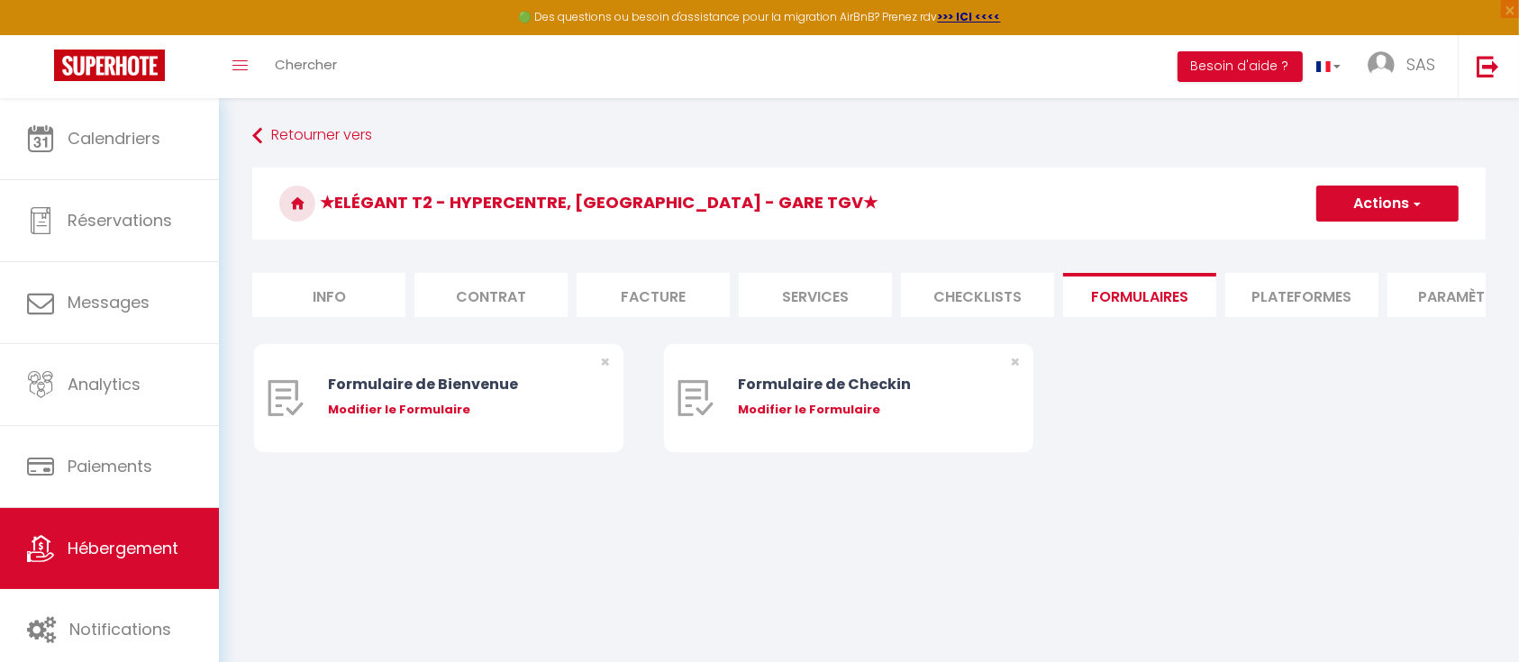
click at [1317, 297] on li "Plateformes" at bounding box center [1302, 295] width 153 height 44
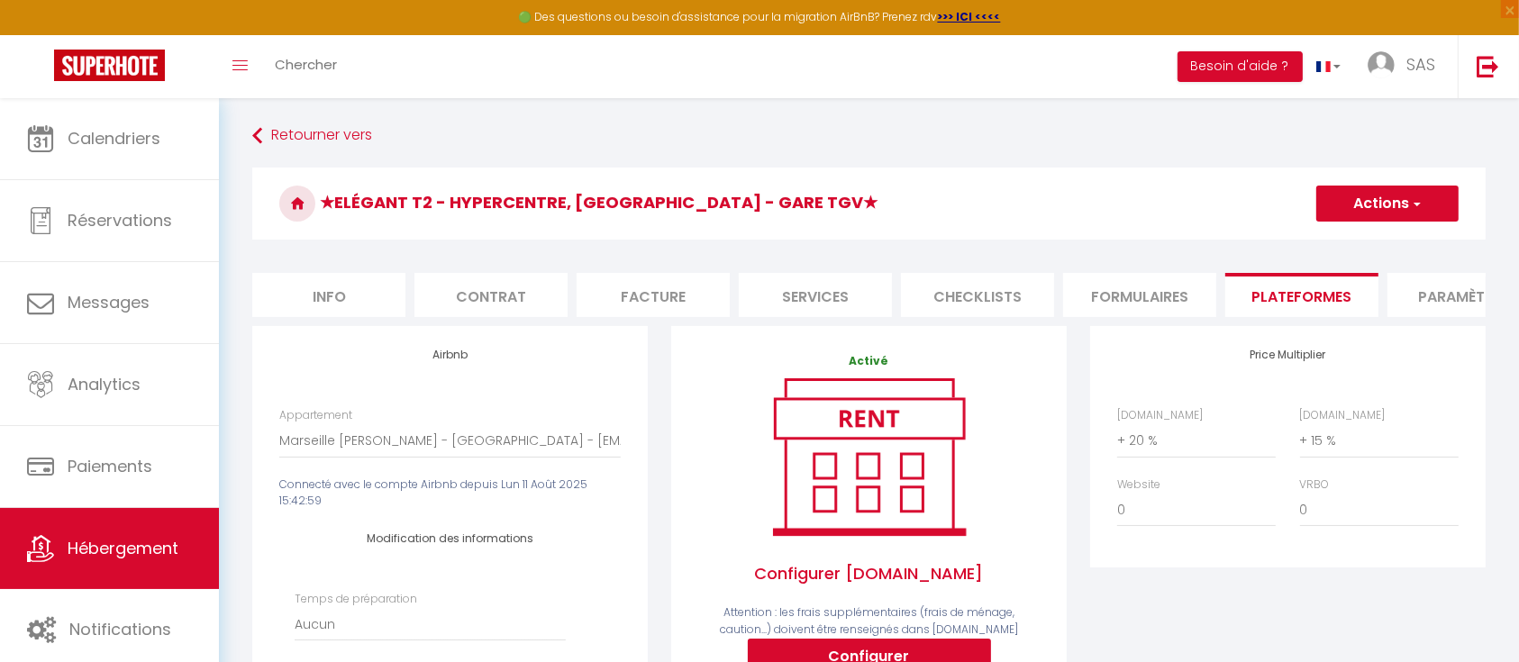
click at [1430, 291] on li "Paramètres" at bounding box center [1464, 295] width 153 height 44
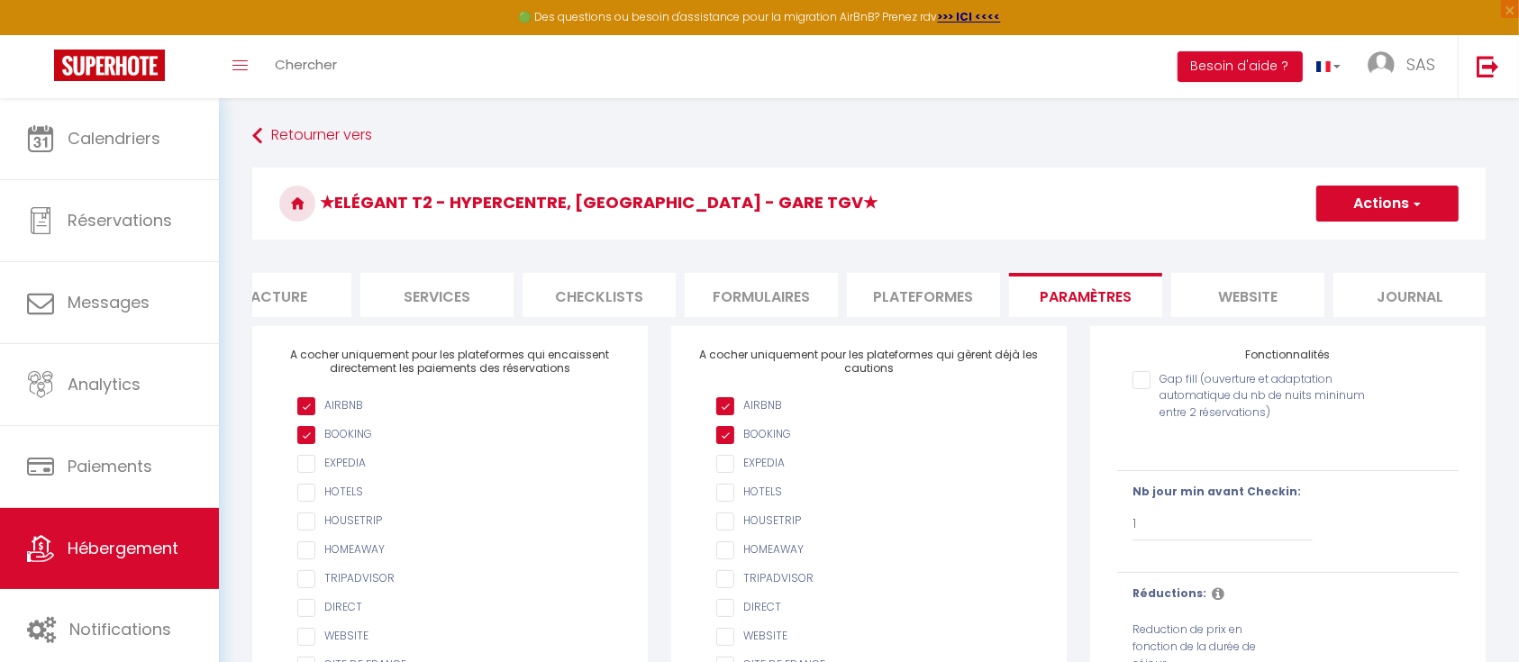
scroll to position [0, 388]
click at [1440, 206] on button "Actions" at bounding box center [1388, 204] width 142 height 36
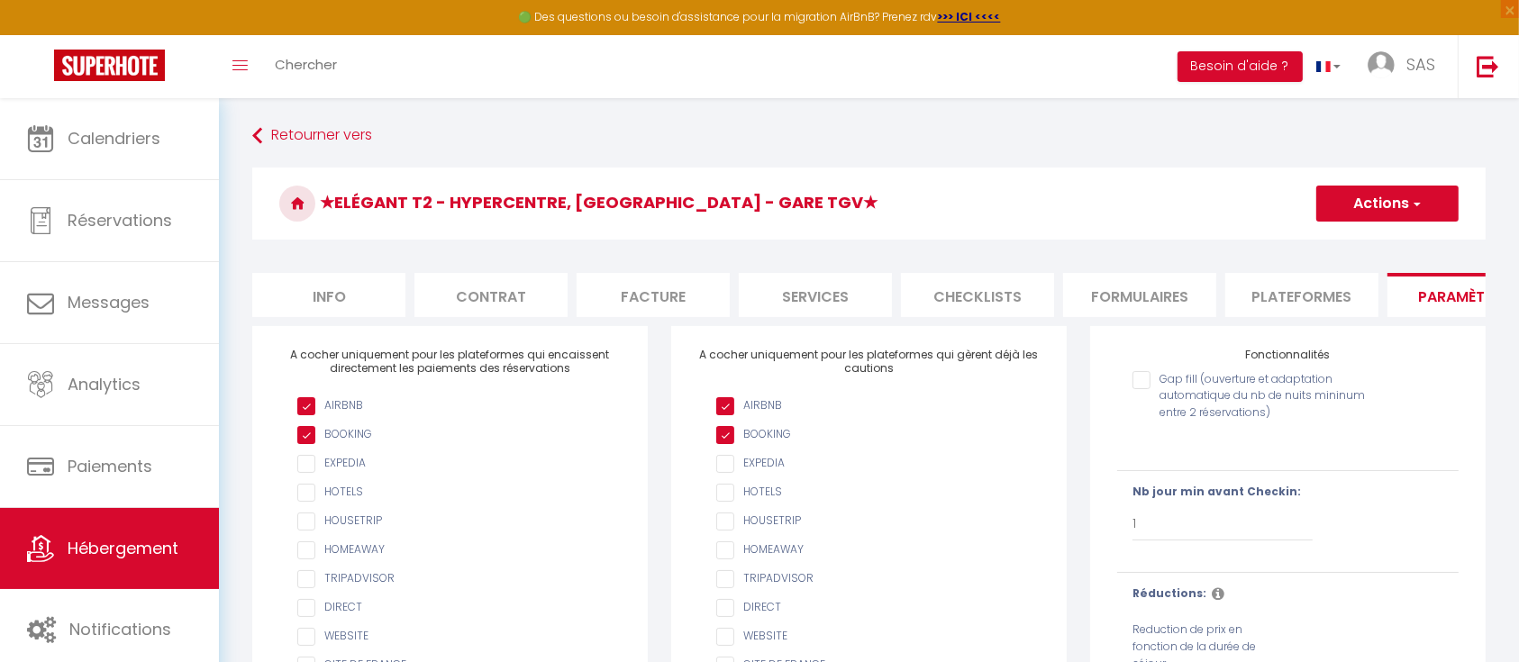
click at [333, 296] on li "Info" at bounding box center [328, 295] width 153 height 44
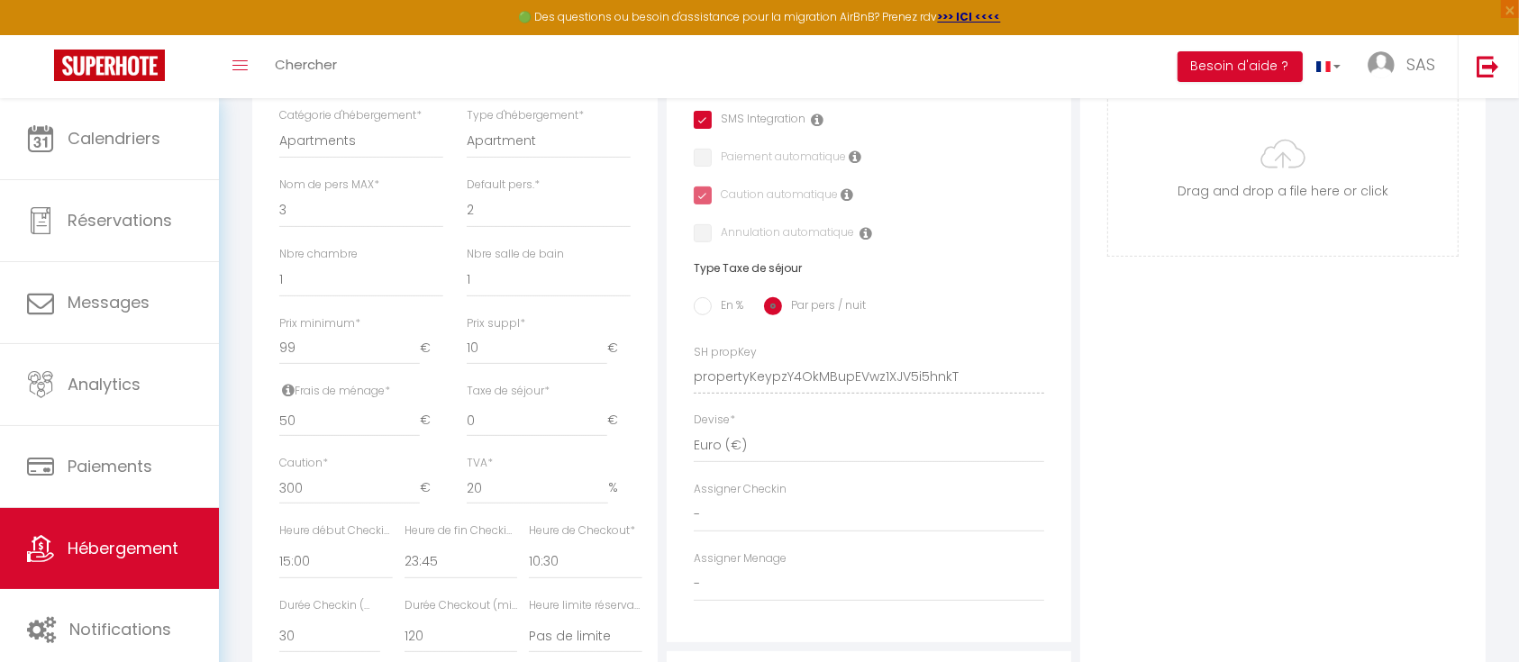
scroll to position [672, 0]
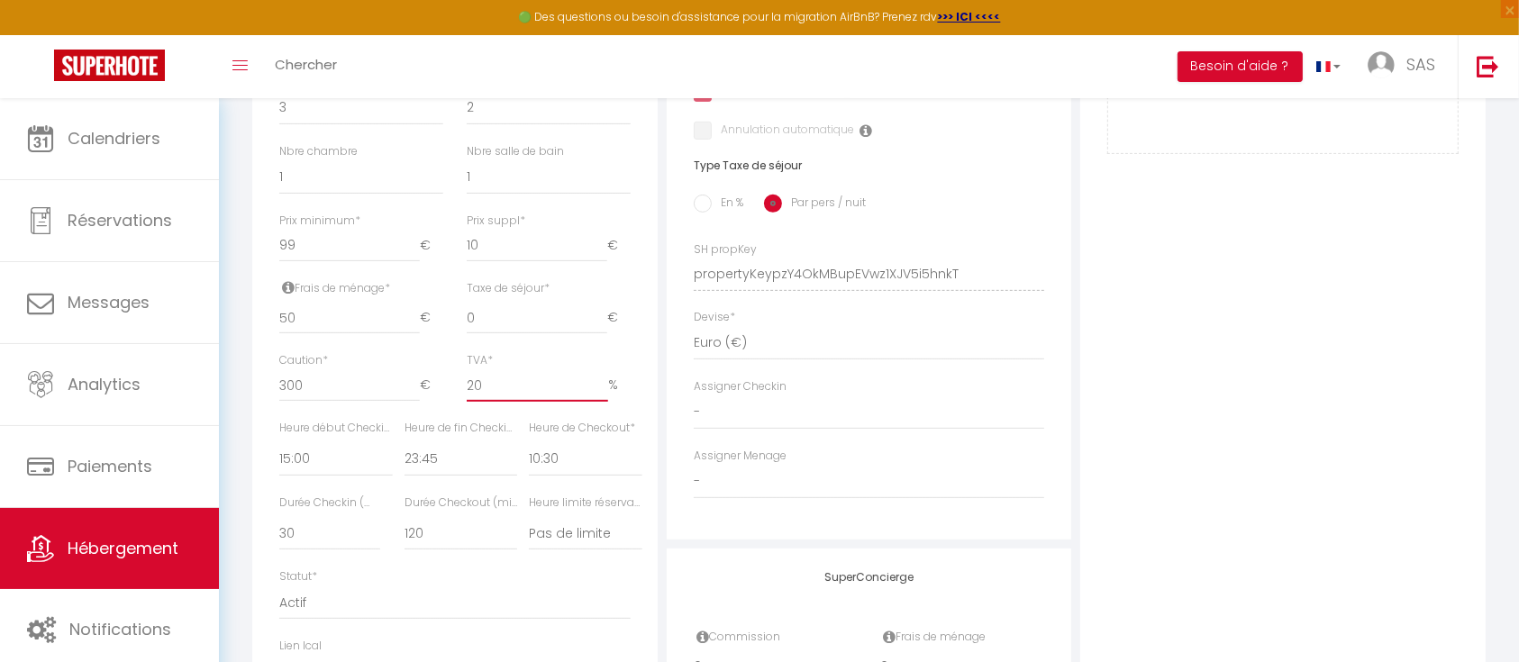
click at [548, 398] on input "20" at bounding box center [537, 385] width 141 height 32
click at [651, 422] on div "Détails Nom * ★Elégant T2 - hypercentre, La Joliette - gare TGV★ Prénom proprié…" at bounding box center [455, 191] width 406 height 1074
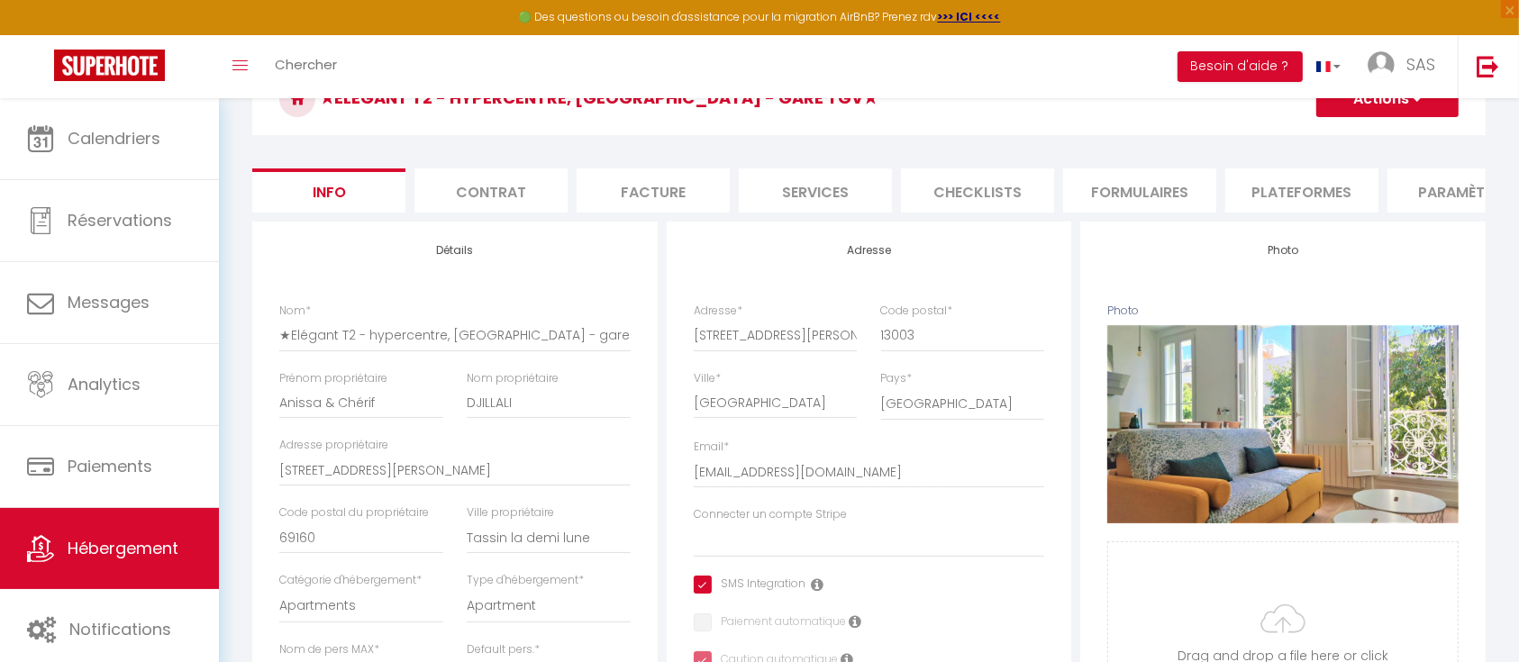
scroll to position [0, 0]
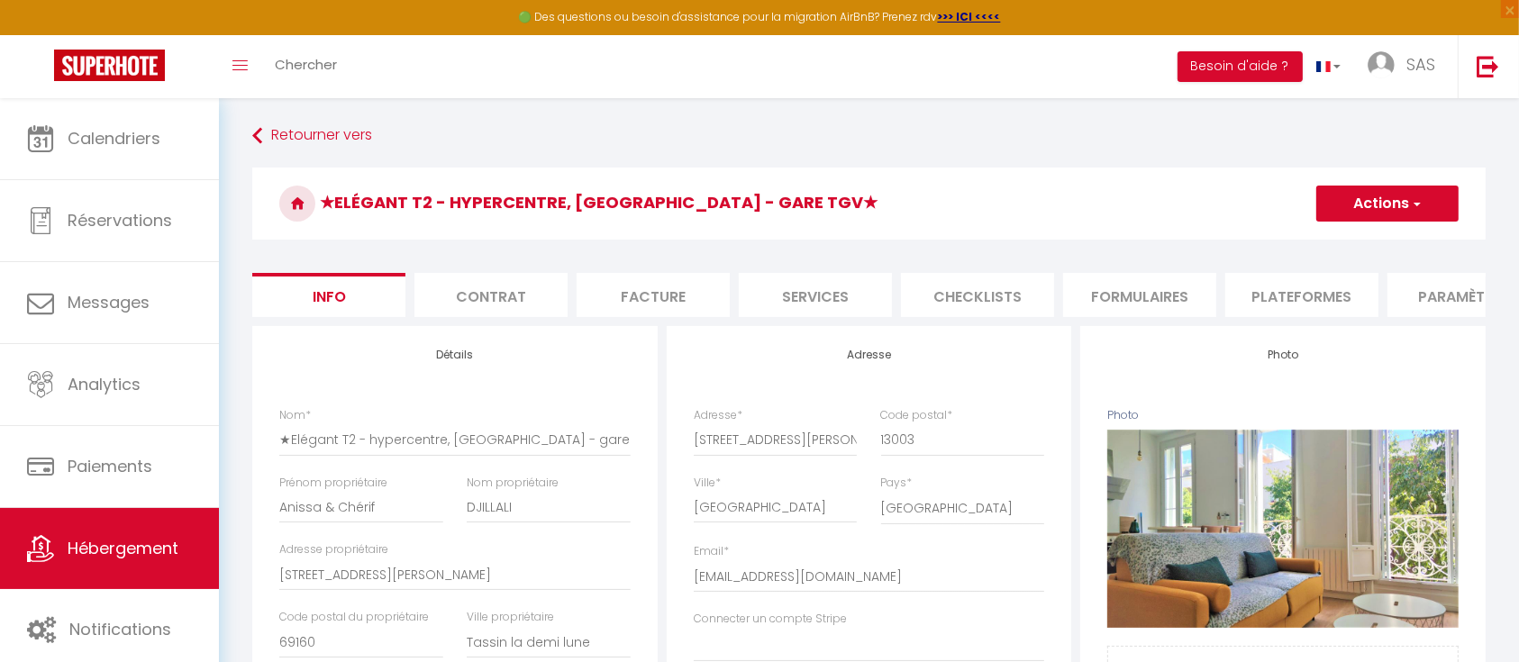
click at [1418, 188] on button "Actions" at bounding box center [1388, 204] width 142 height 36
click at [1334, 243] on input "Enregistrer" at bounding box center [1316, 243] width 67 height 18
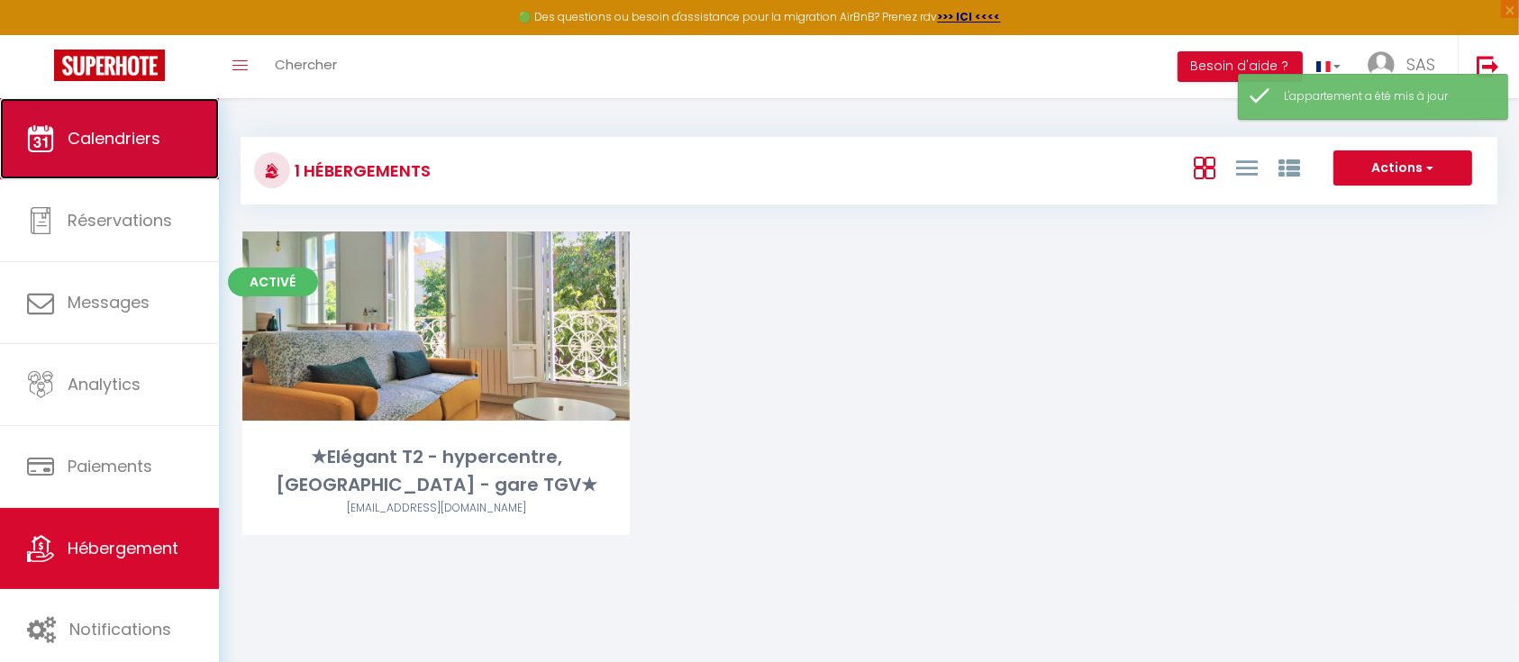
click at [96, 158] on link "Calendriers" at bounding box center [109, 138] width 219 height 81
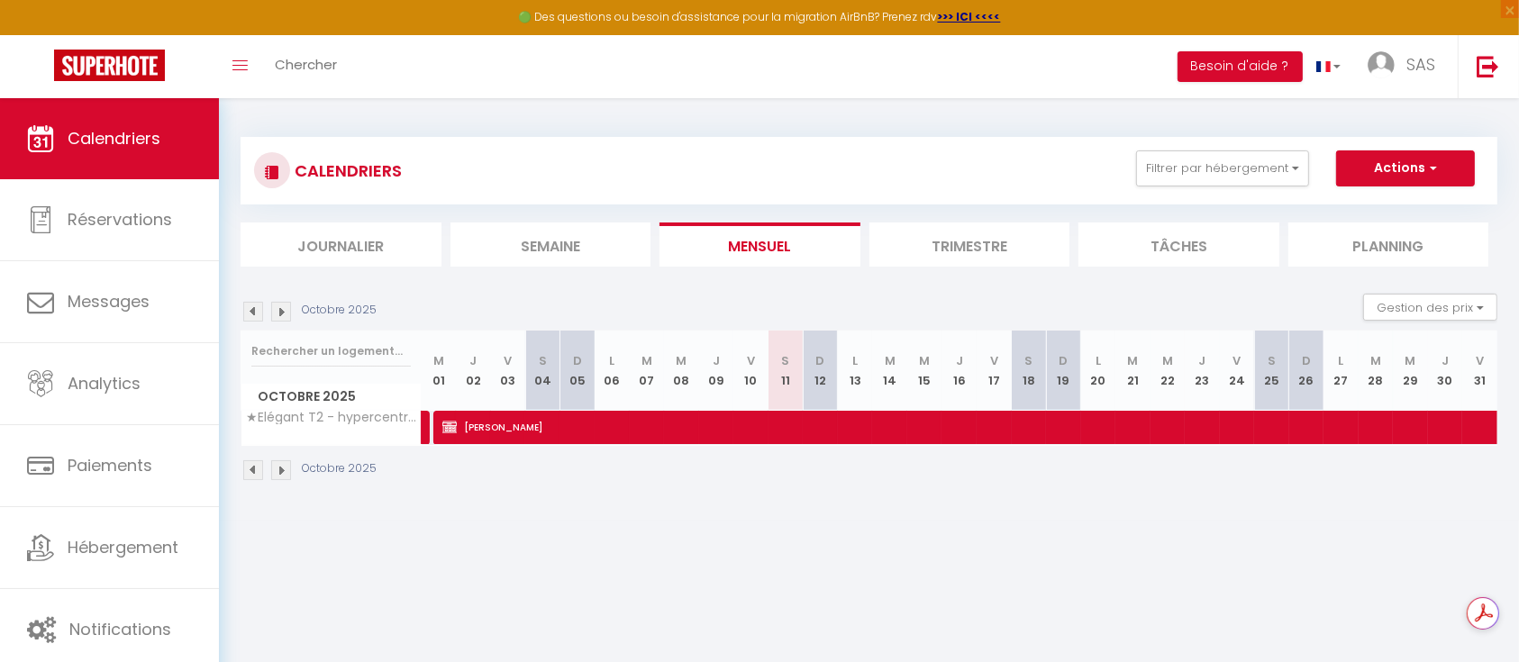
click at [251, 310] on img at bounding box center [253, 312] width 20 height 20
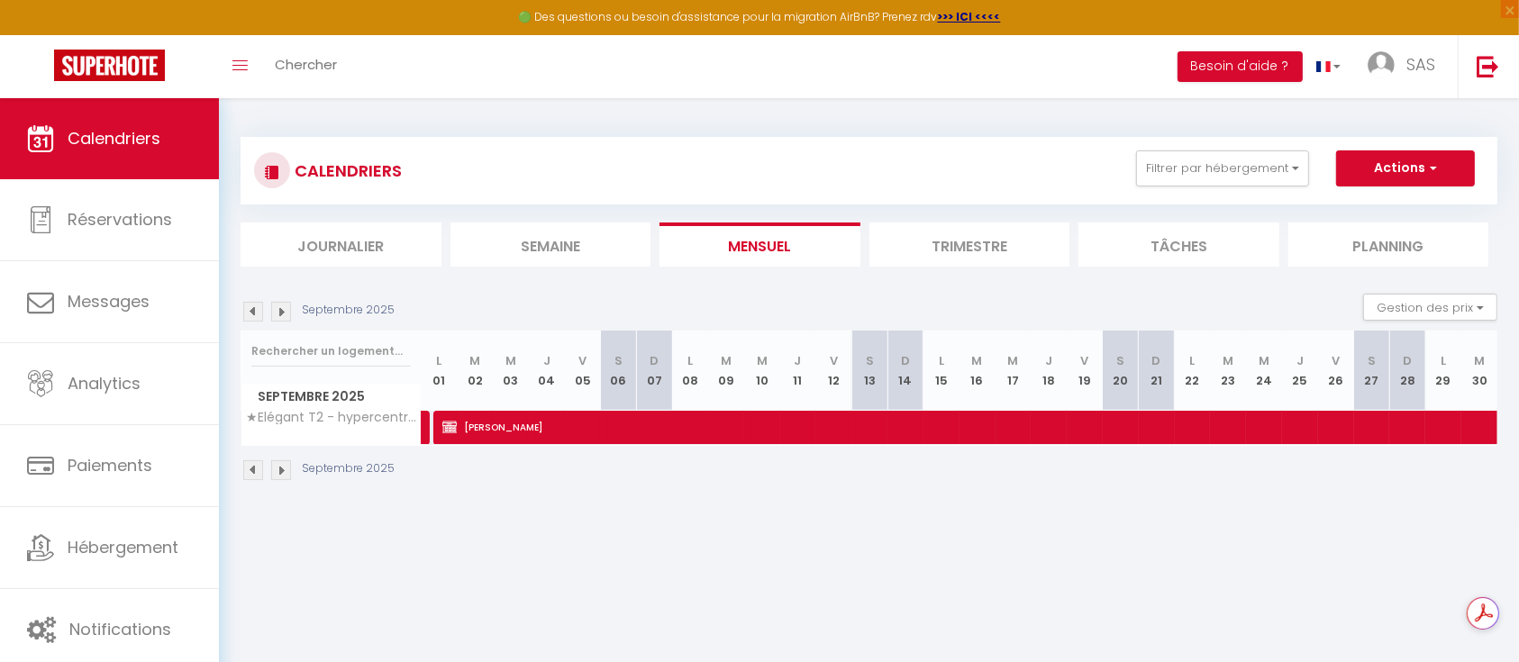
click at [251, 310] on img at bounding box center [253, 312] width 20 height 20
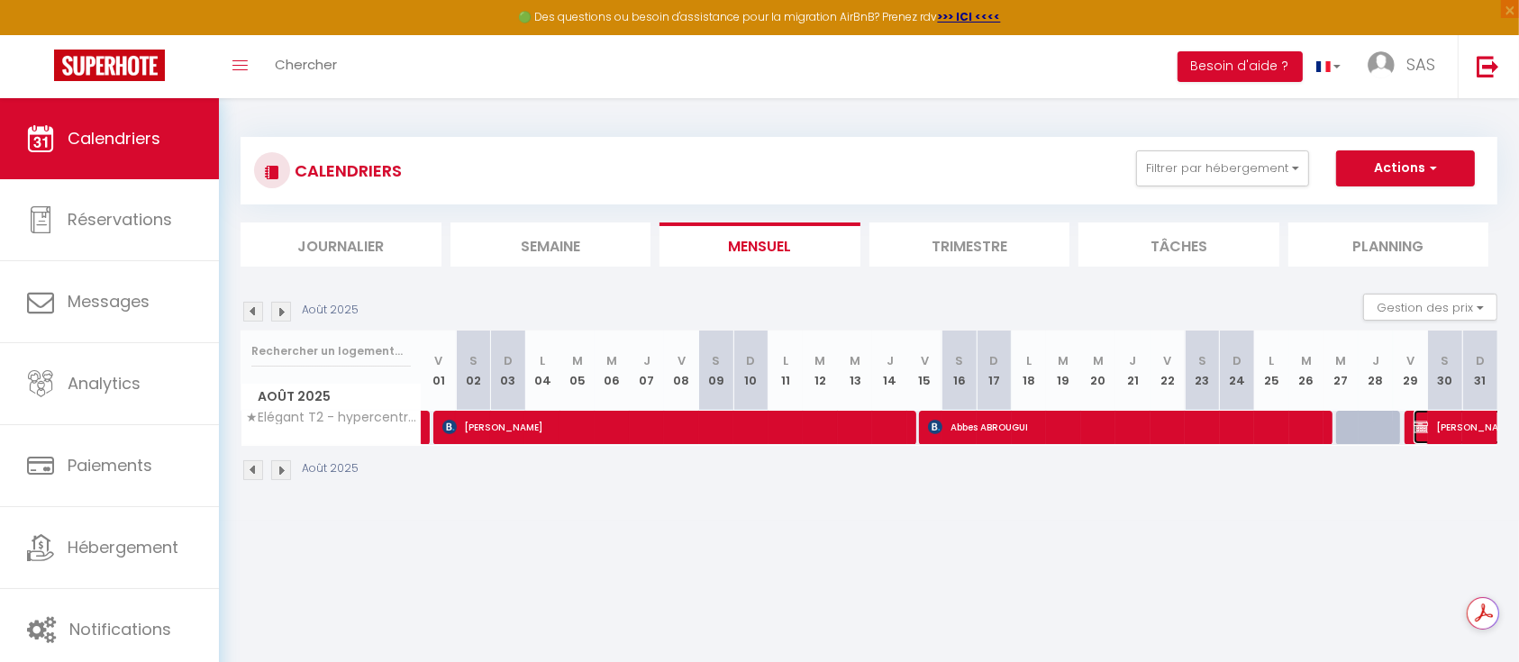
click at [1459, 415] on span "Firas EZZEDDINE" at bounding box center [1476, 427] width 124 height 34
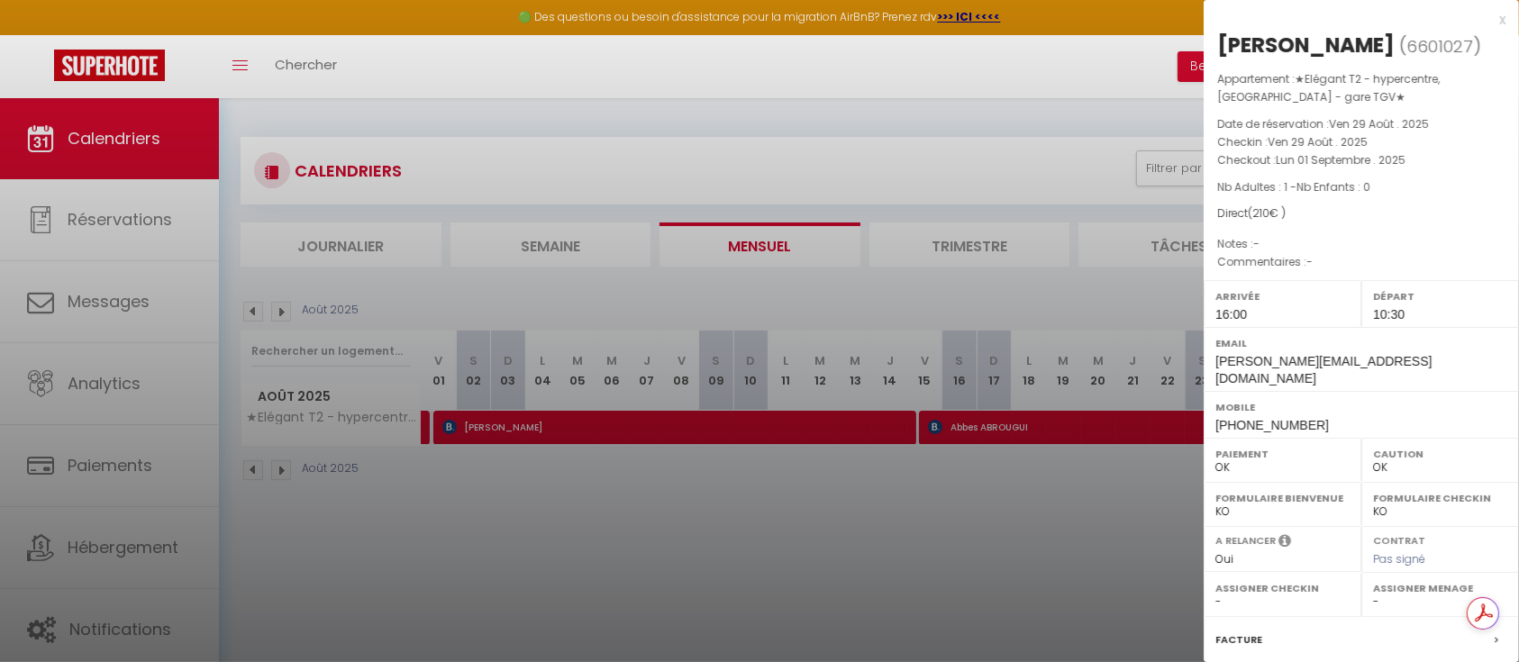
scroll to position [194, 0]
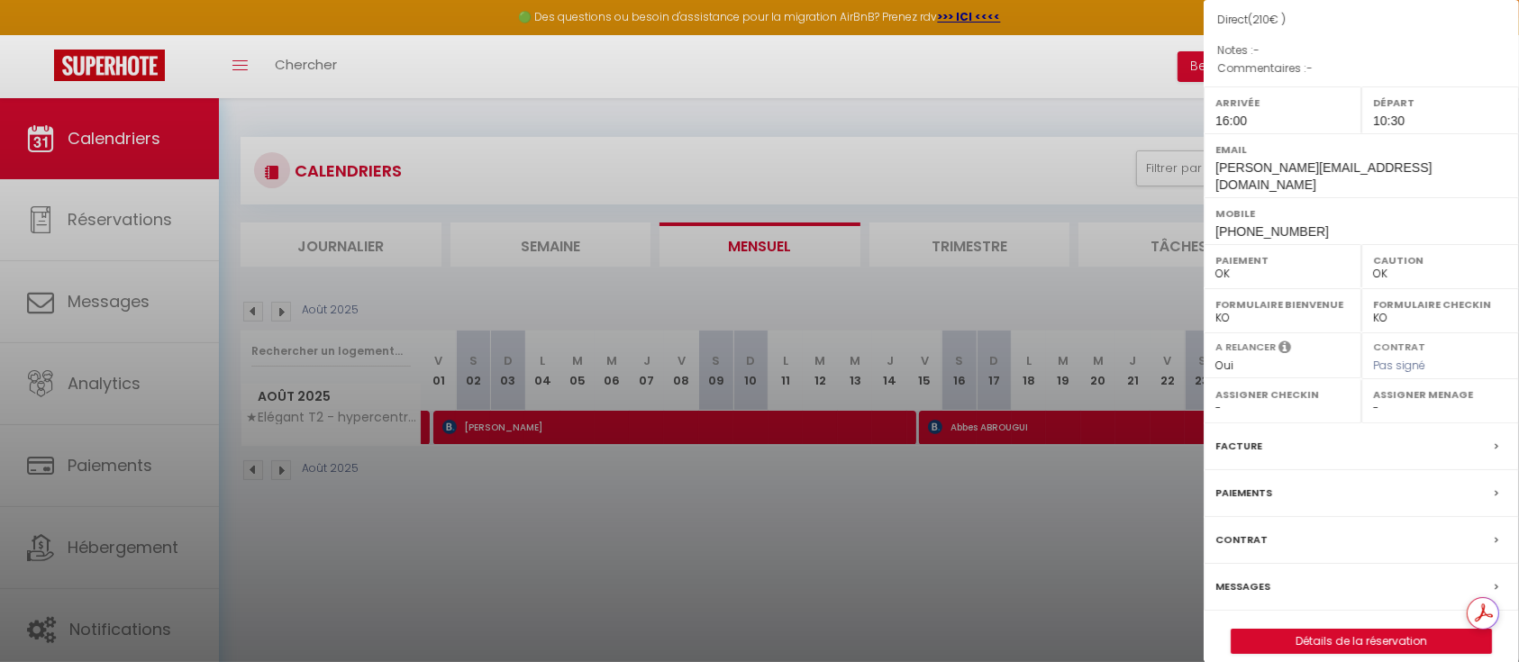
click at [1390, 358] on span "Pas signé" at bounding box center [1399, 365] width 52 height 15
click at [1348, 630] on link "Détails de la réservation" at bounding box center [1362, 641] width 260 height 23
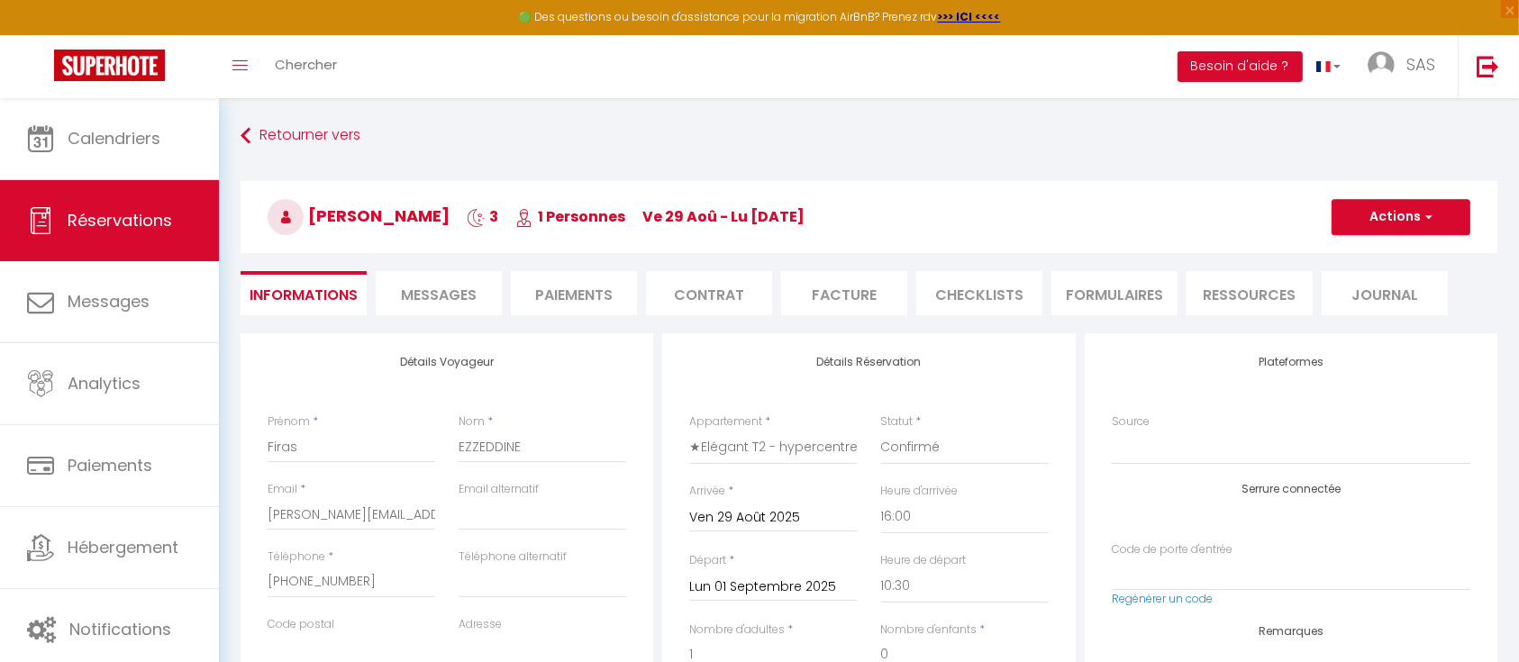
click at [812, 289] on li "Facture" at bounding box center [844, 293] width 126 height 44
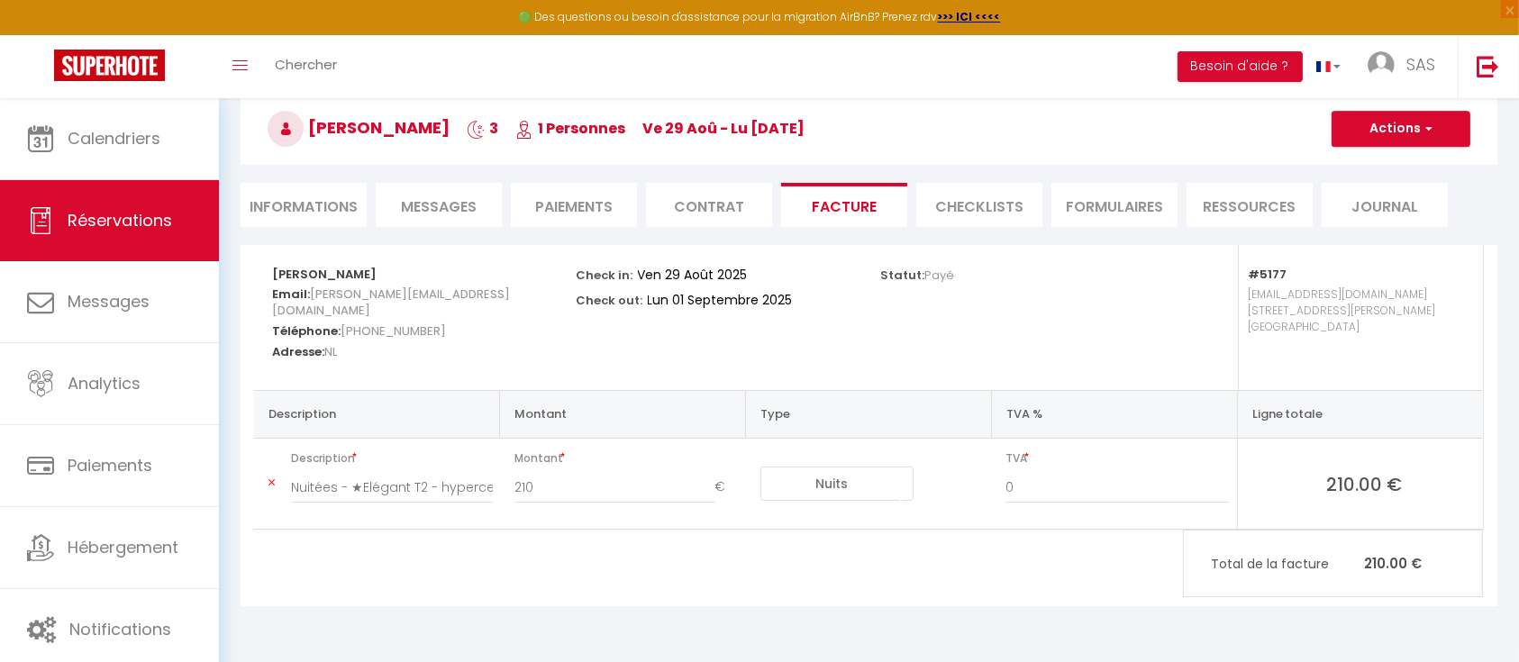
scroll to position [98, 0]
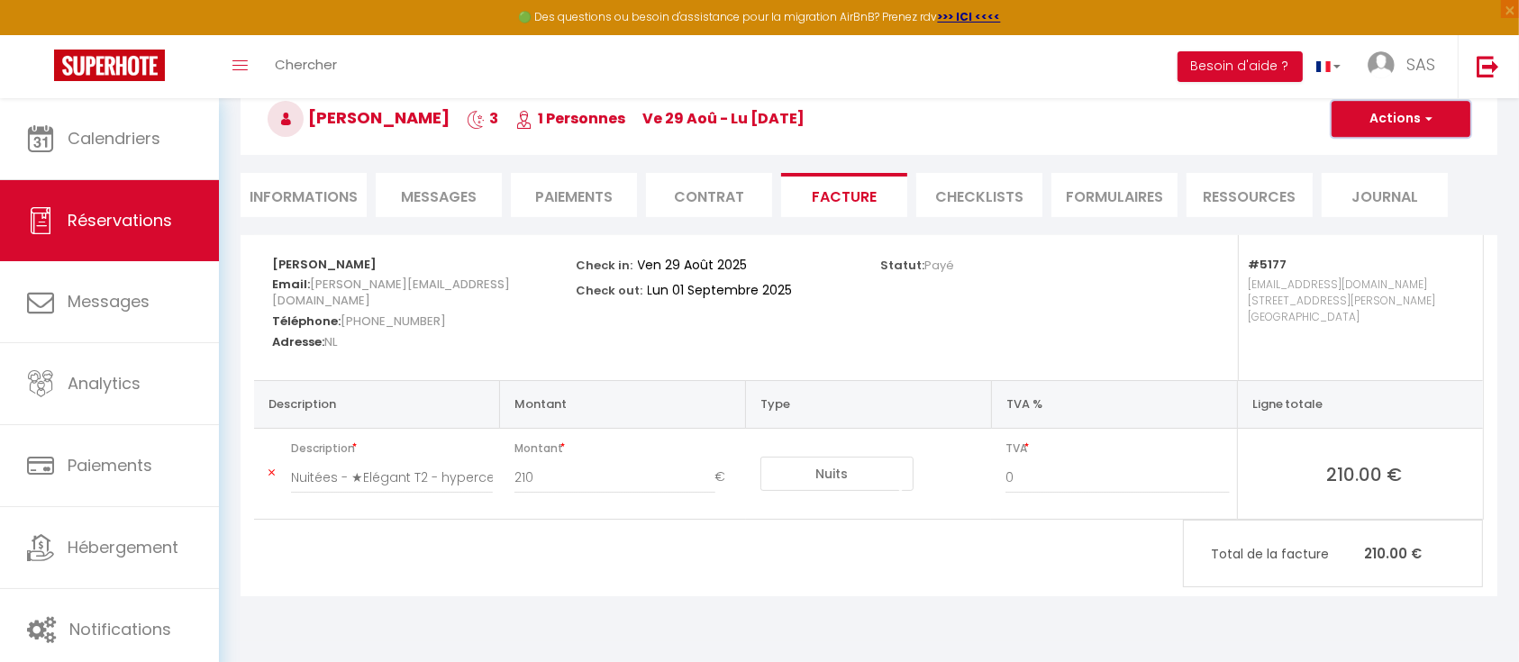
click at [1416, 118] on button "Actions" at bounding box center [1401, 119] width 139 height 36
click at [1391, 180] on link "Aperçu et éditer" at bounding box center [1387, 181] width 151 height 23
click at [307, 193] on li "Informations" at bounding box center [304, 195] width 126 height 44
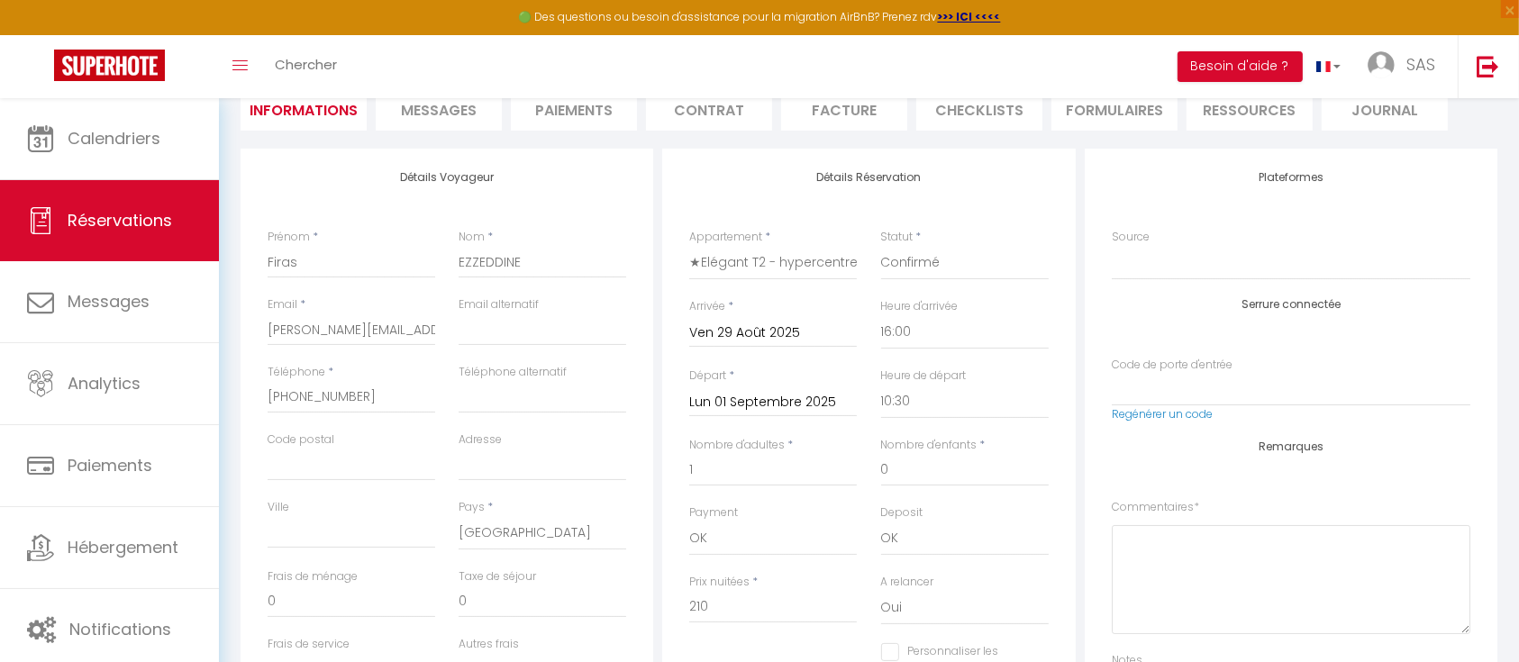
scroll to position [187, 0]
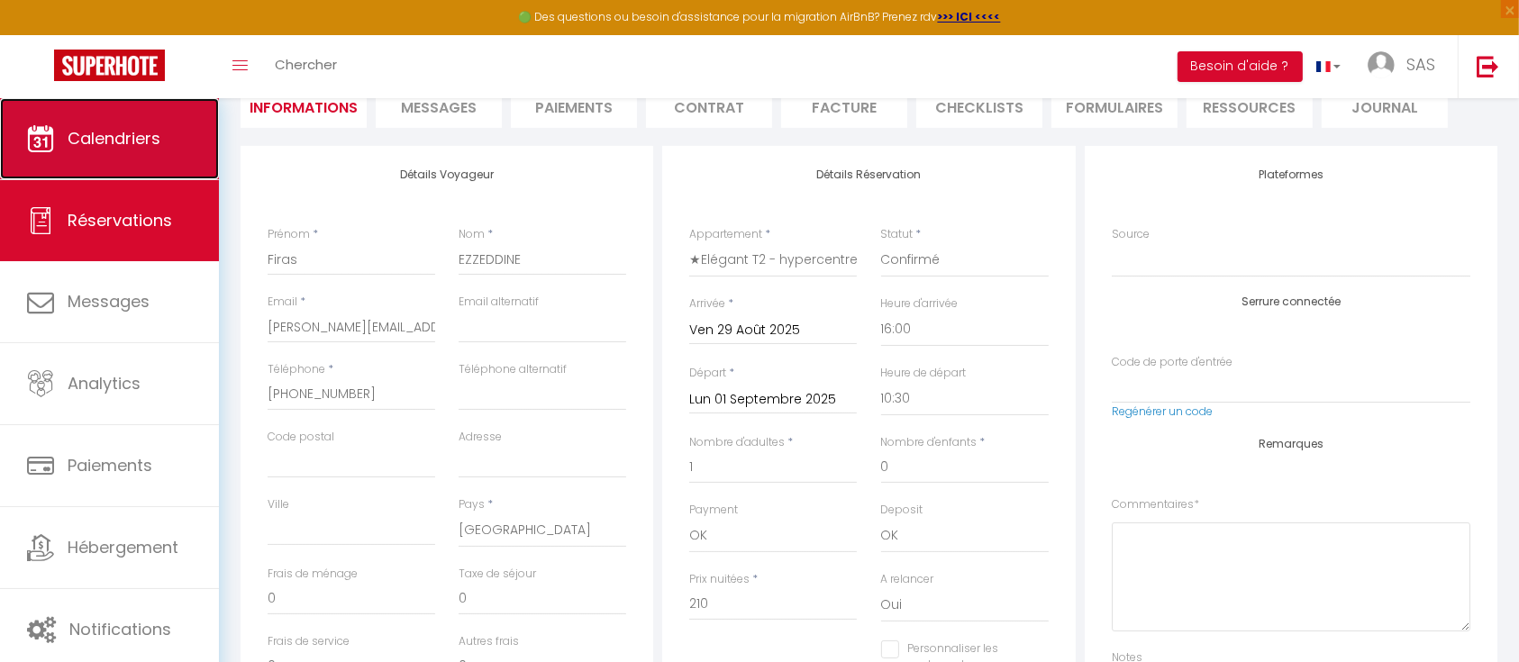
click at [107, 158] on link "Calendriers" at bounding box center [109, 138] width 219 height 81
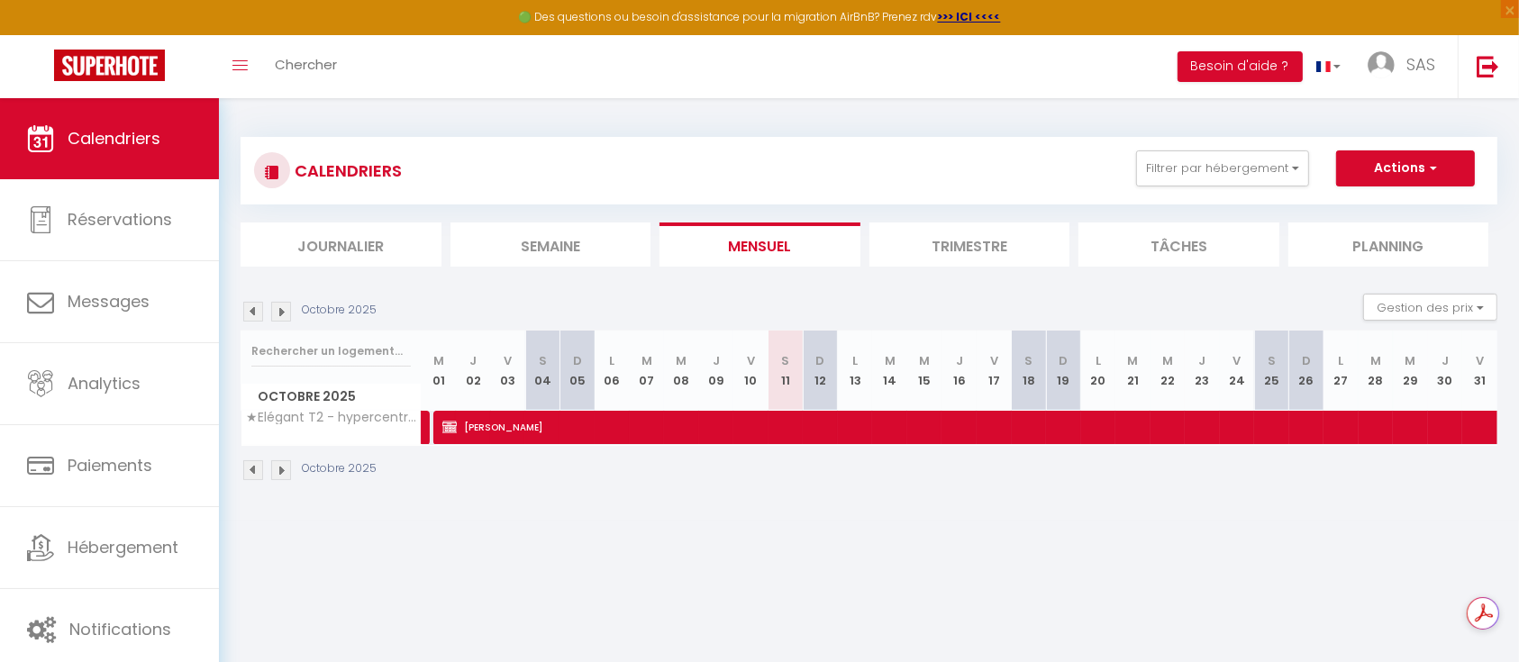
click at [251, 307] on img at bounding box center [253, 312] width 20 height 20
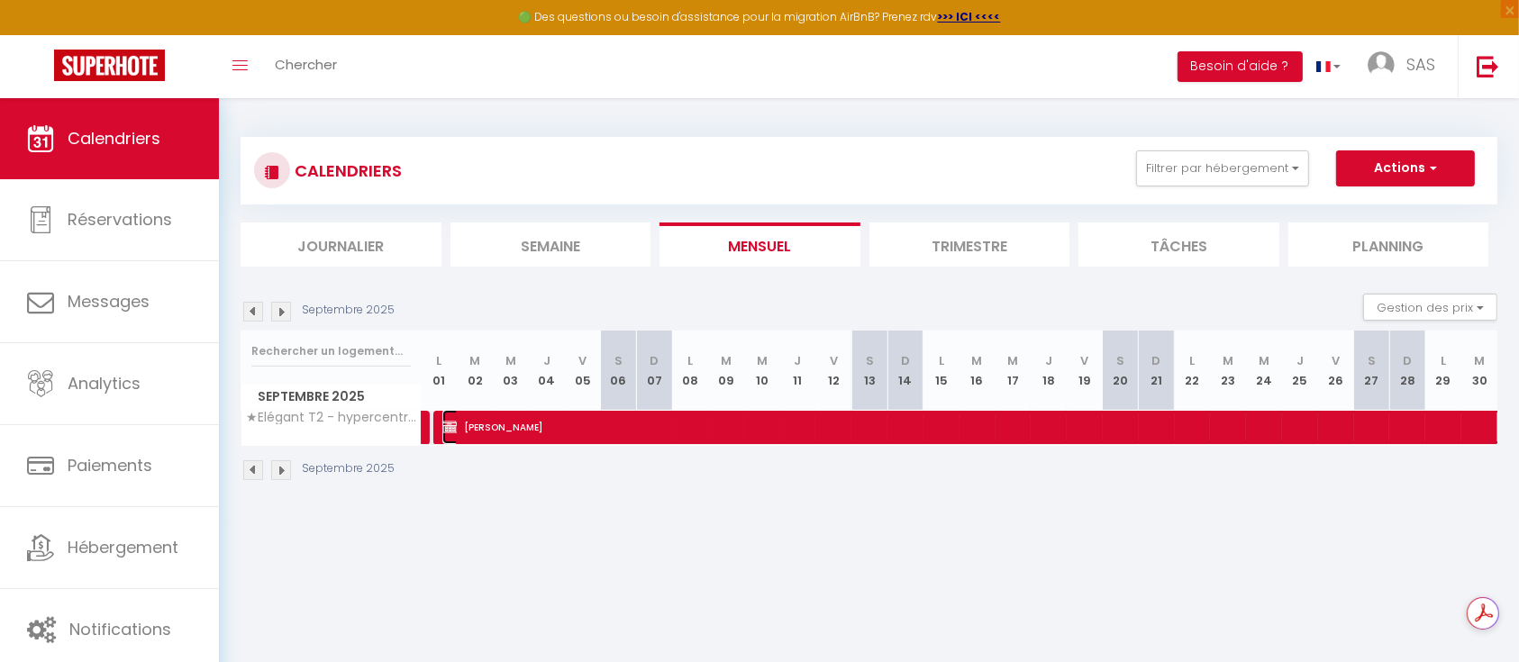
click at [568, 423] on span "Firas EZZEDDINE" at bounding box center [1064, 427] width 1244 height 34
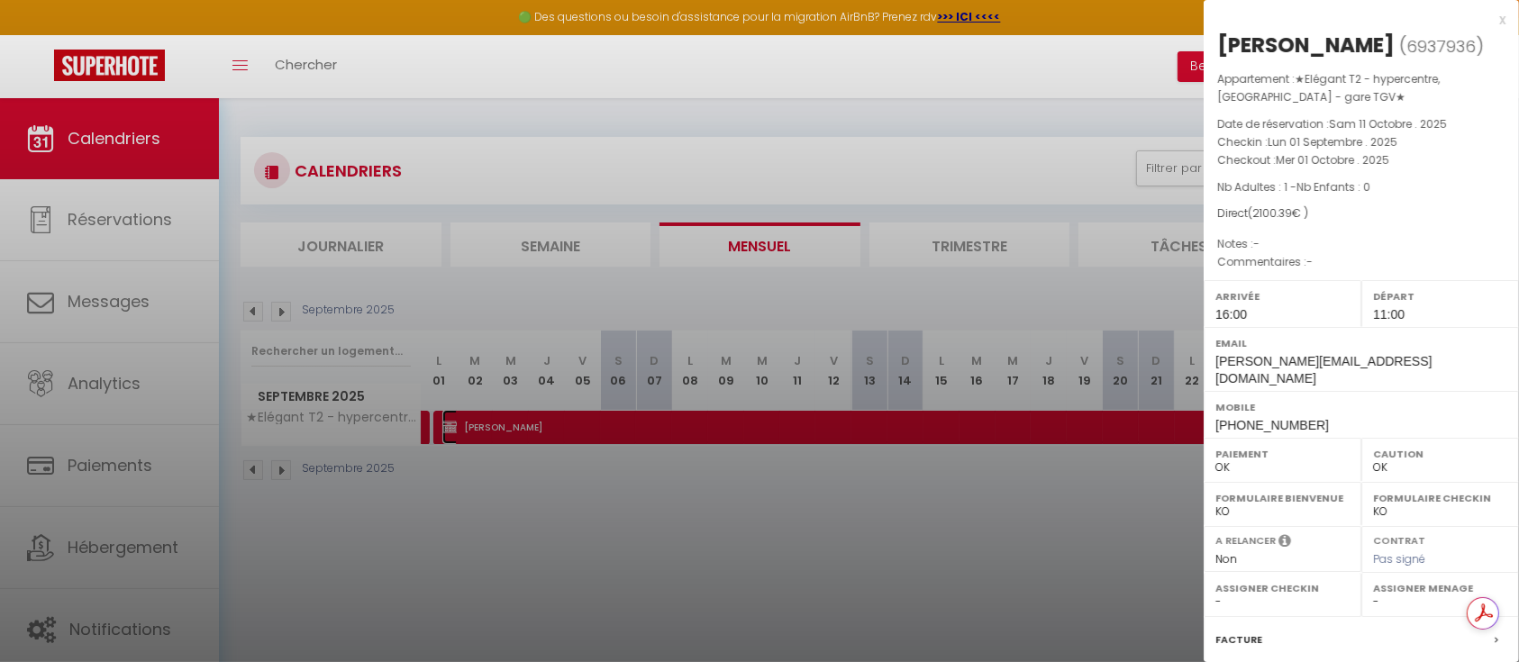
scroll to position [194, 0]
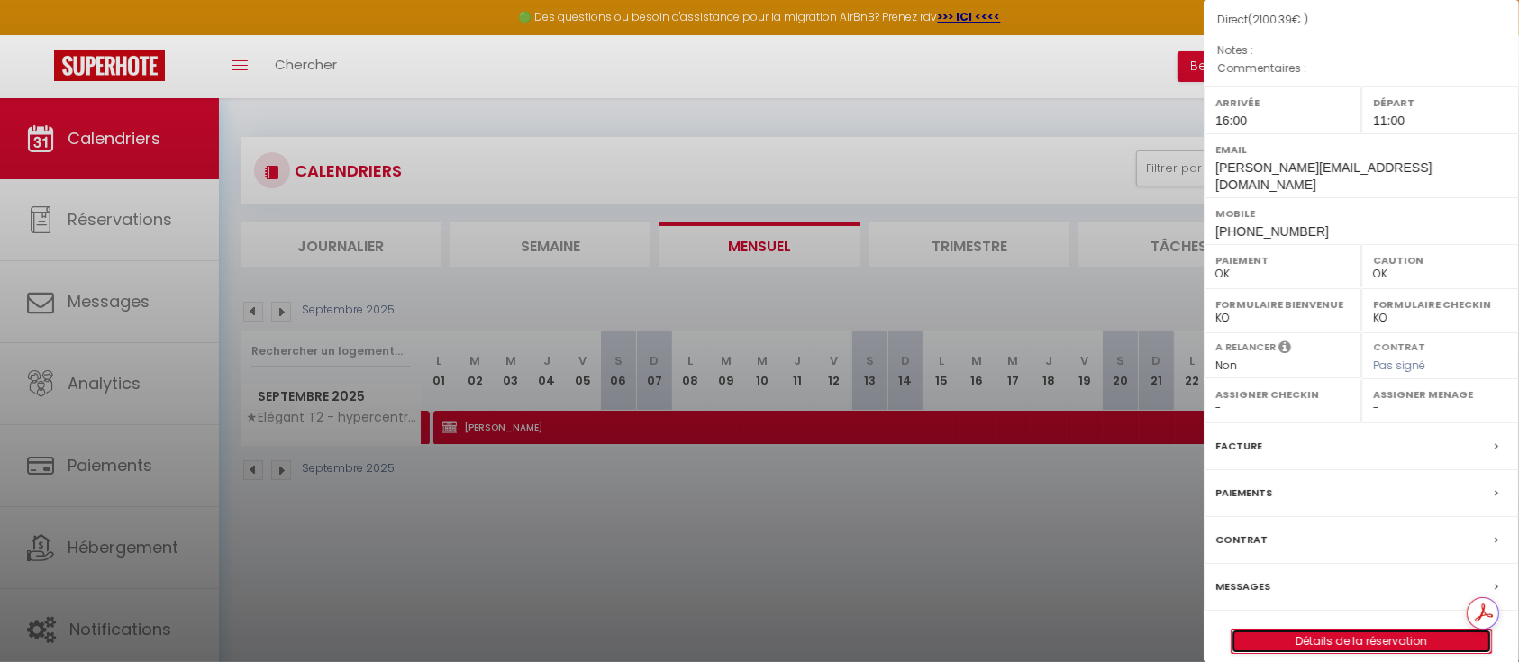
click at [1351, 630] on link "Détails de la réservation" at bounding box center [1362, 641] width 260 height 23
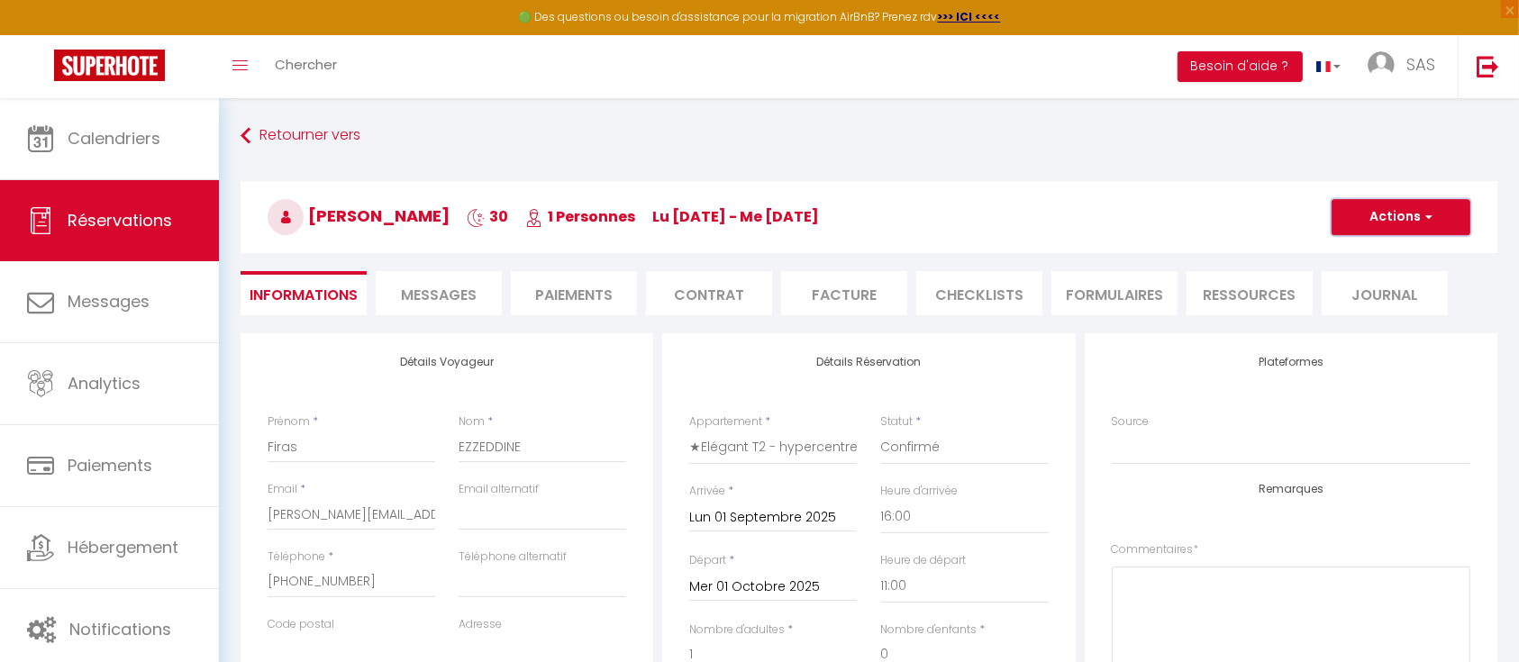
click at [1452, 206] on button "Actions" at bounding box center [1401, 217] width 139 height 36
click at [842, 284] on li "Facture" at bounding box center [844, 293] width 126 height 44
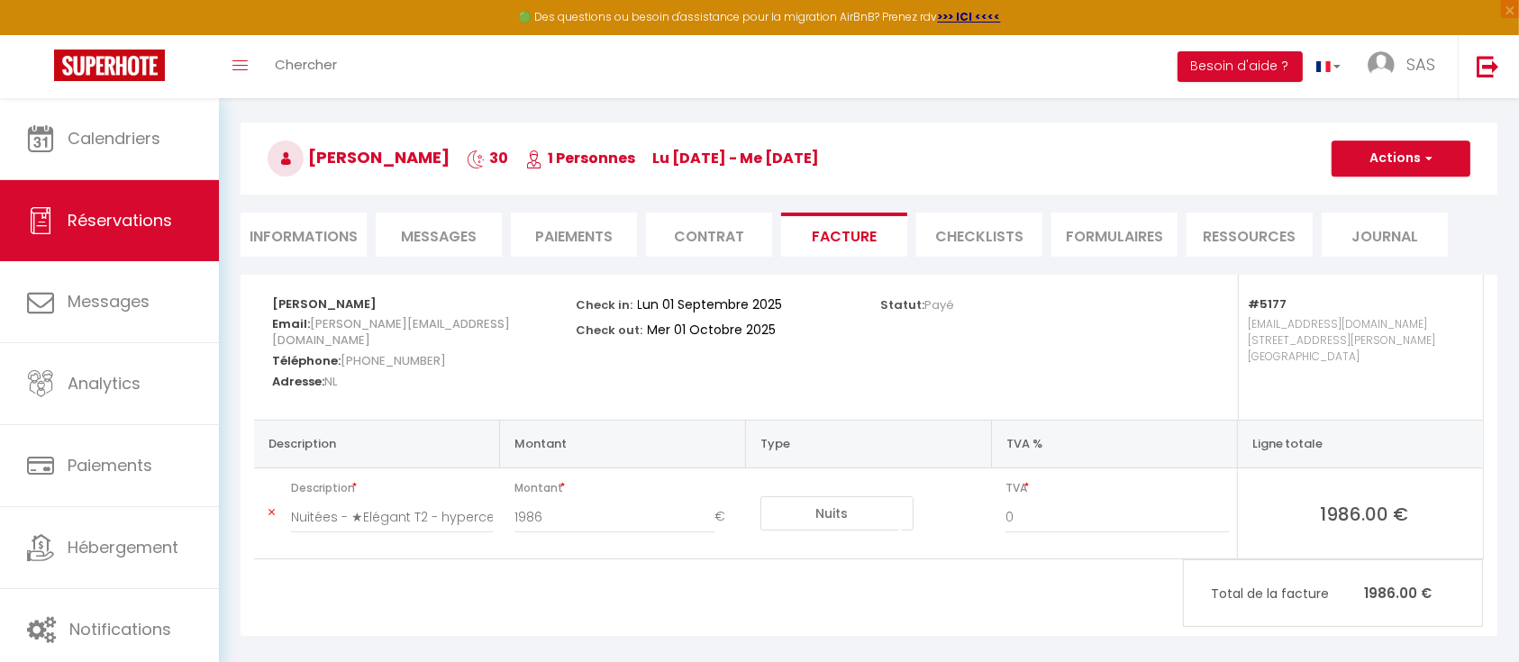
scroll to position [58, 0]
click at [1421, 156] on span "button" at bounding box center [1426, 159] width 11 height 16
click at [1395, 216] on link "Aperçu et éditer" at bounding box center [1387, 222] width 151 height 23
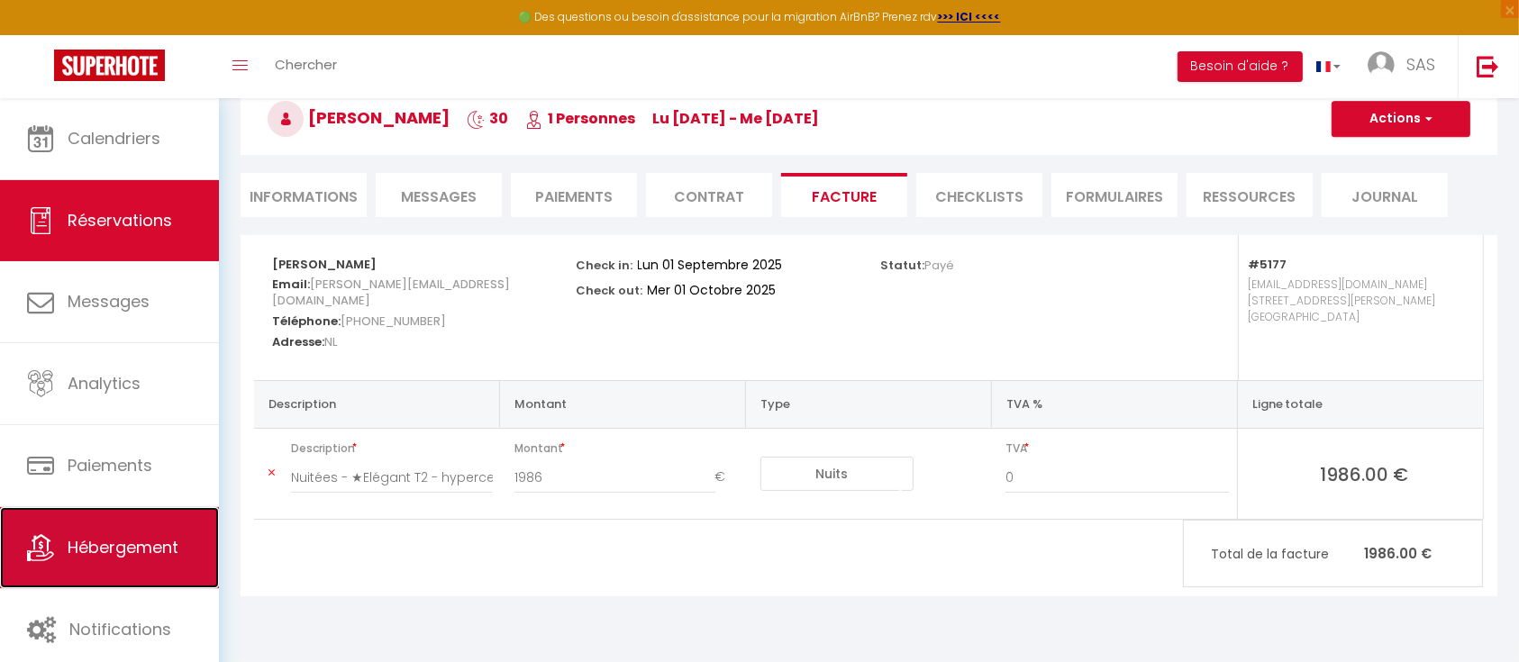
click at [115, 537] on span "Hébergement" at bounding box center [123, 547] width 111 height 23
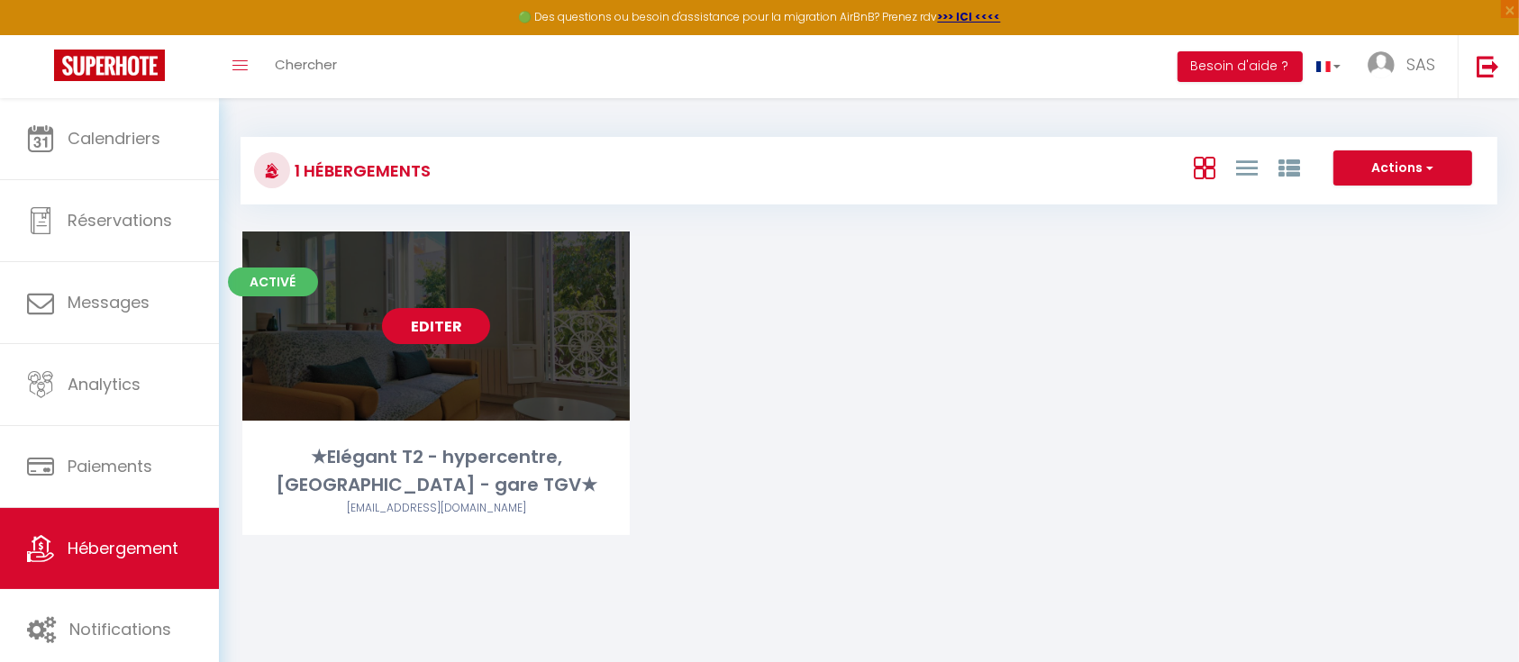
click at [450, 326] on link "Editer" at bounding box center [436, 326] width 108 height 36
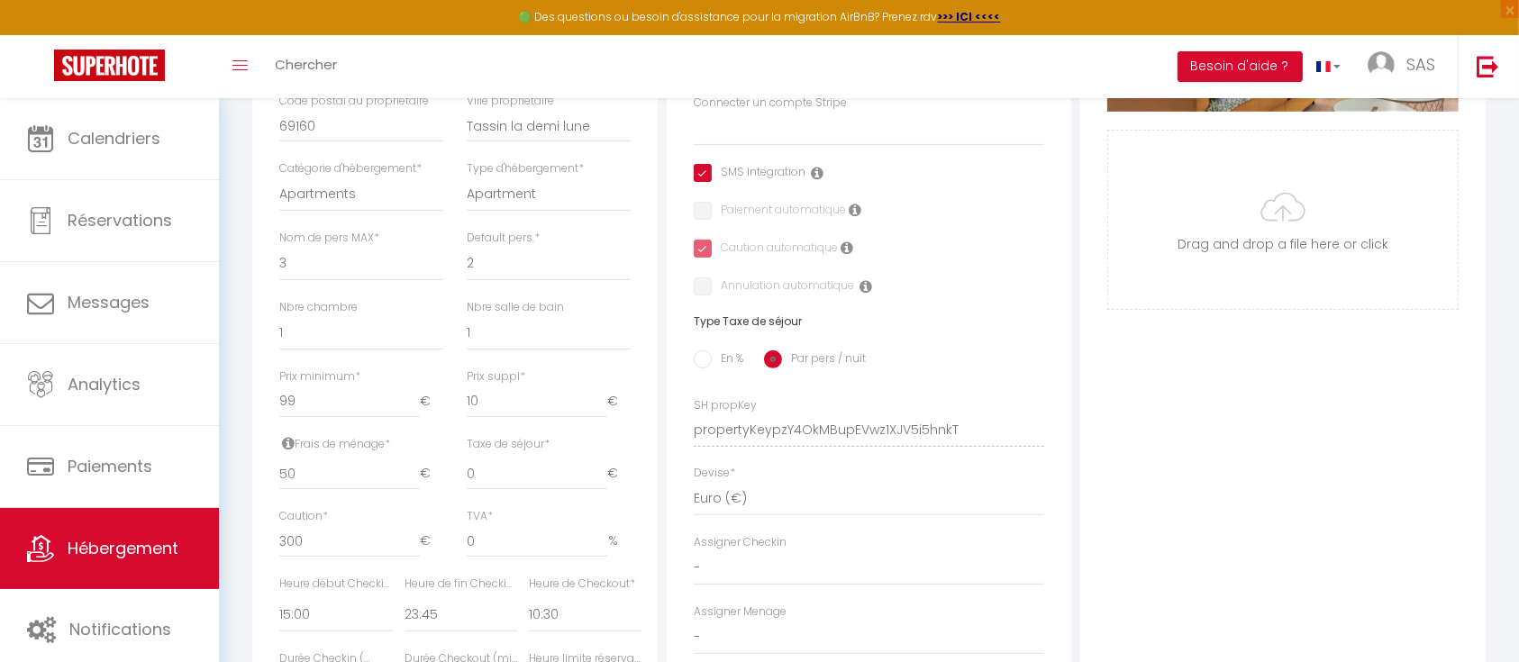
scroll to position [518, 0]
click at [547, 487] on input "0" at bounding box center [537, 472] width 141 height 32
click at [664, 476] on div "Adresse Adresse * 4 rue Lanthier Code postal * 13003 Ville * Marseille Pays * F…" at bounding box center [869, 416] width 415 height 1216
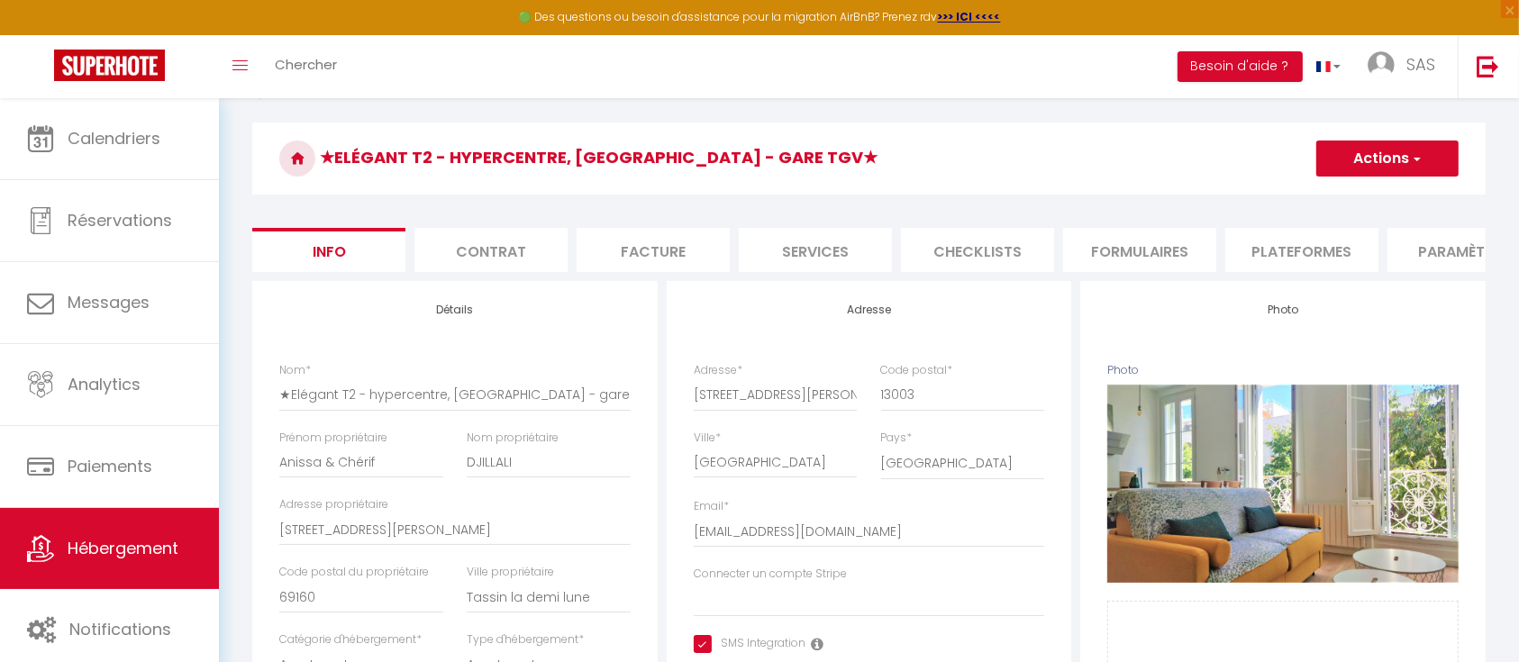
scroll to position [44, 0]
click at [1428, 161] on button "Actions" at bounding box center [1388, 159] width 142 height 36
click at [1314, 196] on input "Enregistrer" at bounding box center [1316, 199] width 67 height 18
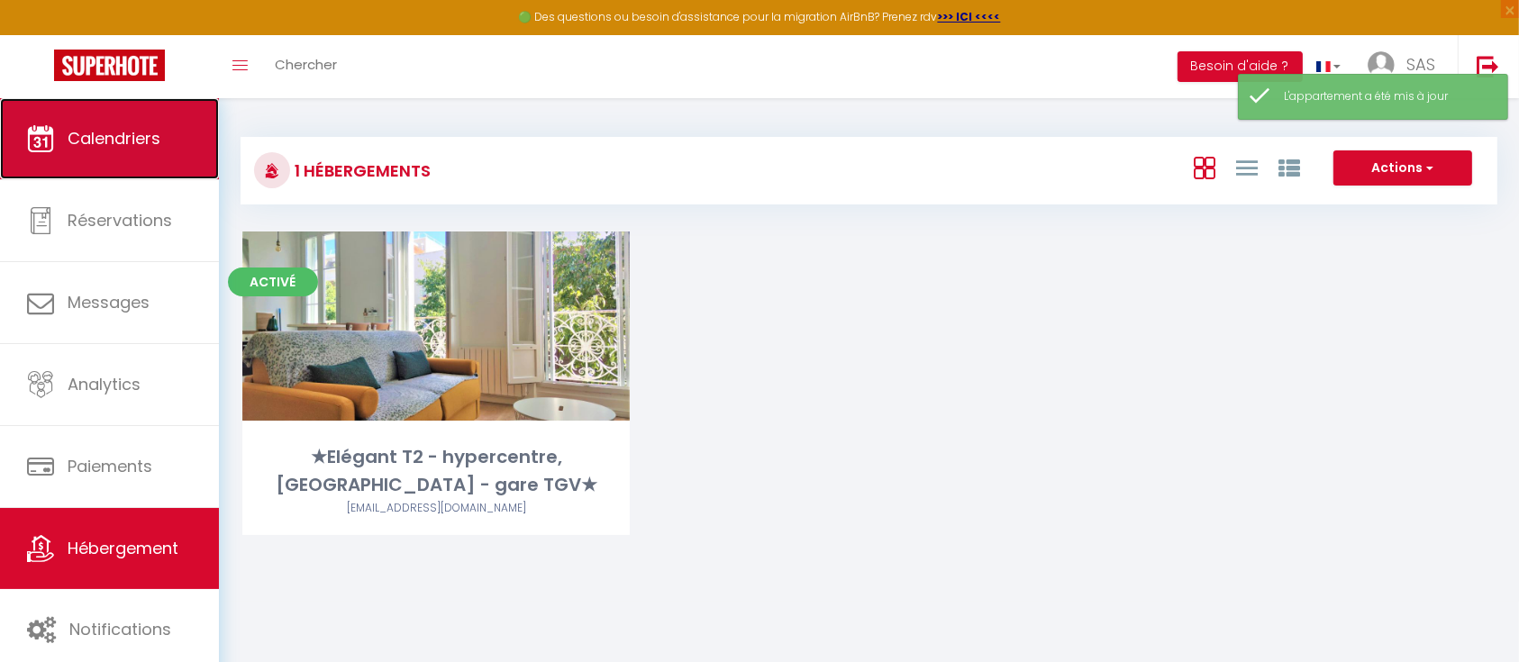
click at [117, 166] on link "Calendriers" at bounding box center [109, 138] width 219 height 81
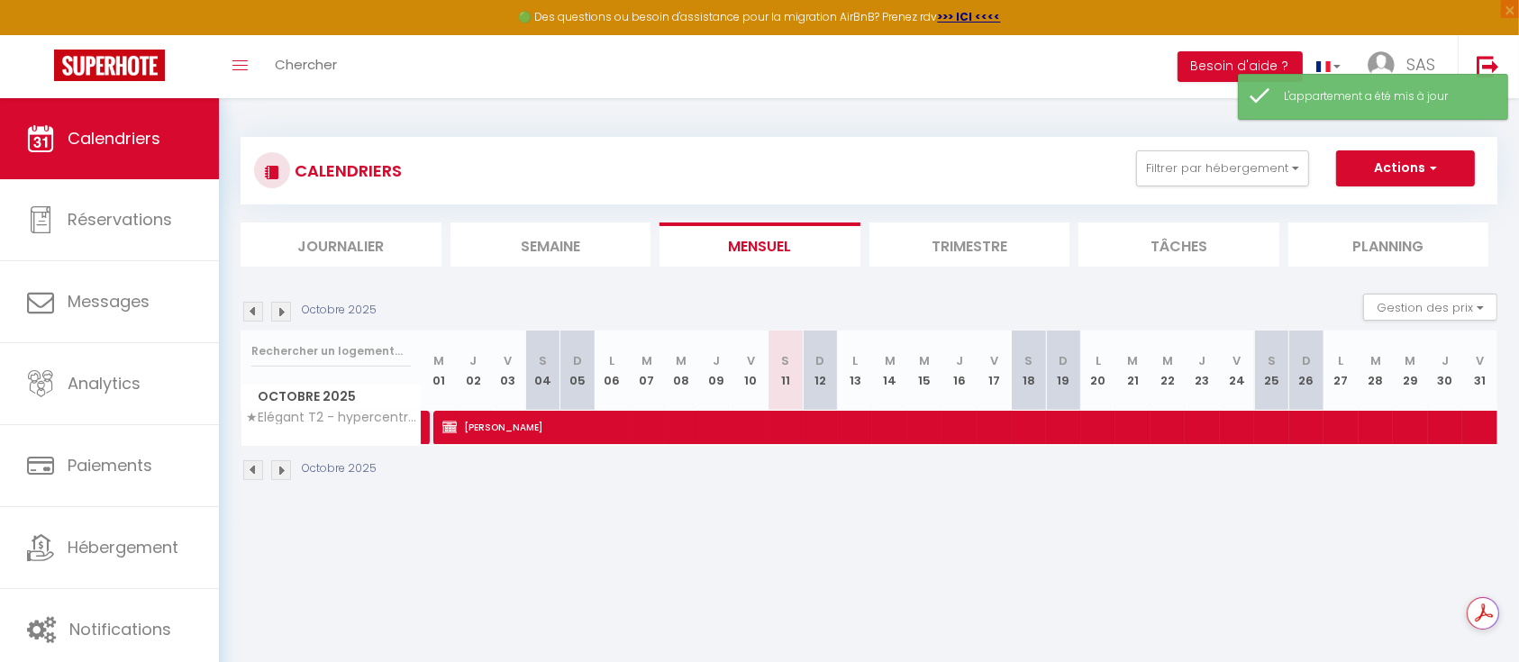
click at [249, 306] on img at bounding box center [253, 312] width 20 height 20
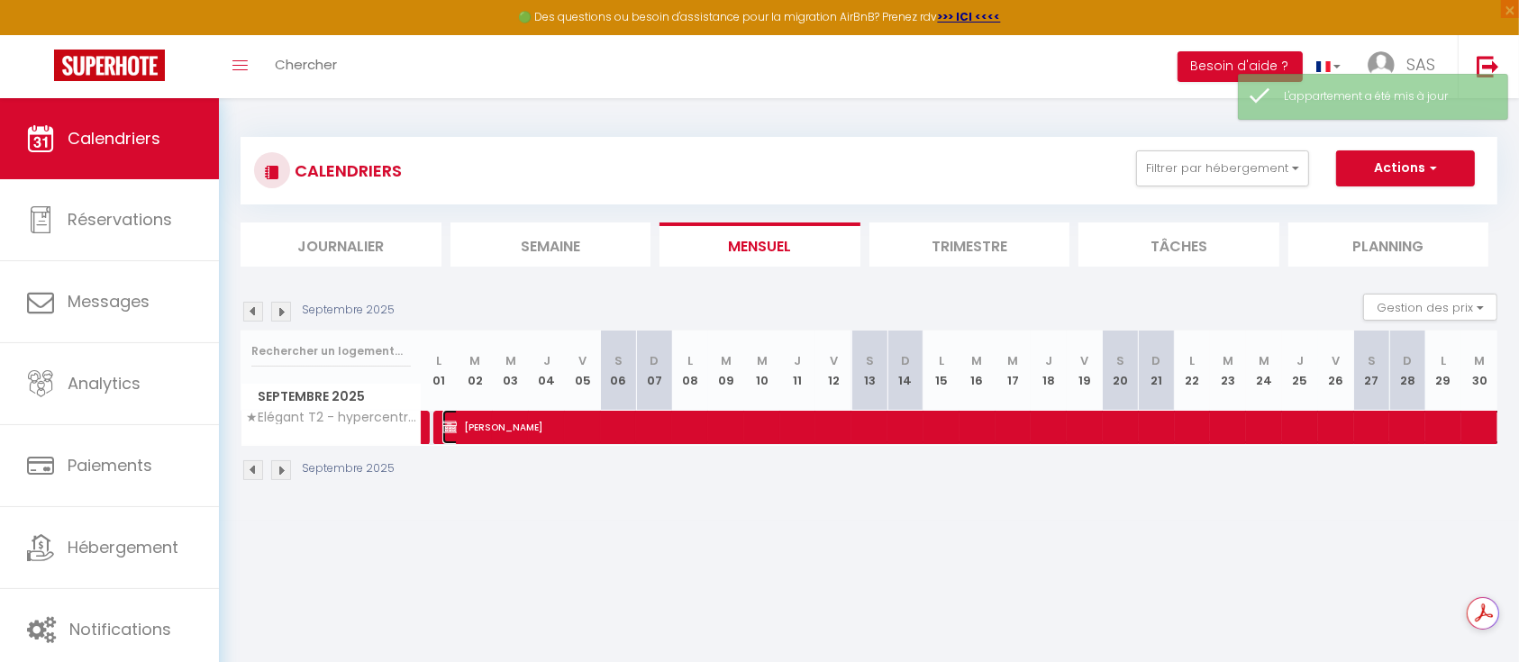
click at [544, 426] on span "Firas EZZEDDINE" at bounding box center [1064, 427] width 1244 height 34
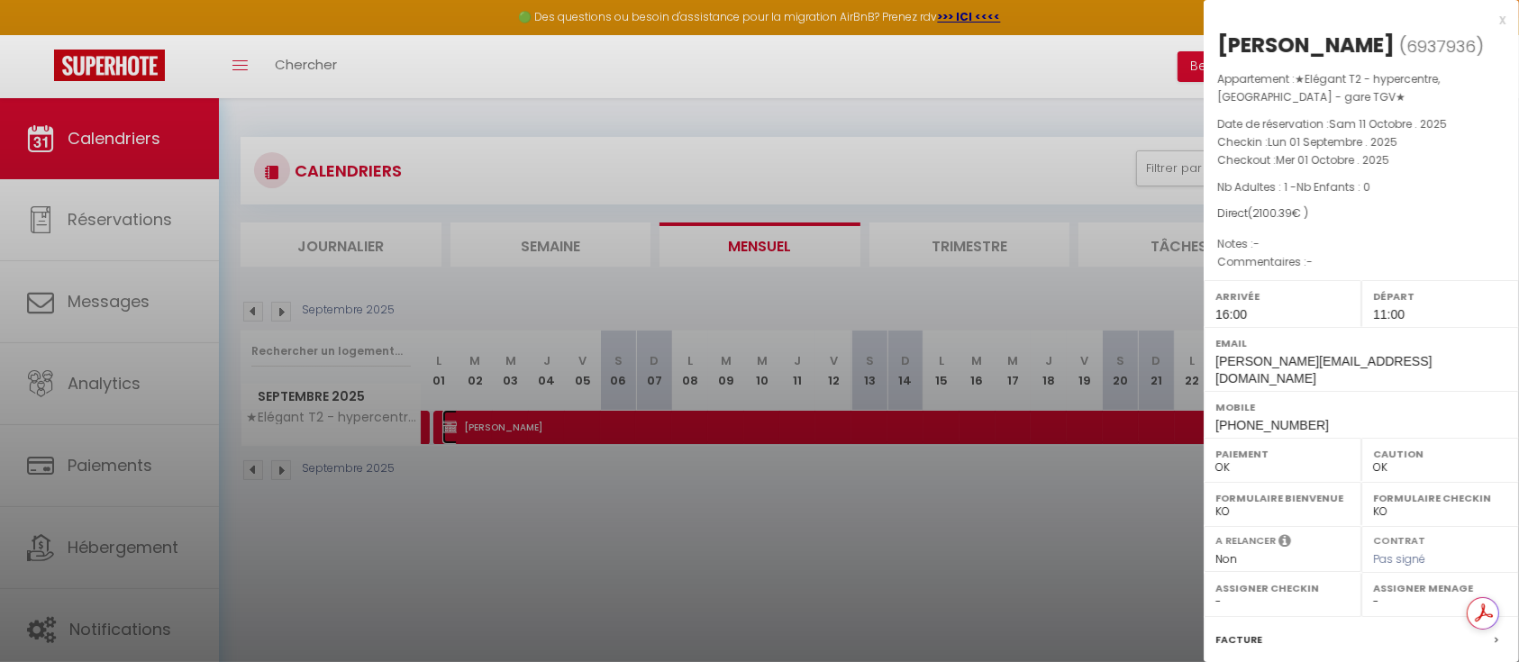
scroll to position [194, 0]
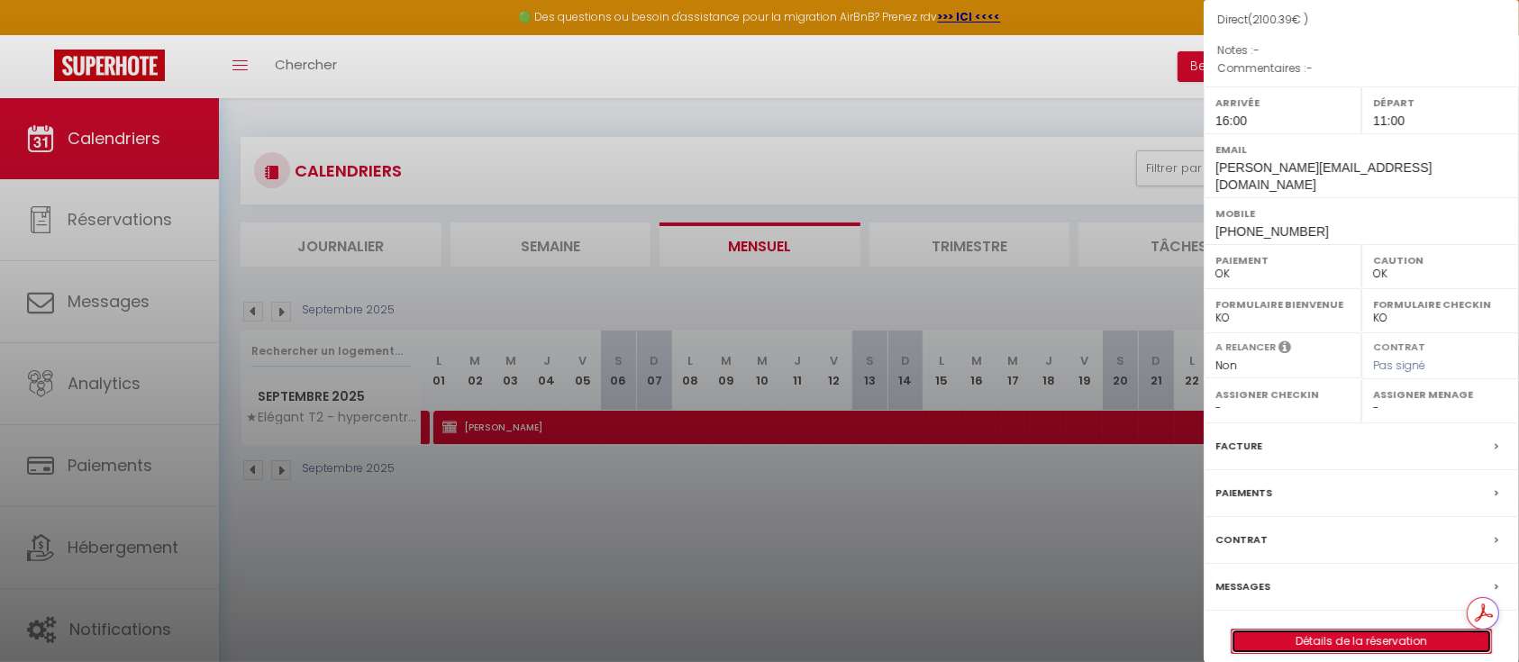
click at [1336, 630] on link "Détails de la réservation" at bounding box center [1362, 641] width 260 height 23
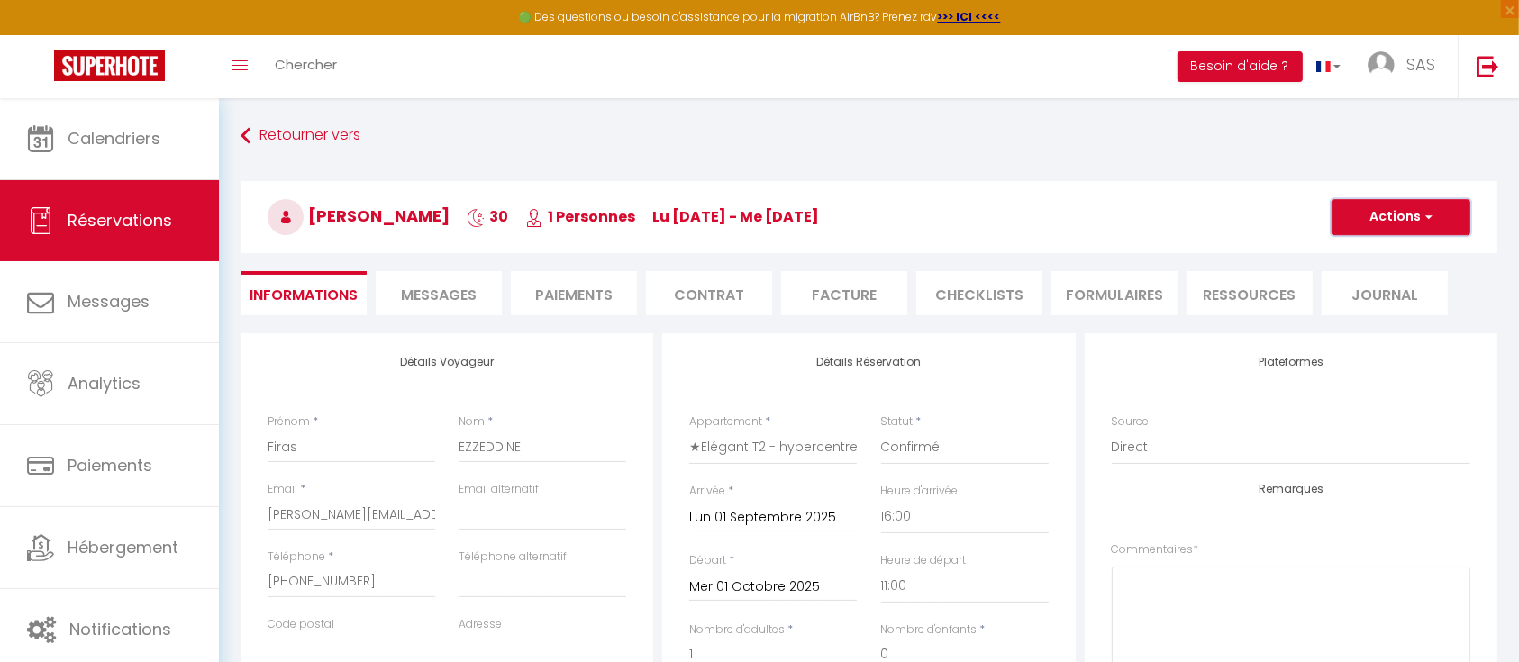
click at [1448, 212] on button "Actions" at bounding box center [1401, 217] width 139 height 36
click at [831, 292] on li "Facture" at bounding box center [844, 293] width 126 height 44
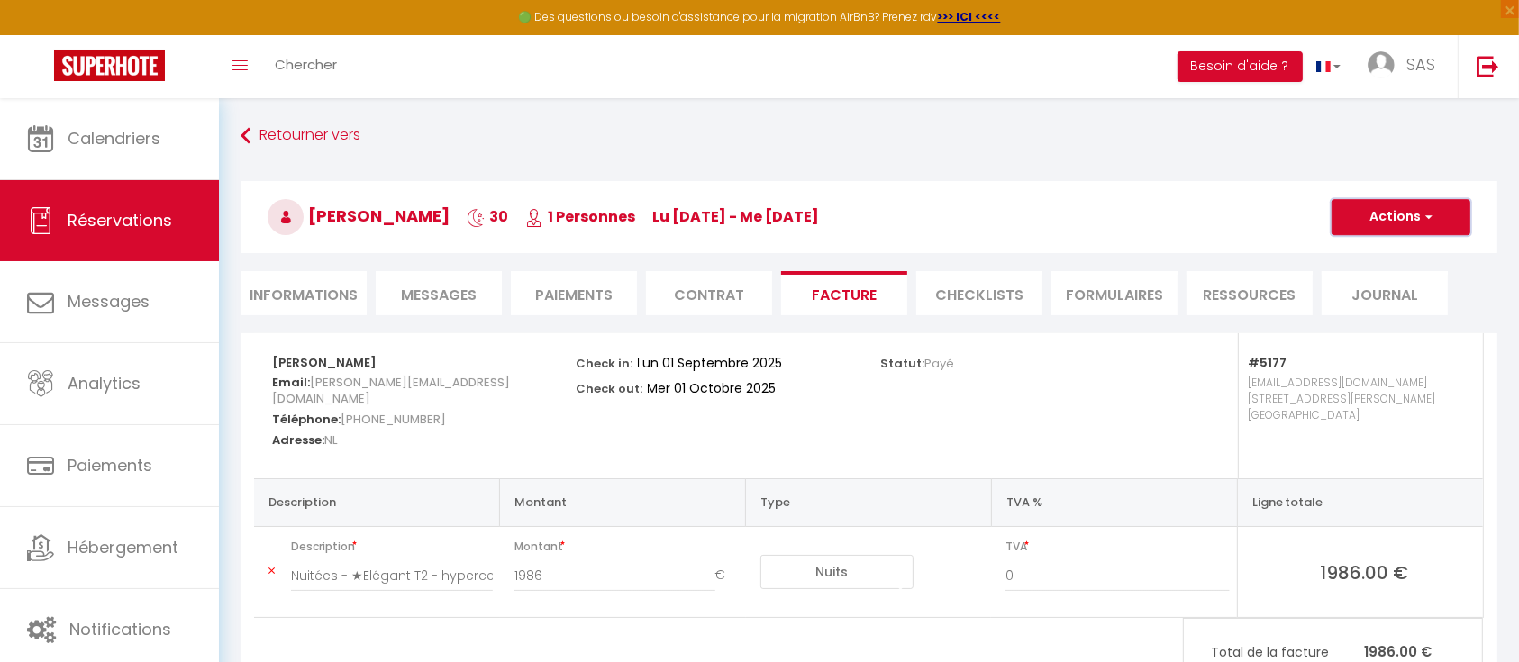
click at [1443, 217] on button "Actions" at bounding box center [1401, 217] width 139 height 36
click at [1378, 280] on link "Aperçu et éditer" at bounding box center [1387, 280] width 151 height 23
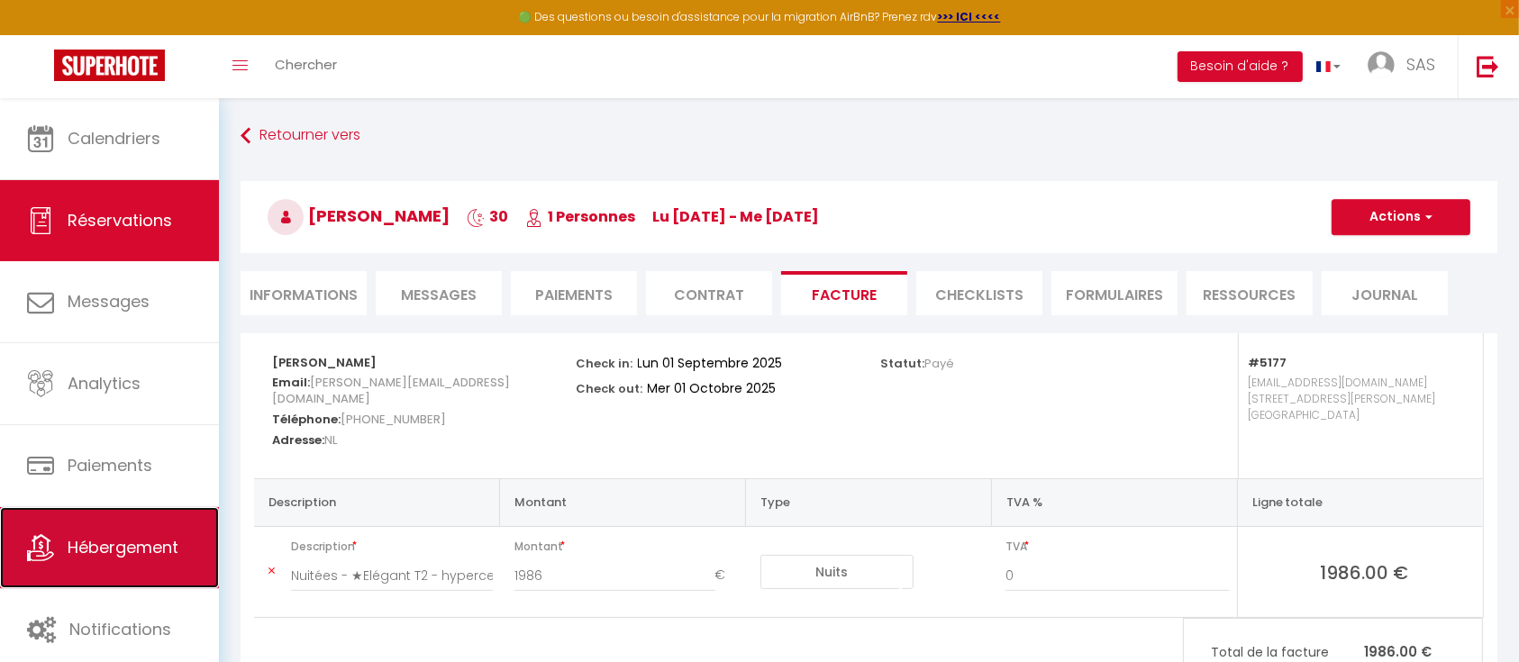
click at [115, 545] on span "Hébergement" at bounding box center [123, 547] width 111 height 23
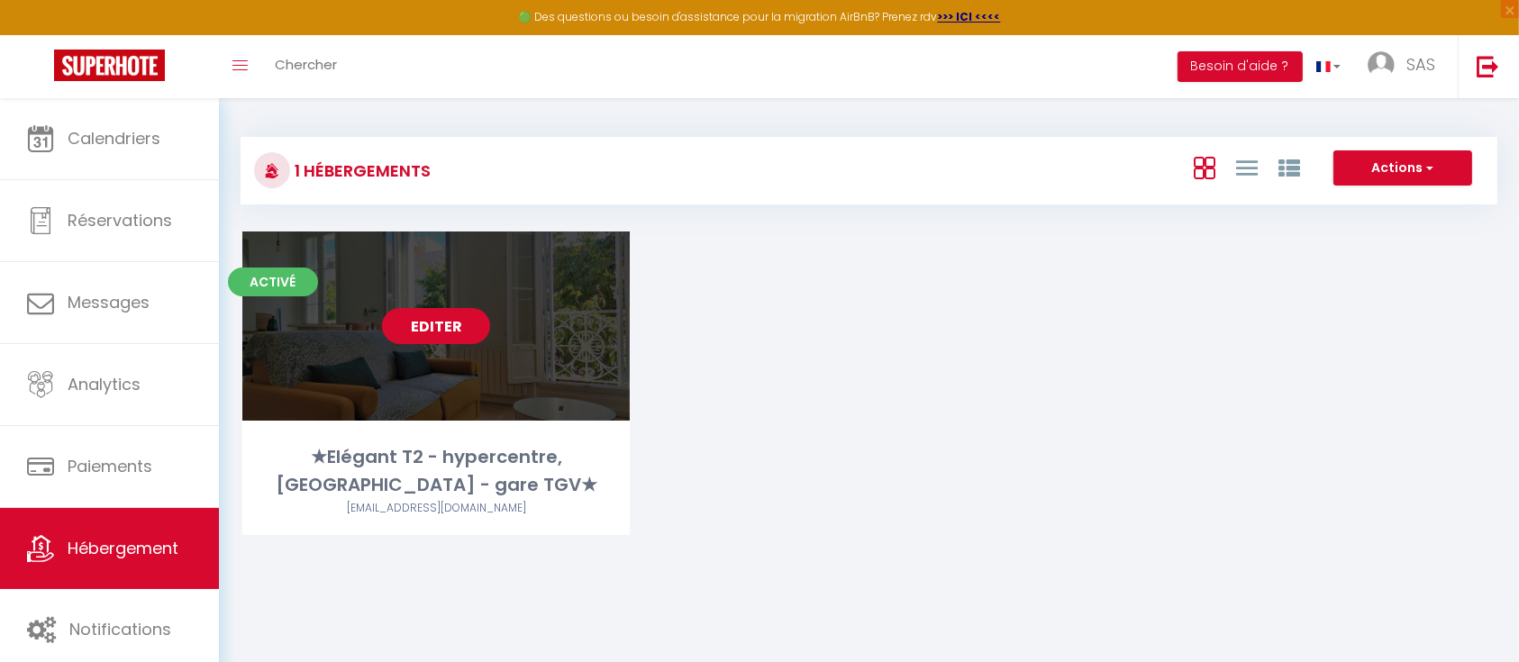
click at [444, 332] on link "Editer" at bounding box center [436, 326] width 108 height 36
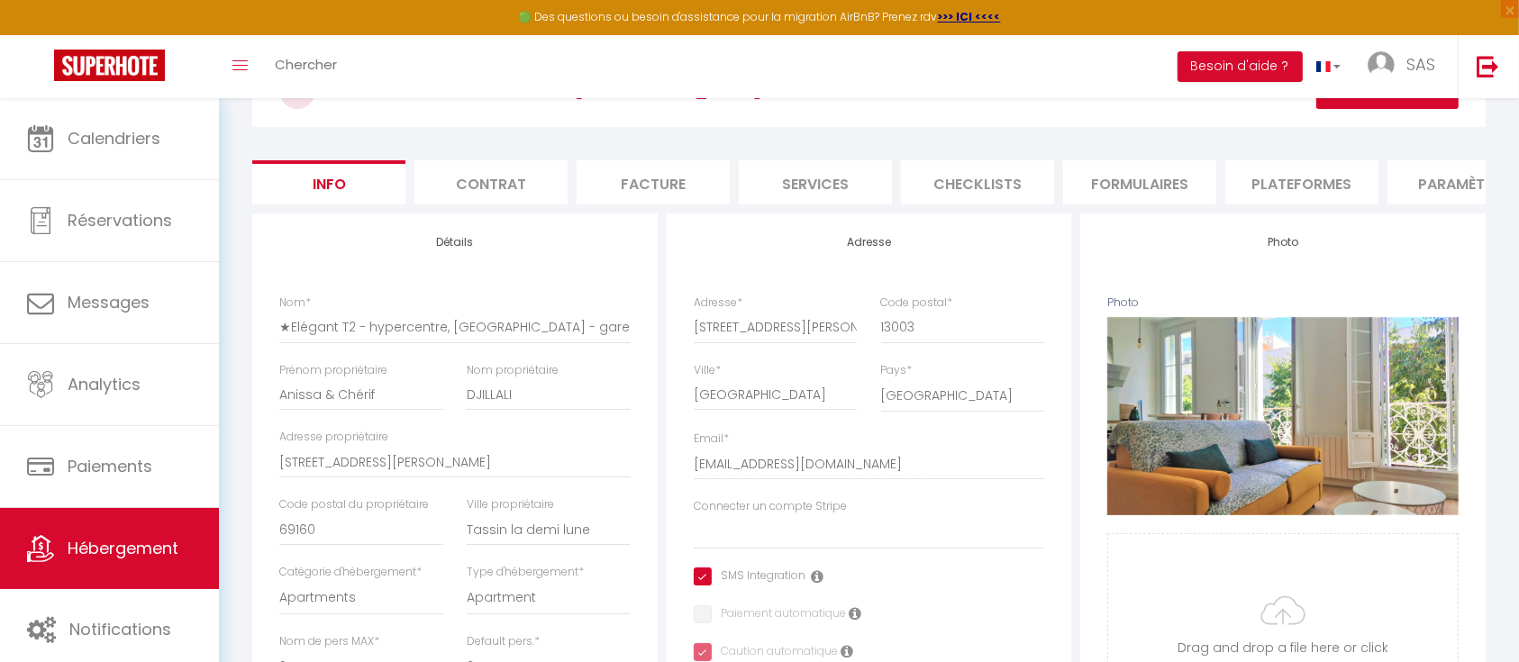
scroll to position [105, 0]
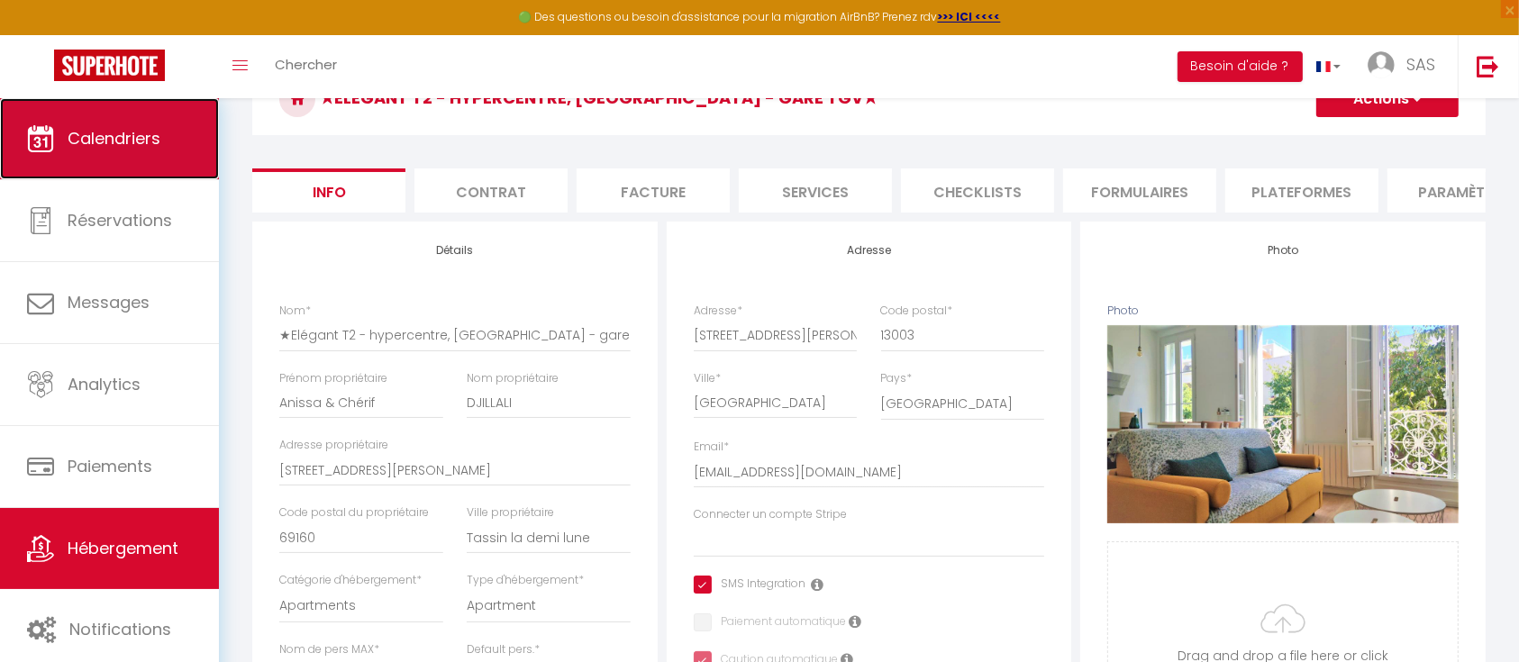
click at [106, 152] on link "Calendriers" at bounding box center [109, 138] width 219 height 81
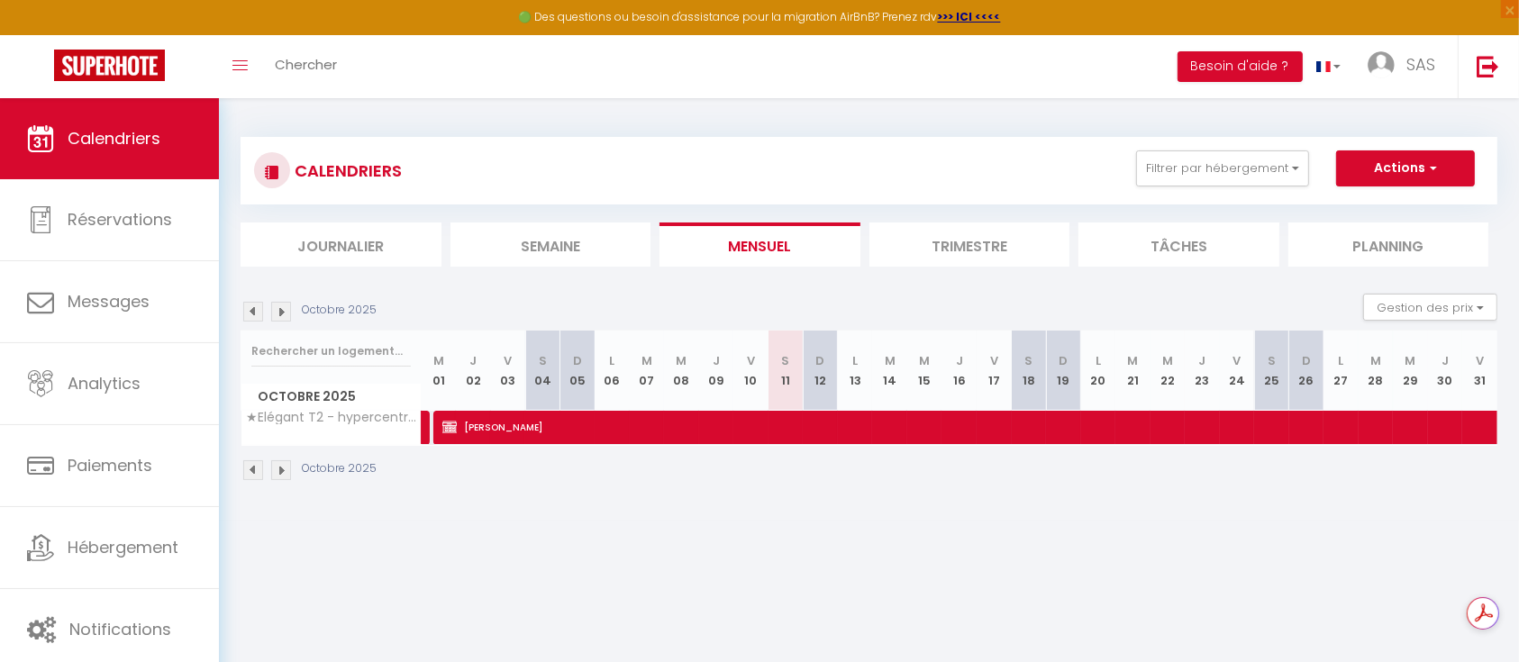
click at [252, 310] on img at bounding box center [253, 312] width 20 height 20
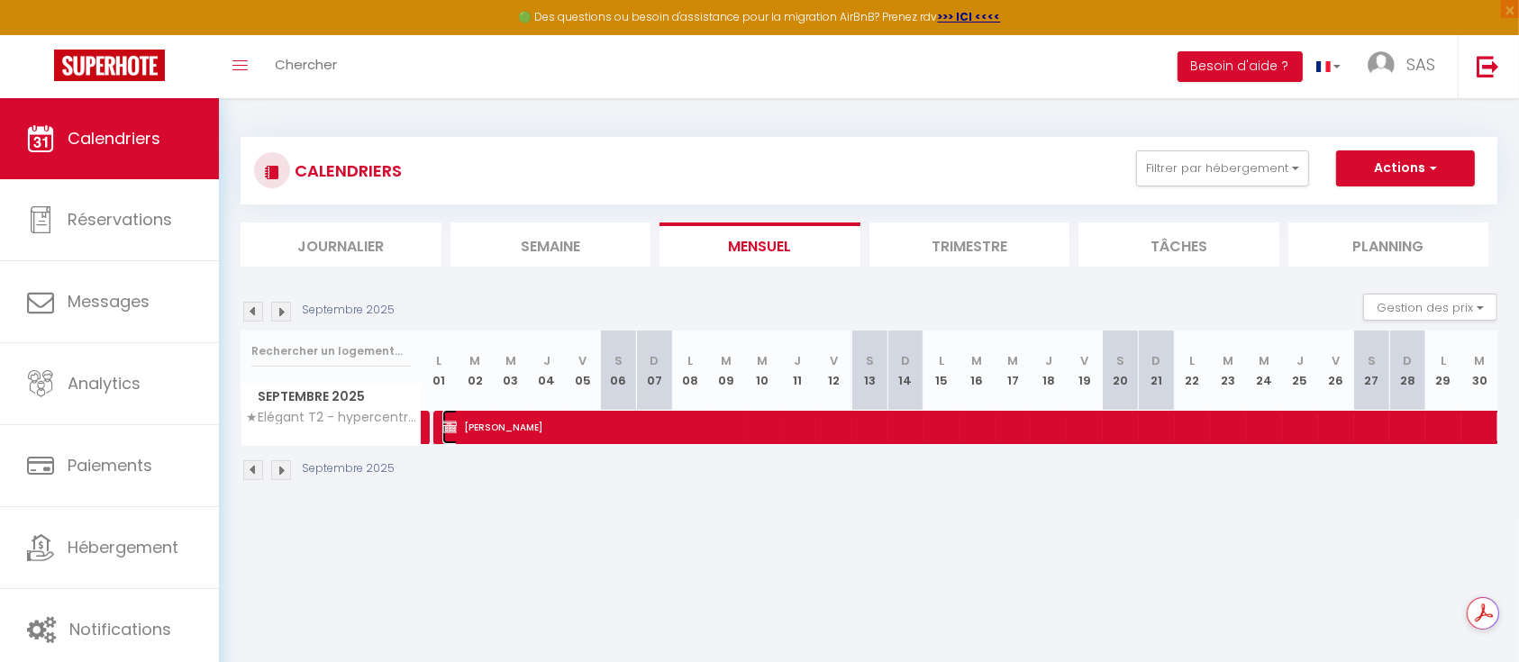
click at [580, 428] on span "Firas EZZEDDINE" at bounding box center [1064, 427] width 1244 height 34
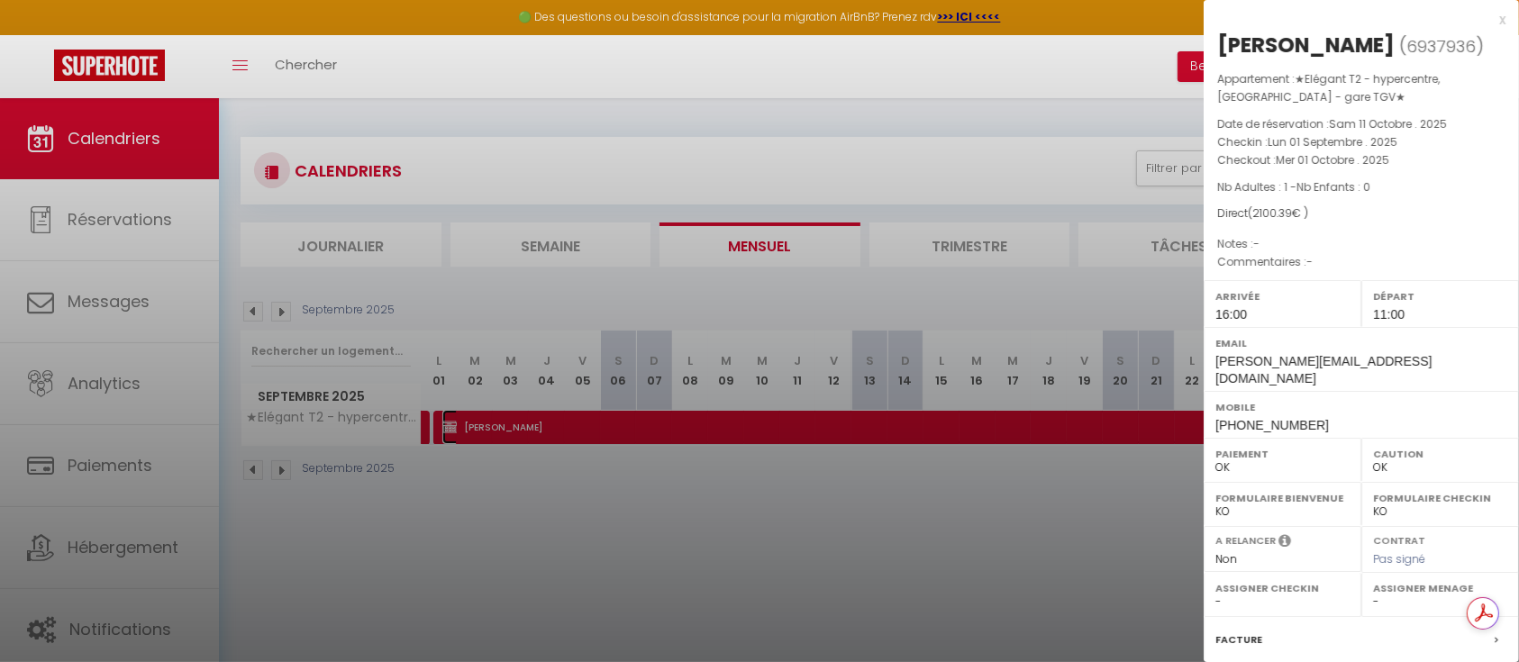
scroll to position [194, 0]
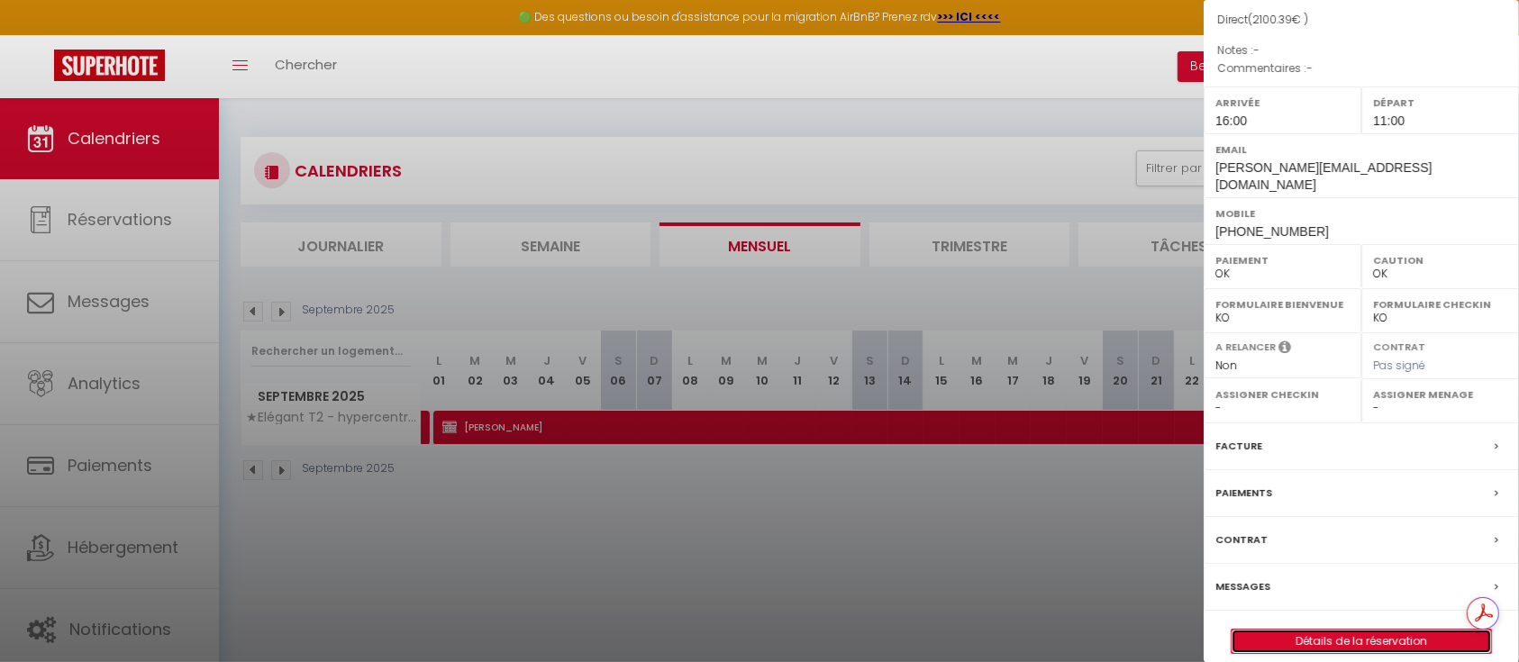
click at [1347, 630] on link "Détails de la réservation" at bounding box center [1362, 641] width 260 height 23
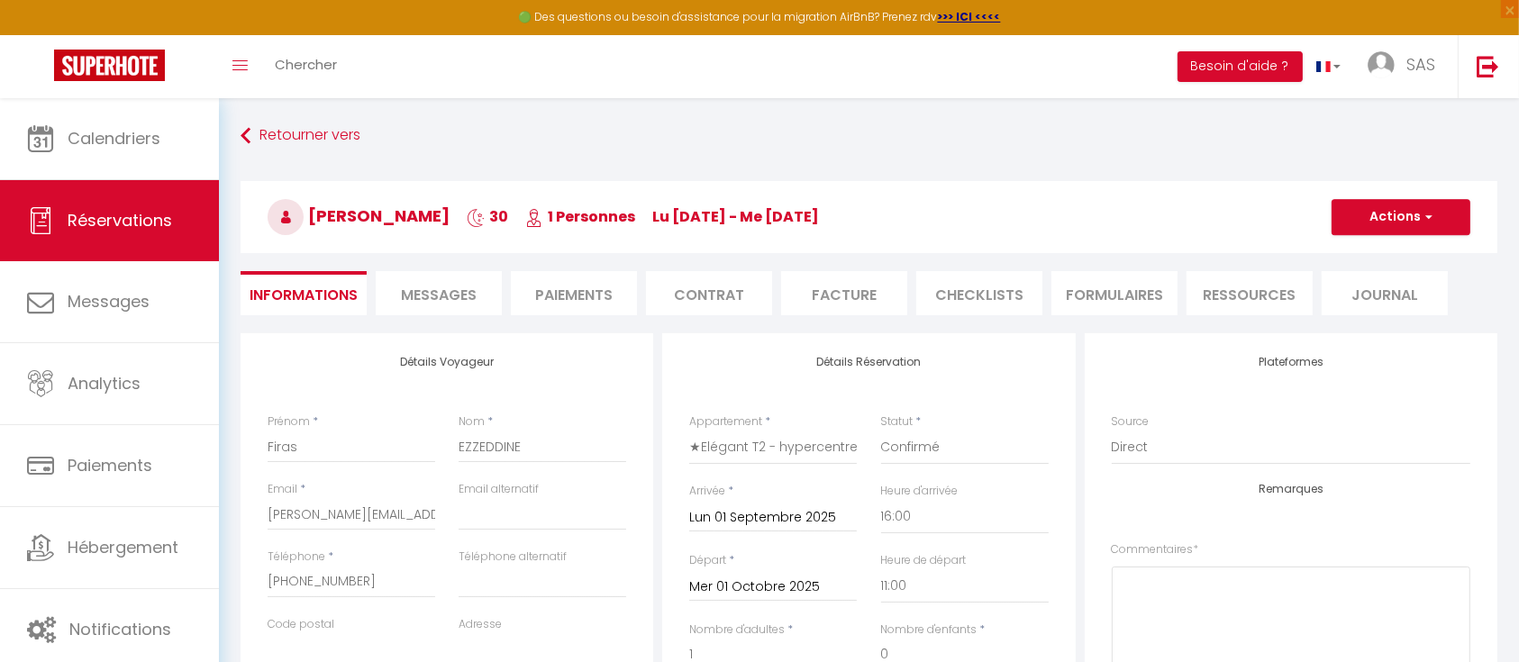
click at [871, 288] on li "Facture" at bounding box center [844, 293] width 126 height 44
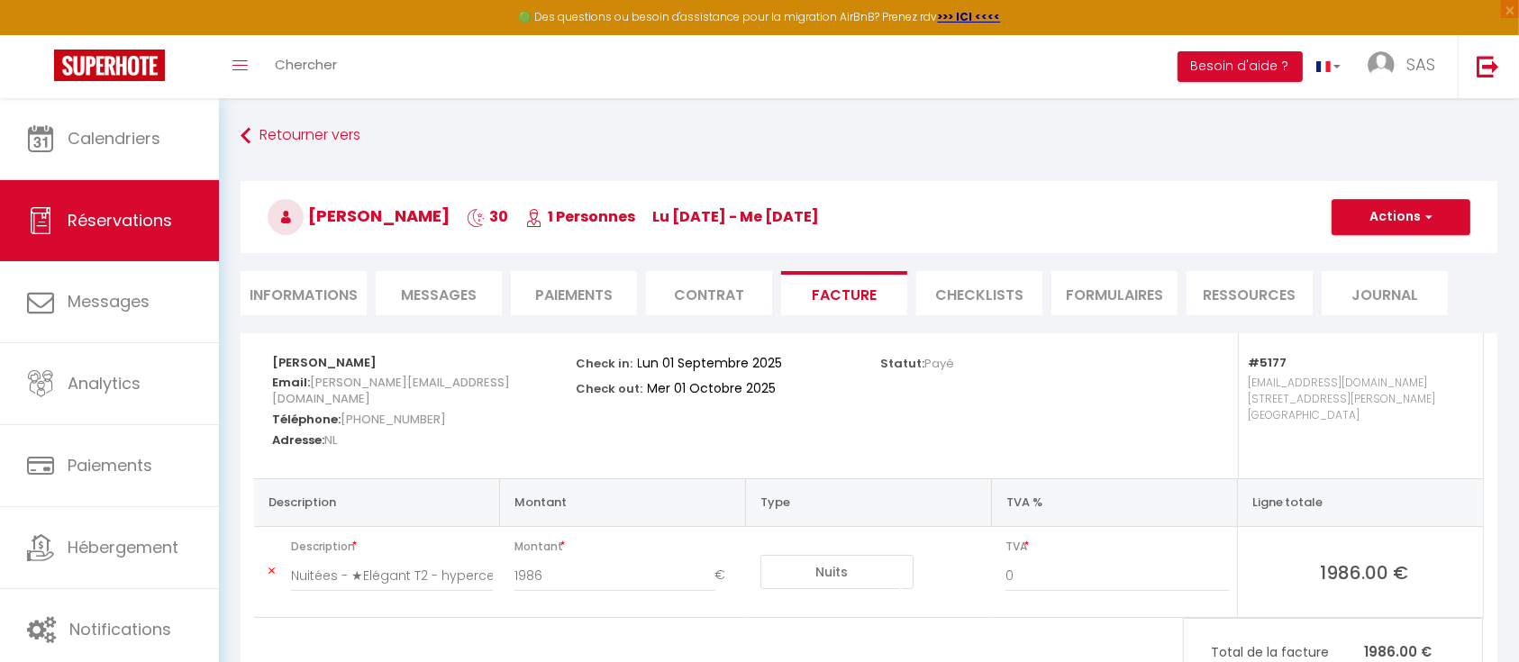
click at [312, 294] on li "Informations" at bounding box center [304, 293] width 126 height 44
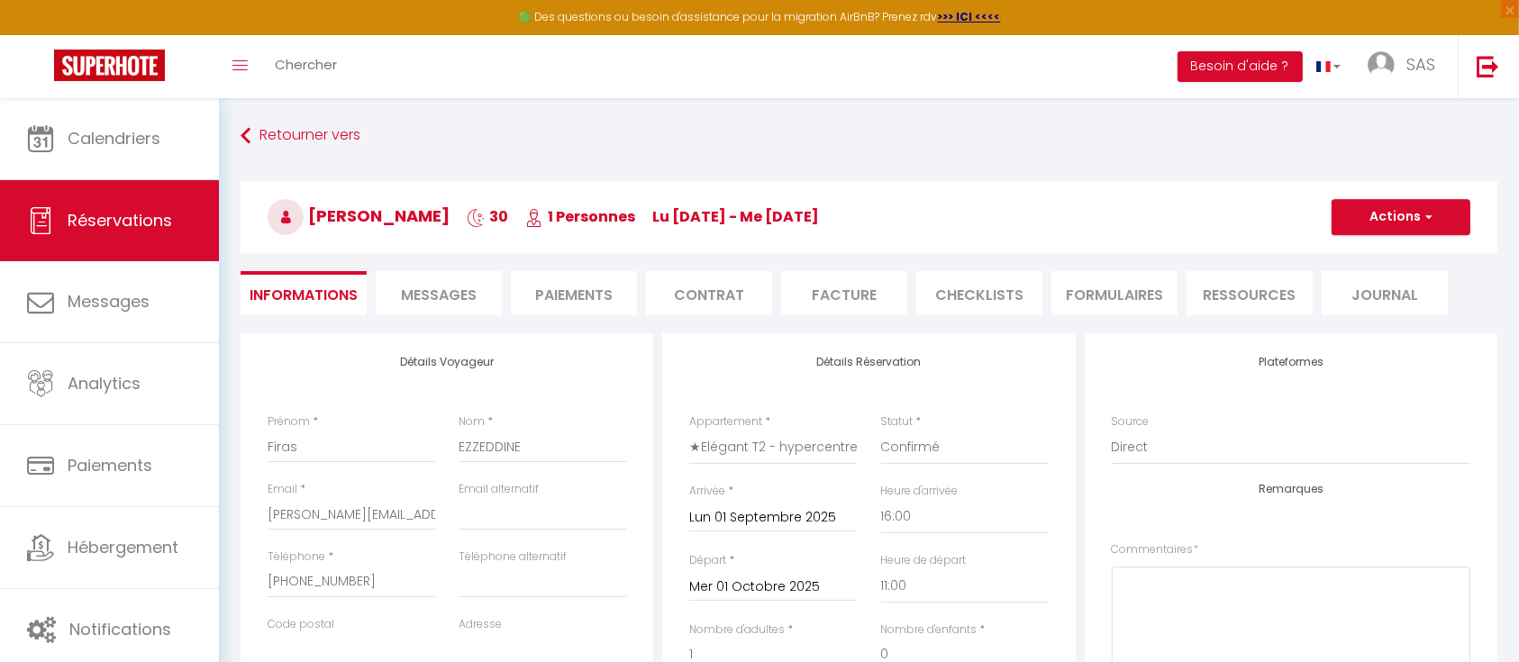
click at [851, 295] on li "Facture" at bounding box center [844, 293] width 126 height 44
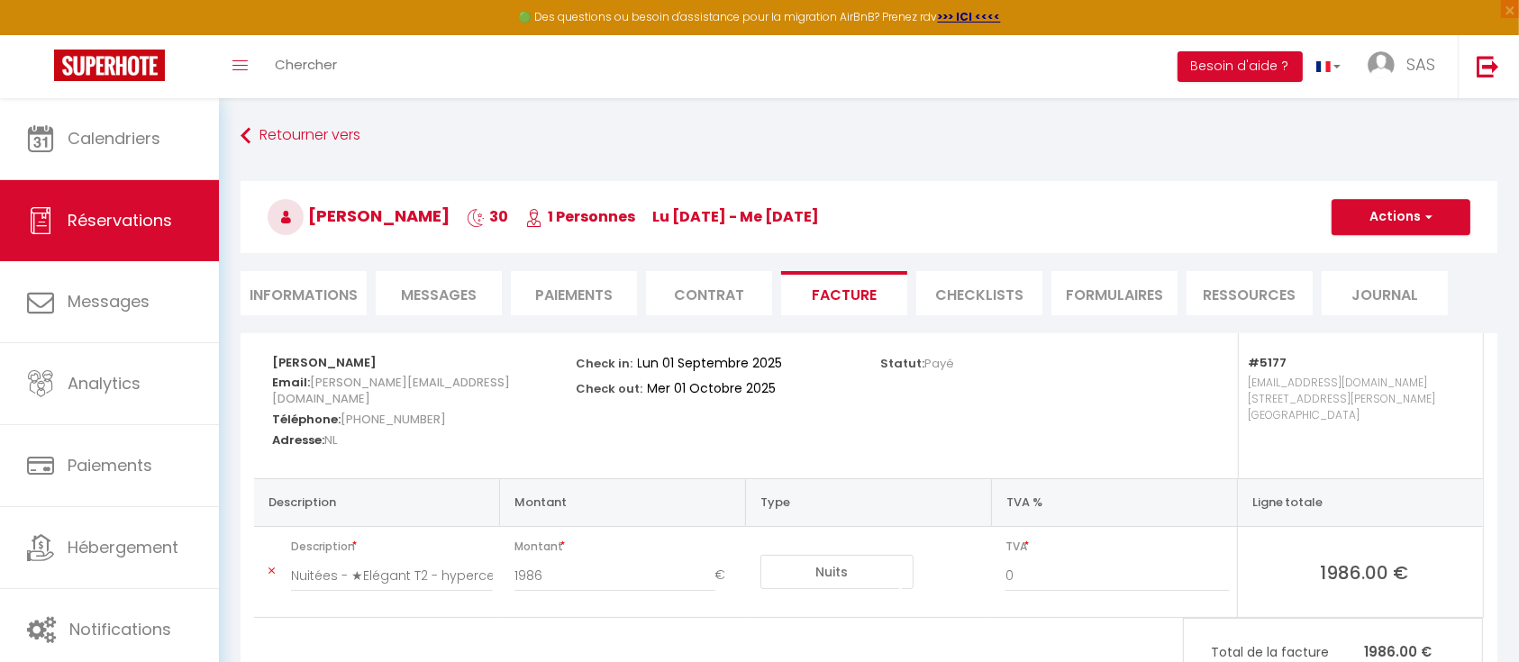
scroll to position [98, 0]
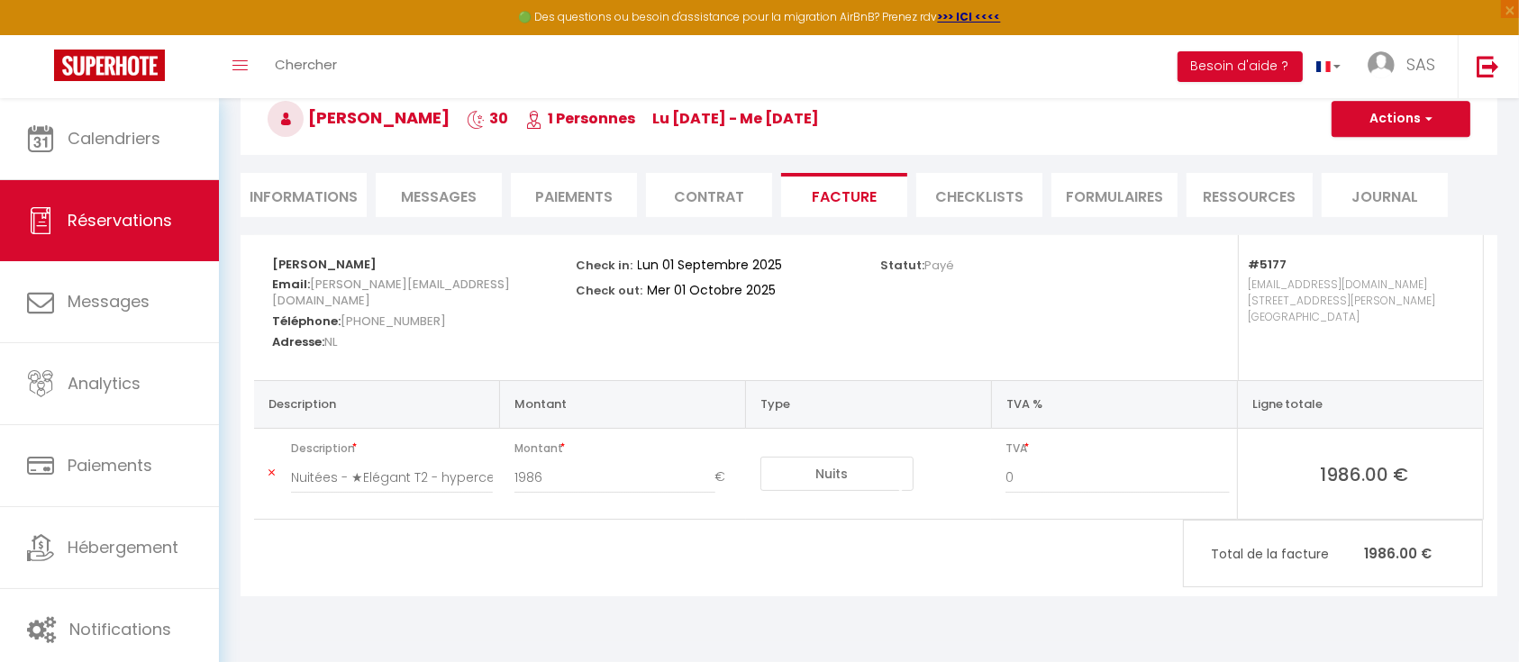
click at [820, 478] on select "Nuits Frais de ménage Taxe de séjour Autre Frais de service hôte Frais de paiem…" at bounding box center [837, 474] width 153 height 34
click at [761, 457] on select "Nuits Frais de ménage Taxe de séjour Autre Frais de service hôte Frais de paiem…" at bounding box center [837, 474] width 153 height 34
click at [835, 474] on select "Nuits Frais de ménage Taxe de séjour Autre Frais de service hôte Frais de paiem…" at bounding box center [837, 474] width 153 height 34
click at [761, 457] on select "Nuits Frais de ménage Taxe de séjour Autre Frais de service hôte Frais de paiem…" at bounding box center [837, 474] width 153 height 34
click at [990, 525] on div "Firas EZZEDDINE Email: F.Ezzeddine@hesinternational.eu Téléphone: +31614839070 …" at bounding box center [869, 415] width 1257 height 361
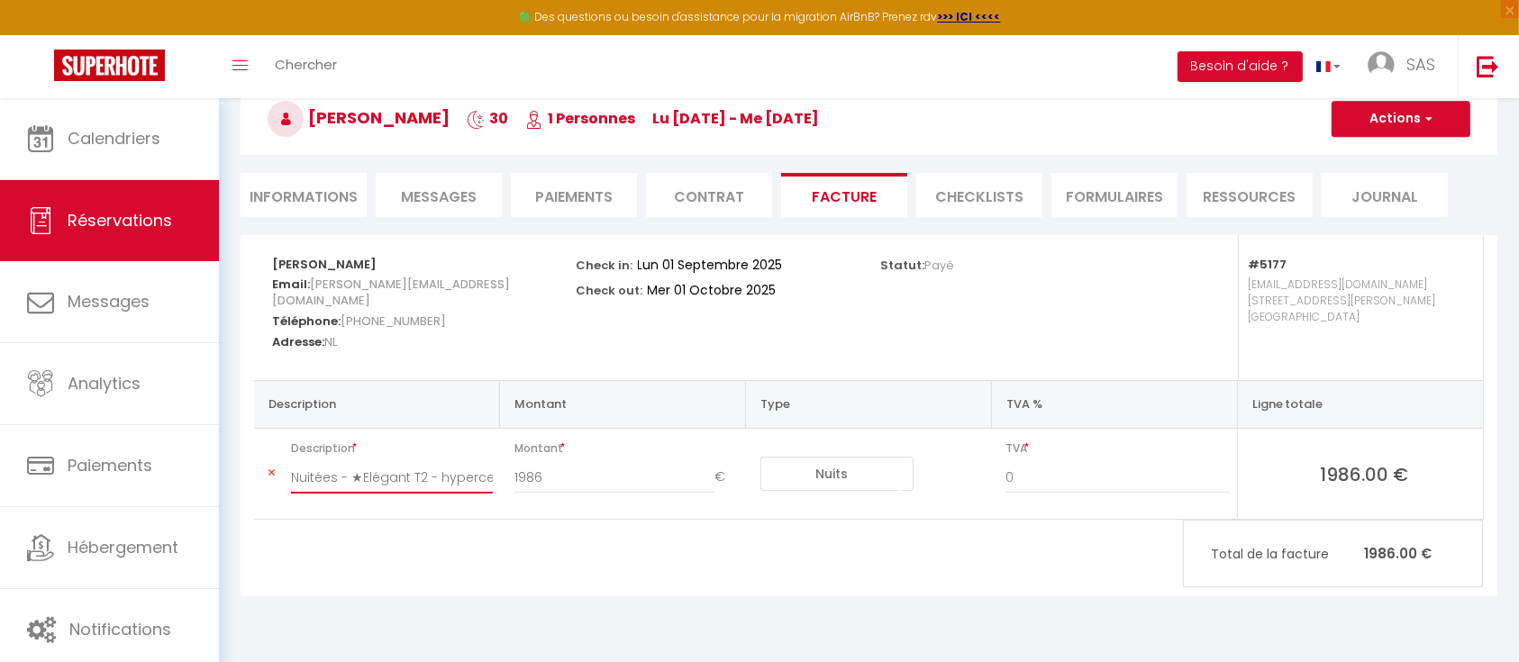
click at [349, 479] on input "Nuitées - ★Elégant T2 - hypercentre, [GEOGRAPHIC_DATA] - gare TGV★ - [PERSON_NA…" at bounding box center [392, 477] width 202 height 32
click at [559, 472] on input "1986" at bounding box center [615, 477] width 201 height 32
click at [948, 487] on td "Nuits Frais de ménage Taxe de séjour Autre Frais de service hôte Frais de paiem…" at bounding box center [869, 474] width 246 height 91
click at [623, 301] on div "Check in: Lun 01 Septembre 2025 Check out: Mer 01 Octobre 2025" at bounding box center [717, 278] width 280 height 87
click at [337, 313] on strong "Téléphone:" at bounding box center [306, 321] width 68 height 17
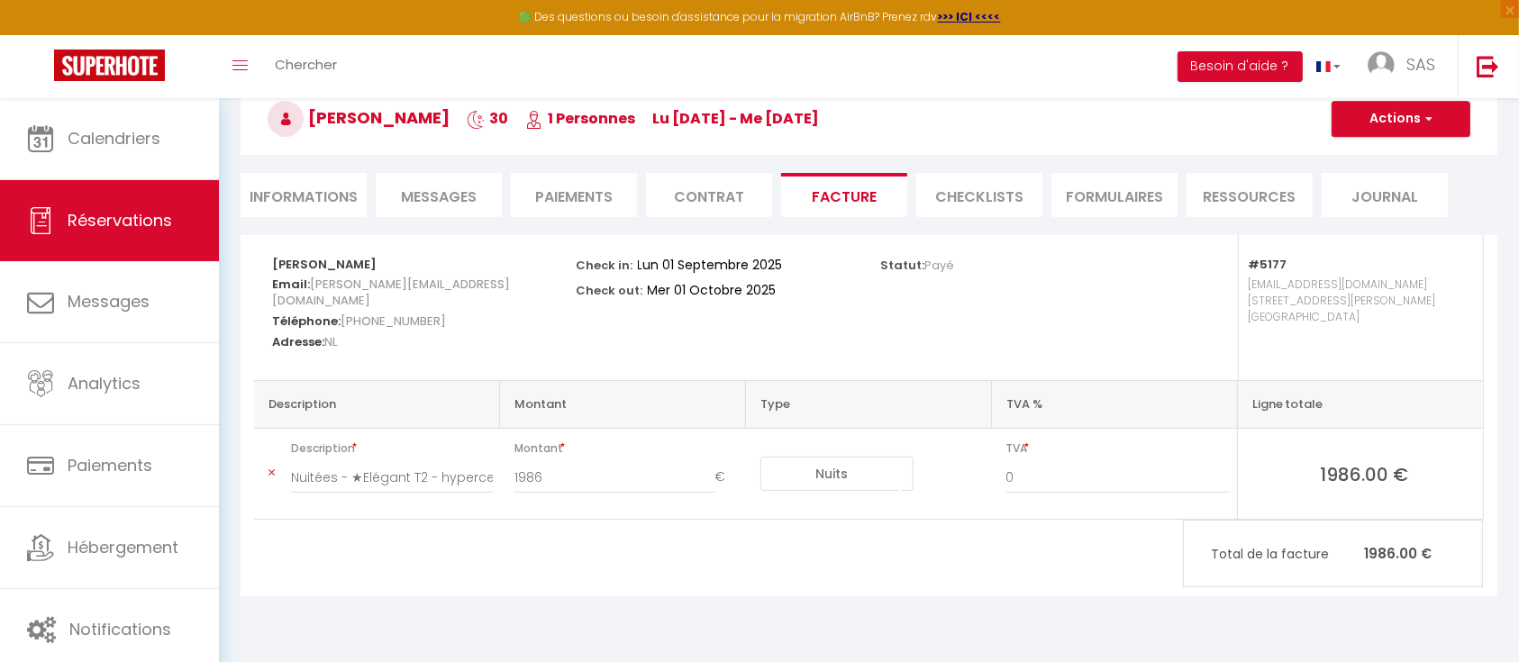
click at [1333, 306] on p "booking.dreamnest@gmail.com 4 rue Lanthier Marseille" at bounding box center [1356, 317] width 217 height 90
drag, startPoint x: 1263, startPoint y: 269, endPoint x: 1264, endPoint y: 292, distance: 23.4
click at [1263, 269] on strong "#5177" at bounding box center [1267, 264] width 39 height 17
click at [1099, 515] on td "TVA 0" at bounding box center [1114, 474] width 246 height 91
click at [825, 476] on select "Nuits Frais de ménage Taxe de séjour Autre Frais de service hôte Frais de paiem…" at bounding box center [837, 474] width 153 height 34
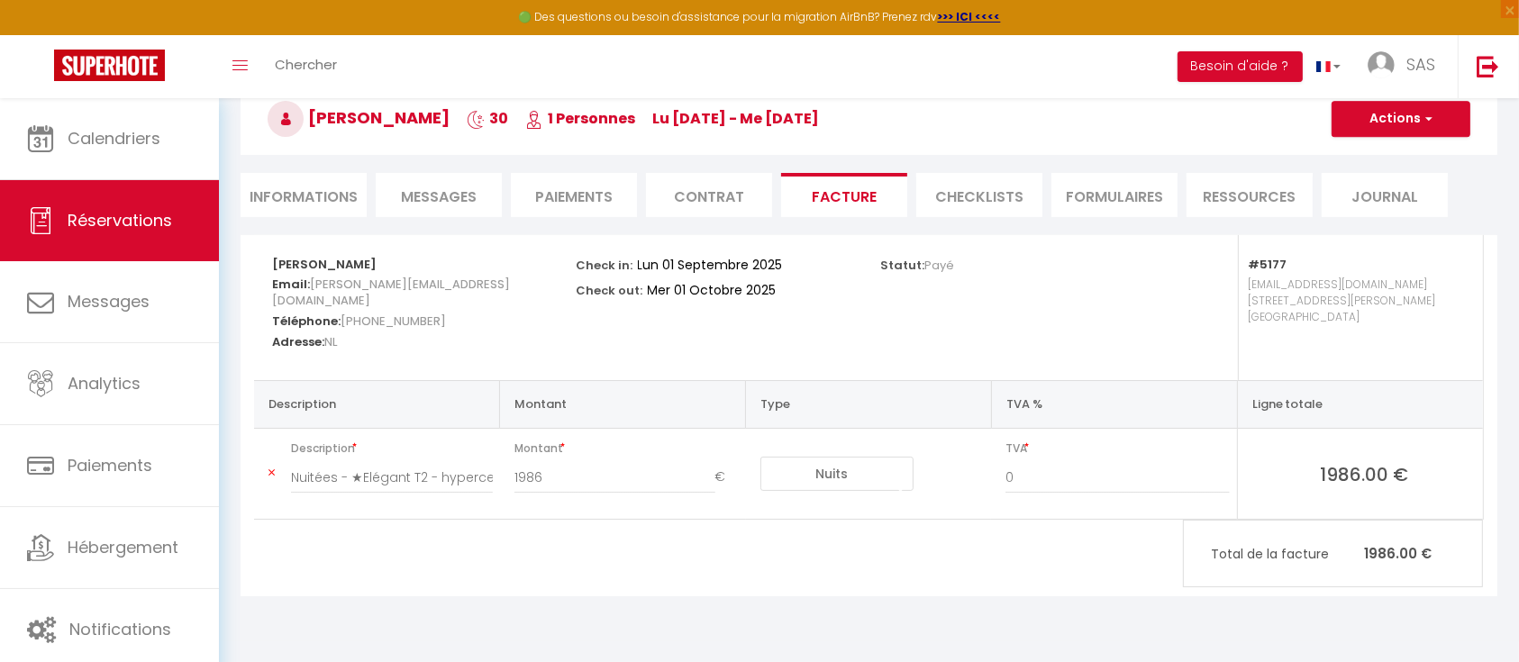
click at [761, 457] on select "Nuits Frais de ménage Taxe de séjour Autre Frais de service hôte Frais de paiem…" at bounding box center [837, 474] width 153 height 34
click at [409, 478] on input "Nuitées - ★Elégant T2 - hypercentre, [GEOGRAPHIC_DATA] - gare TGV★ - [PERSON_NA…" at bounding box center [392, 477] width 202 height 32
click at [815, 470] on select "Nuits Frais de ménage Taxe de séjour Autre Frais de service hôte Frais de paiem…" at bounding box center [837, 474] width 153 height 34
click at [761, 457] on select "Nuits Frais de ménage Taxe de séjour Autre Frais de service hôte Frais de paiem…" at bounding box center [837, 474] width 153 height 34
click at [999, 534] on div "Firas EZZEDDINE Email: F.Ezzeddine@hesinternational.eu Téléphone: +31614839070 …" at bounding box center [869, 415] width 1257 height 361
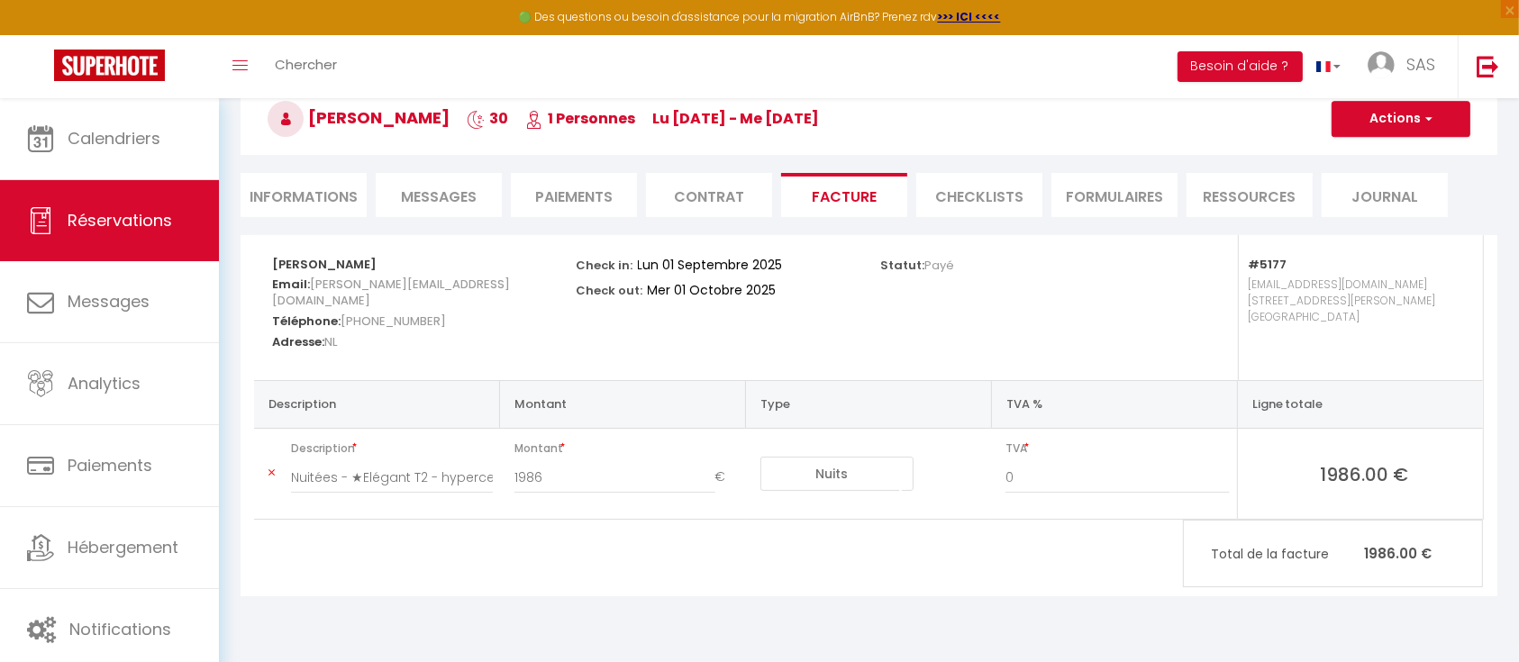
click at [1045, 505] on div "0" at bounding box center [1118, 486] width 248 height 50
click at [1311, 408] on th "Ligne totale" at bounding box center [1360, 404] width 246 height 48
click at [1341, 472] on span "1986.00 €" at bounding box center [1364, 473] width 223 height 25
click at [1407, 116] on button "Actions" at bounding box center [1401, 119] width 139 height 36
click at [1377, 171] on link "Aperçu et éditer" at bounding box center [1387, 181] width 151 height 23
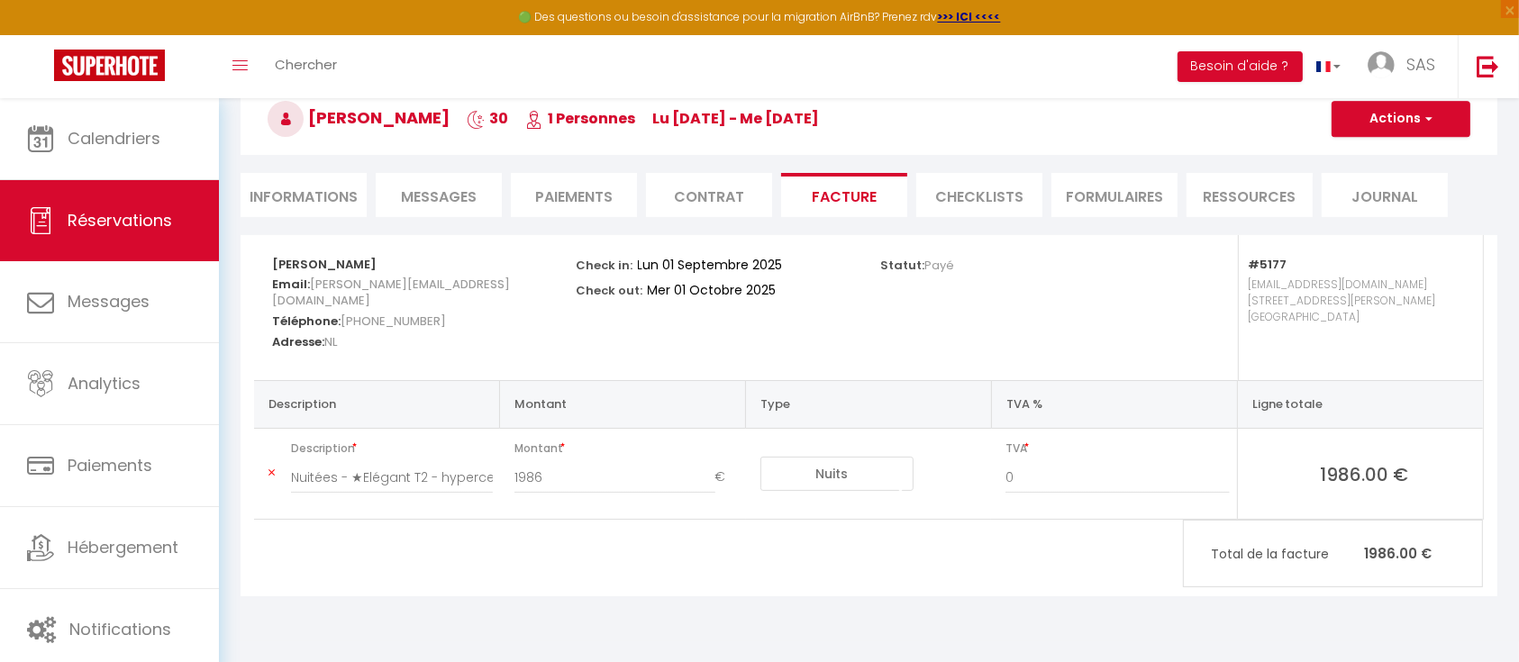
click at [824, 473] on select "Nuits Frais de ménage Taxe de séjour Autre Frais de service hôte Frais de paiem…" at bounding box center [837, 474] width 153 height 34
click at [761, 457] on select "Nuits Frais de ménage Taxe de séjour Autre Frais de service hôte Frais de paiem…" at bounding box center [837, 474] width 153 height 34
drag, startPoint x: 567, startPoint y: 471, endPoint x: 468, endPoint y: 472, distance: 99.1
click at [468, 472] on tr "Description Nuitées - ★Elégant T2 - hypercentre, La Joliette - gare TGV★ - Fira…" at bounding box center [868, 474] width 1229 height 91
click at [879, 509] on td "Nuits Frais de ménage Taxe de séjour Autre Frais de service hôte Frais de paiem…" at bounding box center [869, 474] width 246 height 91
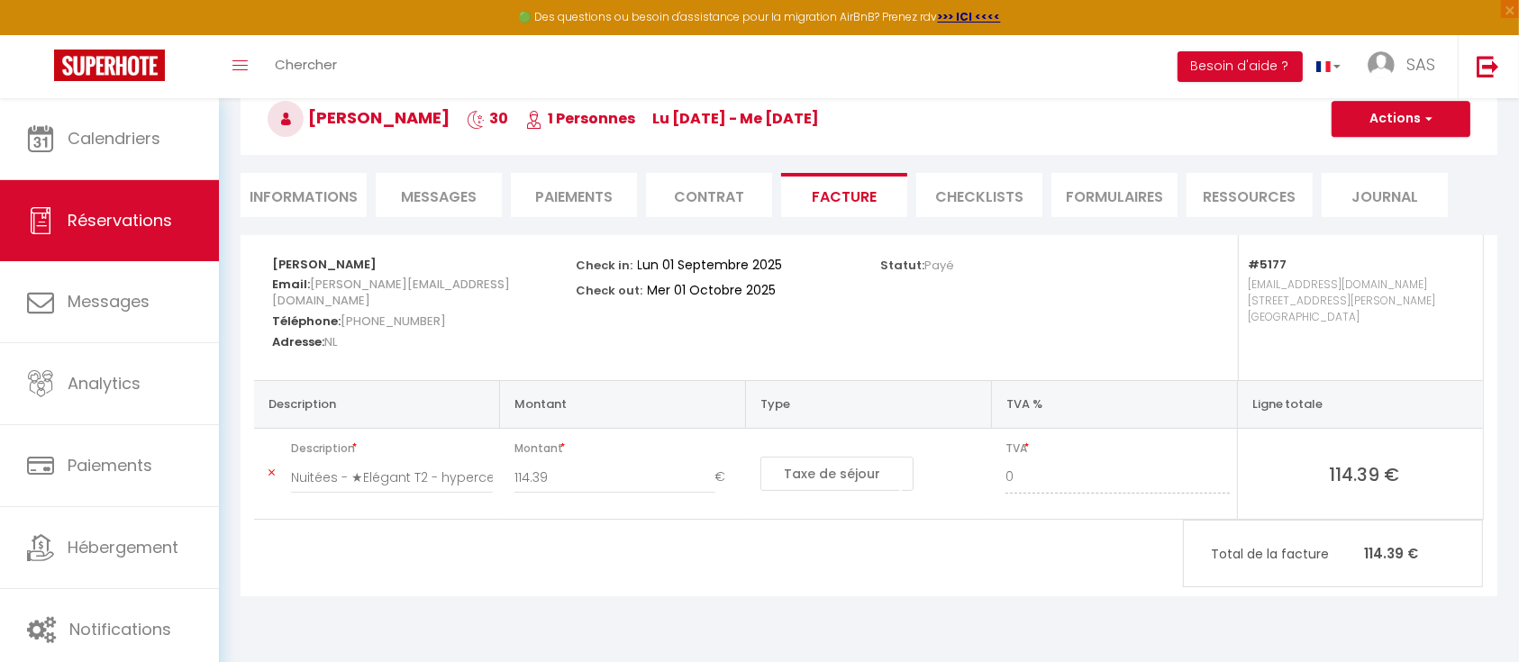
click at [874, 473] on select "Nuits Frais de ménage Taxe de séjour Autre Frais de service hôte Frais de paiem…" at bounding box center [837, 474] width 153 height 34
click at [761, 457] on select "Nuits Frais de ménage Taxe de séjour Autre Frais de service hôte Frais de paiem…" at bounding box center [837, 474] width 153 height 34
click at [620, 474] on input "114.39" at bounding box center [615, 477] width 201 height 32
drag, startPoint x: 620, startPoint y: 474, endPoint x: 484, endPoint y: 471, distance: 136.1
click at [484, 471] on tr "Description Nuitées - ★Elégant T2 - hypercentre, La Joliette - gare TGV★ - Fira…" at bounding box center [868, 474] width 1229 height 91
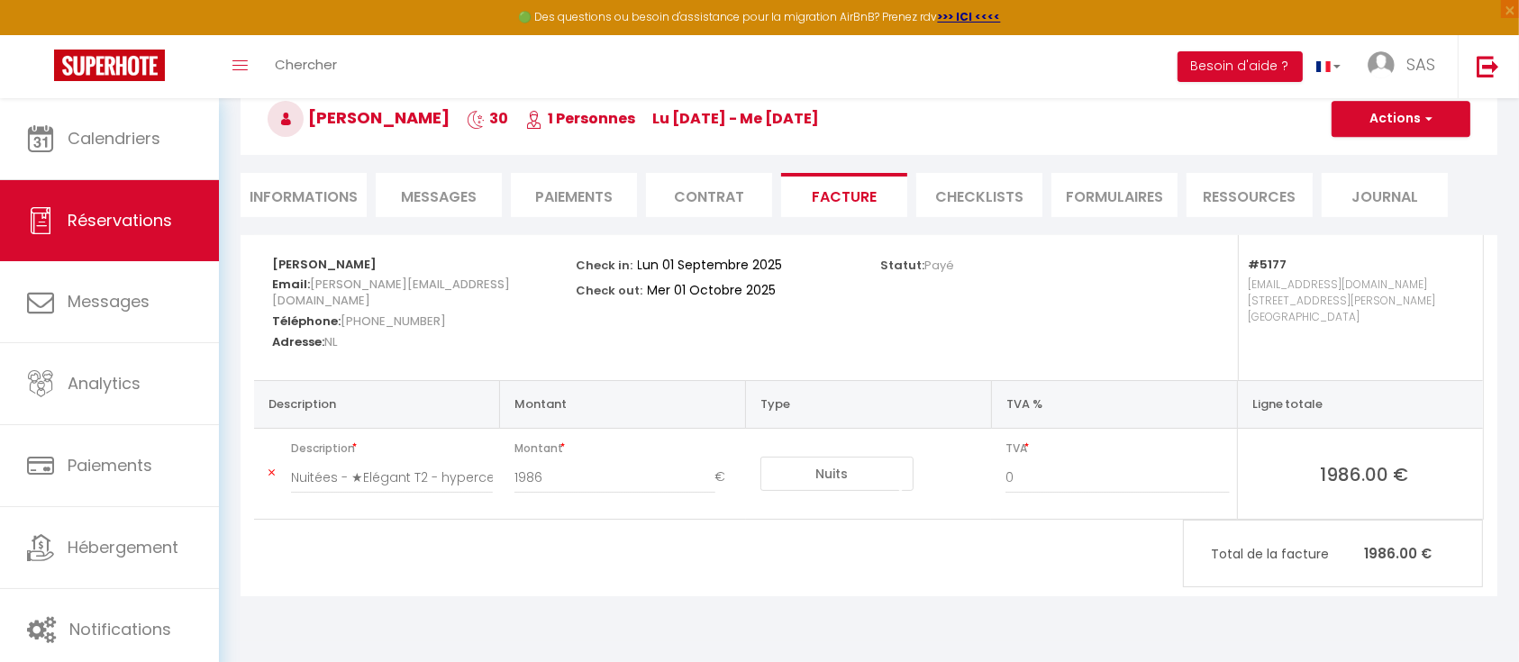
click at [995, 507] on div "0" at bounding box center [1118, 486] width 248 height 50
click at [1274, 61] on button "Besoin d'aide ?" at bounding box center [1240, 66] width 125 height 31
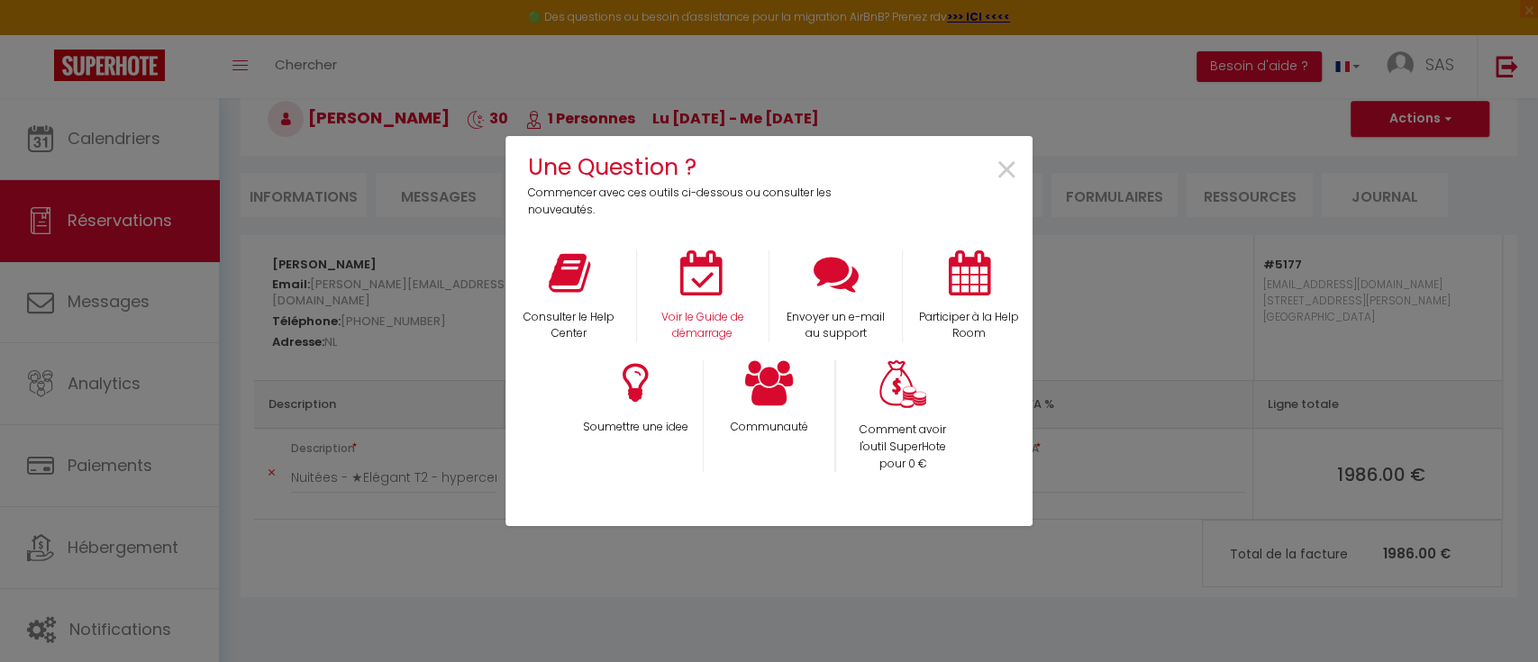
click at [709, 306] on div "Voir le Guide de démarrage" at bounding box center [702, 297] width 133 height 93
click at [707, 277] on icon at bounding box center [702, 273] width 45 height 45
click at [1008, 157] on span "×" at bounding box center [1007, 170] width 24 height 57
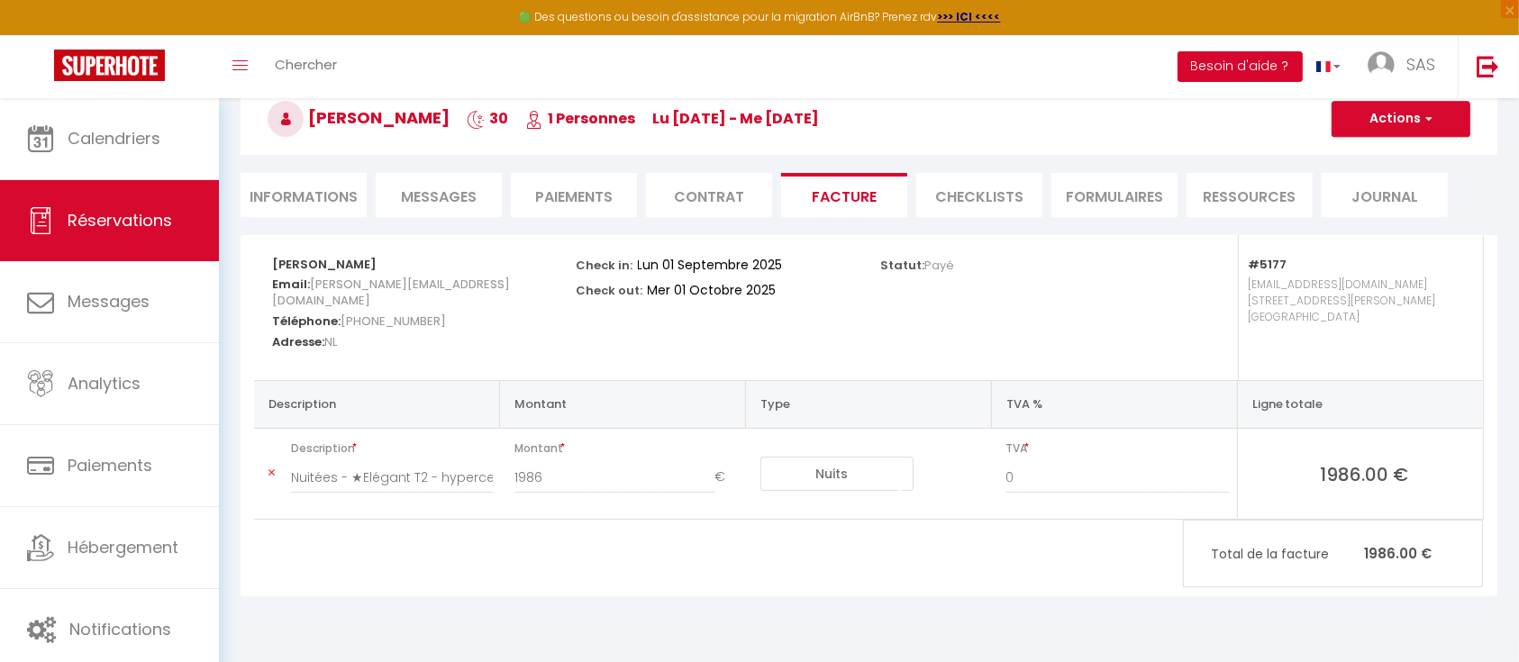
click at [1271, 61] on button "Besoin d'aide ?" at bounding box center [1240, 66] width 125 height 31
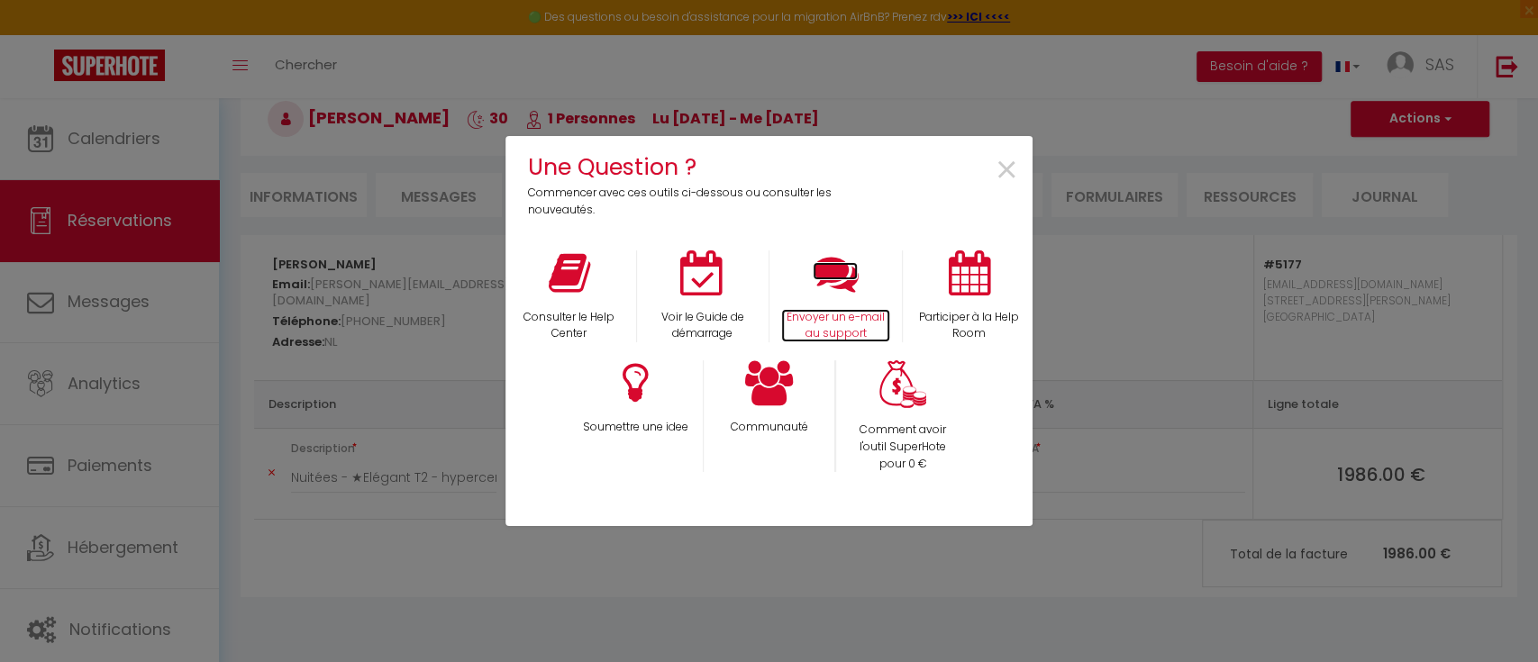
click at [833, 285] on icon at bounding box center [835, 273] width 45 height 45
click at [1008, 164] on span "×" at bounding box center [1007, 170] width 24 height 57
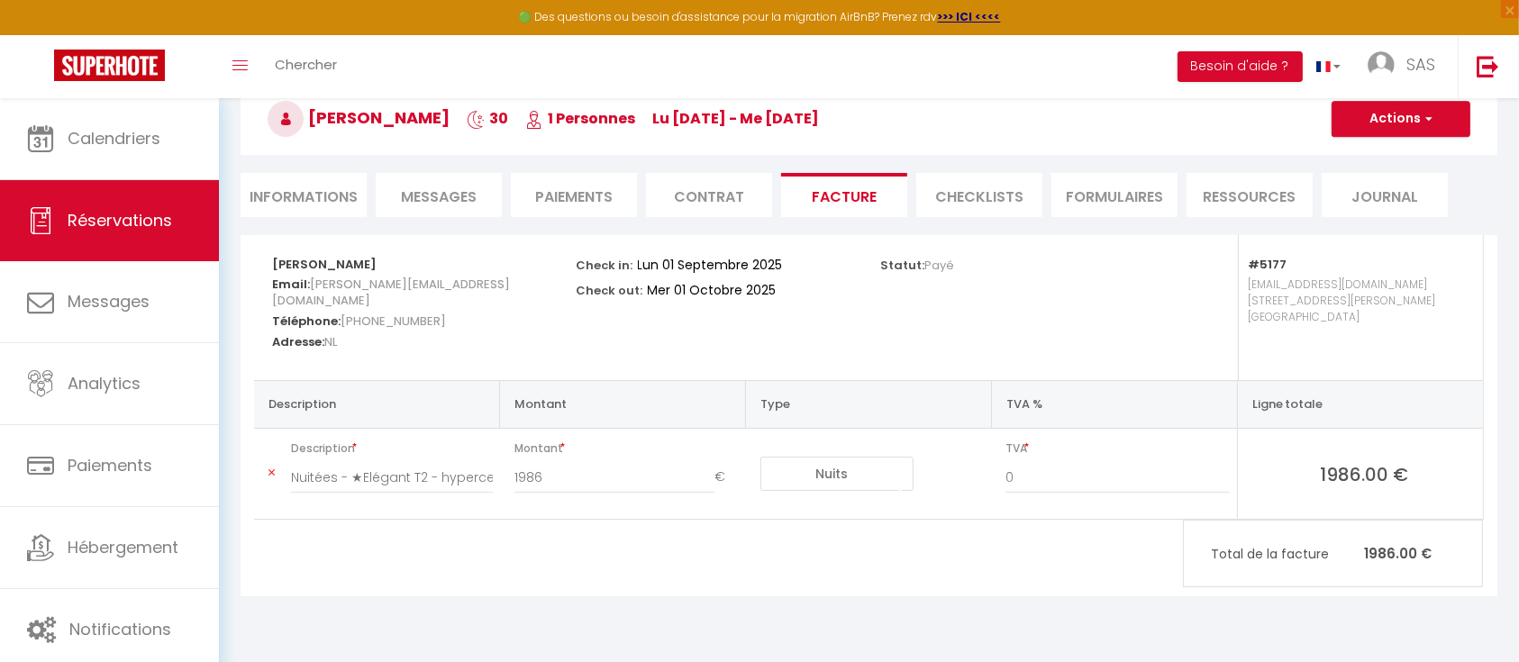
click at [943, 335] on div "Statut: Payé" at bounding box center [1021, 307] width 305 height 145
click at [1404, 121] on button "Actions" at bounding box center [1401, 119] width 139 height 36
click at [297, 191] on li "Informations" at bounding box center [304, 195] width 126 height 44
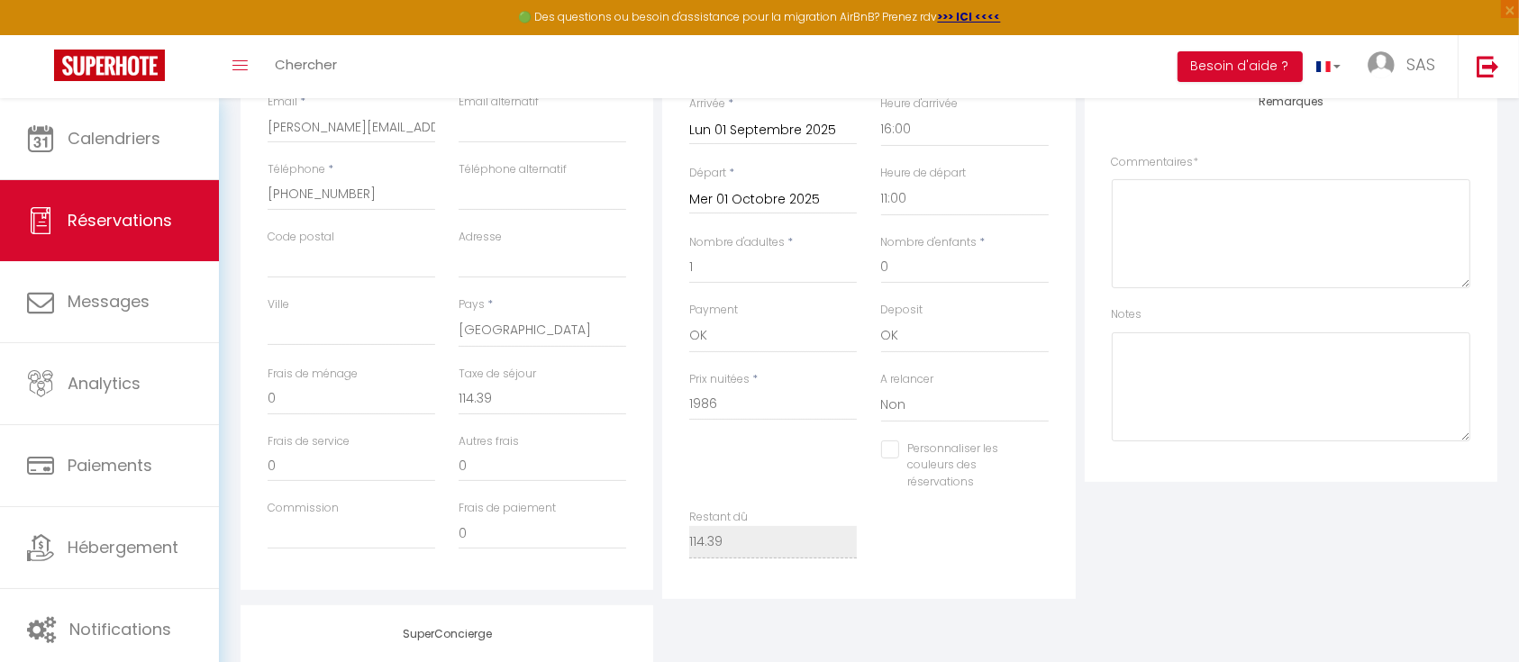
scroll to position [386, 0]
click at [547, 404] on input "114.39" at bounding box center [543, 401] width 168 height 32
click at [658, 377] on div "Détails Réservation Appartement * ★Elégant T2 - hypercentre, La Joliette - gare…" at bounding box center [869, 274] width 422 height 653
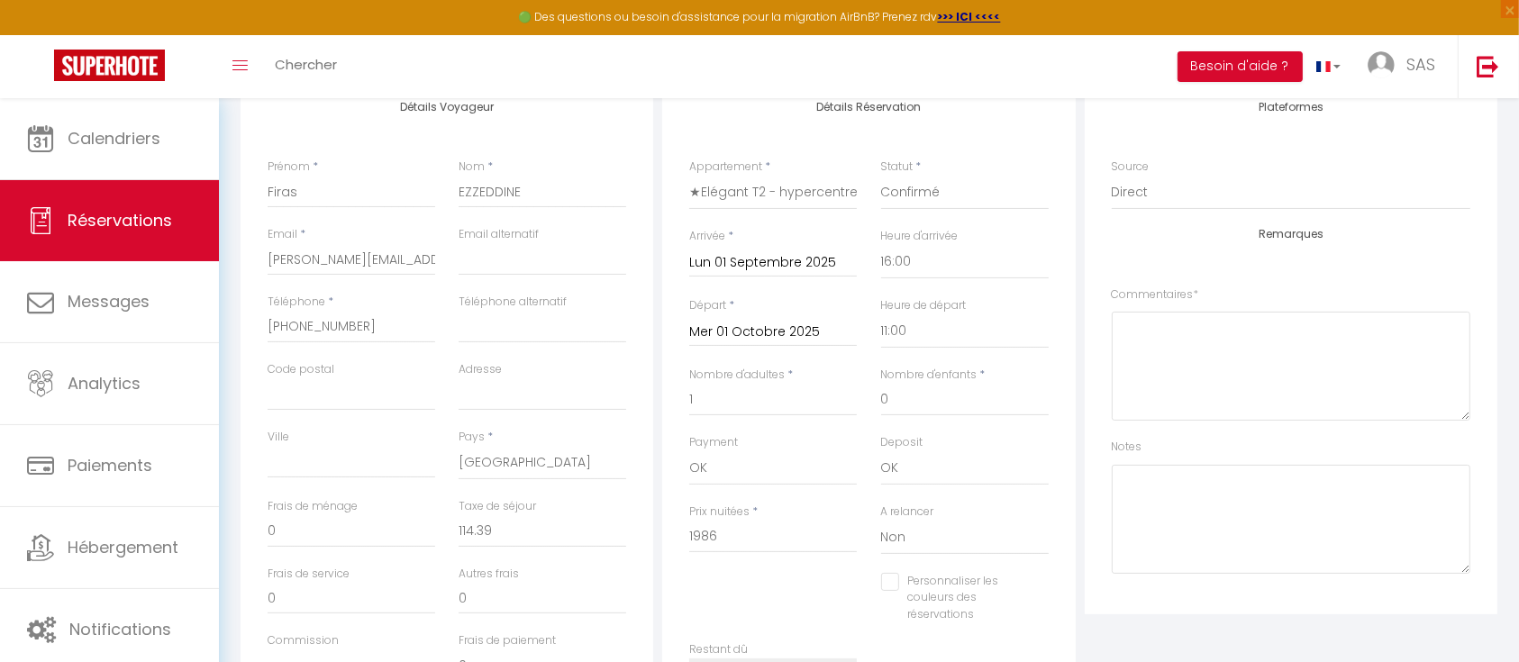
scroll to position [347, 0]
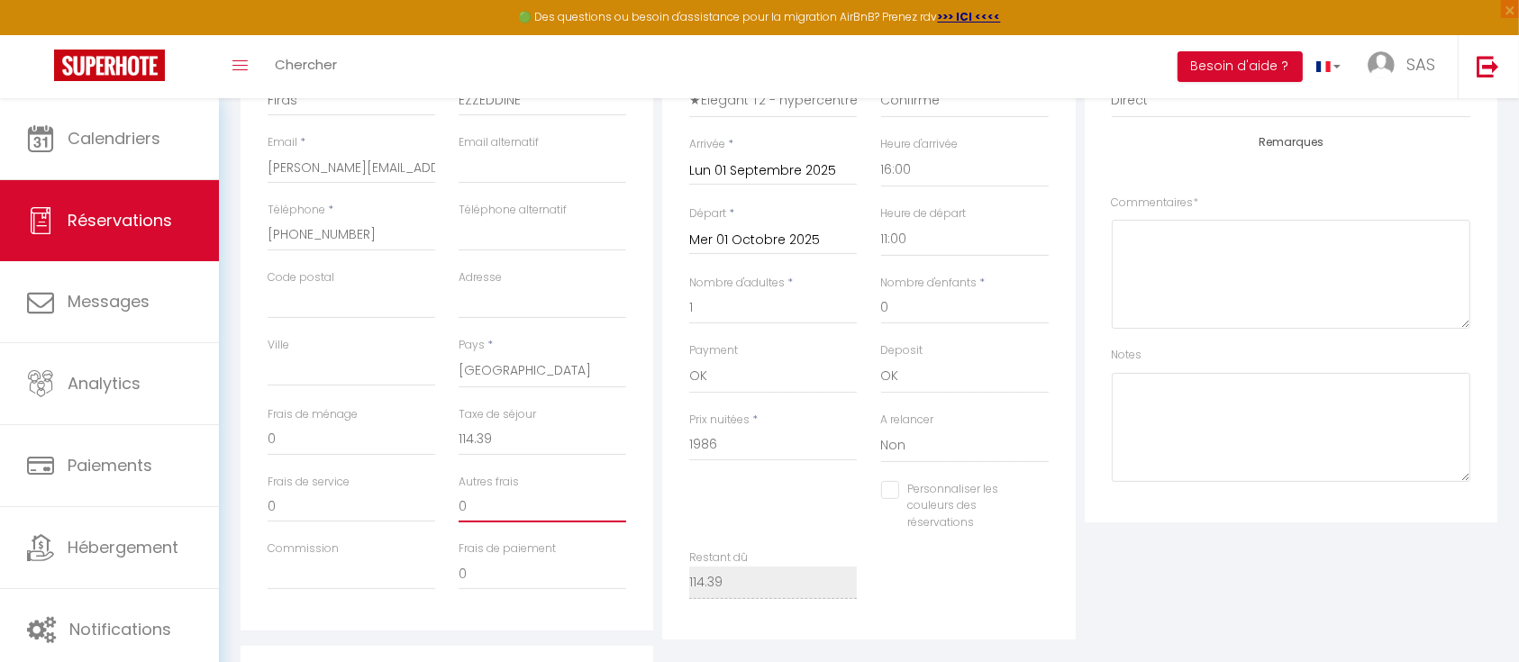
click at [476, 512] on input "0" at bounding box center [543, 506] width 168 height 32
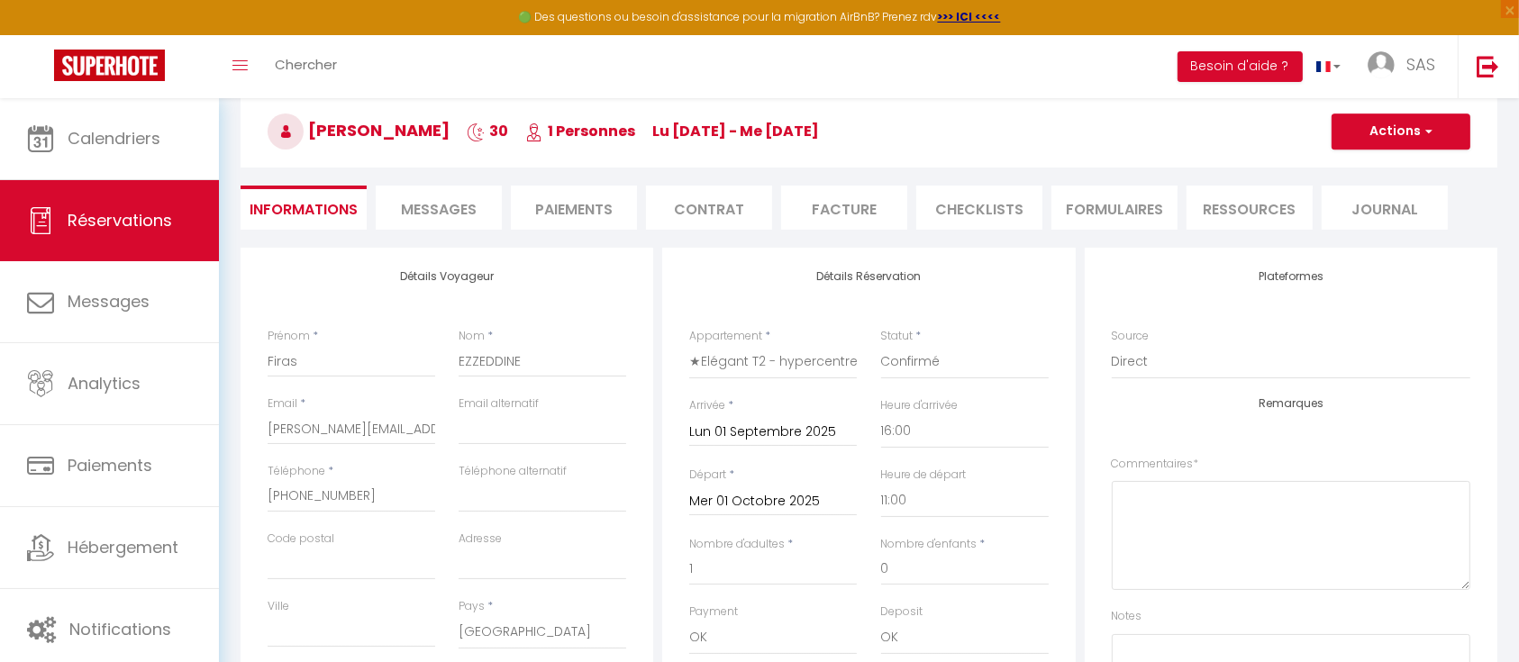
scroll to position [82, 0]
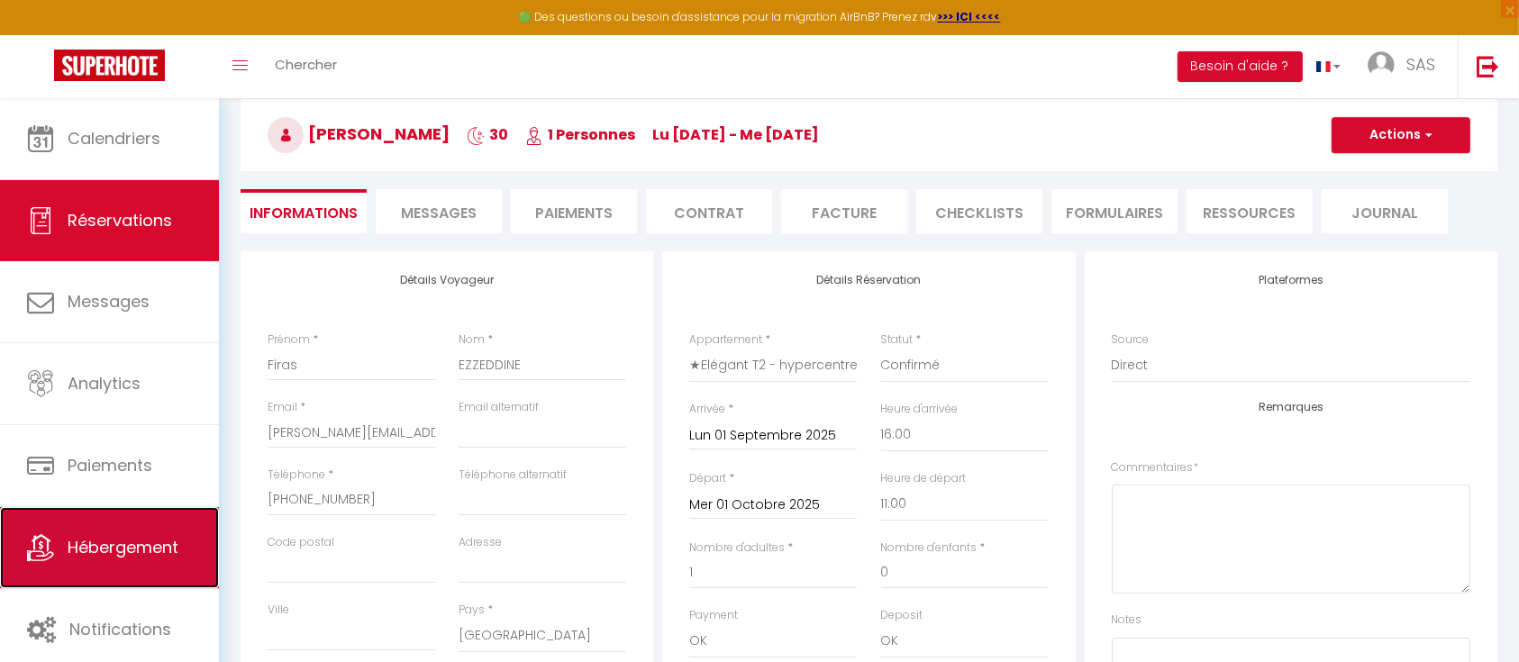
click at [90, 546] on span "Hébergement" at bounding box center [123, 547] width 111 height 23
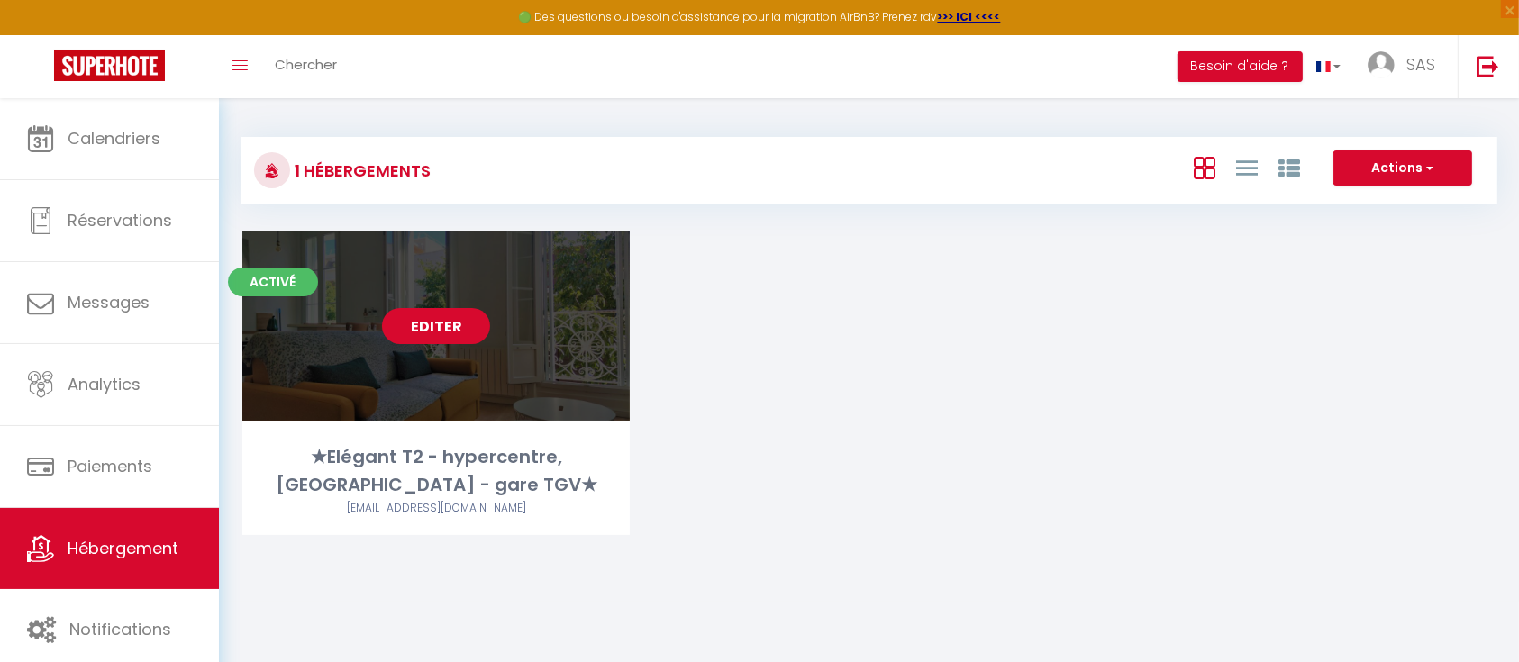
click at [431, 324] on link "Editer" at bounding box center [436, 326] width 108 height 36
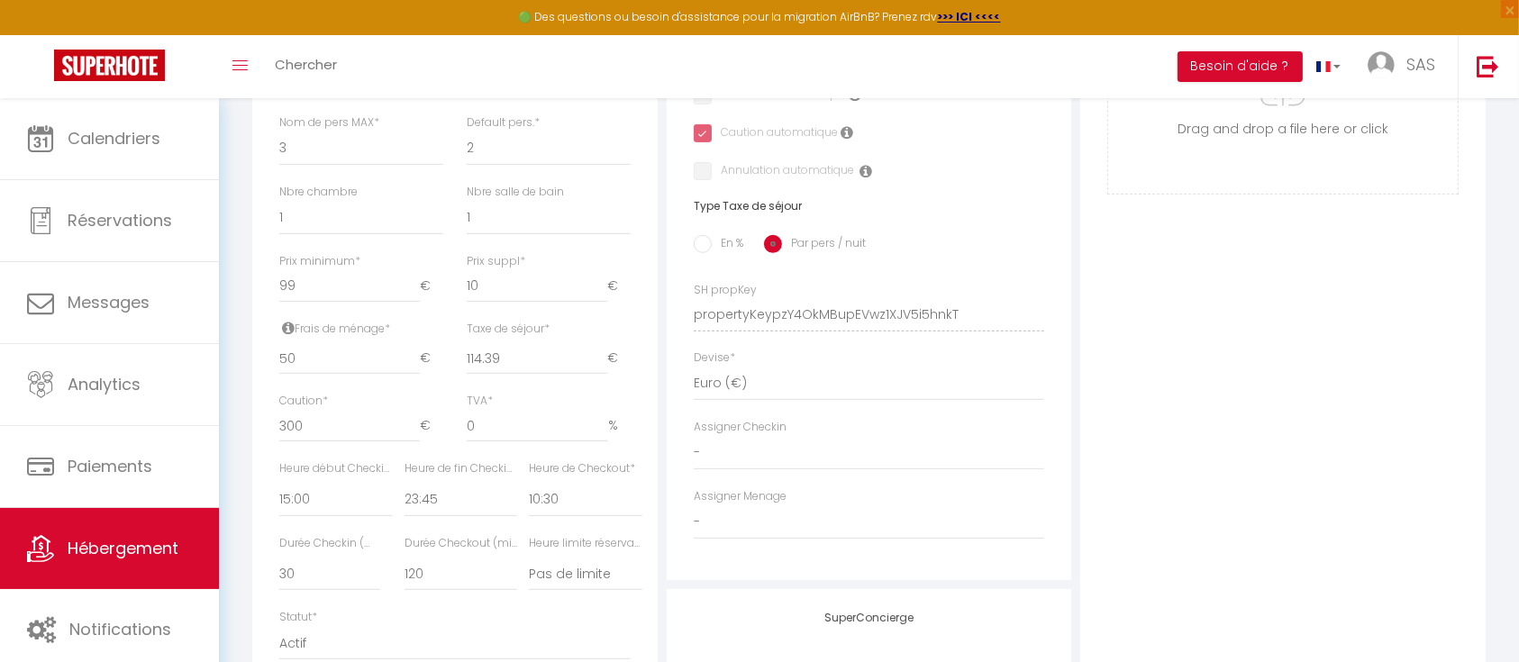
scroll to position [634, 0]
click at [501, 372] on input "114.39" at bounding box center [537, 356] width 141 height 32
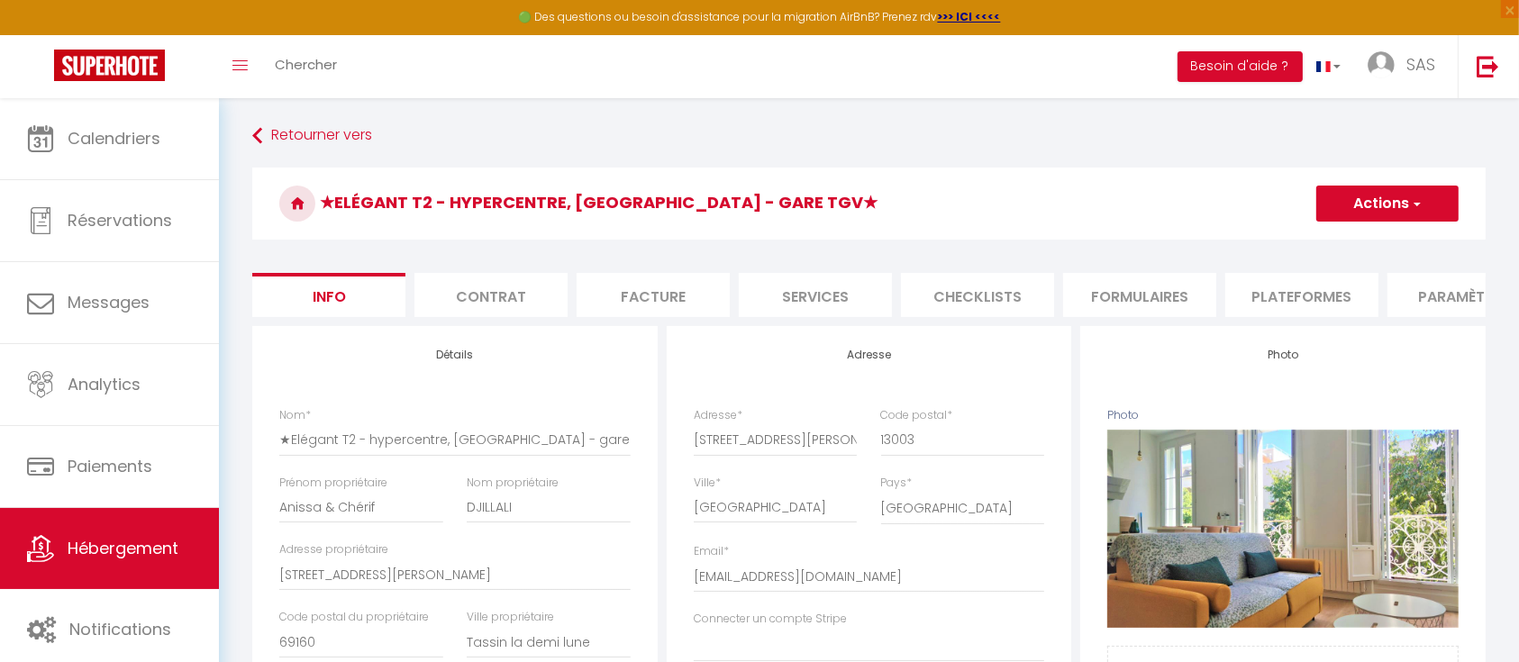
click at [1387, 198] on button "Actions" at bounding box center [1388, 204] width 142 height 36
click at [1334, 247] on input "Enregistrer" at bounding box center [1316, 243] width 67 height 18
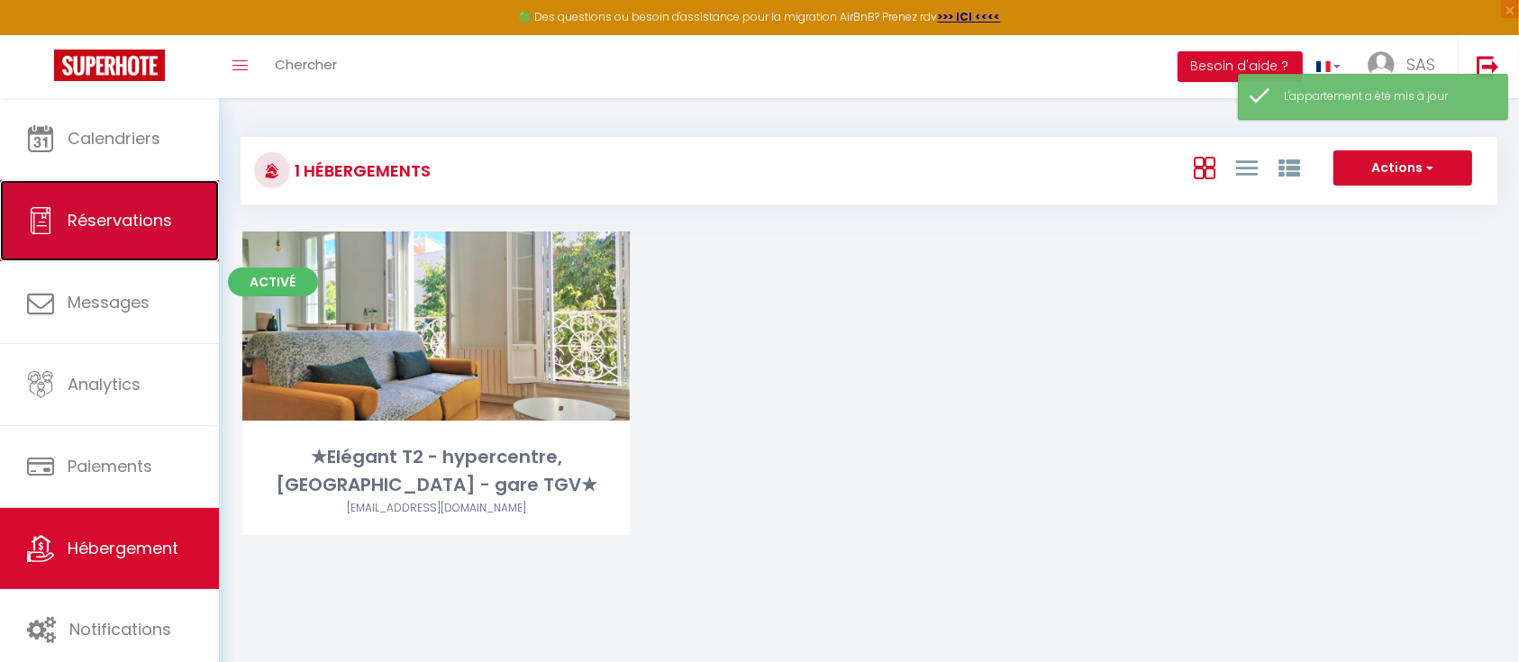
click at [99, 238] on link "Réservations" at bounding box center [109, 220] width 219 height 81
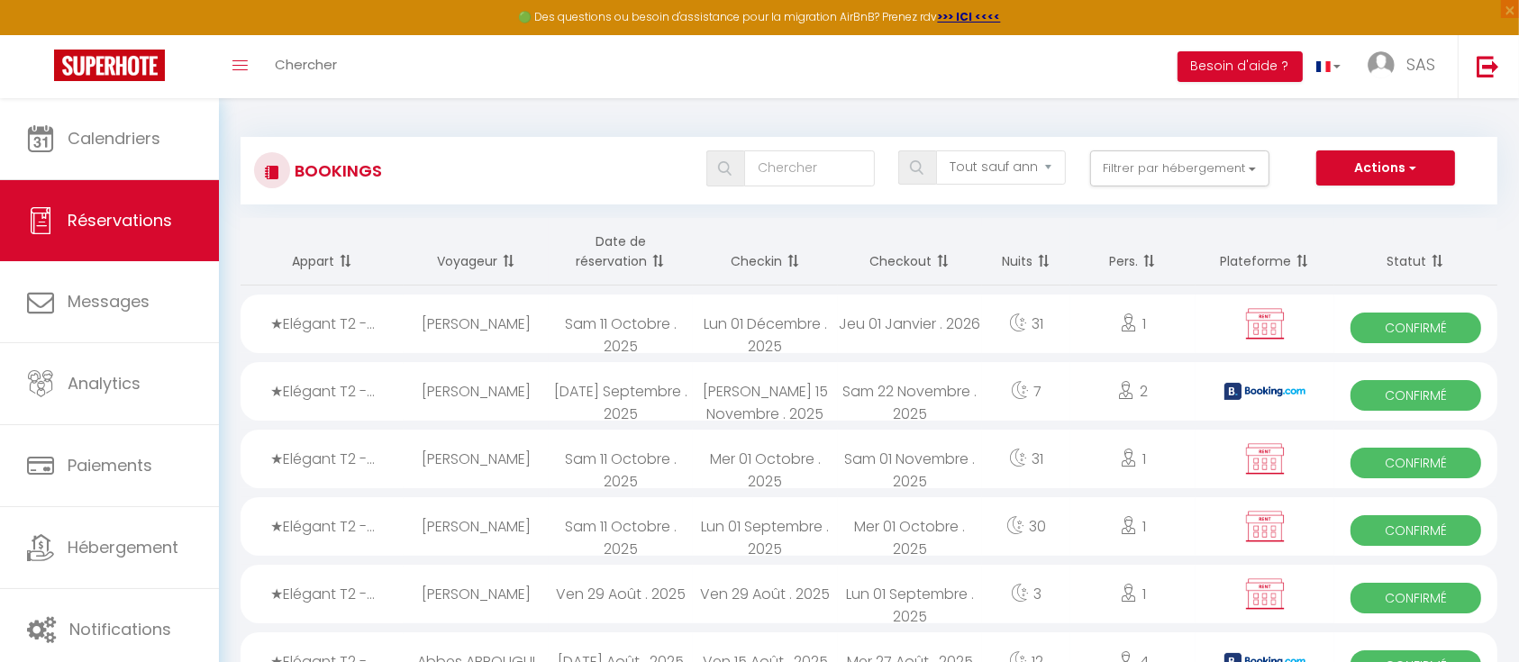
click at [599, 318] on div "Sam 11 Octobre . 2025" at bounding box center [621, 324] width 144 height 59
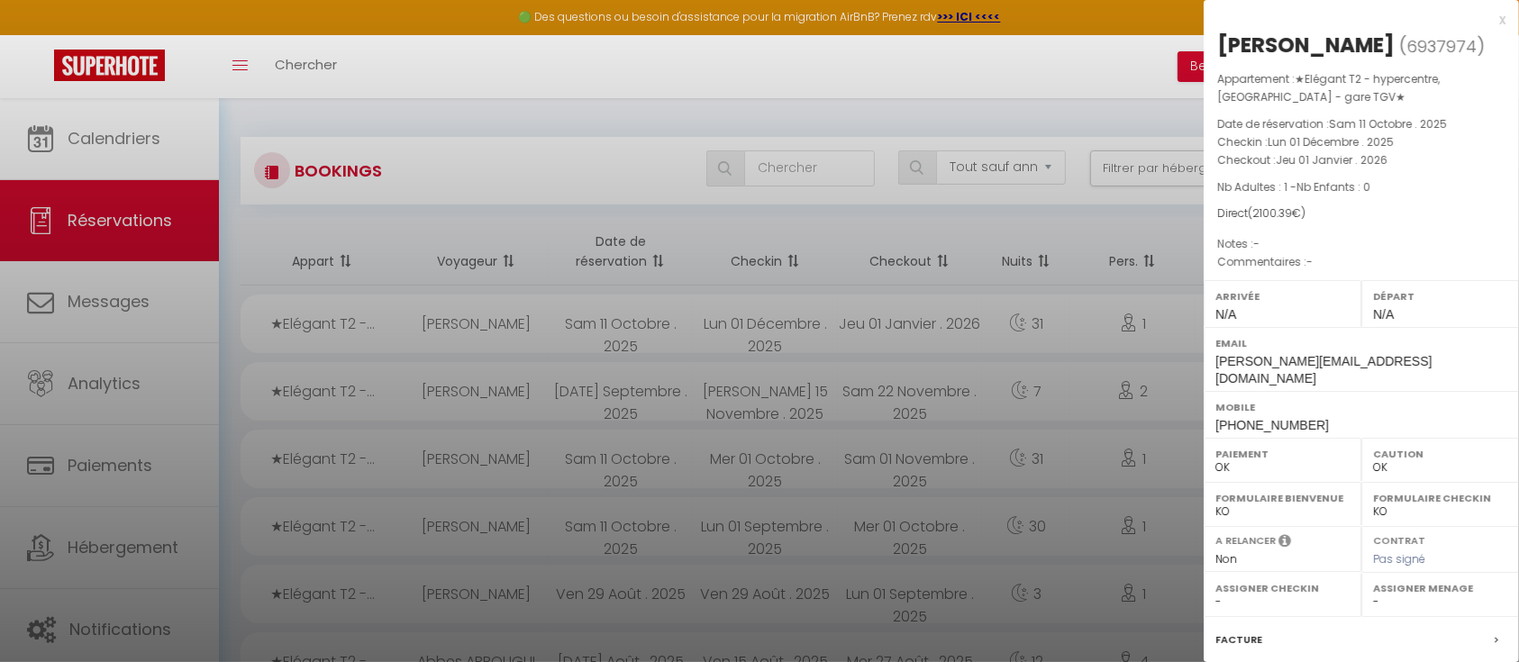
click at [1488, 11] on div "x Firas EZZEDDINE ( 6937974 ) Appartement : ★Elégant T2 - hypercentre, La Jolie…" at bounding box center [1361, 437] width 315 height 875
click at [1485, 18] on div "x" at bounding box center [1355, 20] width 302 height 22
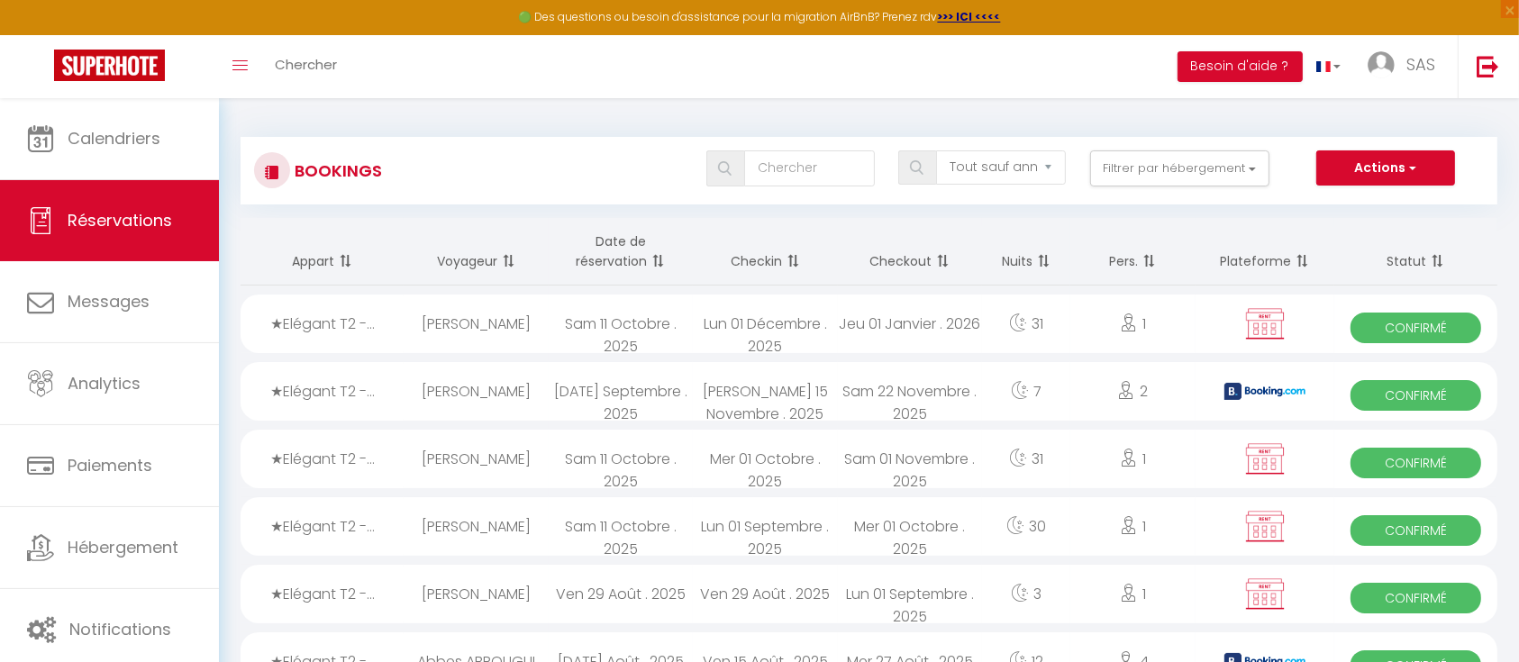
click at [801, 523] on div "Lun 01 Septembre . 2025" at bounding box center [765, 526] width 144 height 59
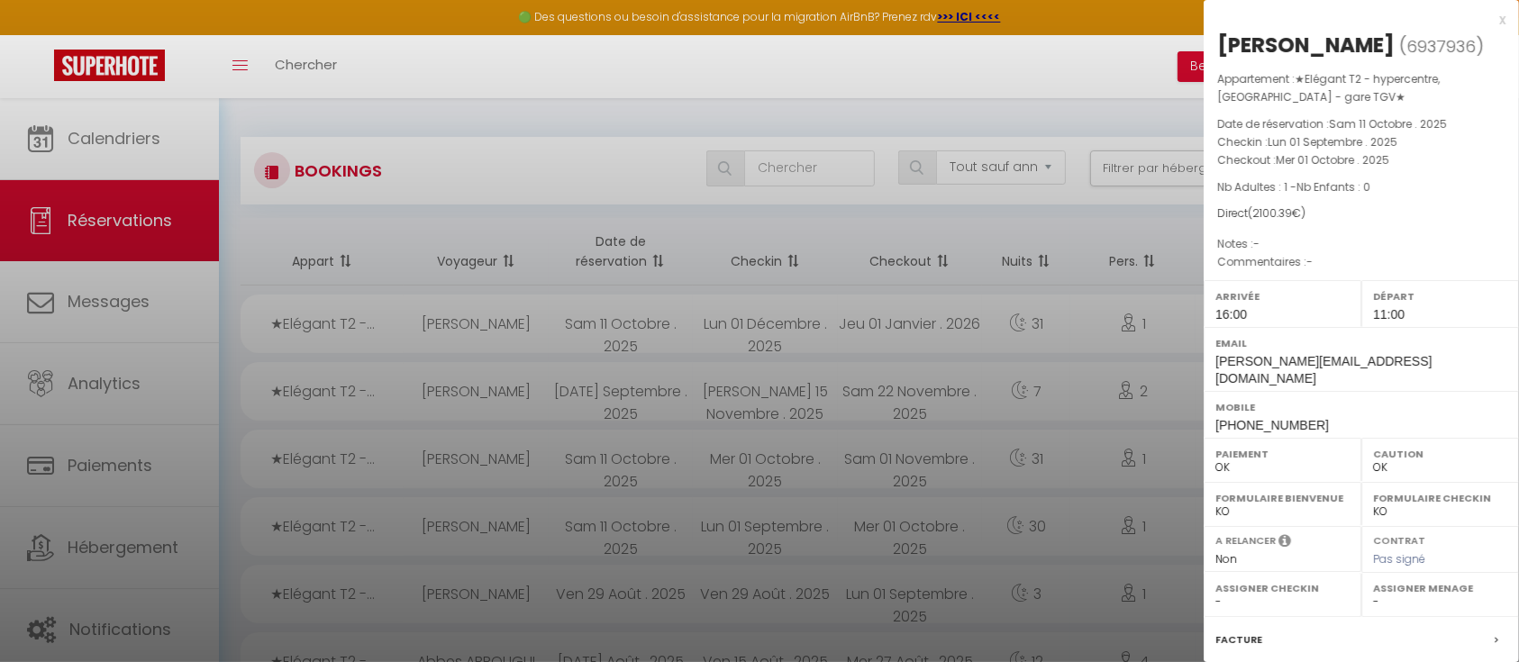
scroll to position [194, 0]
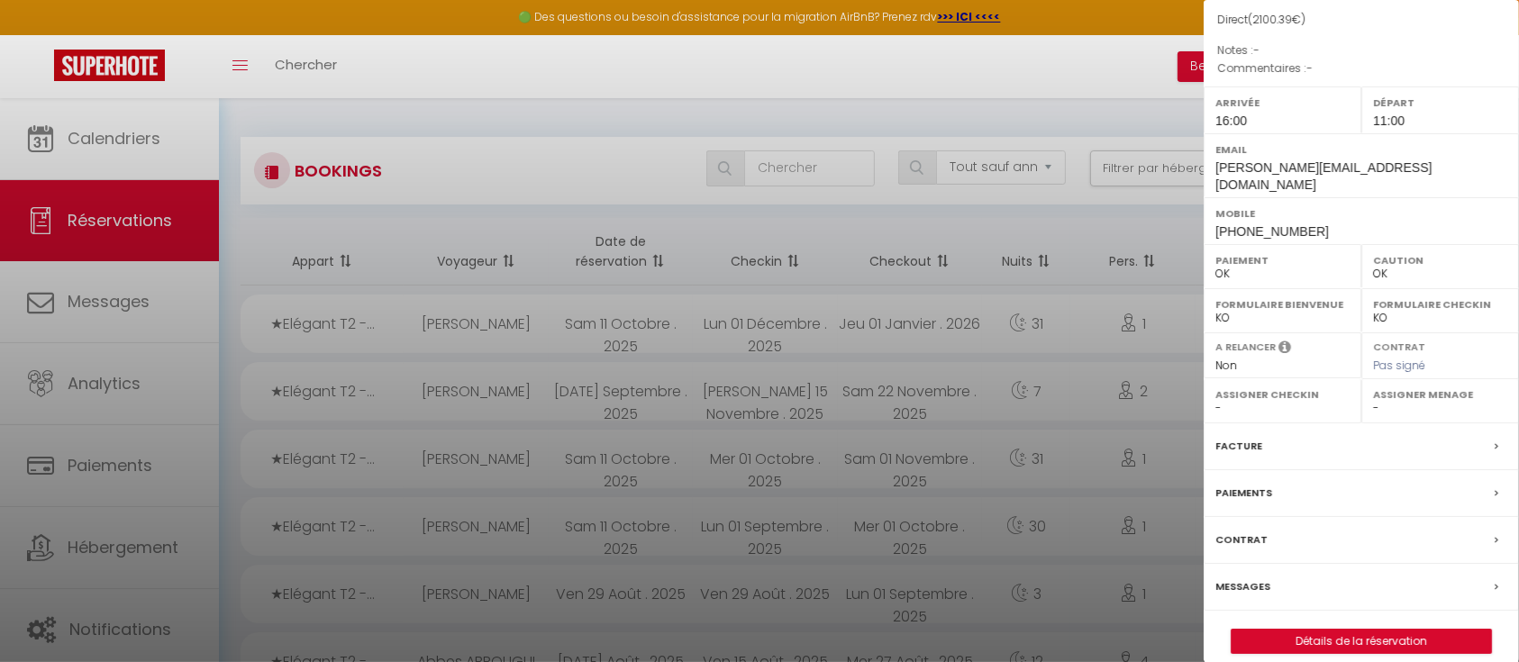
click at [1256, 437] on label "Facture" at bounding box center [1239, 446] width 47 height 19
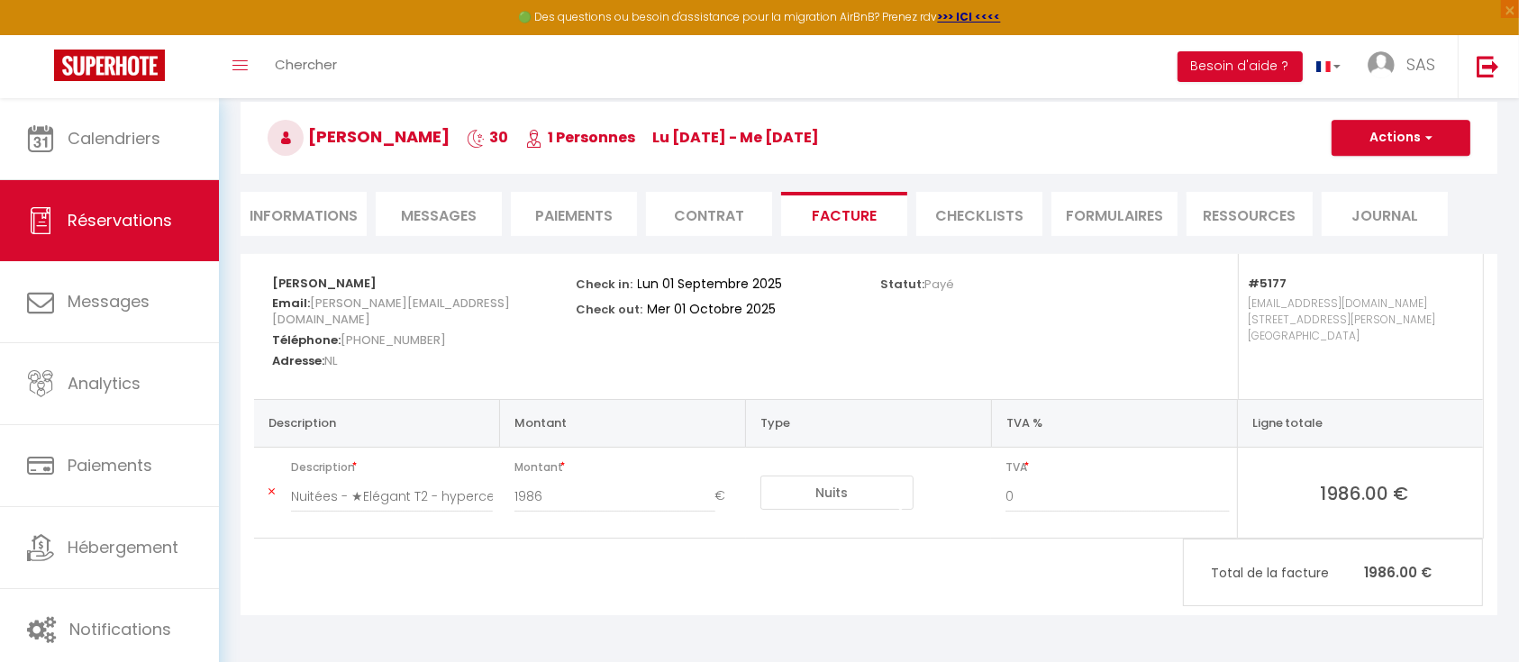
scroll to position [98, 0]
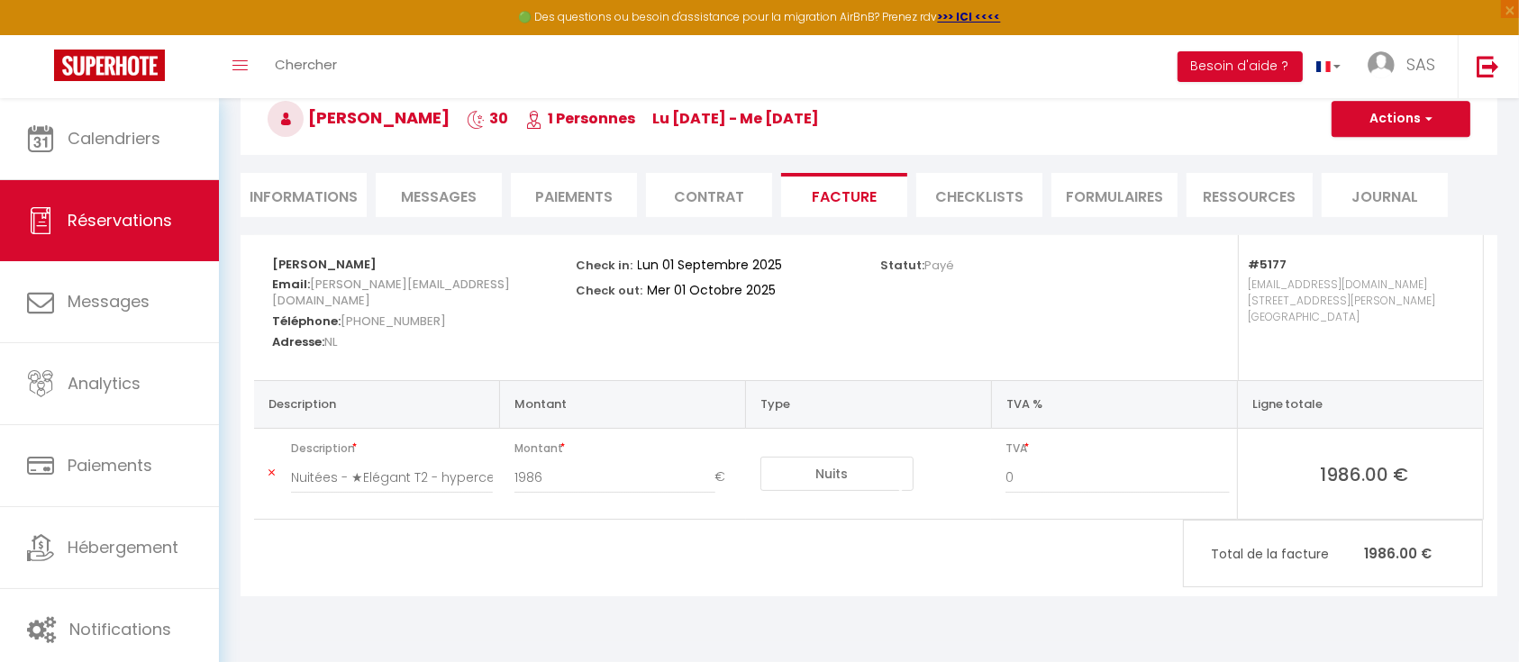
click at [322, 194] on li "Informations" at bounding box center [304, 195] width 126 height 44
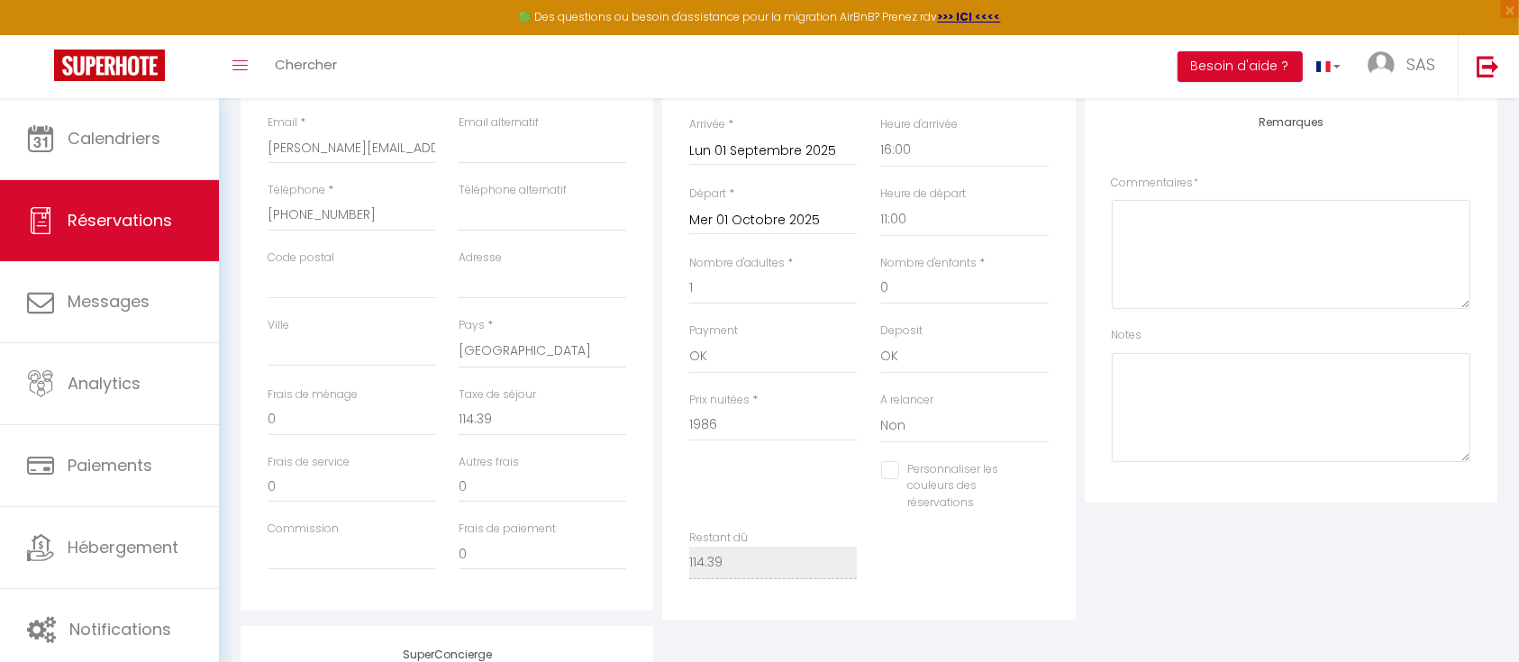
scroll to position [368, 0]
click at [515, 421] on input "114.39" at bounding box center [543, 419] width 168 height 32
click at [666, 442] on div "Détails Réservation Appartement * ★Elégant T2 - hypercentre, La Joliette - gare…" at bounding box center [868, 292] width 413 height 653
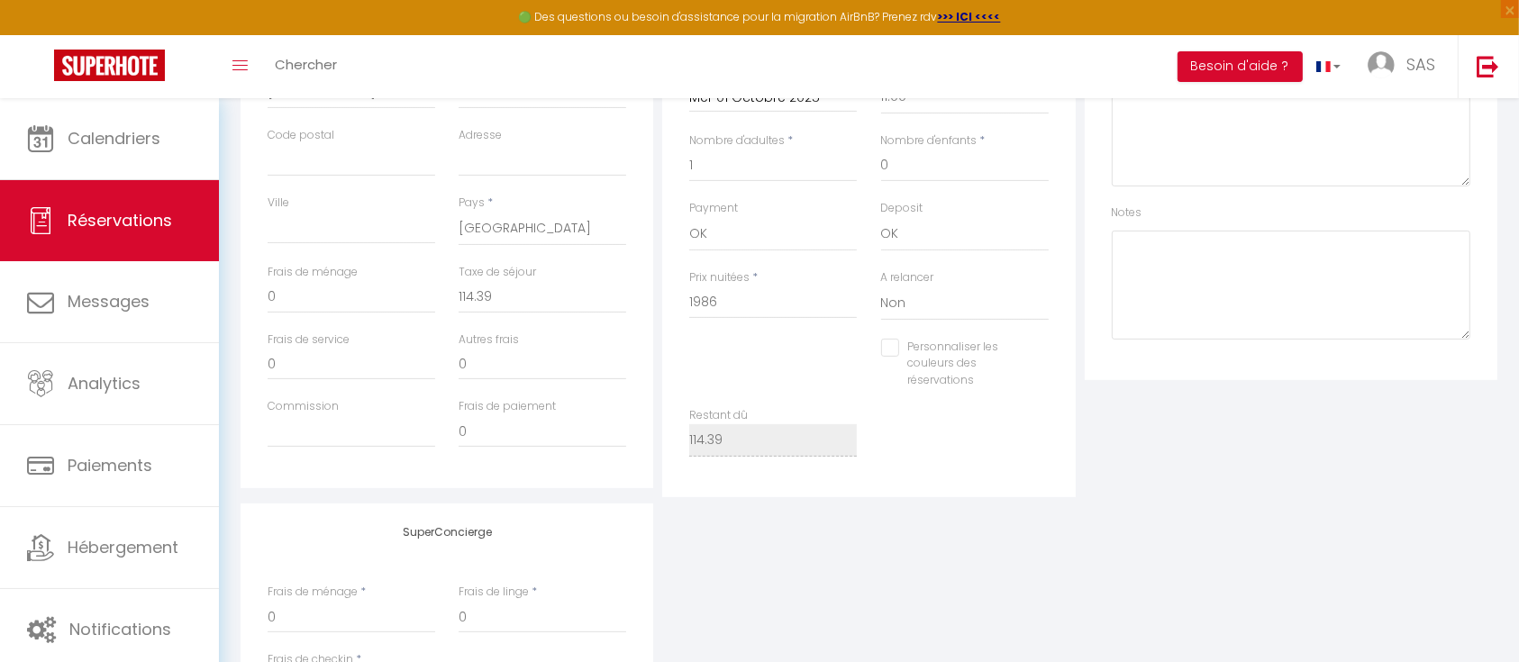
scroll to position [350, 0]
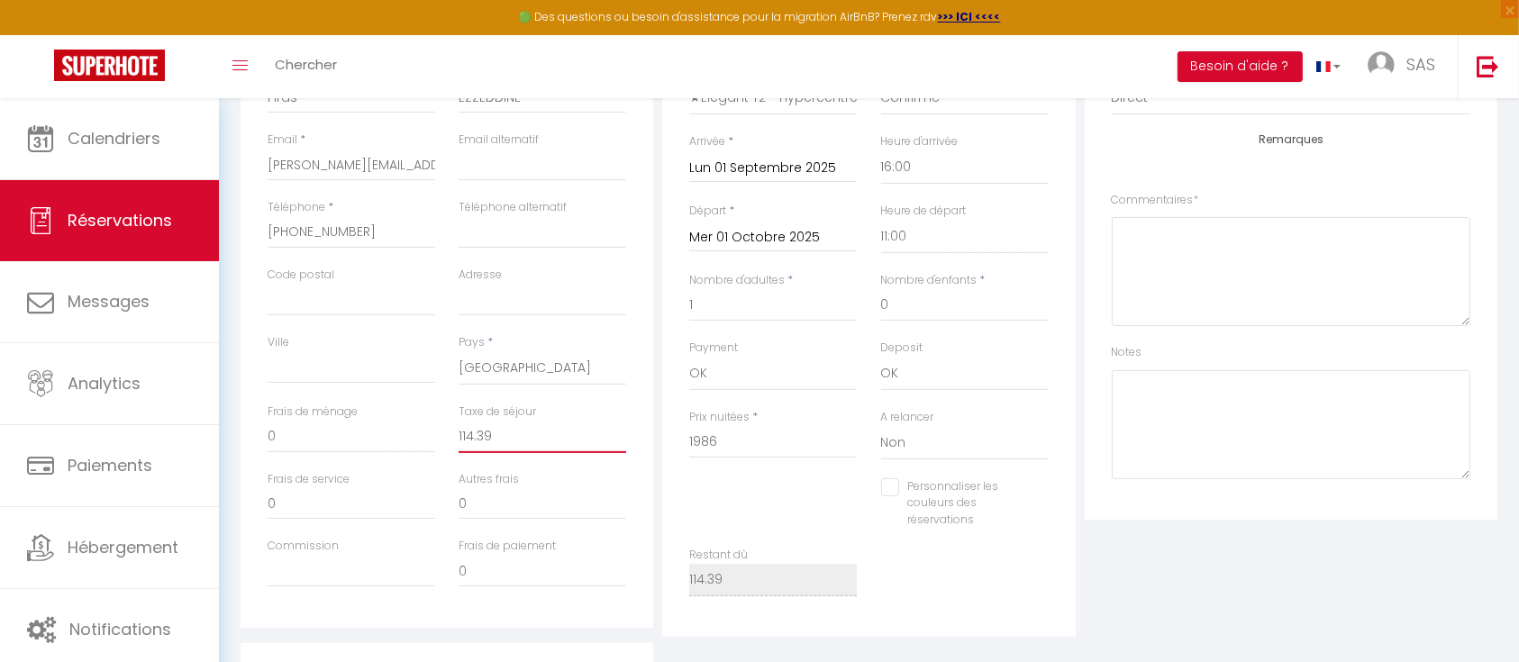
click at [479, 438] on input "114.39" at bounding box center [543, 437] width 168 height 32
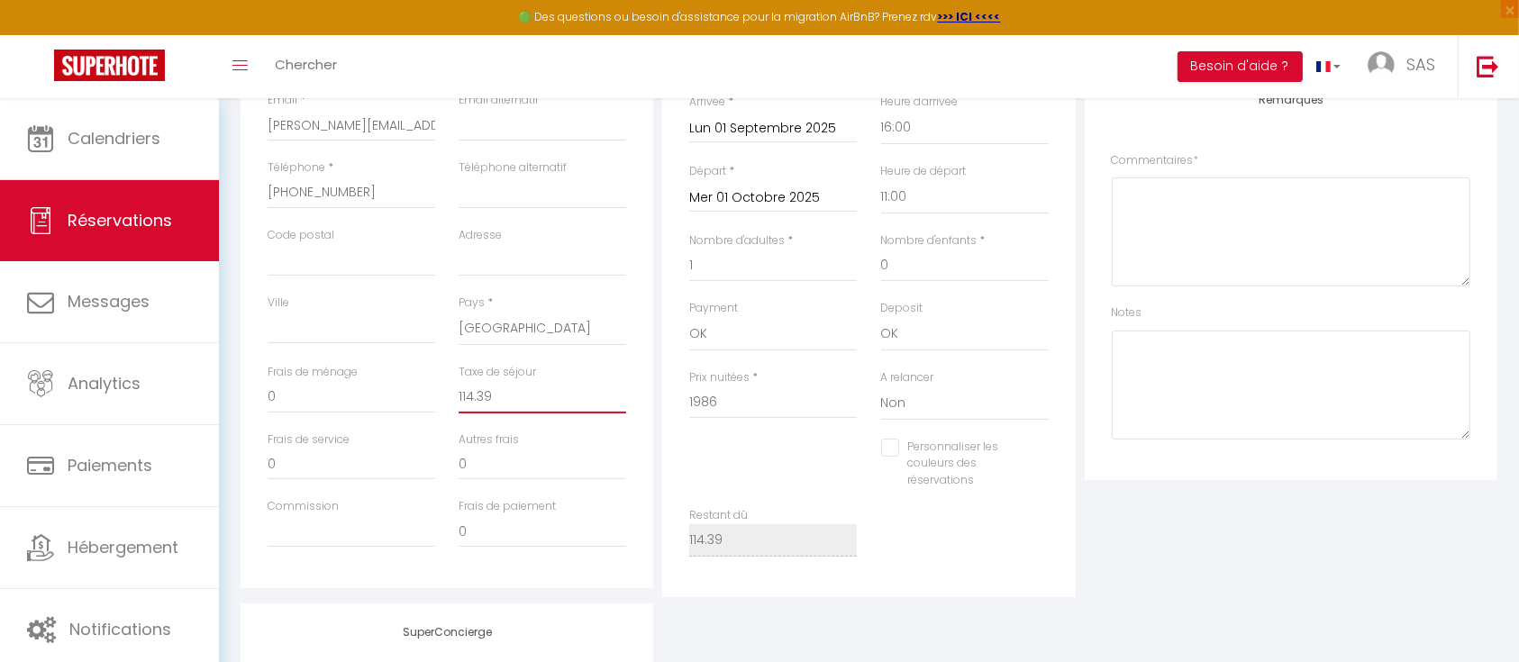
scroll to position [388, 0]
click at [654, 561] on div "Détails Voyageur Prénom * Firas Nom * EZZEDDINE Email * F.Ezzeddine@hesinternat…" at bounding box center [447, 271] width 422 height 653
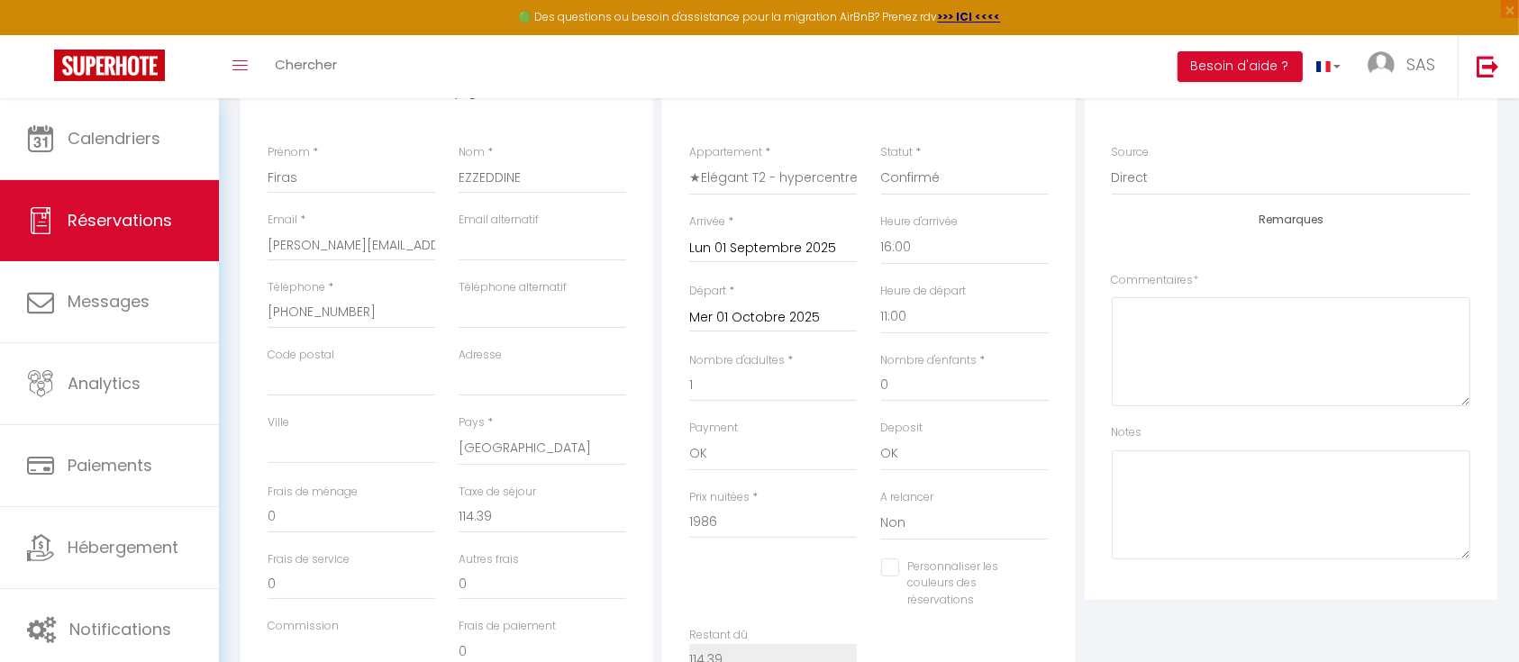
scroll to position [0, 0]
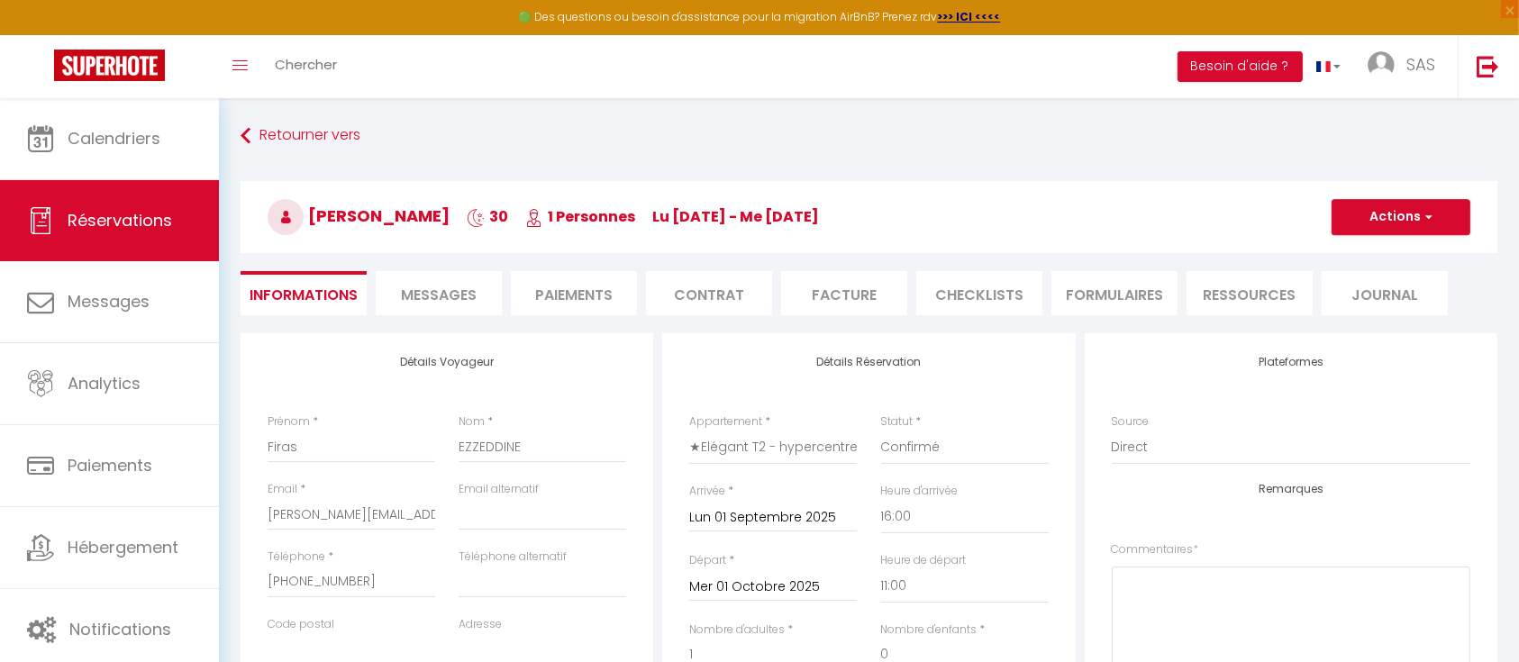
click at [842, 296] on li "Facture" at bounding box center [844, 293] width 126 height 44
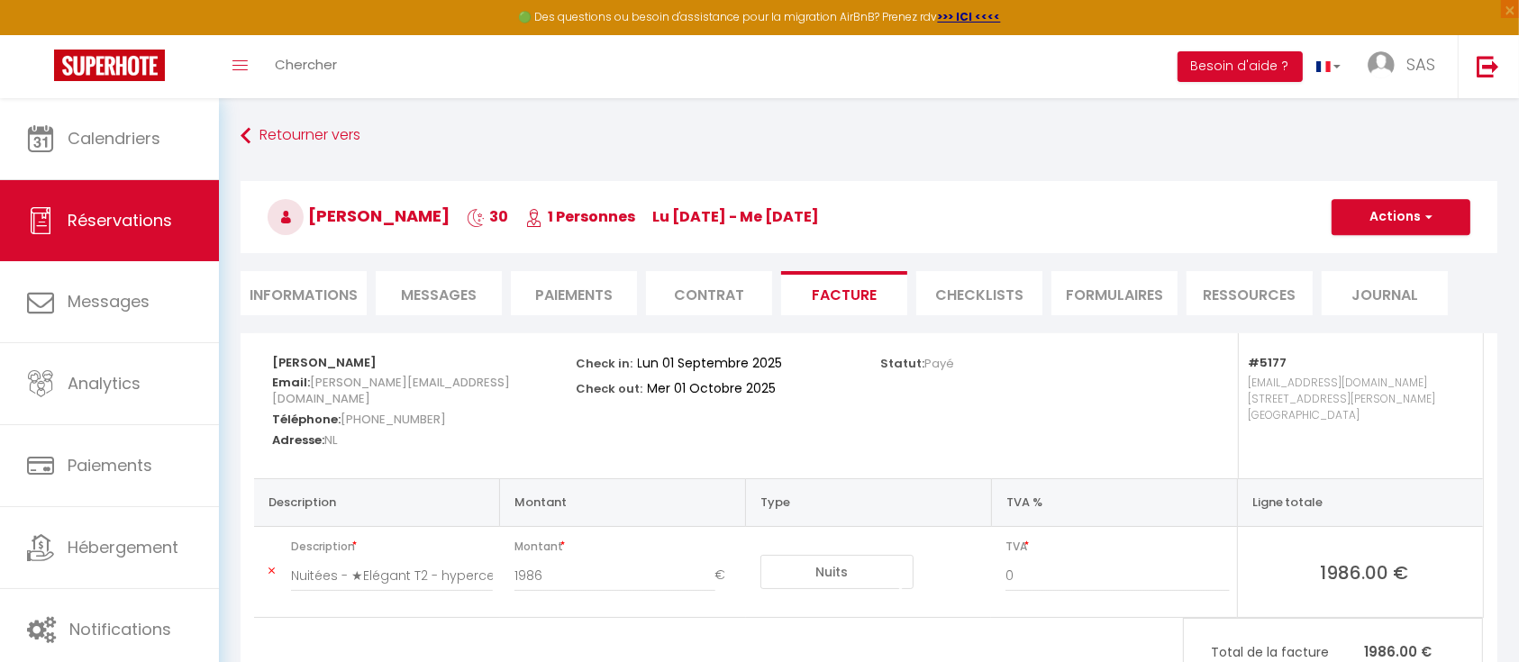
scroll to position [98, 0]
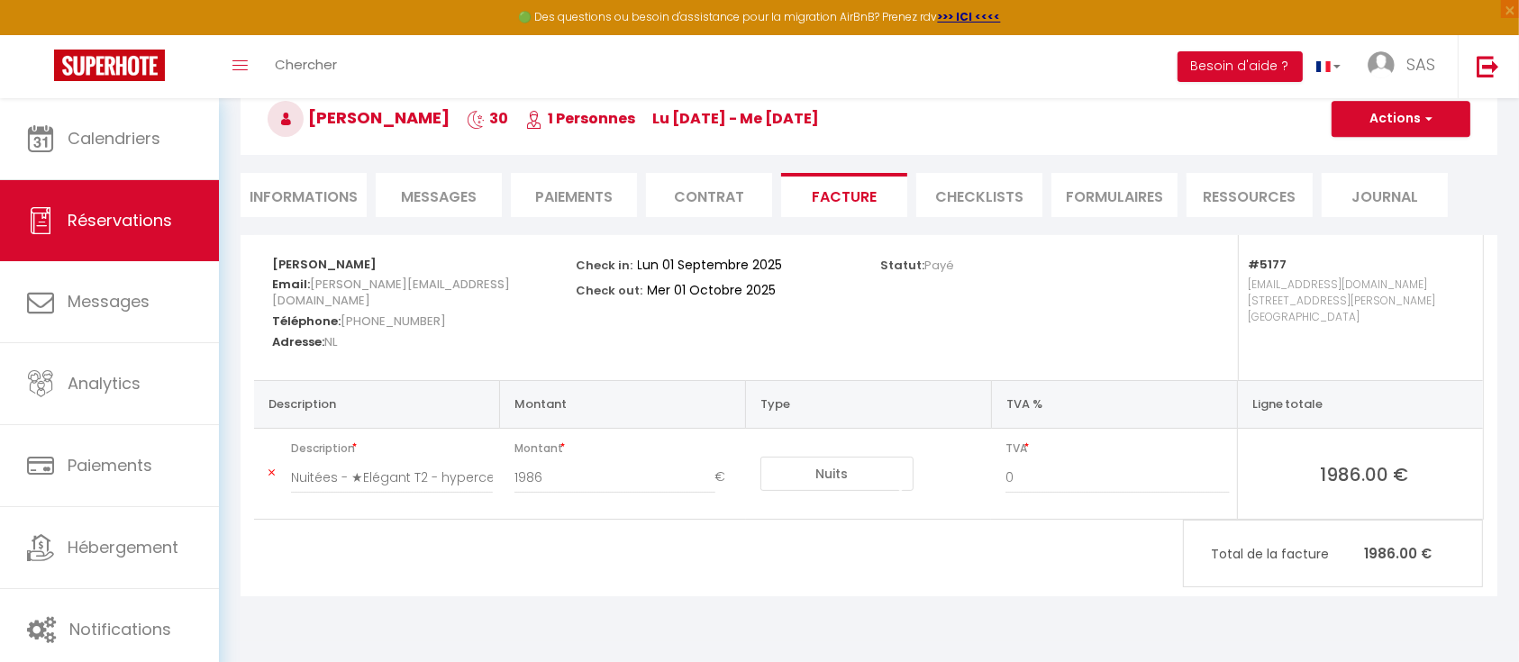
click at [816, 480] on select "Nuits Frais de ménage Taxe de séjour Autre Frais de service hôte Frais de paiem…" at bounding box center [837, 474] width 153 height 34
click at [761, 457] on select "Nuits Frais de ménage Taxe de séjour Autre Frais de service hôte Frais de paiem…" at bounding box center [837, 474] width 153 height 34
click at [837, 479] on select "Nuits Frais de ménage Taxe de séjour Autre Frais de service hôte Frais de paiem…" at bounding box center [837, 474] width 153 height 34
click at [761, 457] on select "Nuits Frais de ménage Taxe de séjour Autre Frais de service hôte Frais de paiem…" at bounding box center [837, 474] width 153 height 34
click at [1152, 301] on div "Statut: Payé" at bounding box center [1021, 307] width 305 height 145
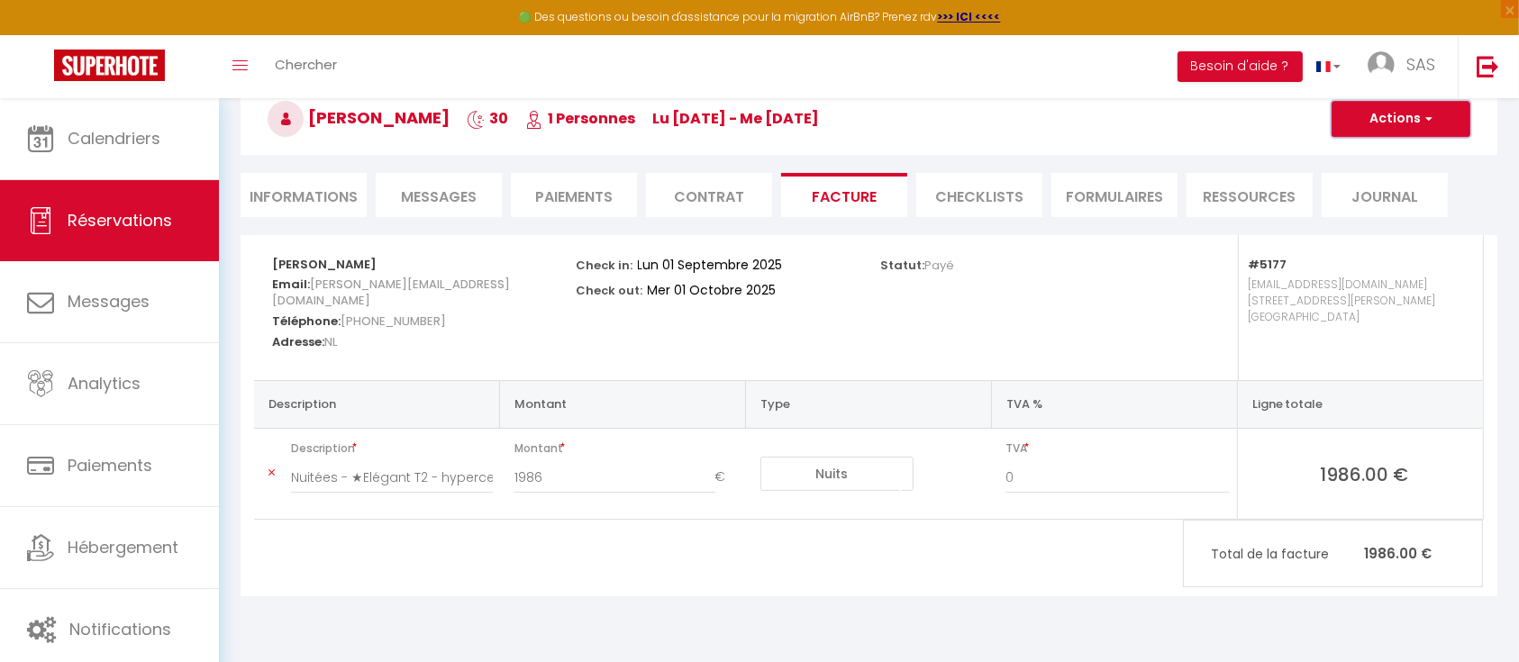
click at [1418, 126] on button "Actions" at bounding box center [1401, 119] width 139 height 36
click at [273, 472] on icon at bounding box center [272, 473] width 6 height 11
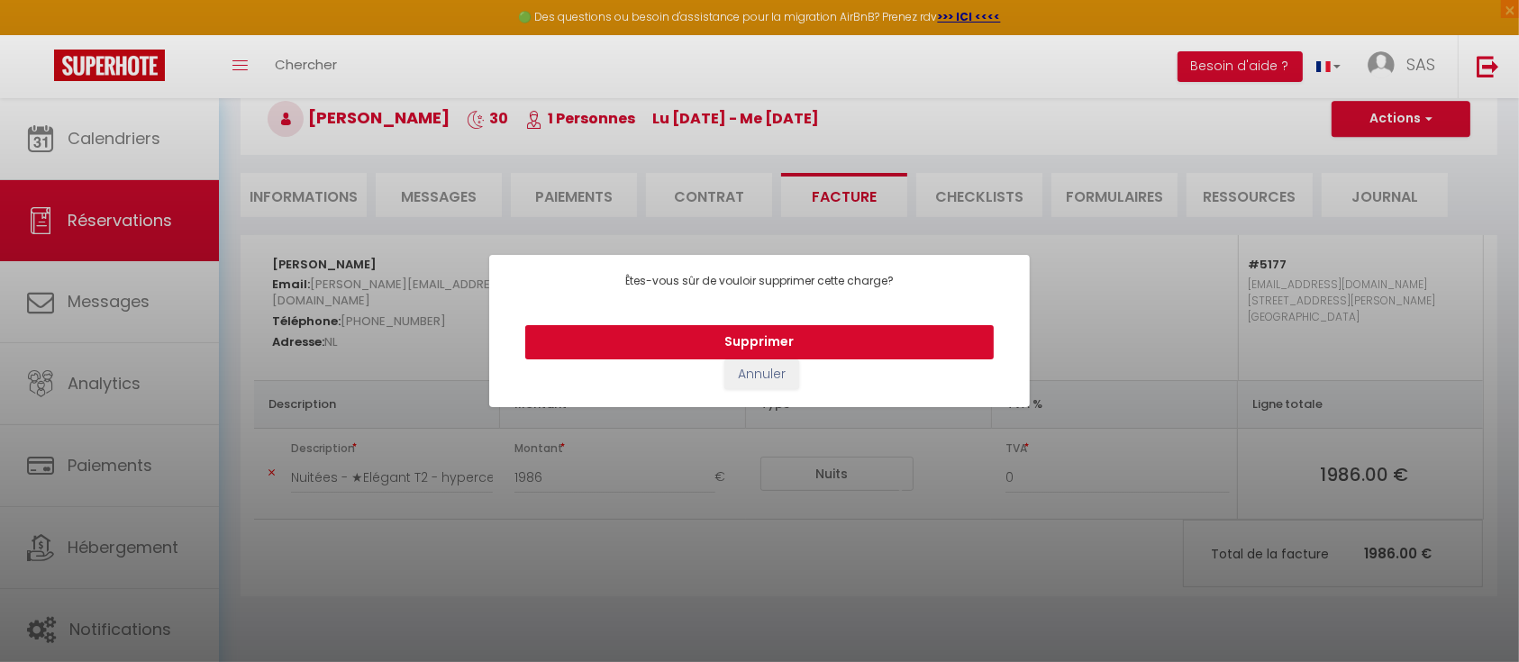
click at [762, 348] on button "Supprimer" at bounding box center [759, 342] width 469 height 34
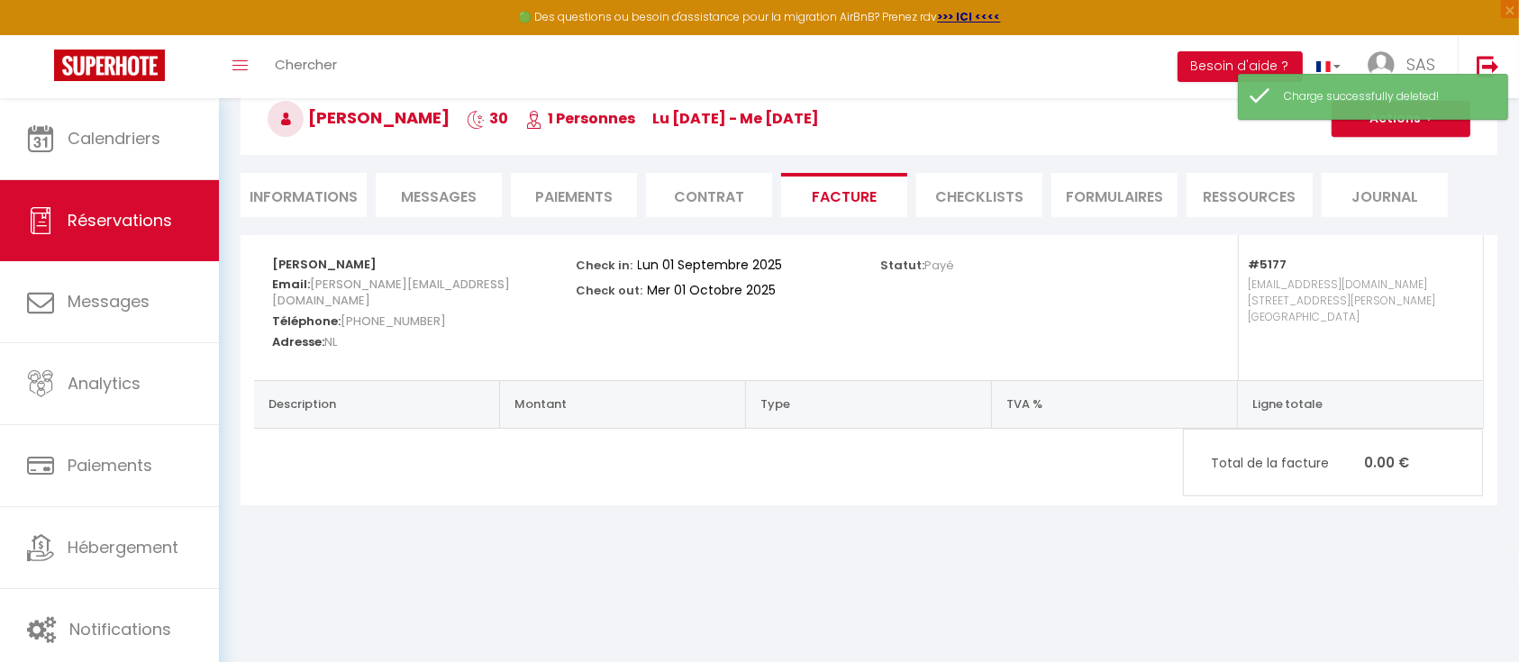
scroll to position [0, 0]
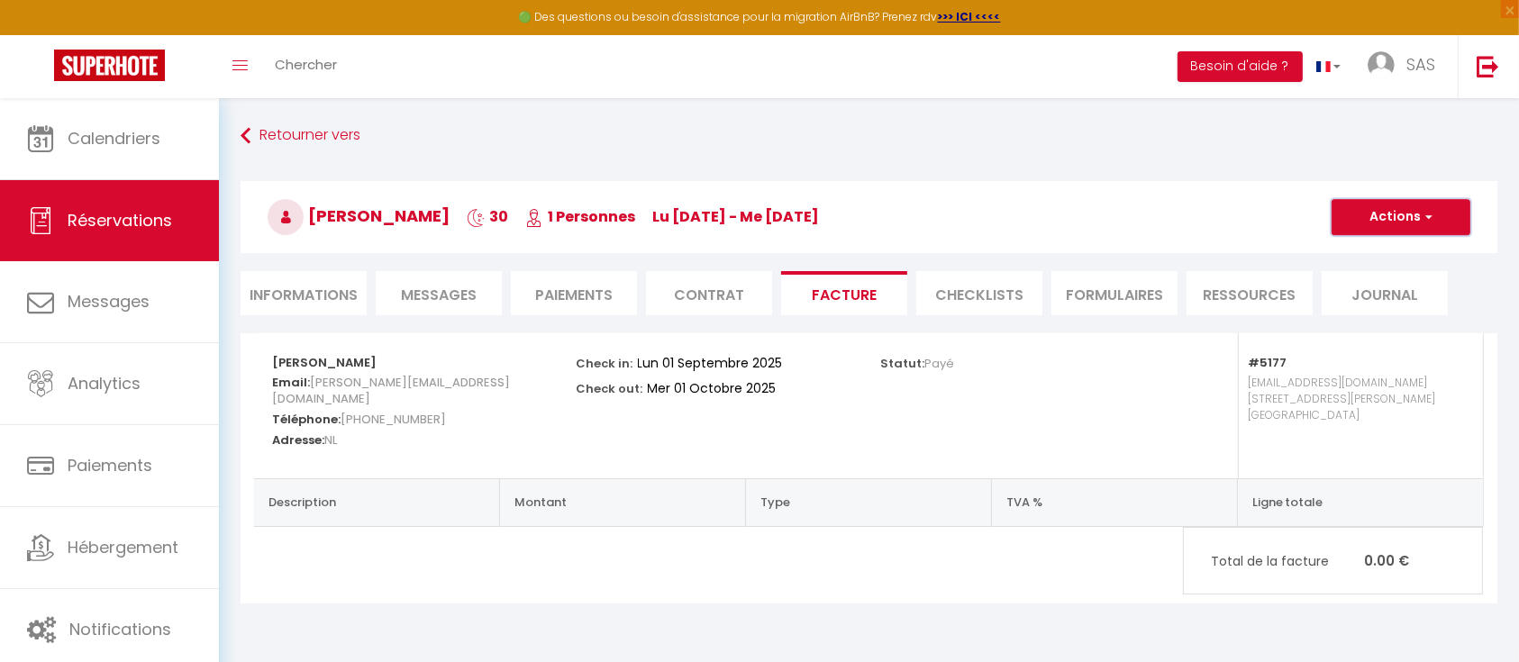
click at [1424, 207] on button "Actions" at bounding box center [1401, 217] width 139 height 36
click at [1012, 418] on div "Statut: Payé" at bounding box center [1021, 405] width 305 height 145
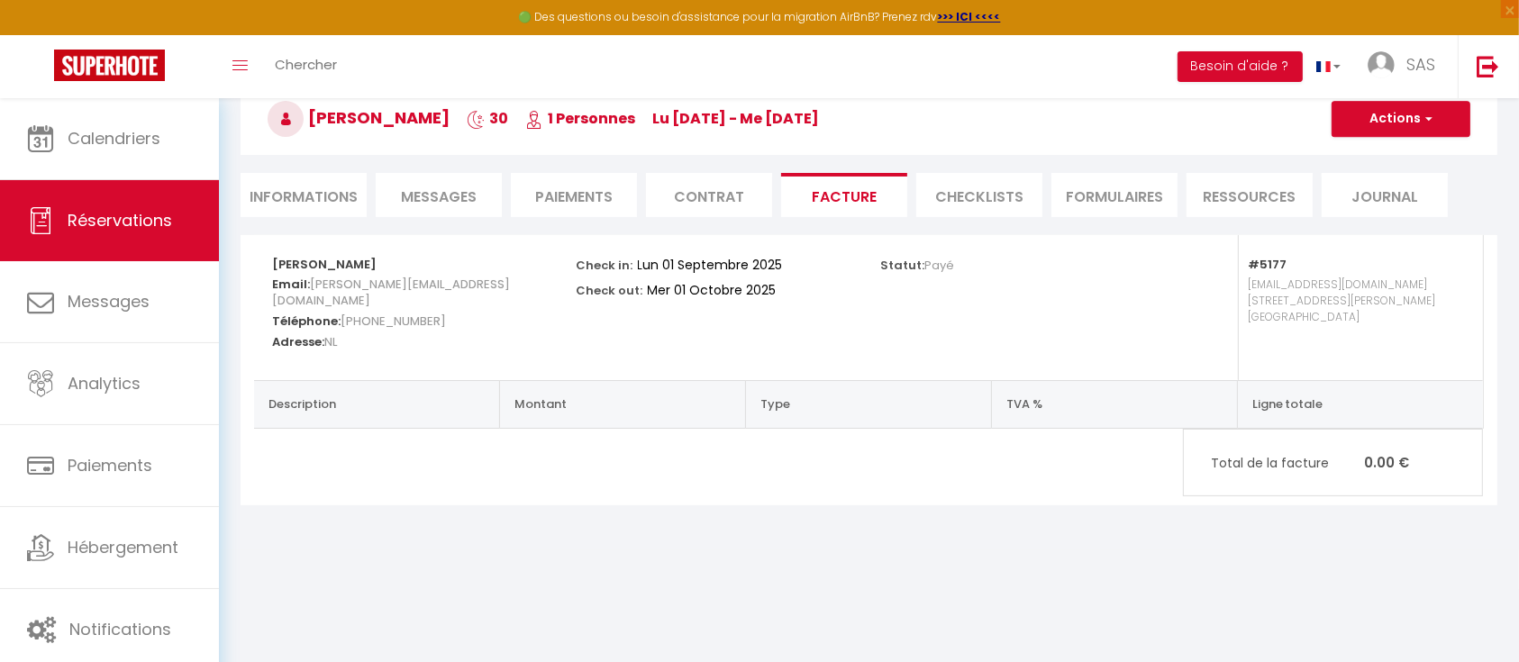
click at [309, 199] on li "Informations" at bounding box center [304, 195] width 126 height 44
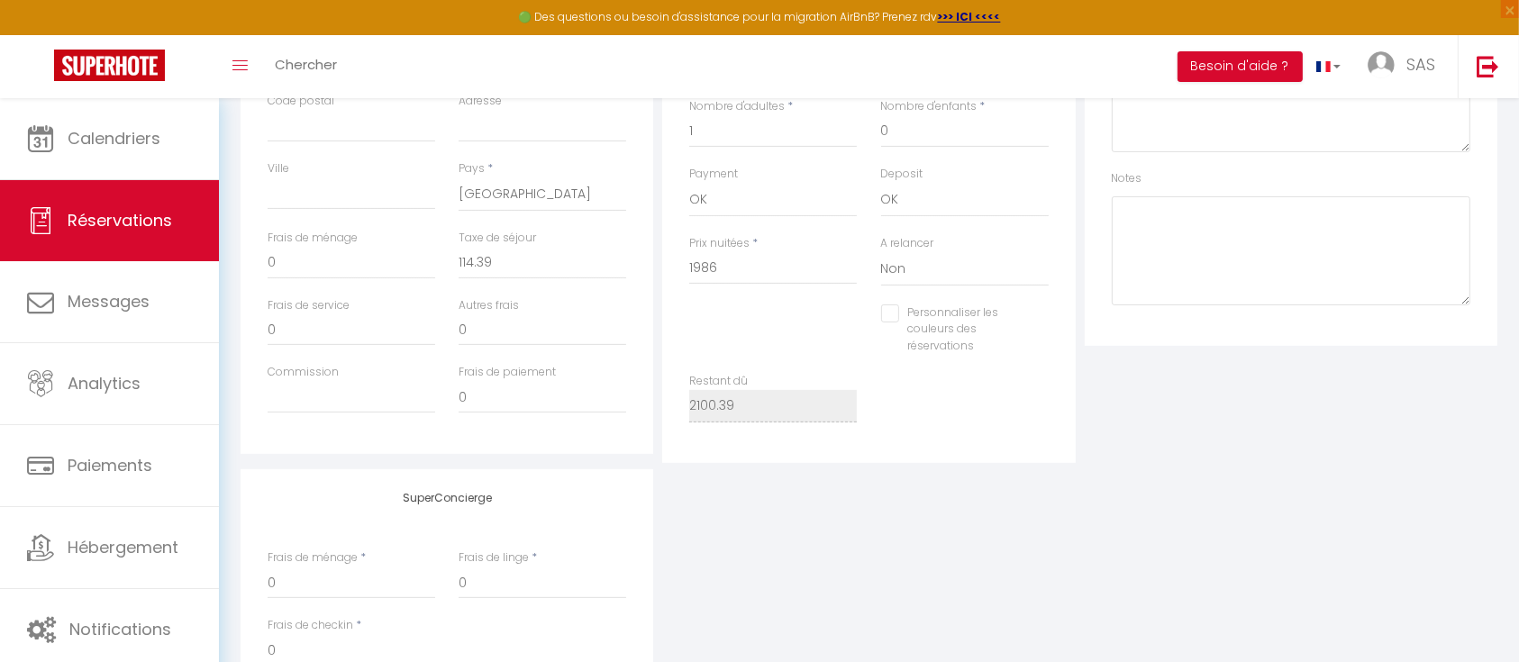
scroll to position [526, 0]
click at [488, 334] on input "0" at bounding box center [543, 327] width 168 height 32
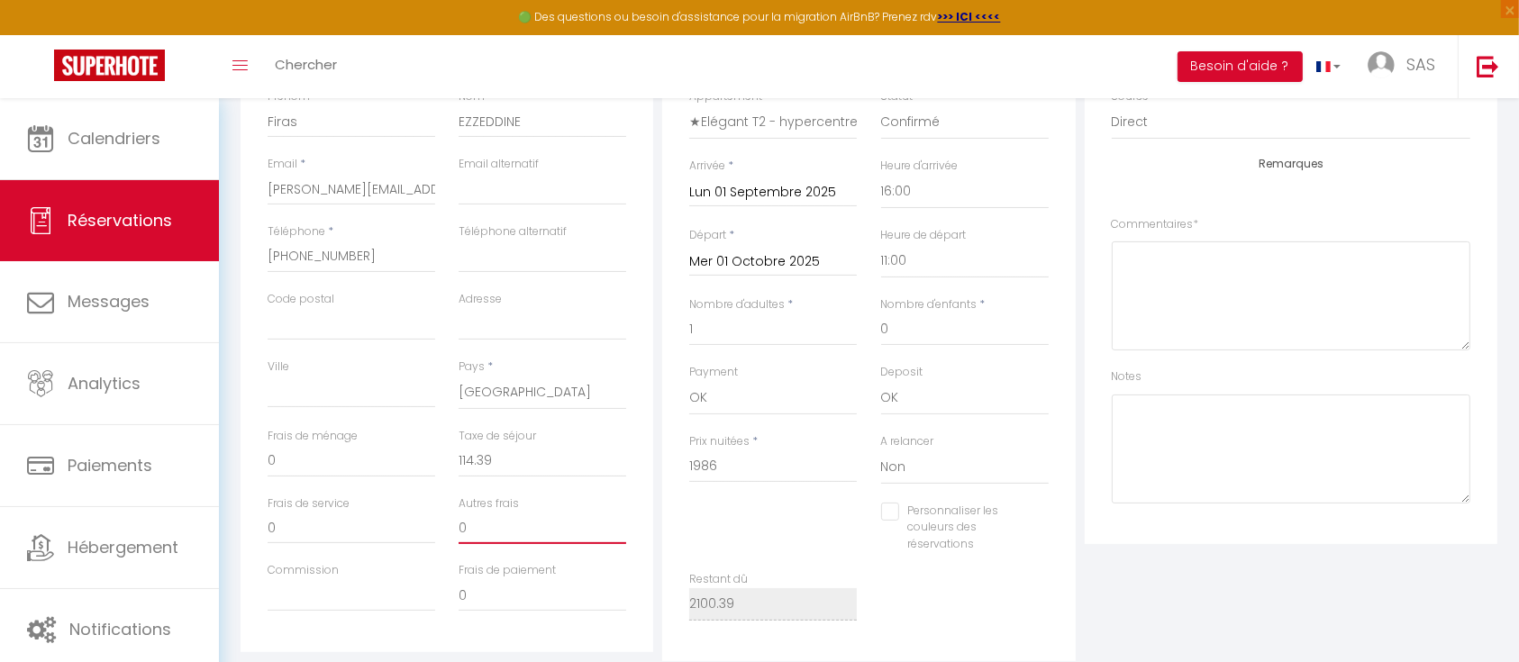
scroll to position [362, 0]
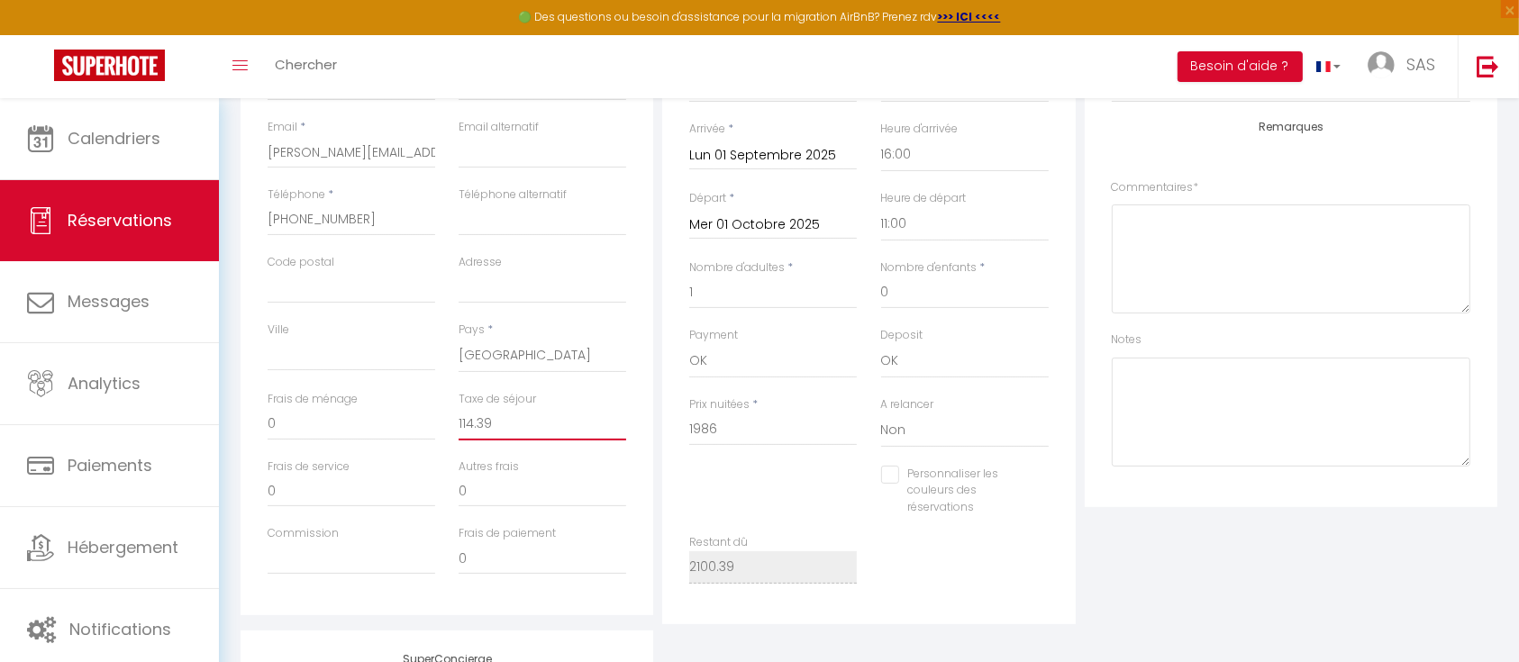
click at [491, 415] on input "114.39" at bounding box center [543, 424] width 168 height 32
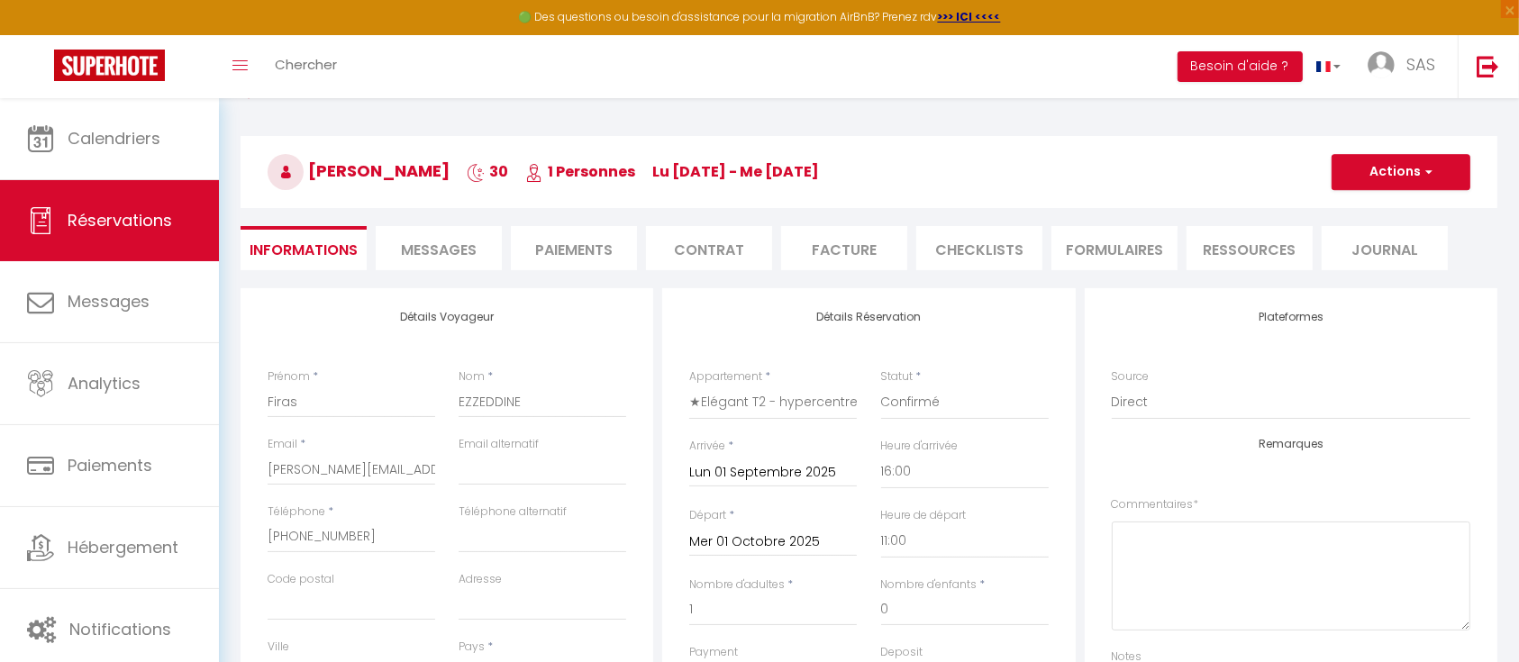
scroll to position [44, 0]
click at [851, 244] on li "Facture" at bounding box center [844, 249] width 126 height 44
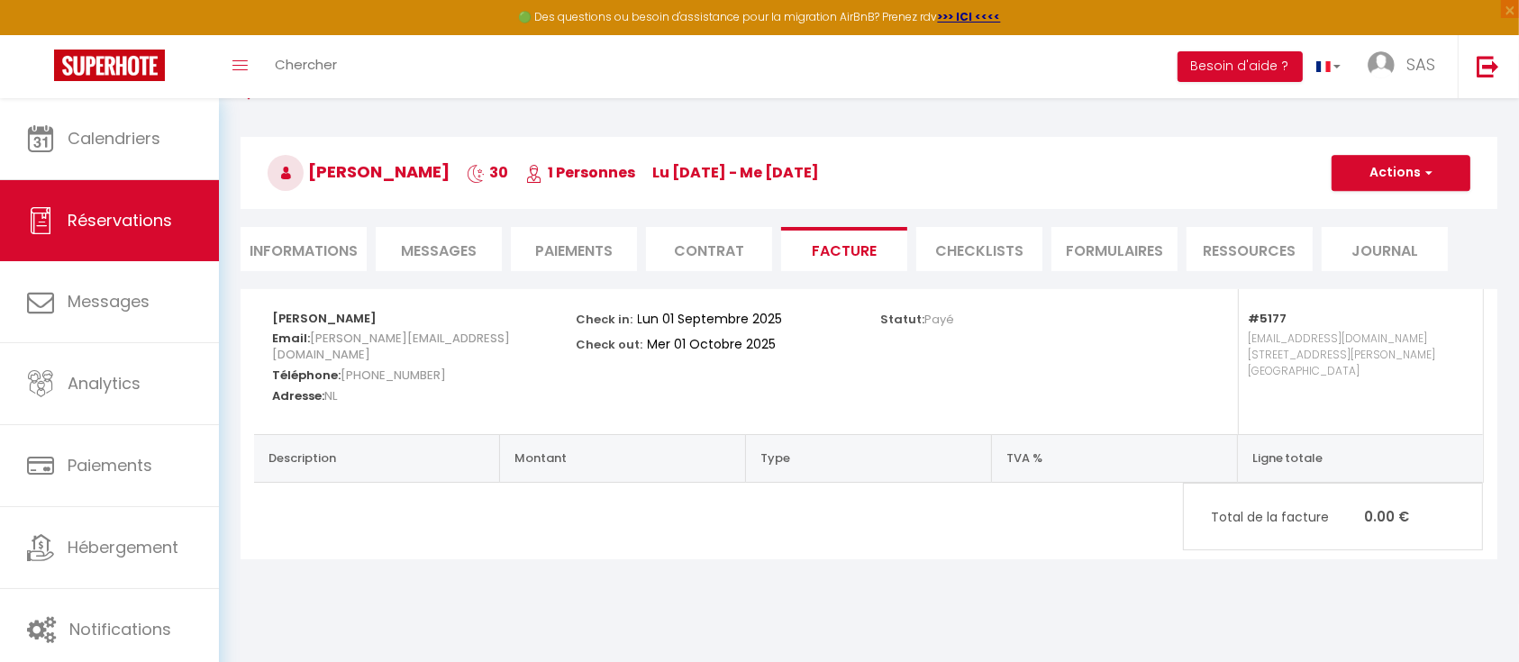
click at [579, 248] on li "Paiements" at bounding box center [574, 249] width 126 height 44
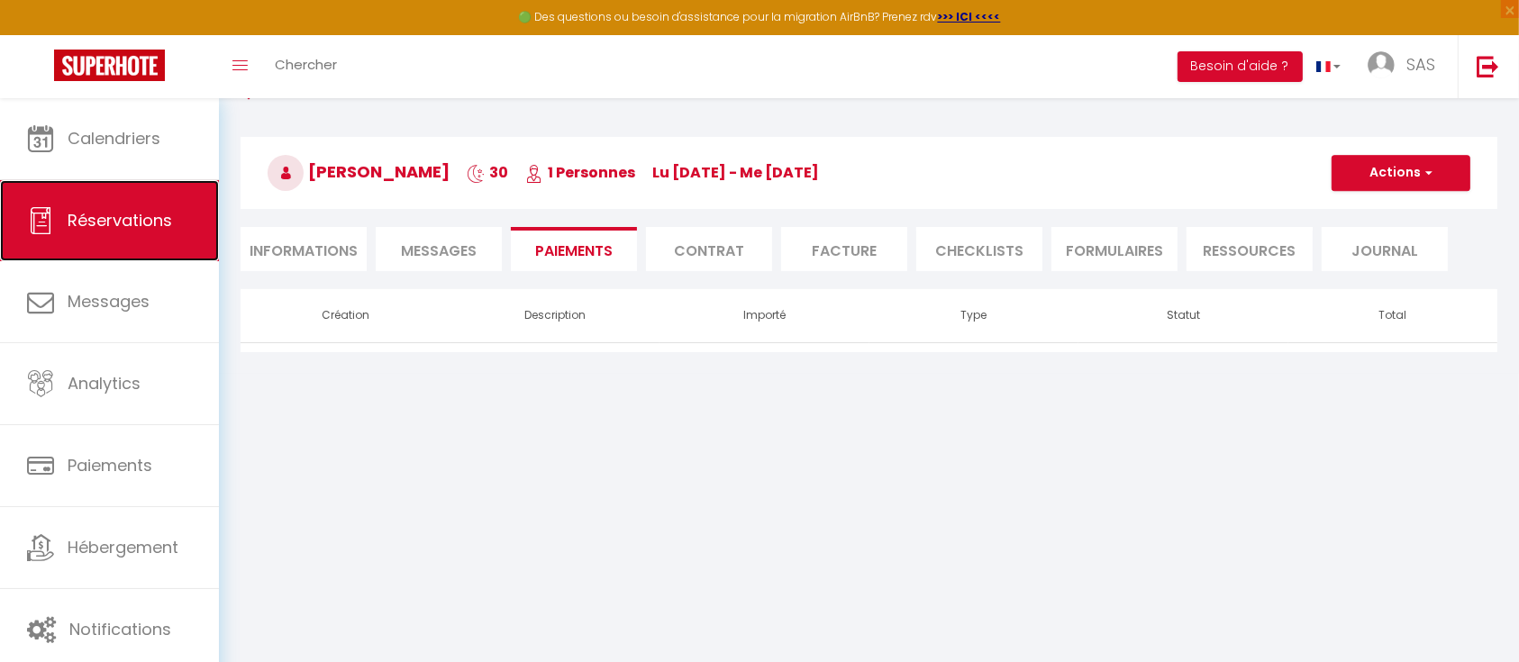
click at [117, 212] on span "Réservations" at bounding box center [120, 220] width 105 height 23
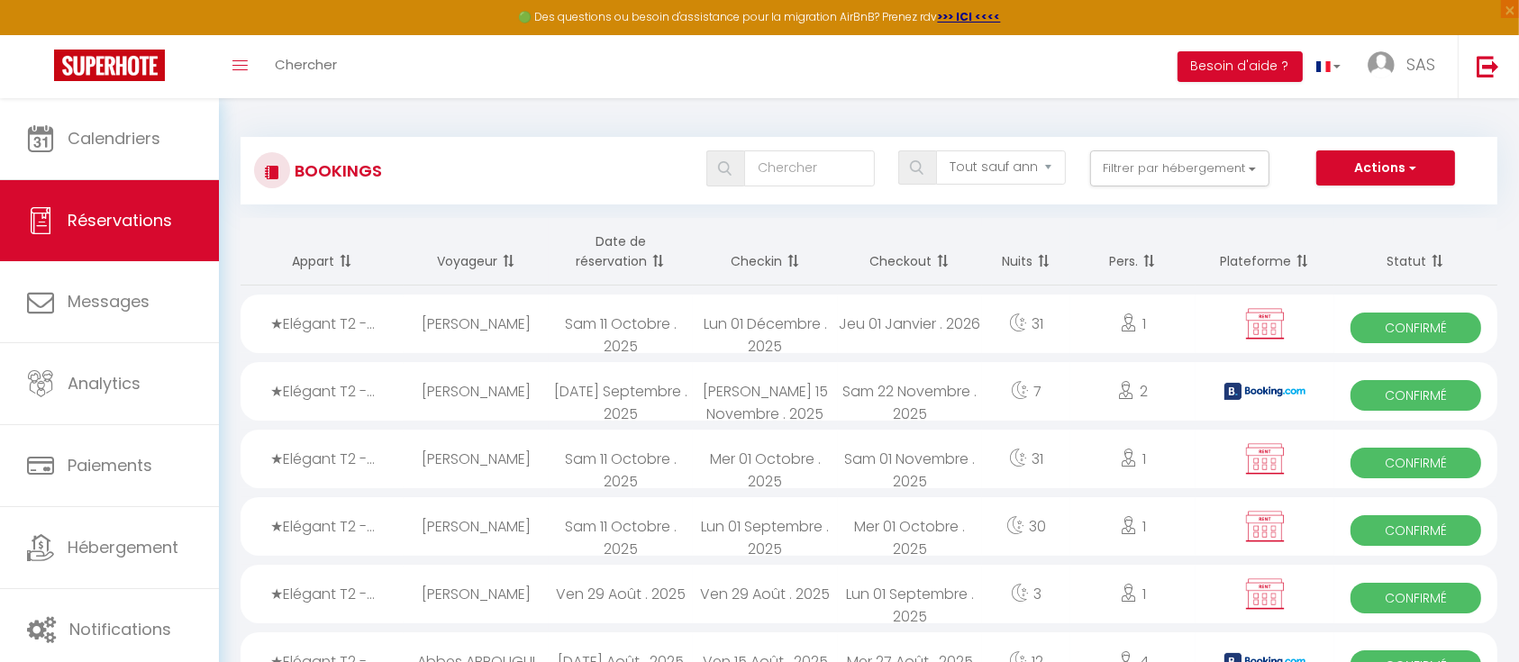
scroll to position [123, 0]
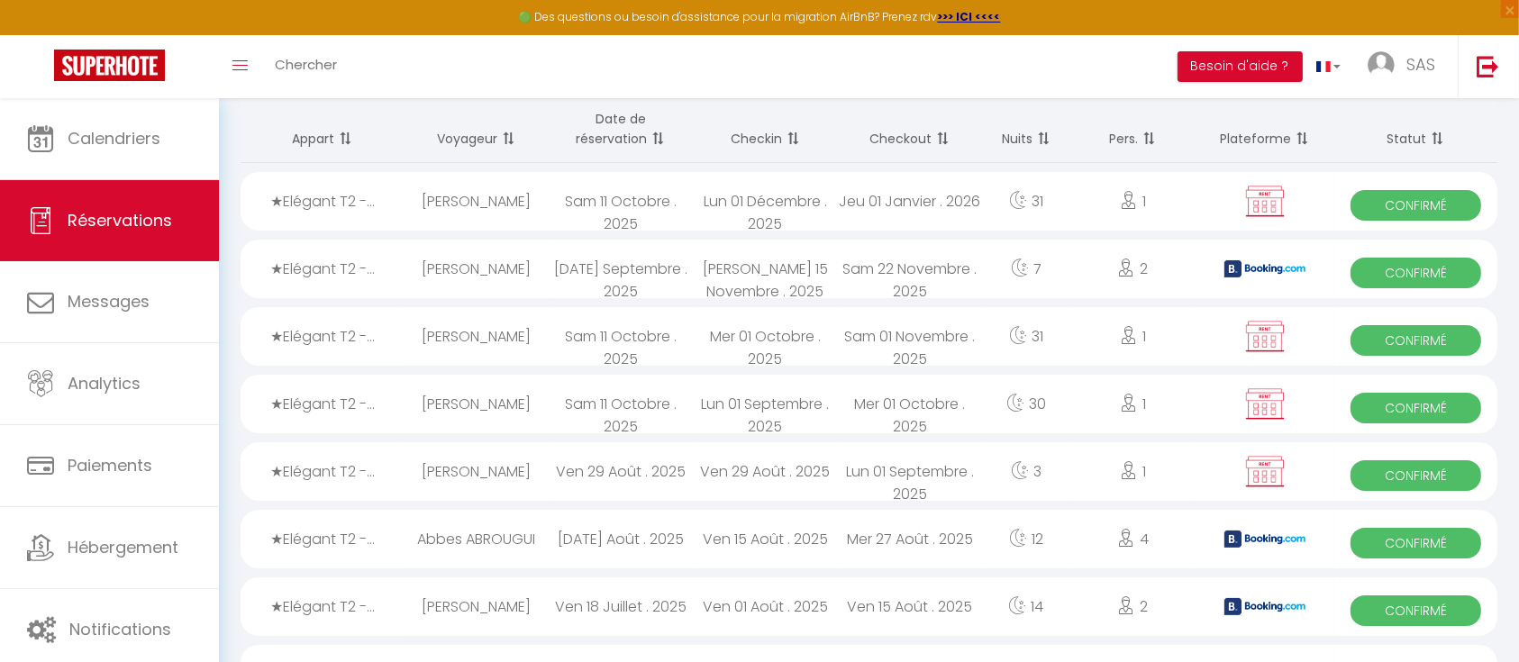
click at [803, 401] on div "Lun 01 Septembre . 2025" at bounding box center [765, 404] width 144 height 59
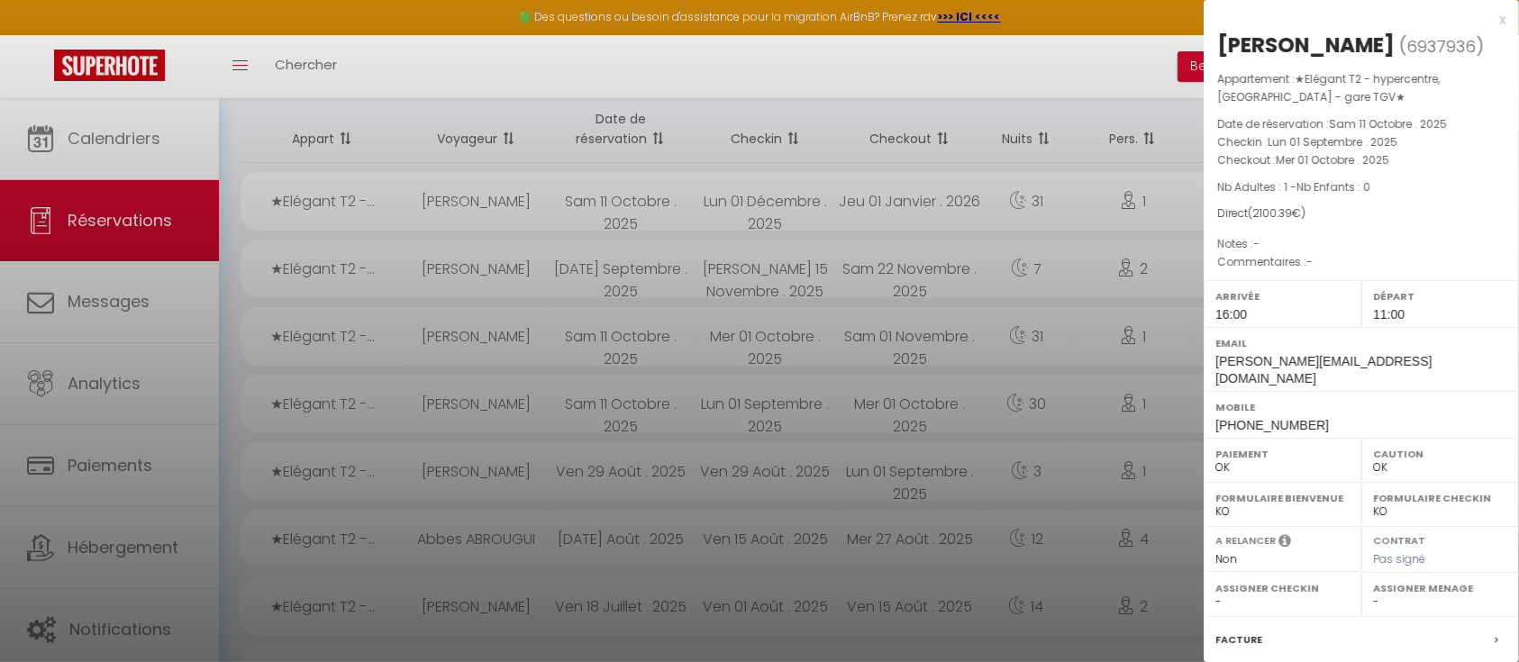
scroll to position [194, 0]
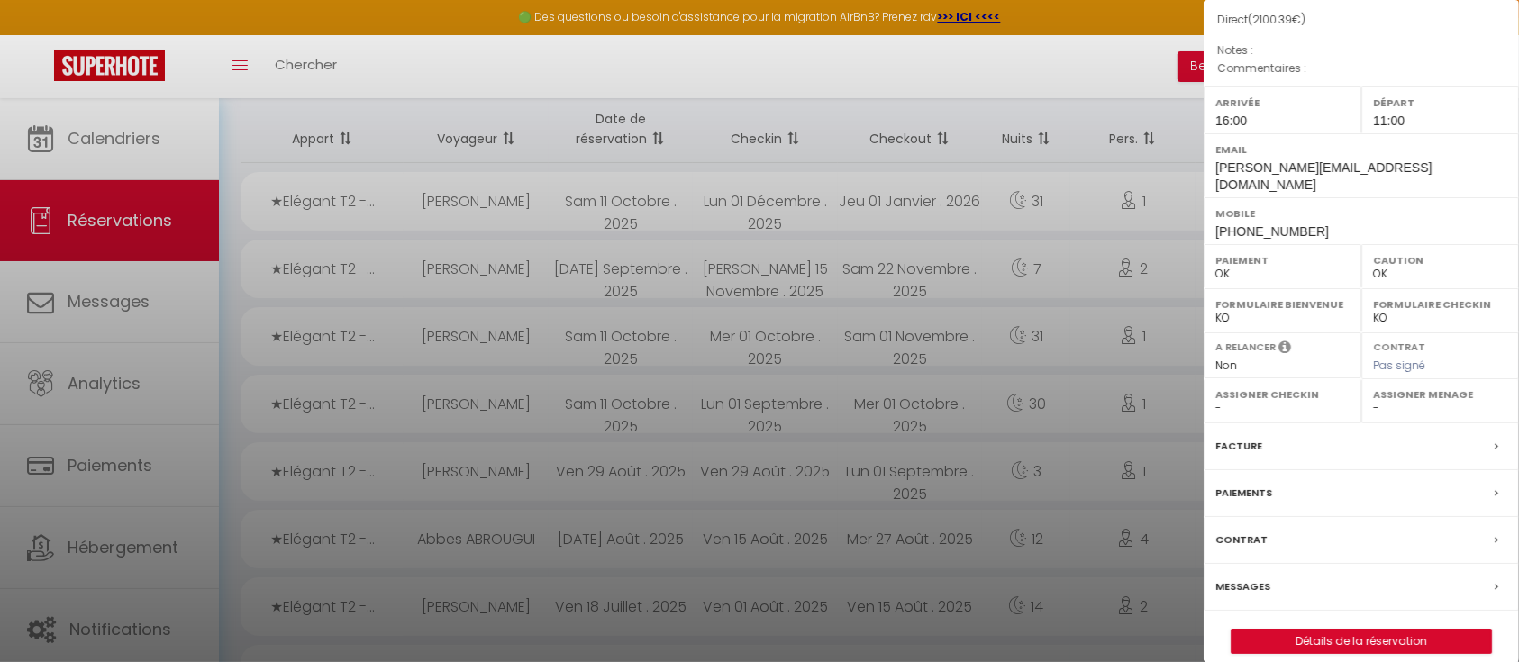
click at [1248, 484] on label "Paiements" at bounding box center [1244, 493] width 57 height 19
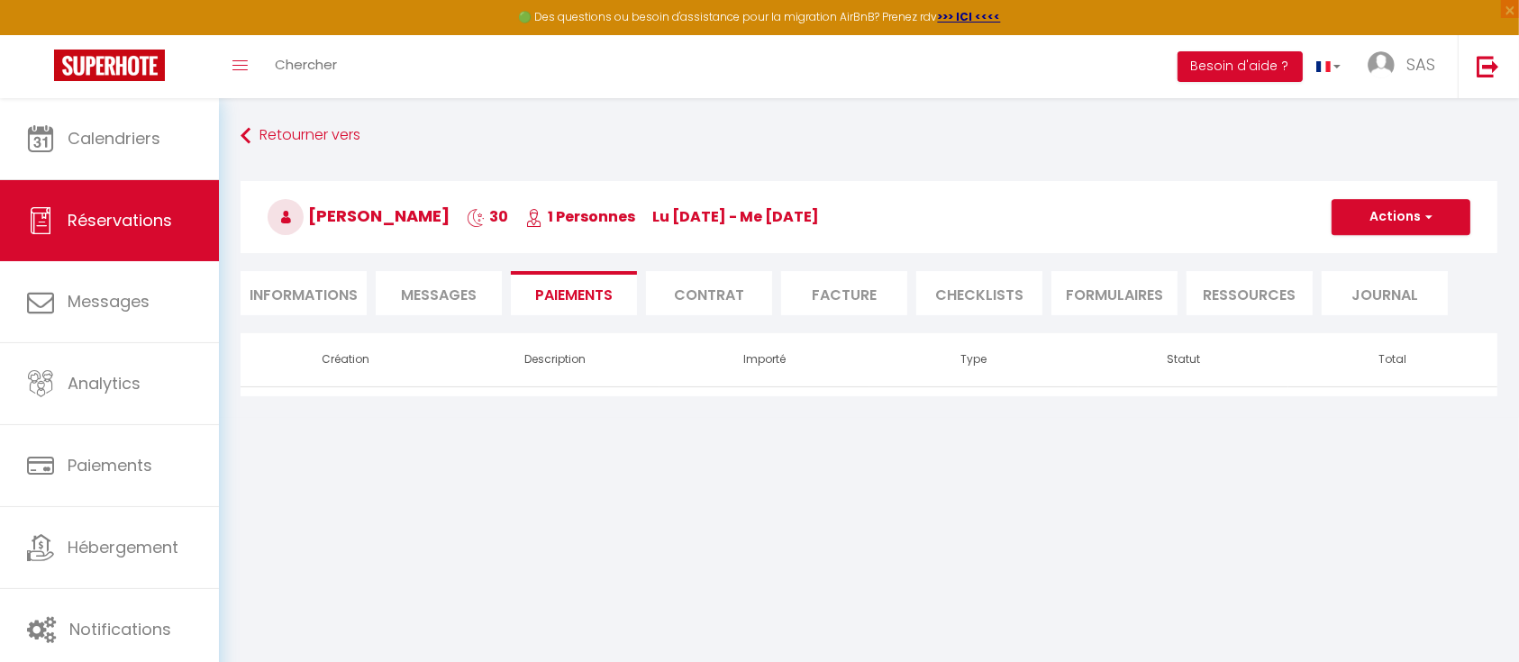
click at [725, 369] on th "Importé" at bounding box center [765, 359] width 210 height 53
click at [352, 382] on th "Création" at bounding box center [346, 359] width 210 height 53
click at [854, 393] on div "Création Description Importé Type Statut Total" at bounding box center [869, 364] width 1257 height 63
click at [1368, 204] on button "Actions" at bounding box center [1401, 217] width 139 height 36
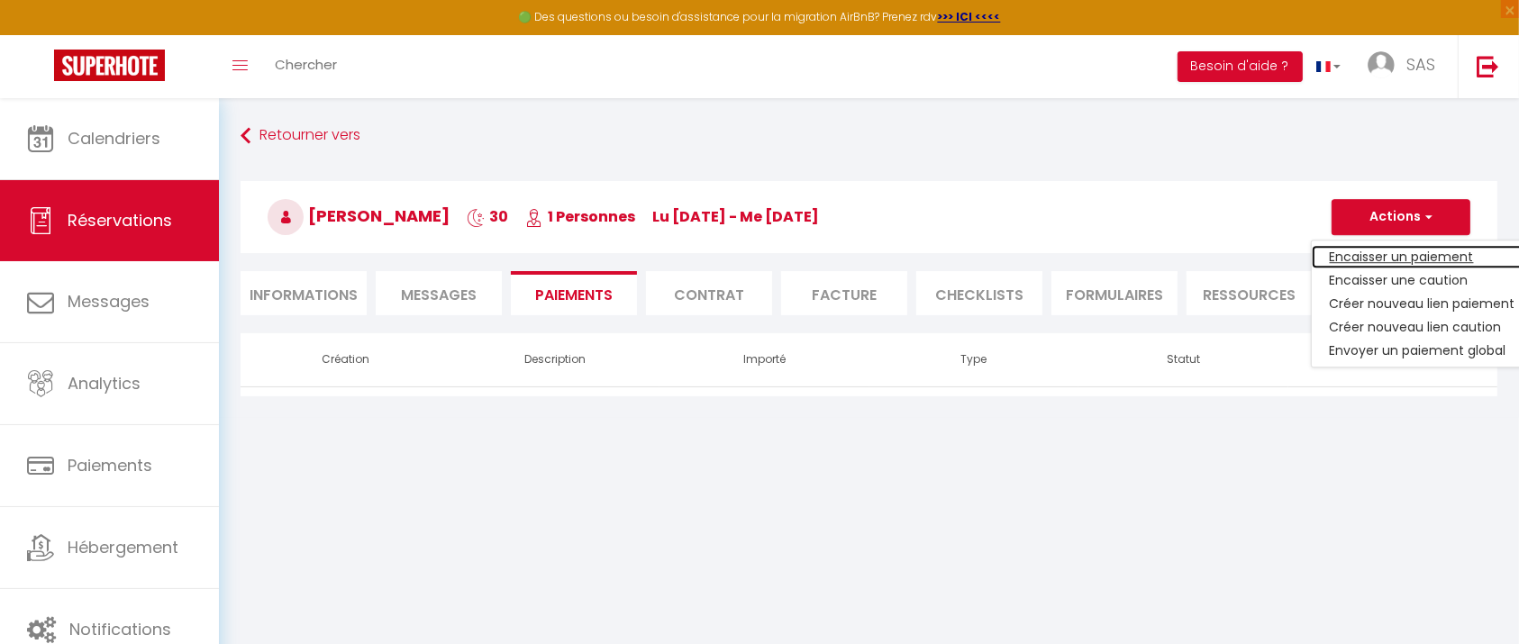
click at [1404, 250] on link "Encaisser un paiement" at bounding box center [1423, 256] width 222 height 23
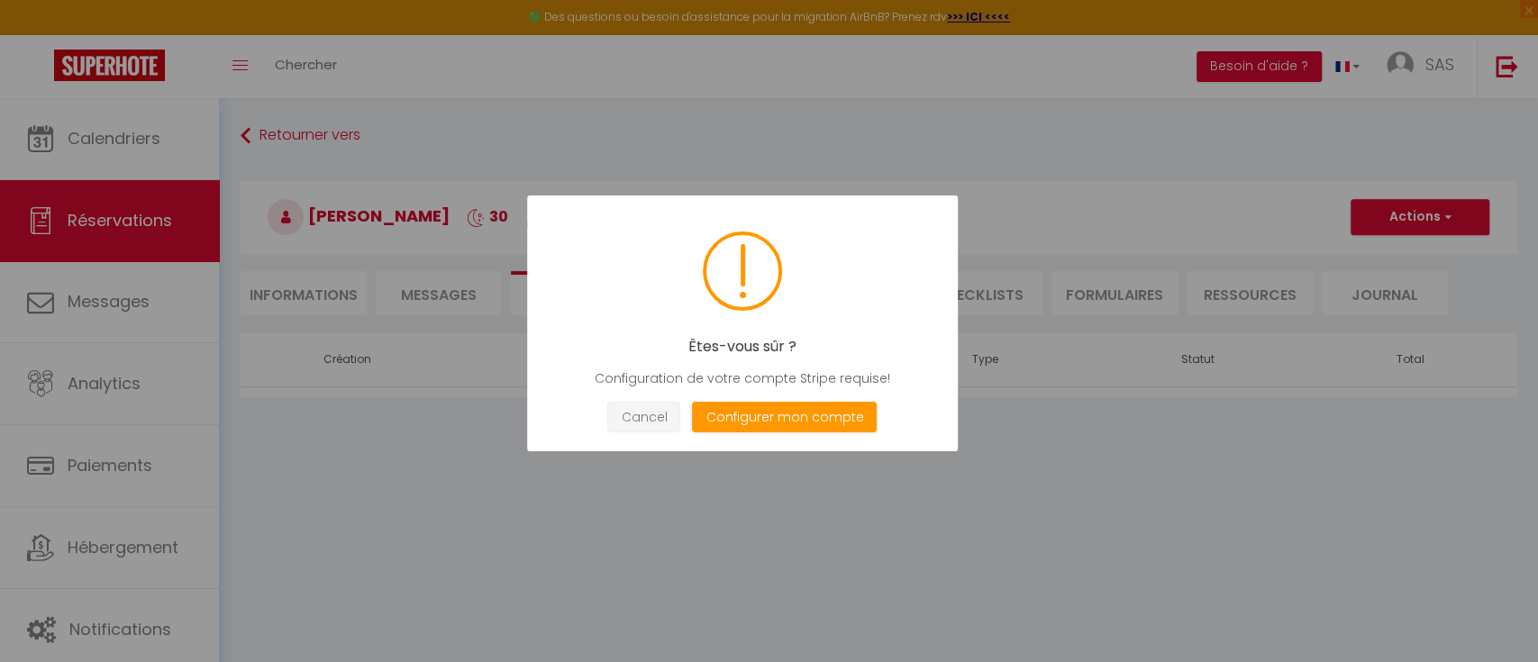
click at [638, 415] on button "Cancel" at bounding box center [643, 418] width 73 height 32
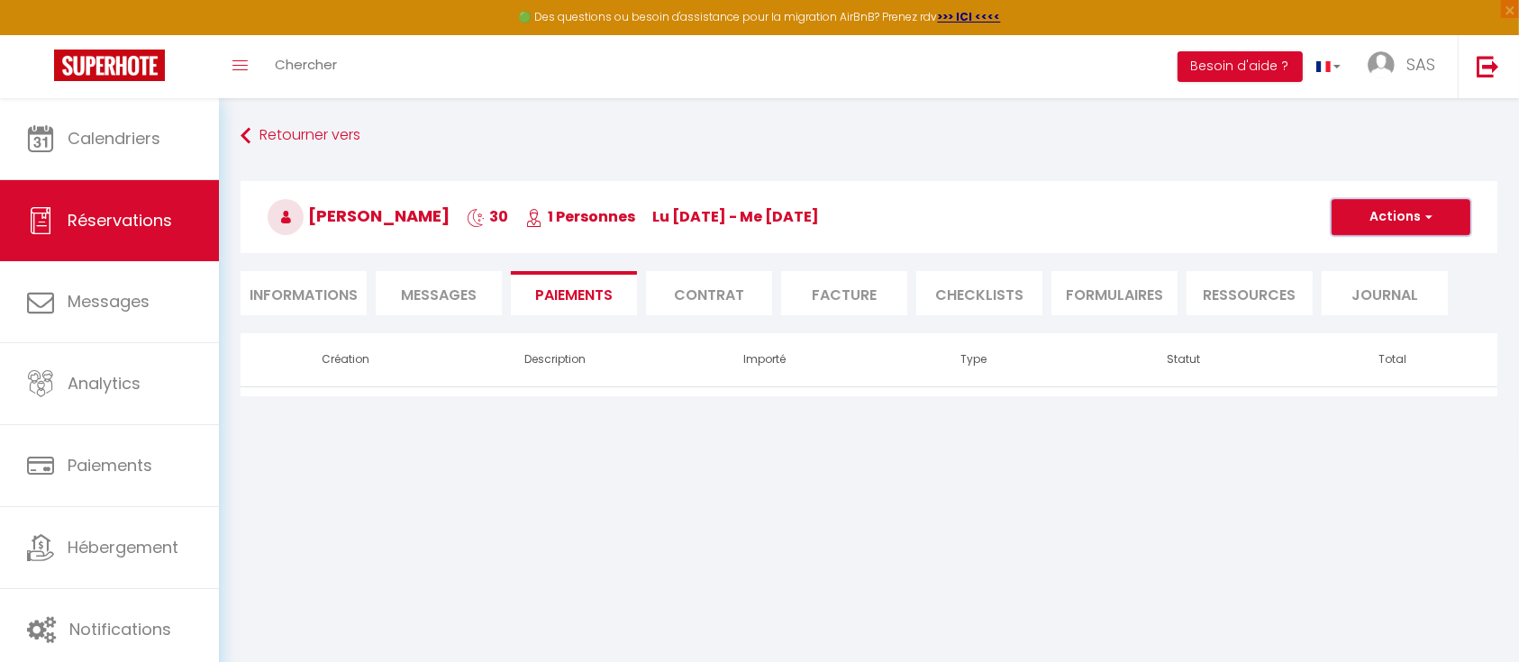
click at [1421, 218] on span "button" at bounding box center [1426, 217] width 11 height 16
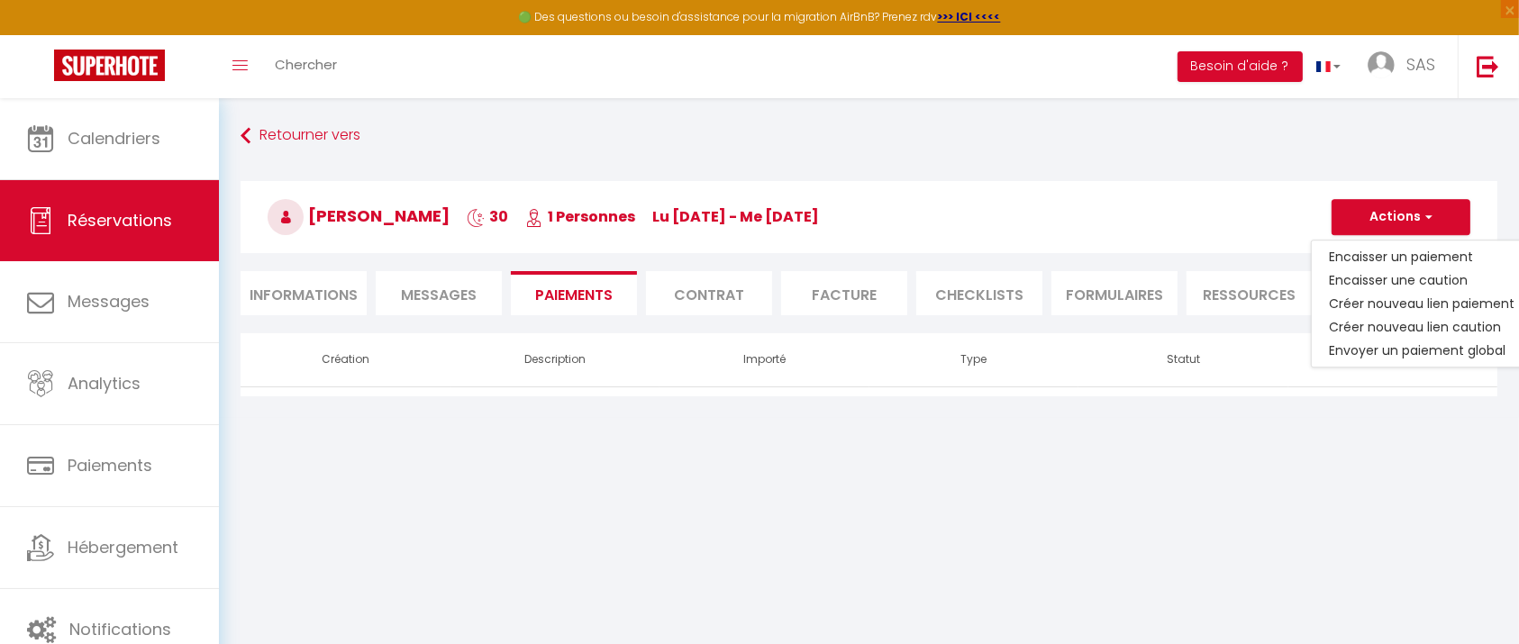
click at [962, 413] on div "Retourner vers Firas EZZEDDINE 30 1 Personnes lu 01 Sep - me 01 Oct Actions Enr…" at bounding box center [869, 258] width 1300 height 320
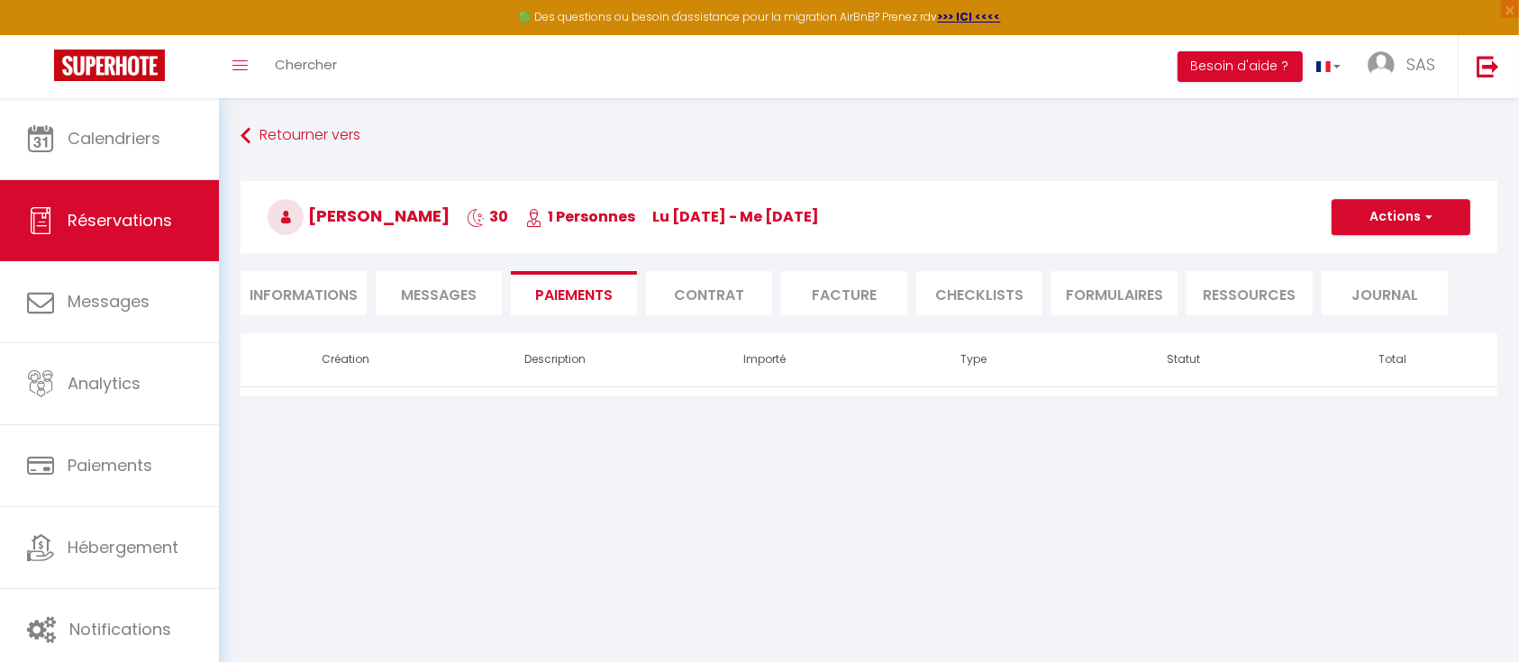
click at [297, 303] on li "Informations" at bounding box center [304, 293] width 126 height 44
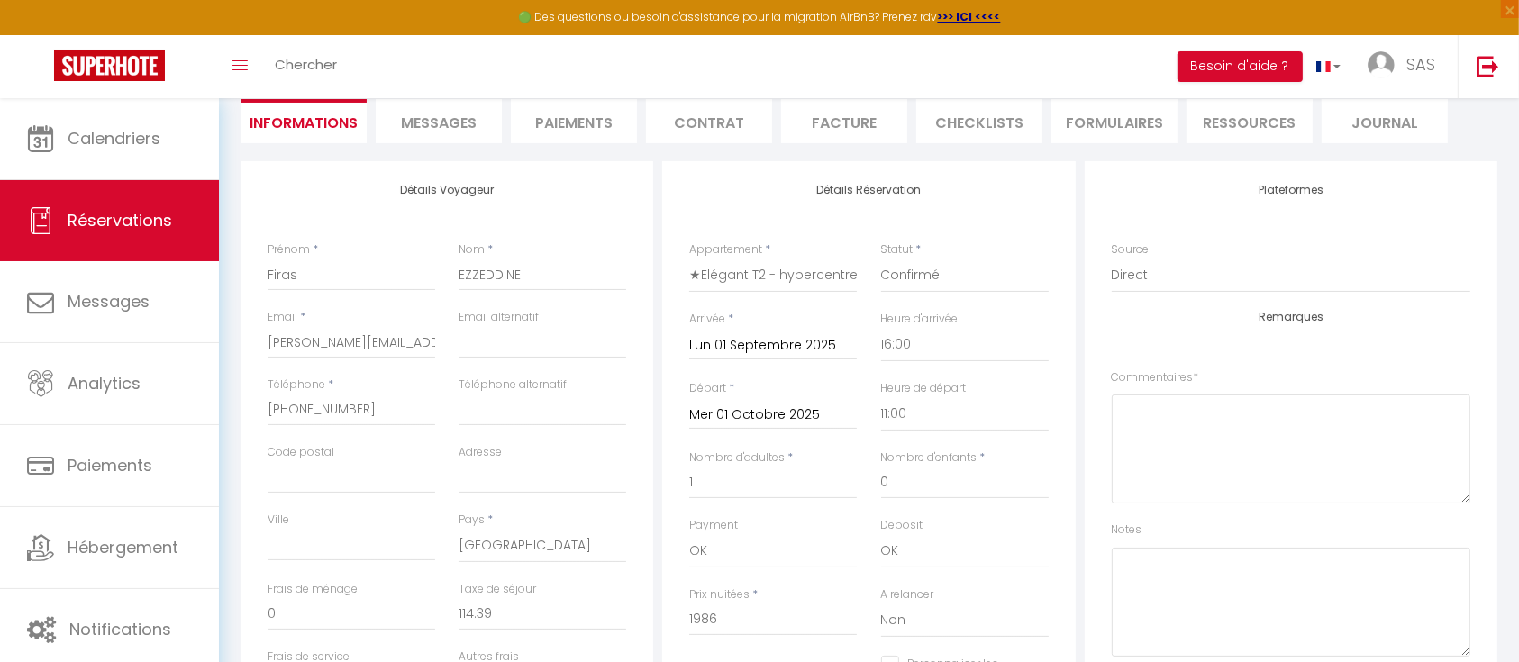
scroll to position [160, 0]
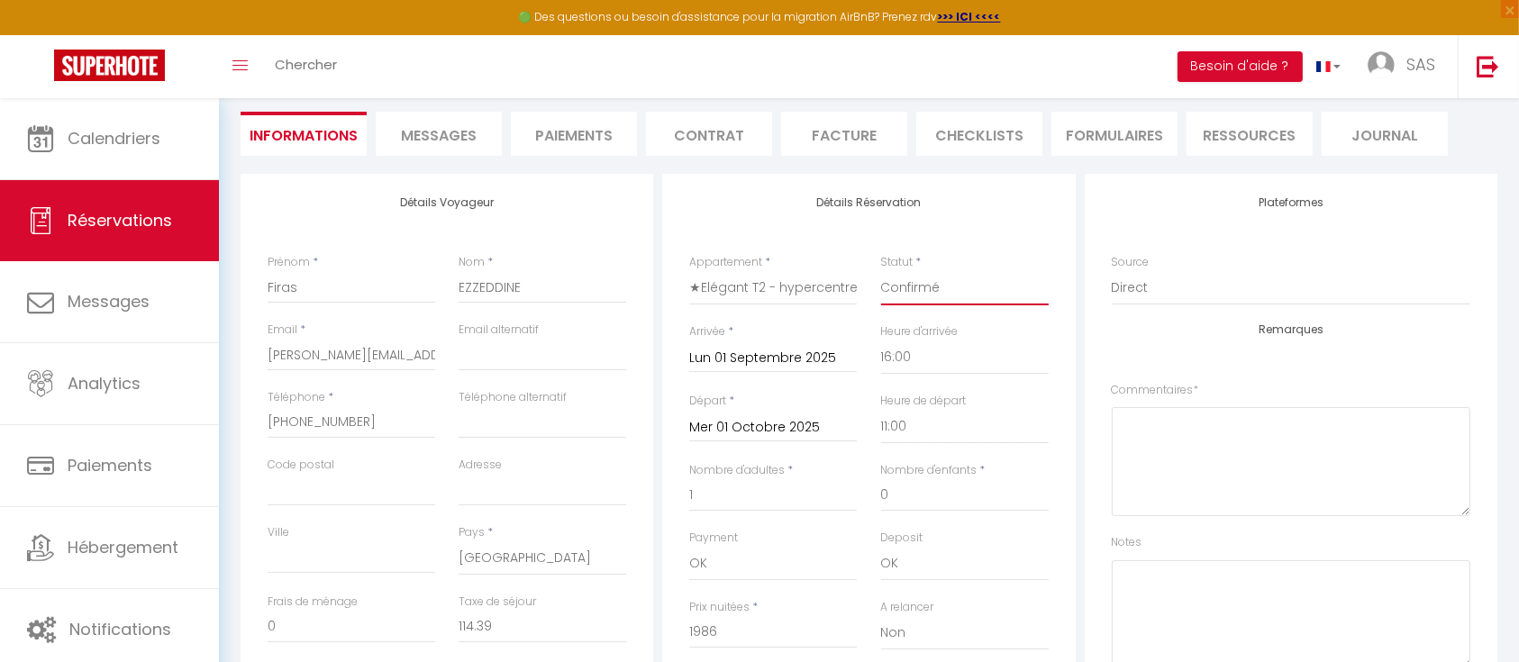
click at [952, 285] on select "Confirmé Non Confirmé Annulé Annulé par le voyageur No Show Request" at bounding box center [965, 288] width 168 height 34
click at [1085, 382] on div "Plateformes Source Direct Airbnb.com Booking.com Chalet montagne Expedia Gite d…" at bounding box center [1291, 442] width 413 height 536
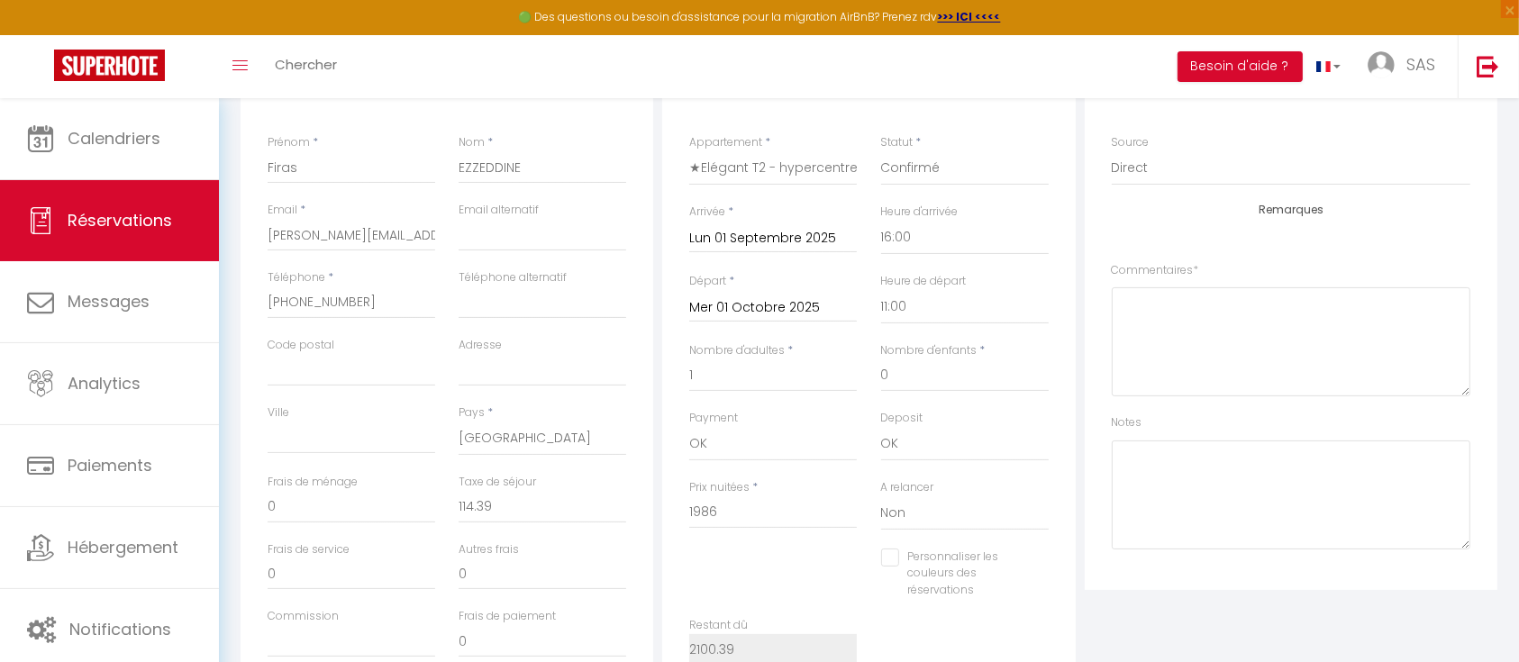
click at [1097, 293] on div "Plateformes Source Direct Airbnb.com Booking.com Chalet montagne Expedia Gite d…" at bounding box center [1291, 322] width 413 height 536
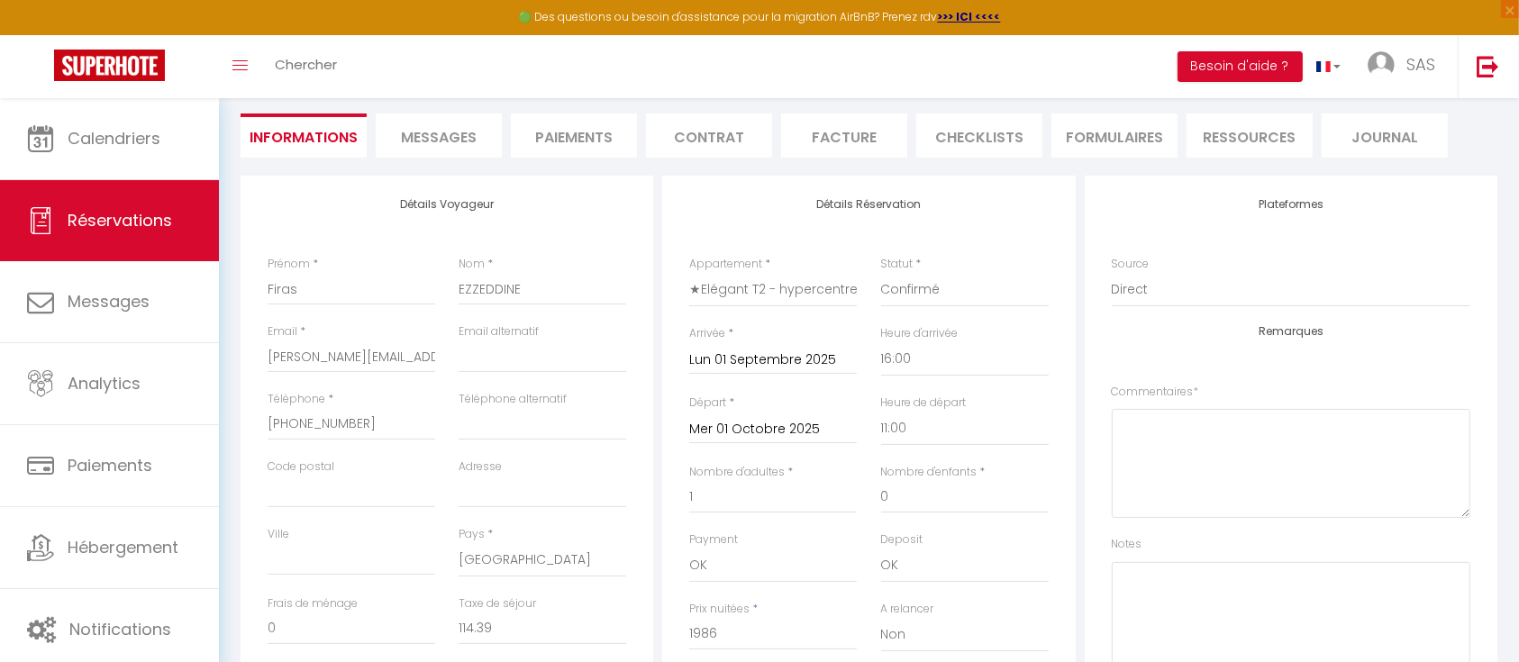
scroll to position [0, 0]
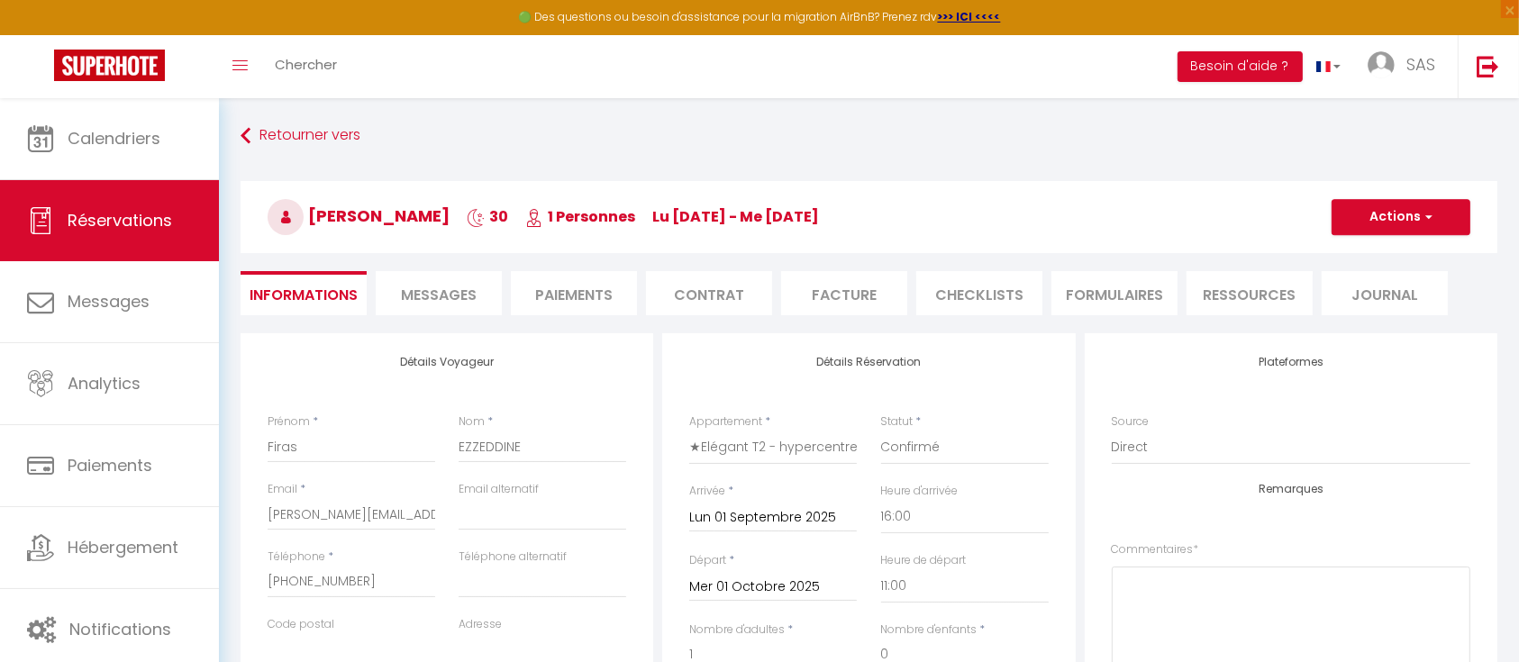
click at [433, 296] on span "Messages" at bounding box center [439, 295] width 76 height 21
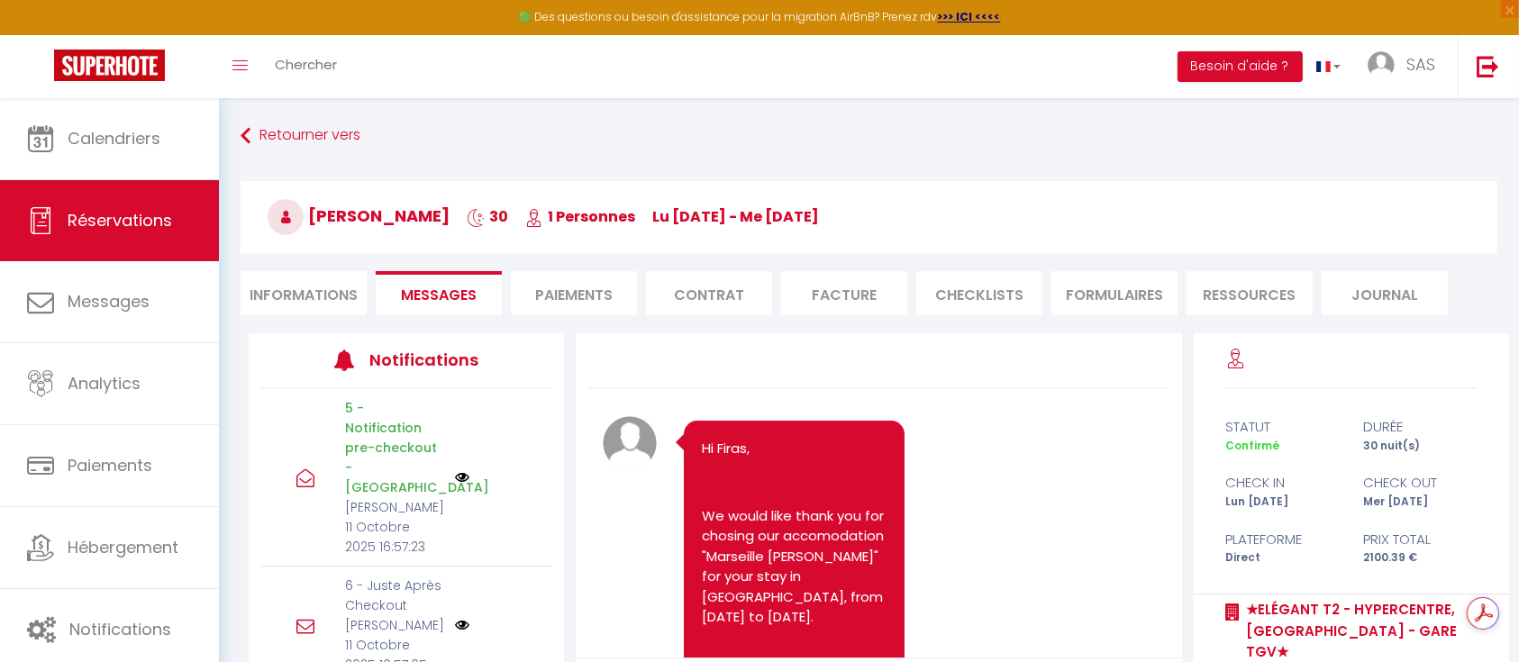
click at [591, 292] on li "Paiements" at bounding box center [574, 293] width 126 height 44
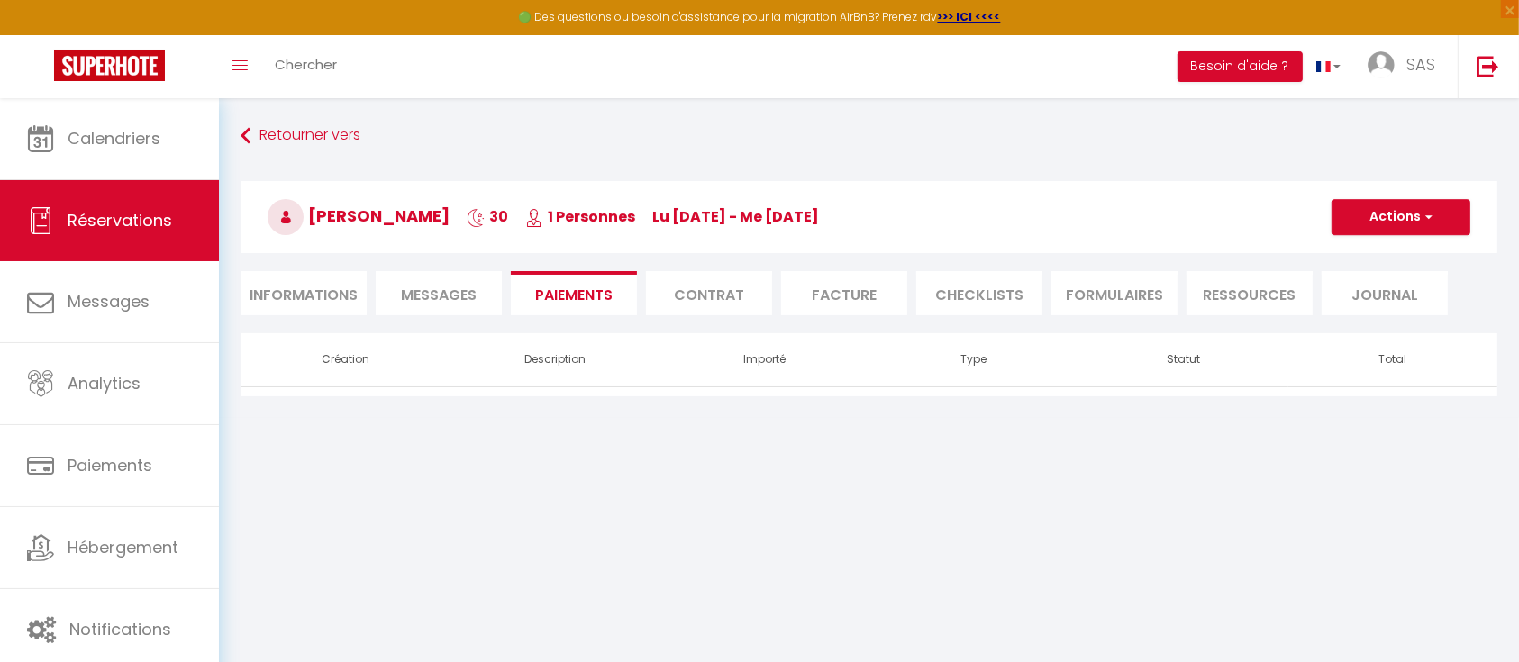
click at [704, 297] on li "Contrat" at bounding box center [709, 293] width 126 height 44
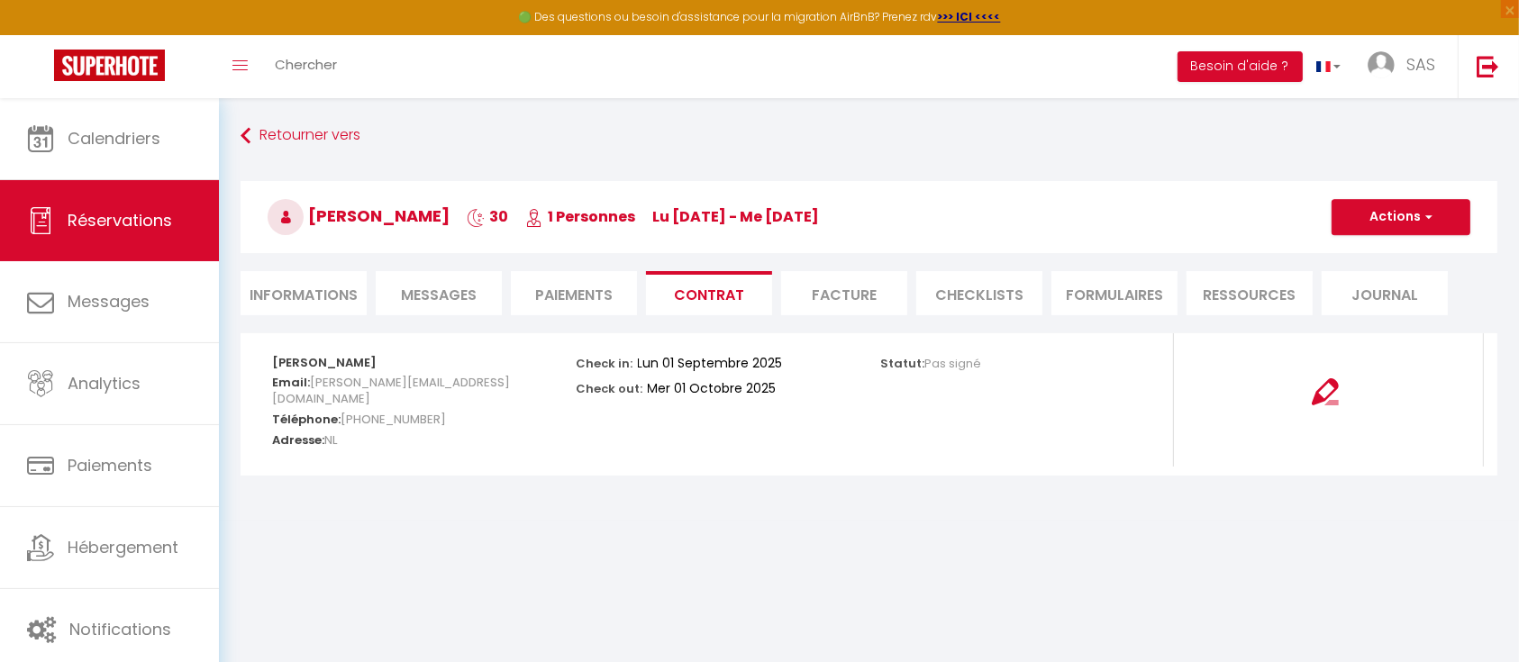
click at [845, 294] on li "Facture" at bounding box center [844, 293] width 126 height 44
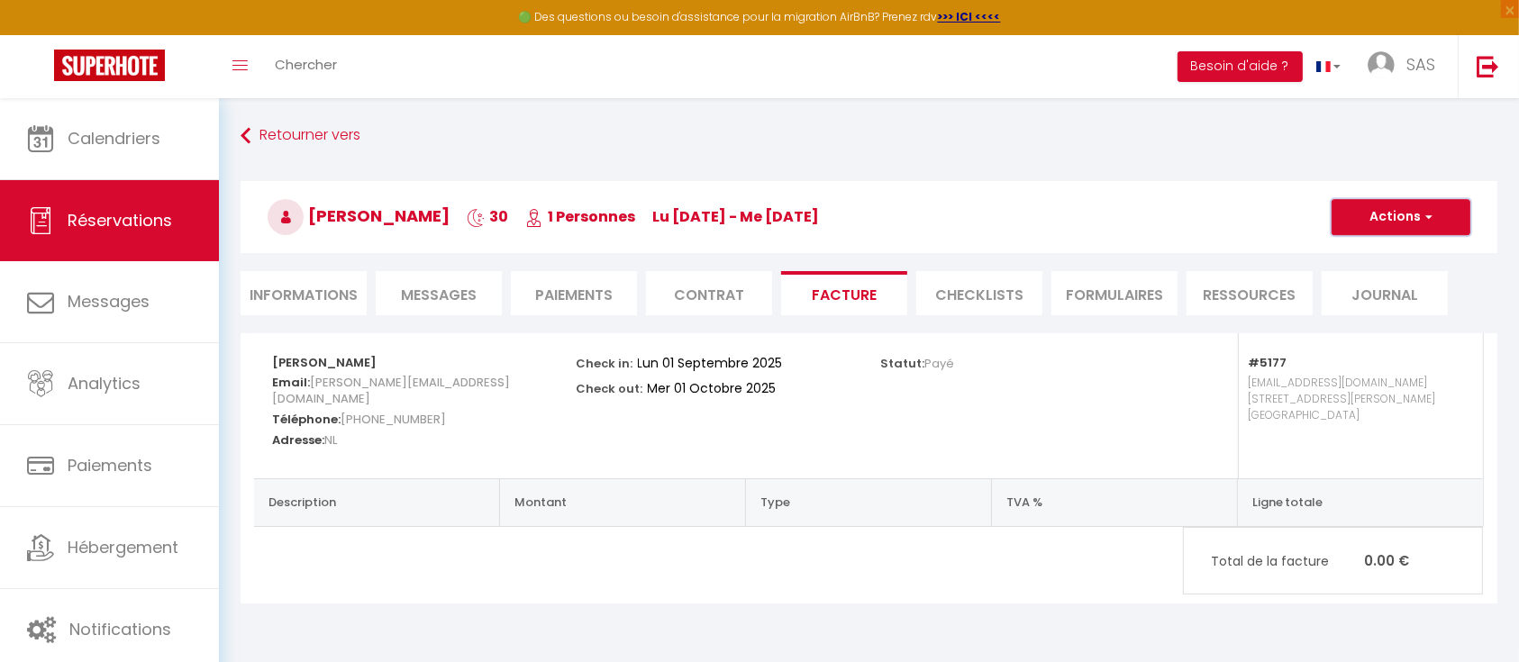
click at [1423, 218] on span "button" at bounding box center [1426, 217] width 11 height 16
click at [1383, 276] on link "Aperçu et éditer" at bounding box center [1387, 280] width 151 height 23
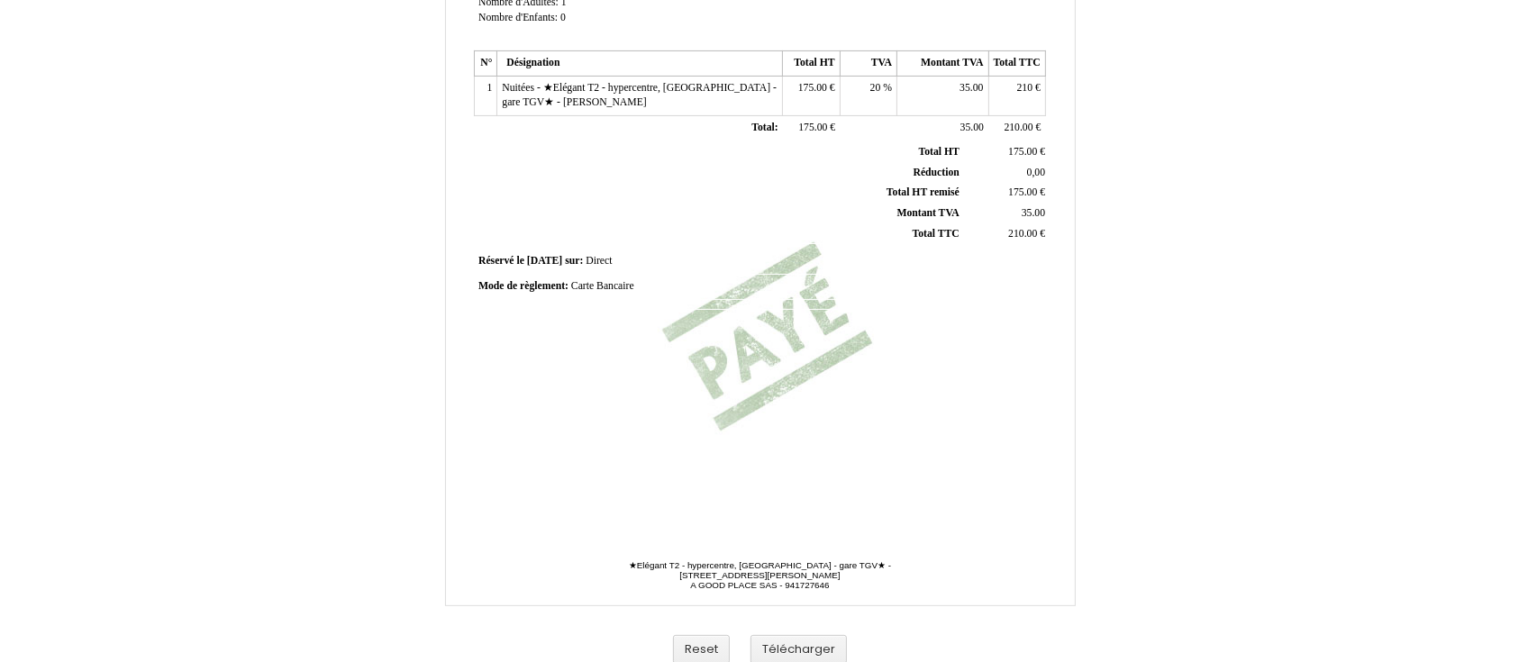
scroll to position [425, 0]
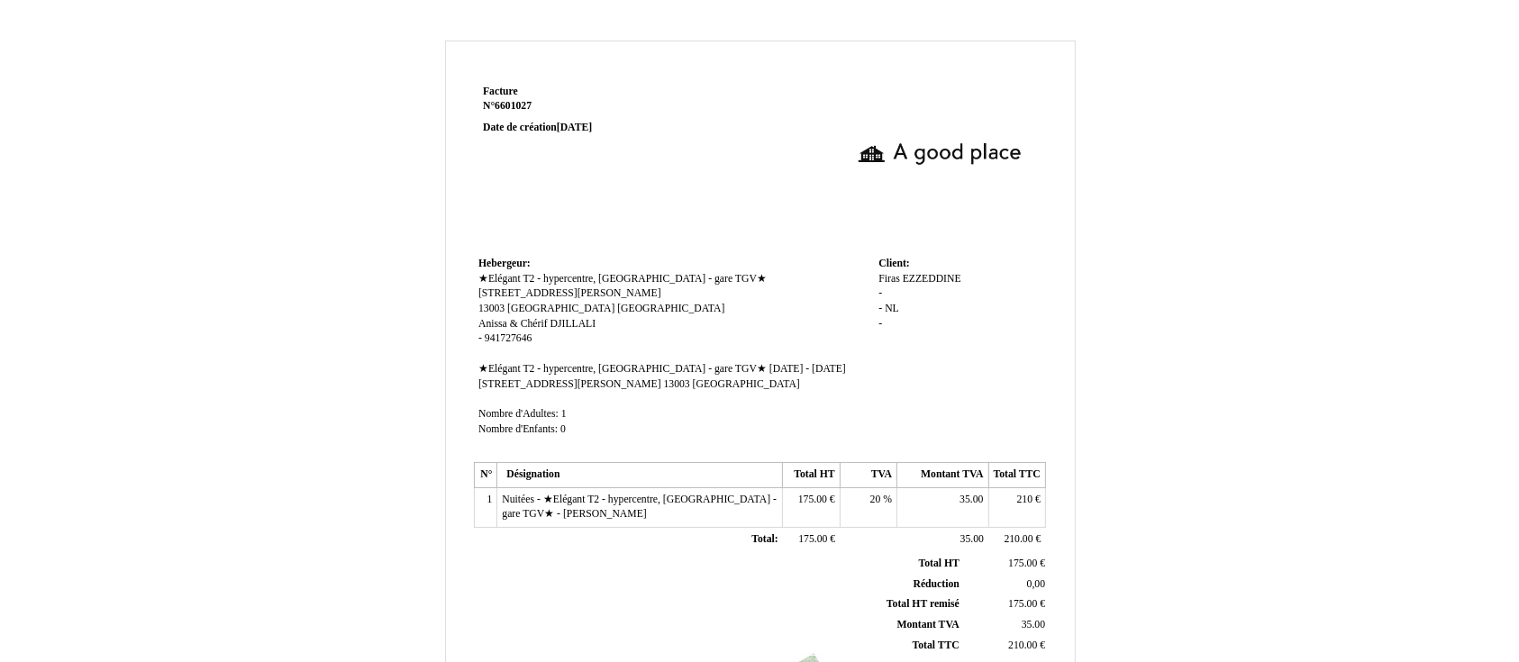
scroll to position [425, 0]
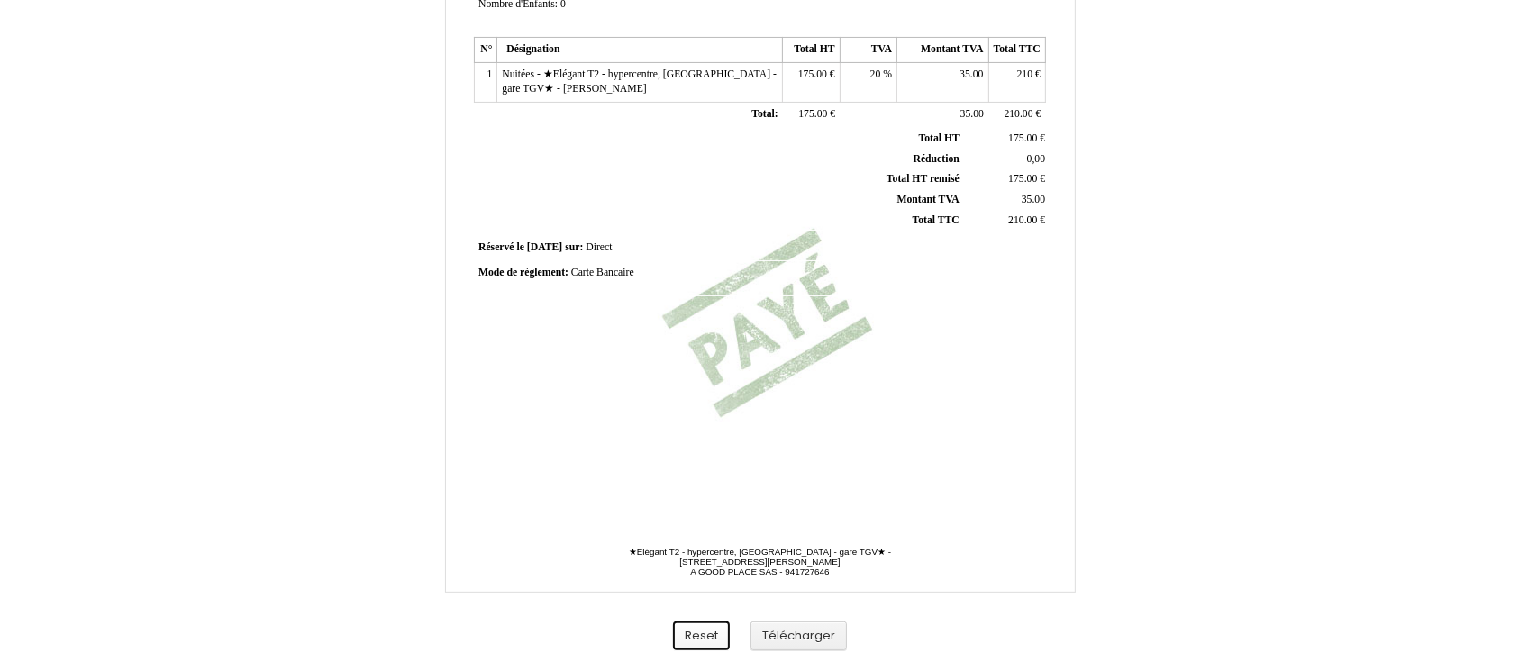
click at [714, 640] on button "Reset" at bounding box center [701, 637] width 57 height 30
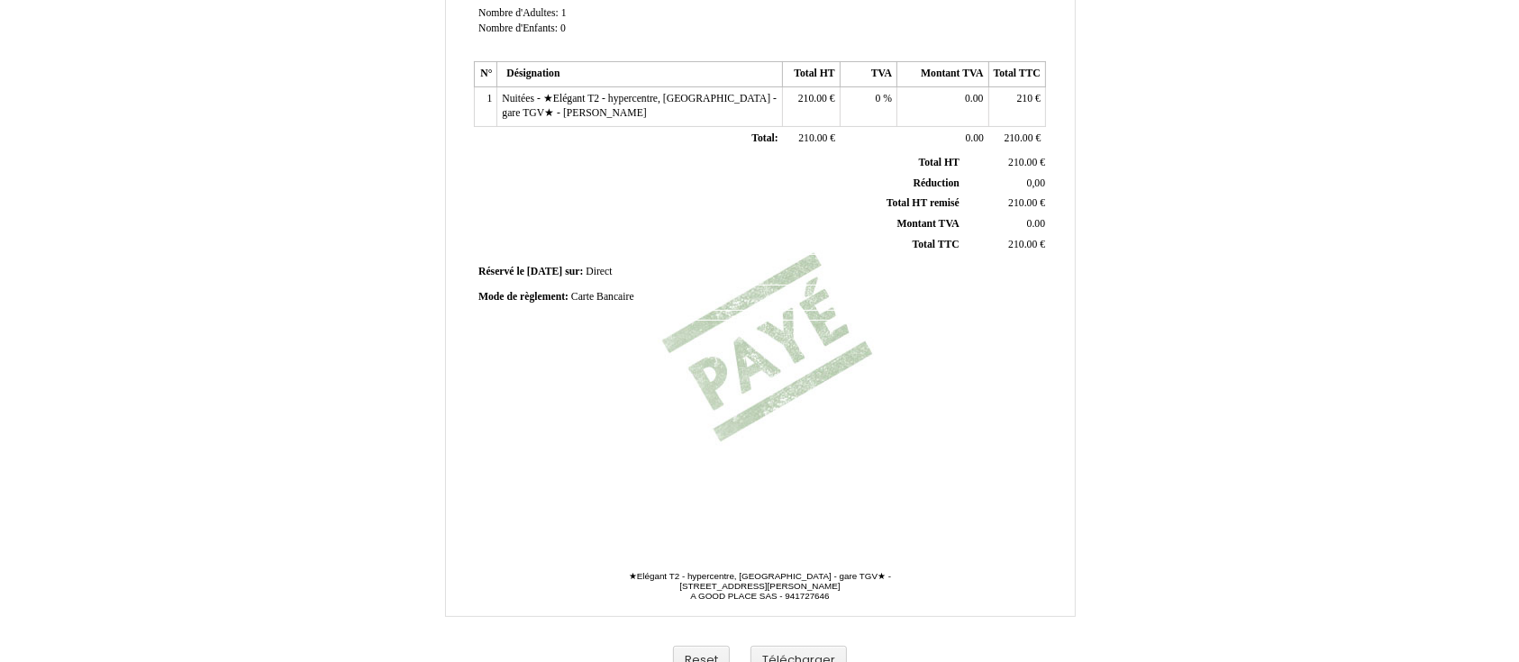
scroll to position [425, 0]
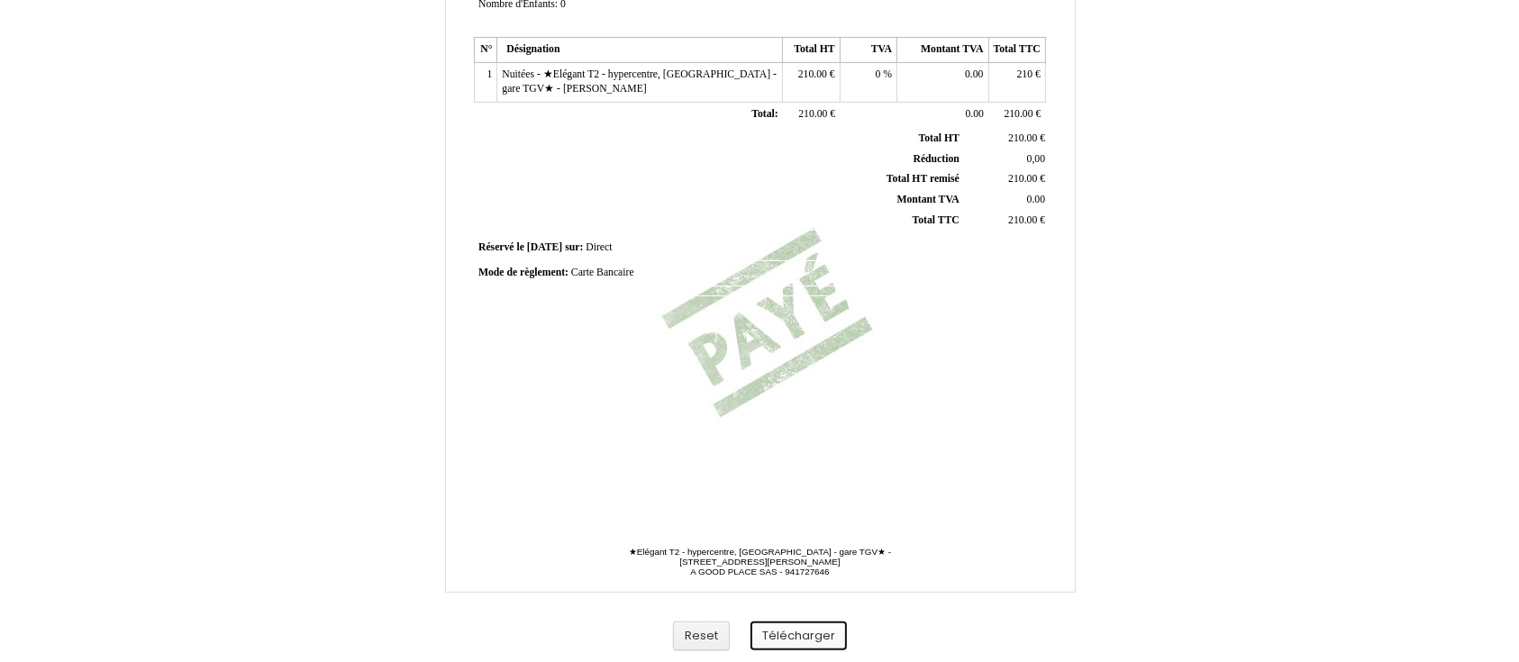
click at [817, 638] on button "Télécharger" at bounding box center [799, 637] width 96 height 30
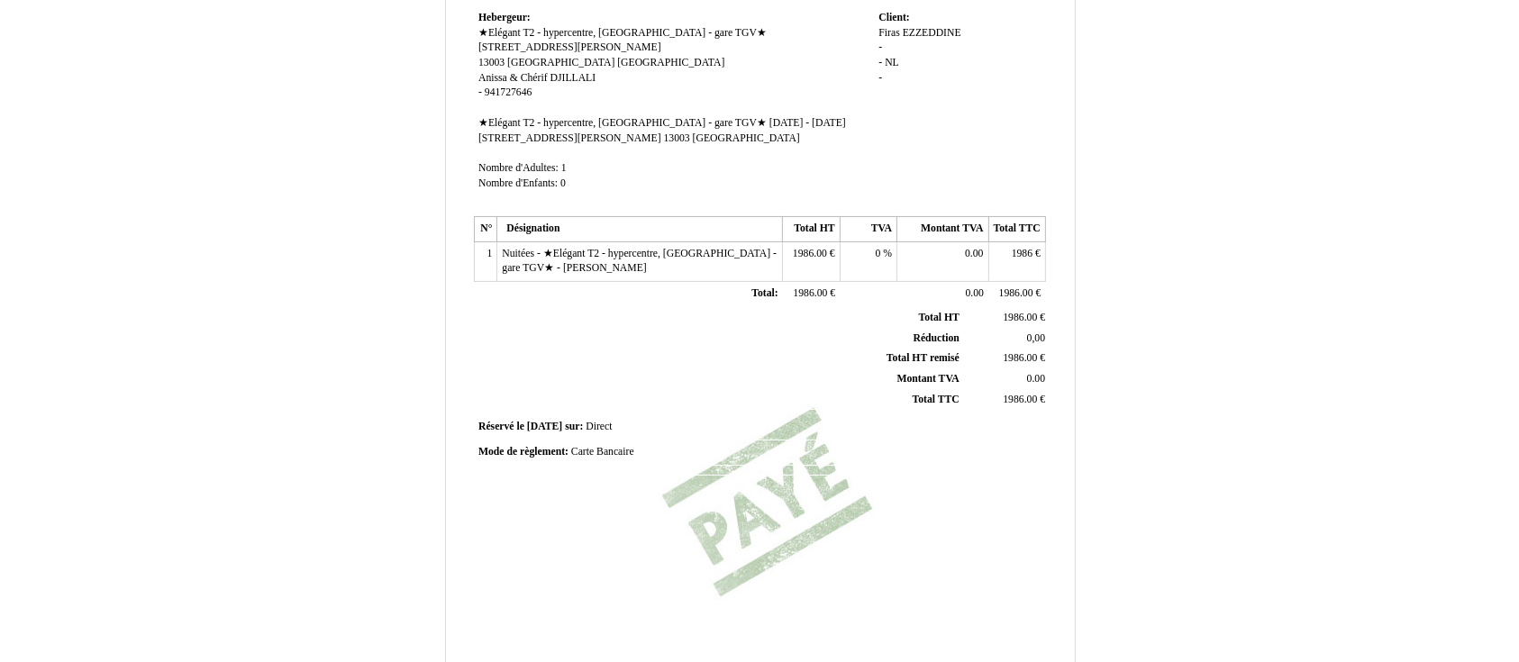
scroll to position [247, 0]
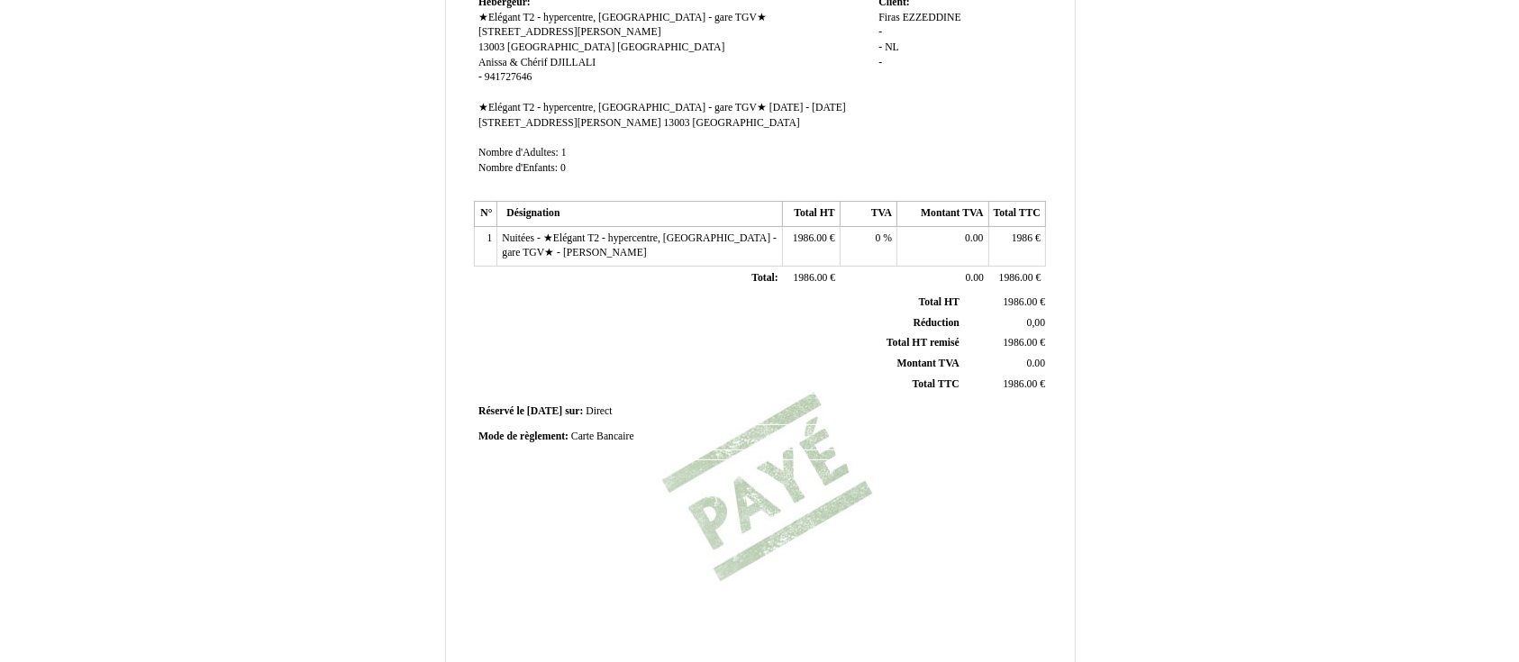
scroll to position [260, 0]
click at [661, 259] on span "Nuitées - ★Elégant T2 - hypercentre, [GEOGRAPHIC_DATA] - gare TGV★ - [PERSON_NA…" at bounding box center [639, 247] width 275 height 27
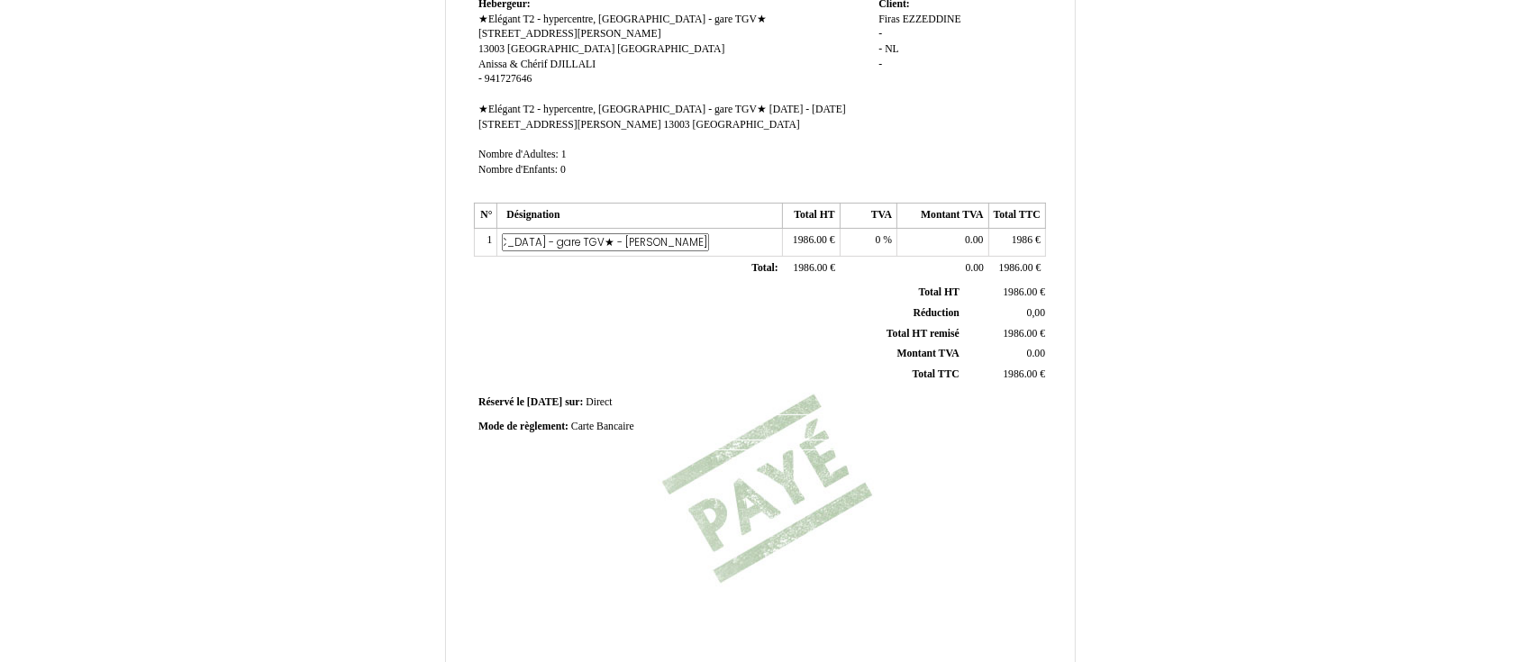
click at [679, 321] on tbody "Total HT Total HT 1986.00 1986.00 € Réduction Réduction 0,00 0,00 Total HT remi…" at bounding box center [763, 334] width 572 height 102
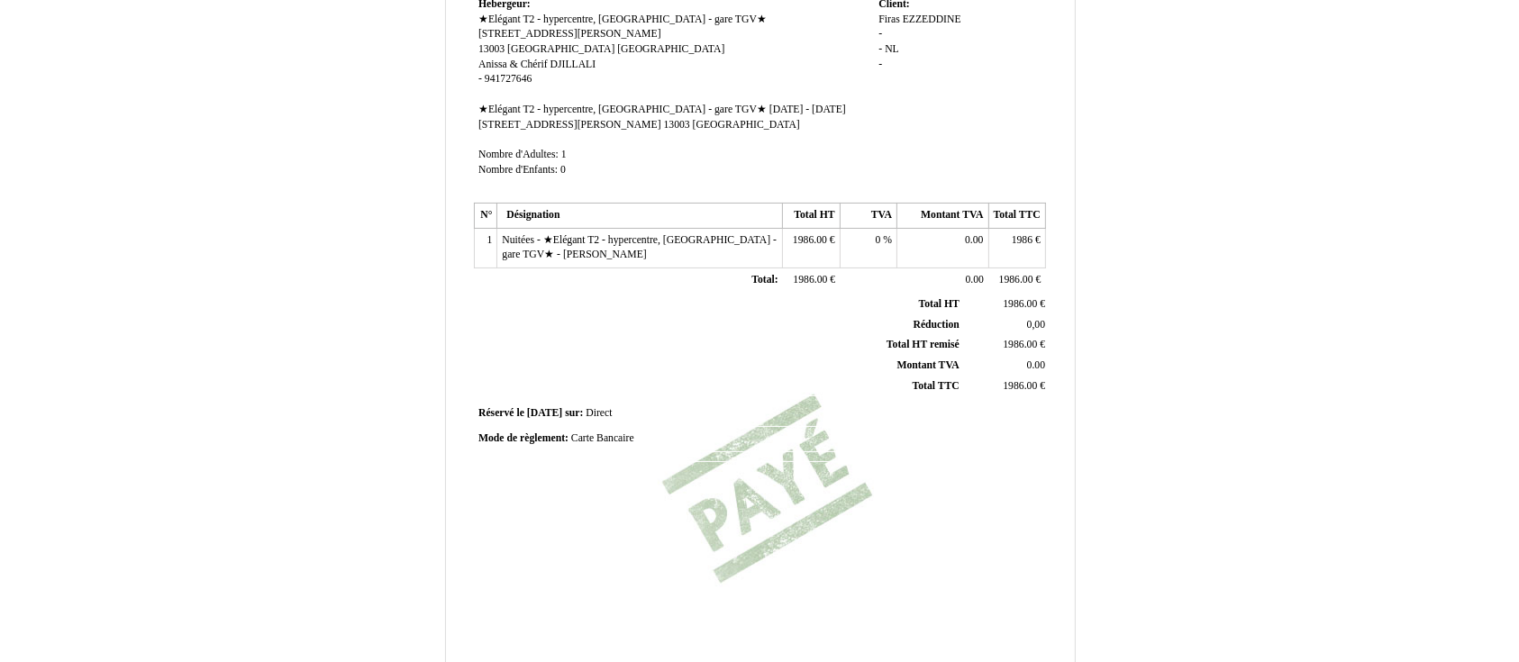
click at [823, 246] on span "1986.00" at bounding box center [810, 240] width 34 height 12
click at [675, 257] on span "Nuitées - ★Elégant T2 - hypercentre, La Joliette - gare TGV★ - Firas EZZEDDINE" at bounding box center [639, 247] width 275 height 27
click at [689, 302] on div "Facture Facture N° 6937936 6937936 Date de création 11 October 2025 Hebergeur: …" at bounding box center [760, 247] width 578 height 852
click at [716, 342] on tbody "Total HT Total HT 1986.00 1986.00 € Réduction Réduction 0,00 0,00 Total HT remi…" at bounding box center [763, 346] width 572 height 102
click at [804, 402] on div at bounding box center [760, 401] width 578 height 1
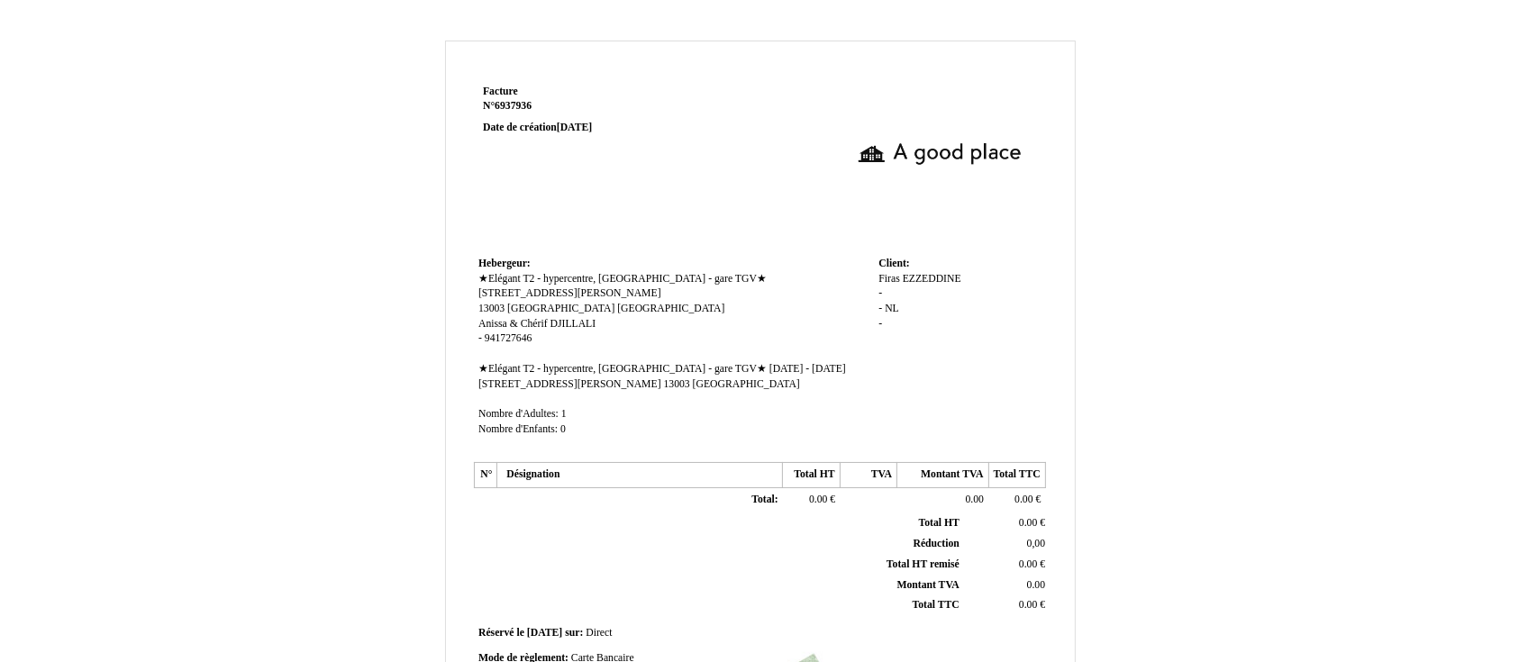
scroll to position [425, 0]
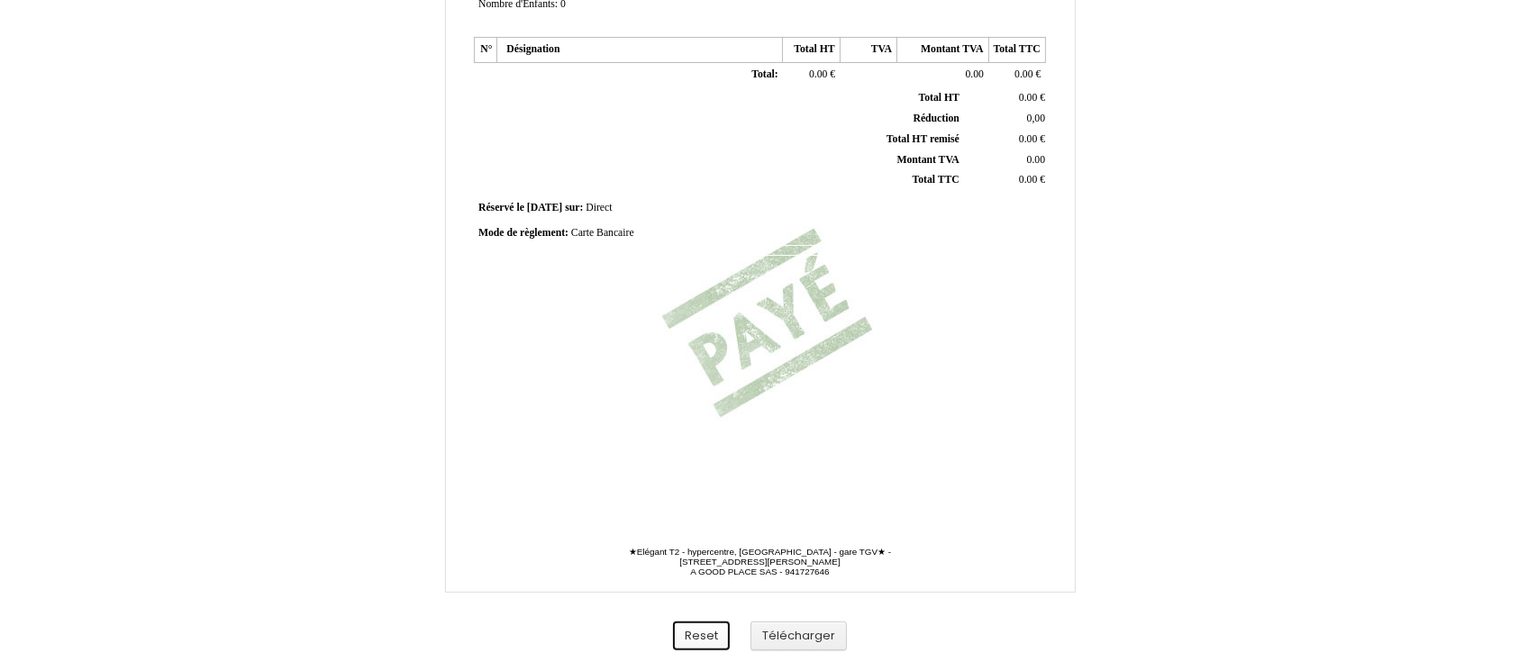
click at [707, 631] on button "Reset" at bounding box center [701, 637] width 57 height 30
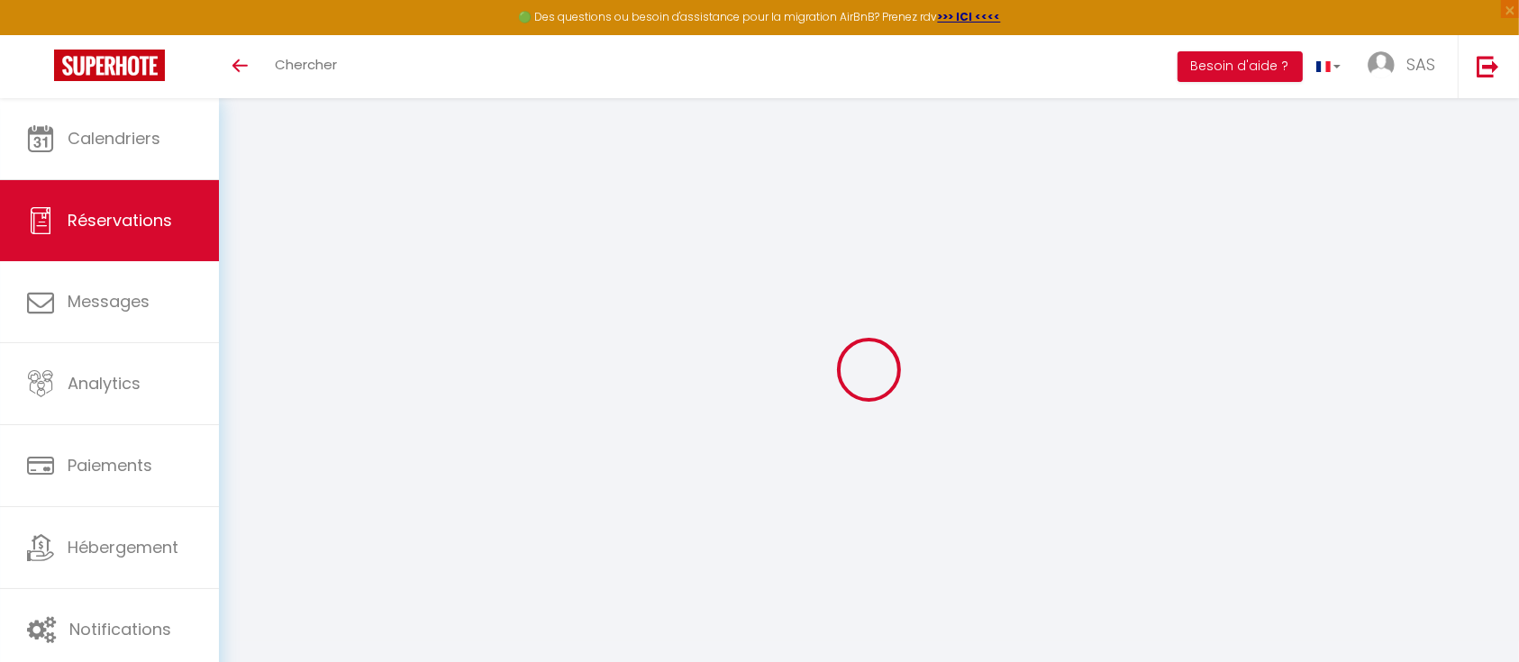
select select
checkbox input "false"
select select
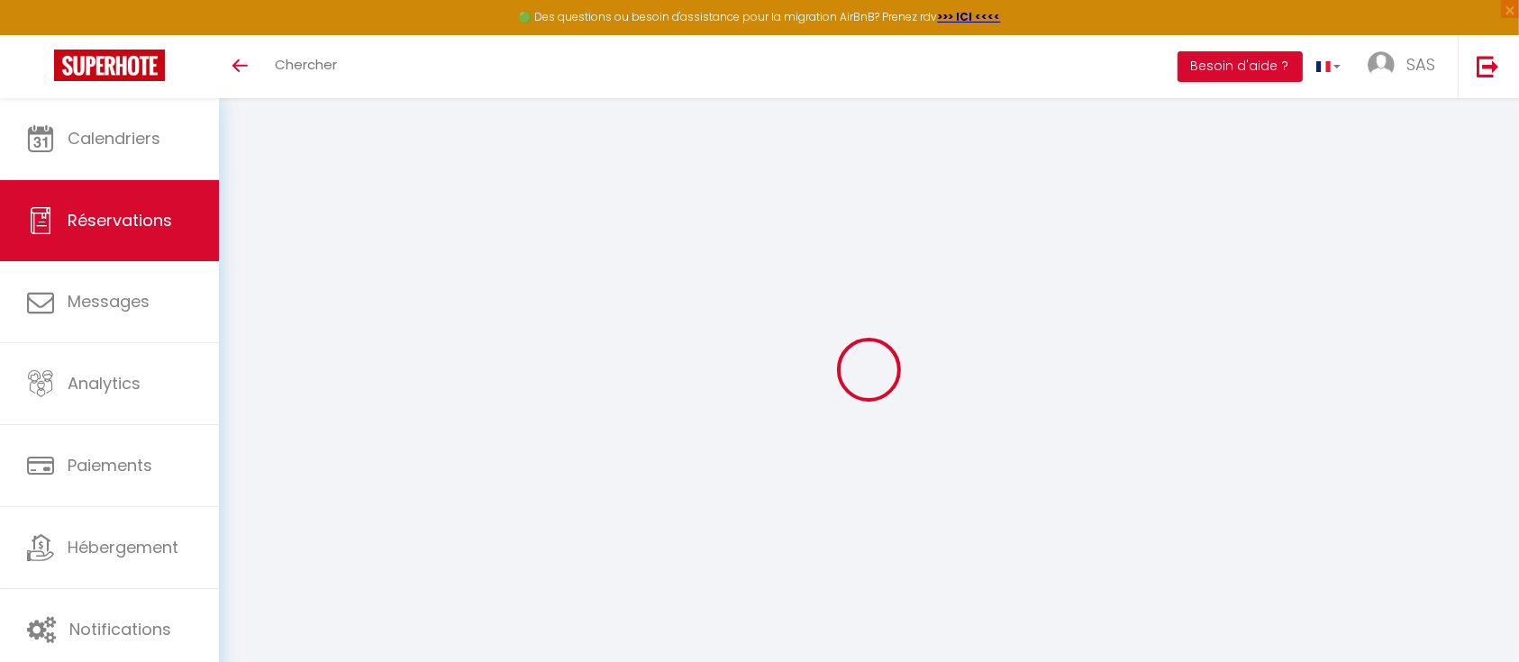
checkbox input "false"
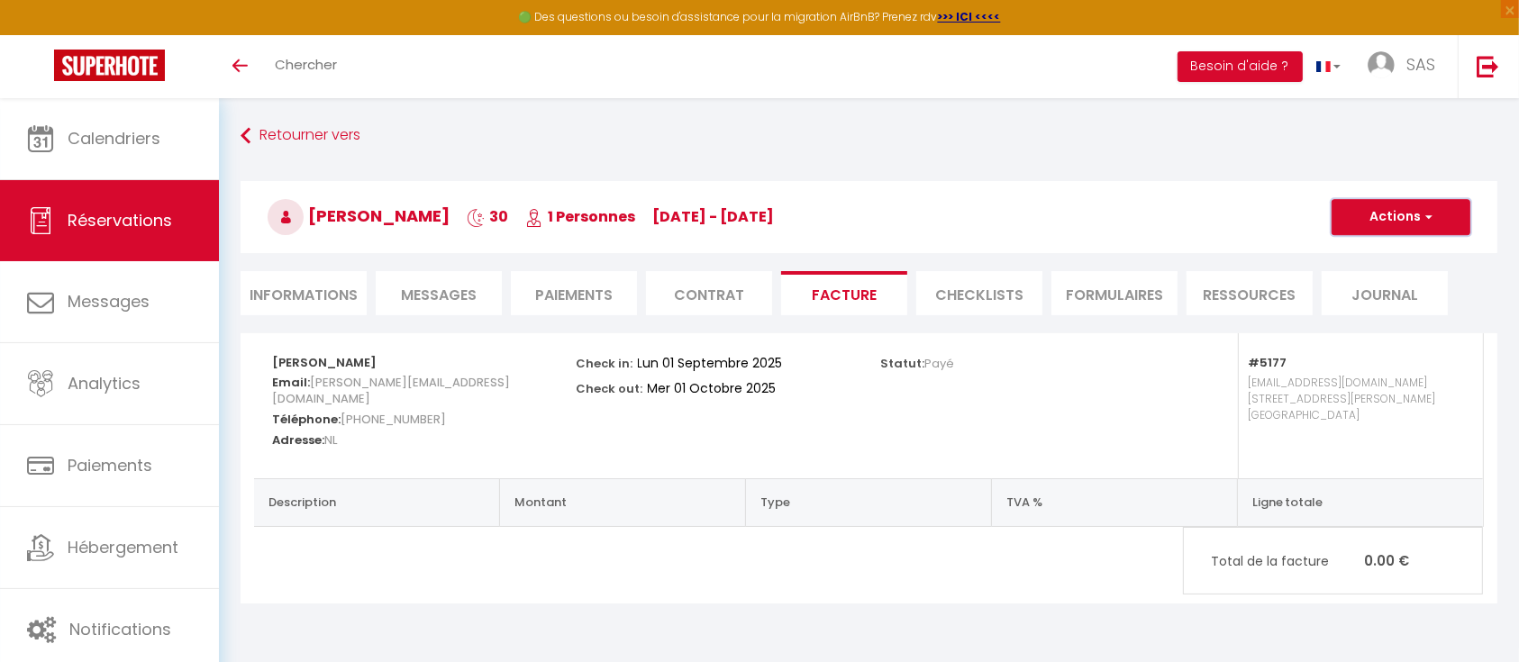
click at [1415, 207] on button "Actions" at bounding box center [1401, 217] width 139 height 36
click at [982, 289] on li "CHECKLISTS" at bounding box center [980, 293] width 126 height 44
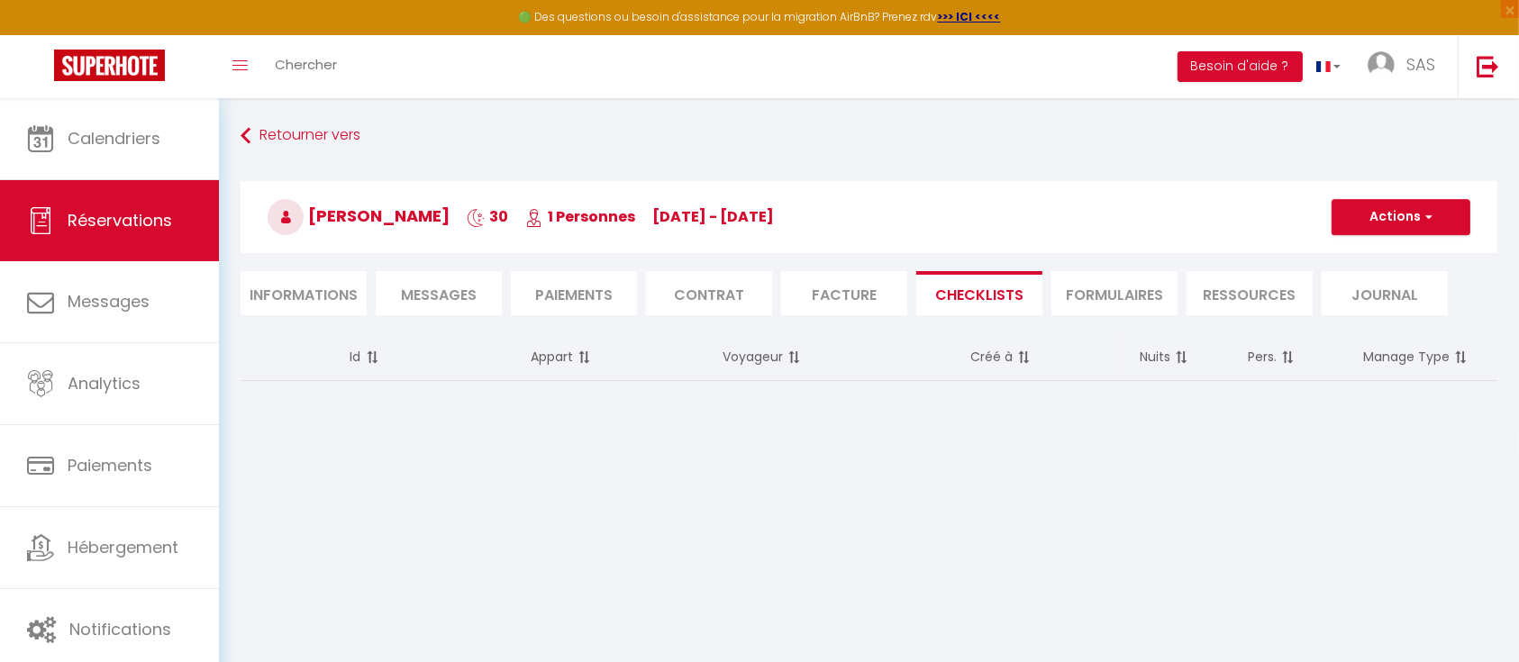
click at [1102, 281] on li "FORMULAIRES" at bounding box center [1115, 293] width 126 height 44
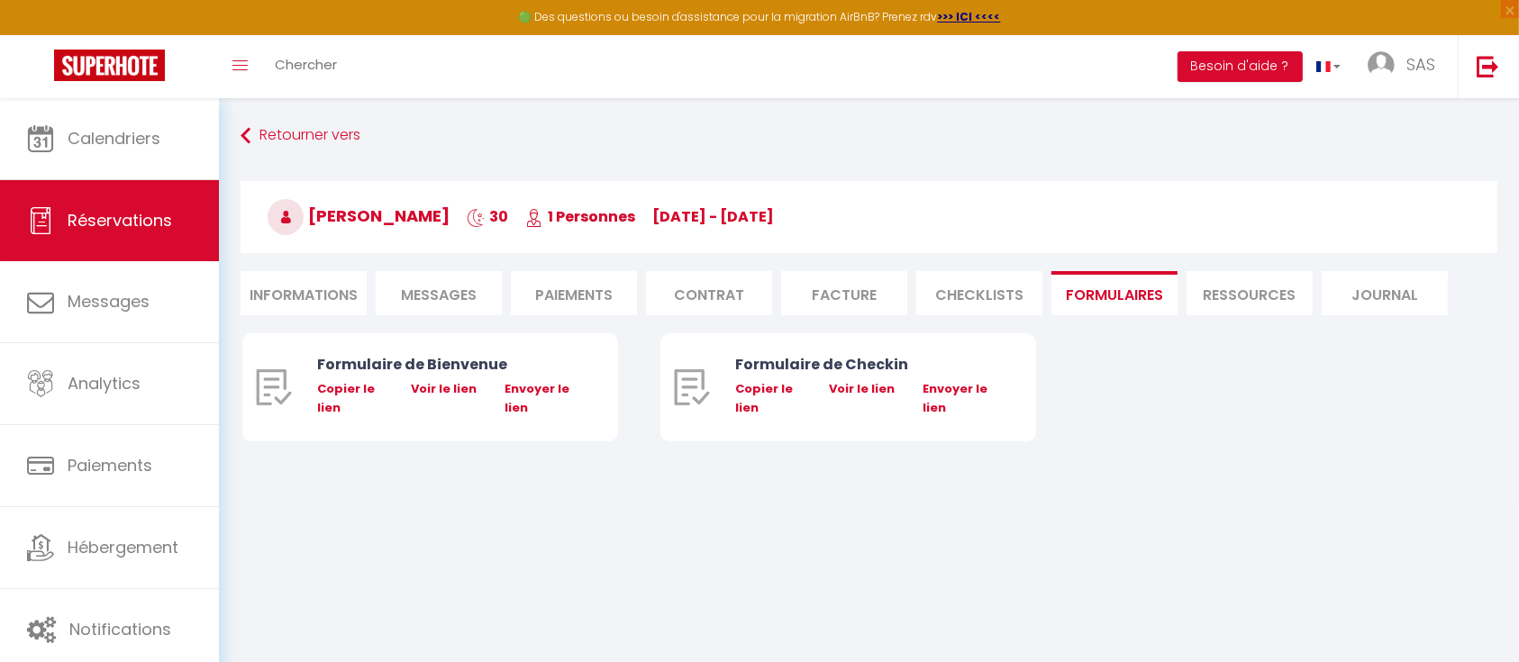
click at [1227, 285] on li "Ressources" at bounding box center [1250, 293] width 126 height 44
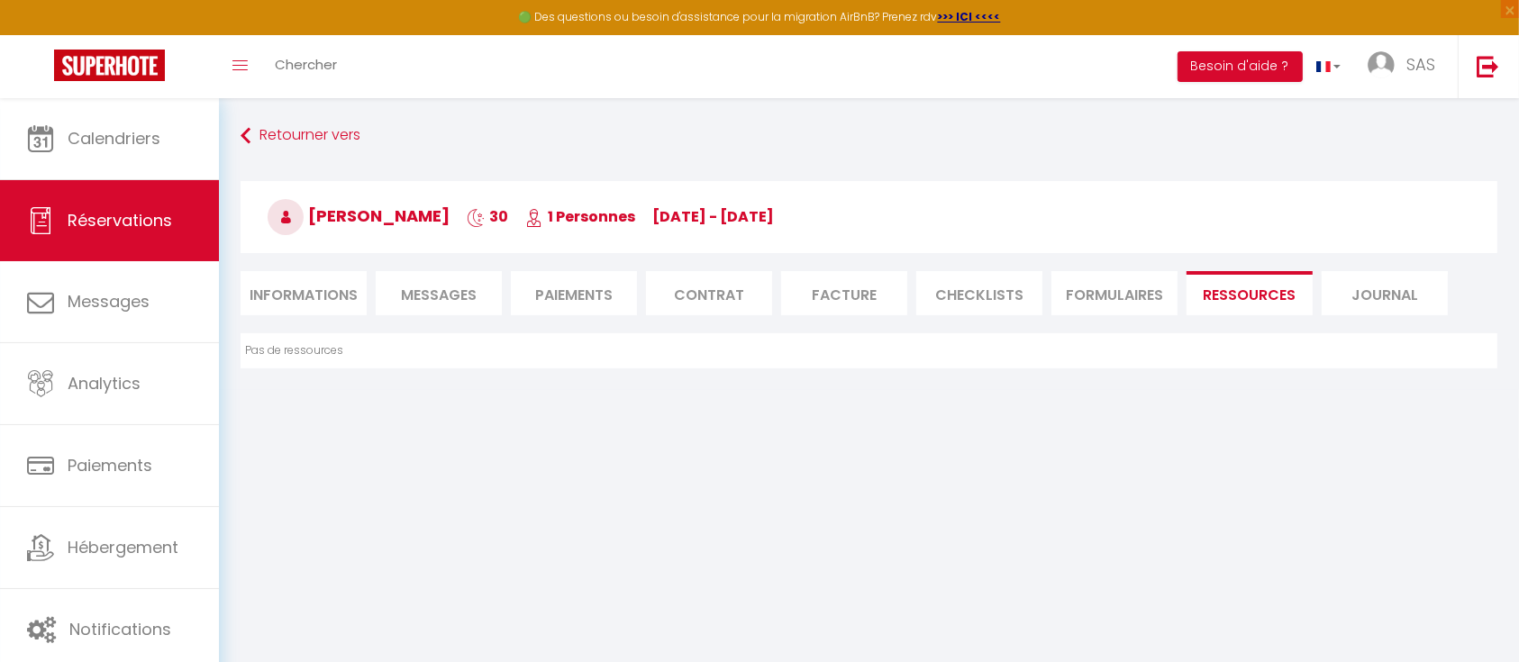
click at [1369, 290] on li "Journal" at bounding box center [1385, 293] width 126 height 44
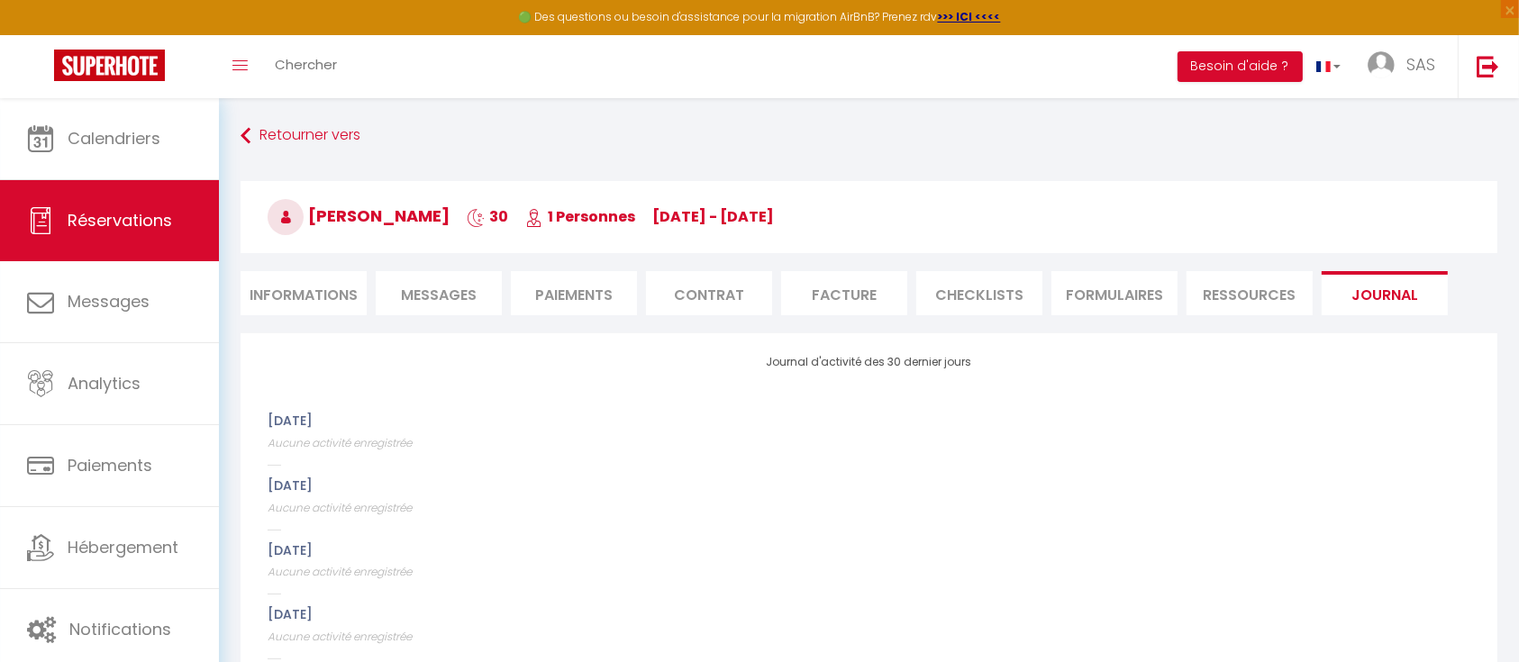
click at [295, 289] on li "Informations" at bounding box center [304, 293] width 126 height 44
select select "0"
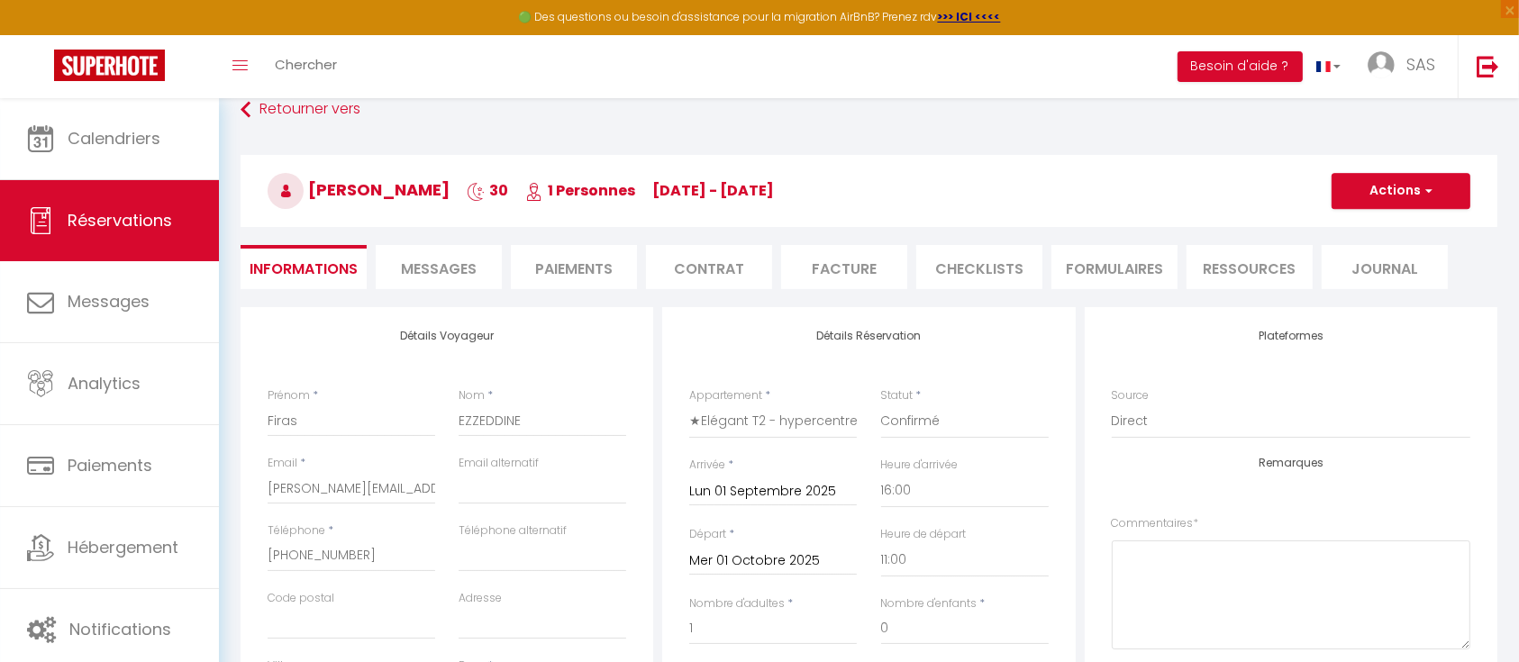
scroll to position [23, 0]
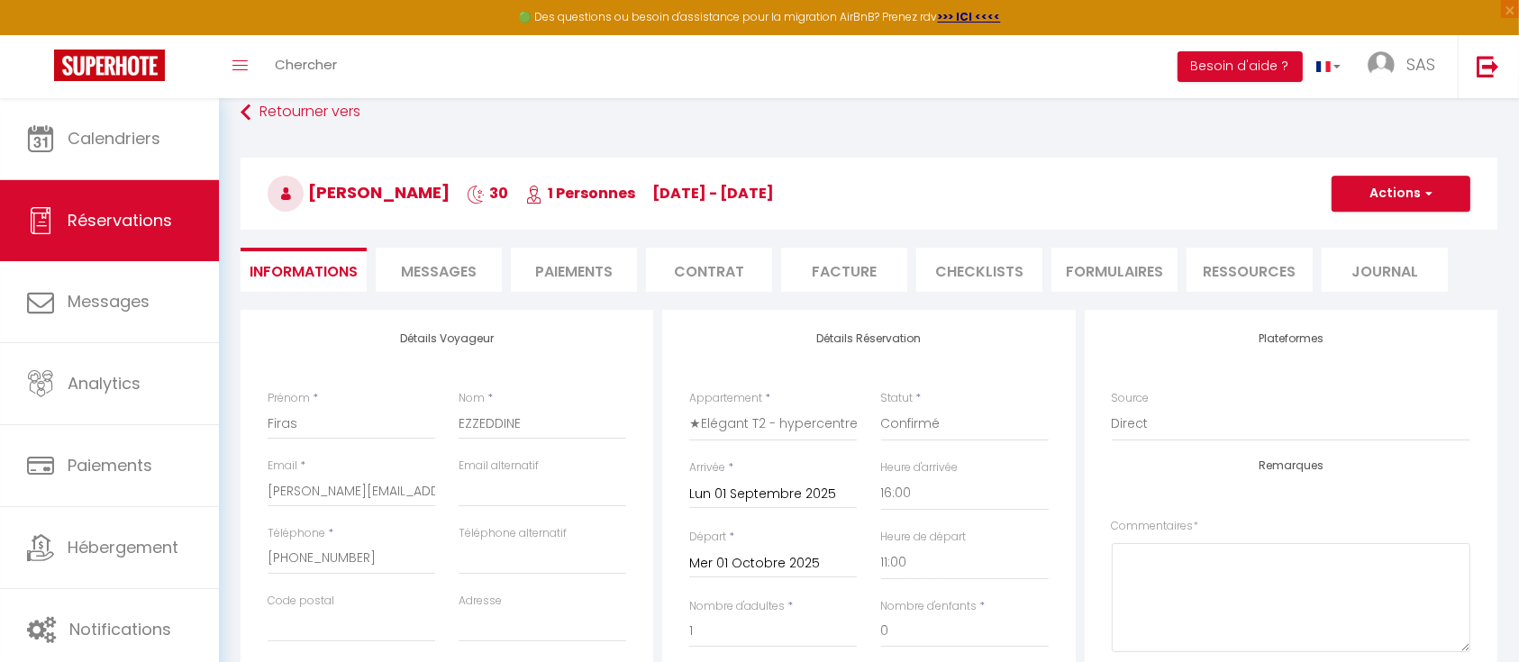
click at [435, 268] on span "Messages" at bounding box center [439, 271] width 76 height 21
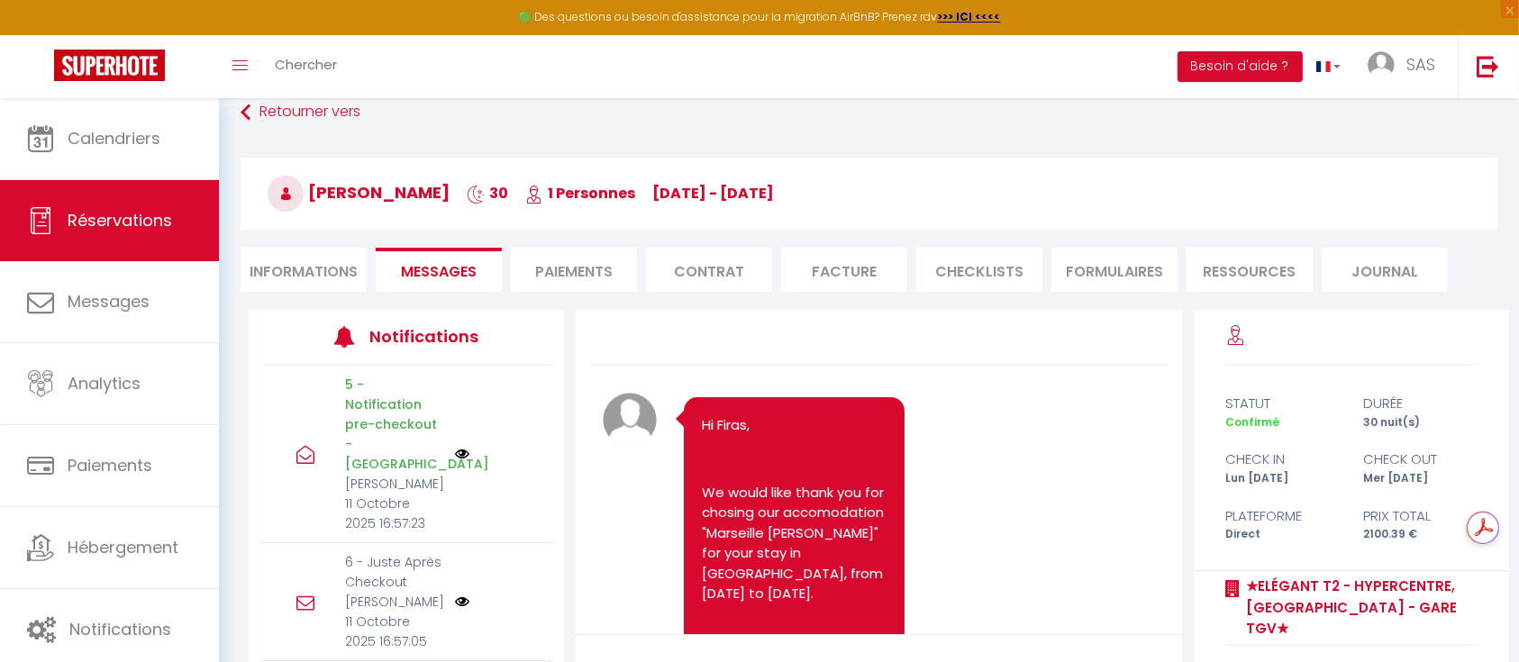
click at [584, 260] on li "Paiements" at bounding box center [574, 270] width 126 height 44
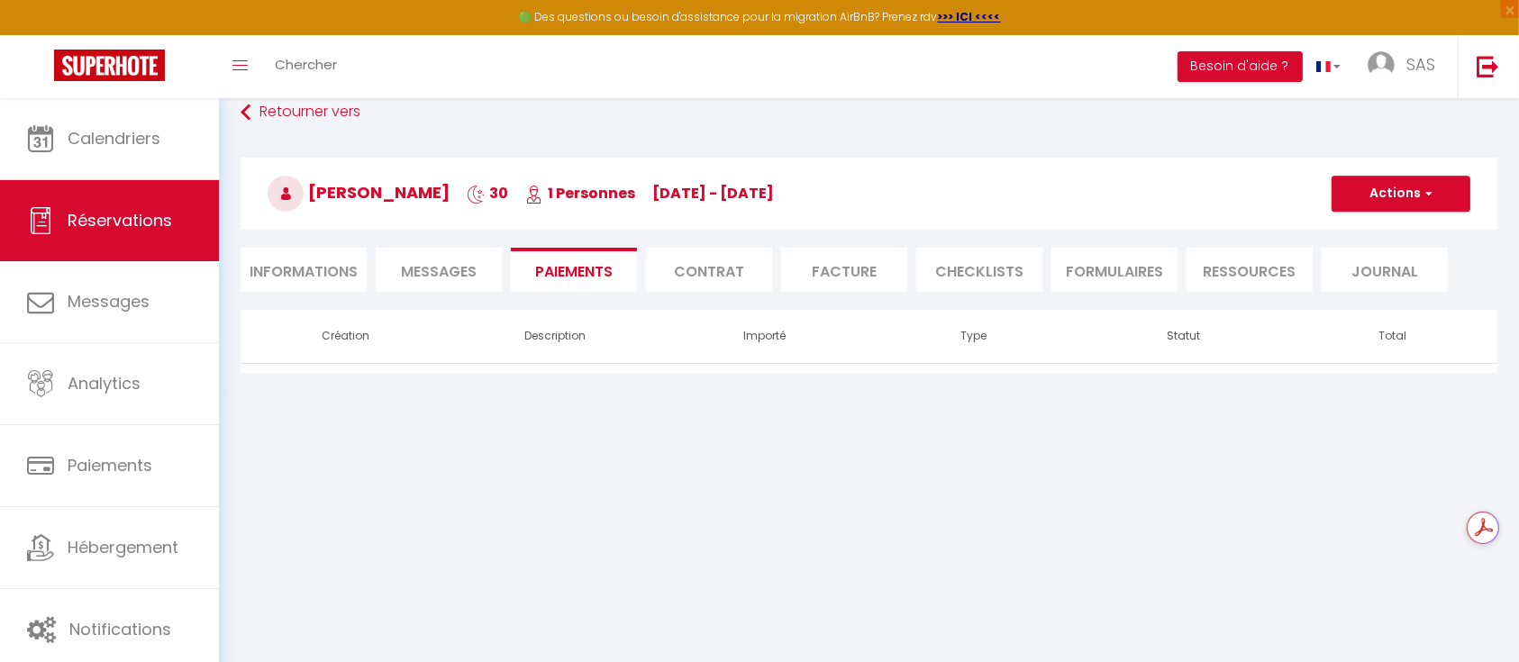
click at [700, 269] on li "Contrat" at bounding box center [709, 270] width 126 height 44
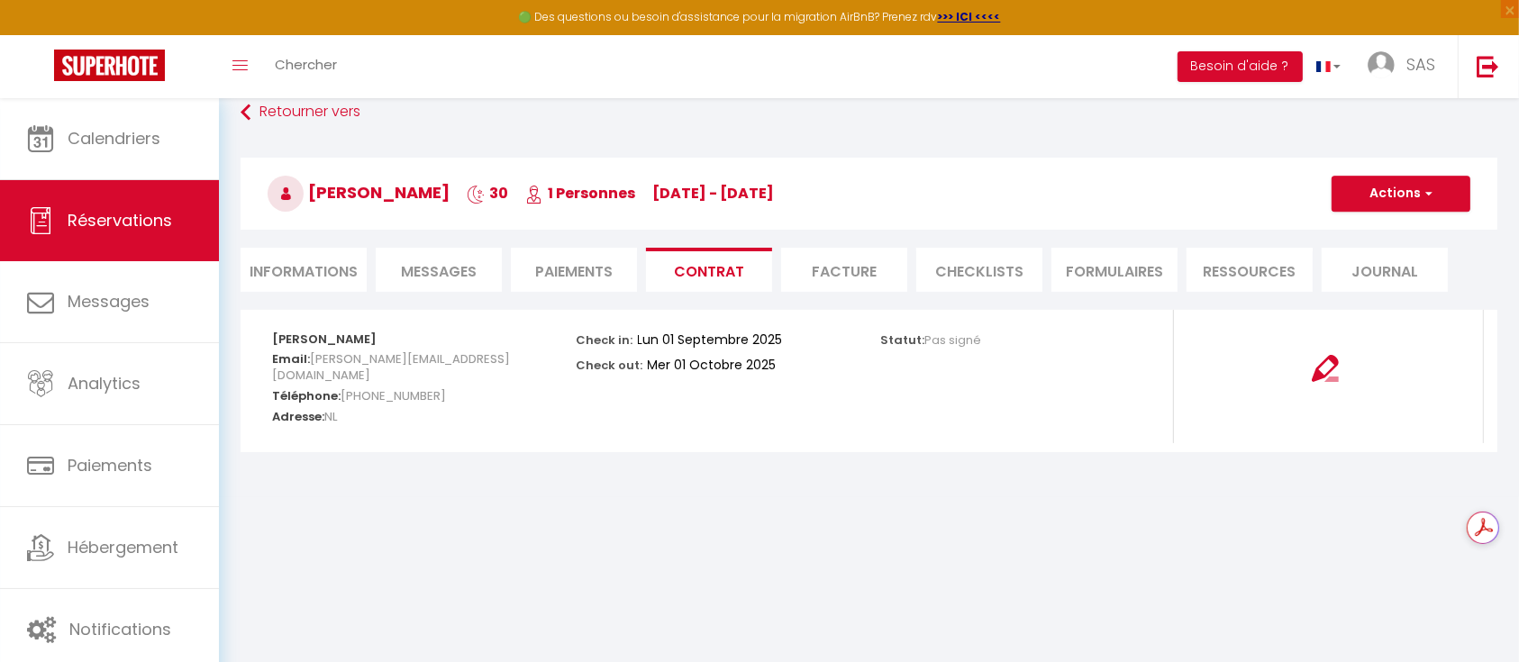
click at [839, 271] on li "Facture" at bounding box center [844, 270] width 126 height 44
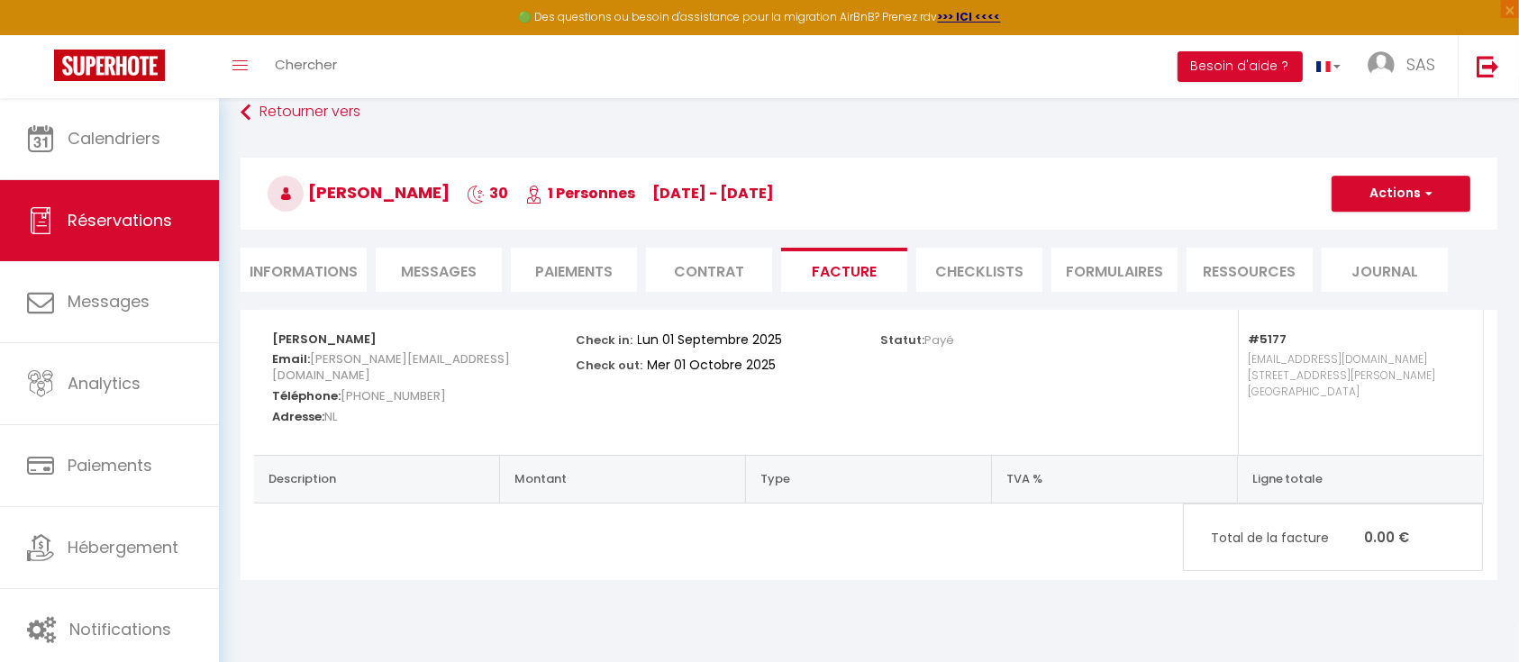
click at [556, 514] on div "Firas EZZEDDINE Email: F.Ezzeddine@hesinternational.eu Téléphone: +31614839070 …" at bounding box center [869, 445] width 1257 height 270
click at [412, 512] on div "Firas EZZEDDINE Email: F.Ezzeddine@hesinternational.eu Téléphone: +31614839070 …" at bounding box center [869, 445] width 1257 height 270
click at [357, 476] on th "Description" at bounding box center [377, 479] width 246 height 48
click at [553, 476] on th "Montant" at bounding box center [623, 479] width 246 height 48
click at [1392, 189] on button "Actions" at bounding box center [1401, 194] width 139 height 36
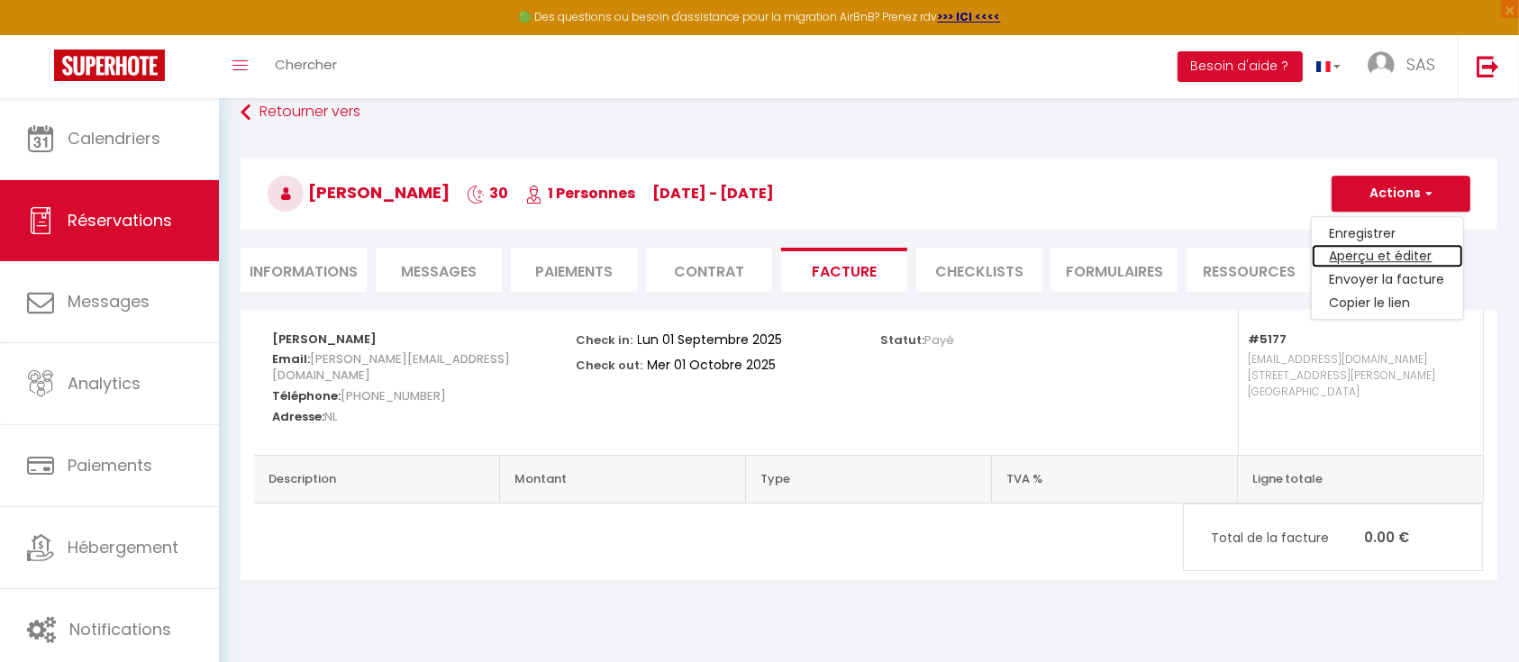
click at [1378, 251] on link "Aperçu et éditer" at bounding box center [1387, 256] width 151 height 23
click at [673, 196] on span "Mo 01 Sep - We 01 Oct" at bounding box center [713, 193] width 122 height 21
click at [1460, 199] on button "Actions" at bounding box center [1401, 194] width 139 height 36
click at [652, 202] on span "Mo 01 Sep - We 01 Oct" at bounding box center [713, 193] width 122 height 21
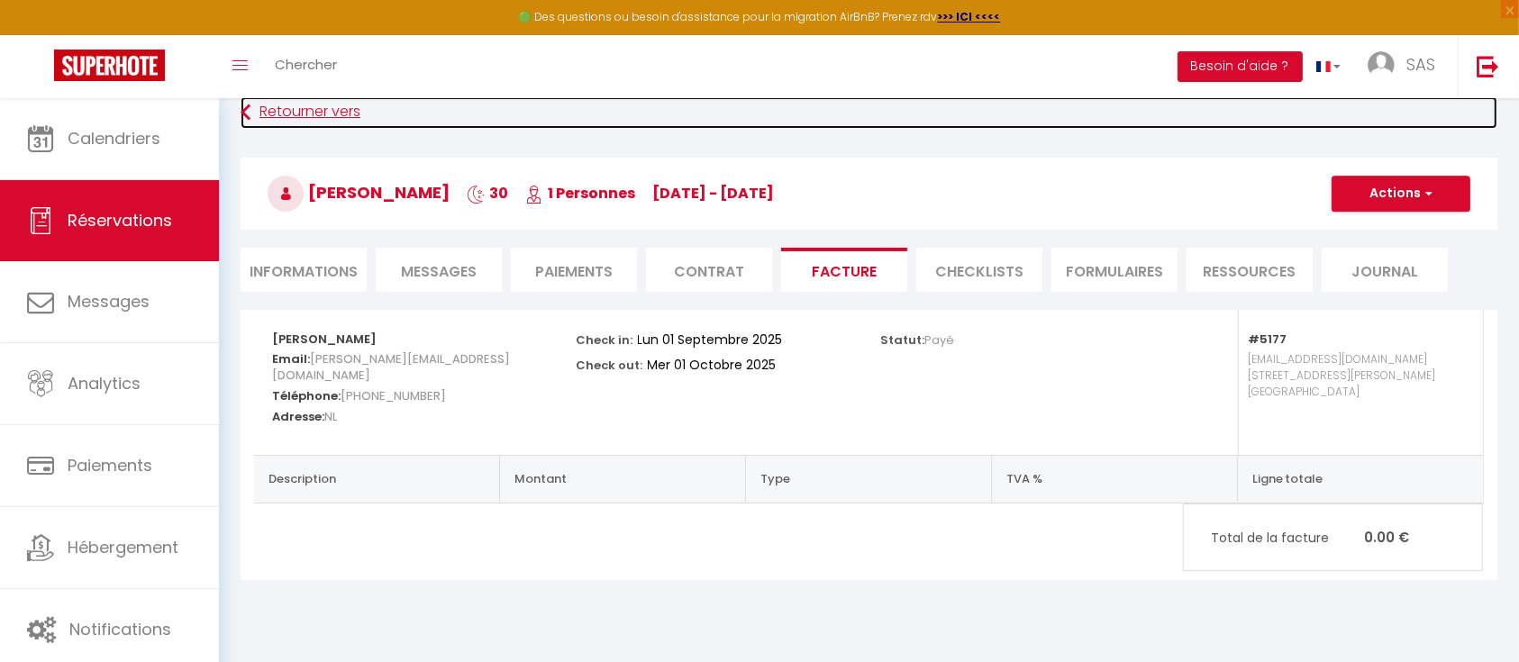
click at [291, 112] on link "Retourner vers" at bounding box center [869, 112] width 1257 height 32
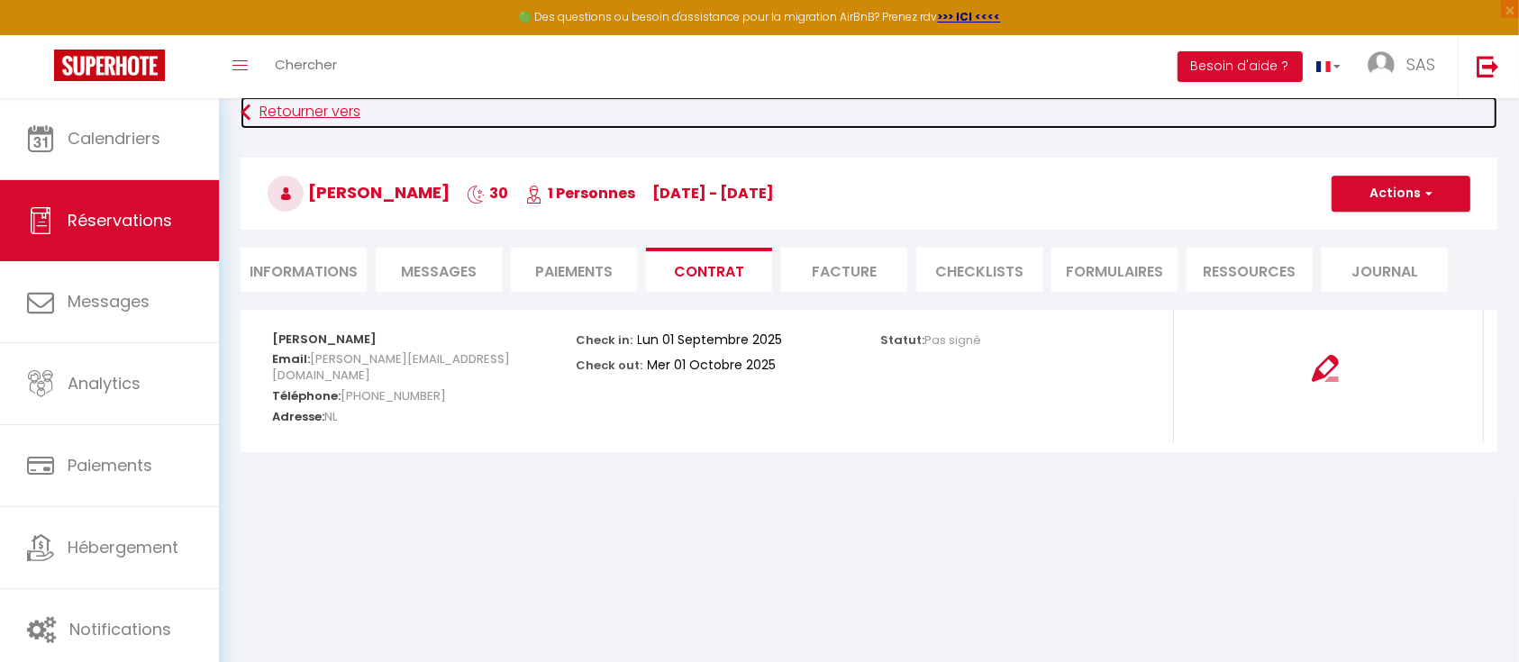
click at [291, 112] on link "Retourner vers" at bounding box center [869, 112] width 1257 height 32
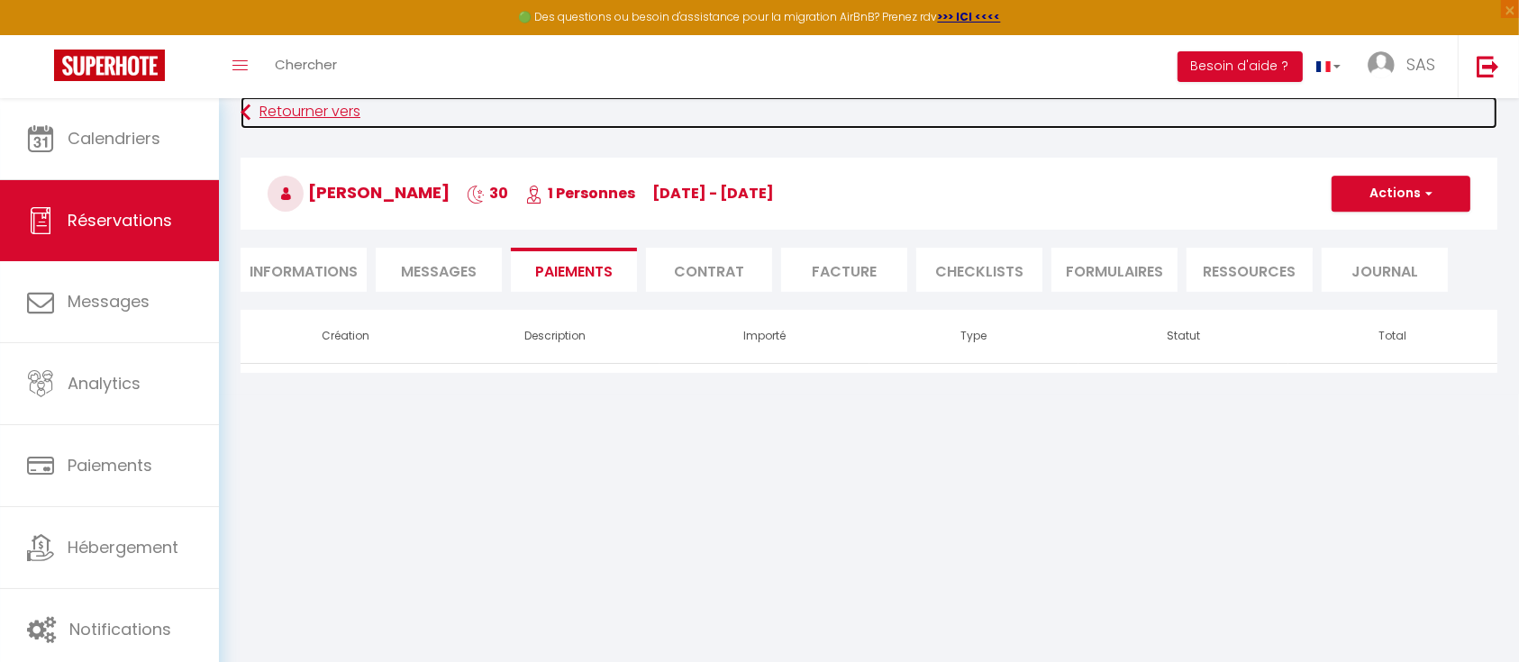
click at [291, 112] on link "Retourner vers" at bounding box center [869, 112] width 1257 height 32
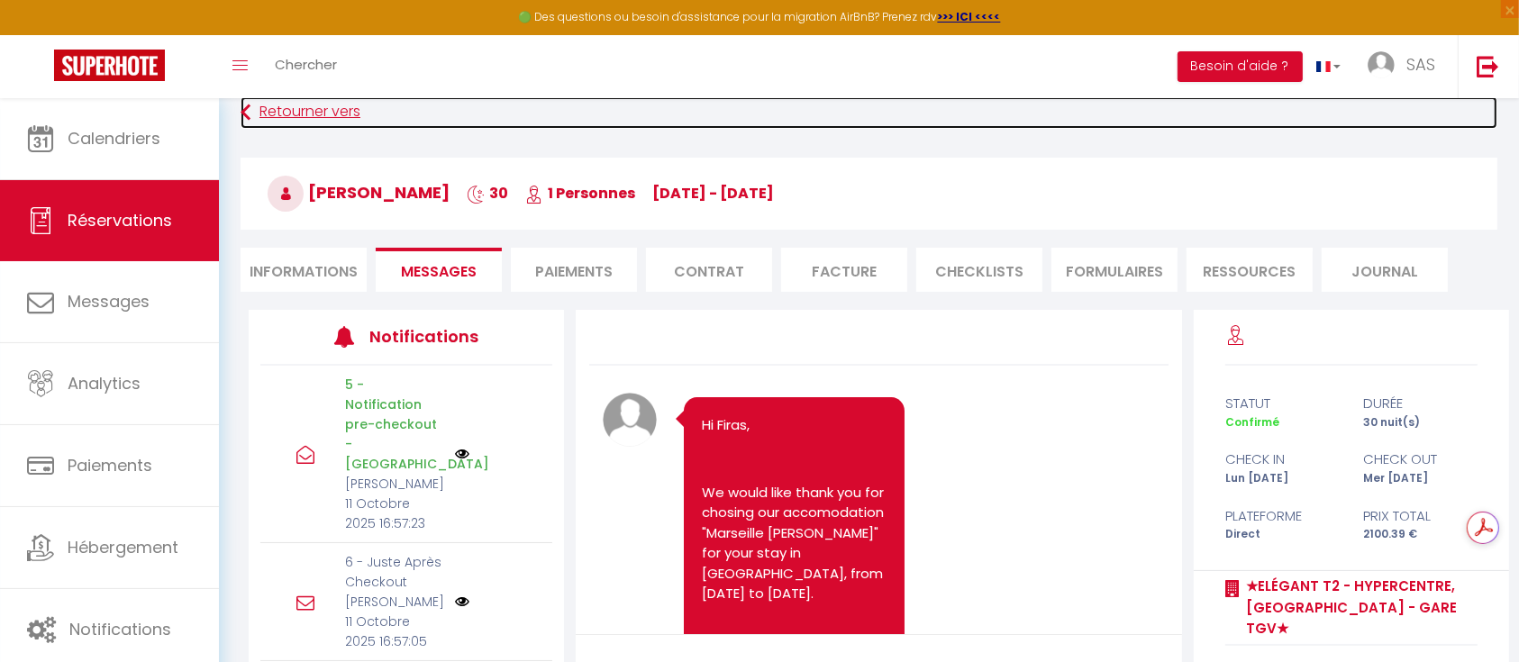
click at [291, 112] on link "Retourner vers" at bounding box center [869, 112] width 1257 height 32
select select "0"
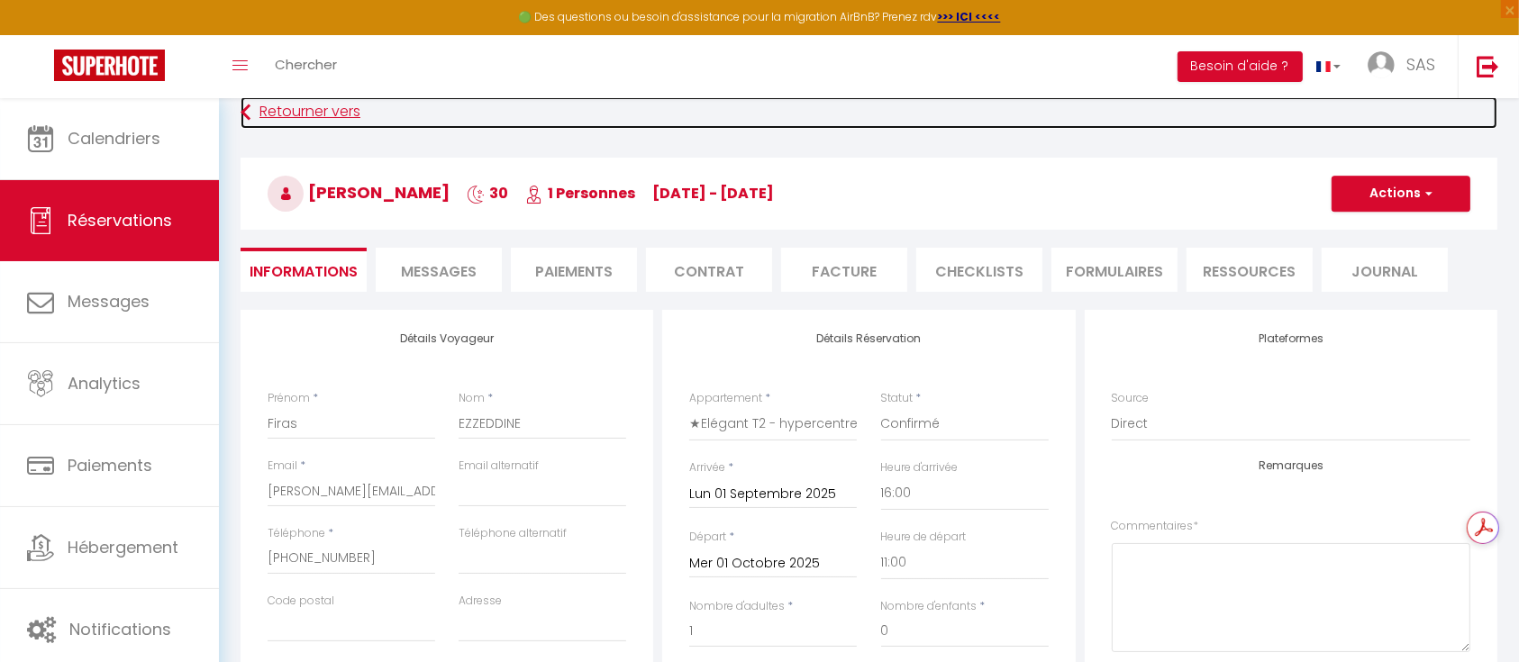
checkbox input "false"
click at [291, 112] on link "Retourner vers" at bounding box center [869, 112] width 1257 height 32
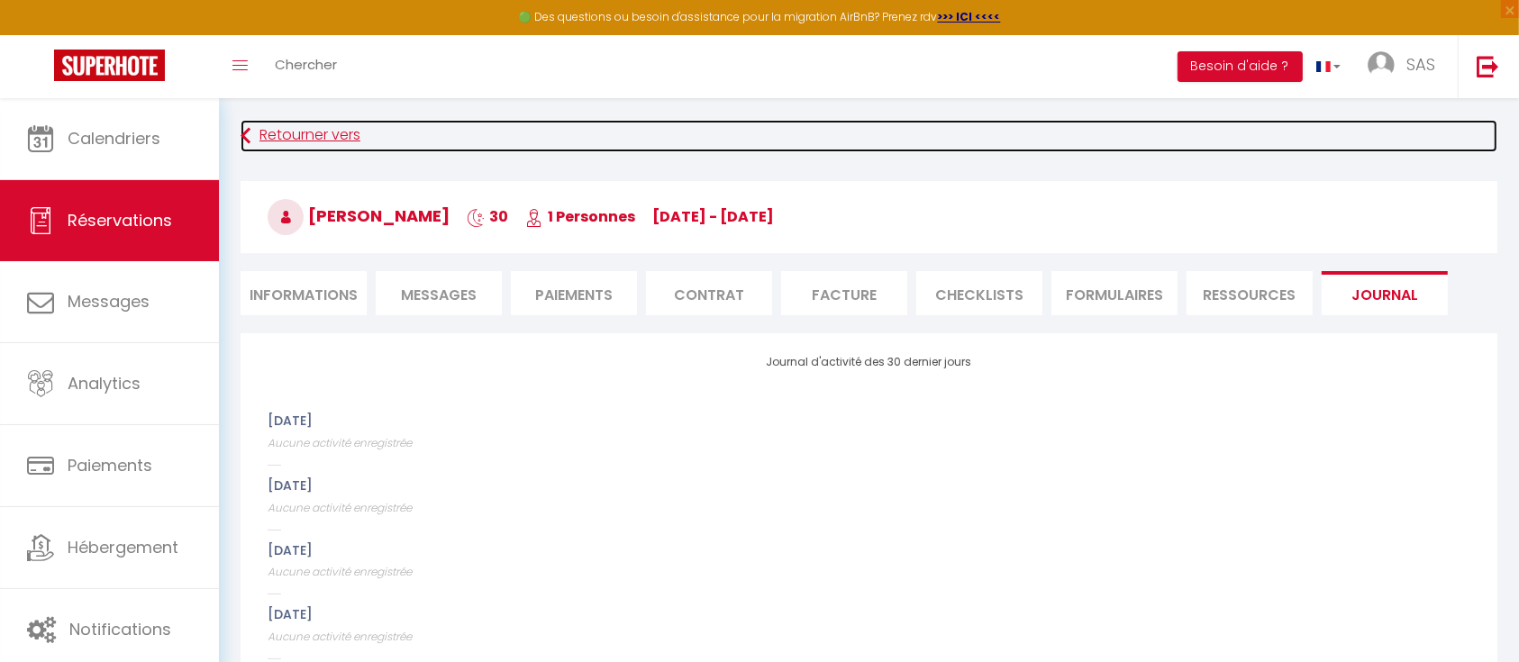
click at [304, 128] on link "Retourner vers" at bounding box center [869, 136] width 1257 height 32
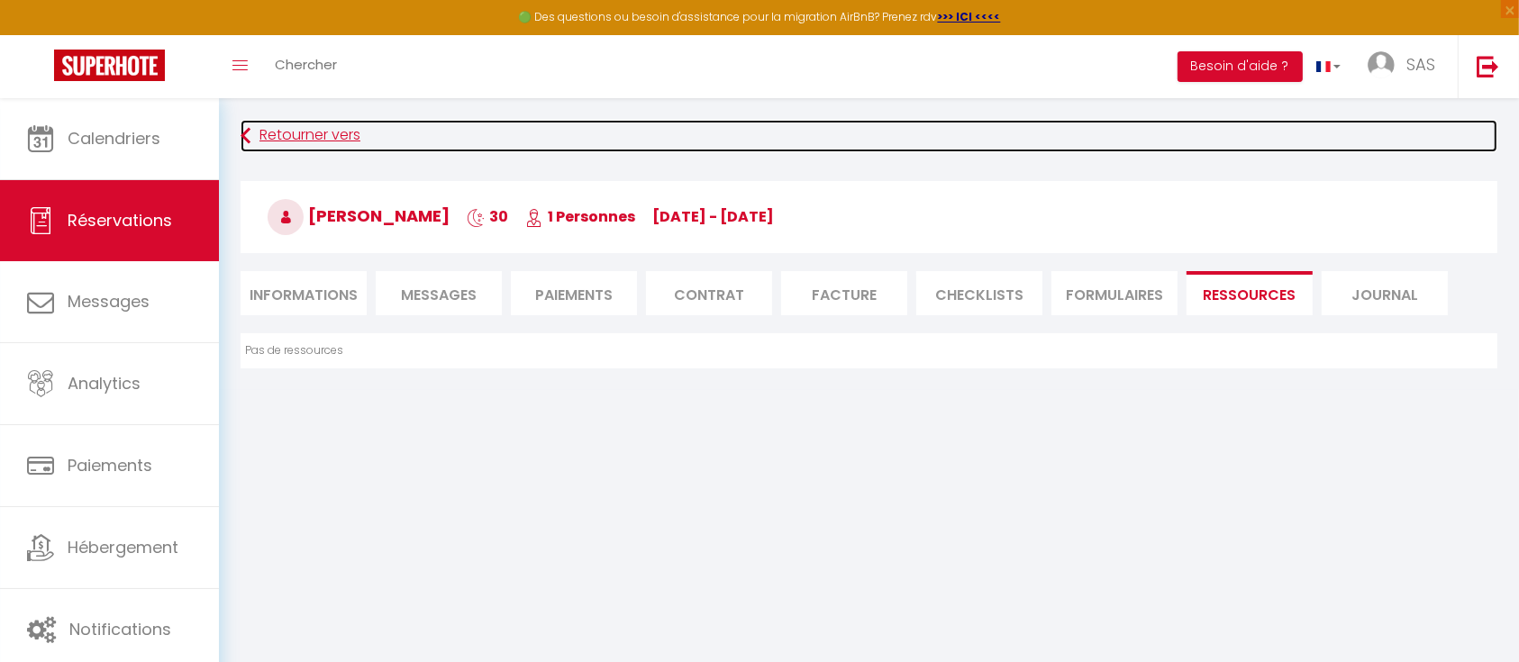
click at [304, 128] on link "Retourner vers" at bounding box center [869, 136] width 1257 height 32
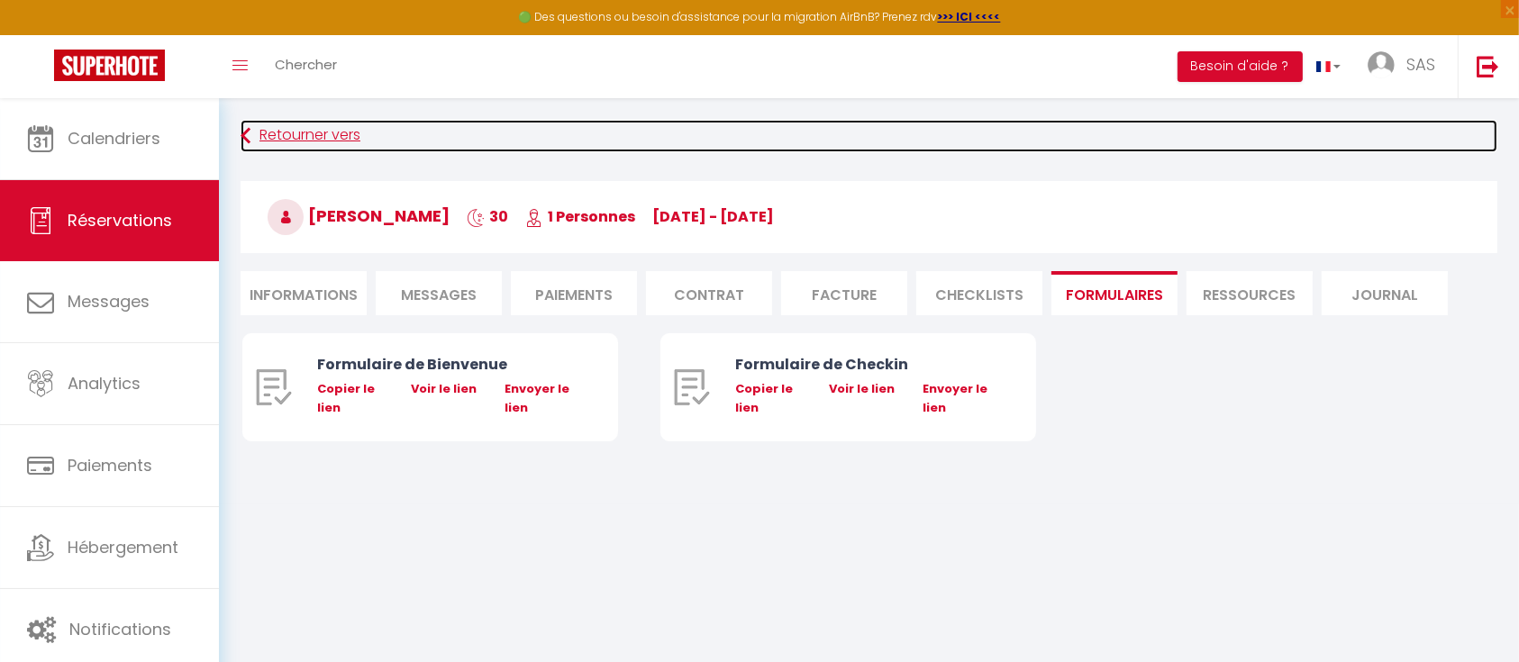
click at [304, 128] on link "Retourner vers" at bounding box center [869, 136] width 1257 height 32
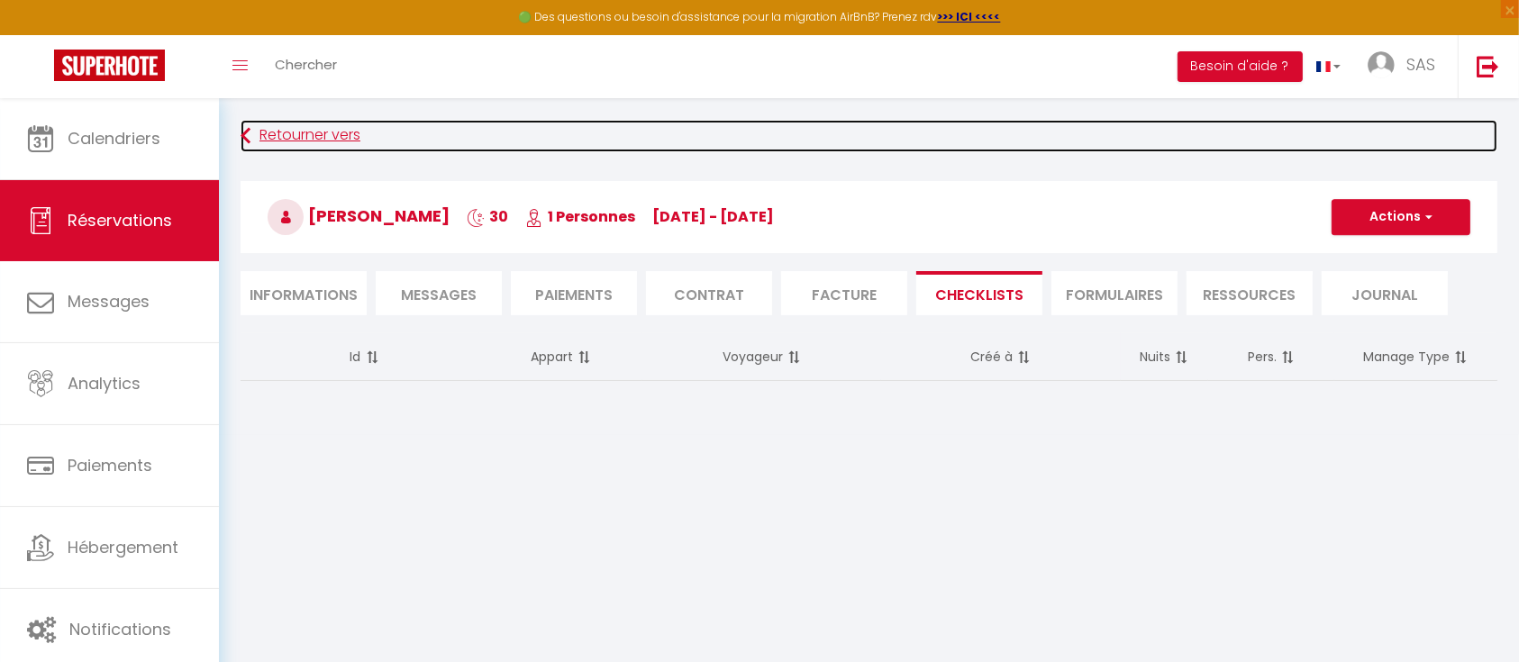
click at [304, 128] on link "Retourner vers" at bounding box center [869, 136] width 1257 height 32
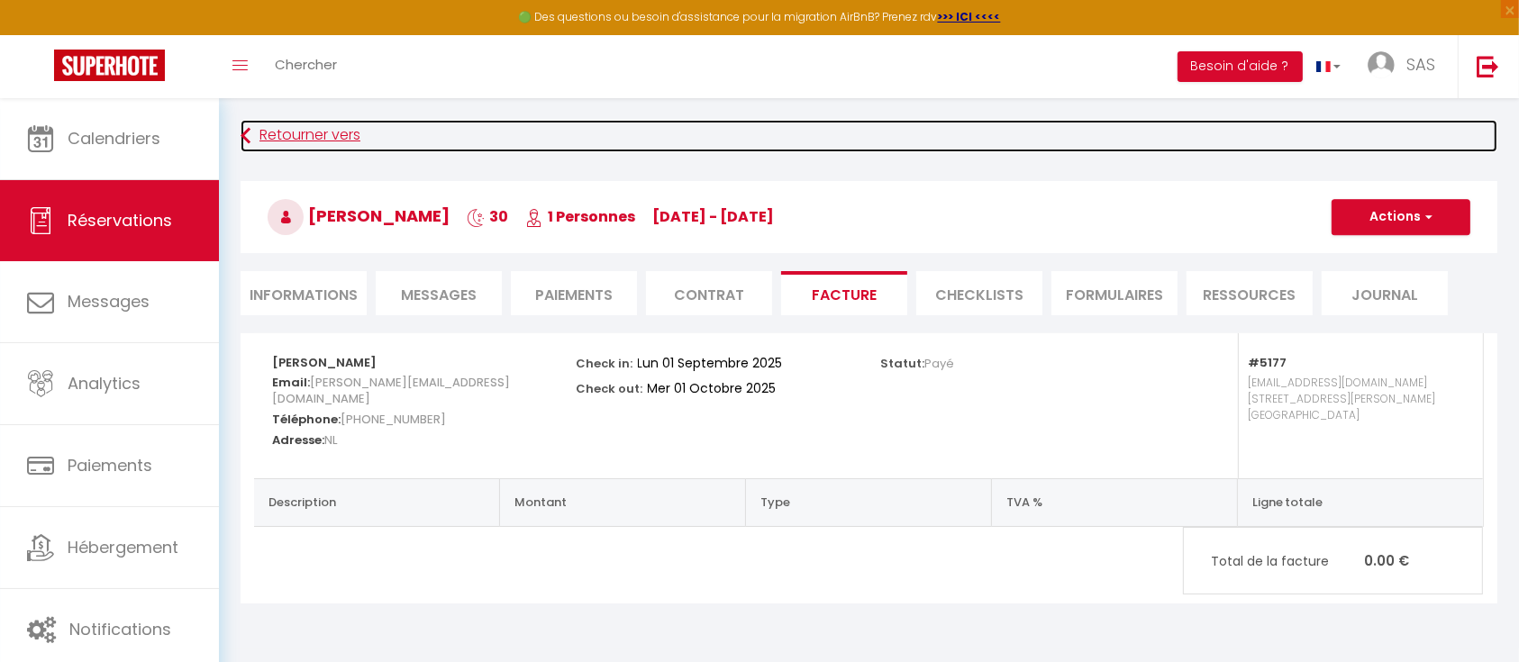
click at [304, 128] on link "Retourner vers" at bounding box center [869, 136] width 1257 height 32
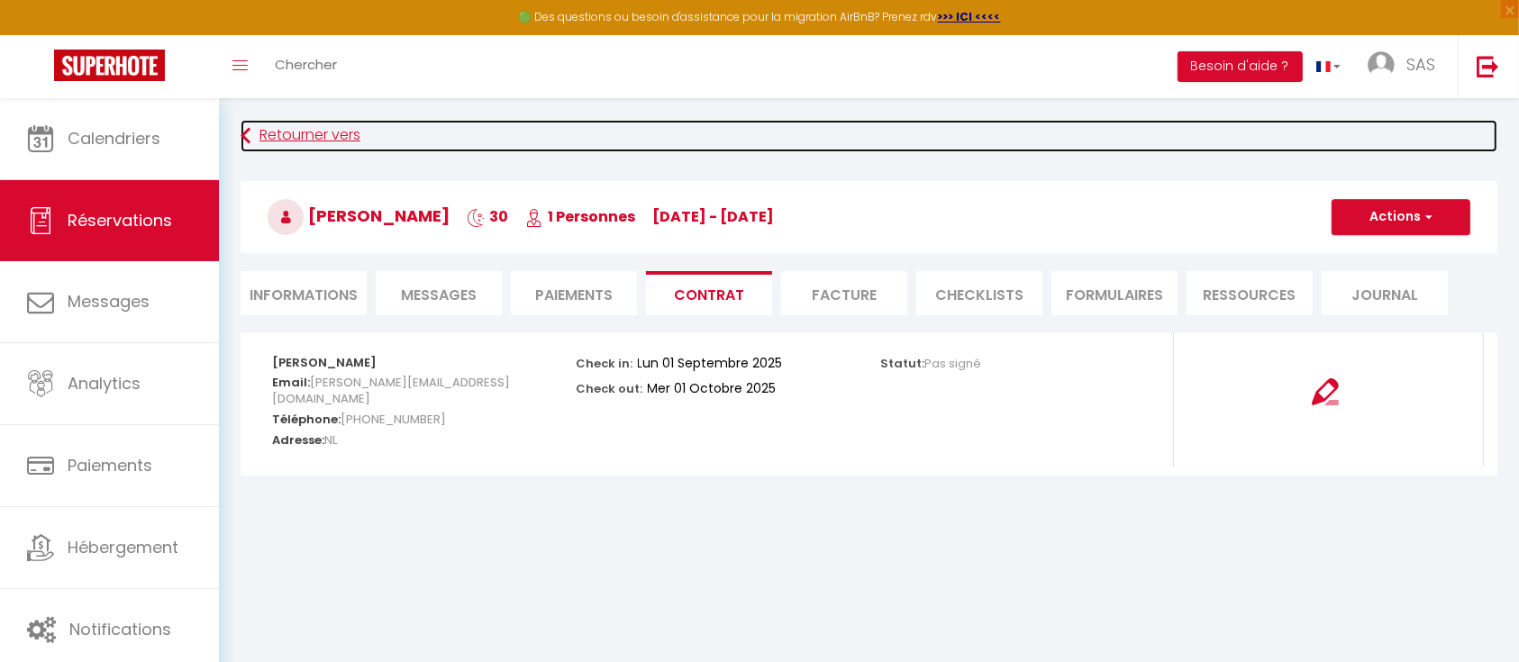
click at [304, 128] on link "Retourner vers" at bounding box center [869, 136] width 1257 height 32
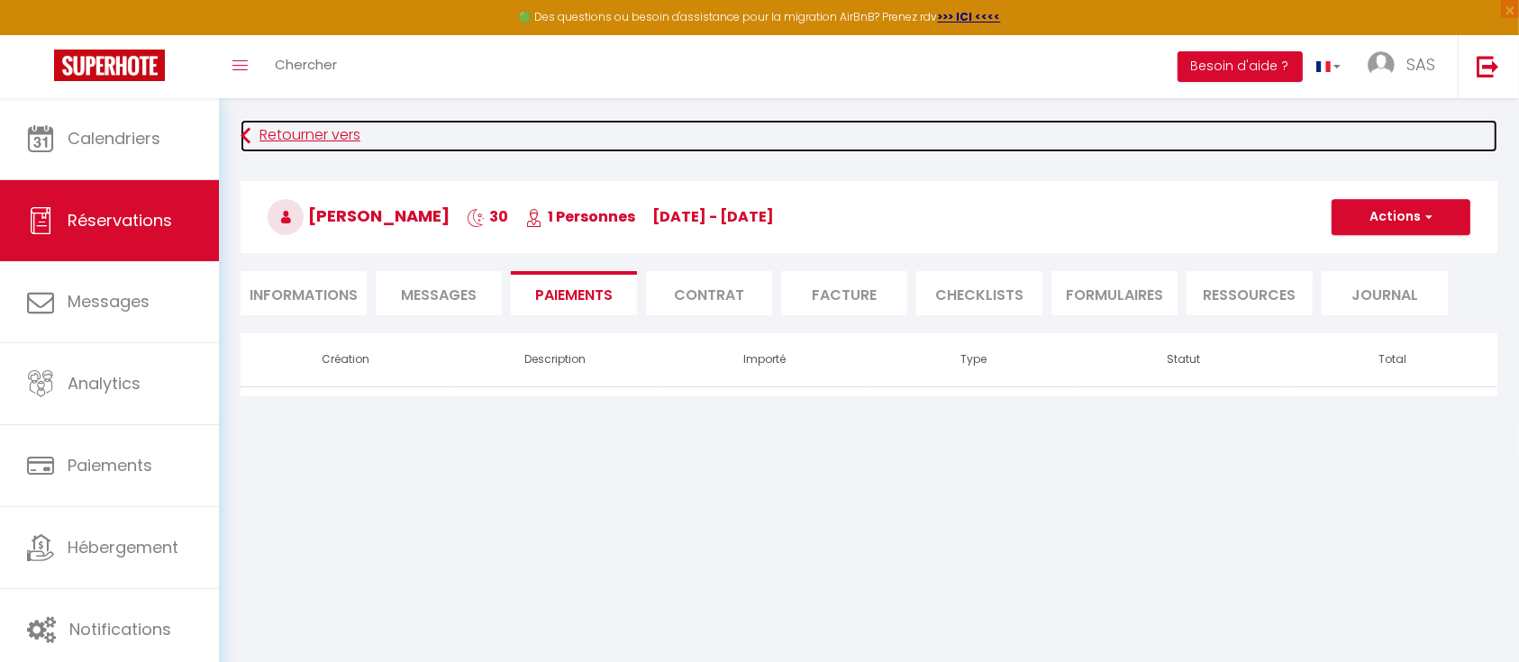
click at [304, 128] on link "Retourner vers" at bounding box center [869, 136] width 1257 height 32
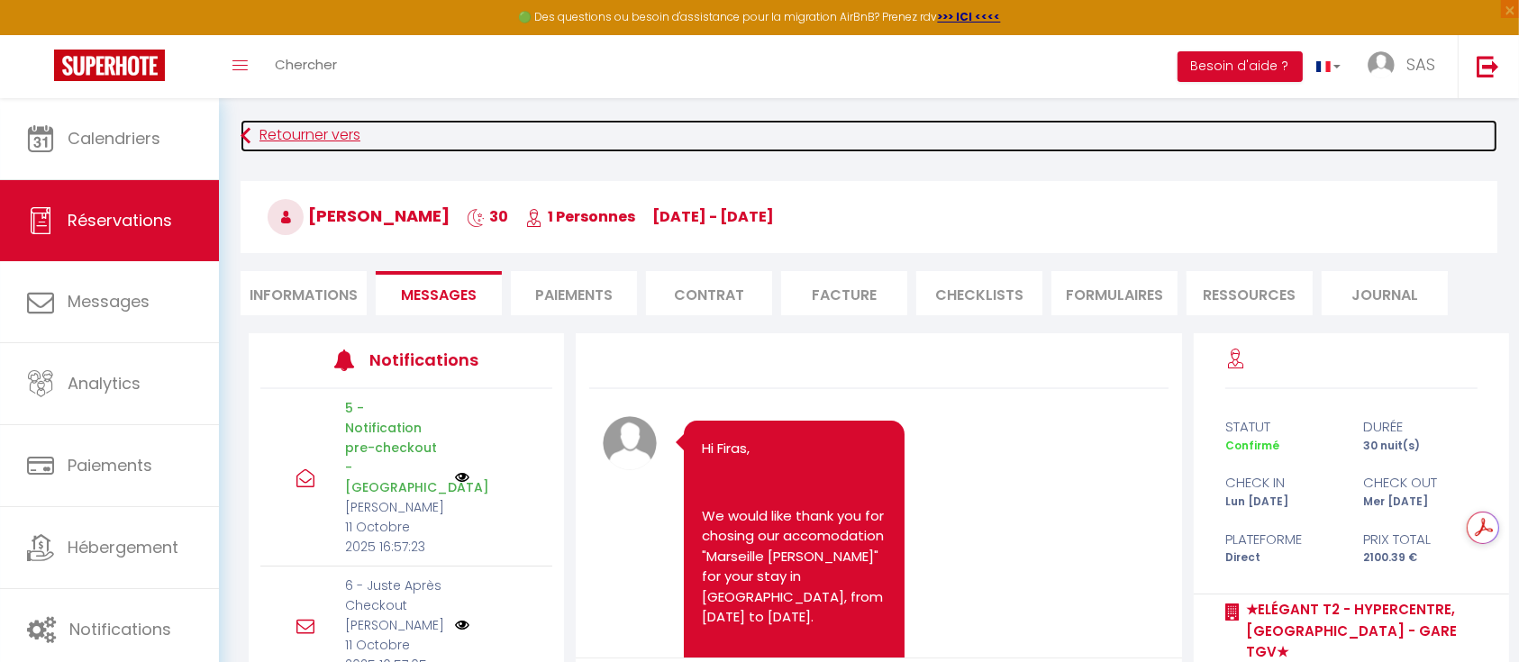
click at [304, 128] on link "Retourner vers" at bounding box center [869, 136] width 1257 height 32
select select "0"
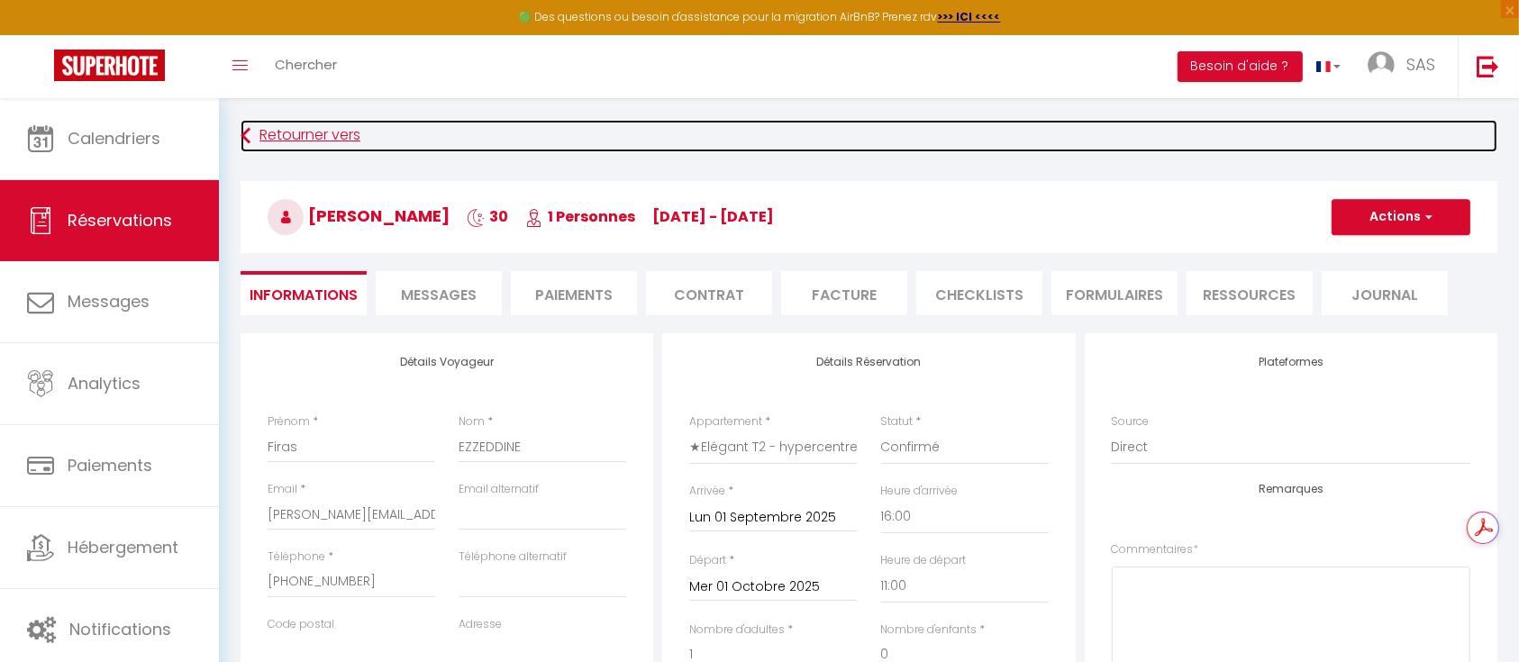
click at [291, 126] on link "Retourner vers" at bounding box center [869, 136] width 1257 height 32
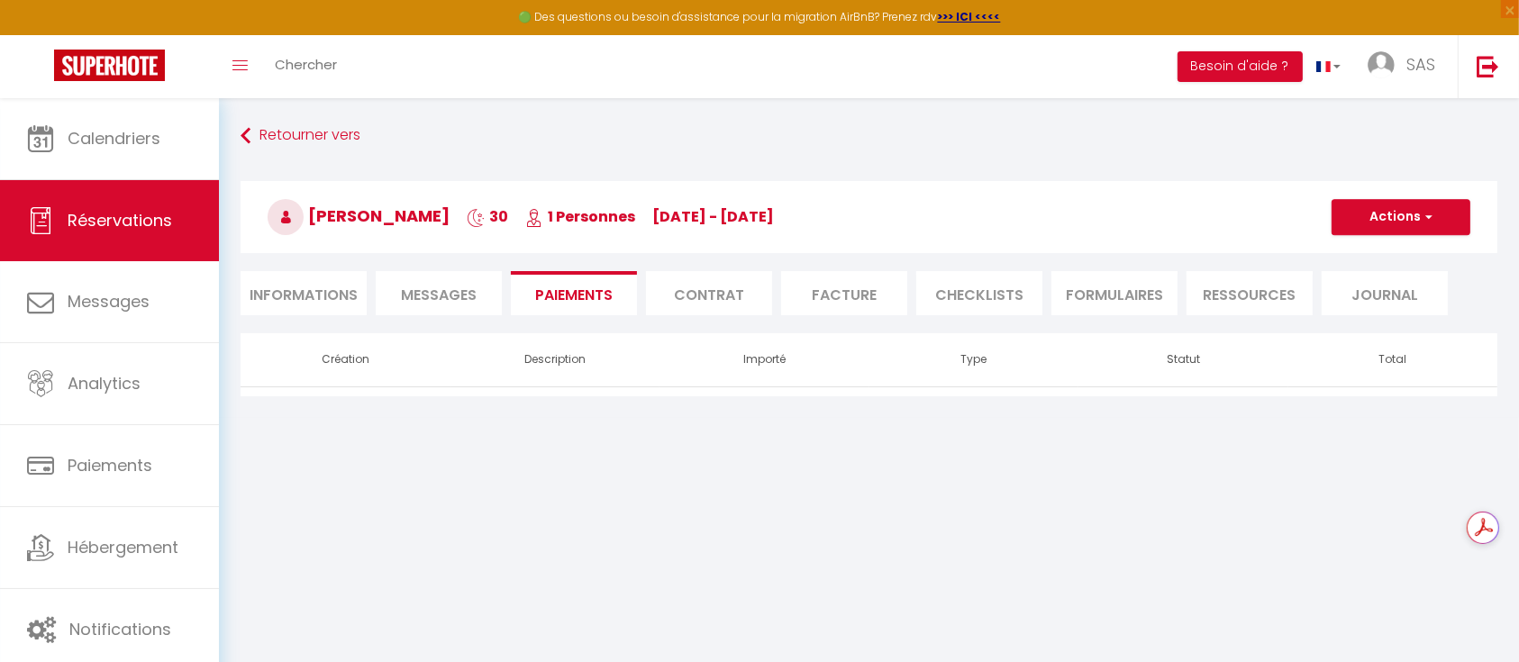
click at [295, 288] on li "Informations" at bounding box center [304, 293] width 126 height 44
select select "0"
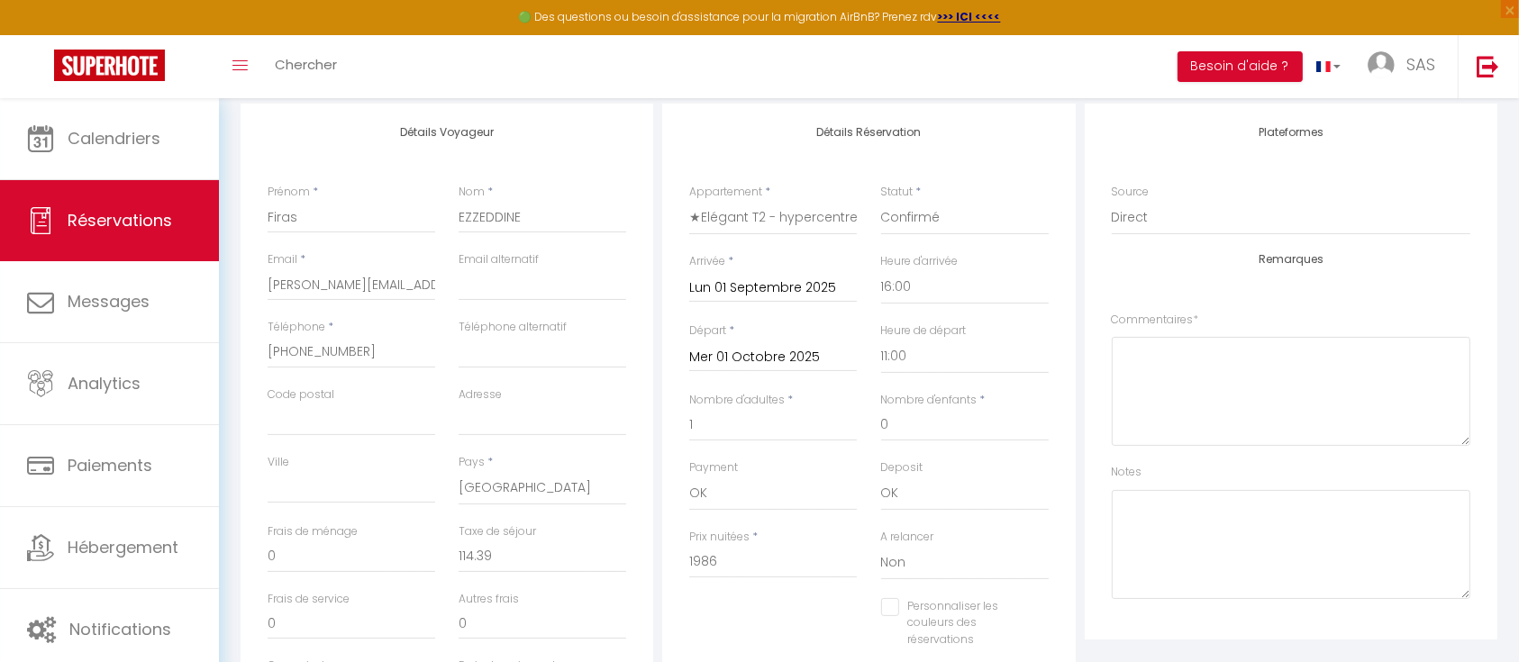
scroll to position [232, 0]
click at [1208, 223] on select "Direct Airbnb.com Booking.com Chalet montagne Expedia Gite de France Homeaway H…" at bounding box center [1291, 216] width 359 height 34
click at [1198, 214] on select "Direct Airbnb.com Booking.com Chalet montagne Expedia Gite de France Homeaway H…" at bounding box center [1291, 216] width 359 height 34
checkbox input "false"
click at [1092, 397] on div "Plateformes Source Direct Airbnb.com Booking.com Chalet montagne Expedia Gite d…" at bounding box center [1291, 370] width 413 height 536
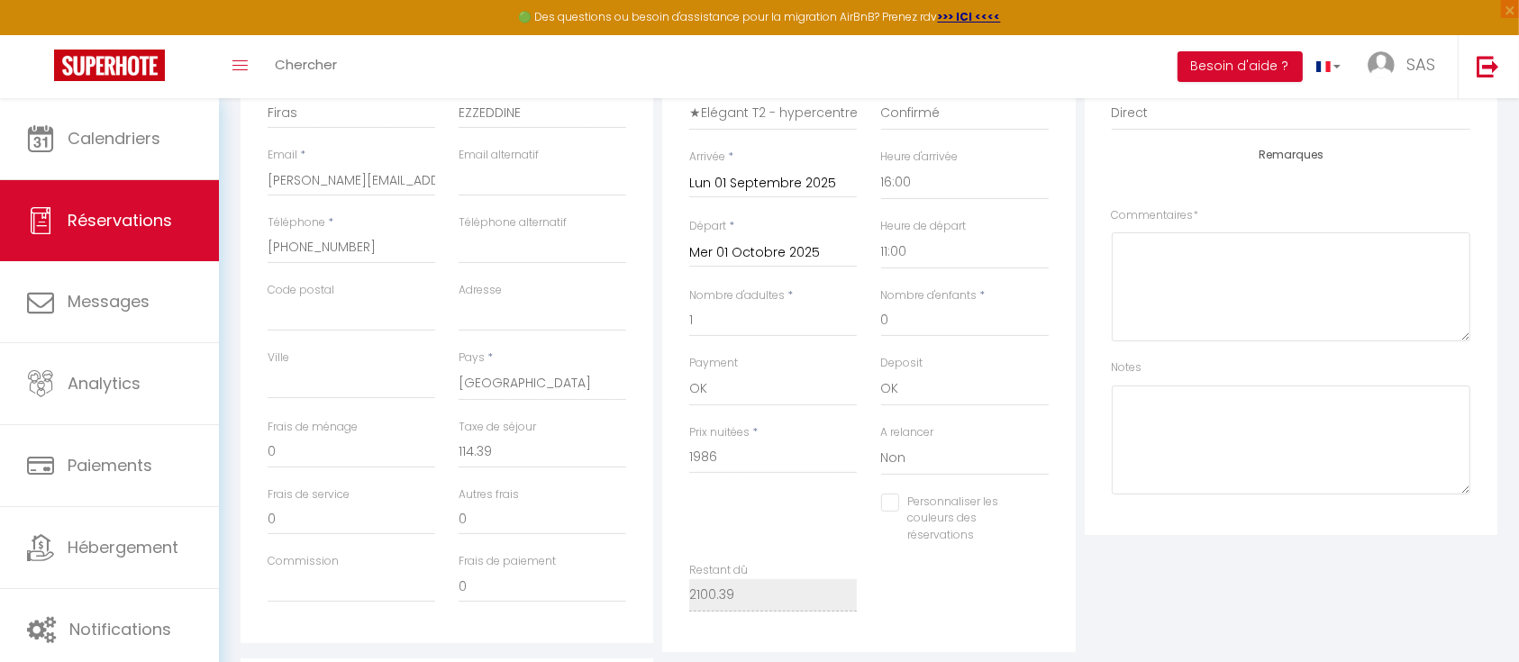
scroll to position [332, 0]
click at [743, 454] on input "1986" at bounding box center [773, 460] width 168 height 32
type input "198"
checkbox input "false"
type input "19"
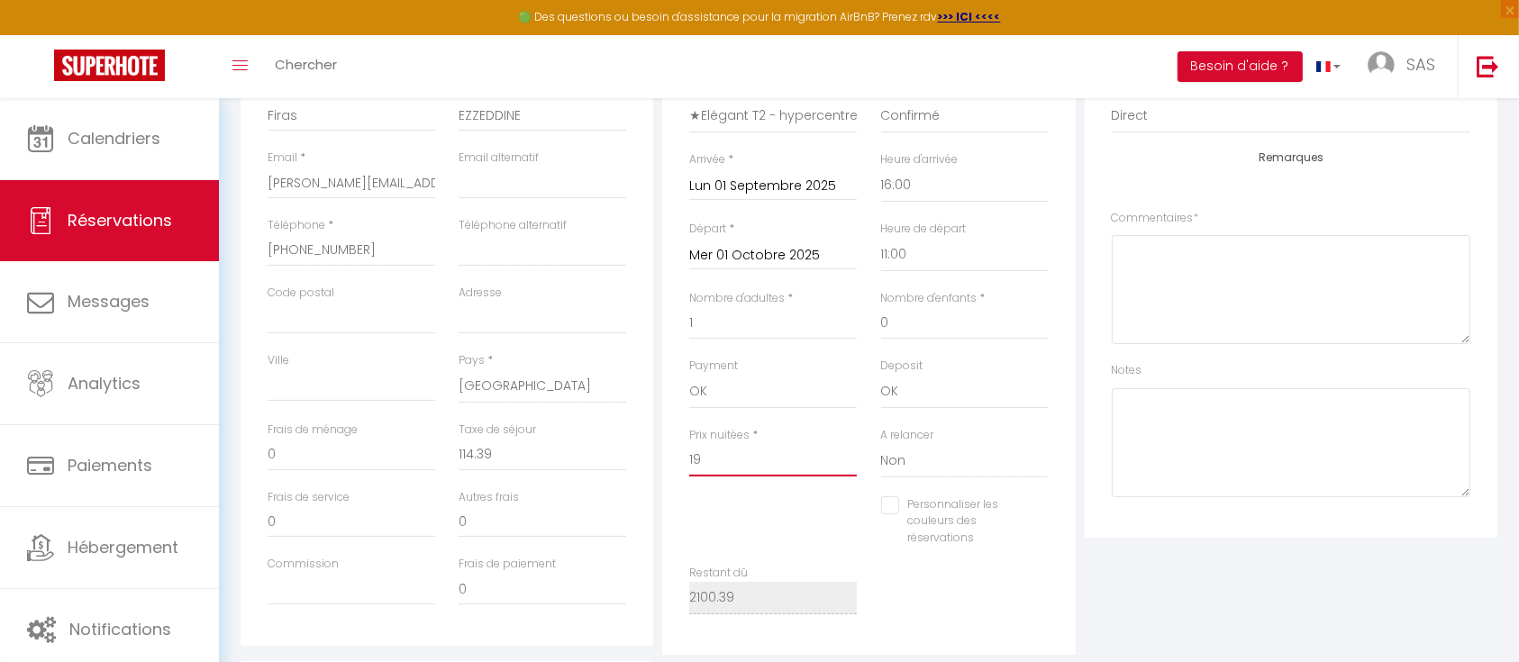
checkbox input "false"
type input "1"
checkbox input "false"
type input "0"
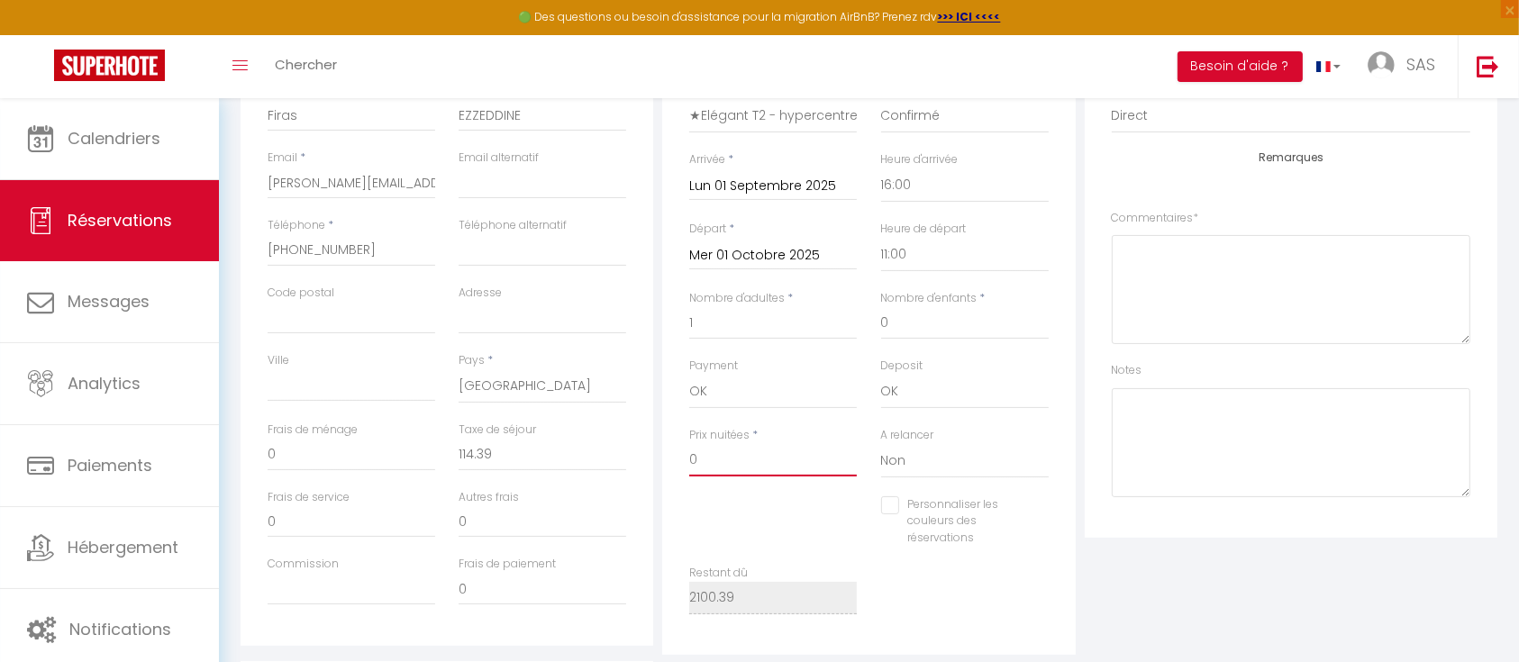
checkbox input "false"
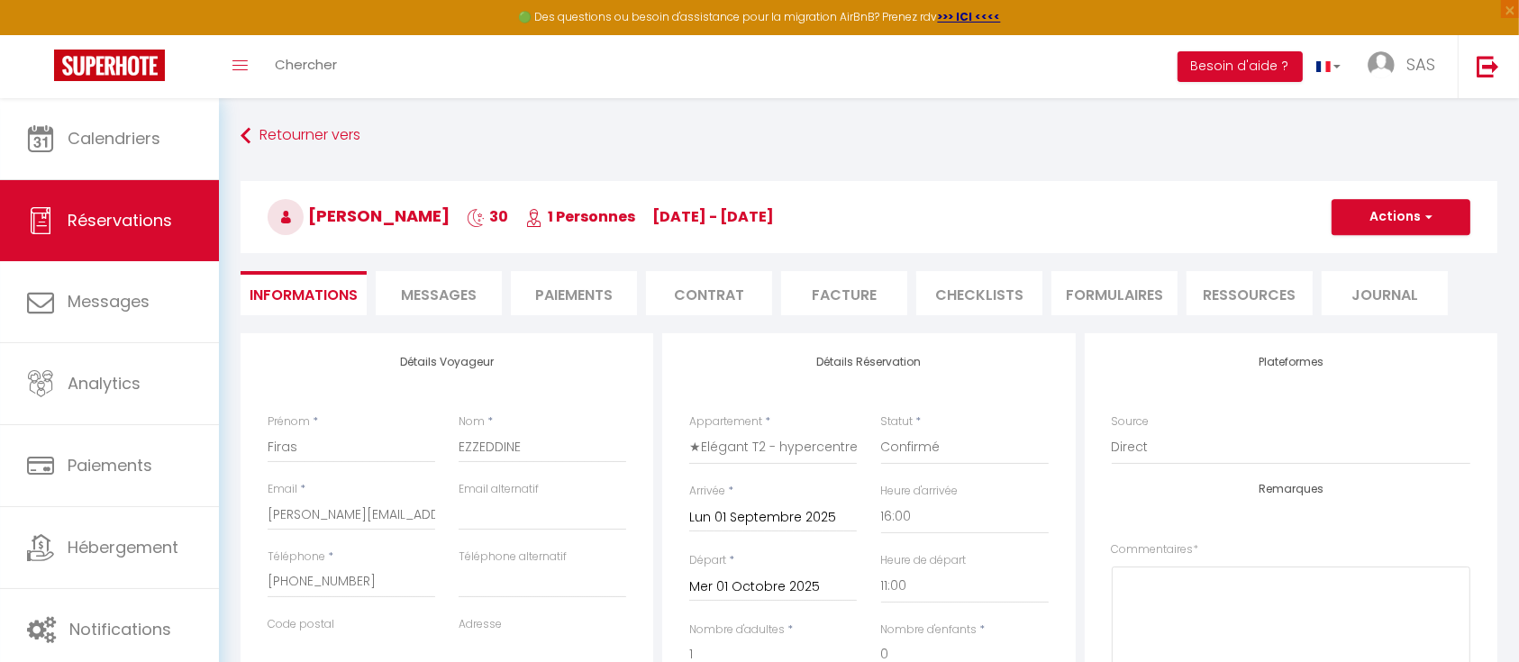
type input "0"
click at [1086, 385] on div "Plateformes Source Direct Airbnb.com Booking.com Chalet montagne Expedia Gite d…" at bounding box center [1291, 601] width 413 height 536
click at [1433, 218] on button "Actions" at bounding box center [1401, 217] width 139 height 36
checkbox input "false"
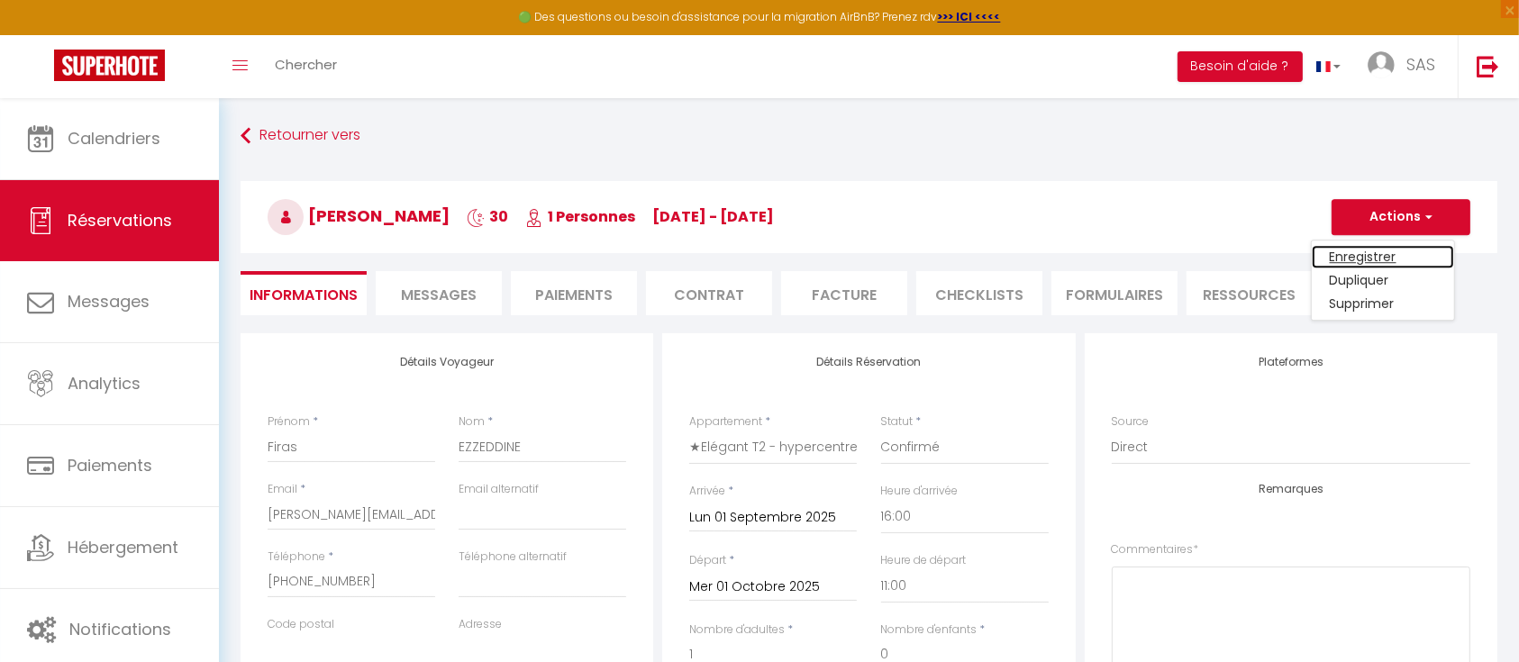
click at [1375, 252] on link "Enregistrer" at bounding box center [1383, 256] width 142 height 23
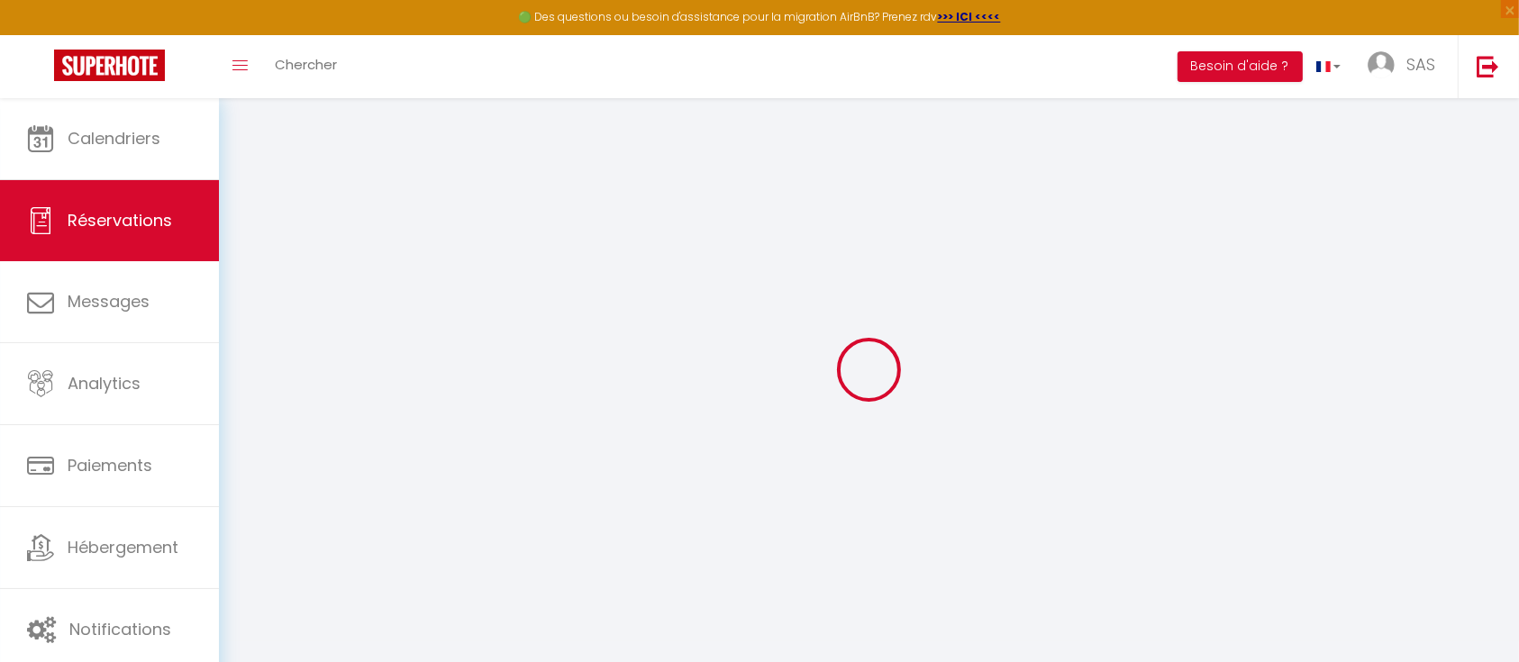
select select "not_cancelled"
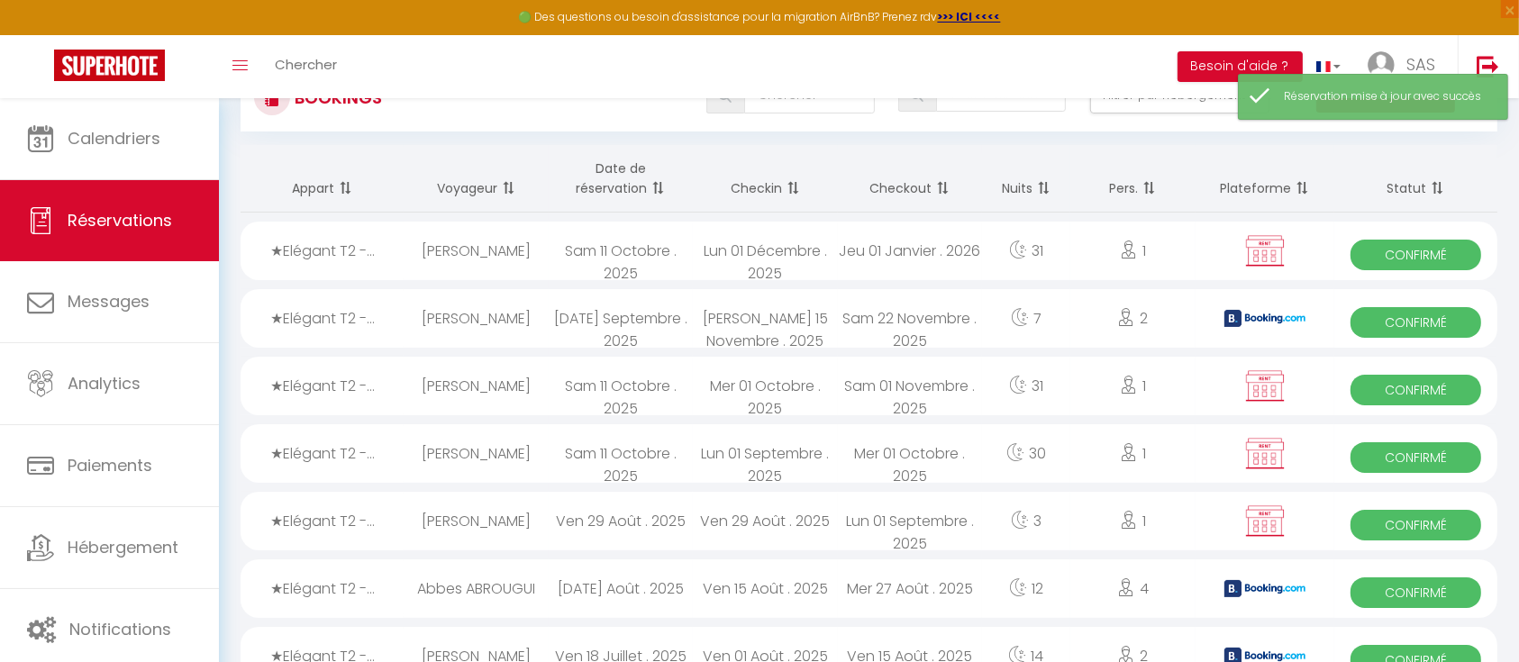
scroll to position [74, 0]
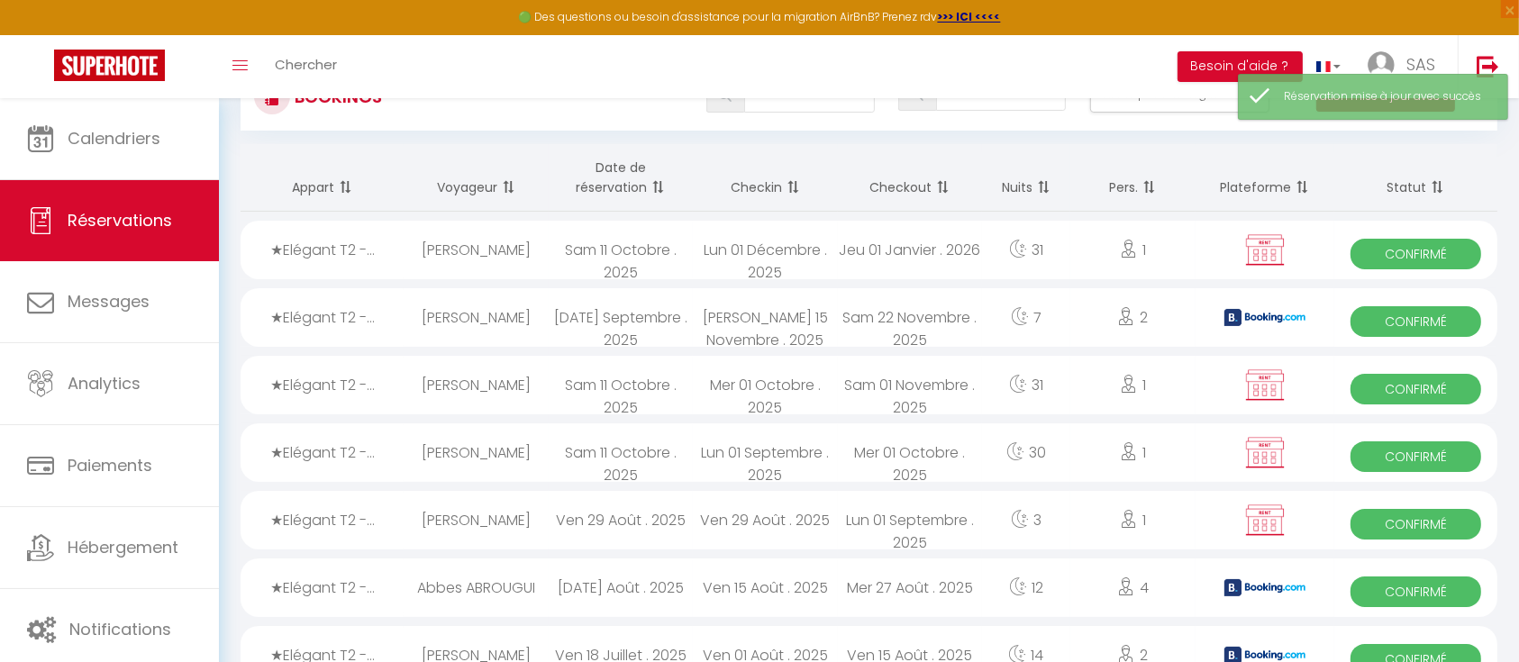
click at [917, 450] on div "Mer 01 Octobre . 2025" at bounding box center [910, 453] width 144 height 59
select select "OK"
select select "0"
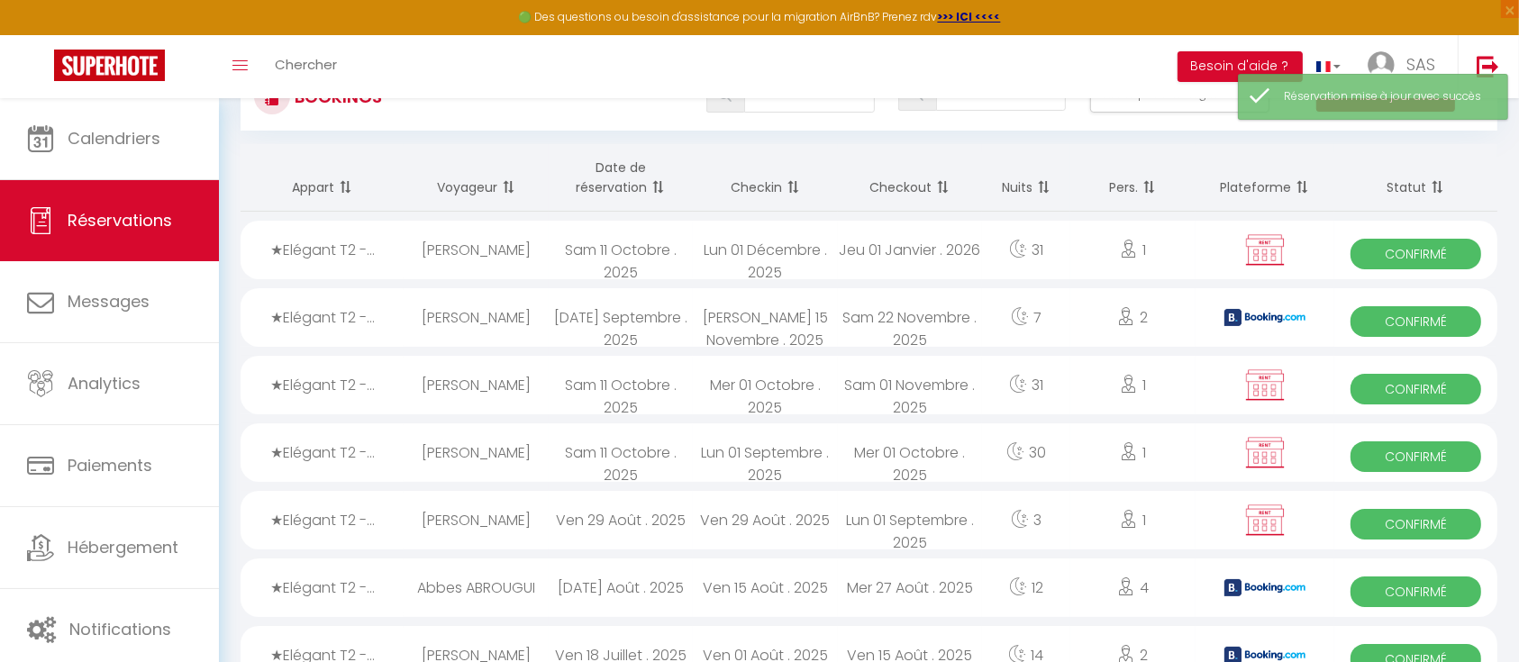
select select "0"
select select
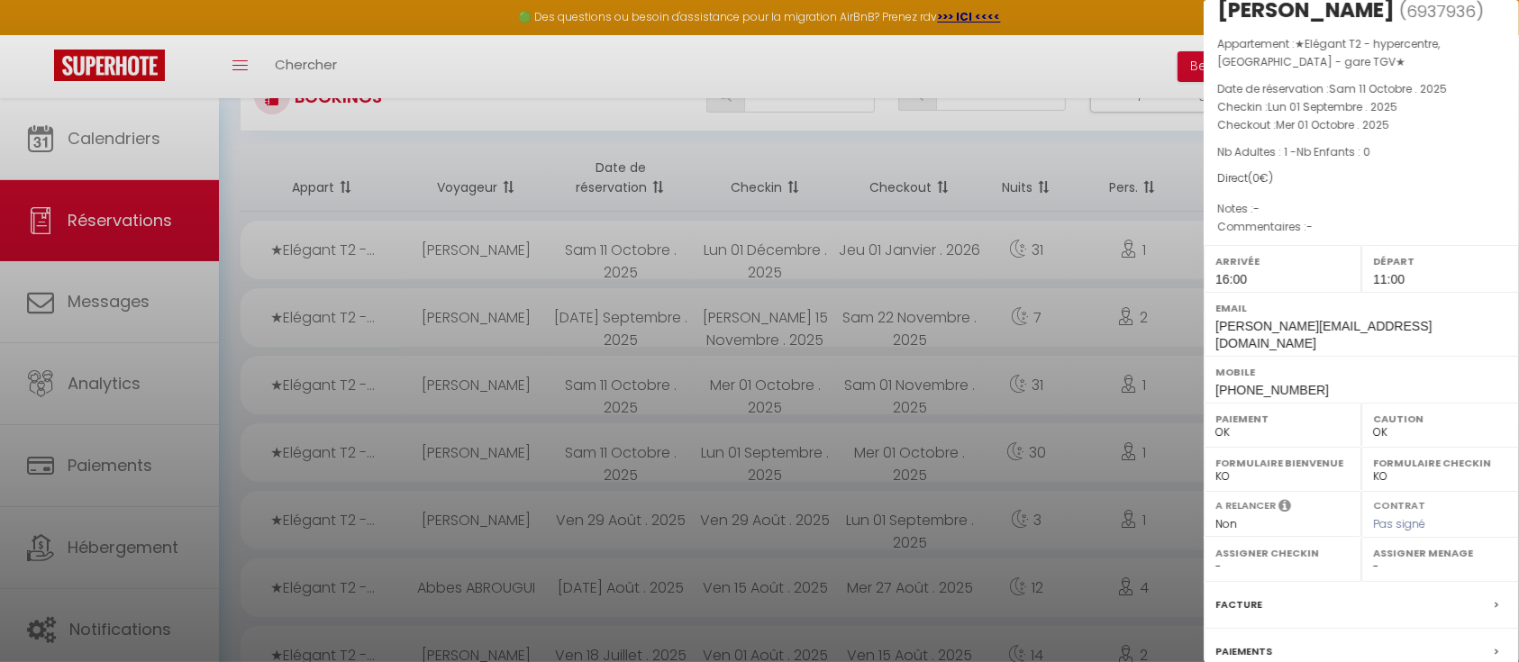
scroll to position [194, 0]
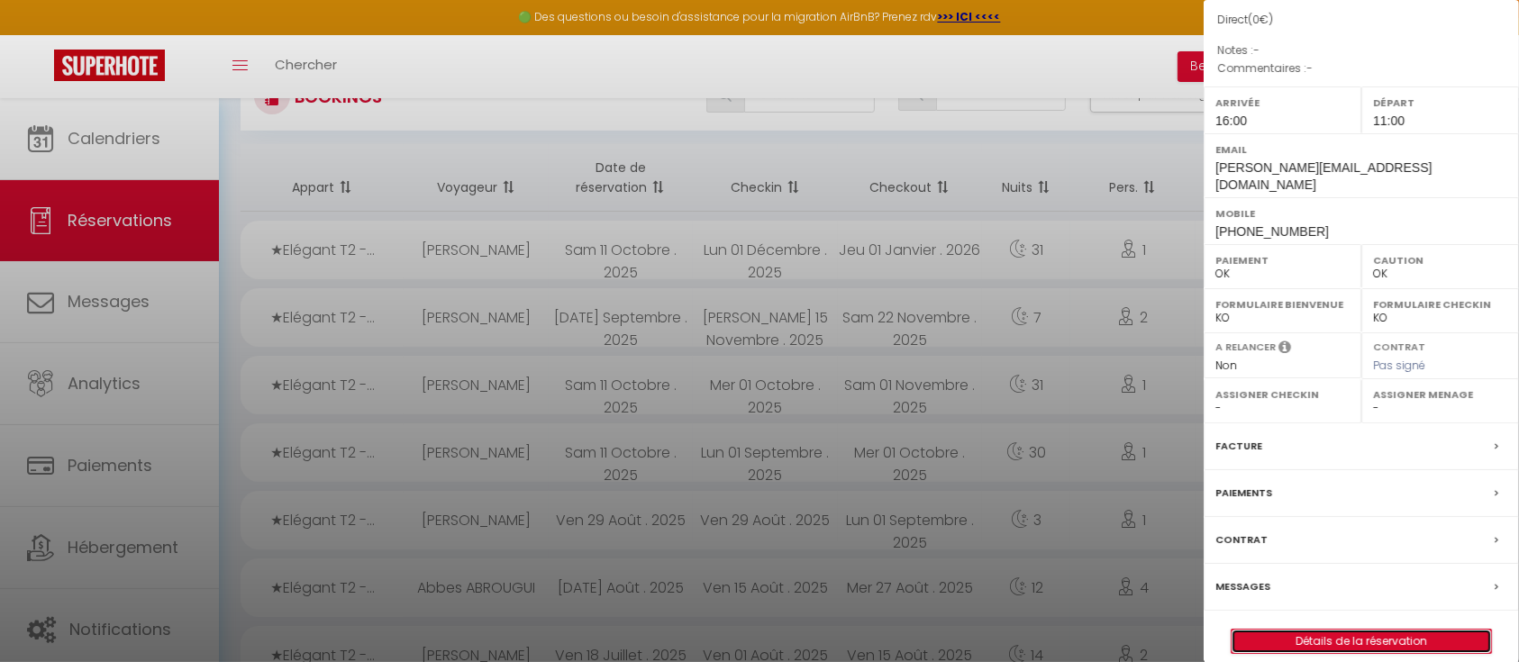
click at [1324, 630] on link "Détails de la réservation" at bounding box center [1362, 641] width 260 height 23
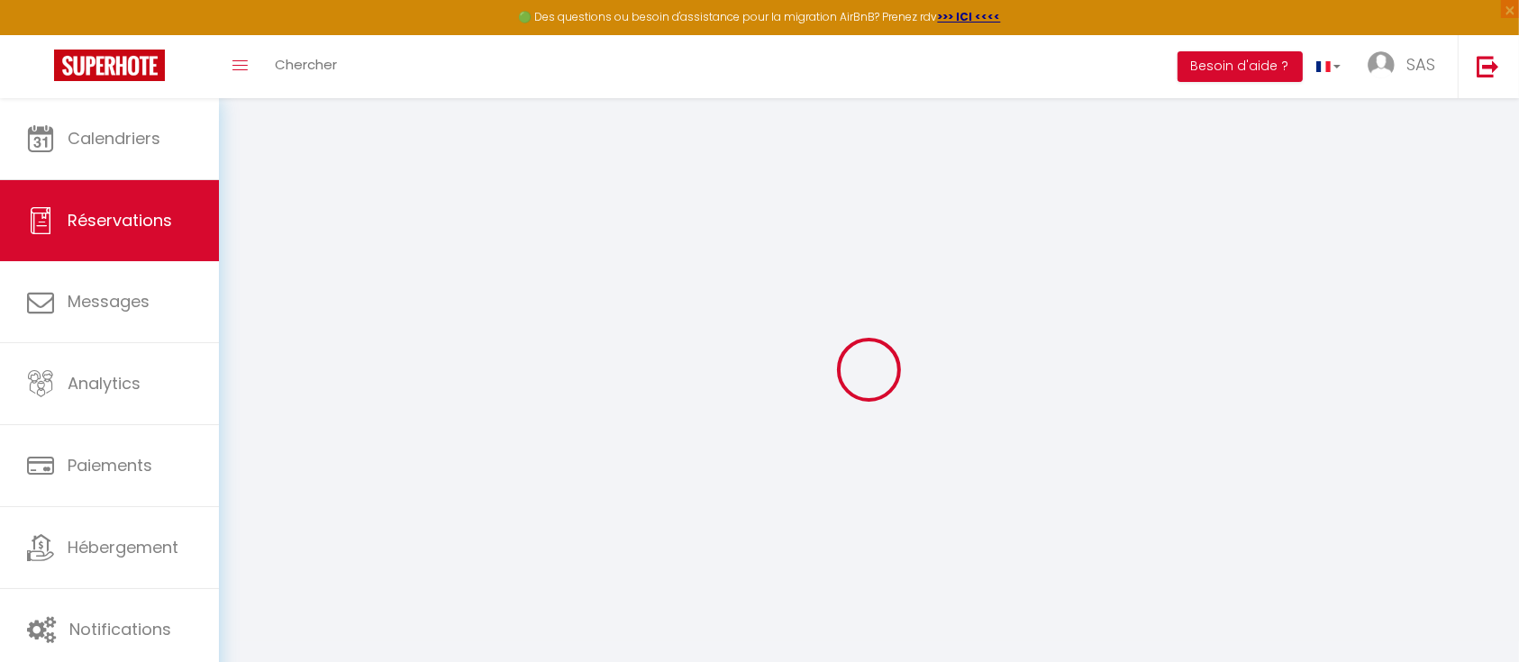
select select
checkbox input "false"
select select
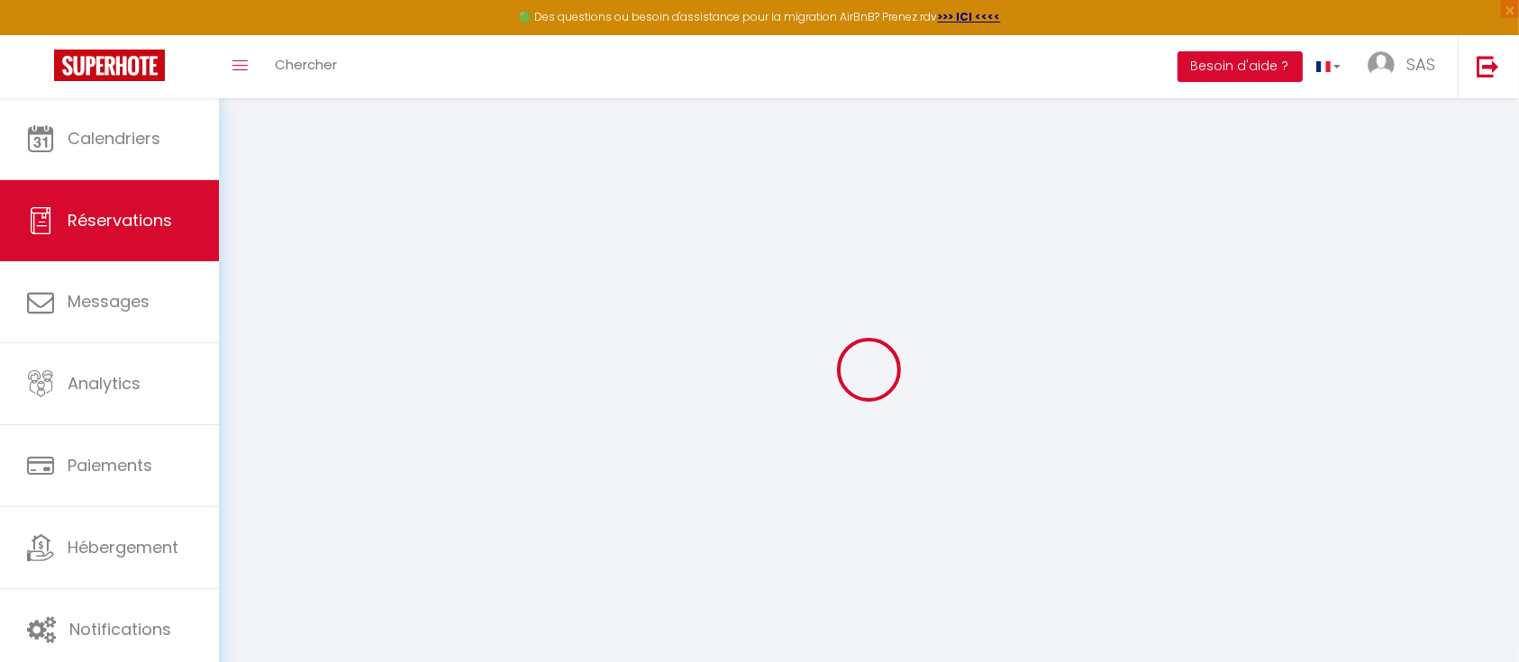
checkbox input "false"
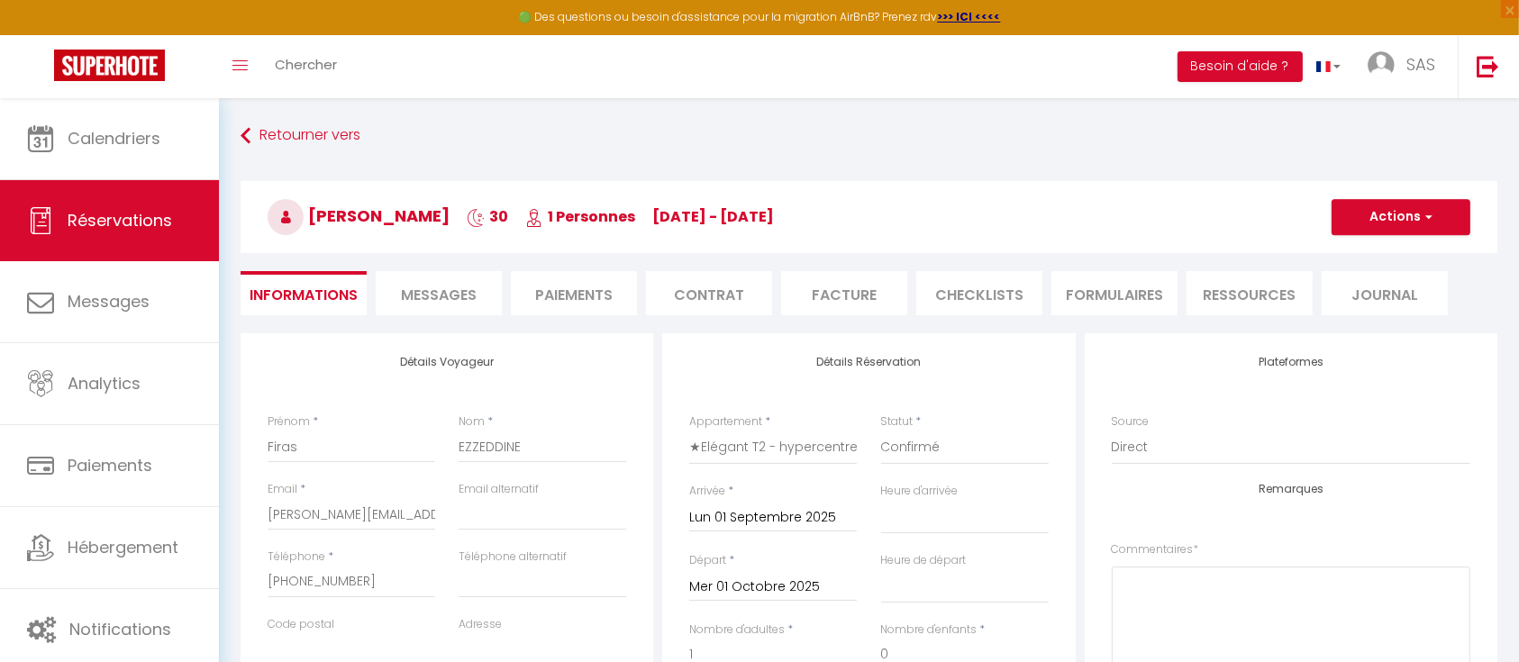
select select
checkbox input "false"
select select "16:00"
select select "11:00"
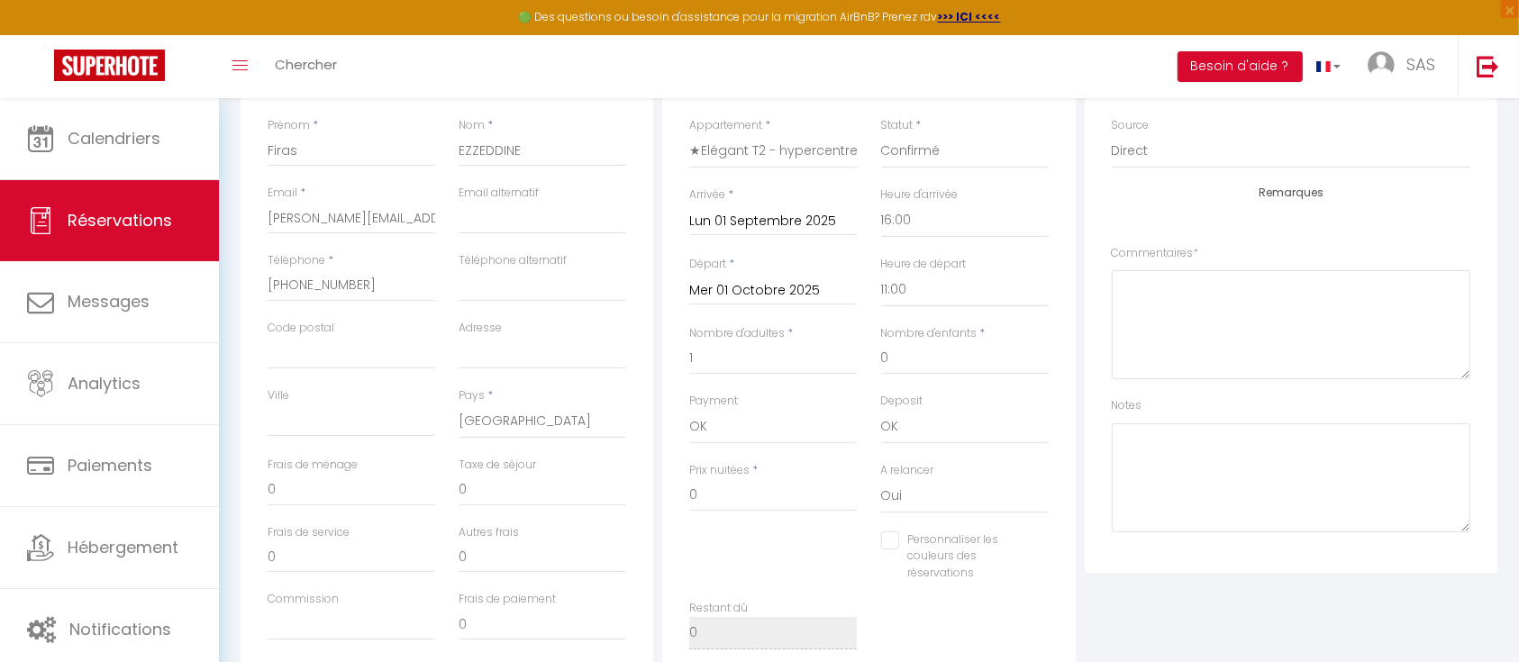
scroll to position [335, 0]
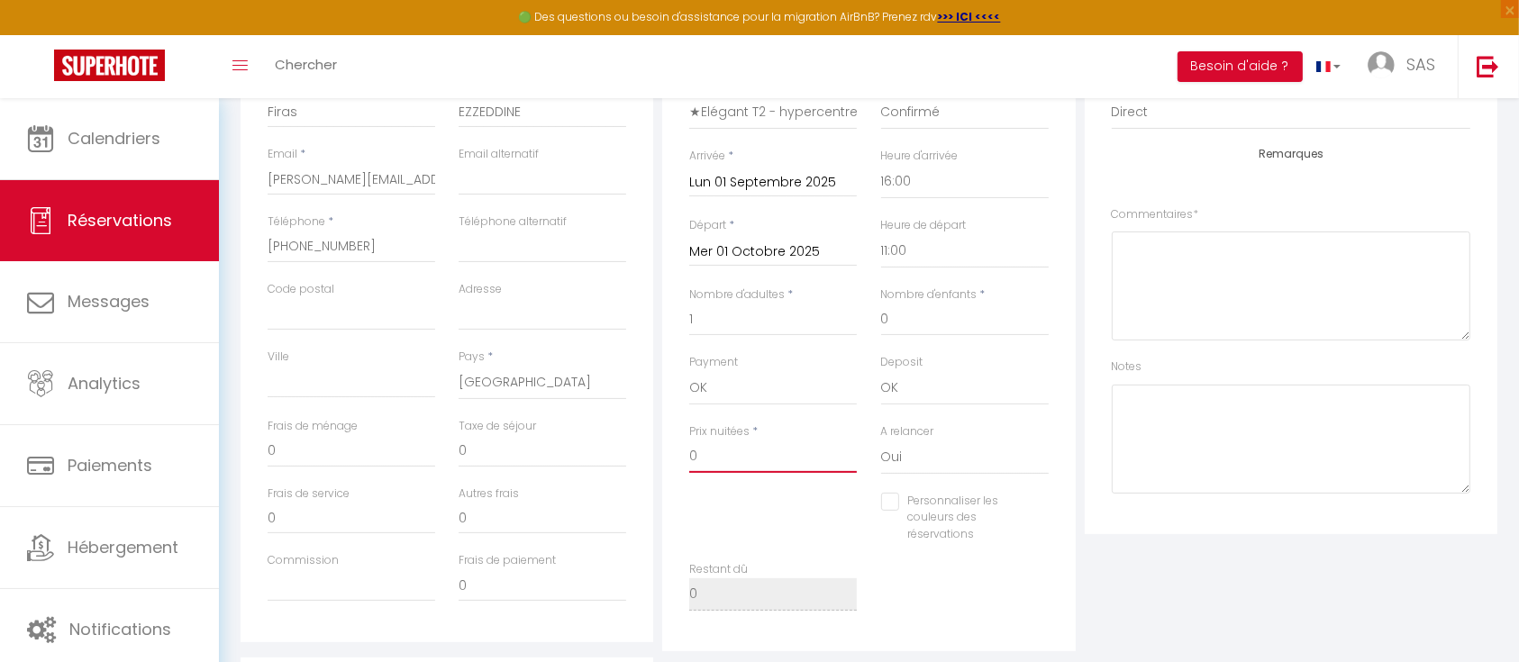
click at [728, 464] on input "0" at bounding box center [773, 457] width 168 height 32
checkbox input "false"
type input "1"
checkbox input "false"
type input "19"
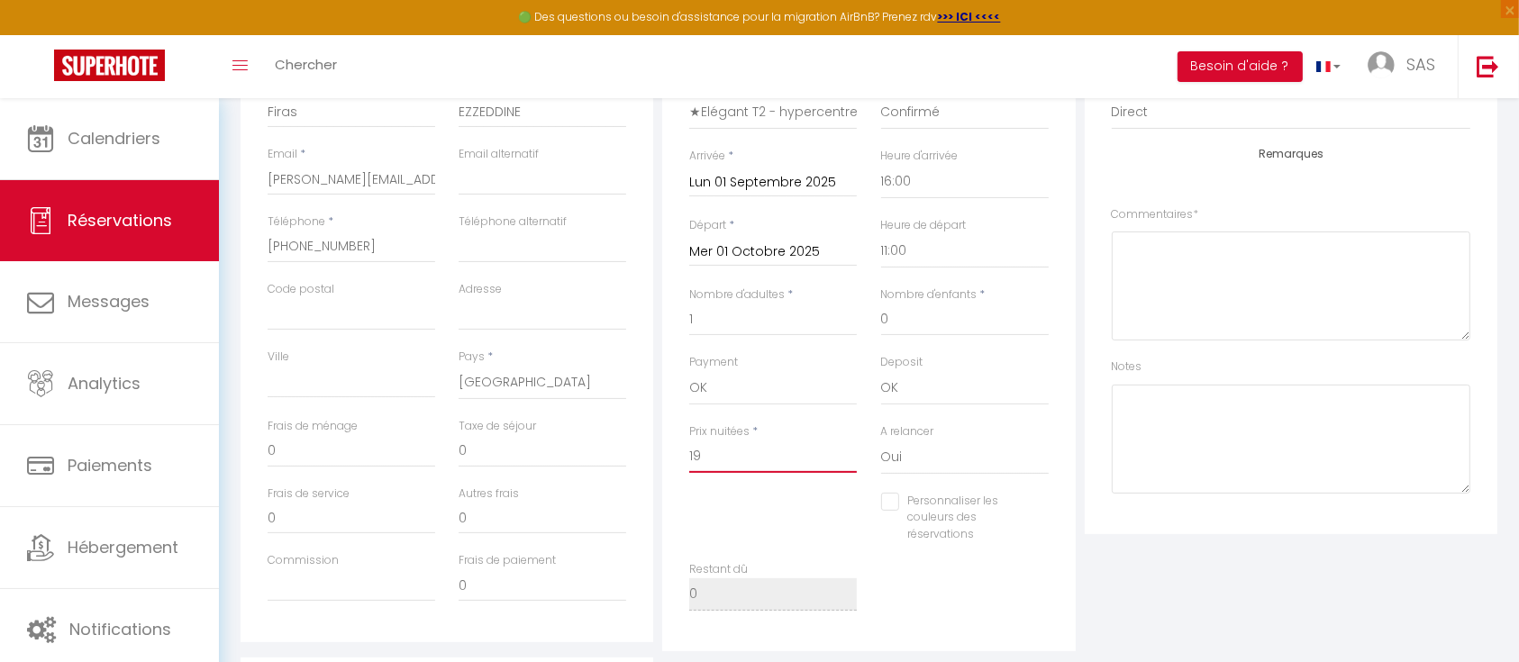
checkbox input "false"
type input "198"
checkbox input "false"
type input "1986"
checkbox input "false"
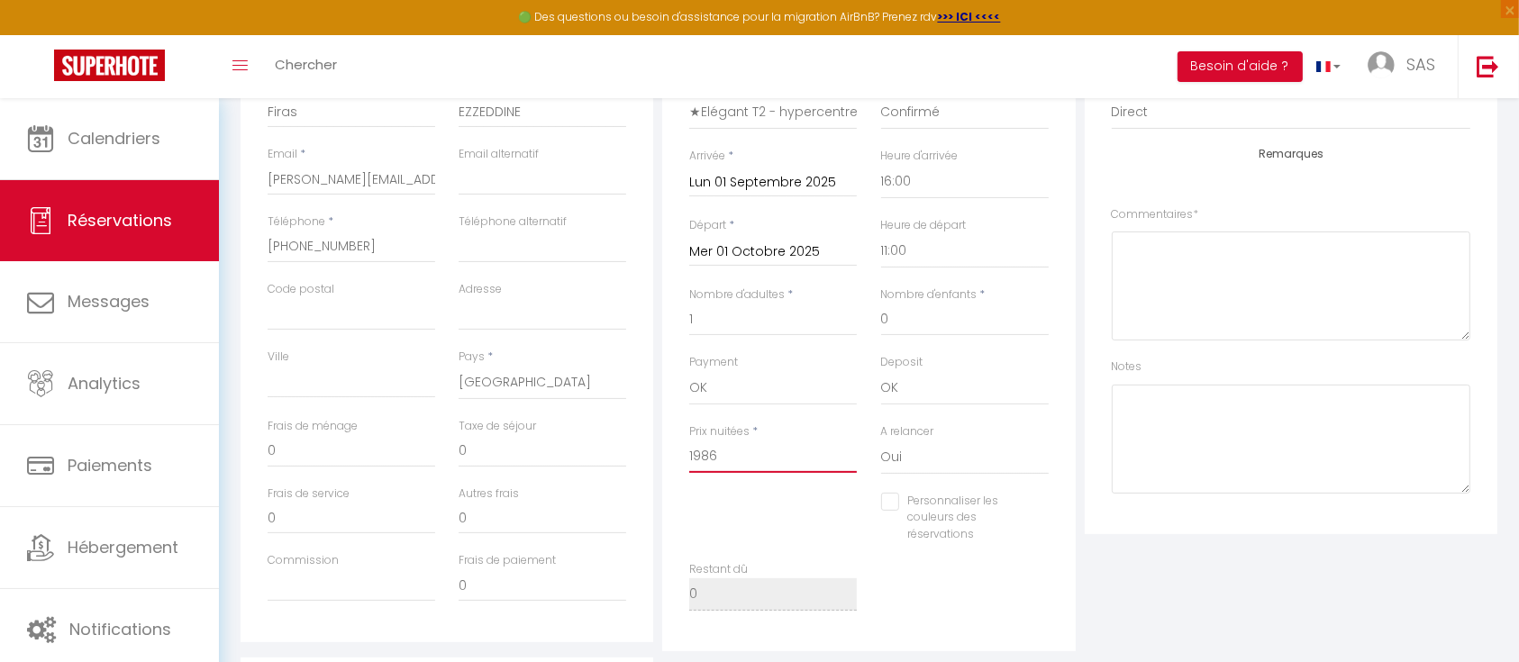
type input "1986"
click at [1062, 413] on div "Détails Réservation Appartement * ★Elégant T2 - hypercentre, La Joliette - gare…" at bounding box center [868, 324] width 413 height 653
click at [535, 453] on input "0" at bounding box center [543, 454] width 168 height 32
checkbox input "false"
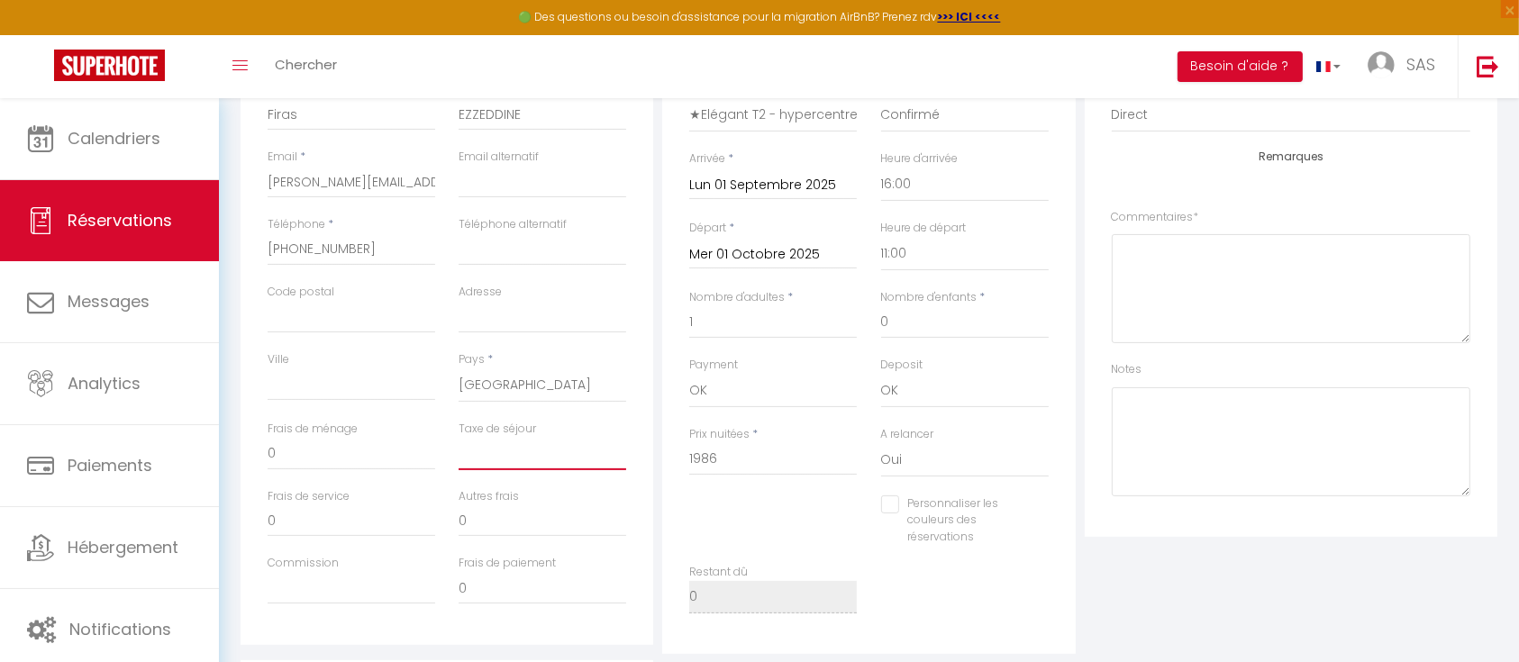
type input "1"
checkbox input "false"
type input "11"
checkbox input "false"
type input "114"
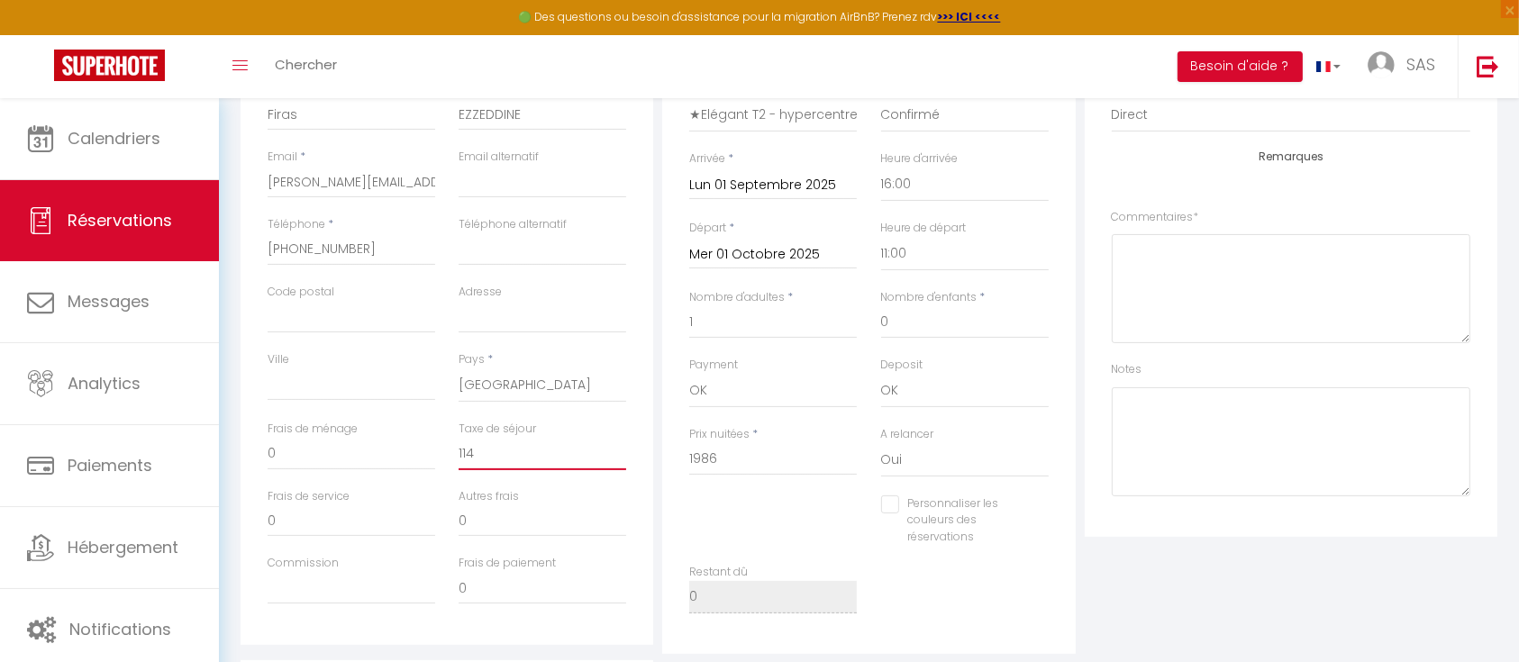
checkbox input "false"
type input "114."
checkbox input "false"
type input "114.3"
checkbox input "false"
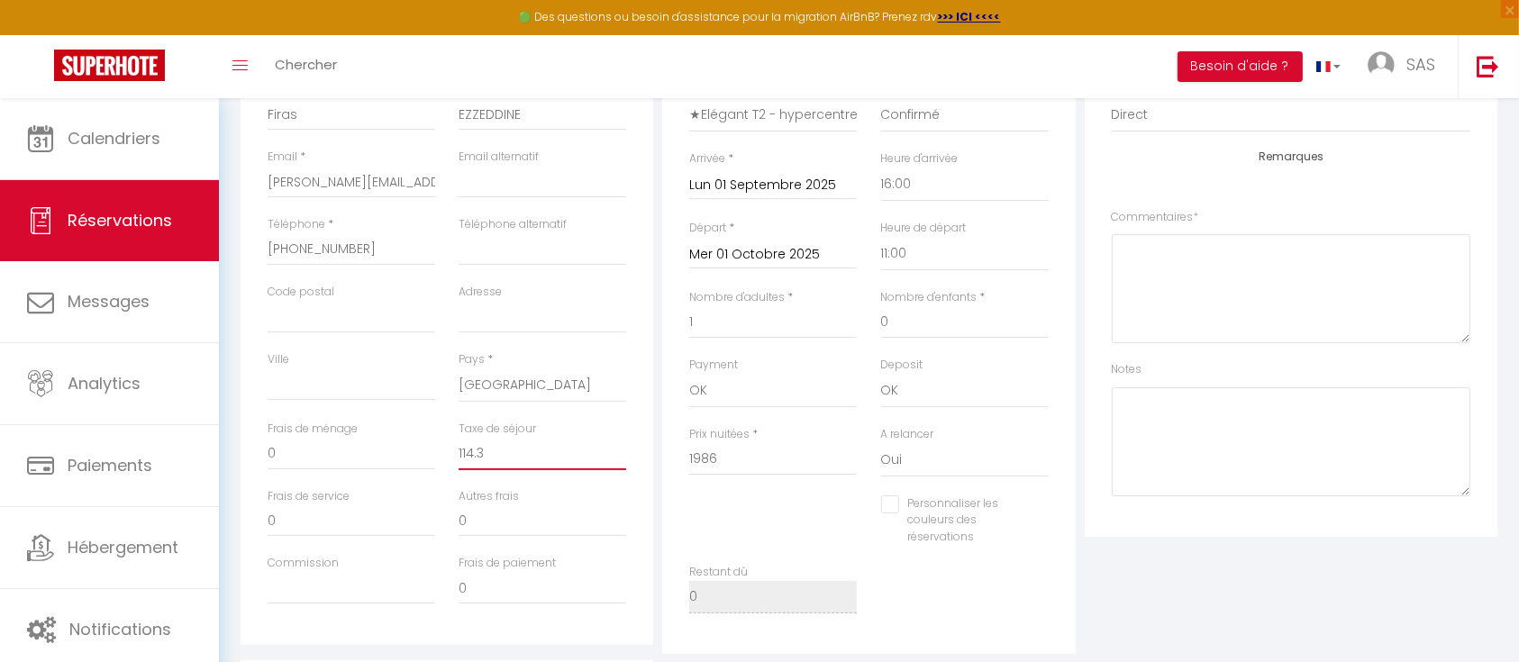
type input "114.39"
checkbox input "false"
type input "114.39"
click at [662, 482] on div "Détails Réservation Appartement * ★Elégant T2 - hypercentre, La Joliette - gare…" at bounding box center [868, 327] width 413 height 653
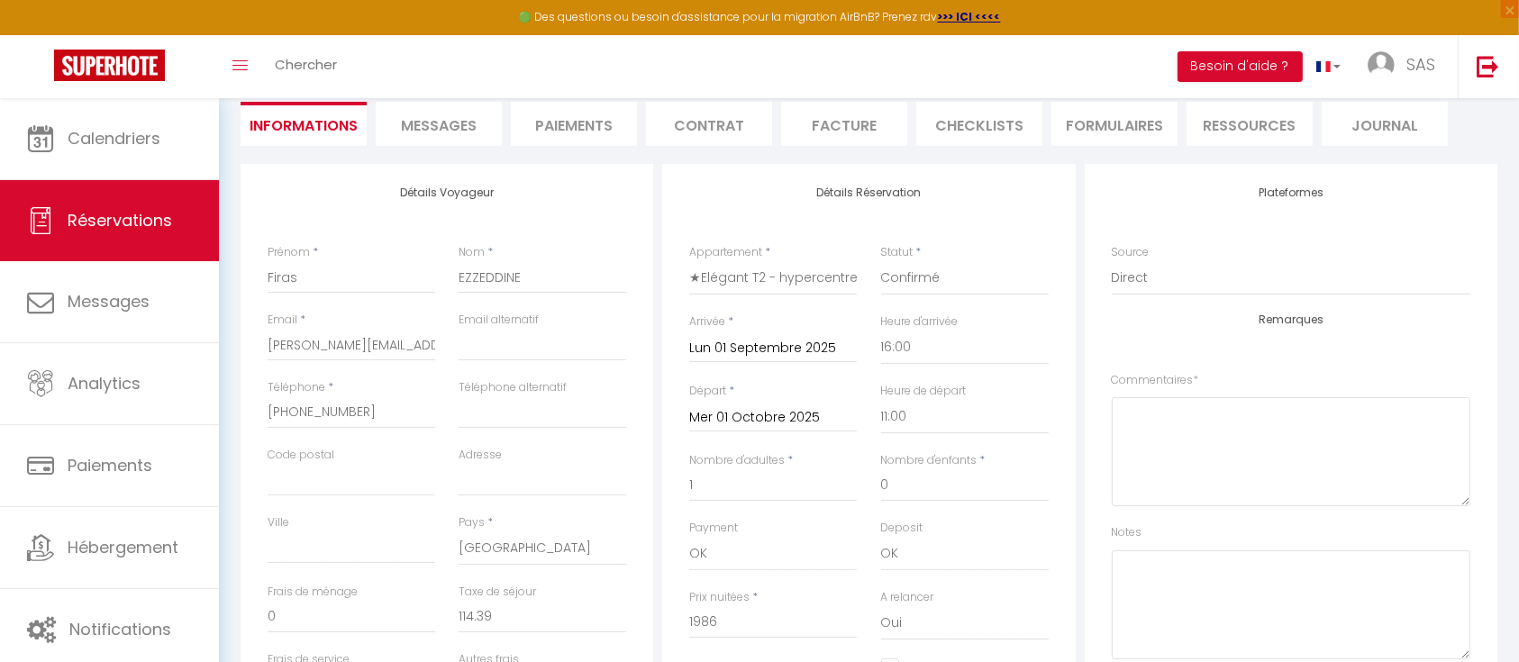
scroll to position [0, 0]
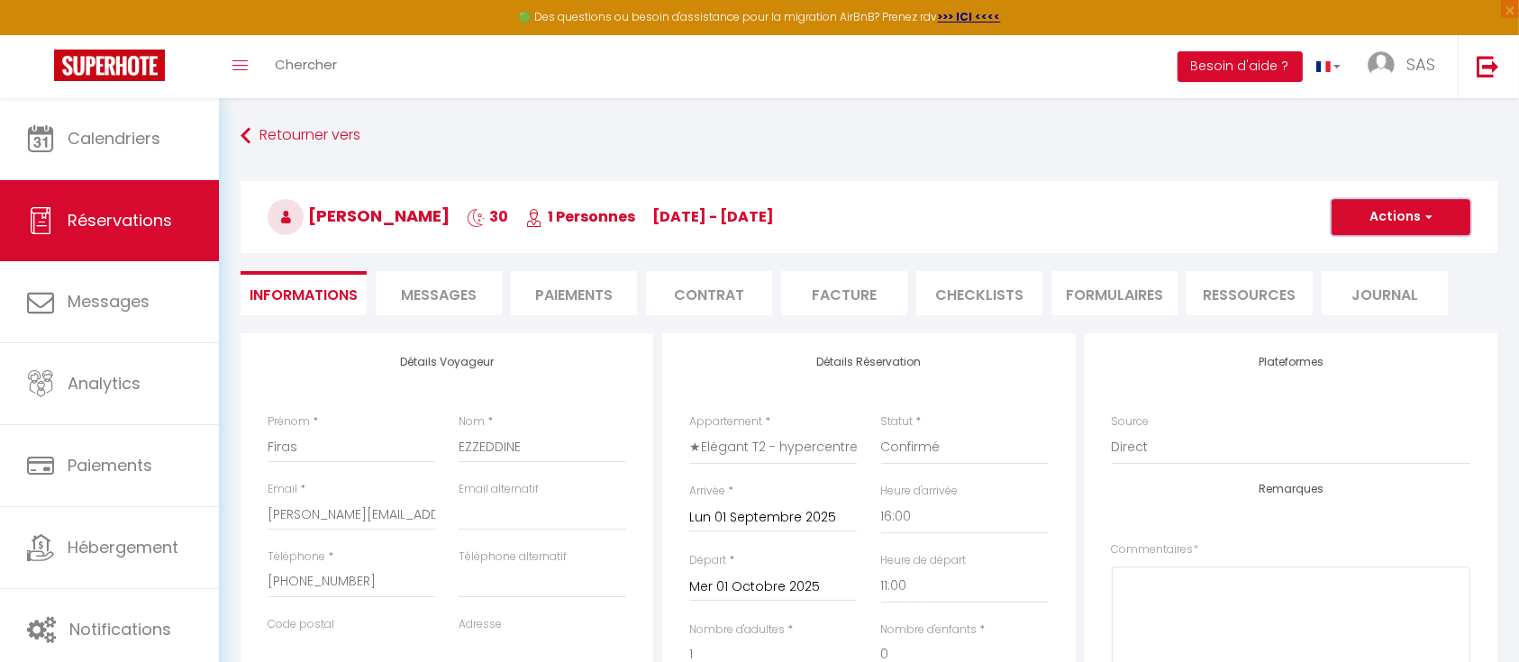
click at [1424, 219] on span "button" at bounding box center [1426, 217] width 11 height 16
click at [1377, 255] on link "Enregistrer" at bounding box center [1383, 256] width 142 height 23
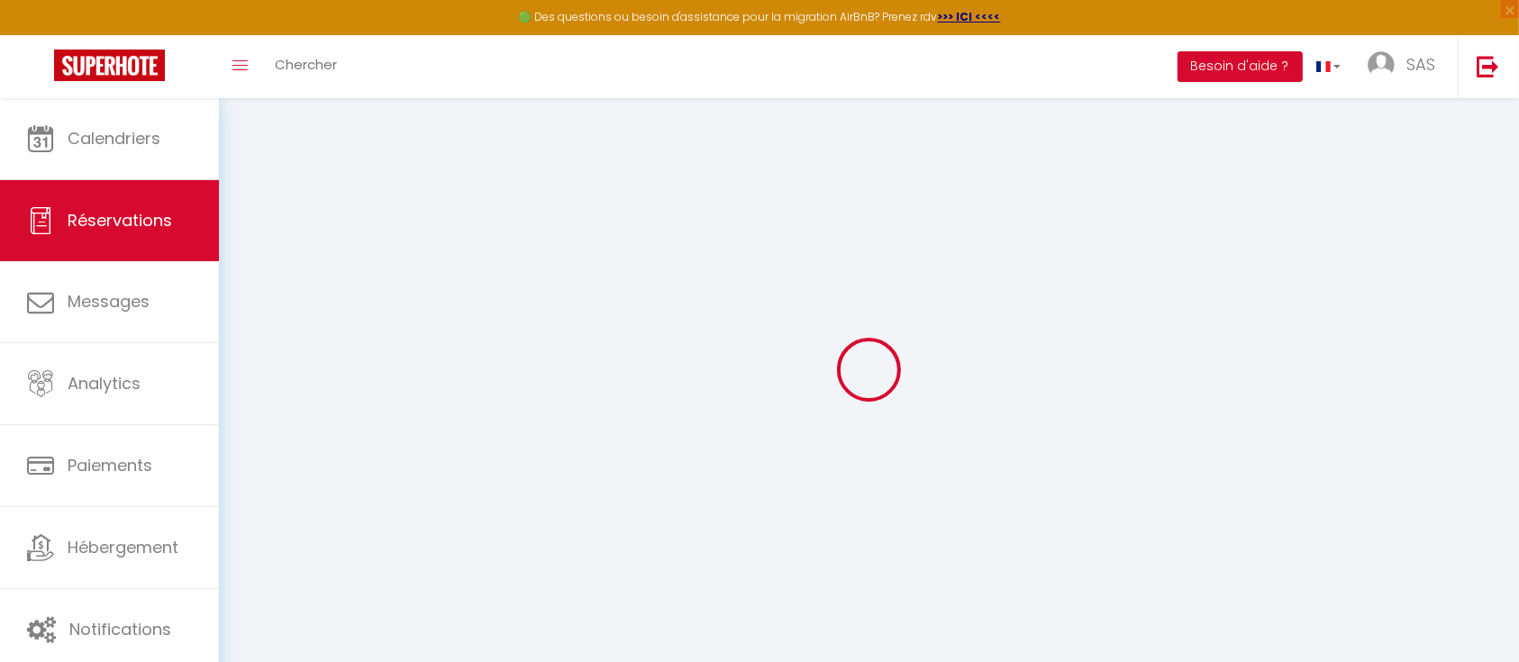
select select "not_cancelled"
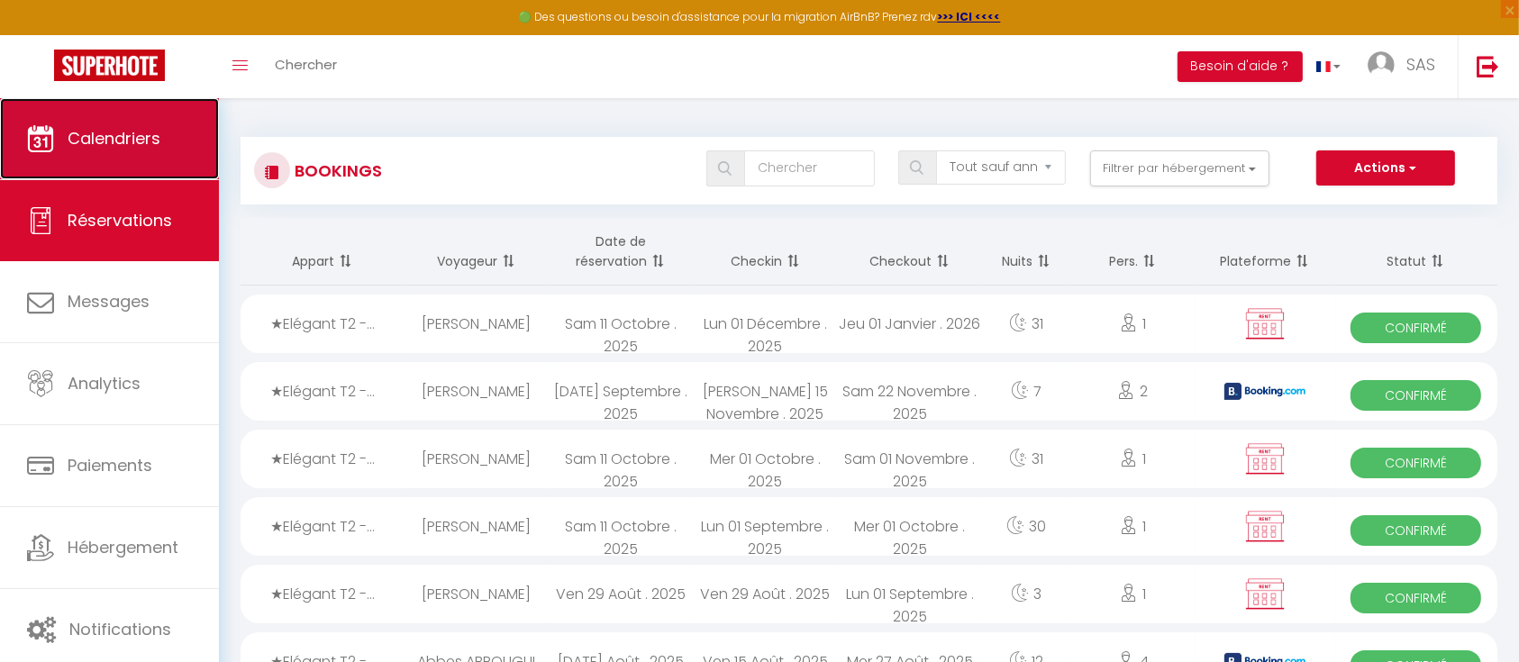
click at [123, 151] on link "Calendriers" at bounding box center [109, 138] width 219 height 81
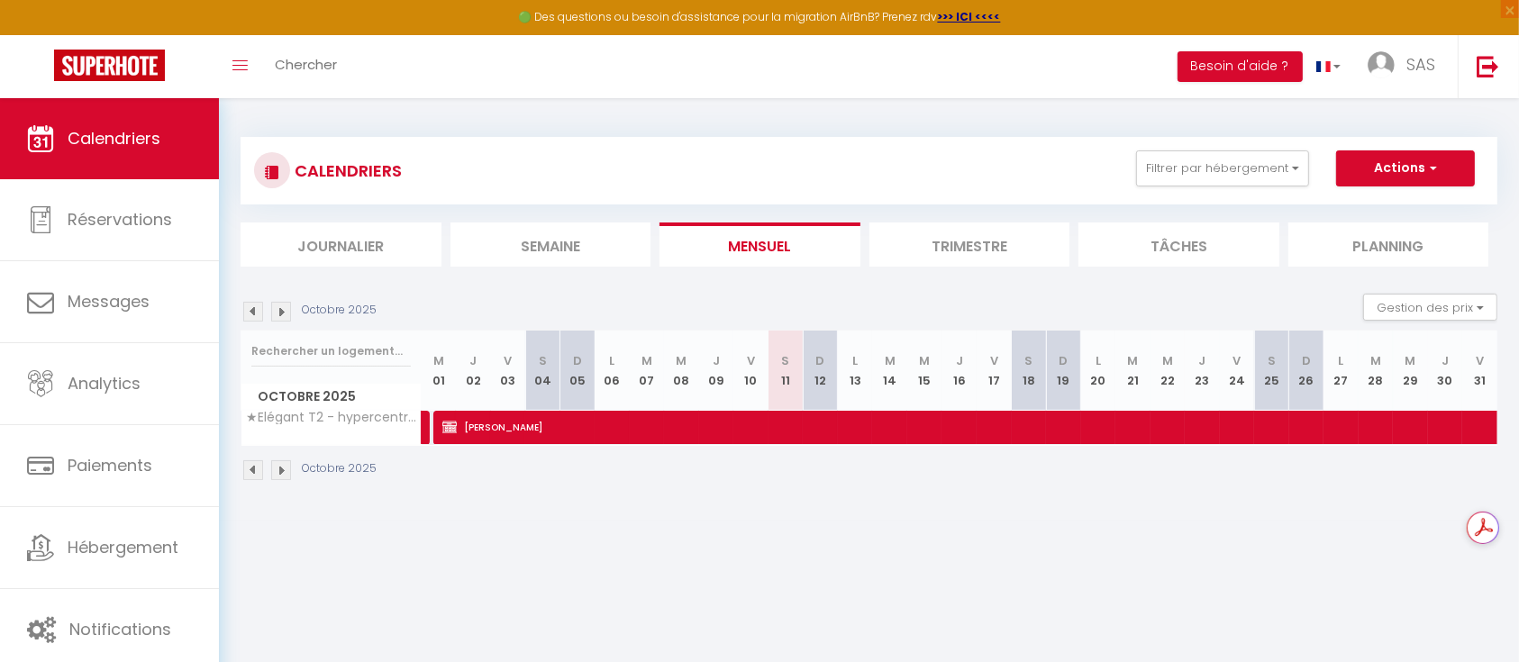
click at [251, 310] on img at bounding box center [253, 312] width 20 height 20
select select
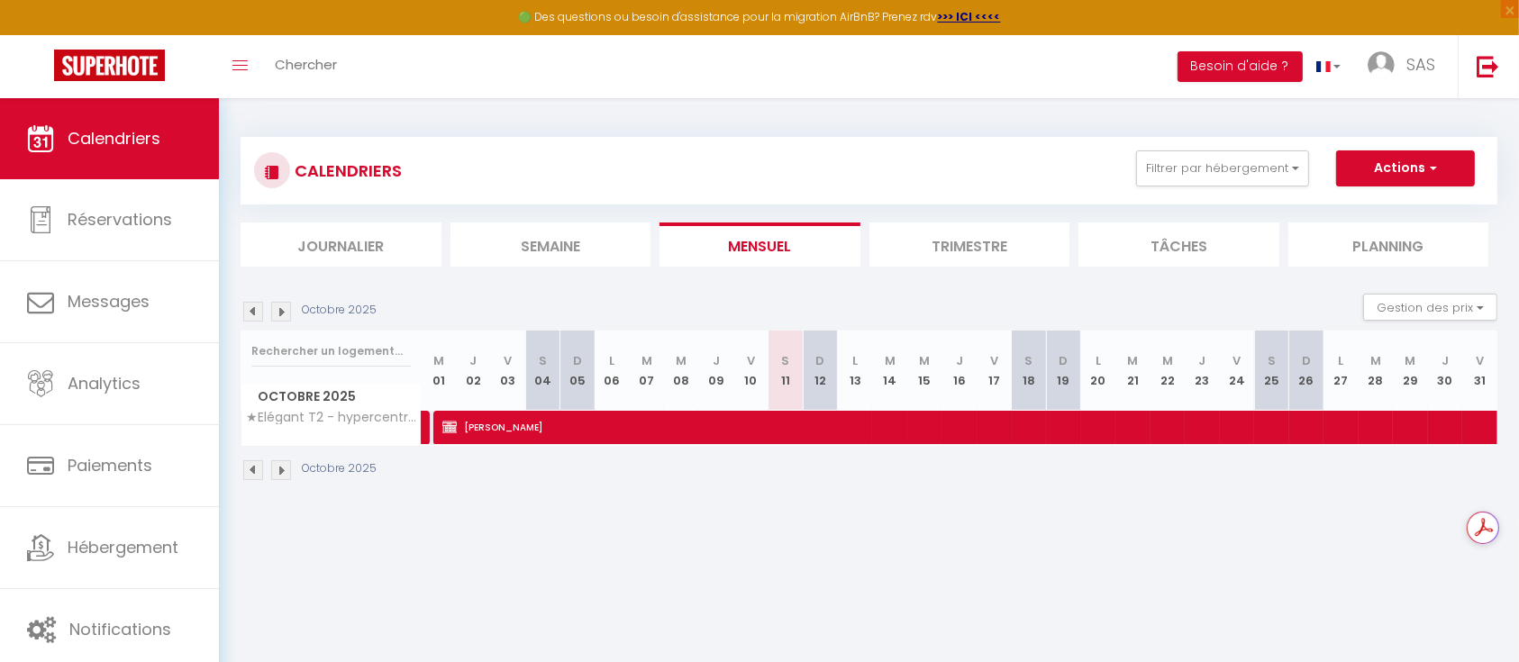
select select
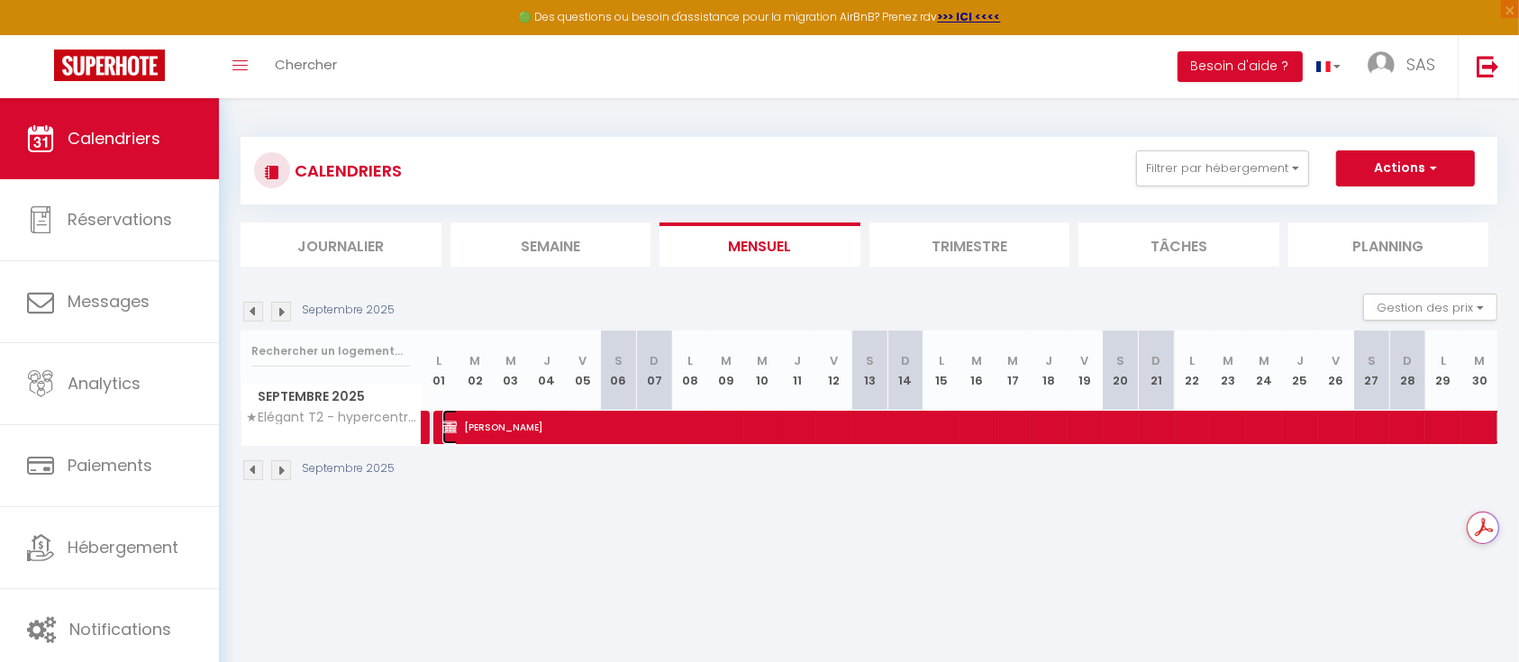
click at [603, 417] on span "Firas EZZEDDINE" at bounding box center [1064, 427] width 1244 height 34
select select "OK"
select select "0"
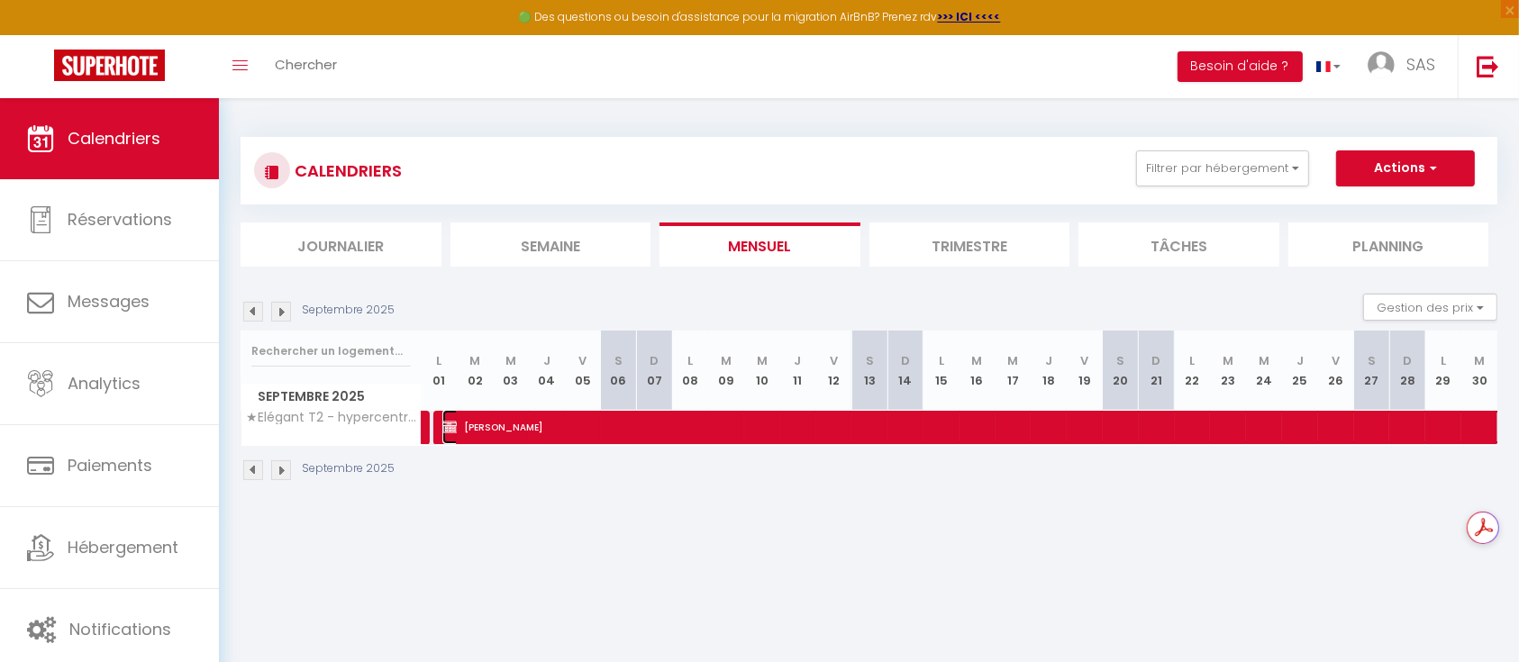
select select "0"
select select
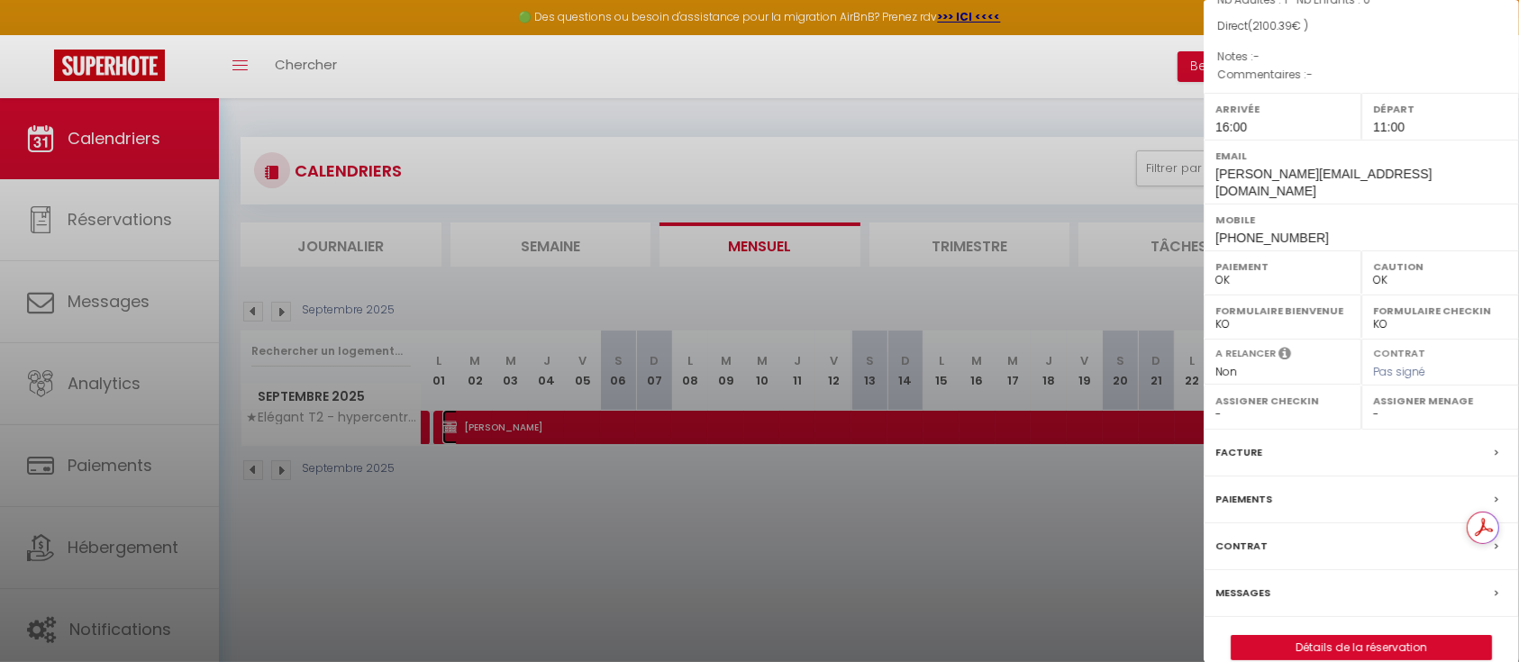
scroll to position [194, 0]
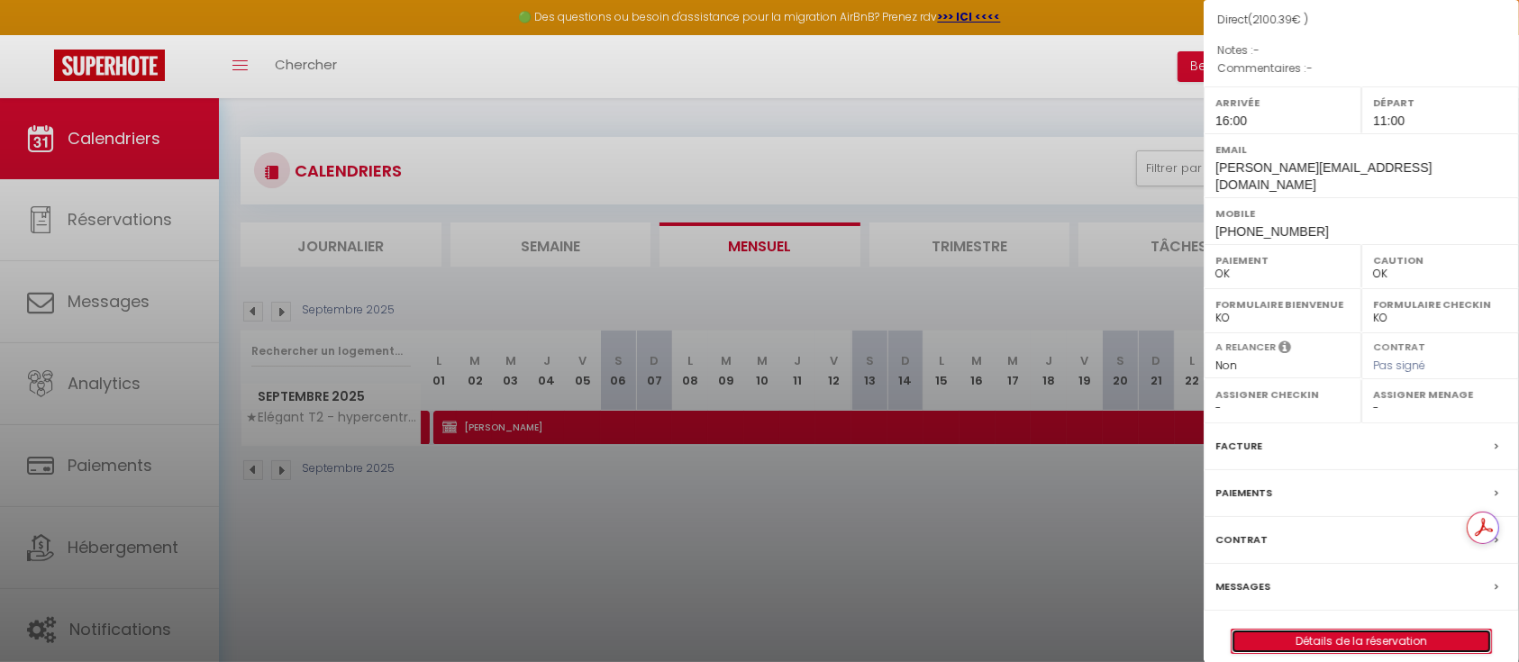
click at [1289, 630] on link "Détails de la réservation" at bounding box center [1362, 641] width 260 height 23
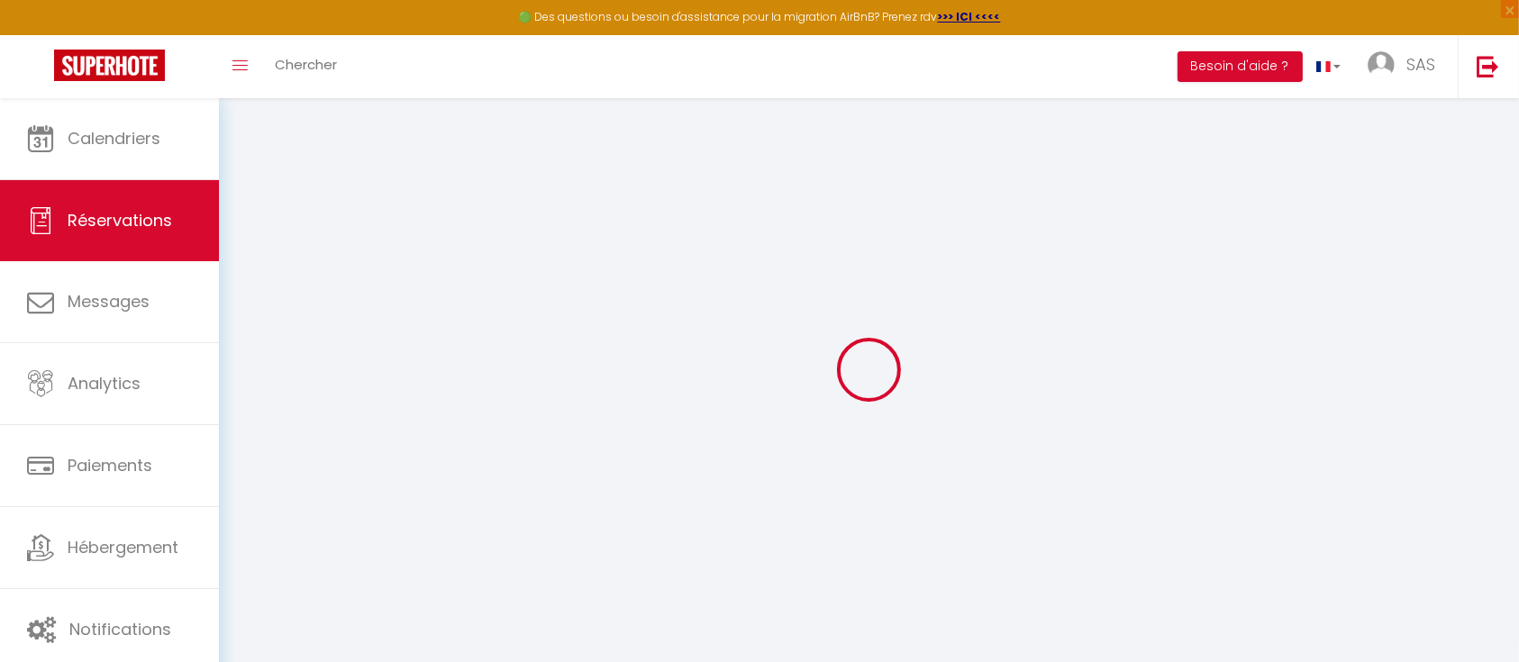
select select
checkbox input "false"
type input "114.39"
select select
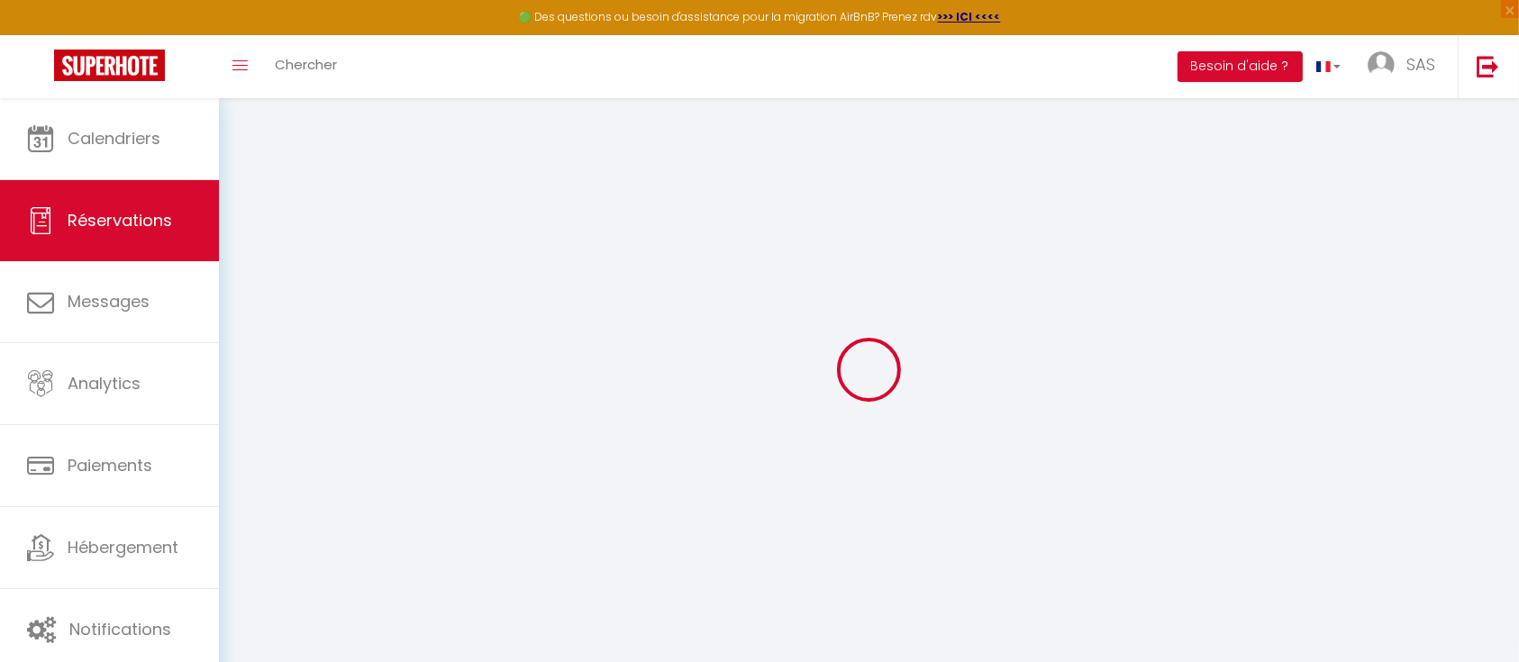
select select
checkbox input "false"
select select "16:00"
select select "11:00"
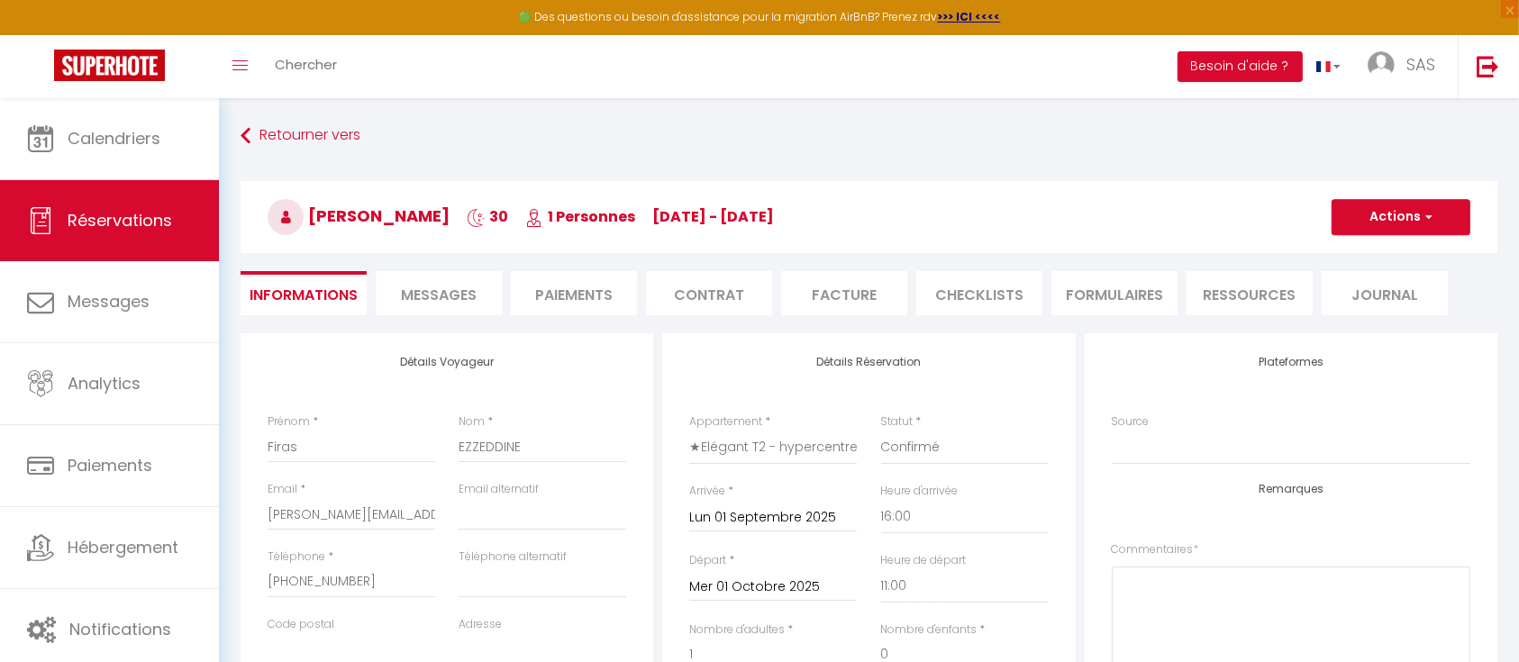
click at [871, 298] on li "Facture" at bounding box center [844, 293] width 126 height 44
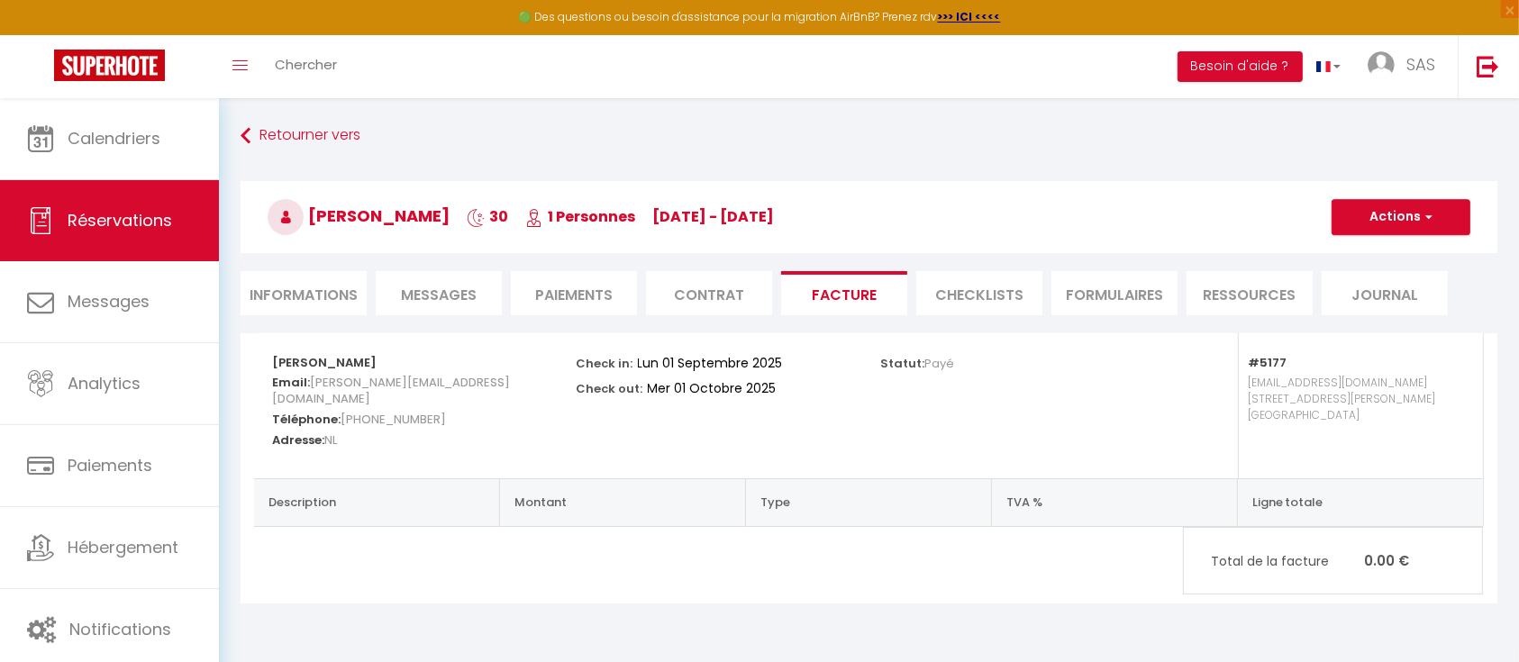
click at [1117, 160] on div "Retourner vers Firas EZZEDDINE 30 1 Personnes Mo 01 Sep - We 01 Oct Actions Enr…" at bounding box center [869, 227] width 1281 height 214
click at [1435, 224] on button "Actions" at bounding box center [1401, 217] width 139 height 36
click at [105, 228] on span "Réservations" at bounding box center [120, 220] width 105 height 23
select select "not_cancelled"
select select
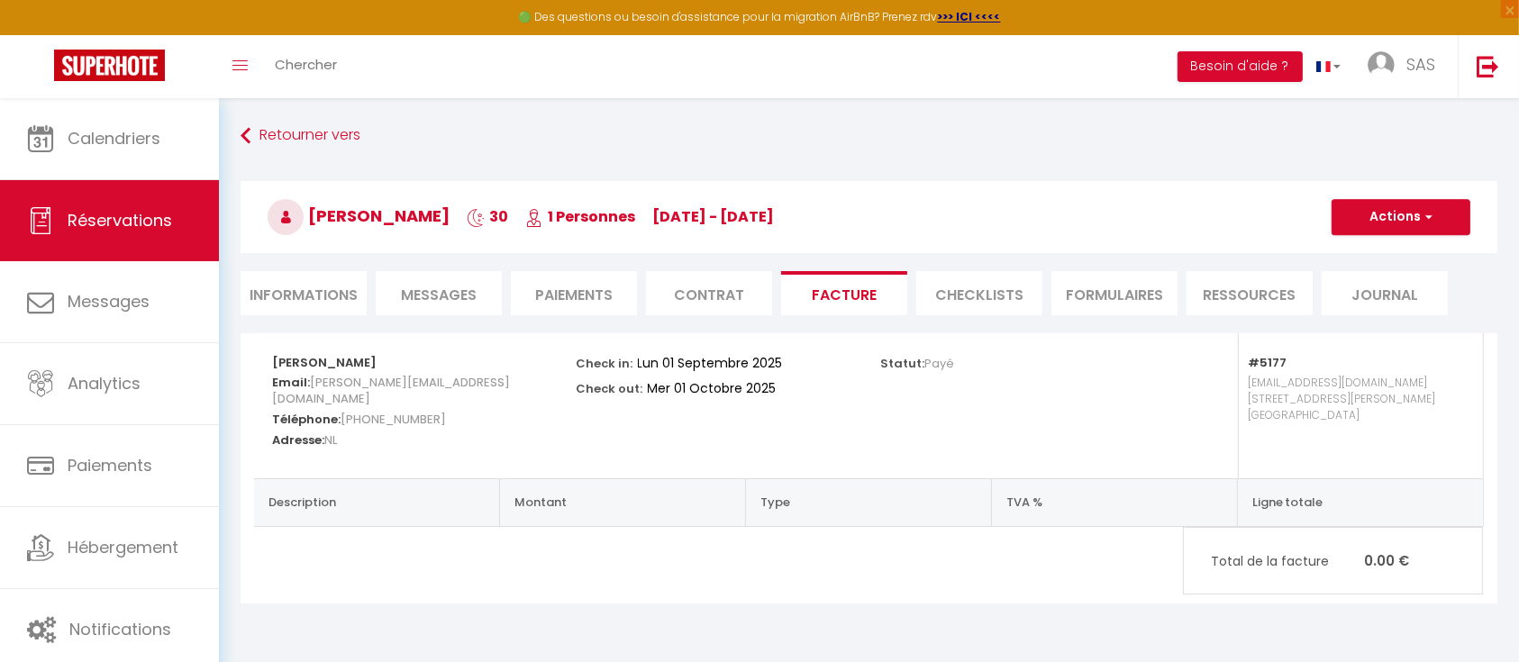
select select
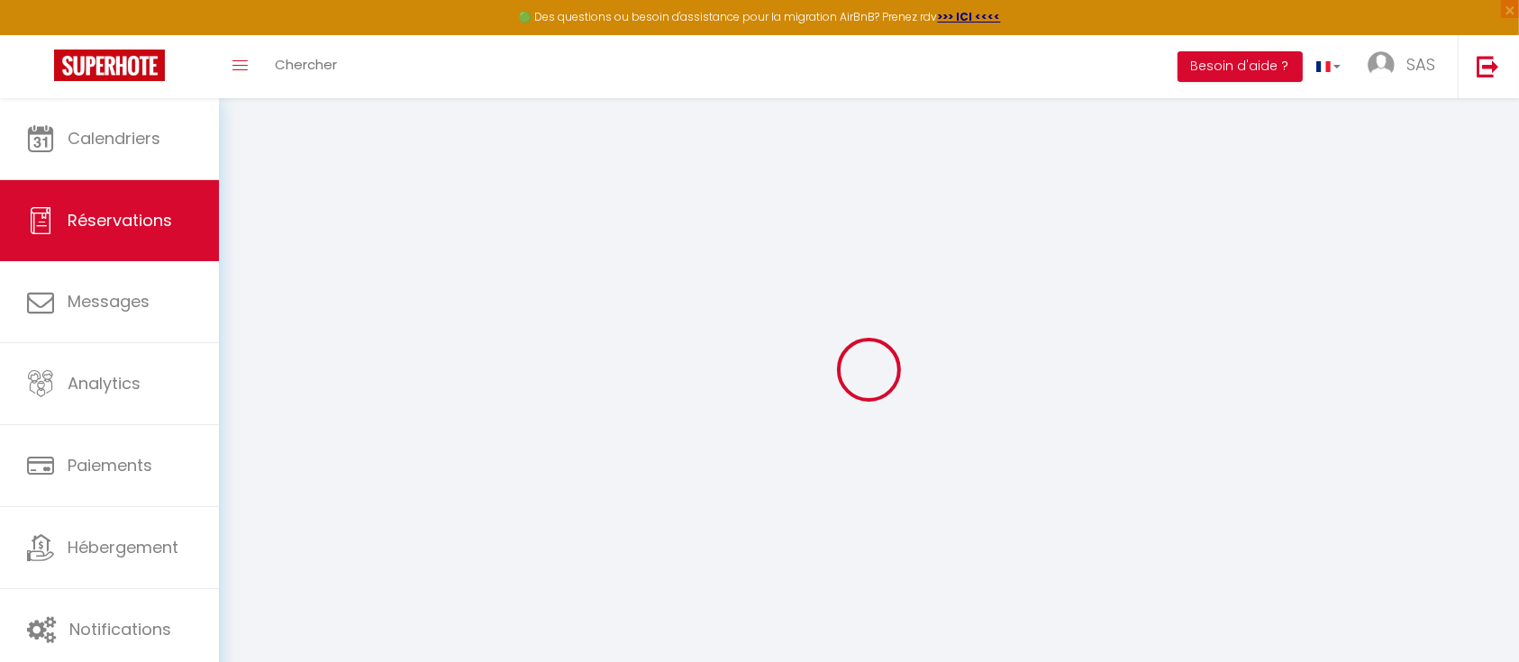
select select
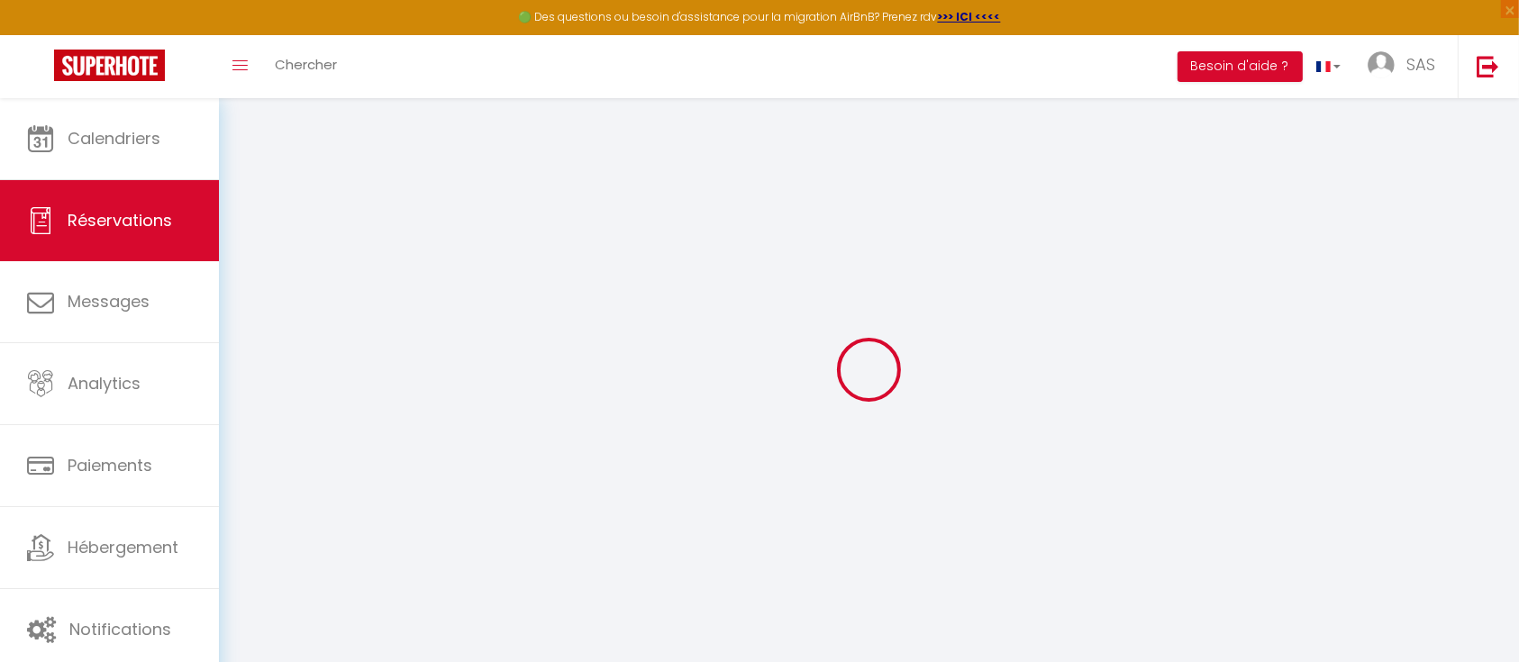
select select
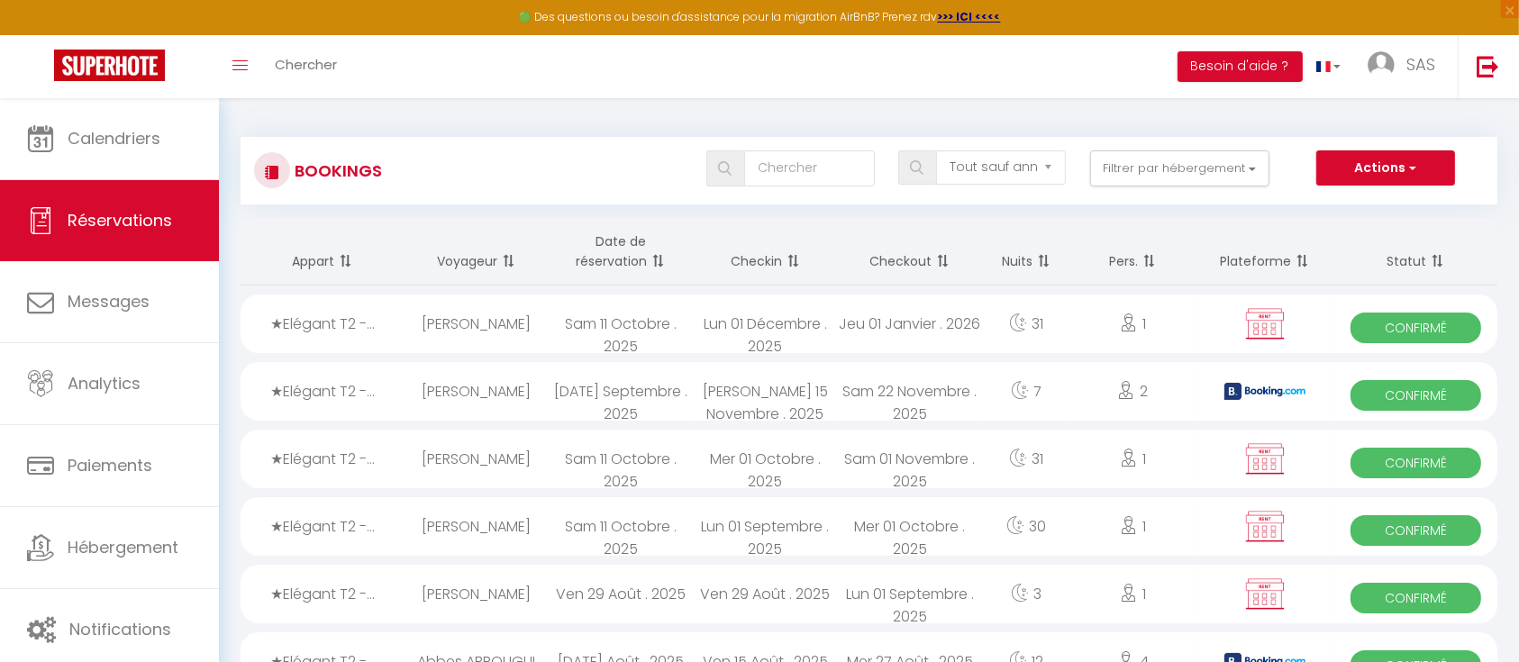
click at [1020, 527] on icon at bounding box center [1016, 525] width 18 height 18
select select "OK"
select select "0"
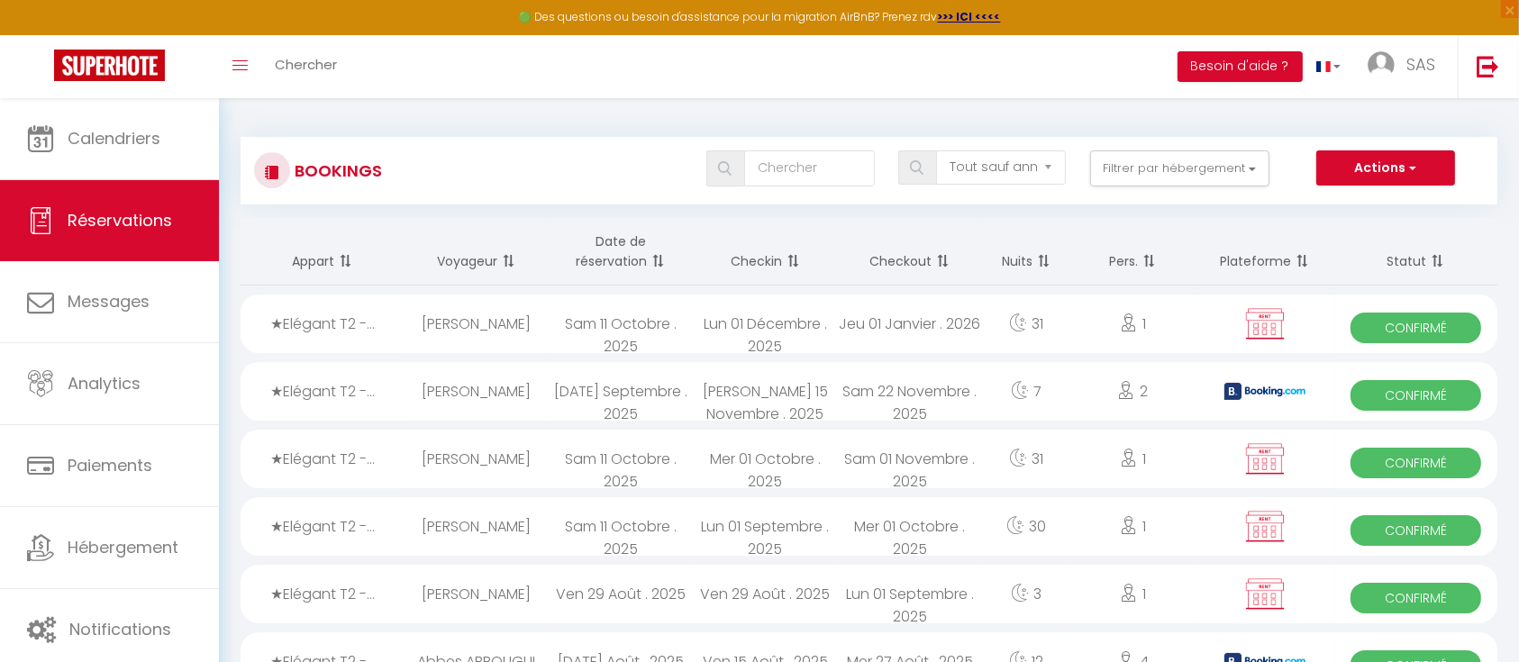
select select "0"
select select
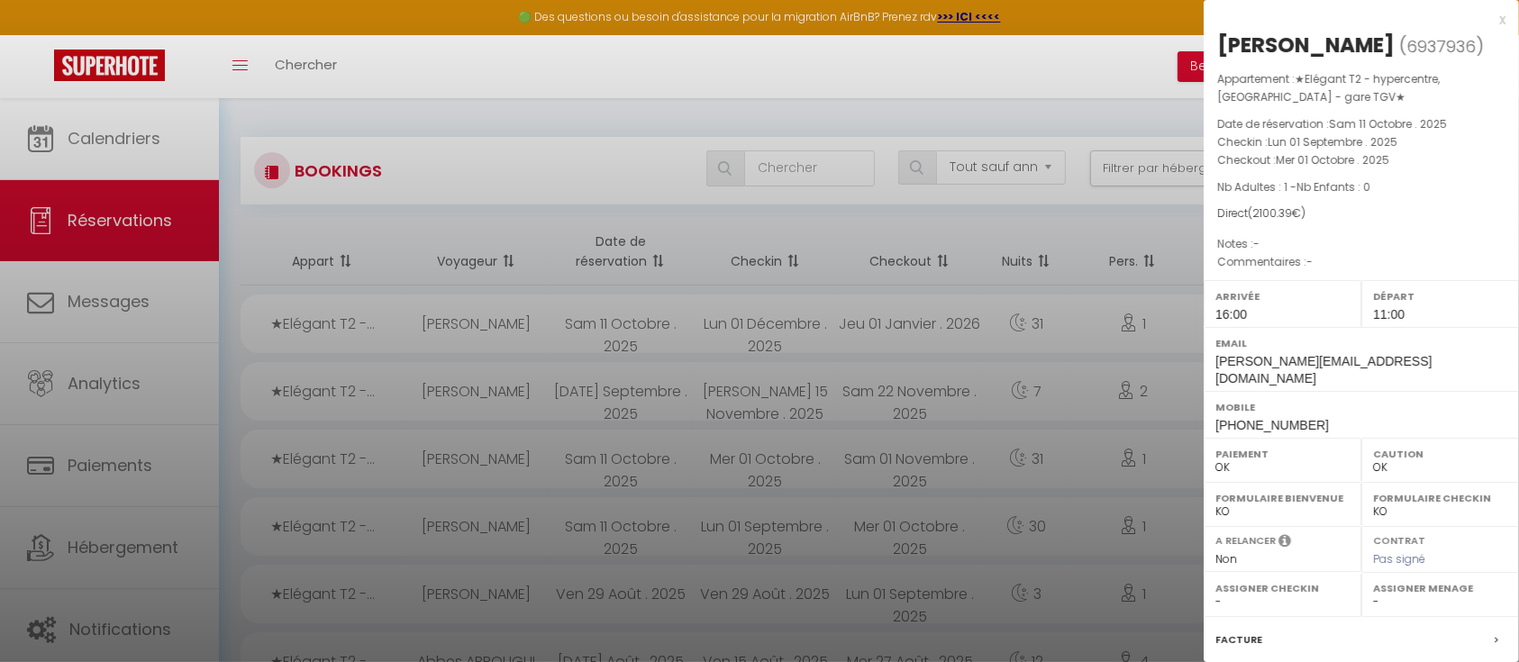
scroll to position [194, 0]
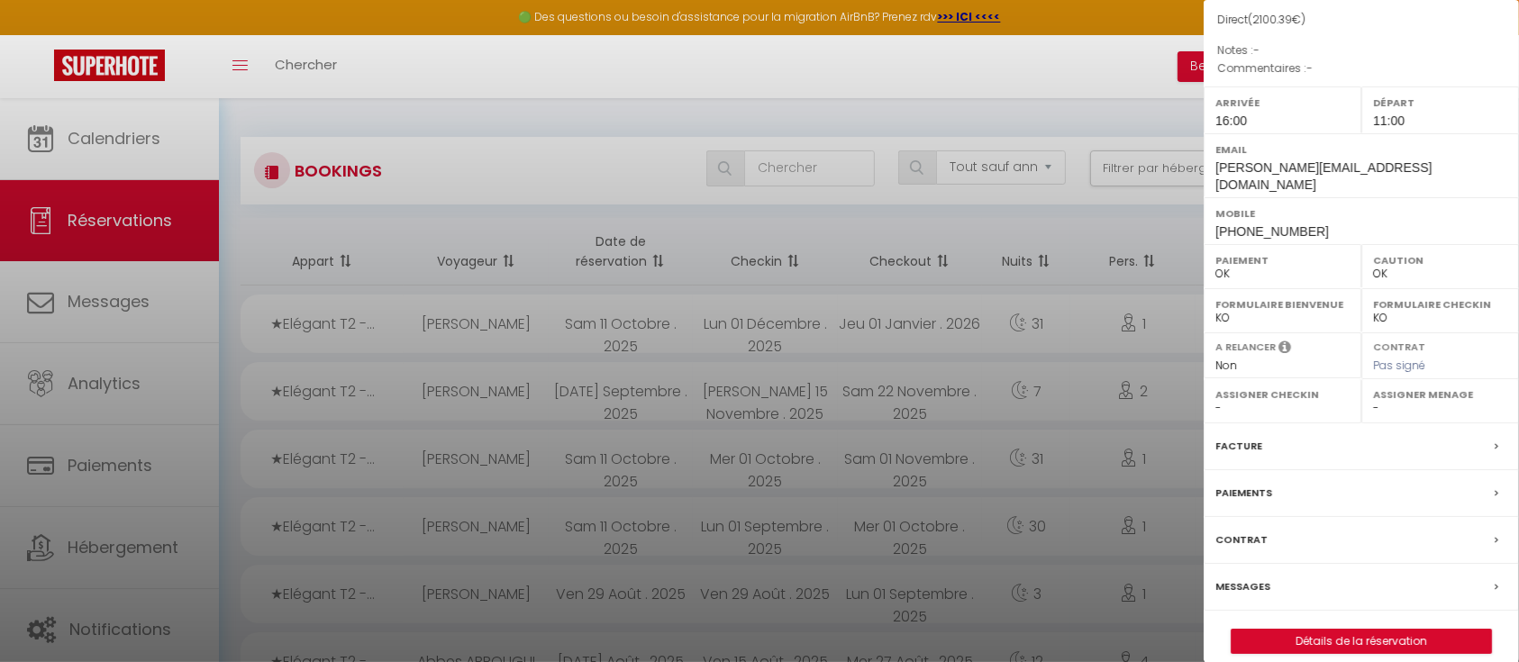
click at [82, 155] on div at bounding box center [759, 331] width 1519 height 662
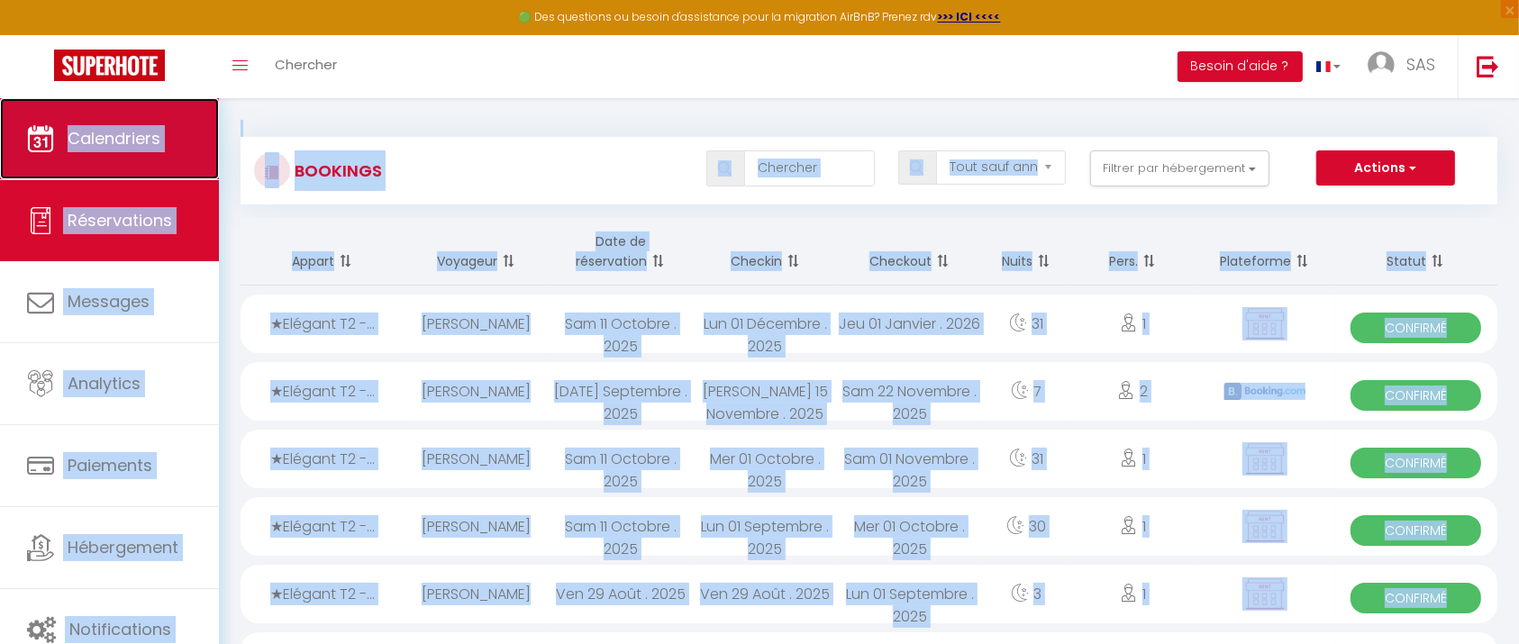
click at [70, 148] on span "Calendriers" at bounding box center [114, 138] width 93 height 23
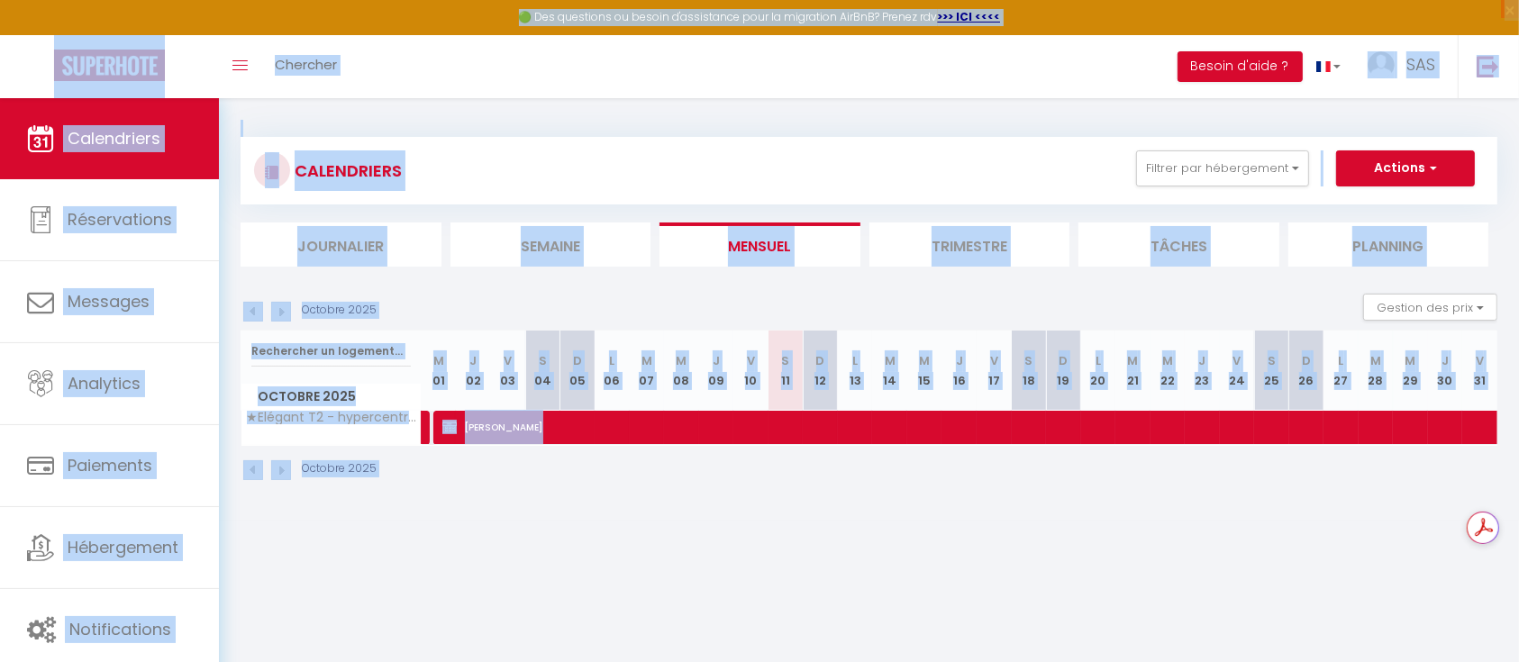
click at [243, 307] on img at bounding box center [253, 312] width 20 height 20
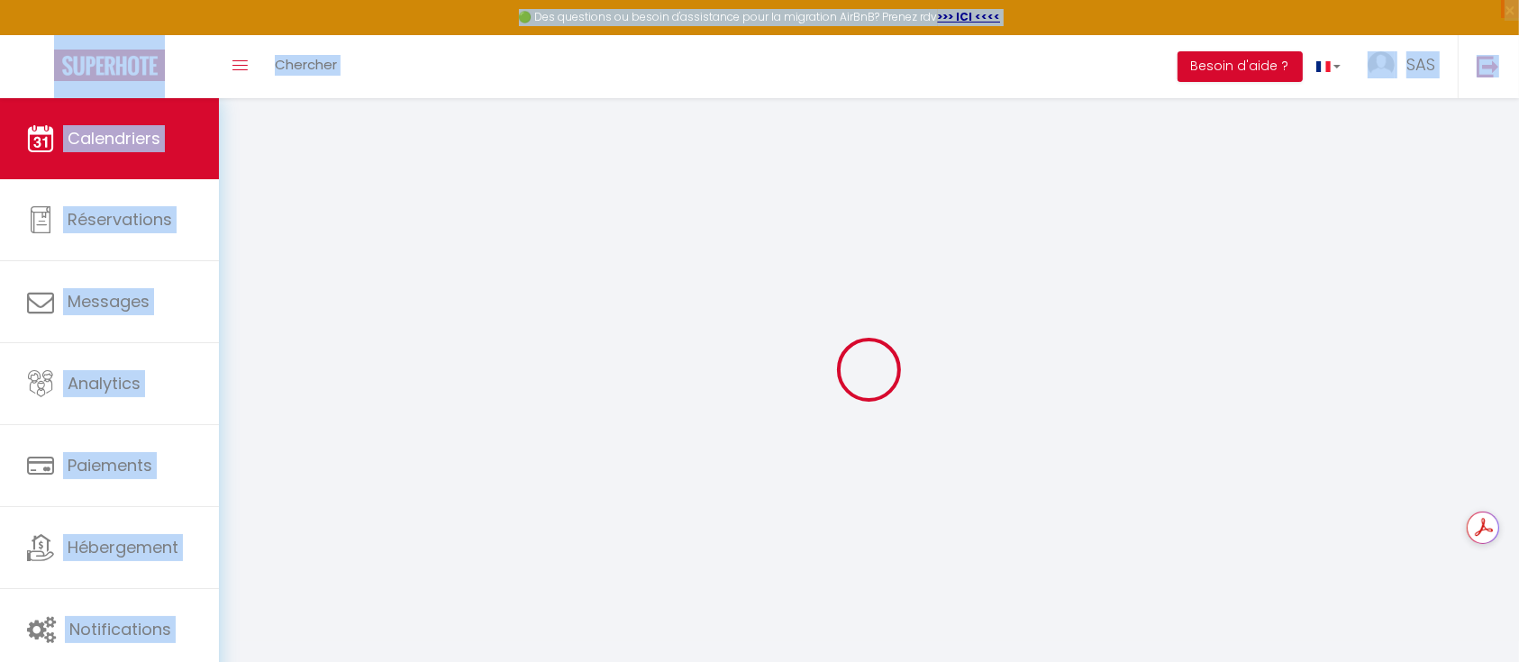
select select
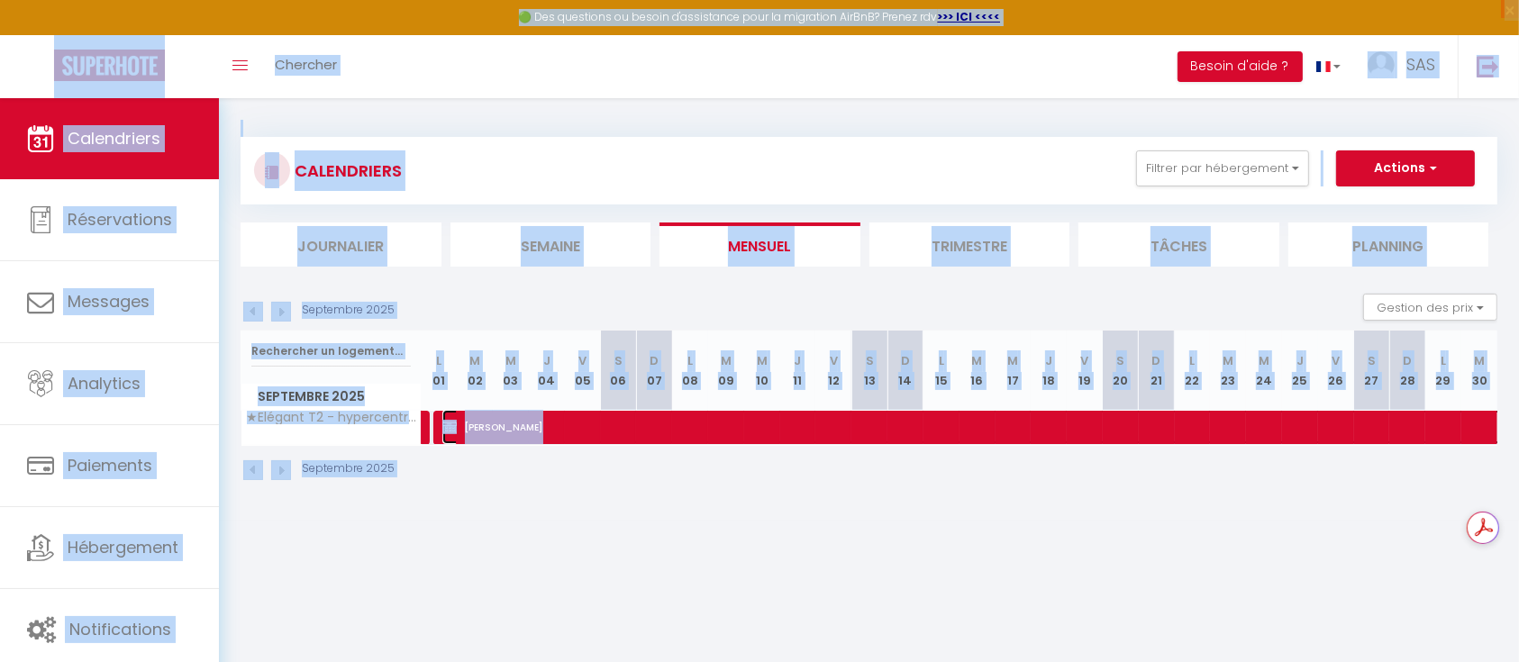
click at [822, 417] on span "Firas EZZEDDINE" at bounding box center [1064, 427] width 1244 height 34
select select "OK"
select select "0"
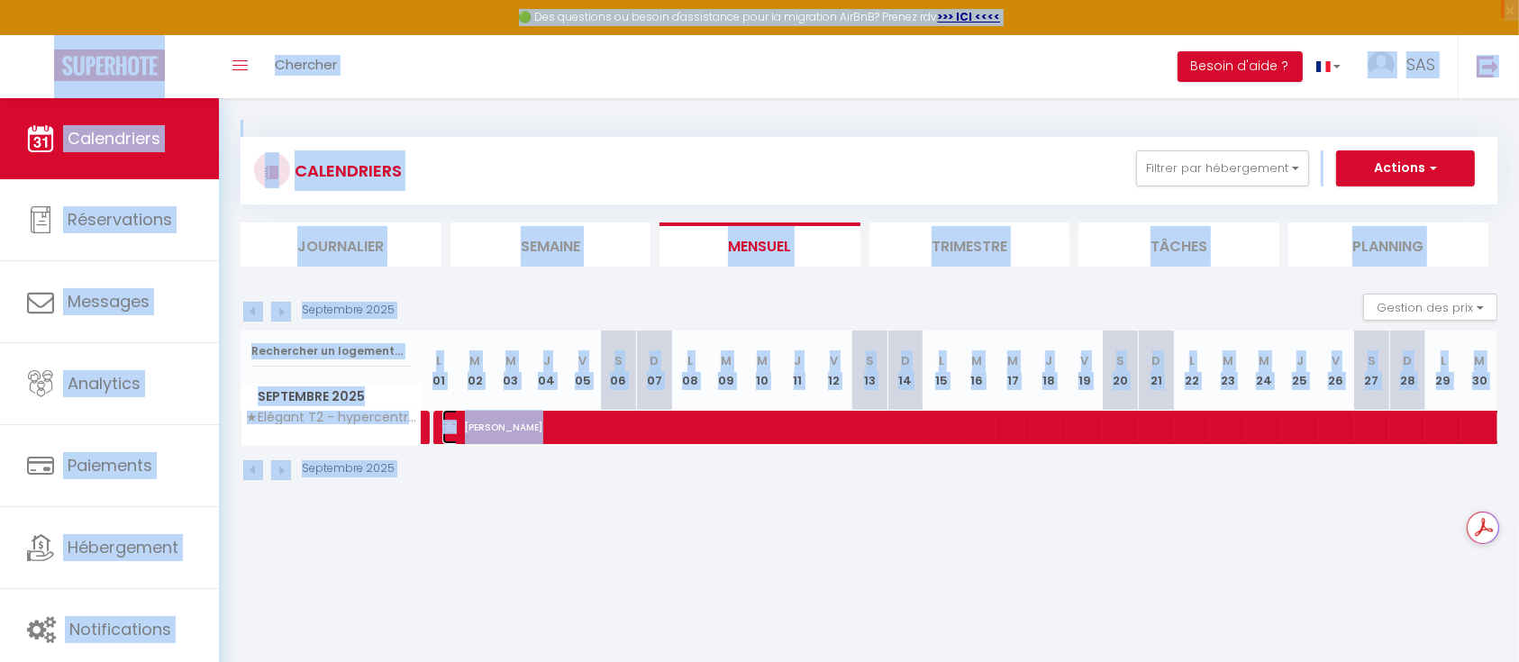
select select "0"
select select
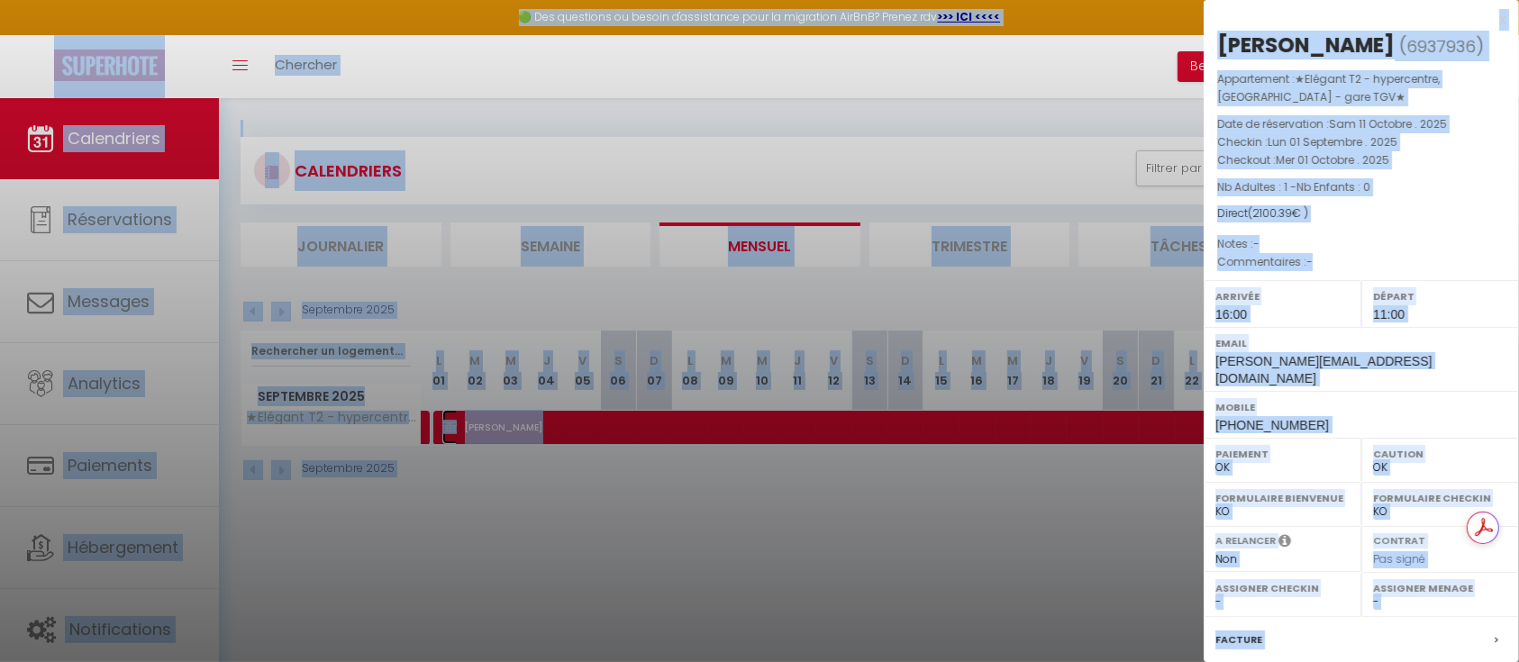
scroll to position [194, 0]
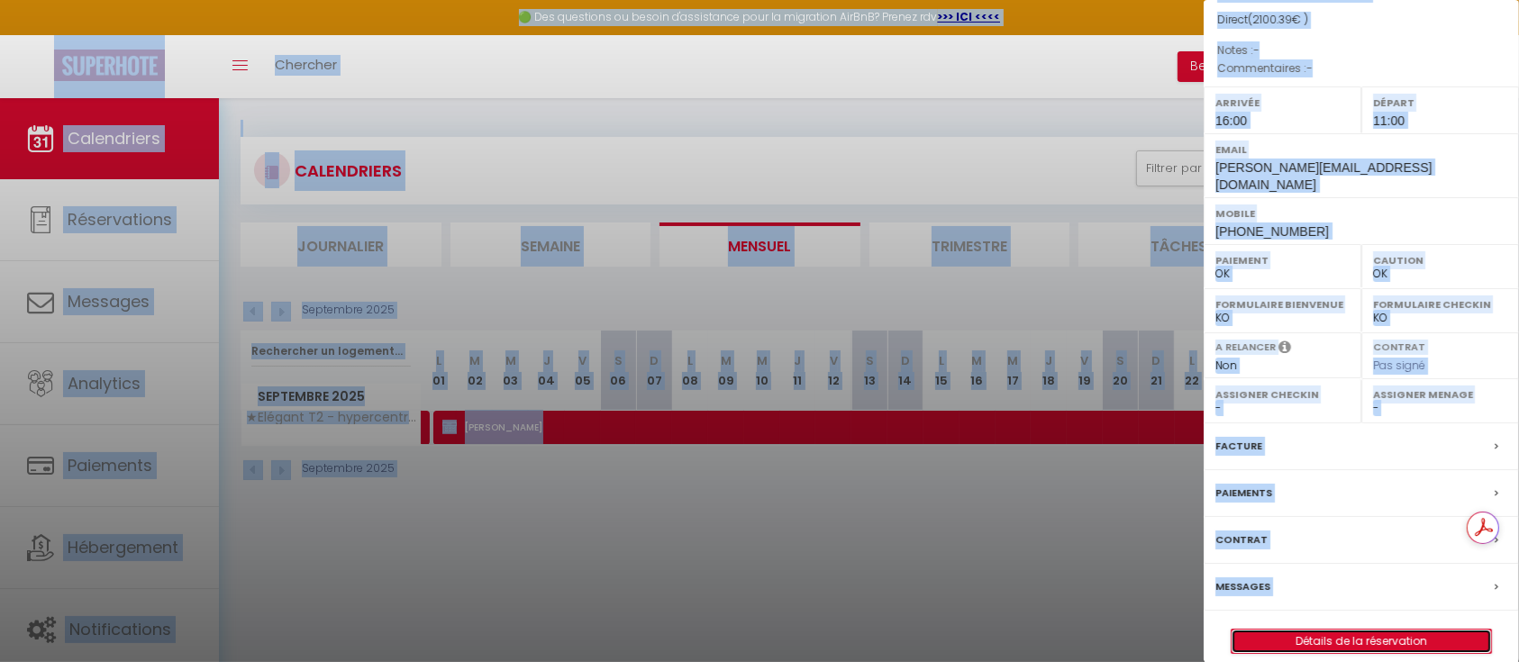
click at [1322, 630] on link "Détails de la réservation" at bounding box center [1362, 641] width 260 height 23
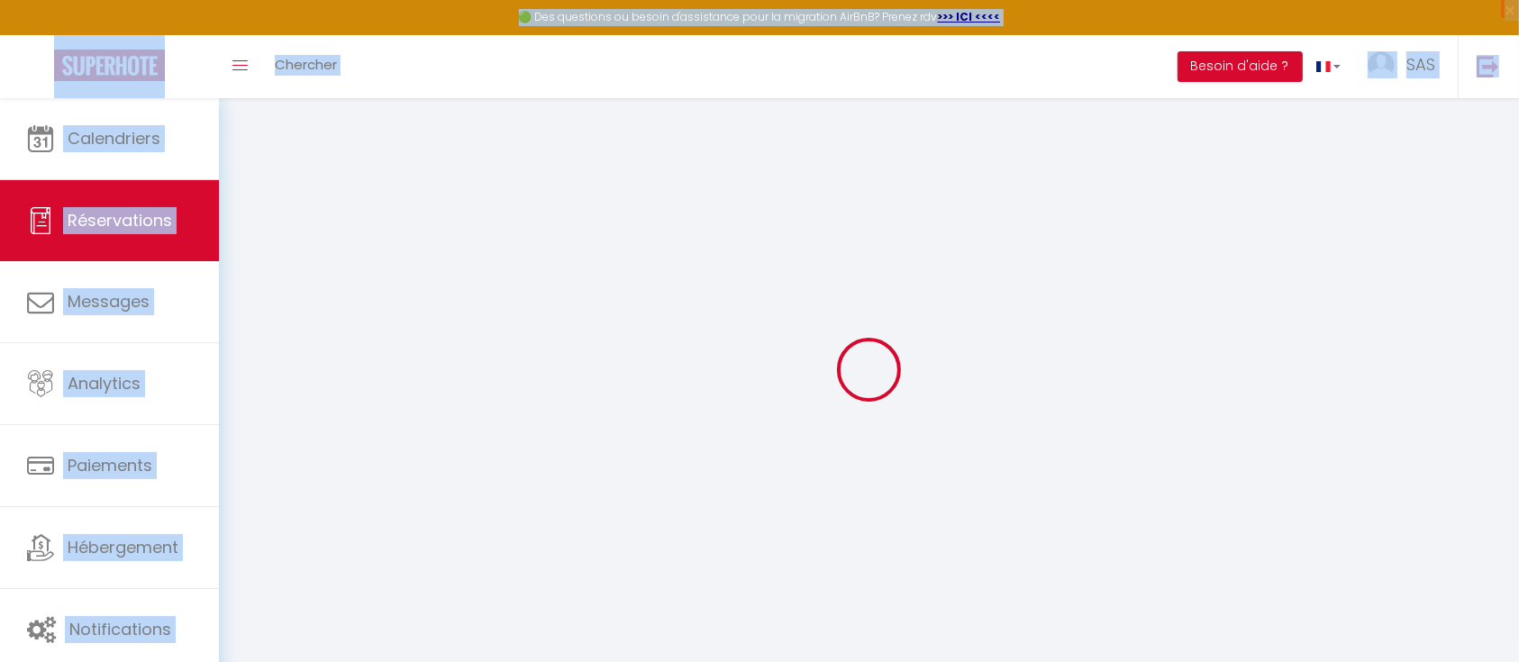
select select
select select "15"
checkbox input "false"
select select
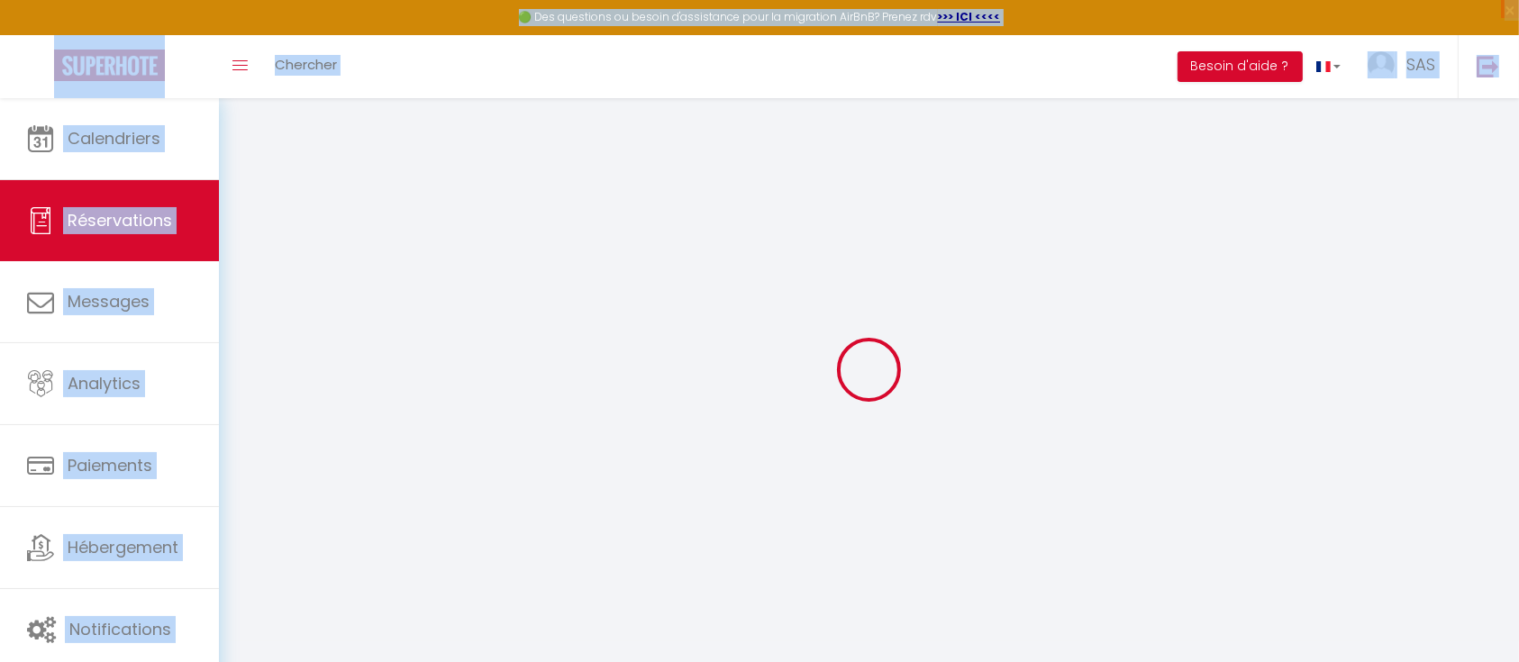
select select
checkbox input "false"
select select
checkbox input "false"
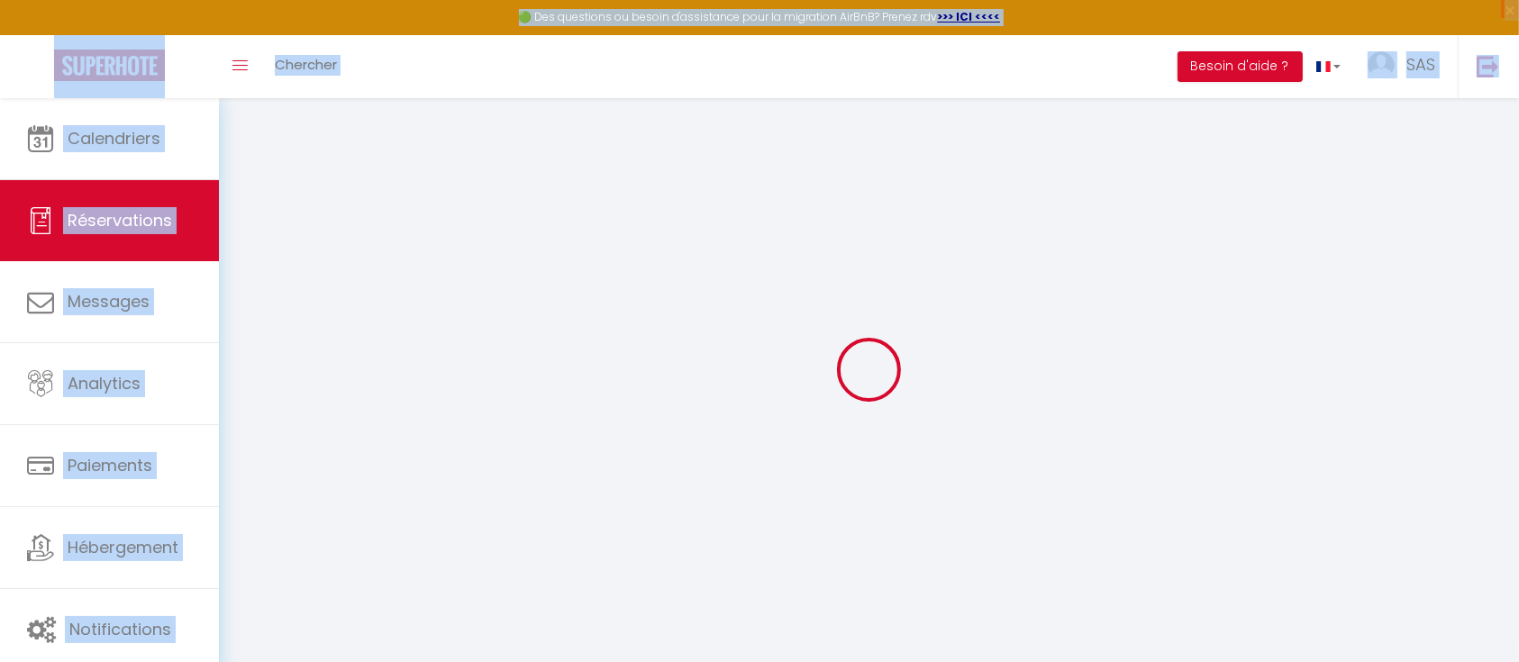
type input "114.39"
select select
checkbox input "false"
select select "16:00"
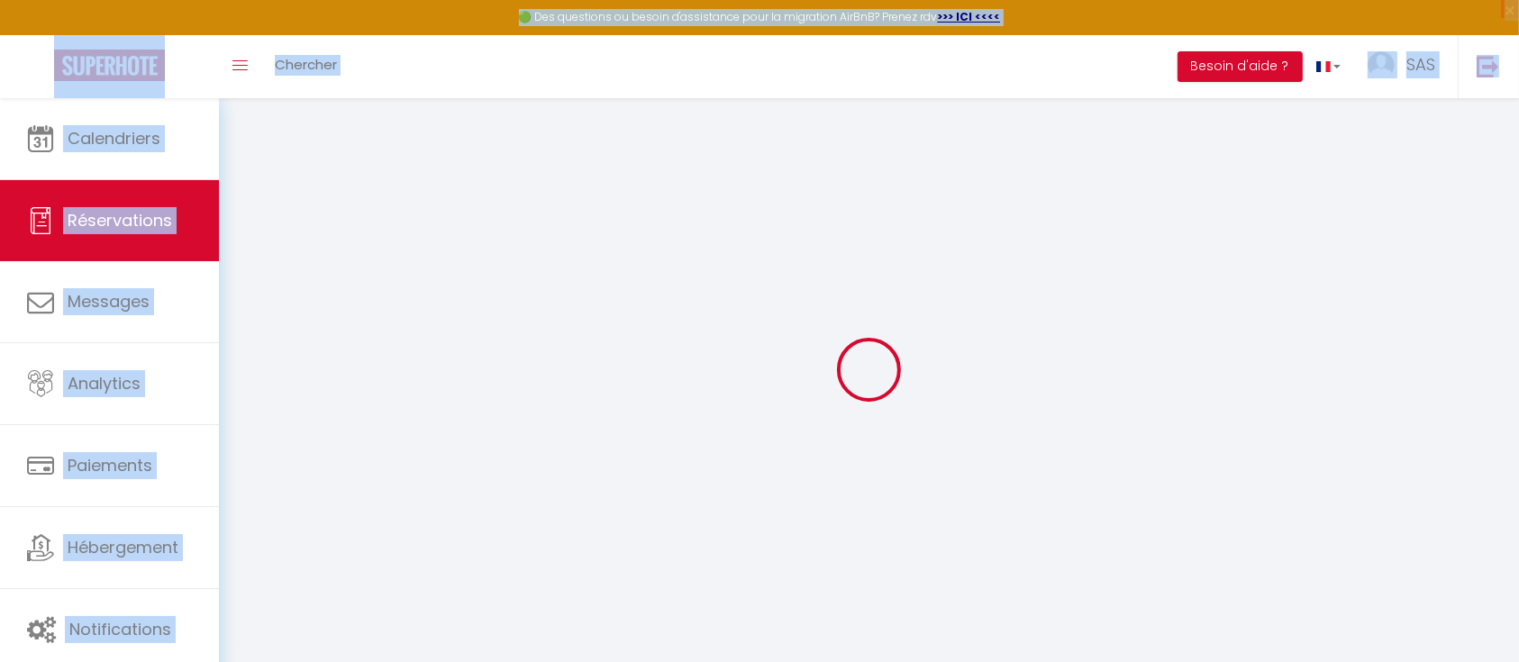
select select "11:00"
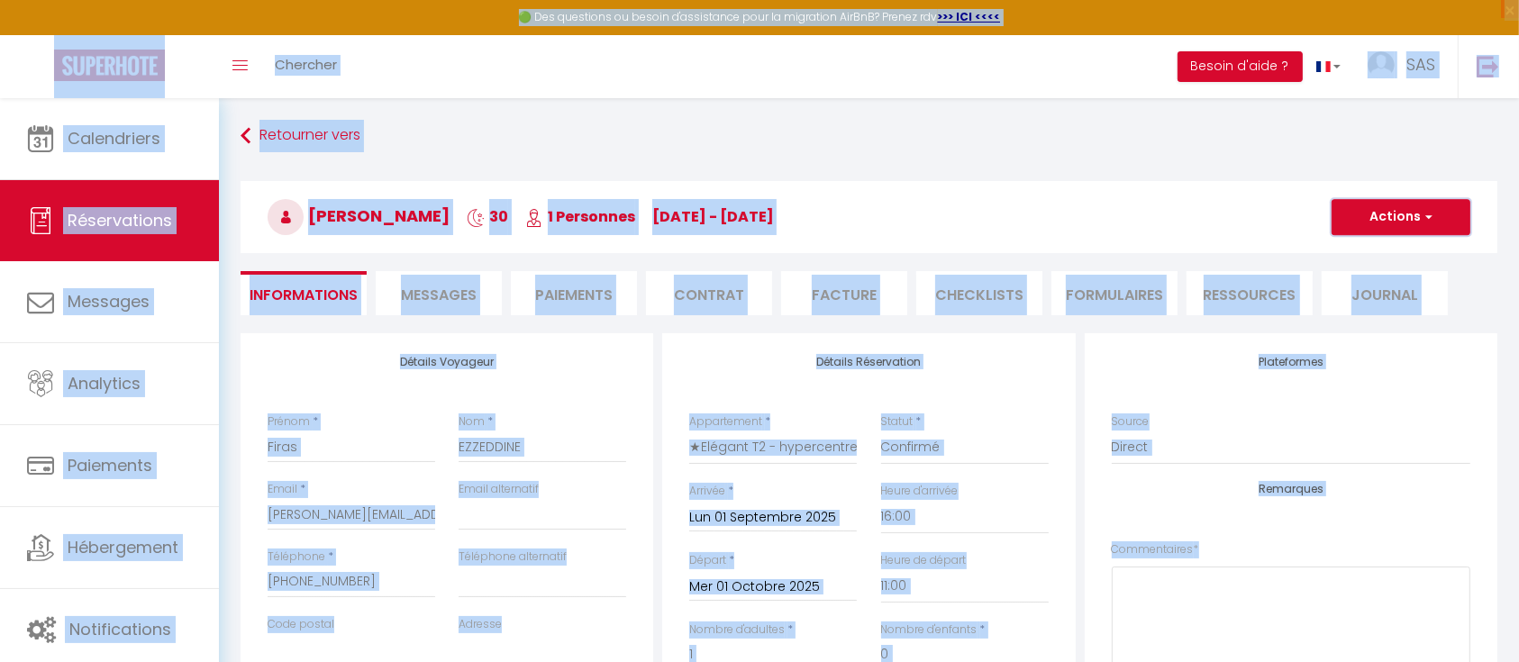
click at [1450, 207] on button "Actions" at bounding box center [1401, 217] width 139 height 36
click at [1359, 303] on link "Supprimer" at bounding box center [1383, 303] width 142 height 23
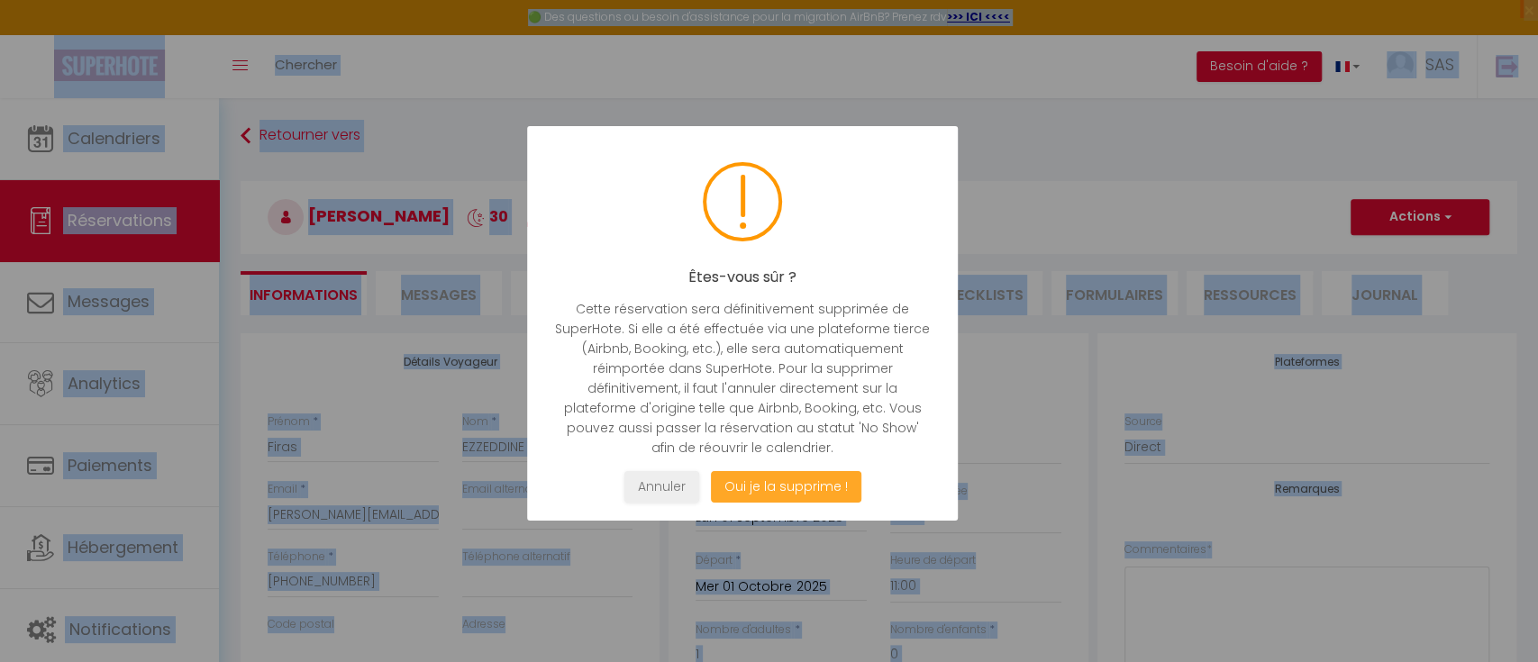
click at [779, 489] on button "Oui je la supprime !" at bounding box center [785, 487] width 151 height 32
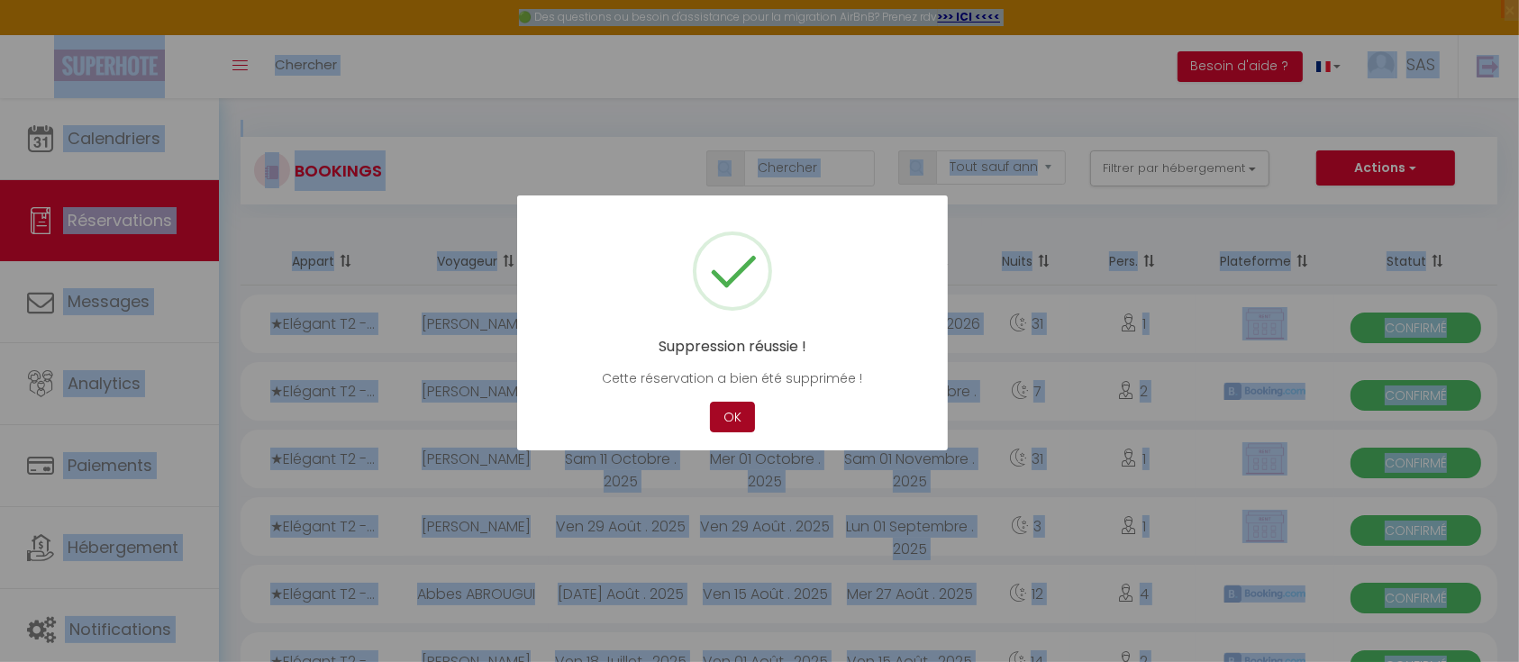
click at [730, 429] on button "OK" at bounding box center [732, 418] width 45 height 32
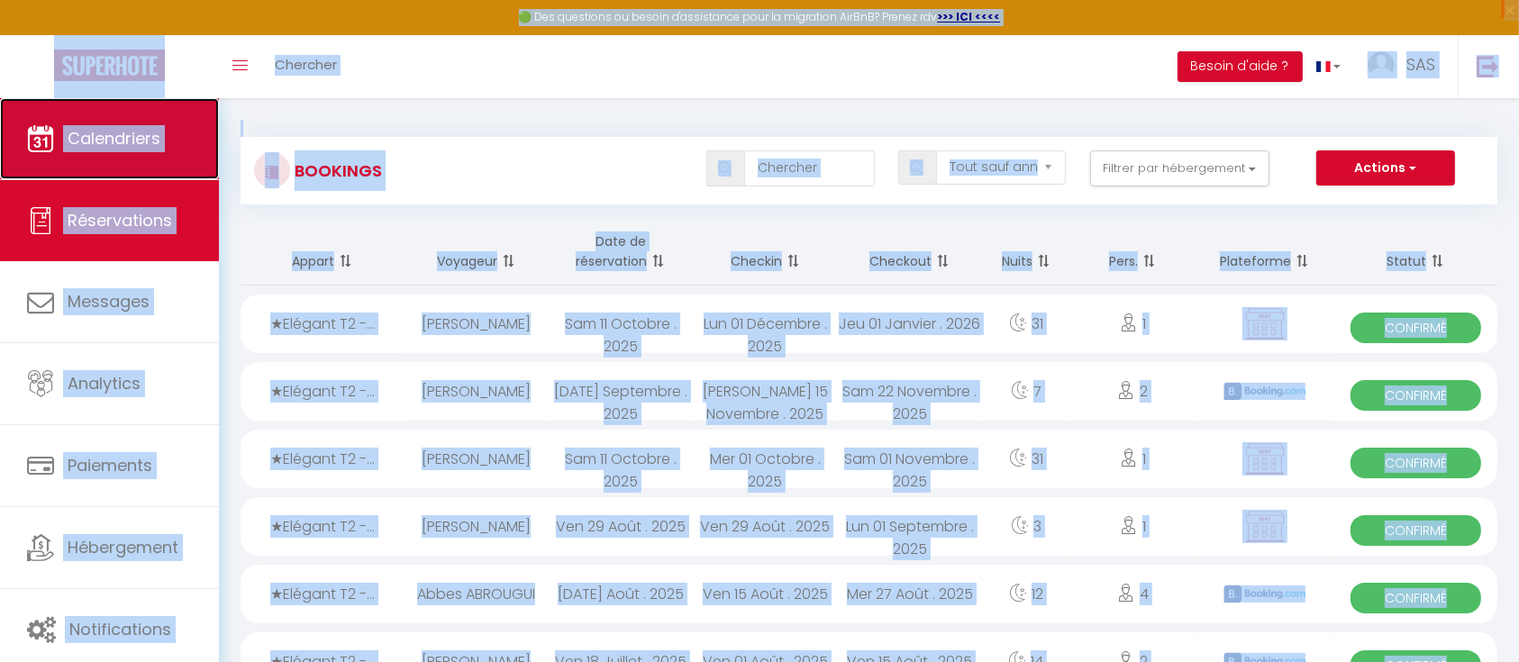
click at [110, 151] on link "Calendriers" at bounding box center [109, 138] width 219 height 81
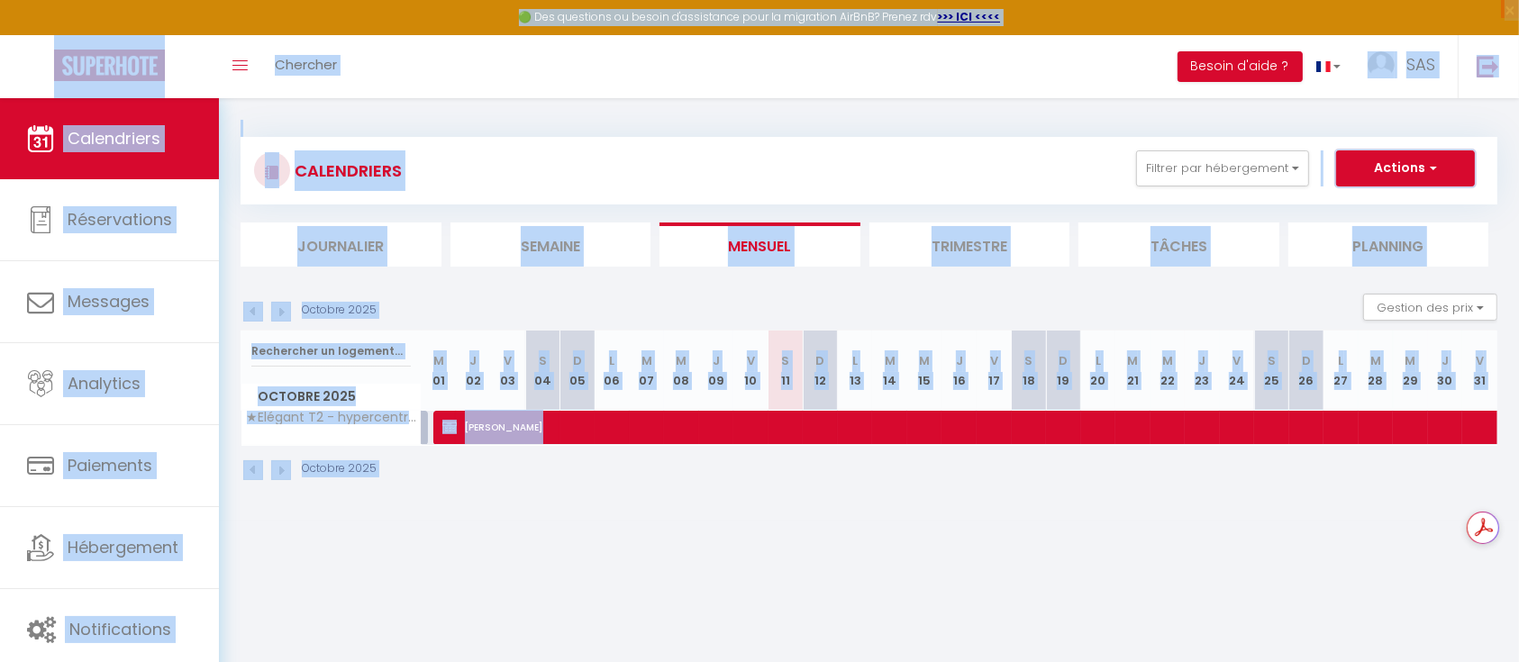
click at [1427, 165] on span "button" at bounding box center [1431, 168] width 11 height 18
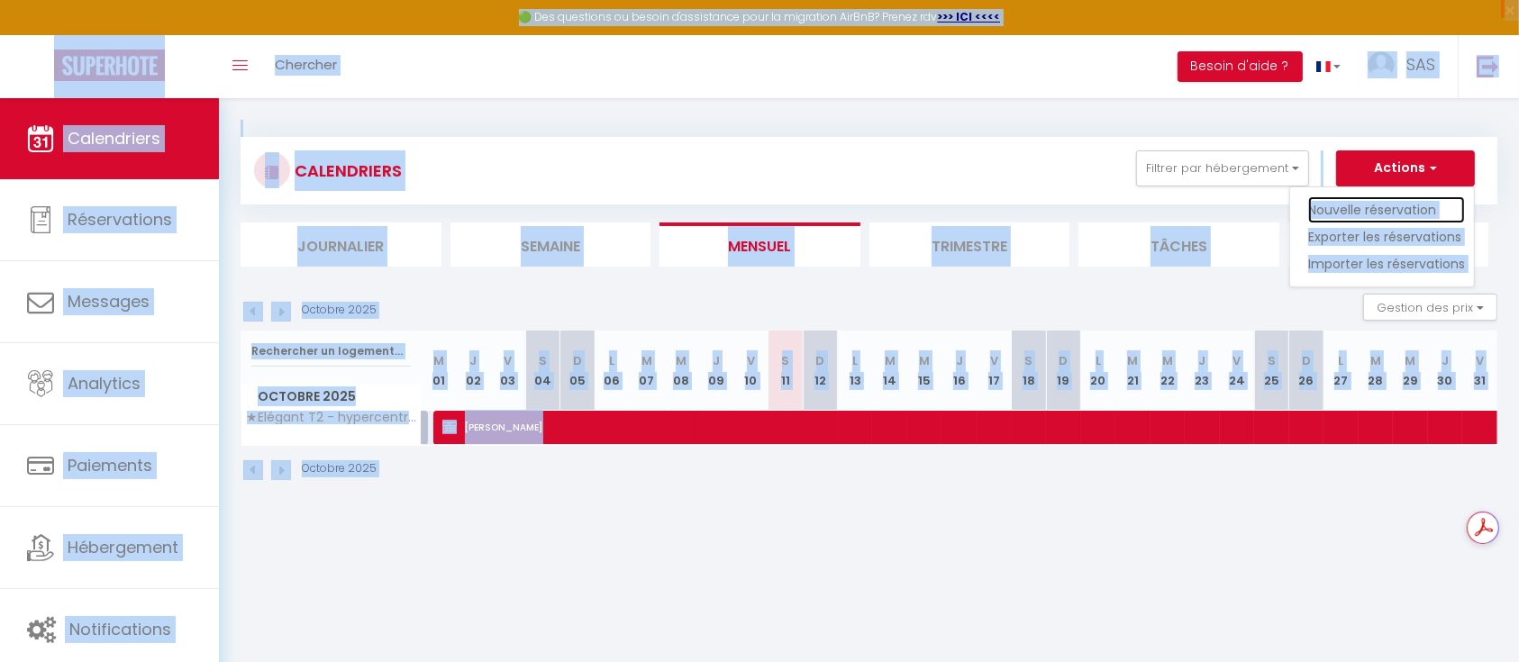
click at [1395, 205] on link "Nouvelle réservation" at bounding box center [1387, 209] width 157 height 27
select select
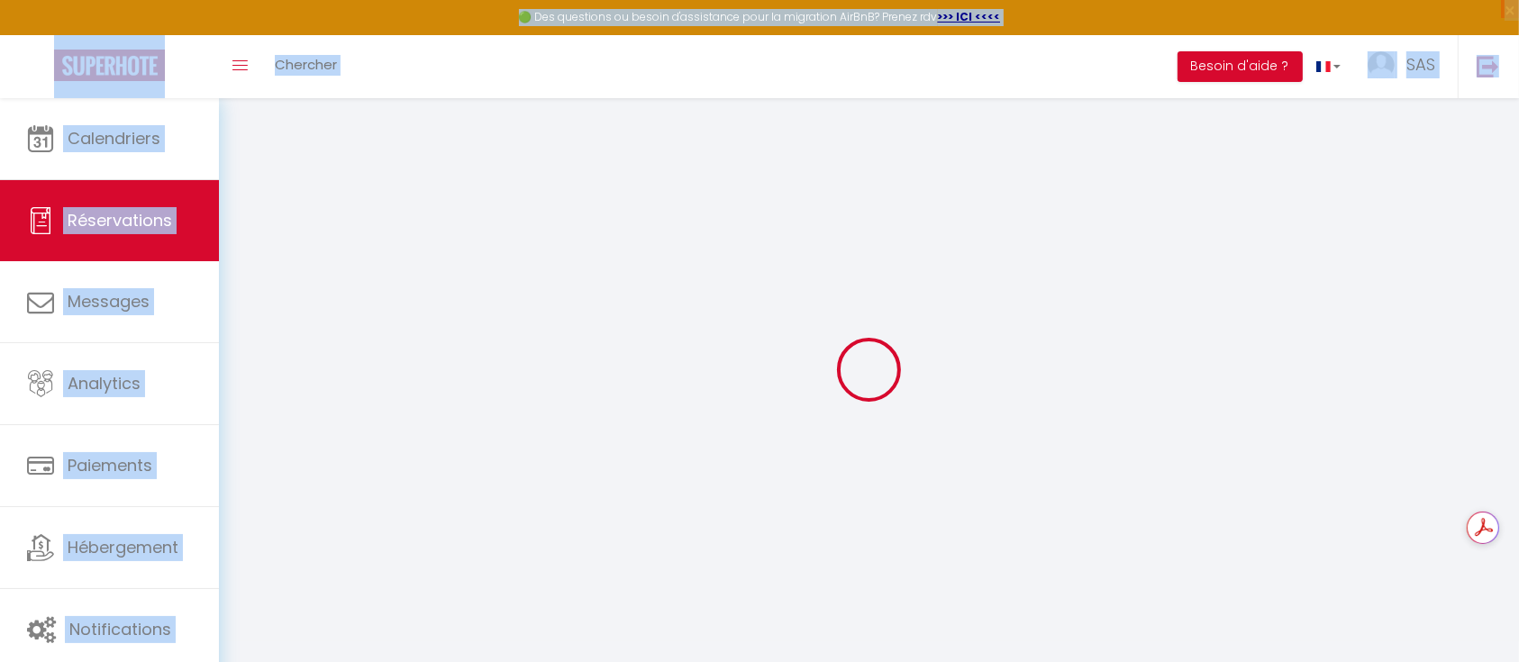
select select
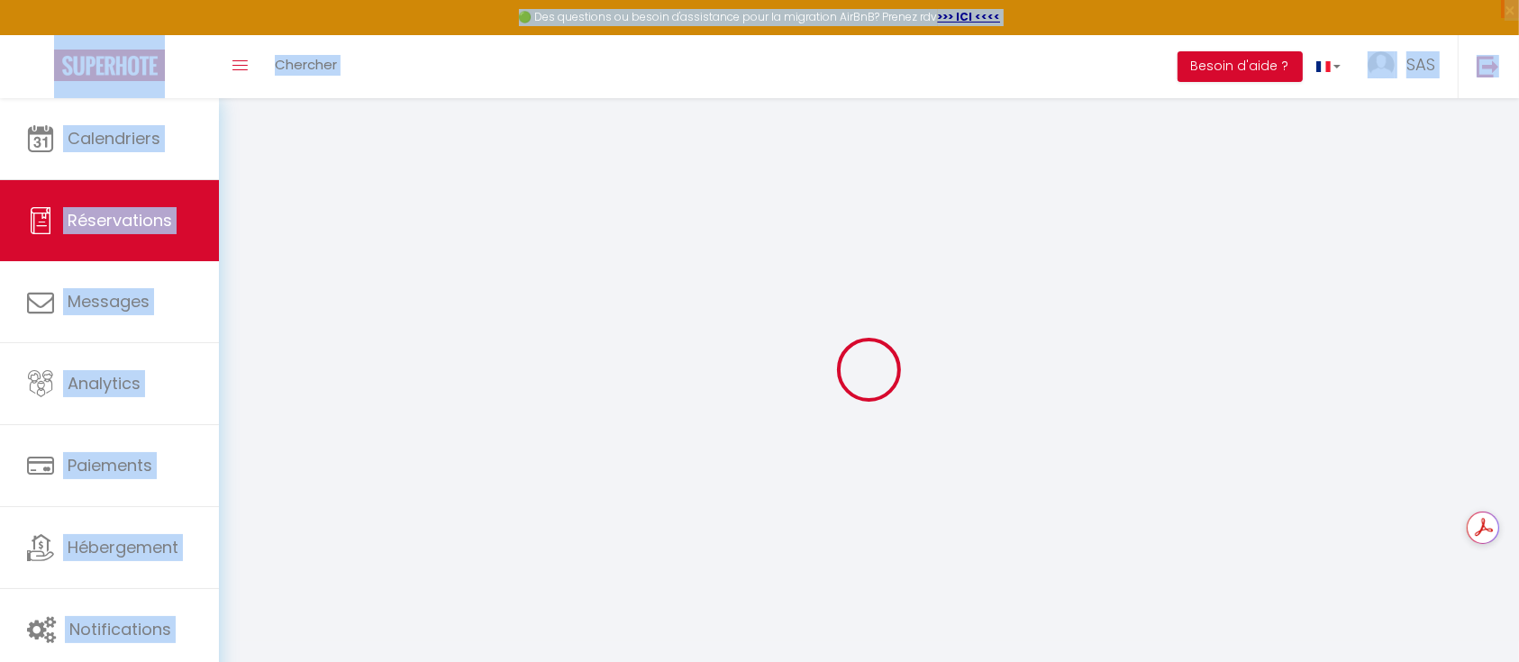
select select
checkbox input "false"
select select
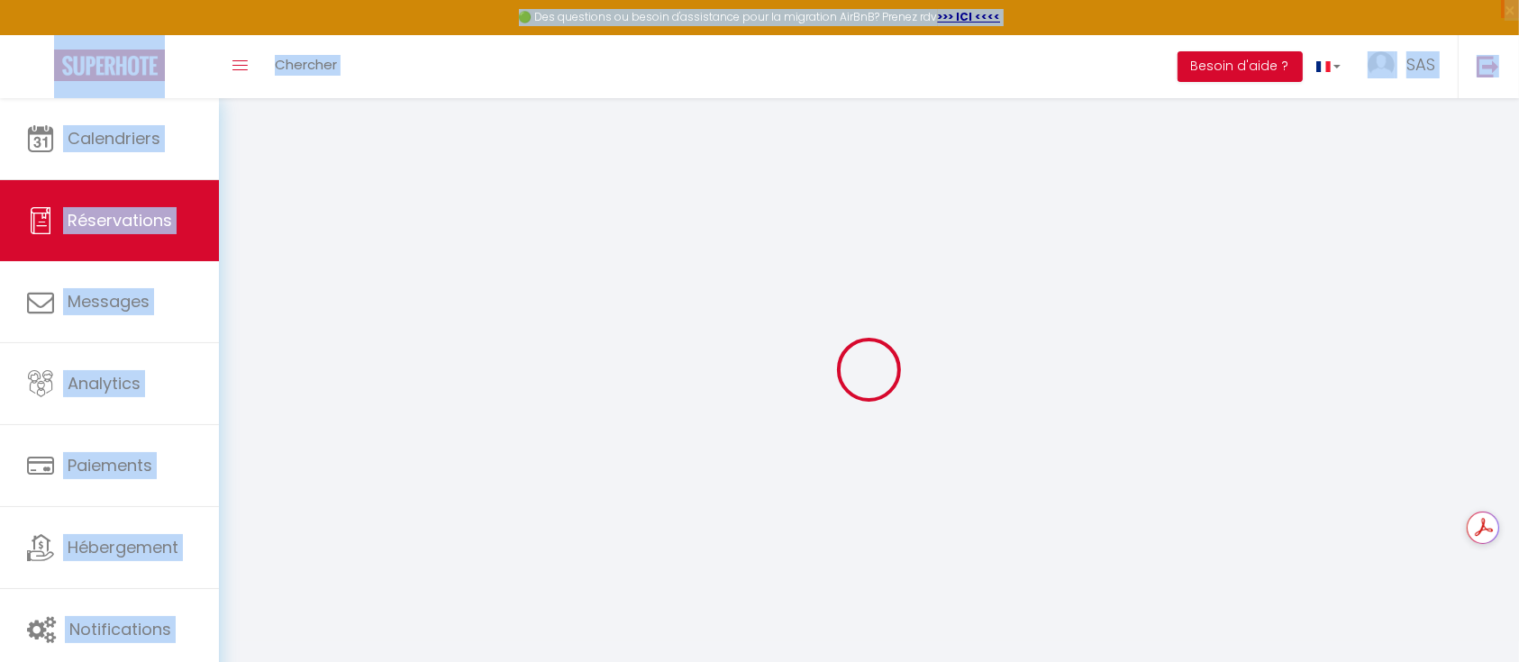
select select
checkbox input "false"
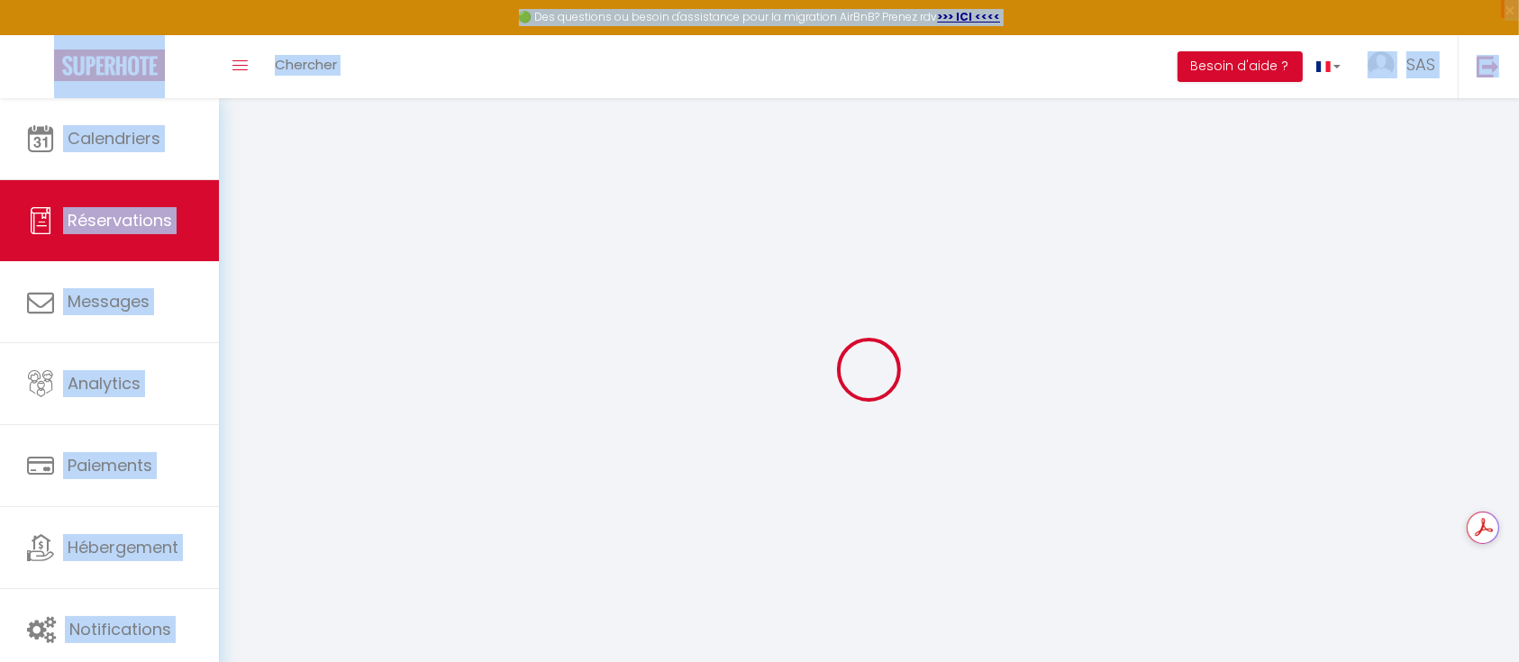
select select
checkbox input "false"
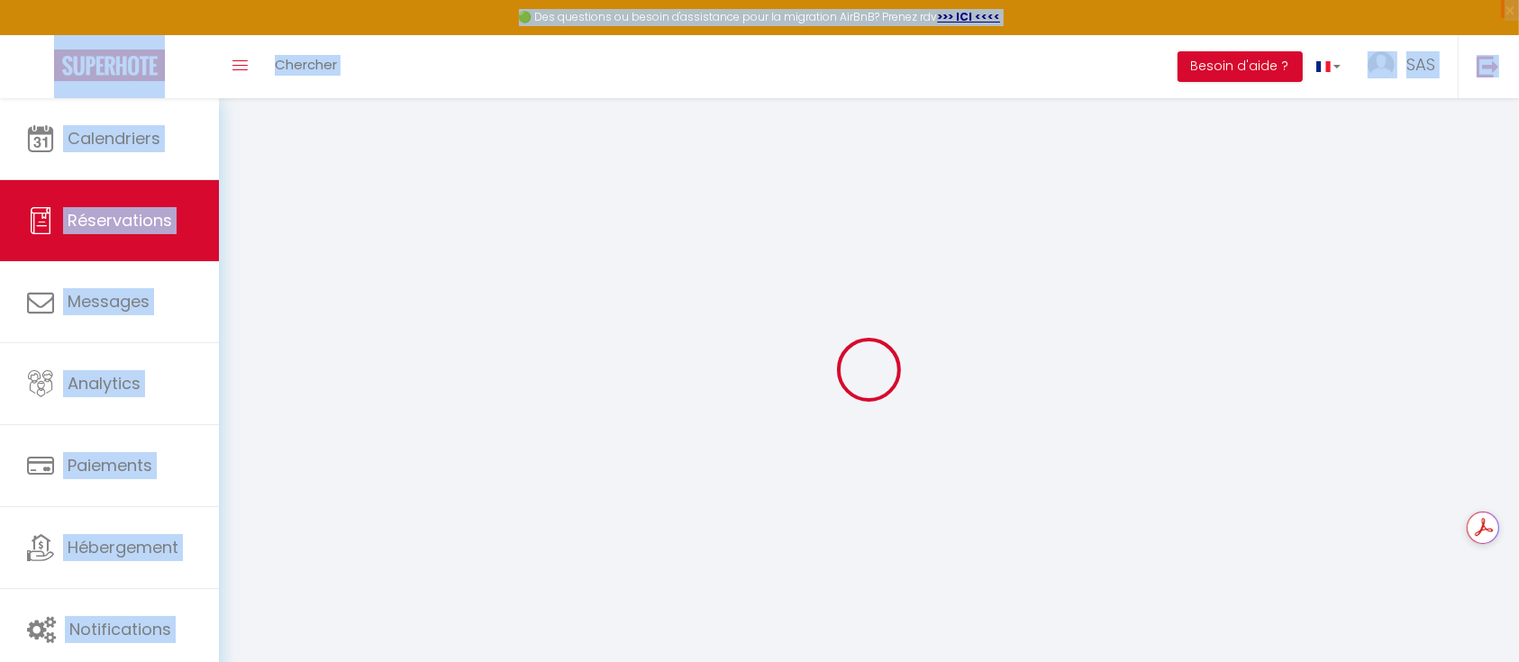
select select
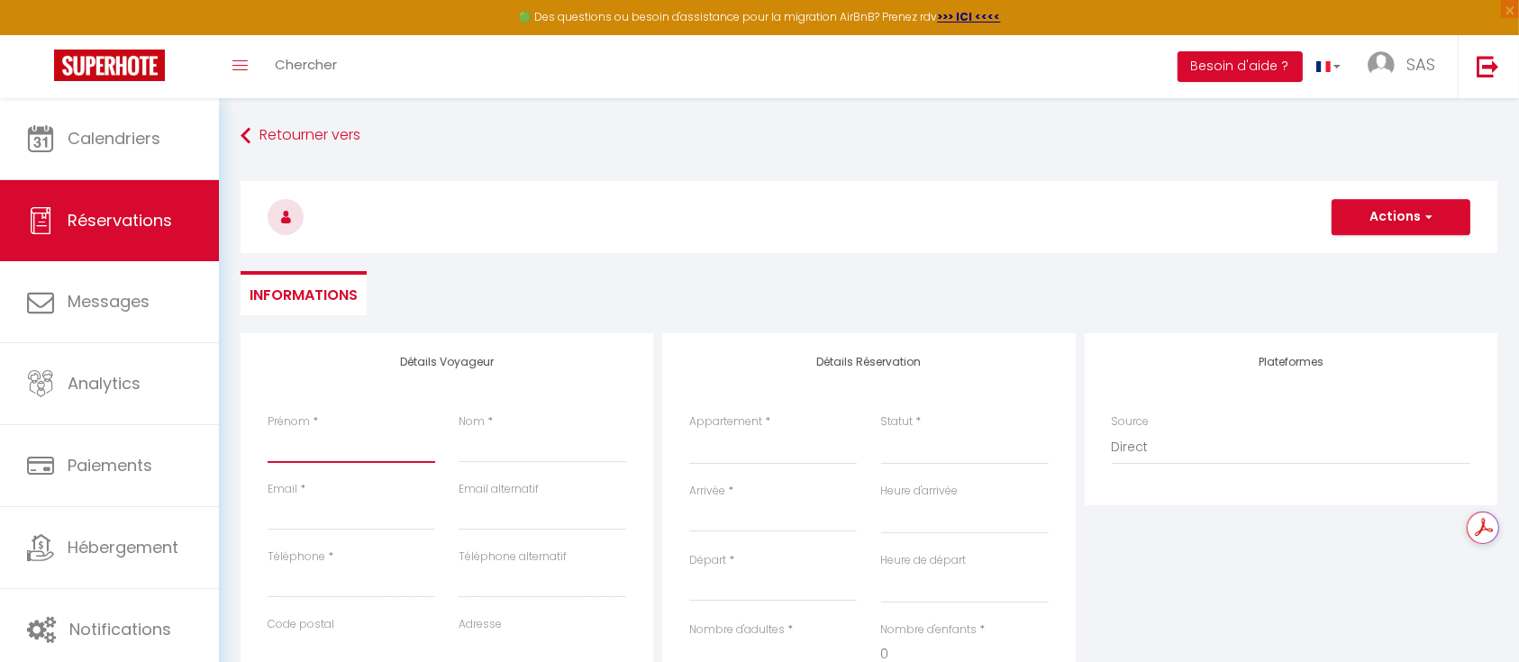
click at [351, 436] on input "Prénom" at bounding box center [352, 447] width 168 height 32
type input "F"
select select
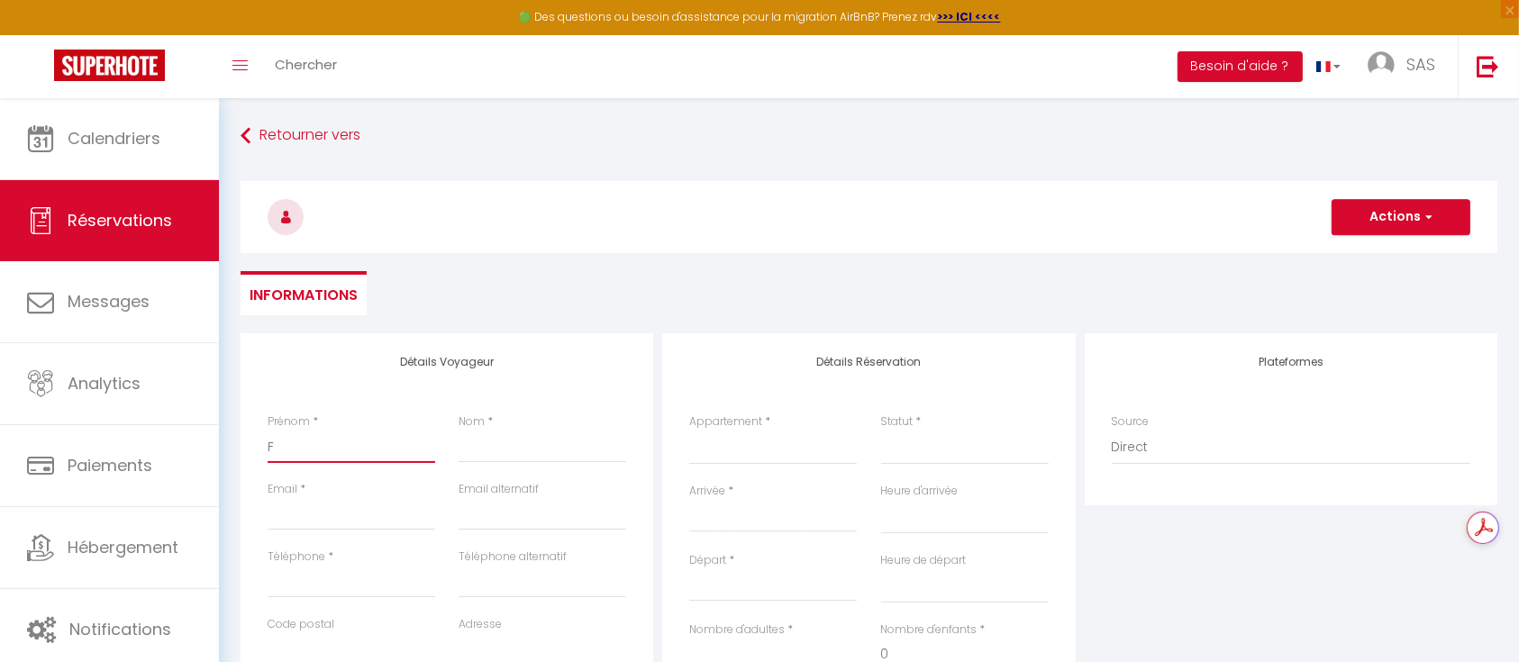
select select
checkbox input "false"
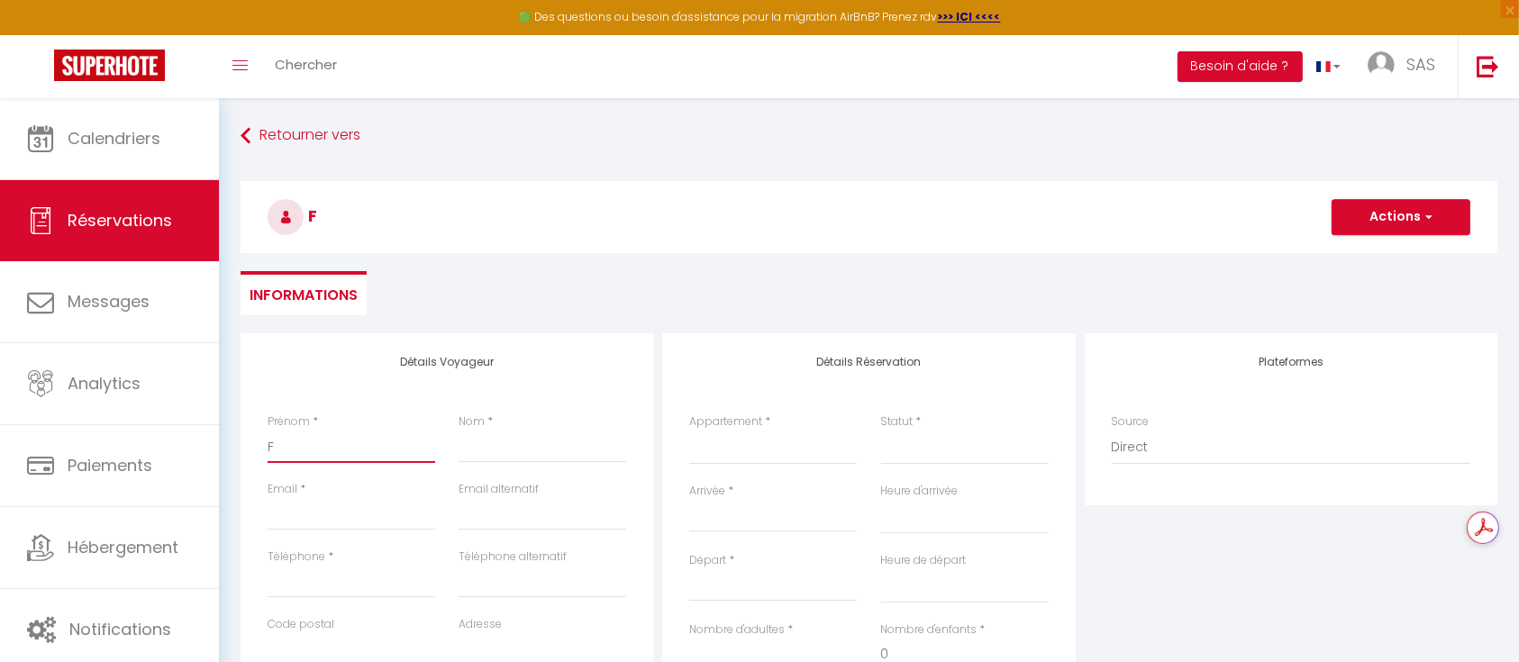
type input "Fi"
select select
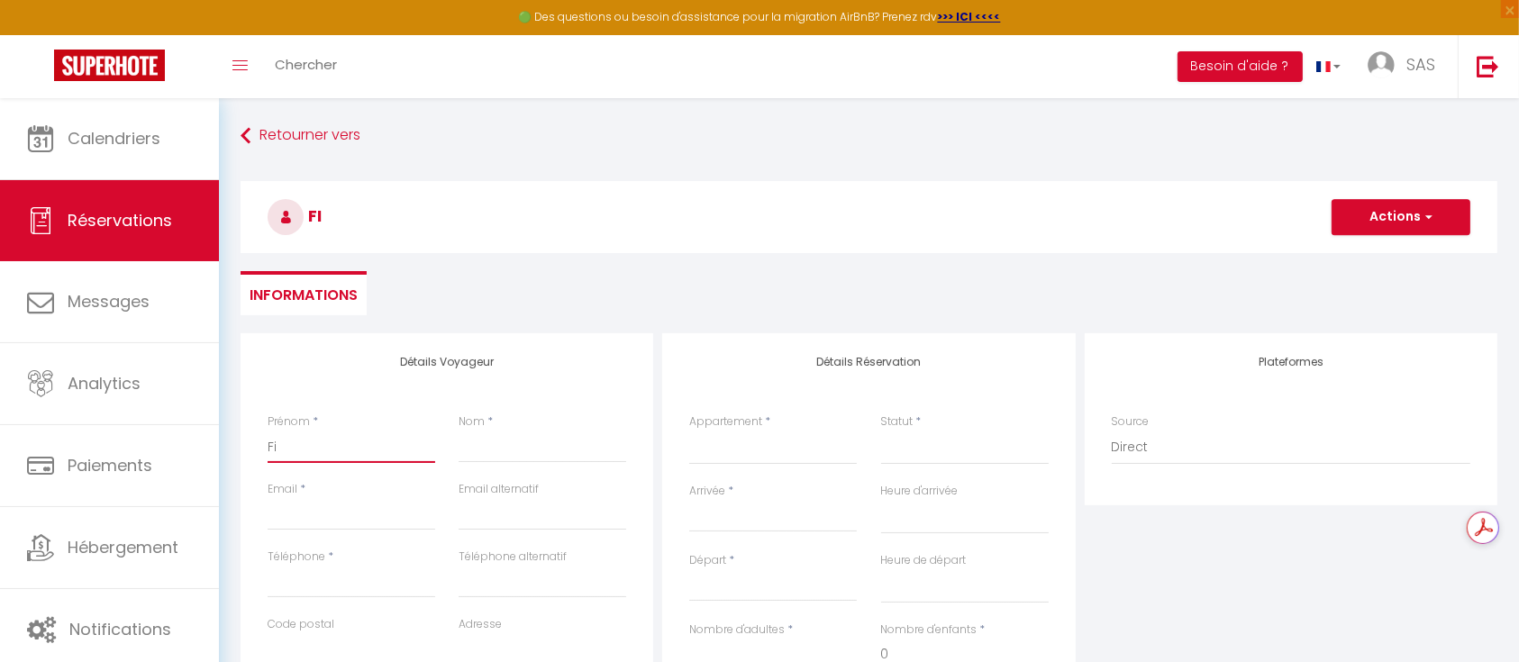
select select
checkbox input "false"
type input "Fir"
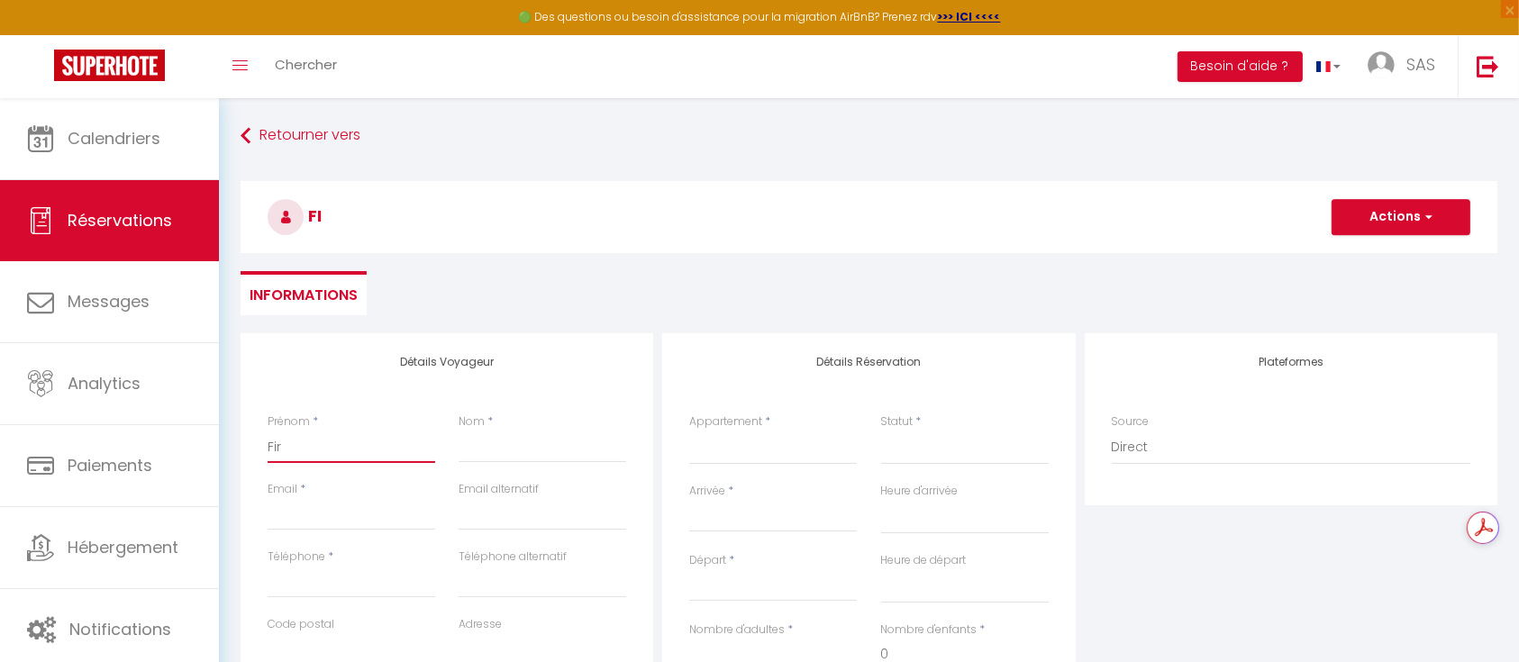
select select
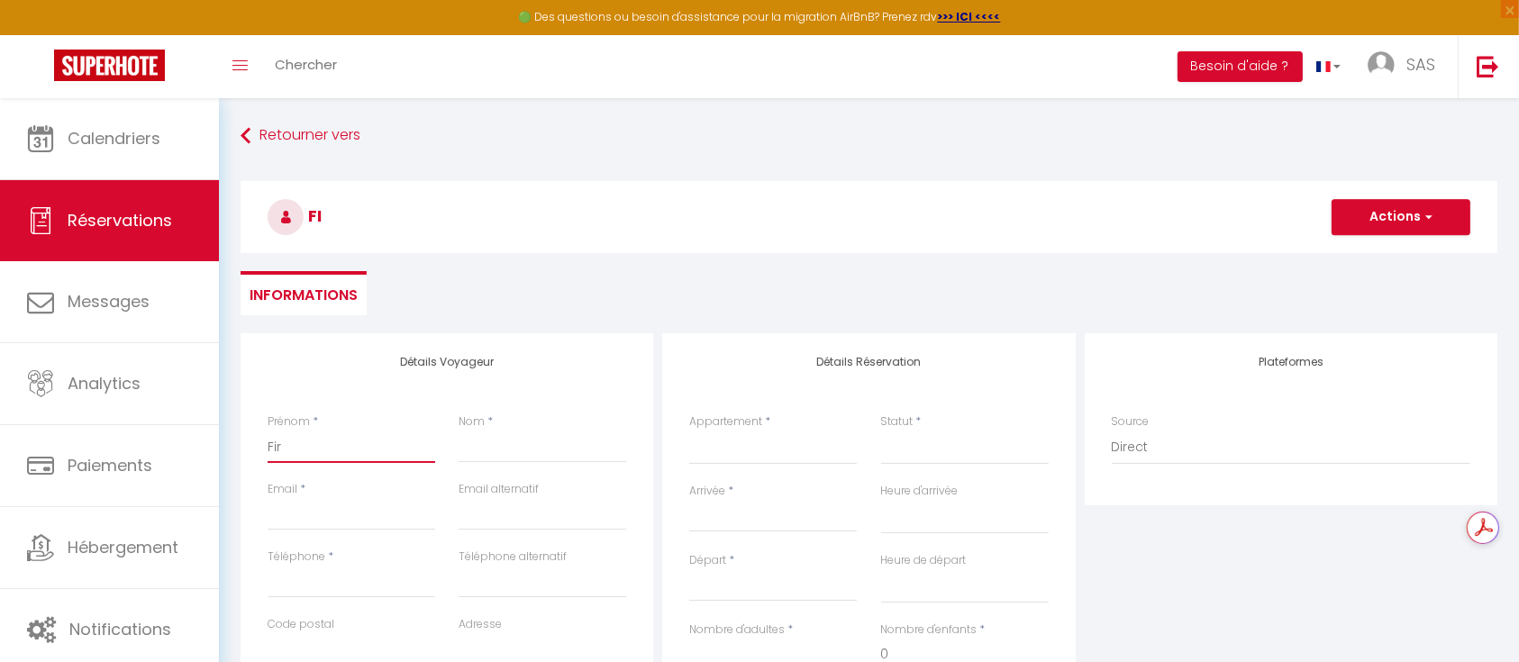
select select
checkbox input "false"
type input "Fira"
select select
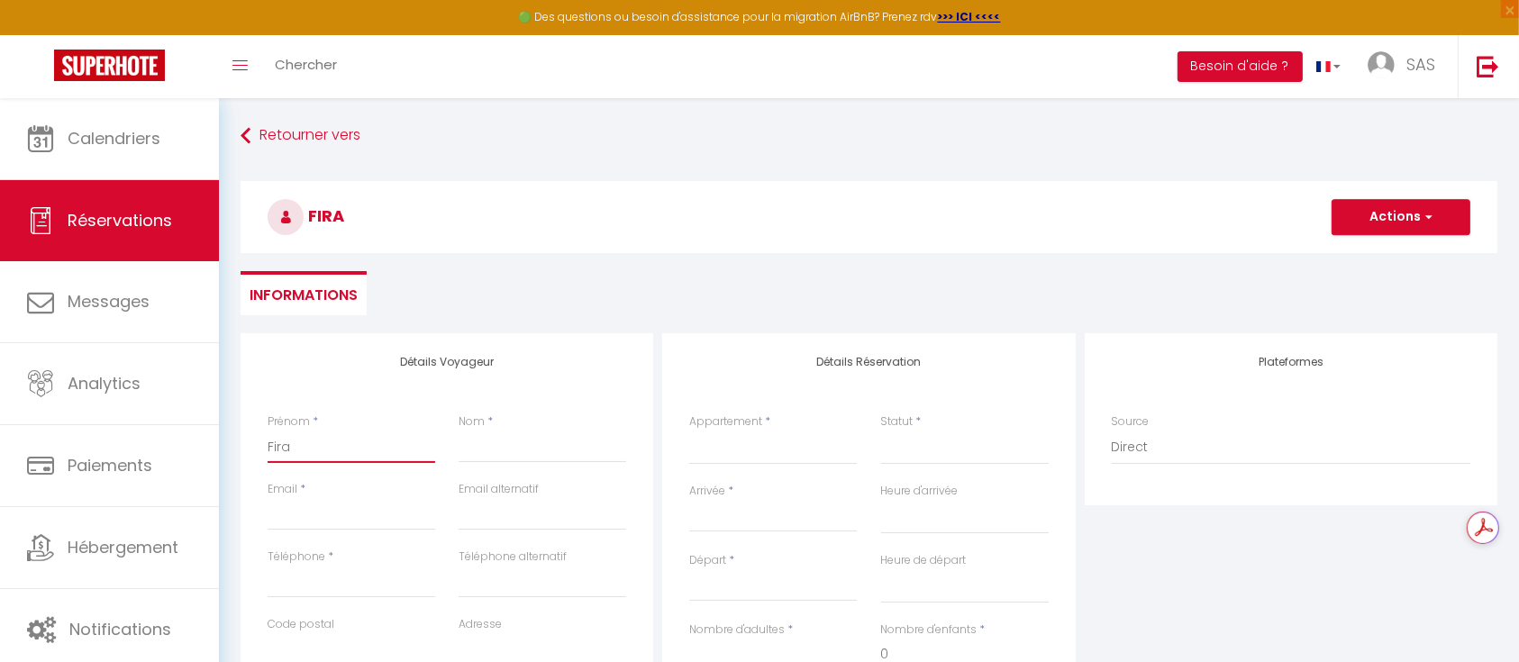
select select
click at [488, 451] on input "Nom" at bounding box center [543, 447] width 168 height 32
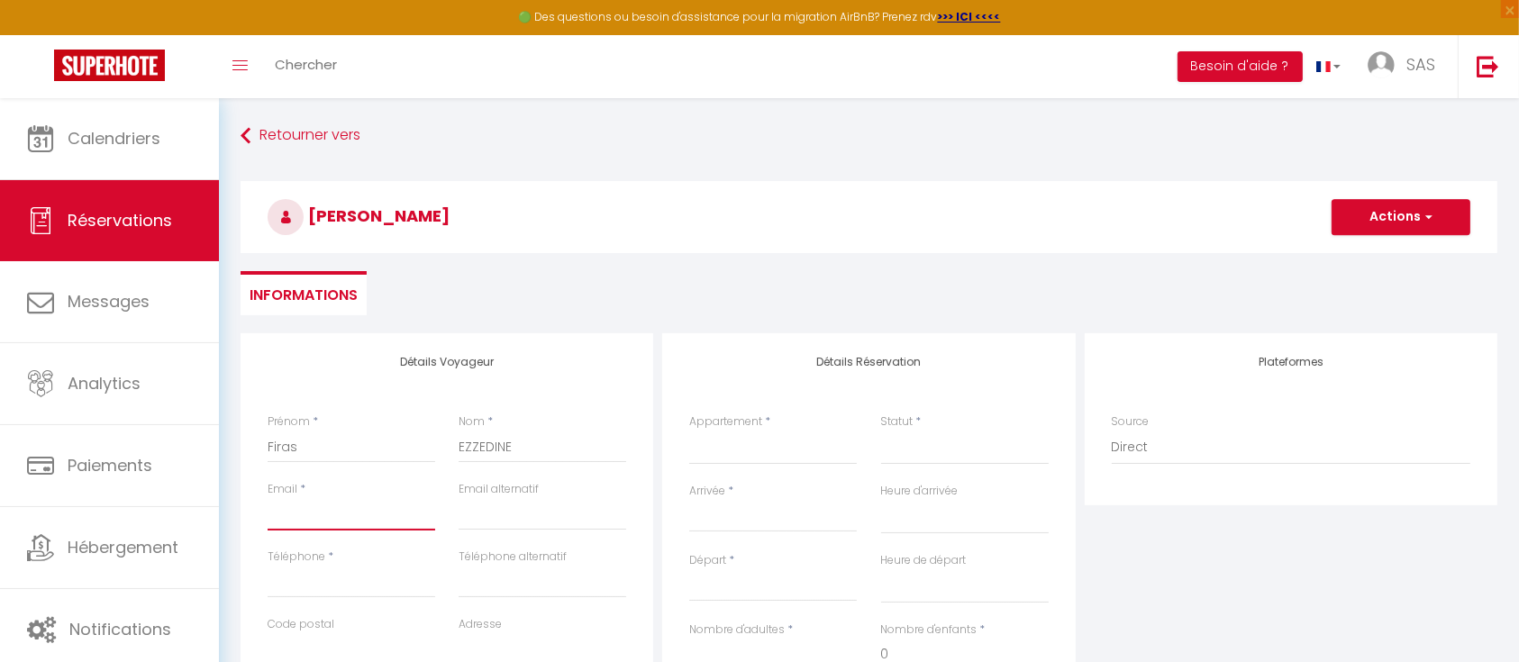
click at [359, 514] on input "Email client" at bounding box center [352, 514] width 168 height 32
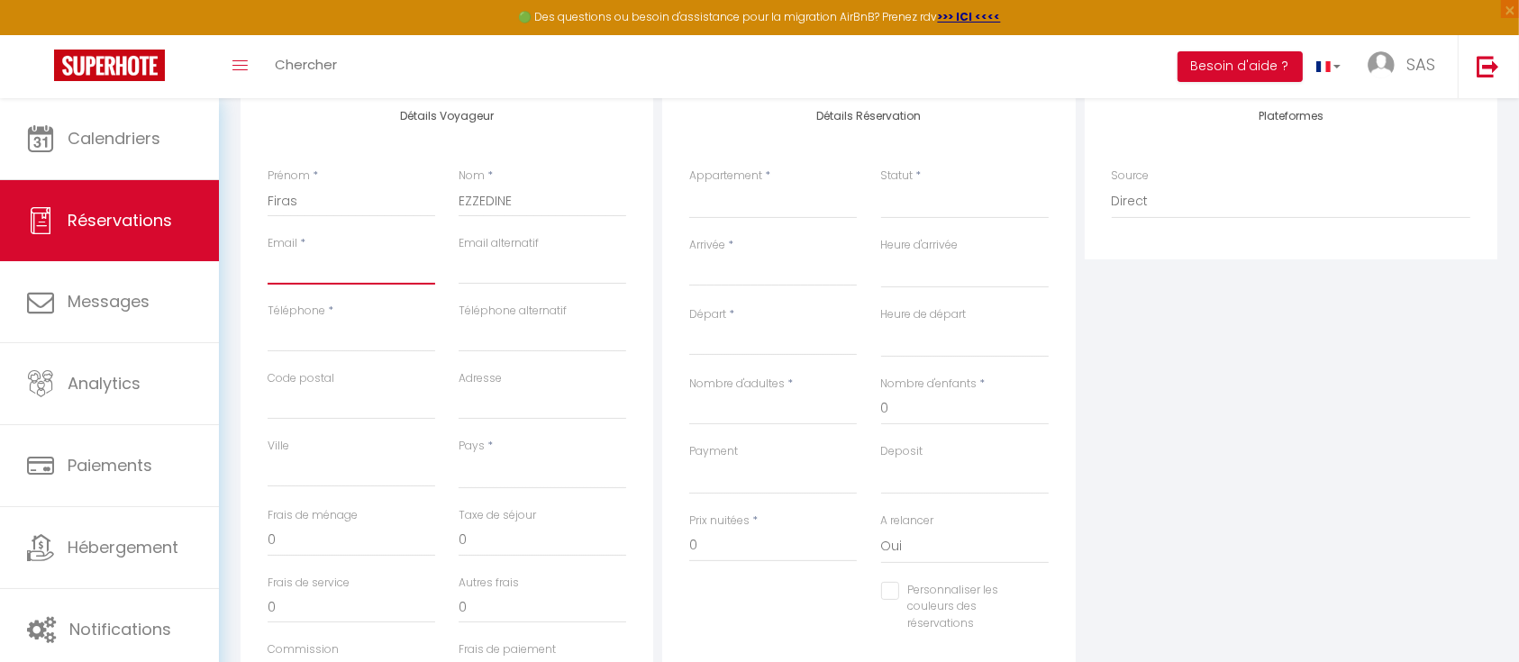
scroll to position [247, 0]
click at [476, 476] on select "France Portugal Afghanistan Albania Algeria American Samoa Andorra Angola Angui…" at bounding box center [543, 471] width 168 height 34
click at [459, 454] on select "France Portugal Afghanistan Albania Algeria American Samoa Andorra Angola Angui…" at bounding box center [543, 471] width 168 height 34
click at [515, 477] on select "France Portugal Afghanistan Albania Algeria American Samoa Andorra Angola Angui…" at bounding box center [543, 471] width 168 height 34
click at [459, 454] on select "France Portugal Afghanistan Albania Algeria American Samoa Andorra Angola Angui…" at bounding box center [543, 471] width 168 height 34
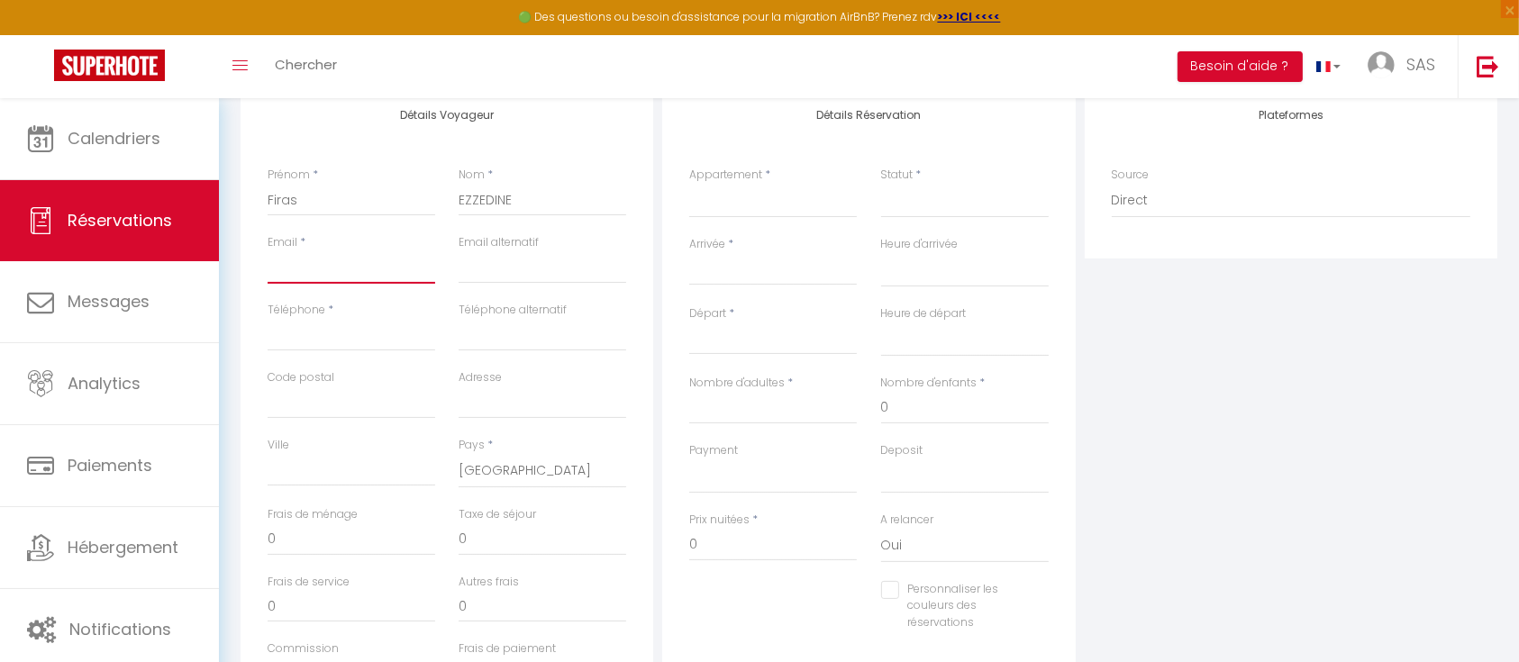
click at [317, 263] on input "Email client" at bounding box center [352, 267] width 168 height 32
click at [351, 339] on input "Téléphone" at bounding box center [352, 335] width 168 height 32
click at [453, 334] on div "Téléphone alternatif" at bounding box center [542, 336] width 191 height 68
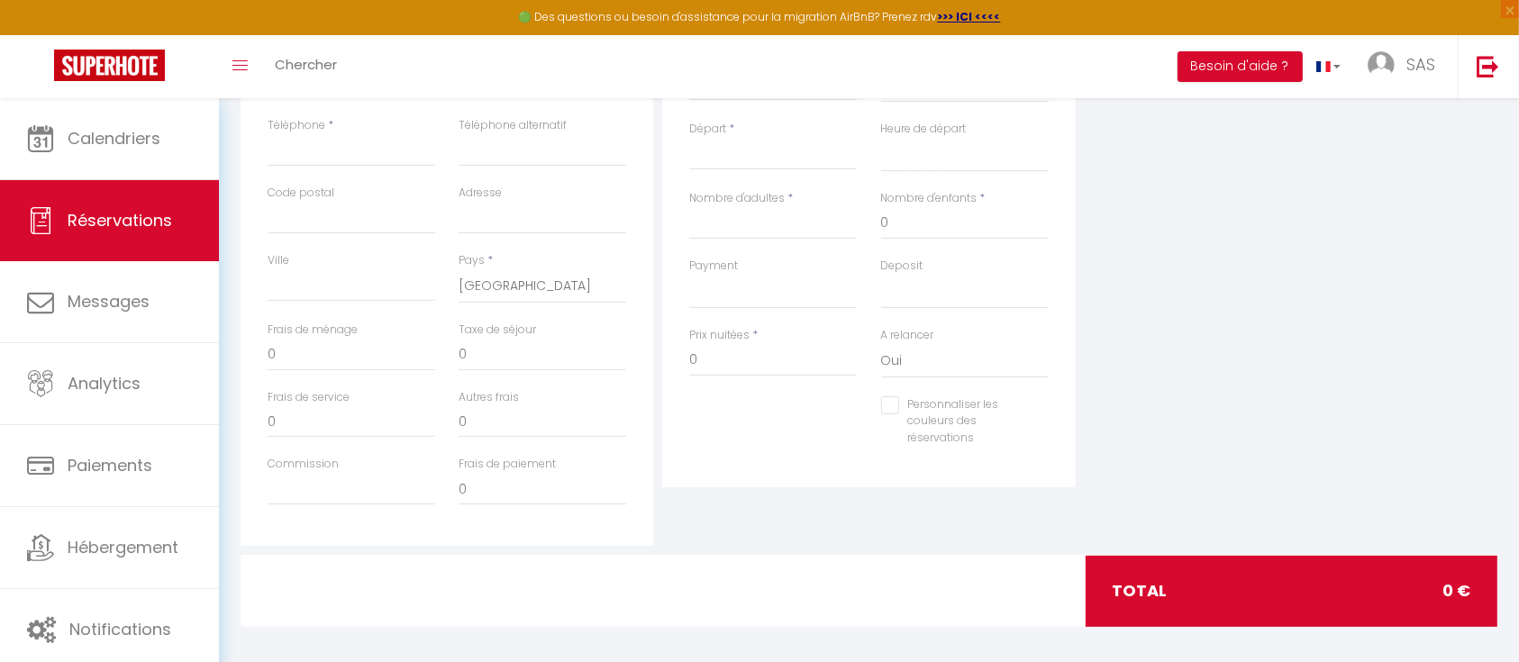
scroll to position [433, 0]
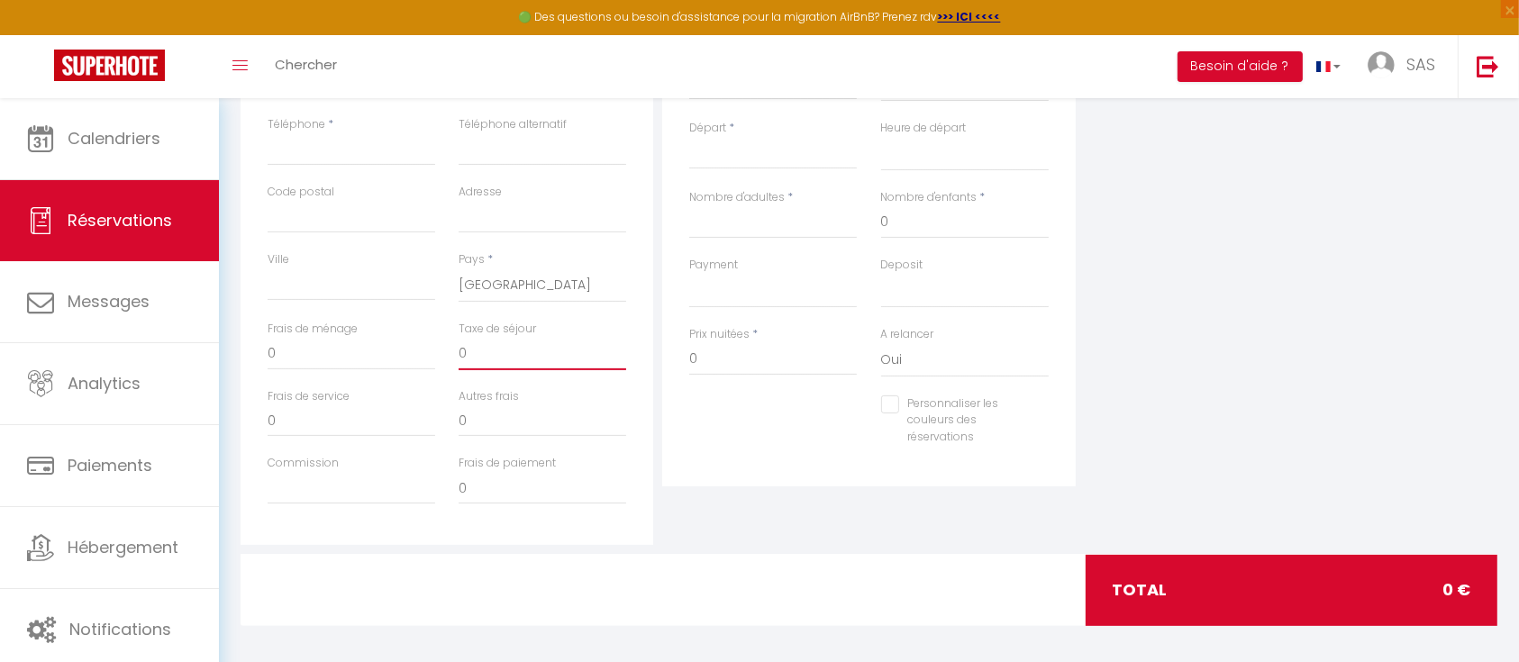
click at [483, 348] on input "0" at bounding box center [543, 354] width 168 height 32
click at [758, 224] on input "Nombre d'adultes" at bounding box center [773, 222] width 168 height 32
click at [739, 361] on input "0" at bounding box center [773, 359] width 168 height 32
click at [734, 287] on select "OK KO" at bounding box center [773, 291] width 168 height 34
click at [689, 274] on select "OK KO" at bounding box center [773, 291] width 168 height 34
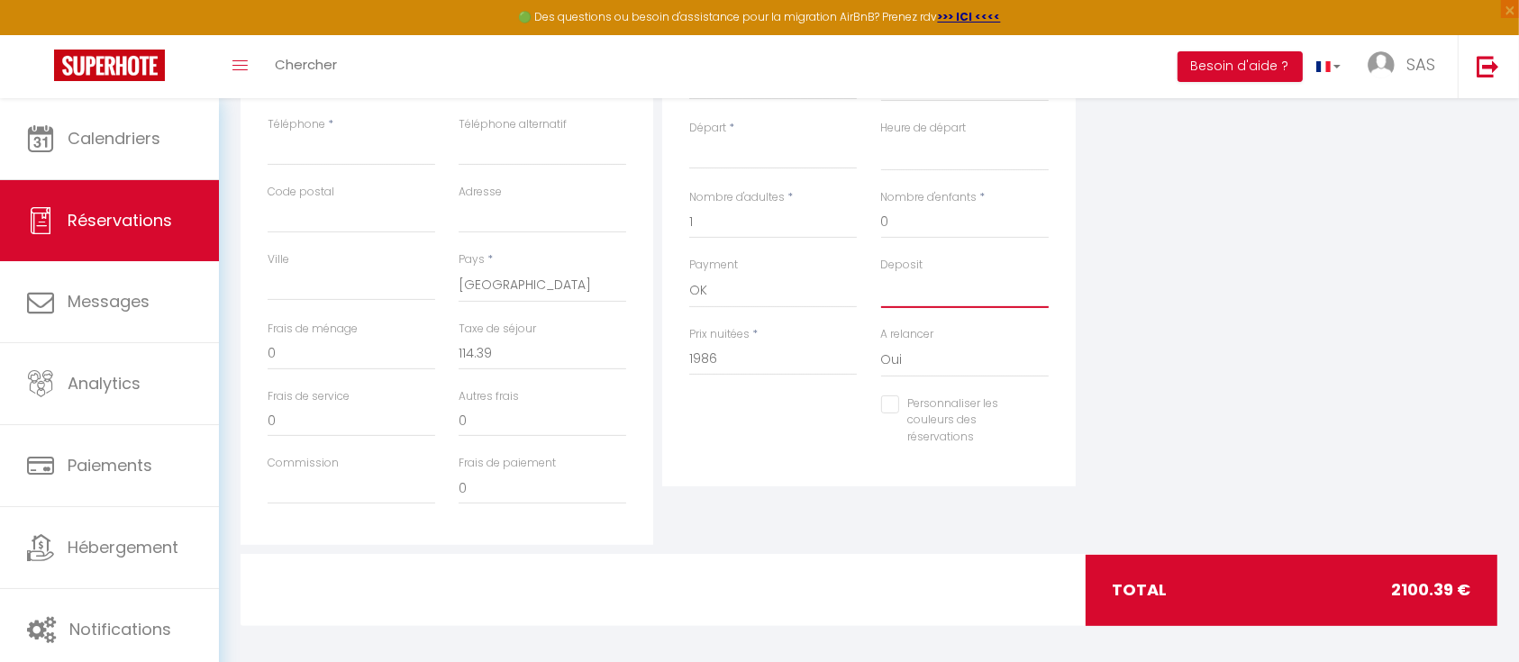
click at [901, 296] on select "OK KO" at bounding box center [965, 291] width 168 height 34
click at [881, 274] on select "OK KO" at bounding box center [965, 291] width 168 height 34
drag, startPoint x: 900, startPoint y: 362, endPoint x: 902, endPoint y: 375, distance: 12.7
click at [900, 361] on select "Oui Non" at bounding box center [965, 360] width 168 height 34
click at [881, 343] on select "Oui Non" at bounding box center [965, 360] width 168 height 34
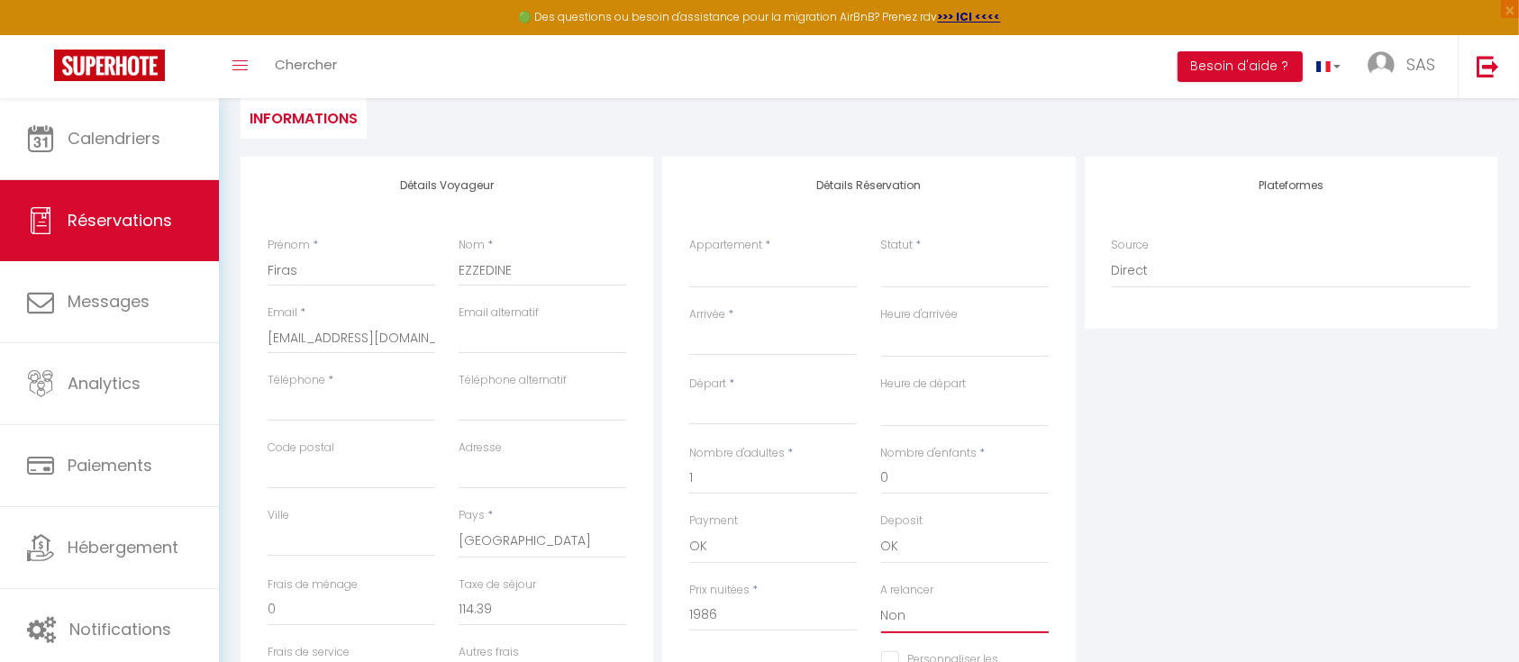
scroll to position [175, 0]
click at [754, 272] on select "★Elégant T2 - hypercentre, [GEOGRAPHIC_DATA] - gare TGV★" at bounding box center [773, 273] width 168 height 34
click at [689, 256] on select "★Elégant T2 - hypercentre, [GEOGRAPHIC_DATA] - gare TGV★" at bounding box center [773, 273] width 168 height 34
click at [750, 333] on input "Arrivée" at bounding box center [773, 343] width 168 height 23
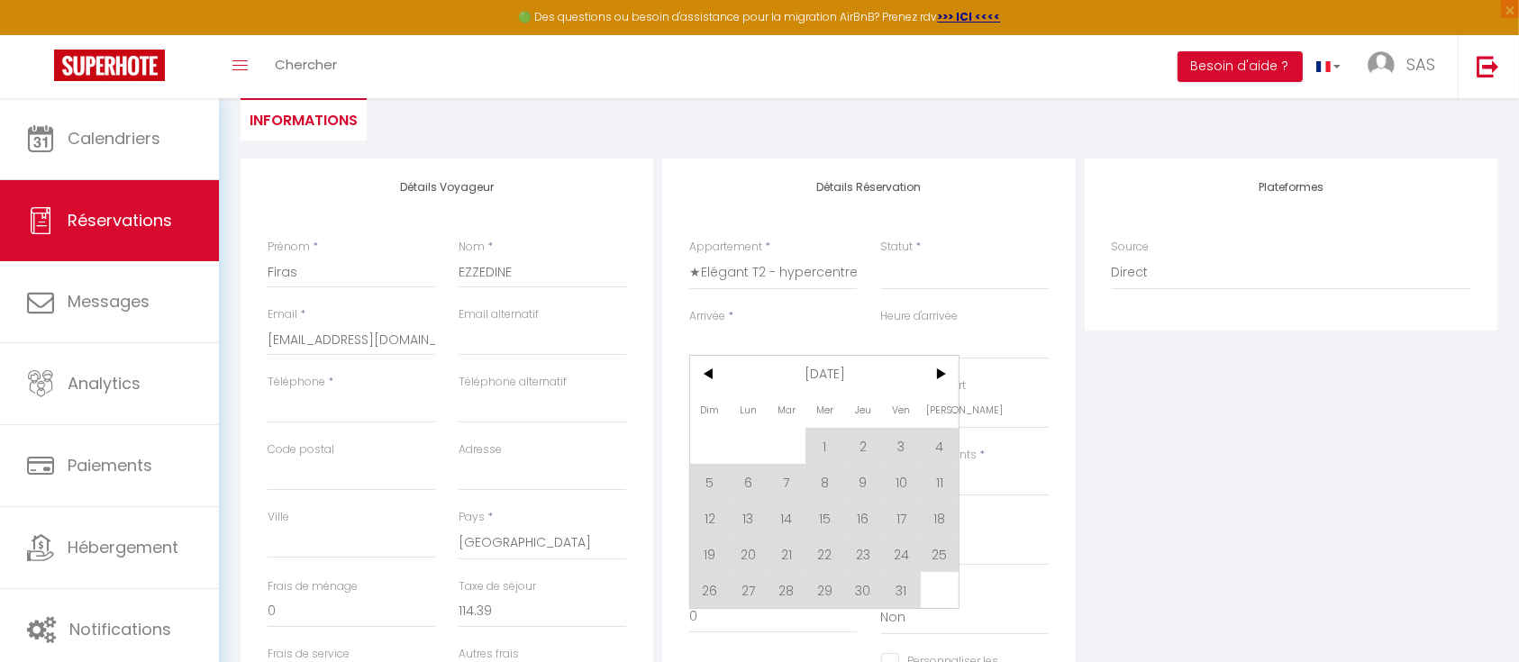
click at [744, 342] on input "Arrivée" at bounding box center [773, 343] width 168 height 23
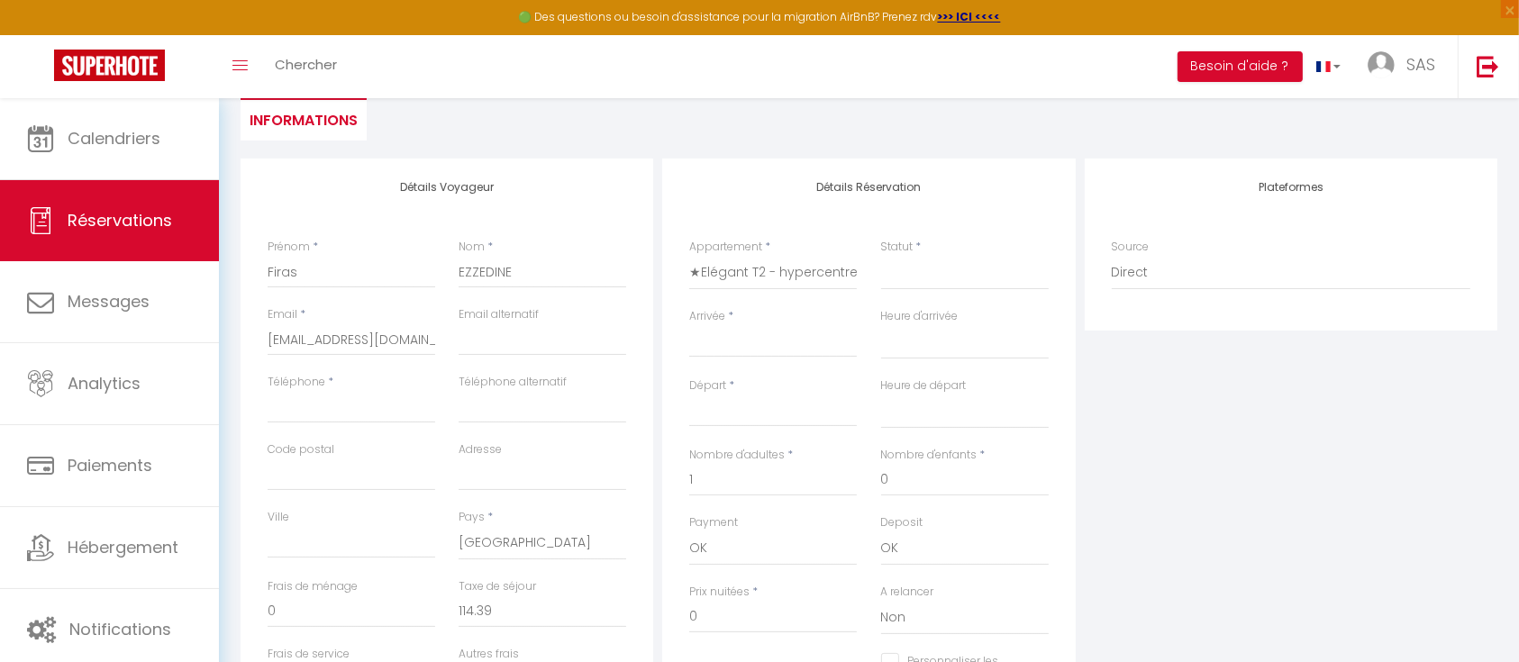
click at [744, 342] on input "Arrivée" at bounding box center [773, 343] width 168 height 23
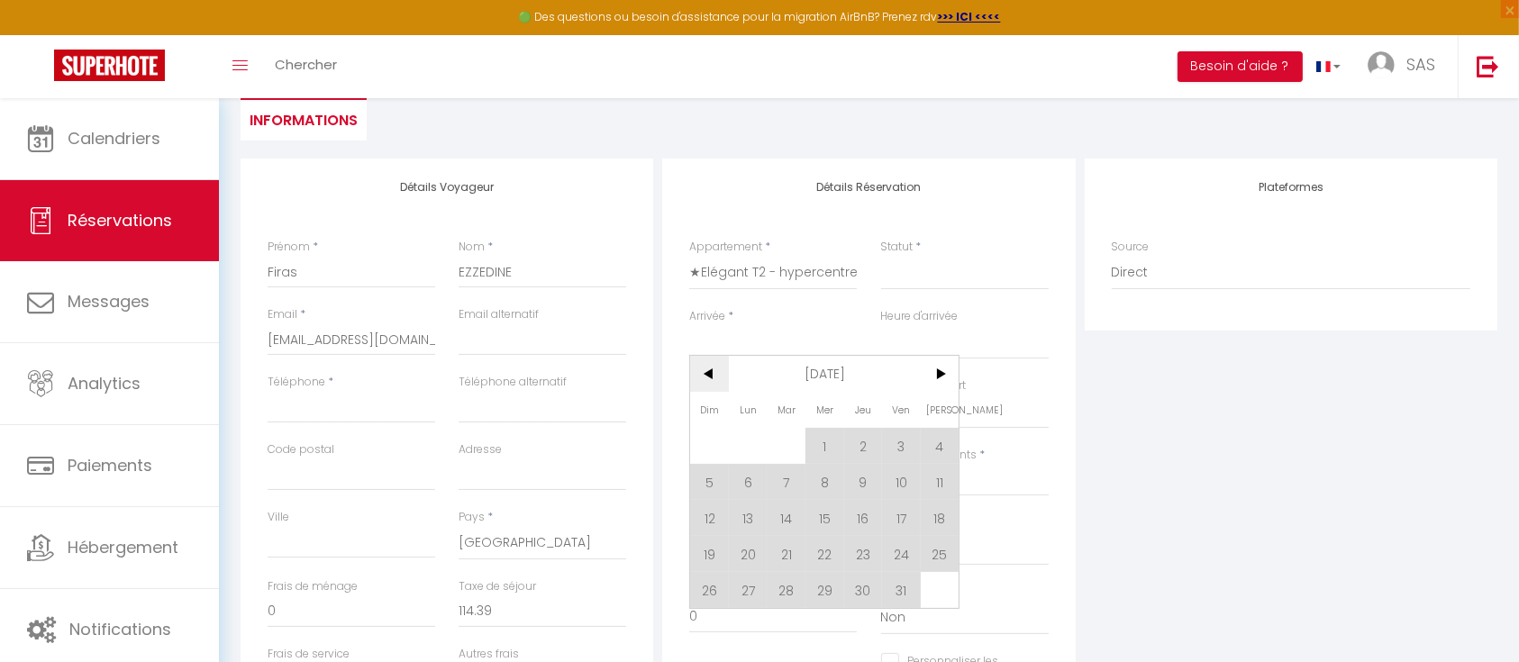
click at [712, 375] on span "<" at bounding box center [709, 374] width 39 height 36
click at [751, 445] on span "1" at bounding box center [748, 446] width 39 height 36
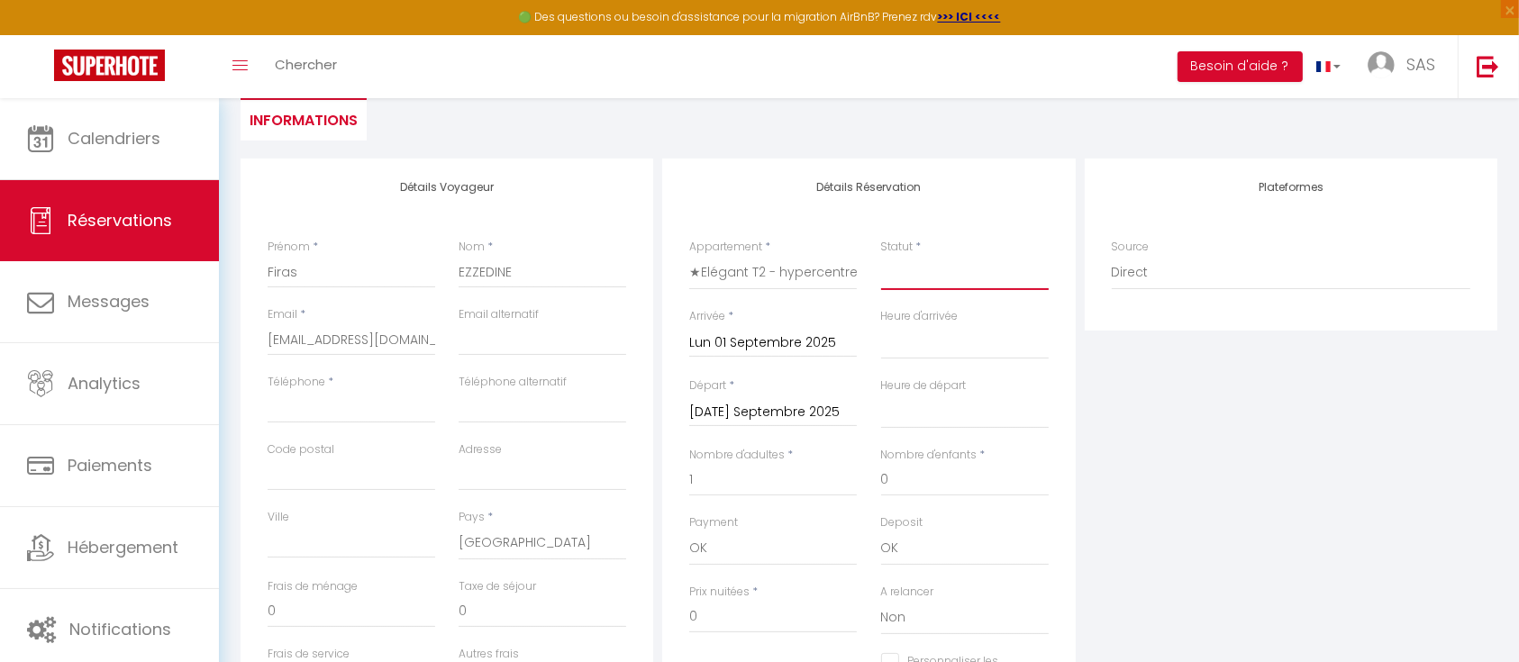
click at [923, 274] on select "Confirmé Non Confirmé Annulé Annulé par le voyageur No Show Request" at bounding box center [965, 273] width 168 height 34
click at [881, 256] on select "Confirmé Non Confirmé Annulé Annulé par le voyageur No Show Request" at bounding box center [965, 273] width 168 height 34
click at [810, 423] on div "Mar 02 Septembre 2025 < Sep 2025 > Dim Lun Mar Mer Jeu Ven Sam 1 2 3 4 5 6 7 8 …" at bounding box center [773, 411] width 168 height 32
click at [794, 413] on input "Mar 02 Septembre 2025" at bounding box center [773, 412] width 168 height 23
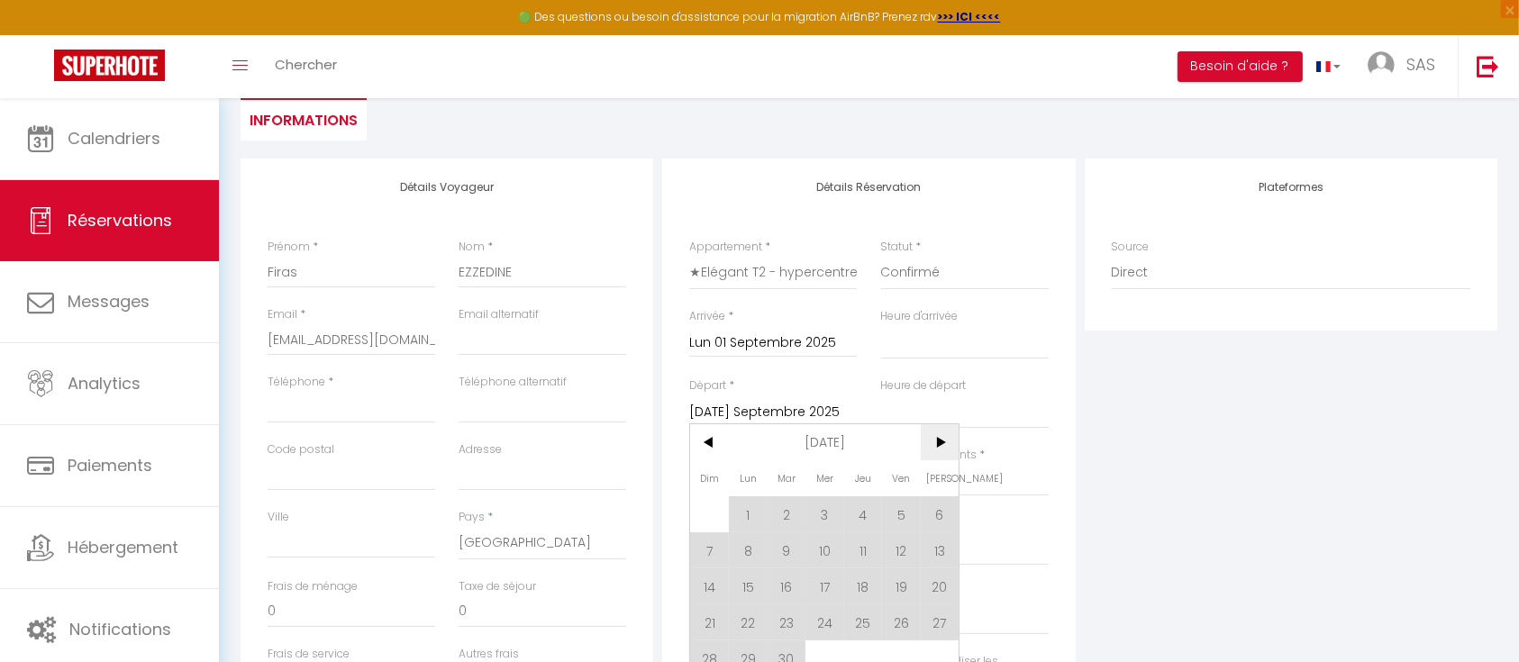
click at [937, 442] on span ">" at bounding box center [940, 442] width 39 height 36
click at [828, 506] on span "1" at bounding box center [825, 515] width 39 height 36
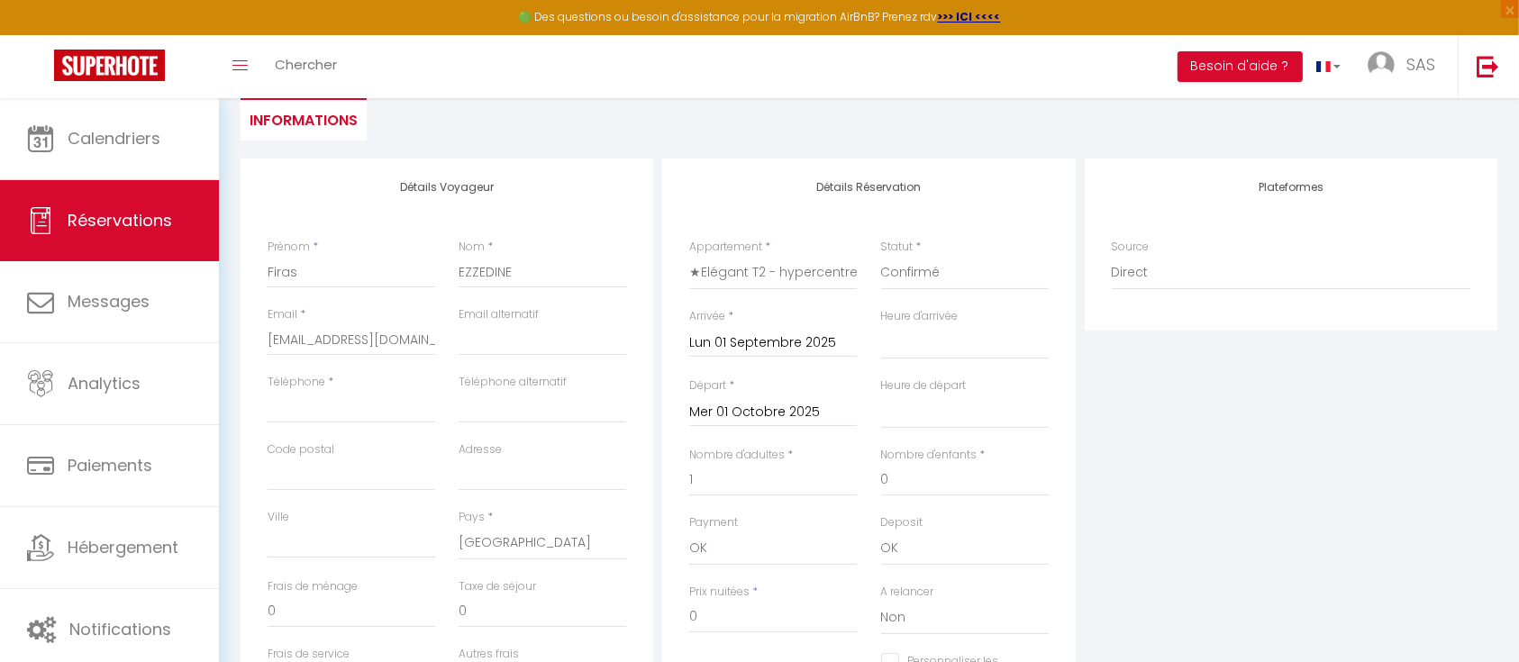
click at [653, 558] on div "Détails Voyageur Prénom * Firas Nom * EZZEDINE Email * book.agoodplace@gmail.co…" at bounding box center [447, 481] width 413 height 644
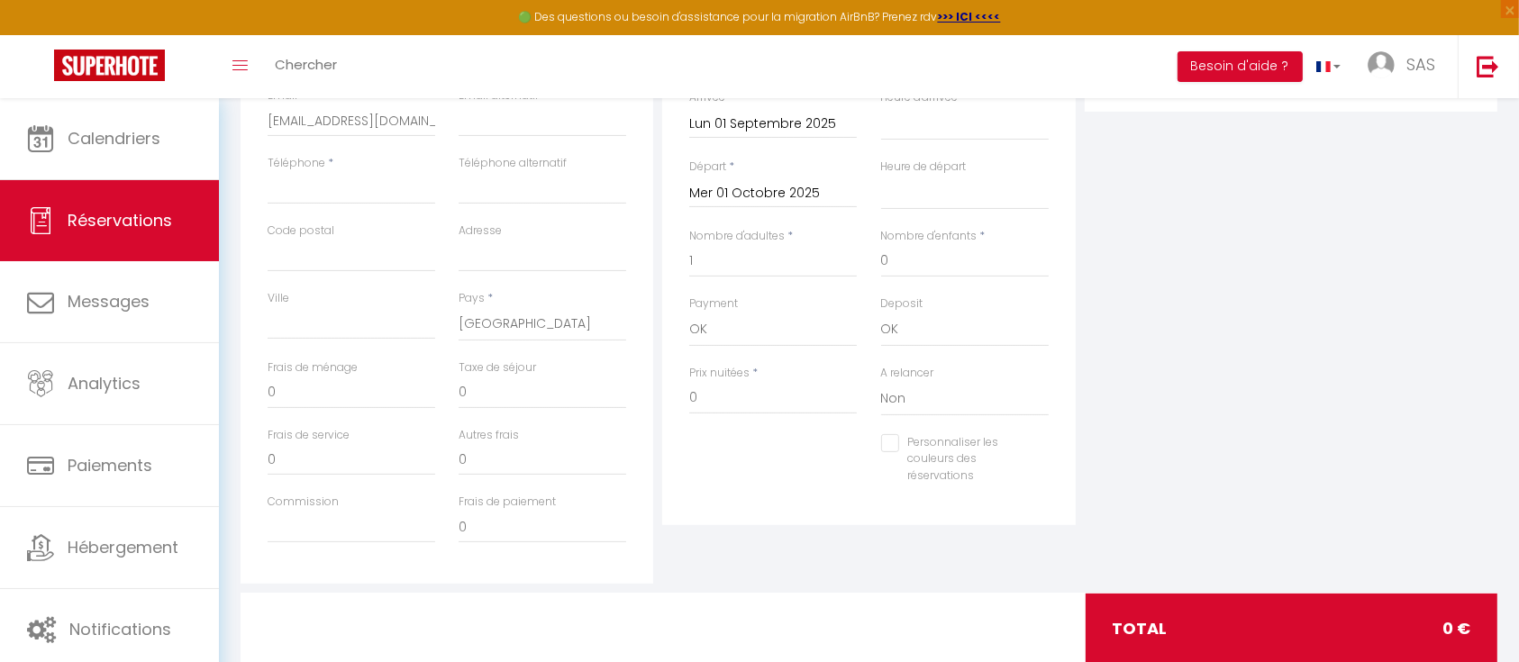
scroll to position [398, 0]
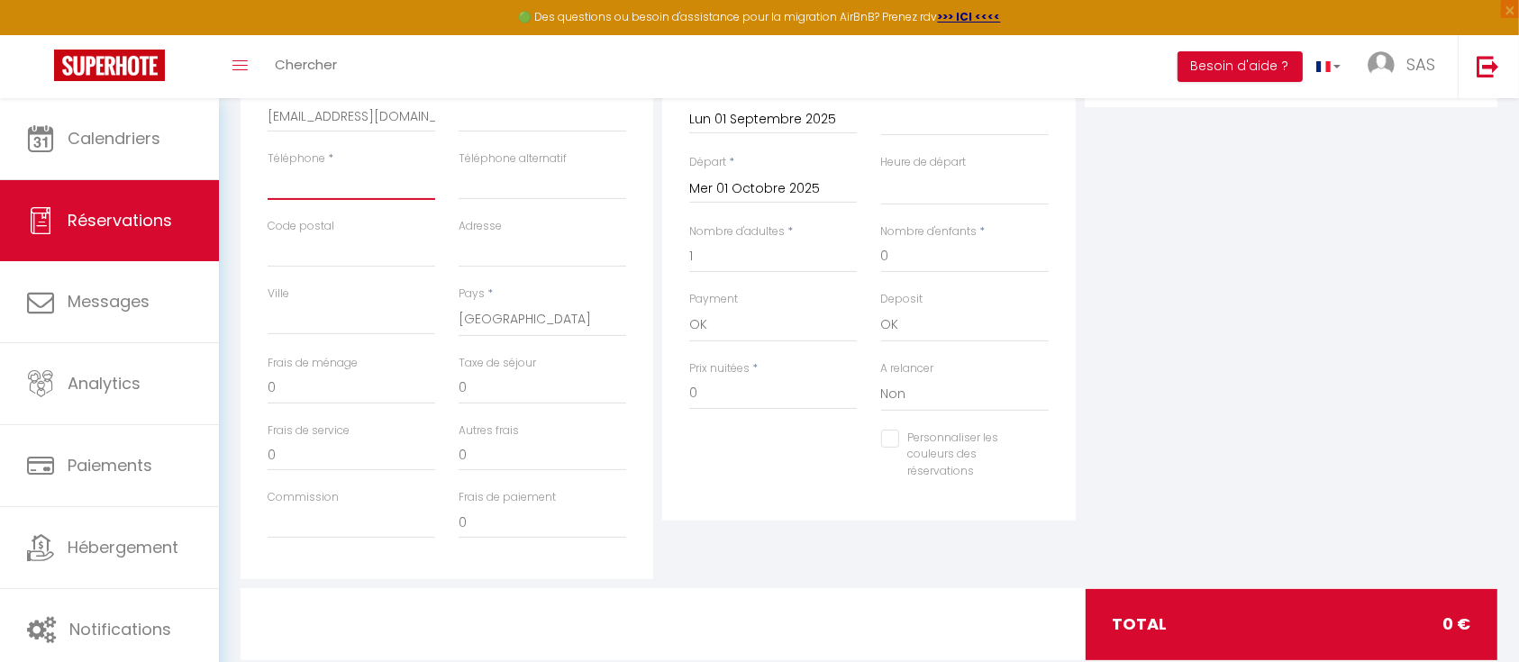
click at [343, 187] on input "Téléphone" at bounding box center [352, 184] width 168 height 32
paste input "+31614839070"
click at [658, 278] on div "Détails Réservation Appartement * ★Elégant T2 - hypercentre, La Joliette - gare…" at bounding box center [869, 257] width 422 height 644
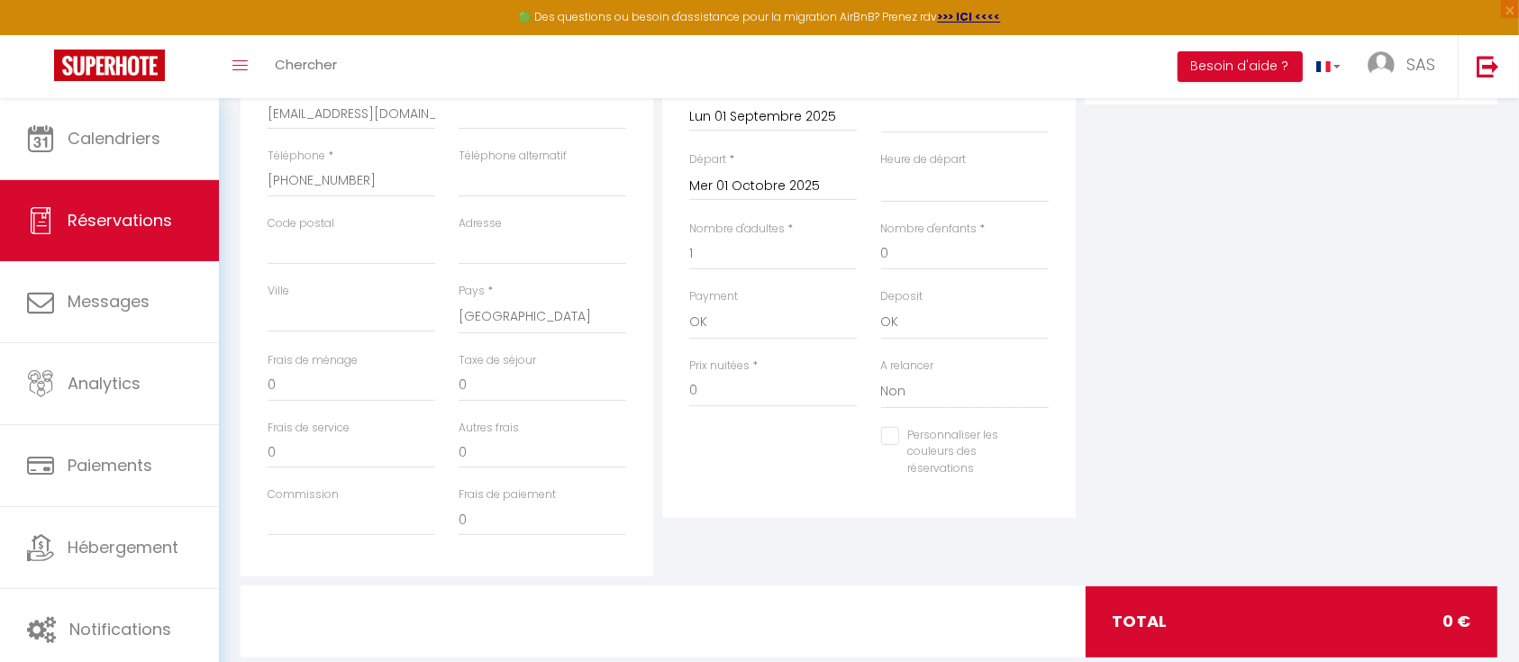
scroll to position [399, 0]
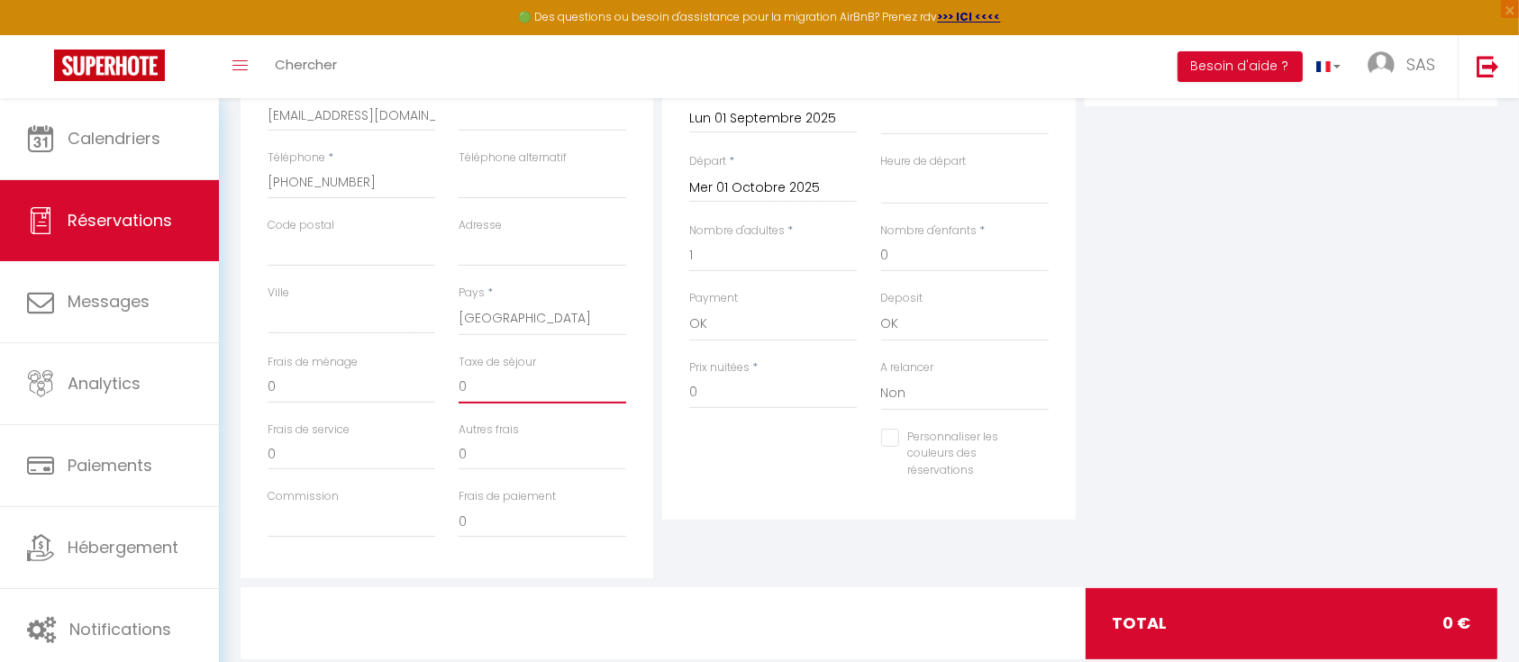
click at [526, 388] on input "0" at bounding box center [543, 387] width 168 height 32
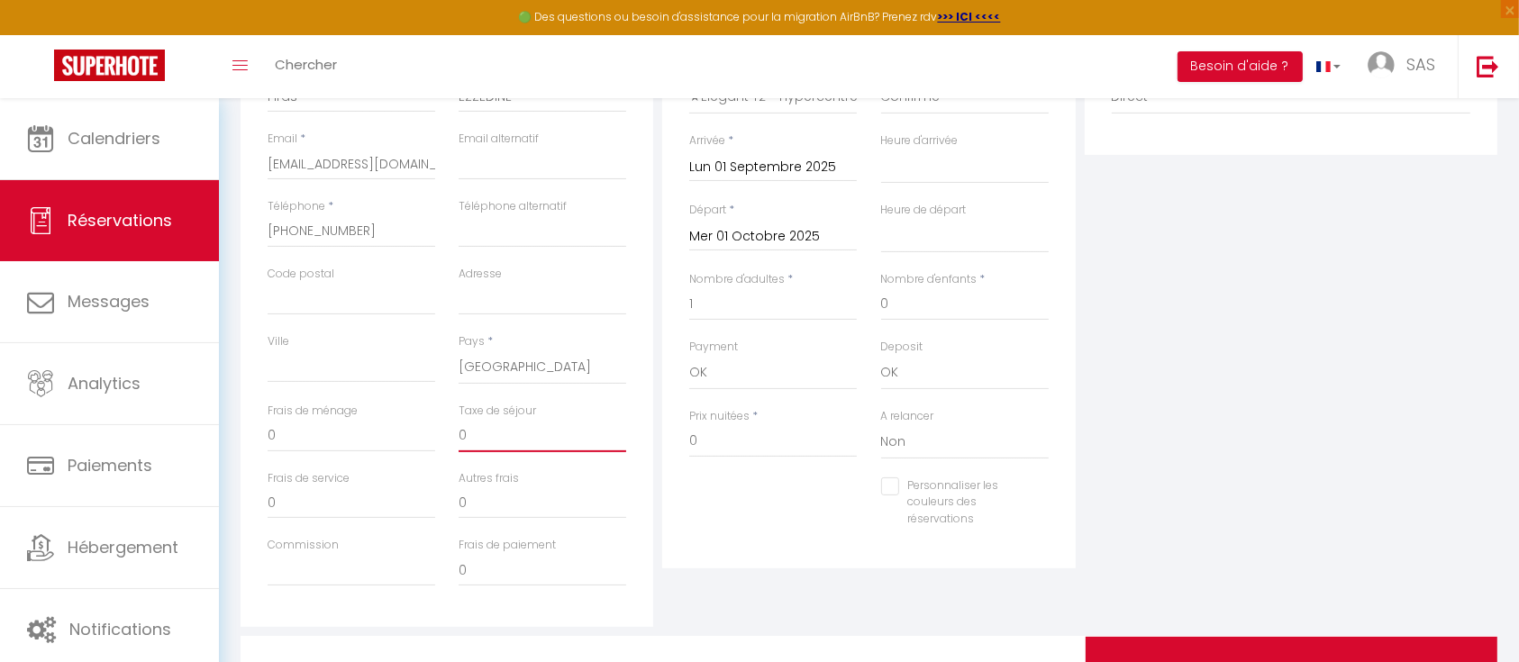
scroll to position [361, 0]
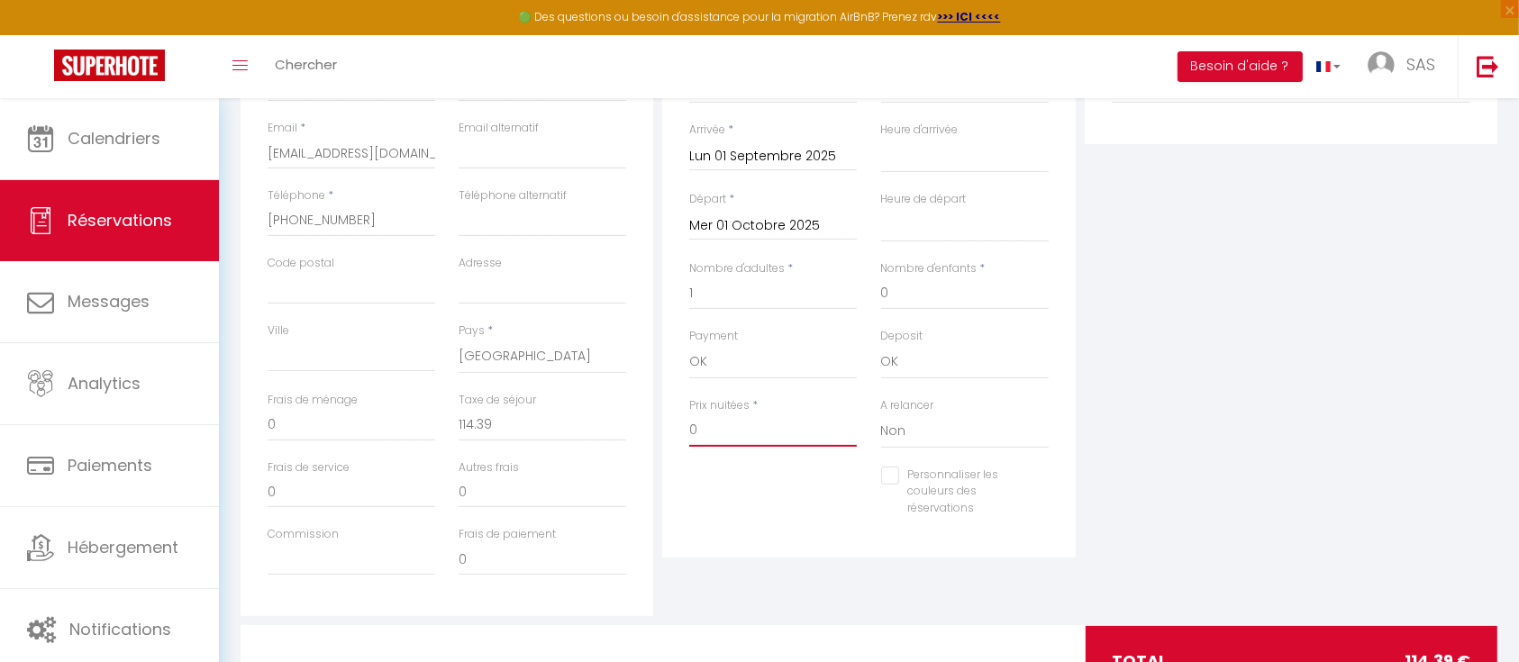
click at [743, 433] on input "0" at bounding box center [773, 431] width 168 height 32
click at [663, 565] on div "Détails Réservation Appartement * ★Elégant T2 - hypercentre, La Joliette - gare…" at bounding box center [869, 294] width 422 height 644
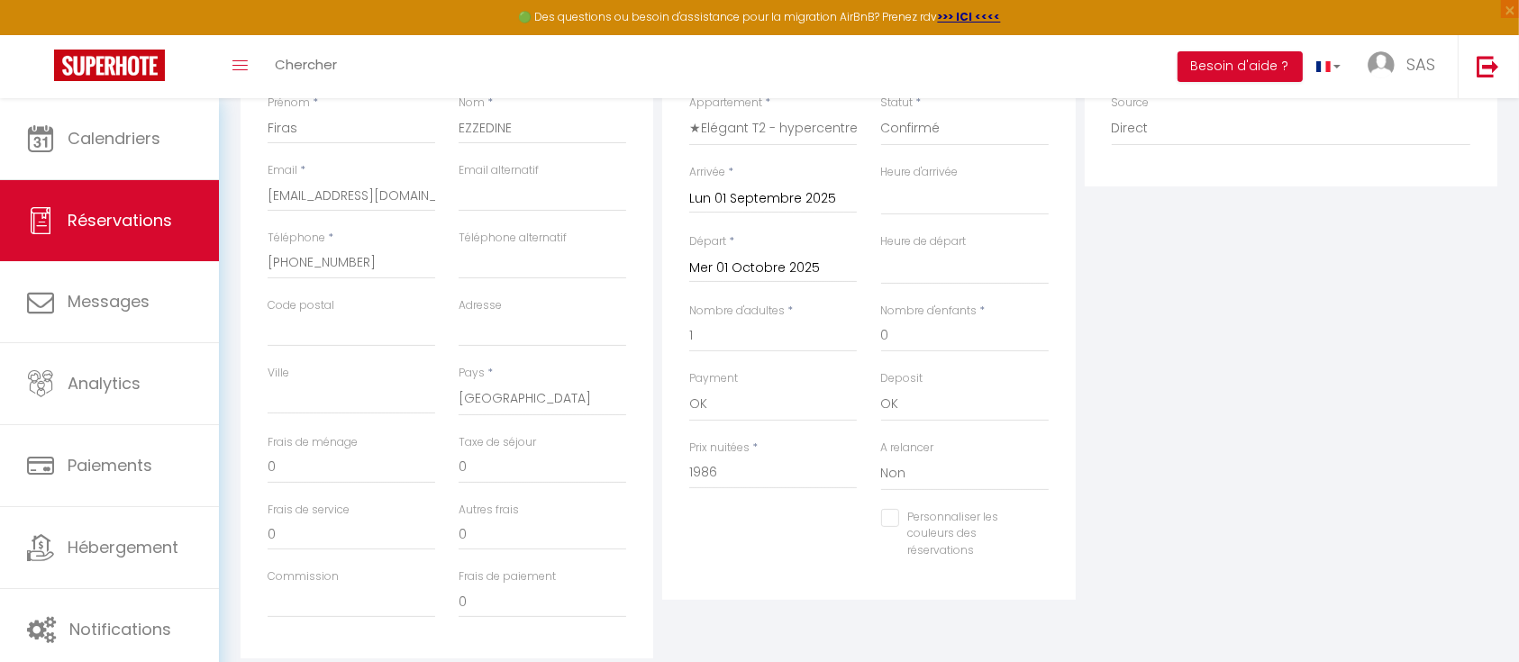
scroll to position [316, 0]
click at [513, 469] on input "0" at bounding box center [543, 470] width 168 height 32
click at [1116, 478] on div "Plateformes Source Direct Airbnb.com Booking.com Chalet montagne Expedia Gite d…" at bounding box center [1292, 339] width 422 height 644
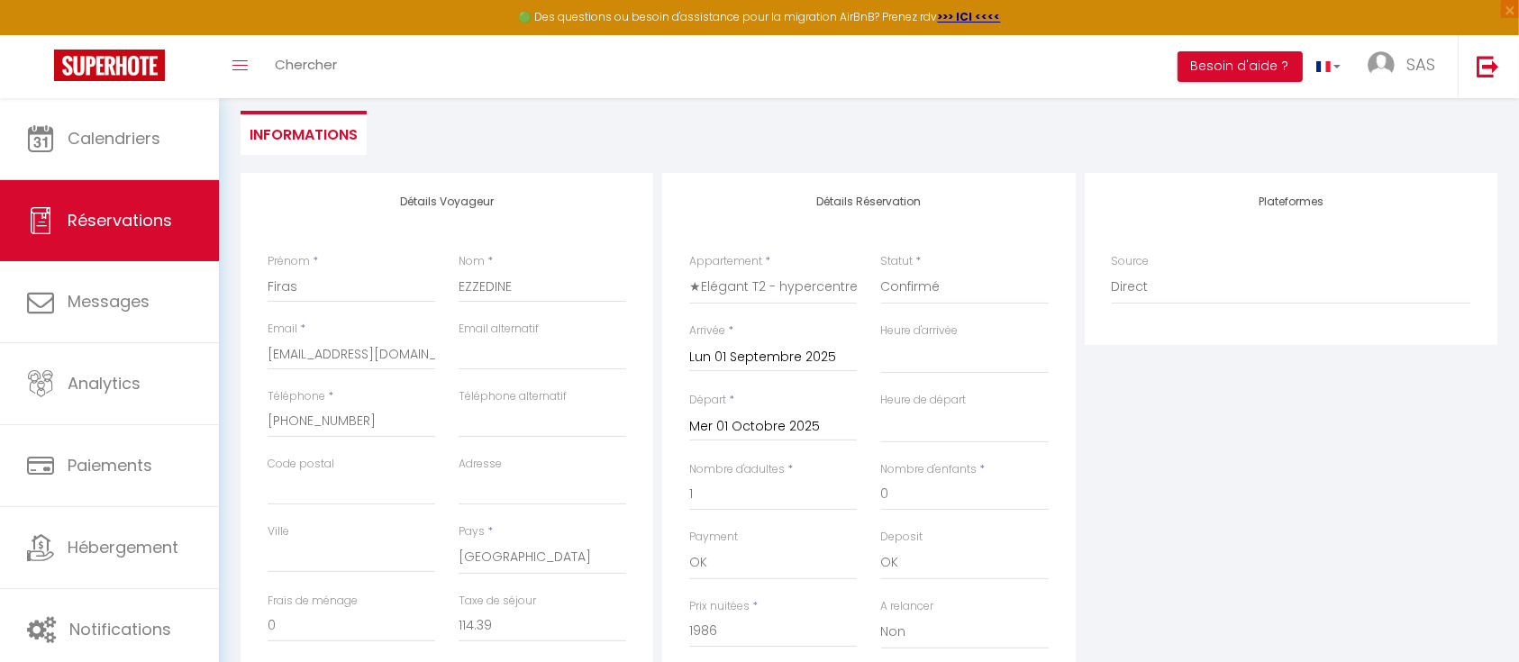
scroll to position [0, 0]
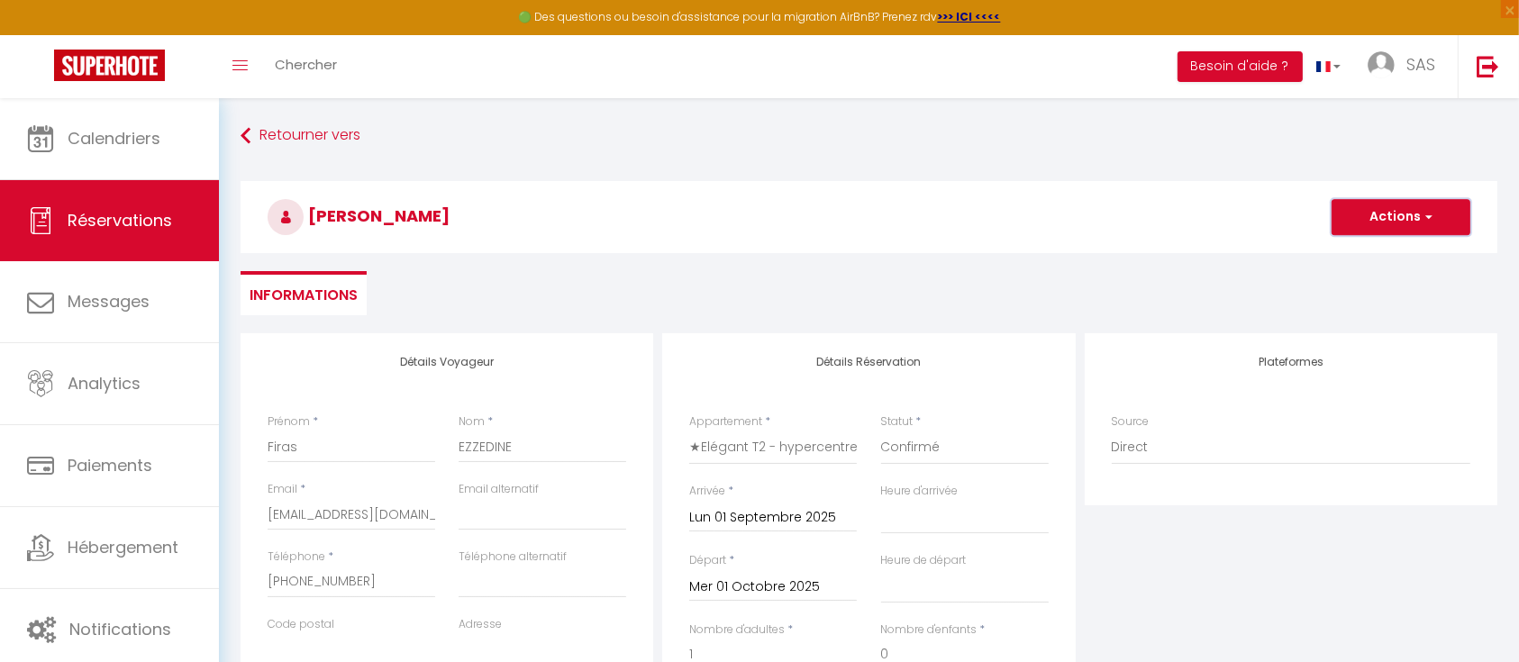
click at [1449, 215] on button "Actions" at bounding box center [1401, 217] width 139 height 36
click at [1363, 251] on link "Enregistrer" at bounding box center [1383, 256] width 142 height 23
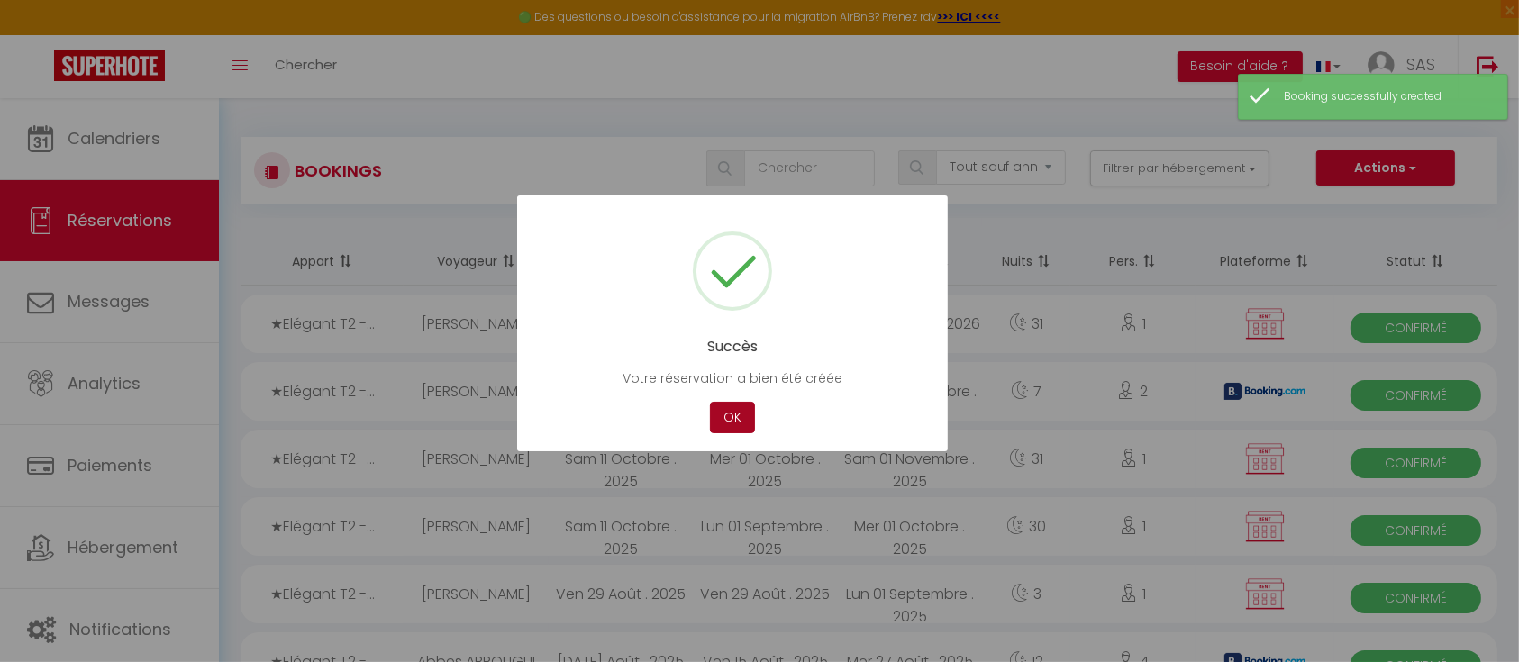
click at [743, 413] on button "OK" at bounding box center [732, 418] width 45 height 32
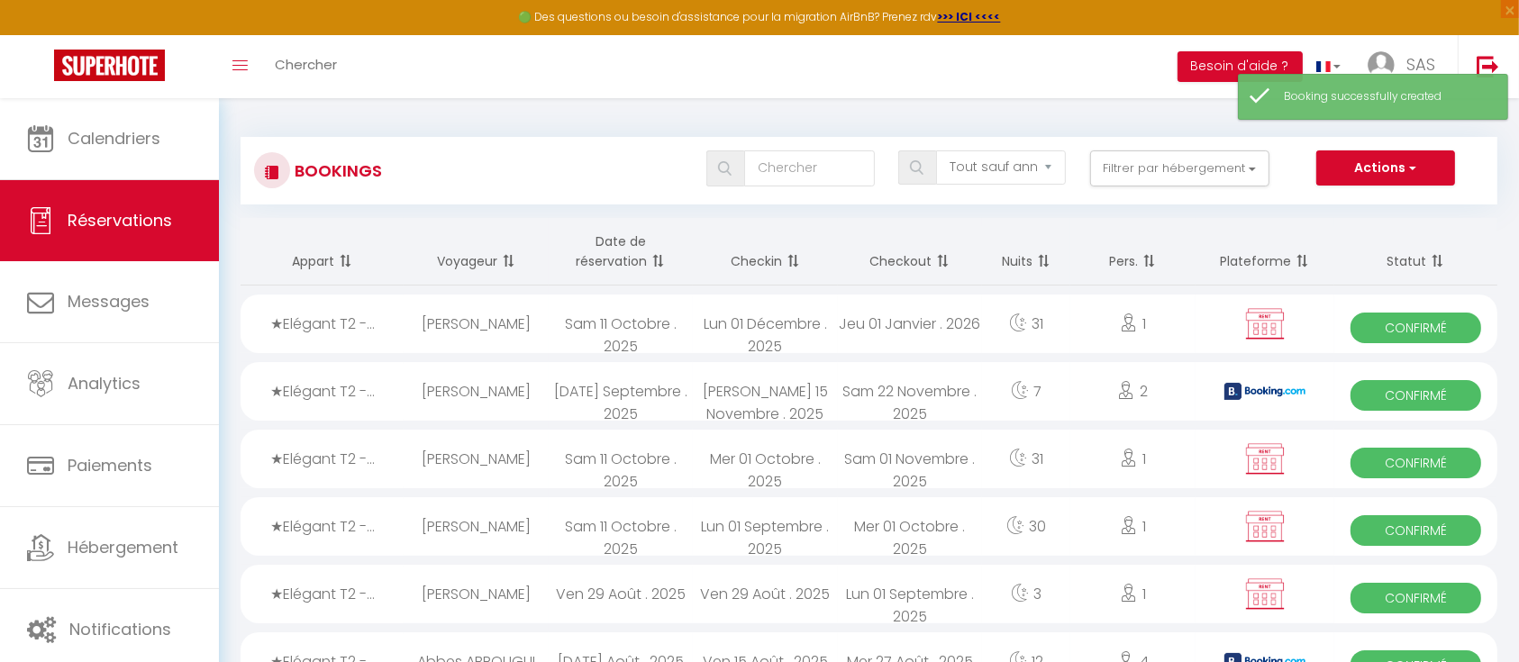
click at [782, 525] on div "Lun 01 Septembre . 2025" at bounding box center [765, 526] width 144 height 59
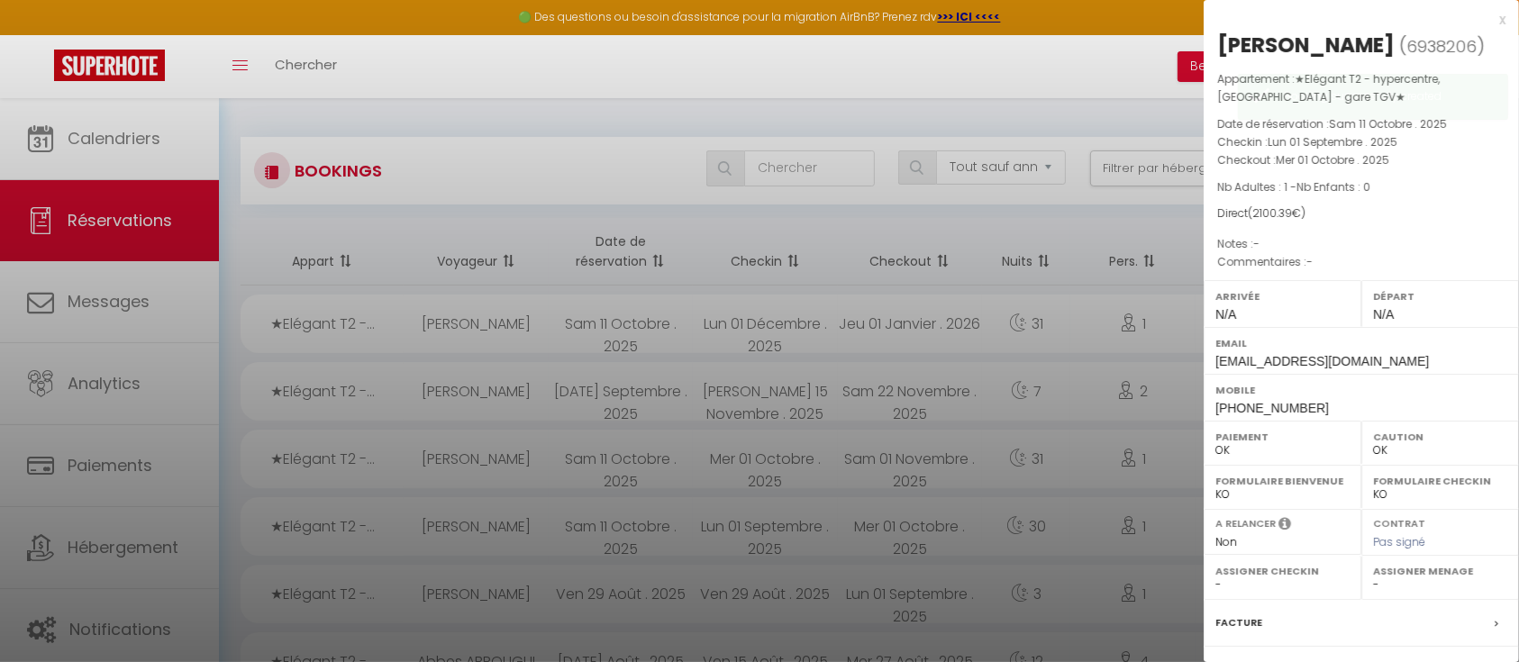
scroll to position [194, 0]
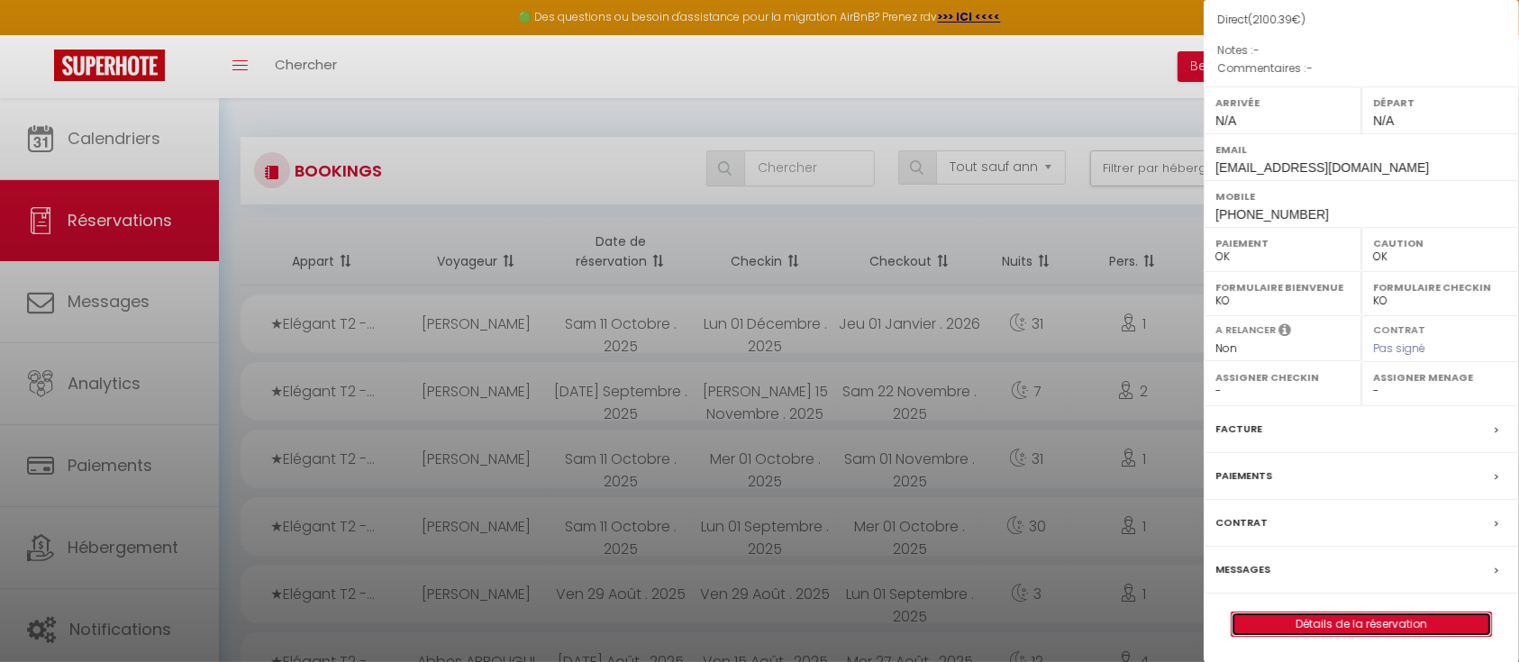
click at [1330, 624] on link "Détails de la réservation" at bounding box center [1362, 624] width 260 height 23
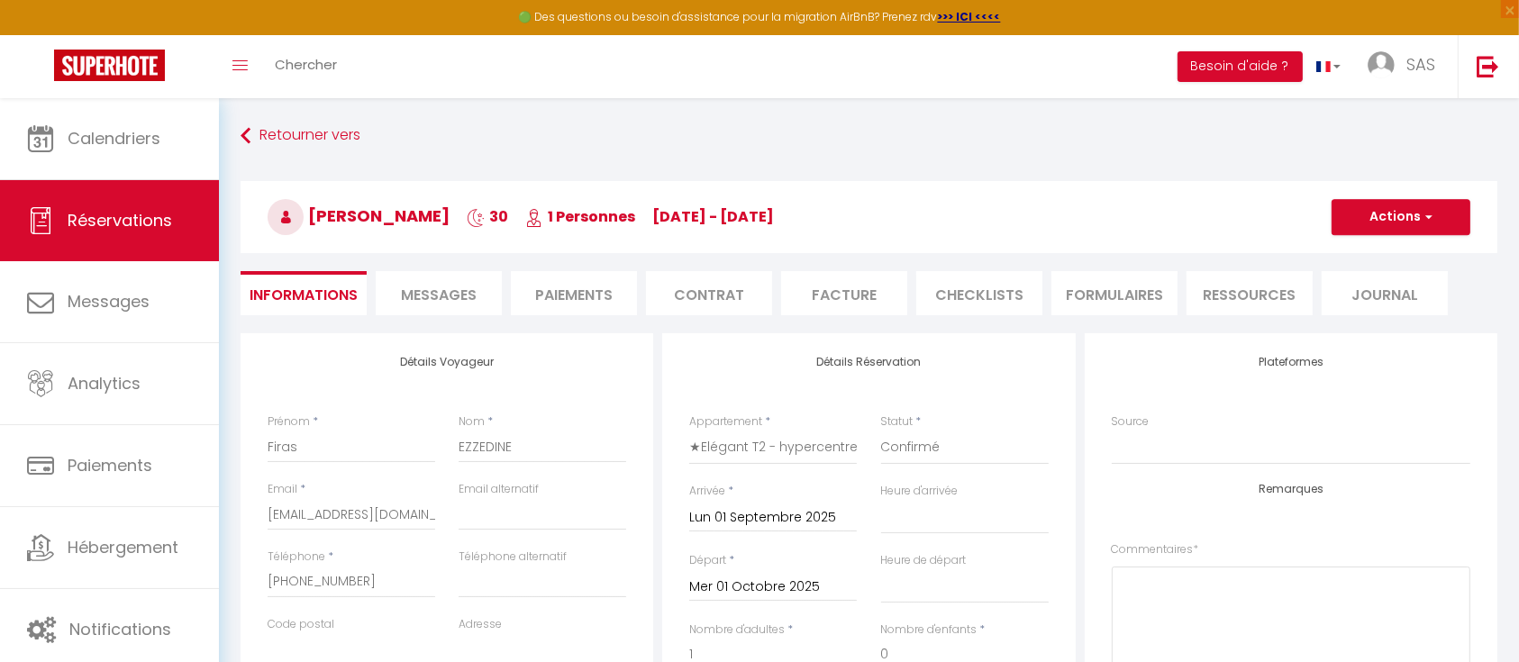
click at [850, 285] on li "Facture" at bounding box center [844, 293] width 126 height 44
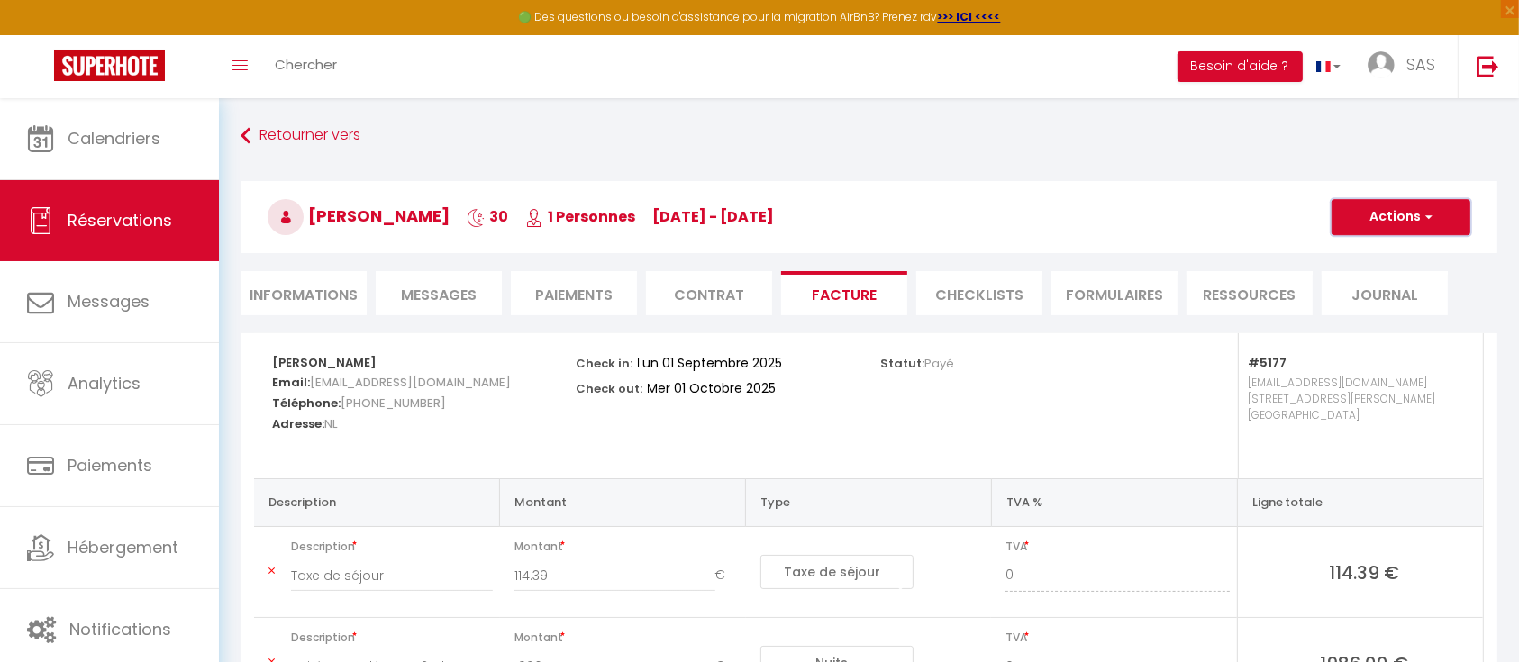
click at [1447, 220] on button "Actions" at bounding box center [1401, 217] width 139 height 36
click at [1381, 275] on link "Aperçu et éditer" at bounding box center [1387, 280] width 151 height 23
click at [1464, 213] on button "Actions" at bounding box center [1401, 217] width 139 height 36
click at [1366, 255] on link "Enregistrer" at bounding box center [1387, 256] width 151 height 23
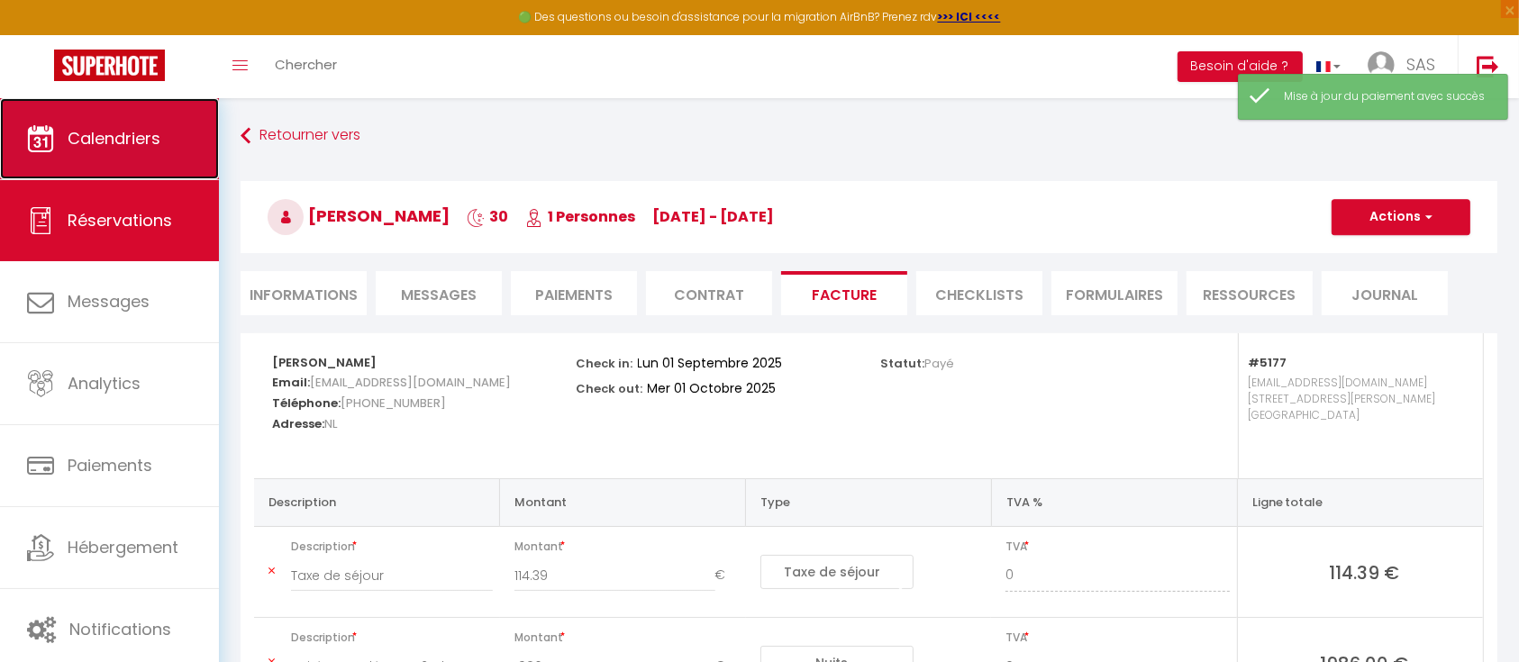
click at [105, 148] on span "Calendriers" at bounding box center [114, 138] width 93 height 23
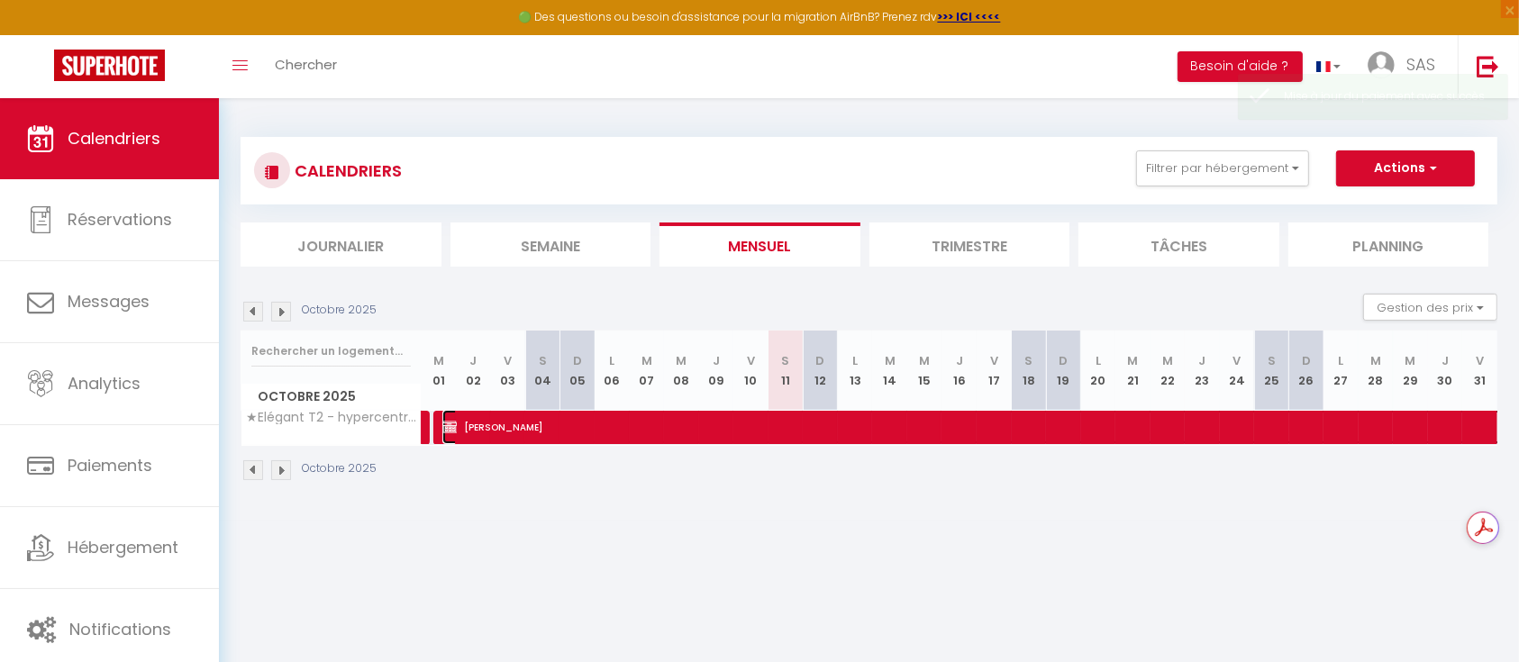
click at [534, 428] on span "Firas EZZEDDINE" at bounding box center [1084, 427] width 1285 height 34
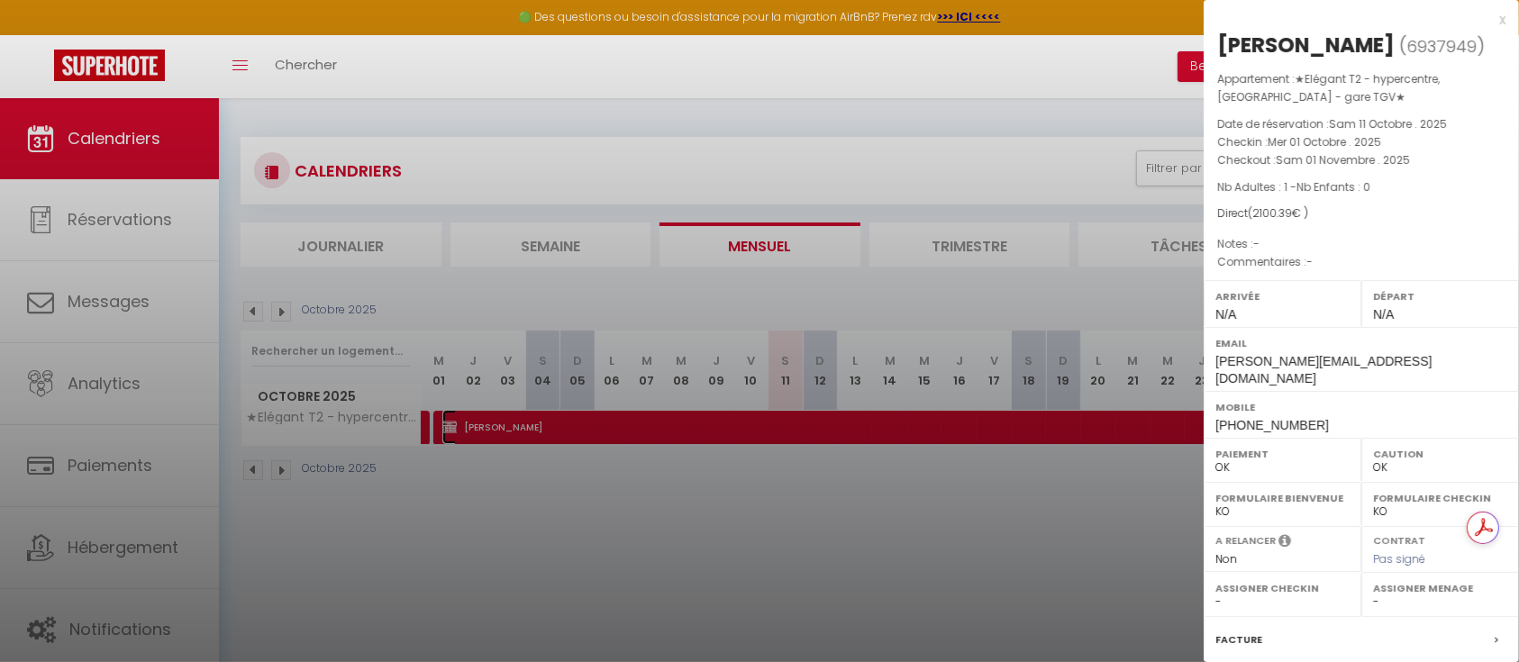
scroll to position [194, 0]
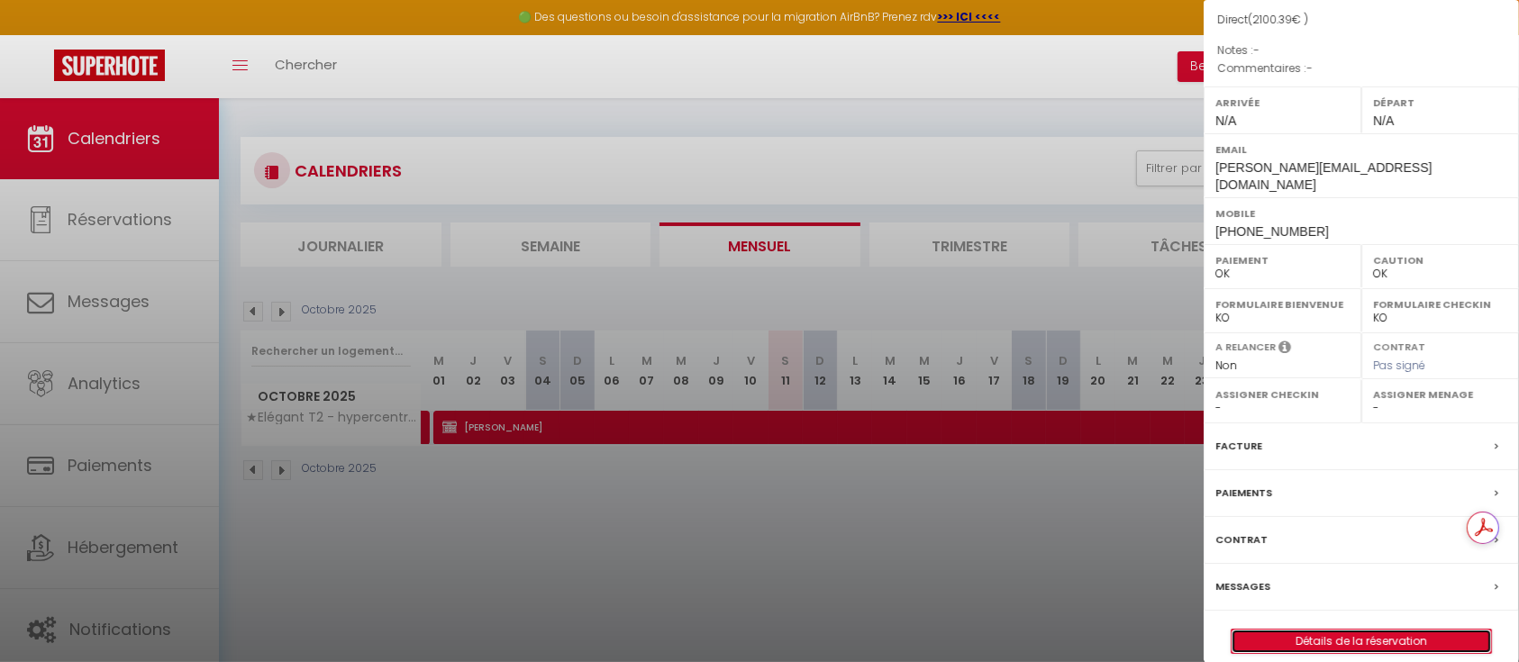
click at [1333, 630] on link "Détails de la réservation" at bounding box center [1362, 641] width 260 height 23
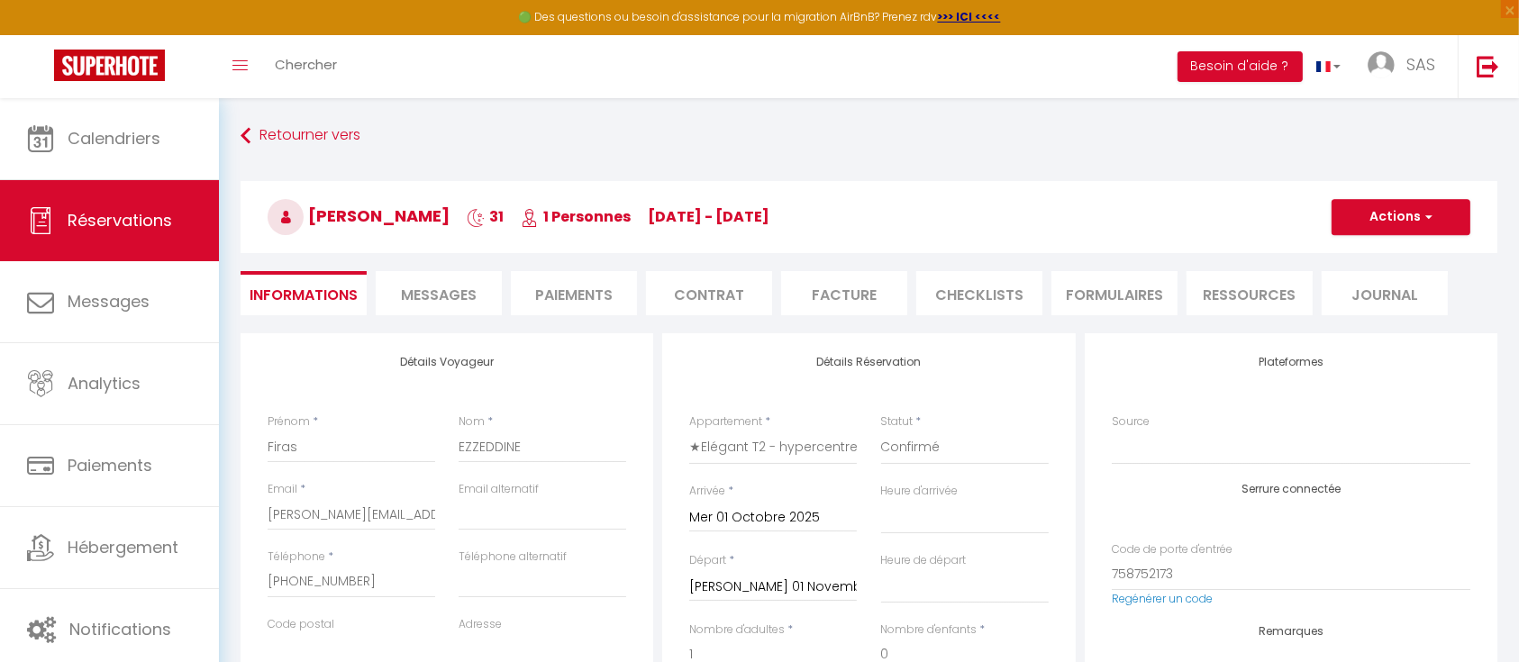
click at [841, 290] on li "Facture" at bounding box center [844, 293] width 126 height 44
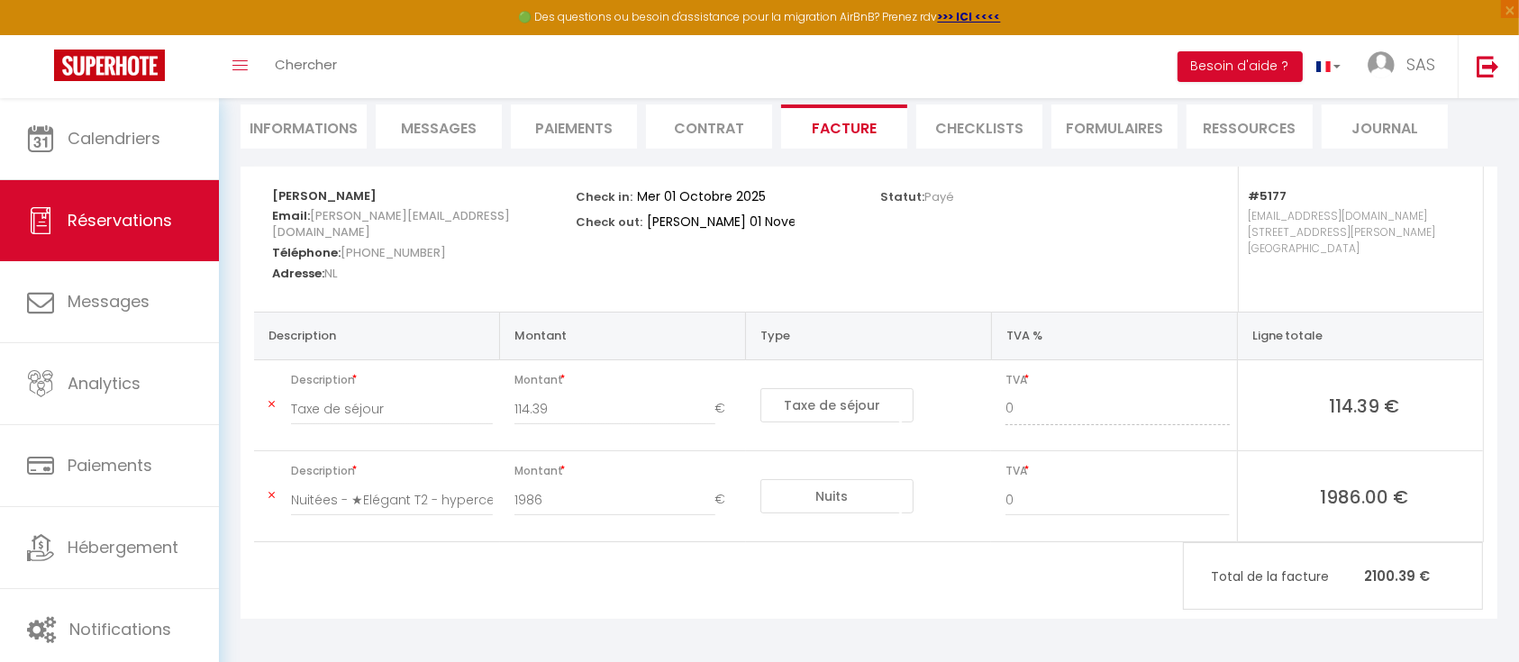
scroll to position [32, 0]
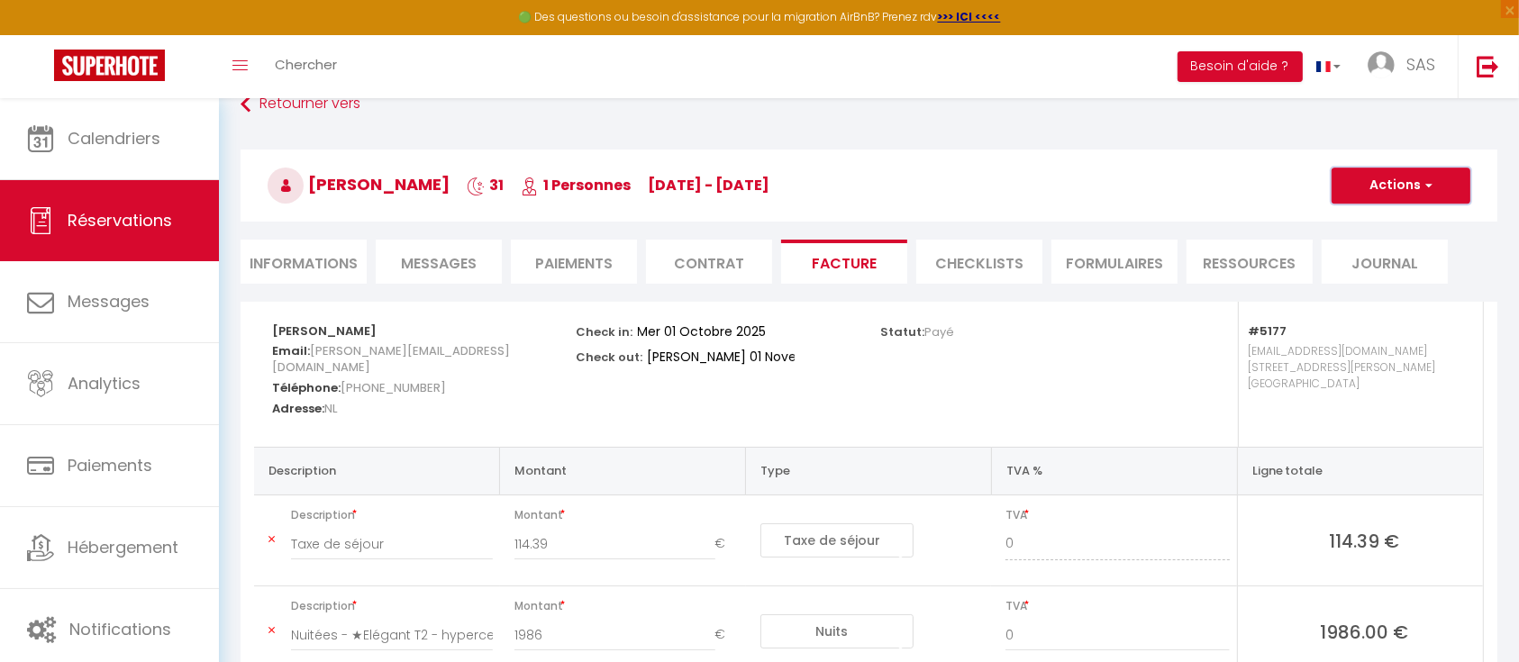
click at [1409, 193] on button "Actions" at bounding box center [1401, 186] width 139 height 36
click at [1372, 247] on link "Aperçu et éditer" at bounding box center [1387, 248] width 151 height 23
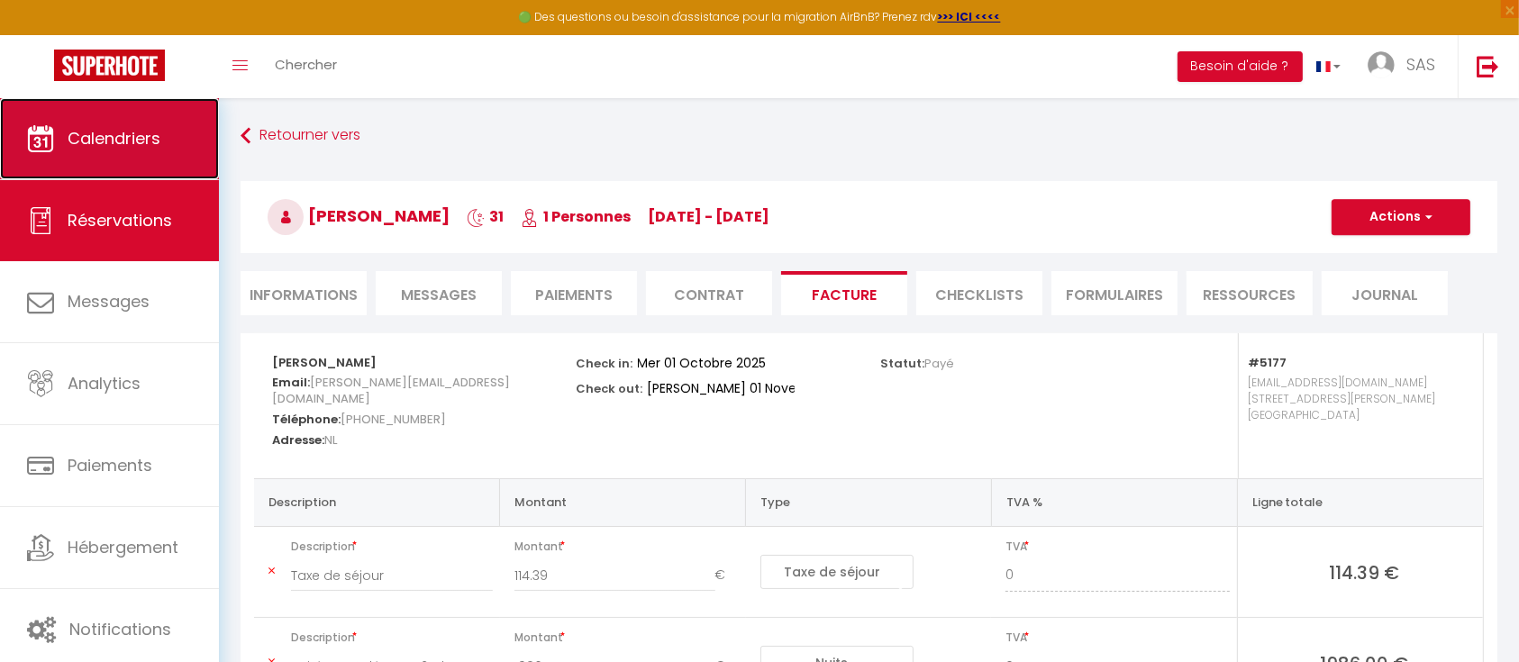
click at [107, 142] on span "Calendriers" at bounding box center [114, 138] width 93 height 23
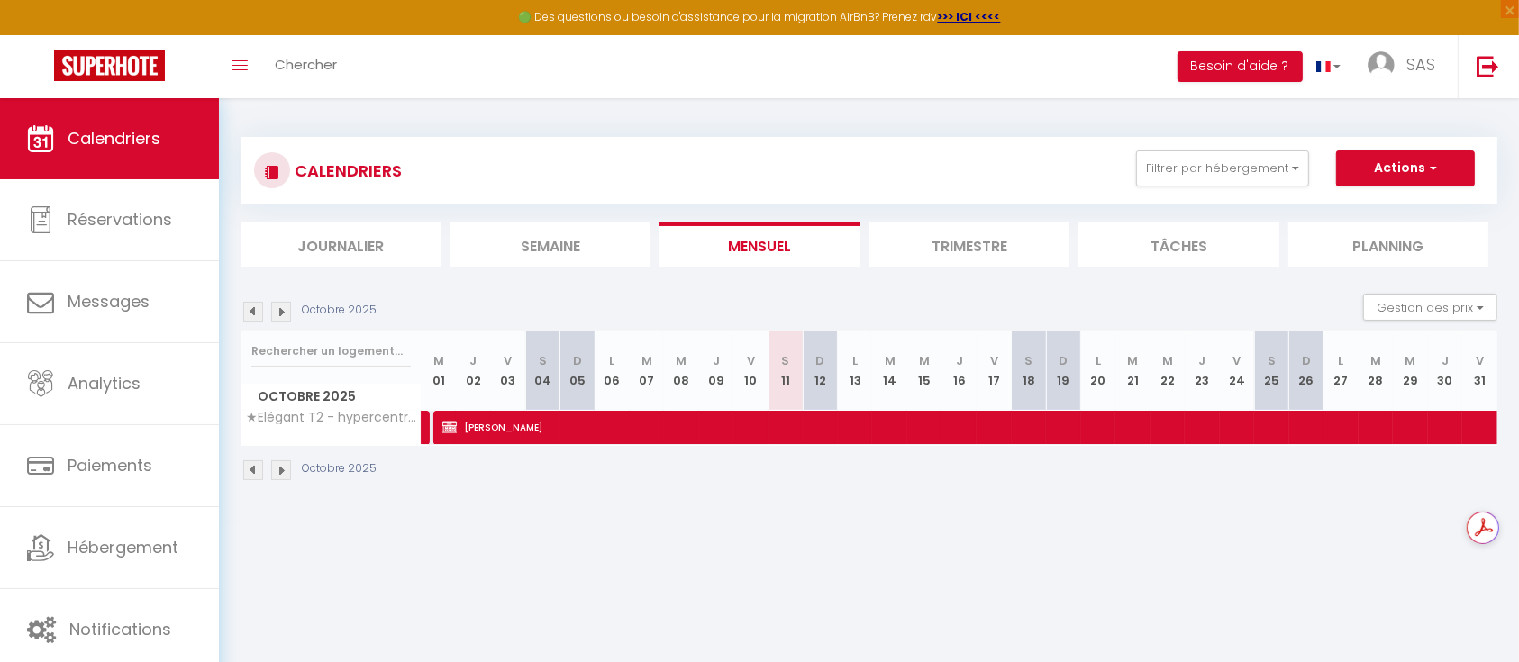
click at [250, 308] on img at bounding box center [253, 312] width 20 height 20
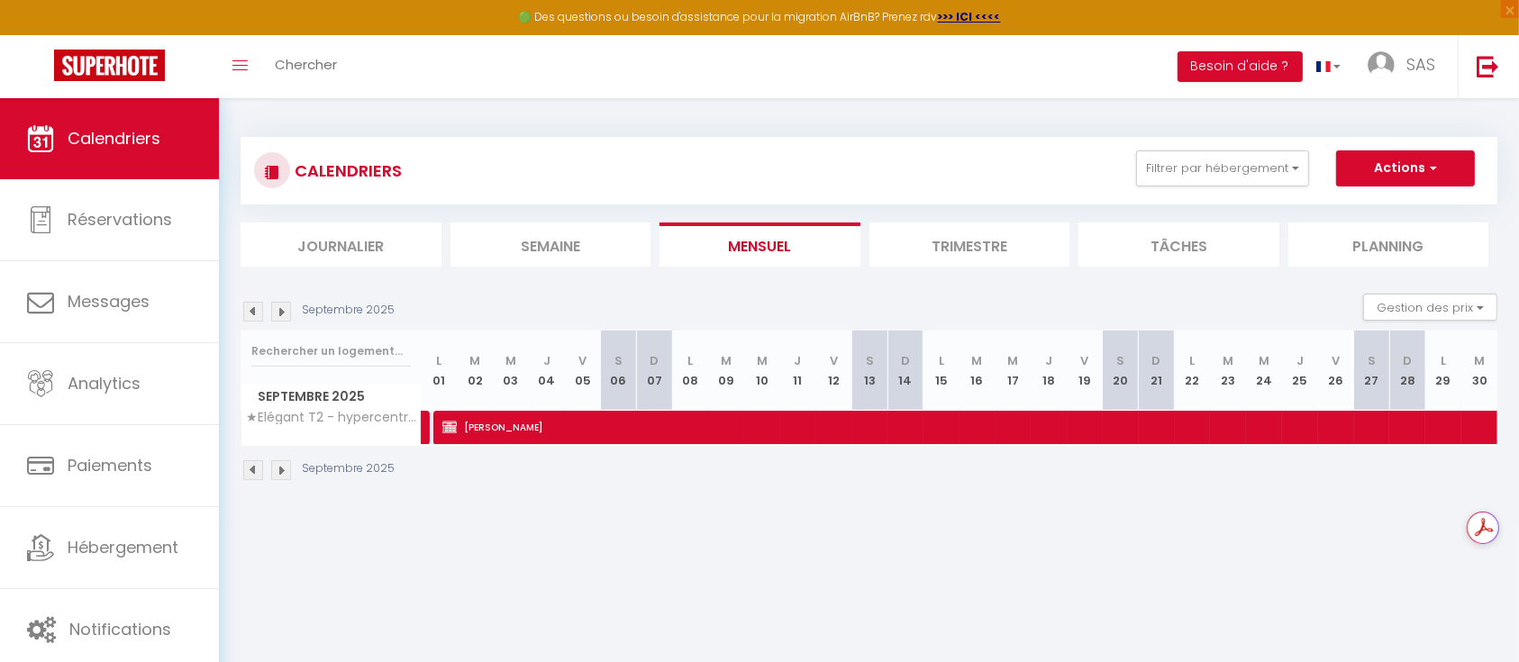
click at [281, 311] on img at bounding box center [281, 312] width 20 height 20
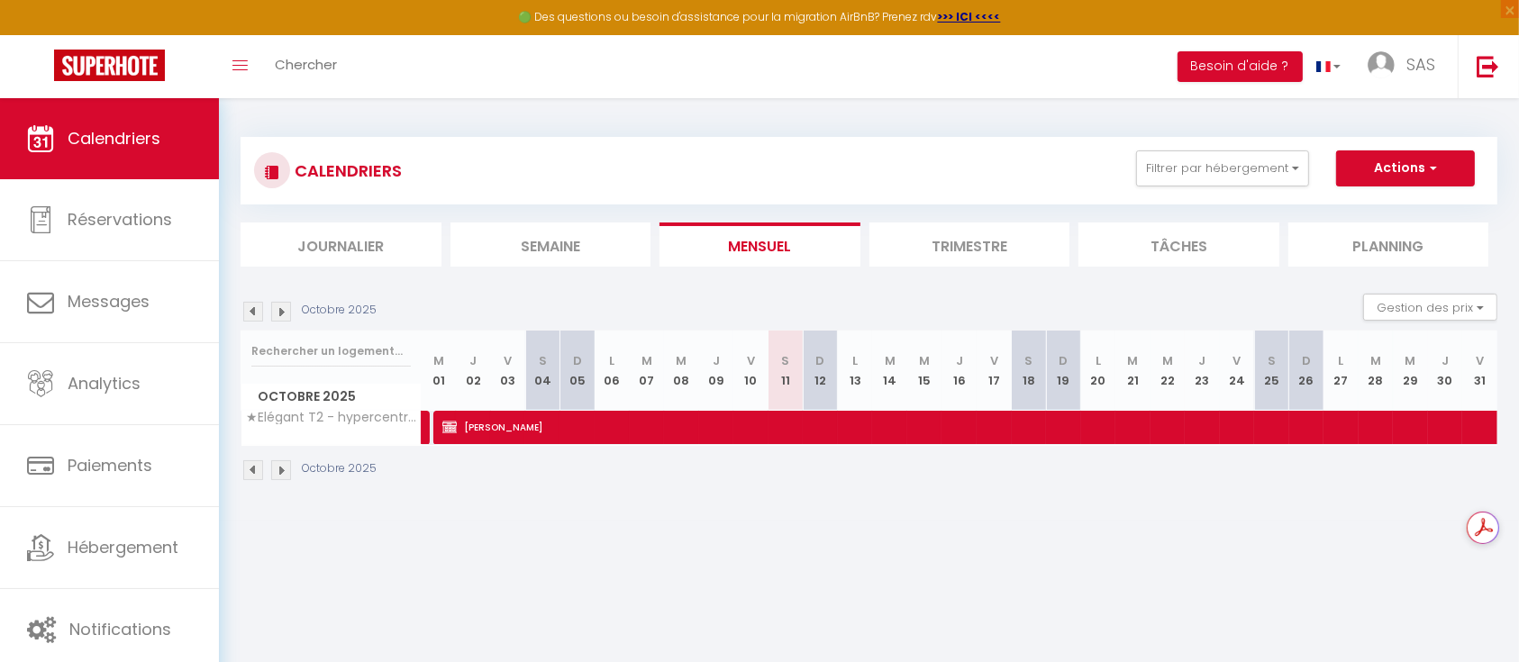
click at [281, 311] on img at bounding box center [281, 312] width 20 height 20
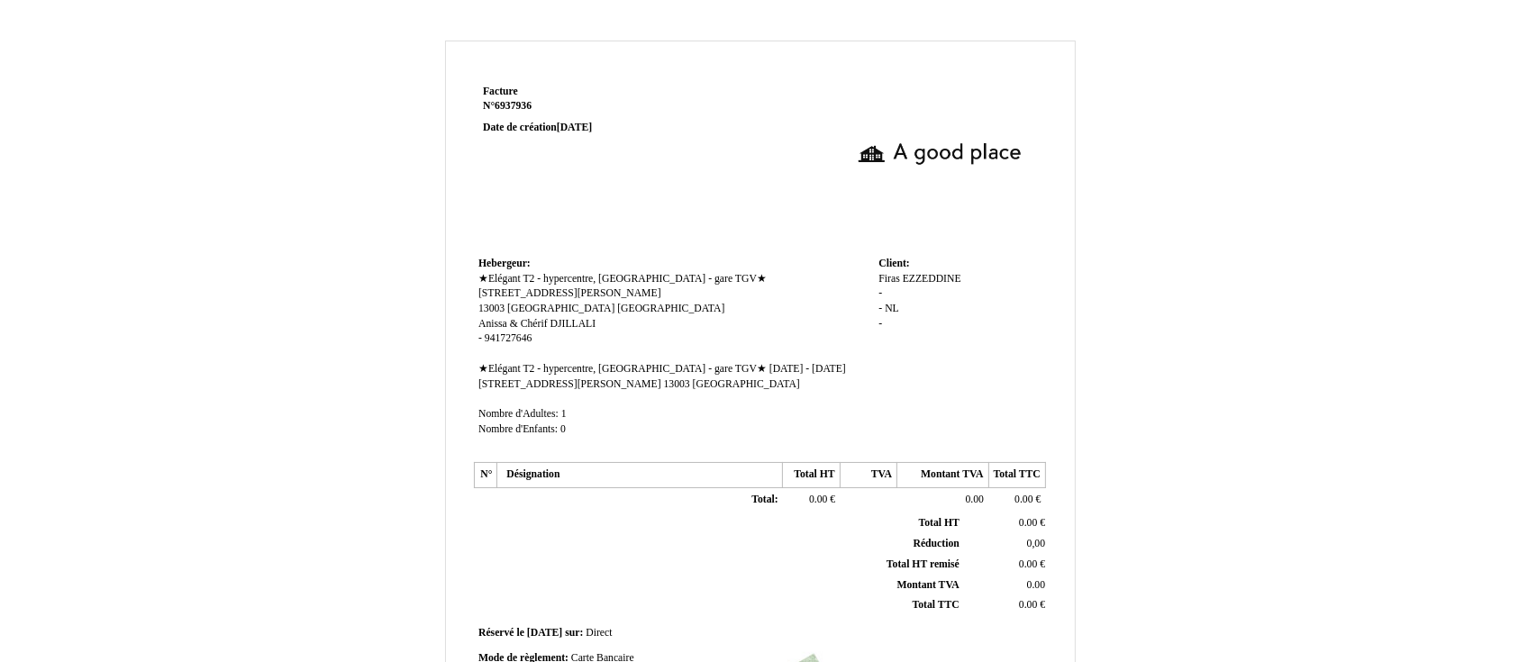
scroll to position [50, 0]
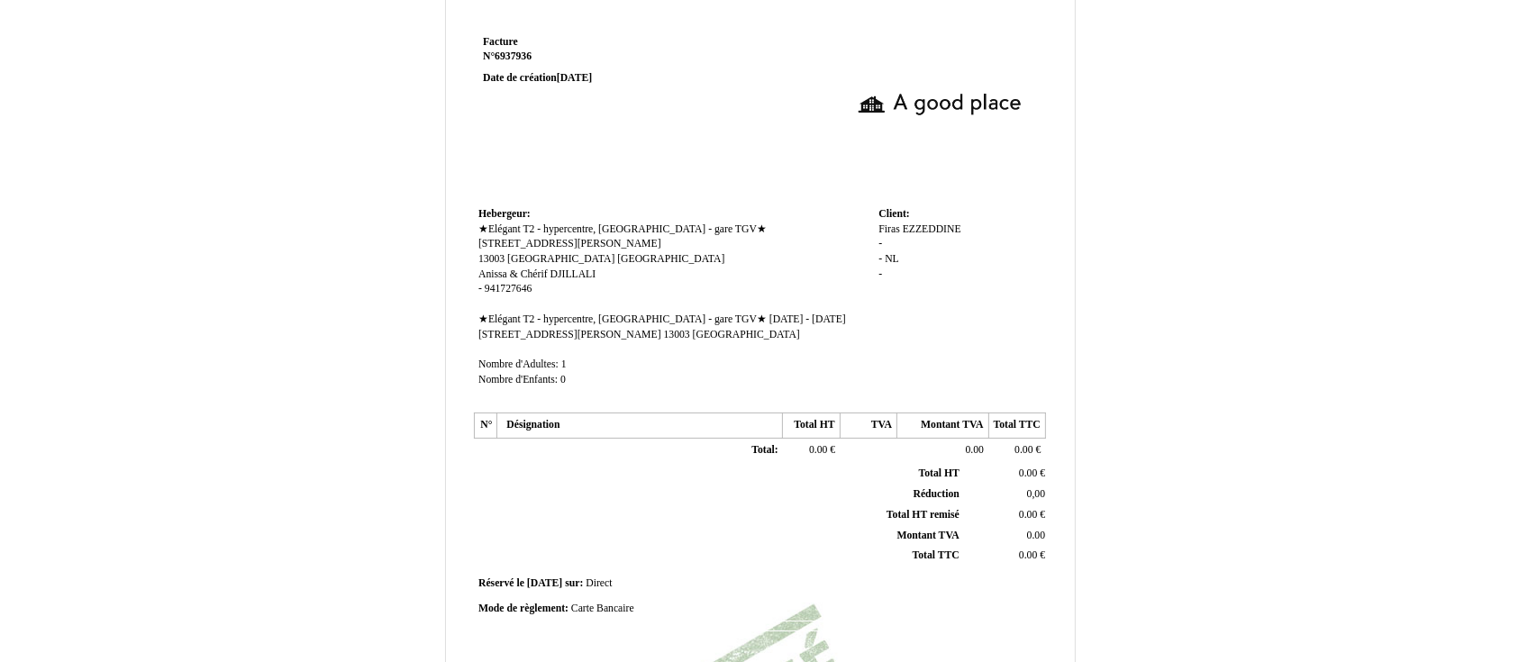
click at [670, 436] on th "Désignation" at bounding box center [640, 426] width 286 height 25
click at [541, 433] on th "Désignation" at bounding box center [640, 426] width 286 height 25
click at [562, 452] on td "Total: Total:" at bounding box center [640, 450] width 286 height 25
click at [536, 461] on td "Total: Total:" at bounding box center [640, 450] width 286 height 25
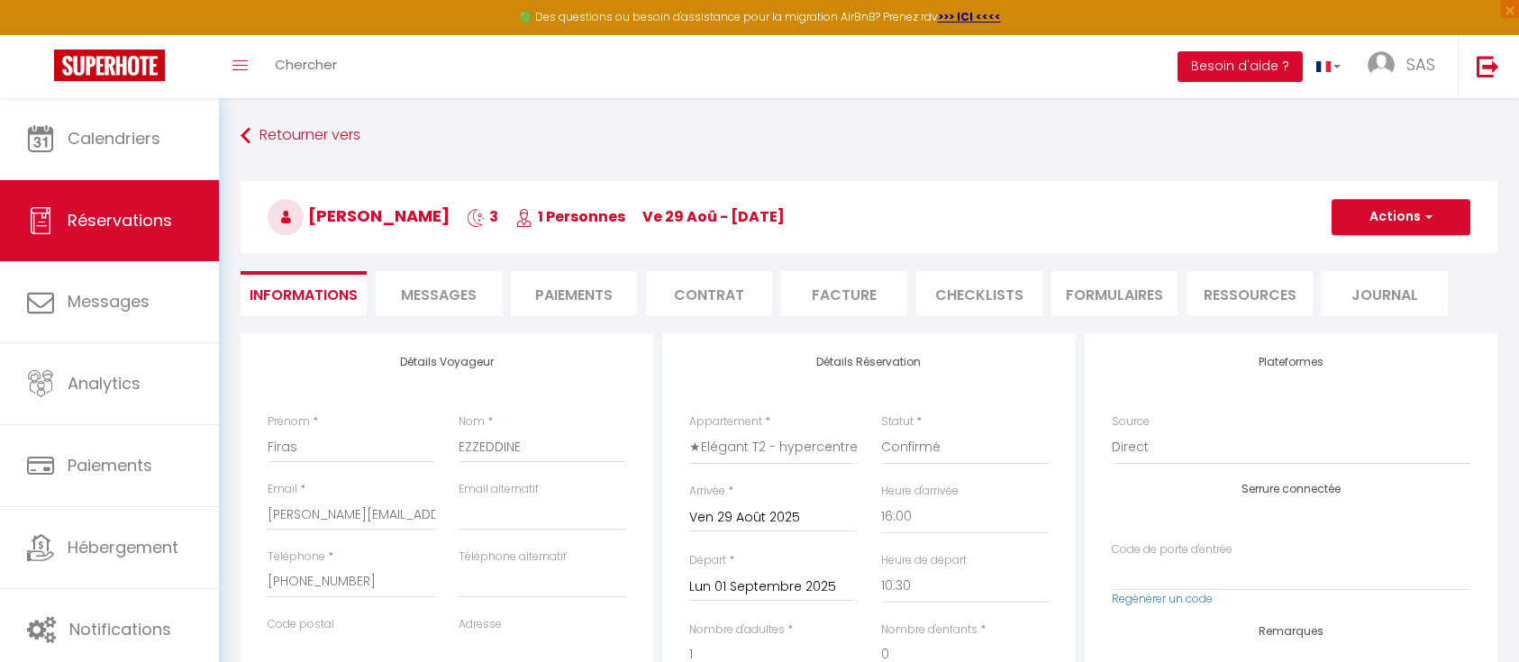
select select "NL"
select select "16:00"
select select "10:30"
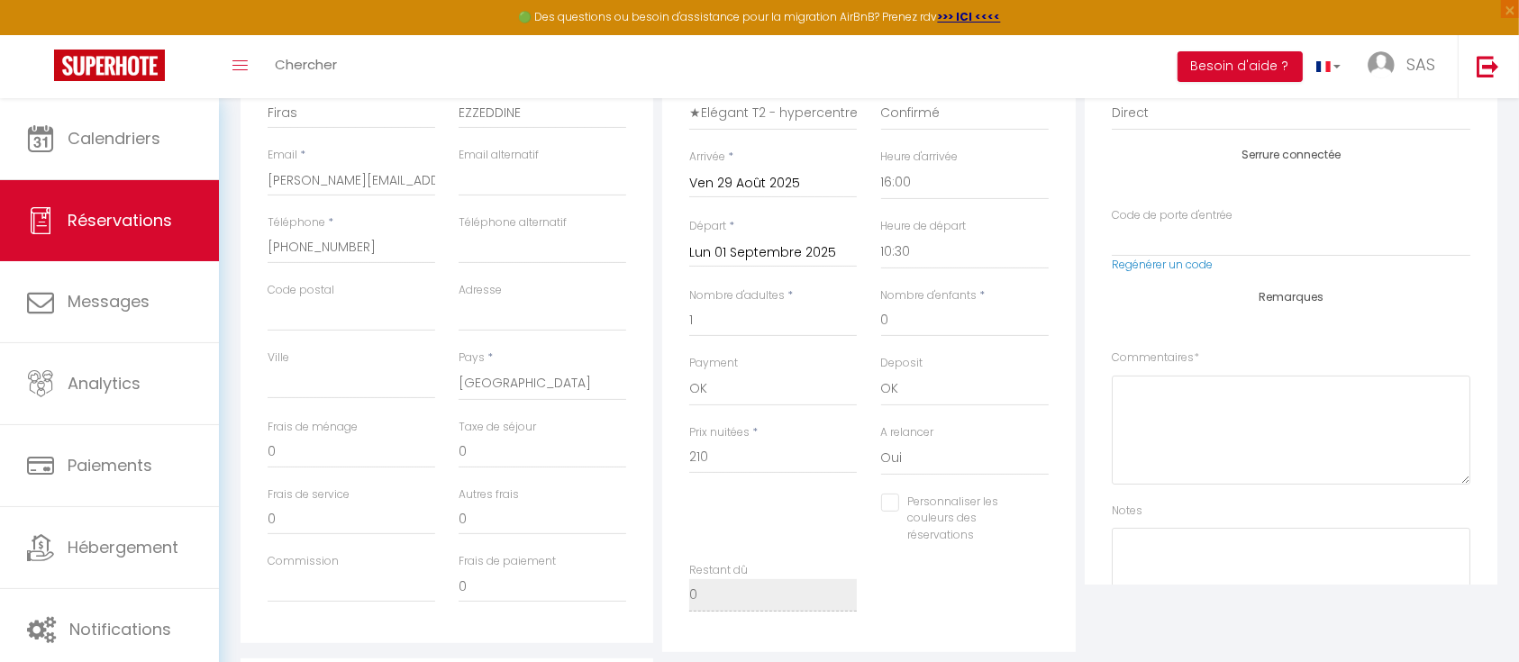
scroll to position [331, 0]
drag, startPoint x: 362, startPoint y: 256, endPoint x: 241, endPoint y: 252, distance: 121.7
click at [241, 252] on div "Détails Voyageur Prénom * Firas Nom * EZZEDDINE Email * [PERSON_NAME][EMAIL_ADD…" at bounding box center [447, 325] width 413 height 644
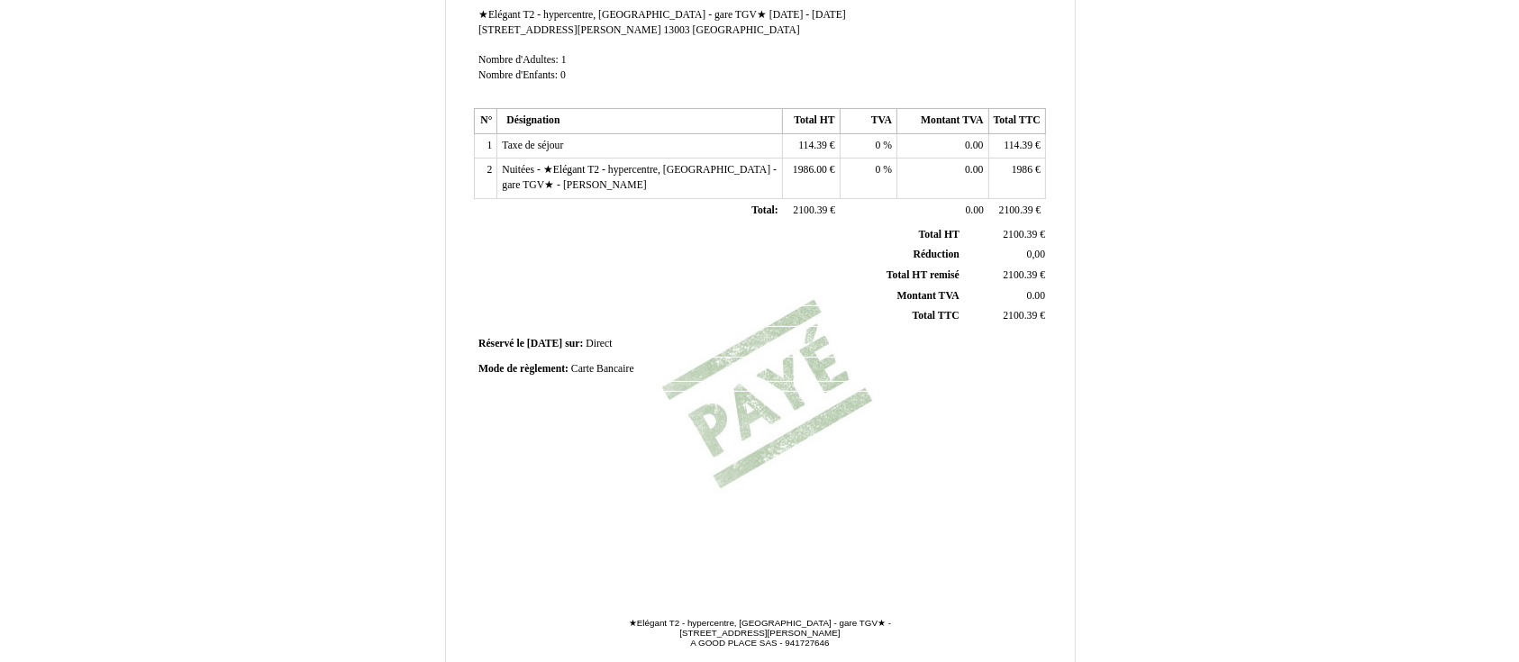
scroll to position [425, 0]
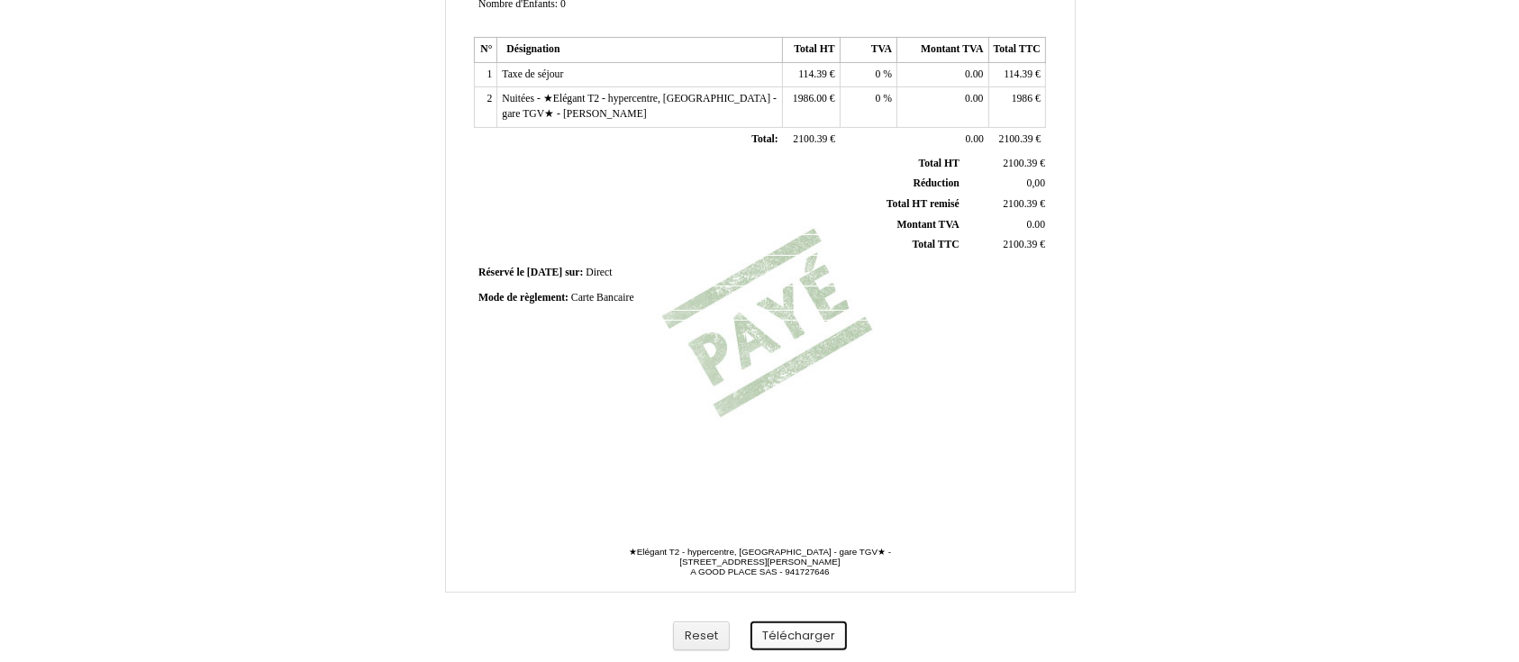
click at [800, 639] on button "Télécharger" at bounding box center [799, 637] width 96 height 30
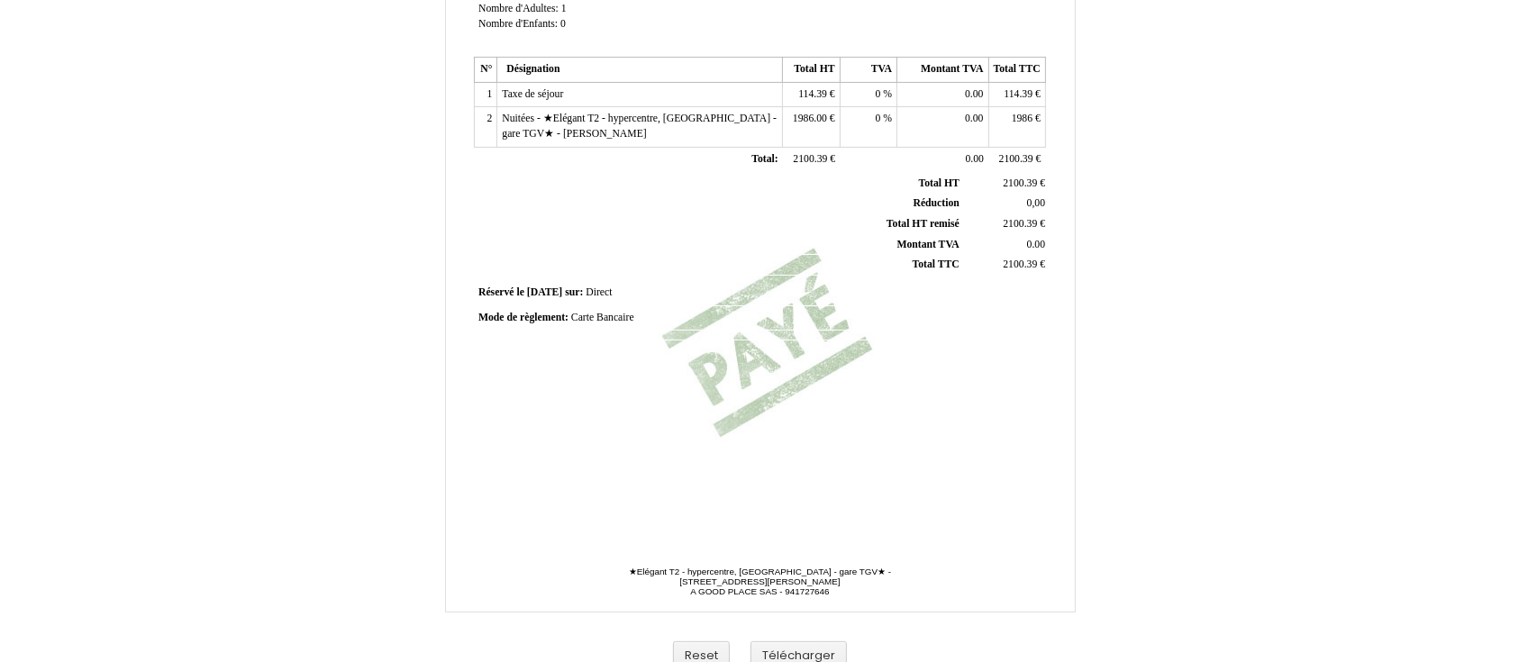
scroll to position [425, 0]
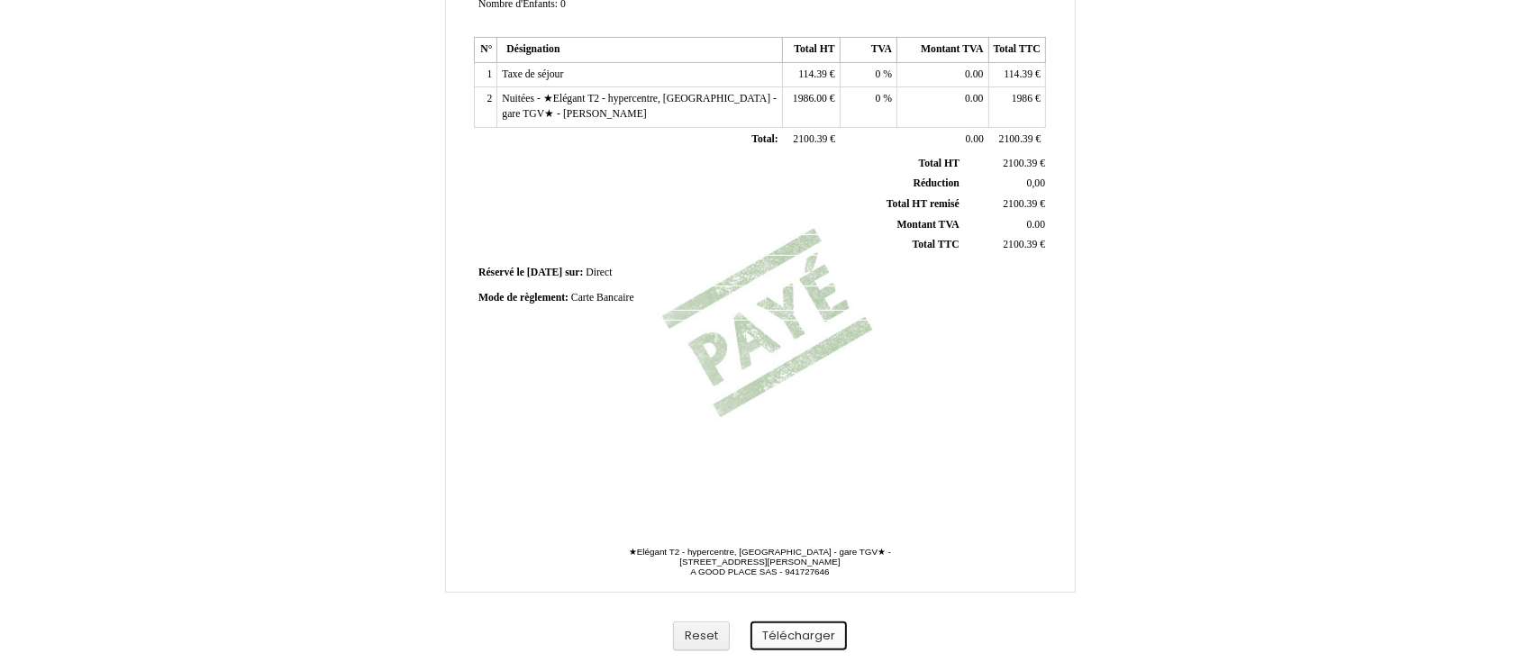
click at [793, 638] on button "Télécharger" at bounding box center [799, 637] width 96 height 30
